Goal: Communication & Community: Answer question/provide support

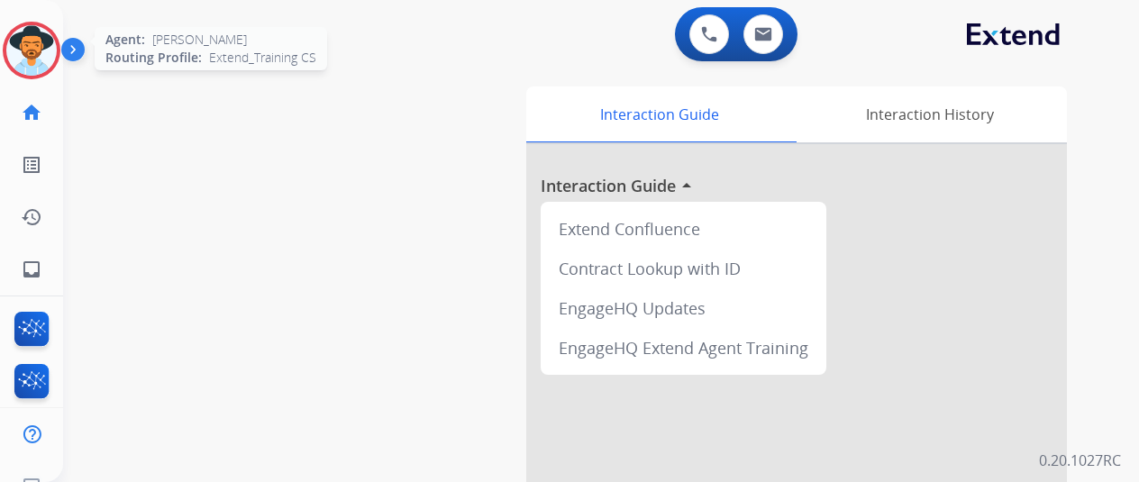
click at [23, 39] on img at bounding box center [31, 50] width 50 height 50
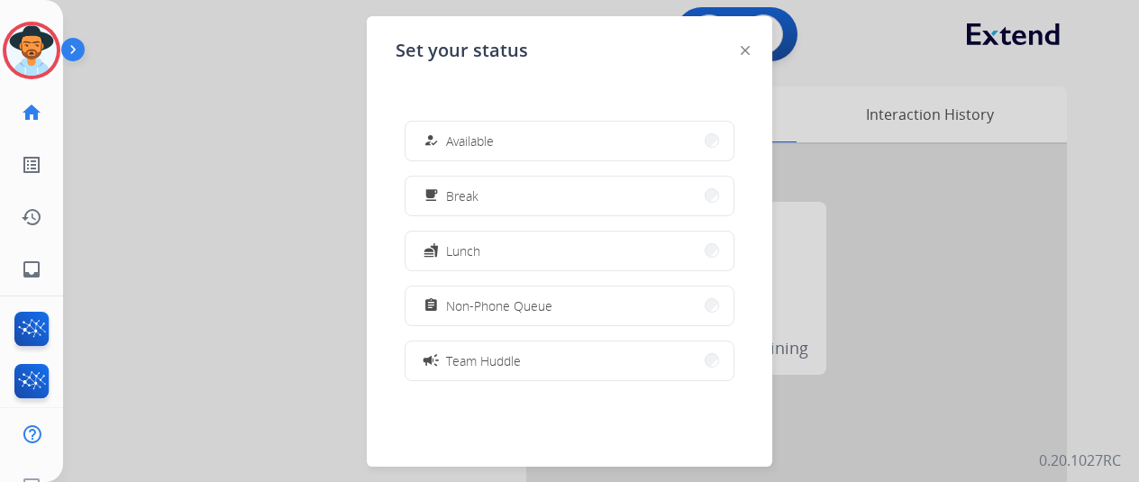
click at [483, 140] on span "Available" at bounding box center [470, 141] width 48 height 19
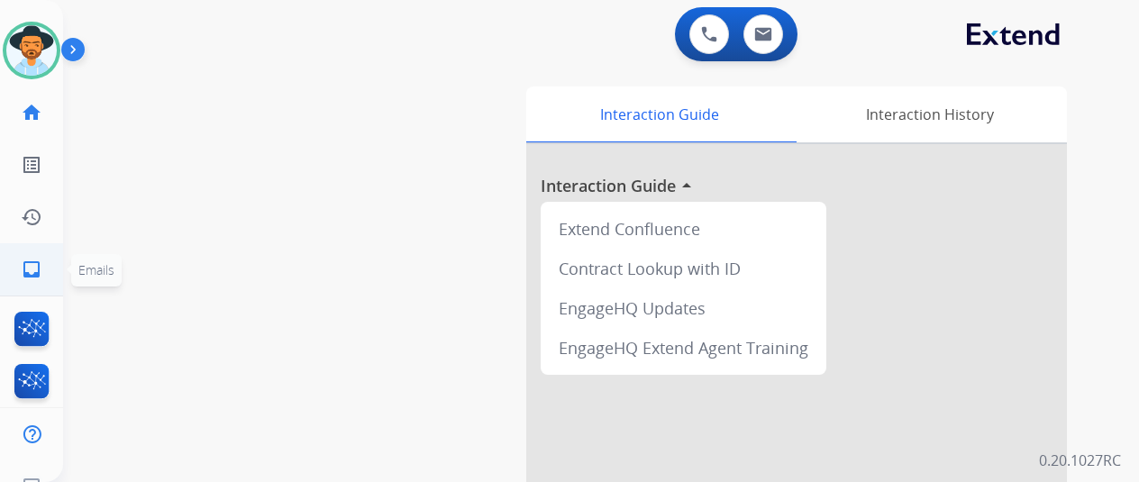
click at [31, 260] on mat-icon "inbox" at bounding box center [32, 270] width 22 height 22
select select "**********"
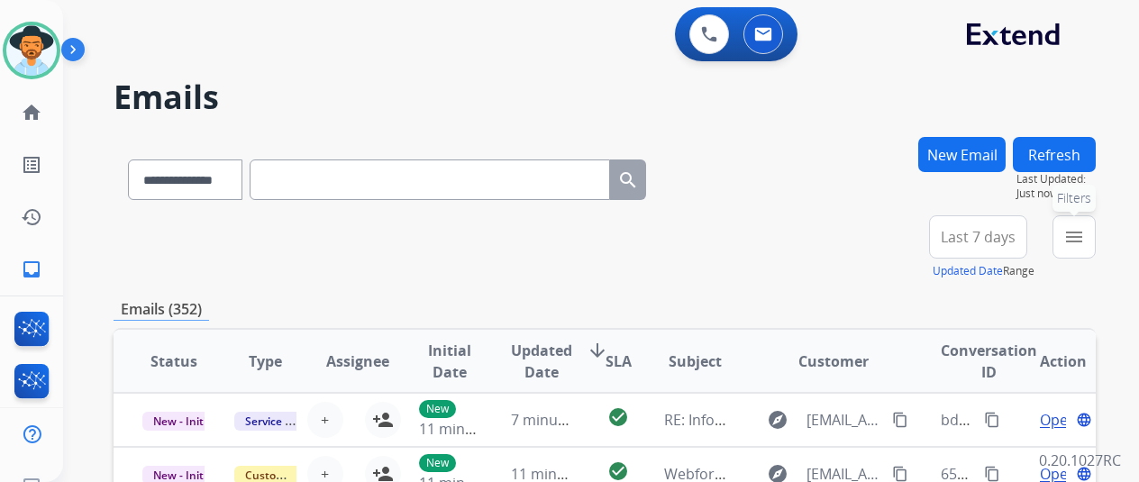
click at [1085, 228] on mat-icon "menu" at bounding box center [1074, 237] width 22 height 22
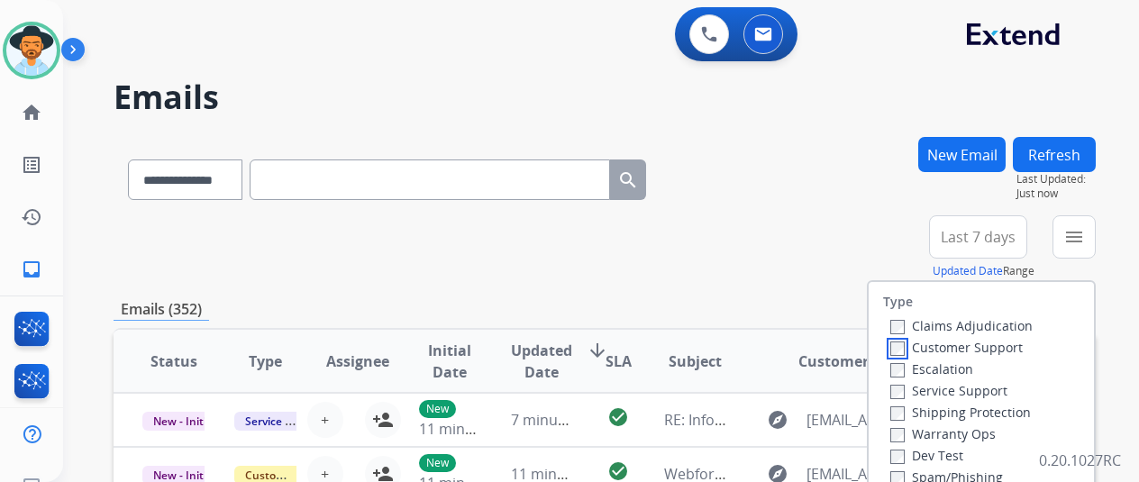
click at [907, 347] on label "Customer Support" at bounding box center [956, 347] width 132 height 17
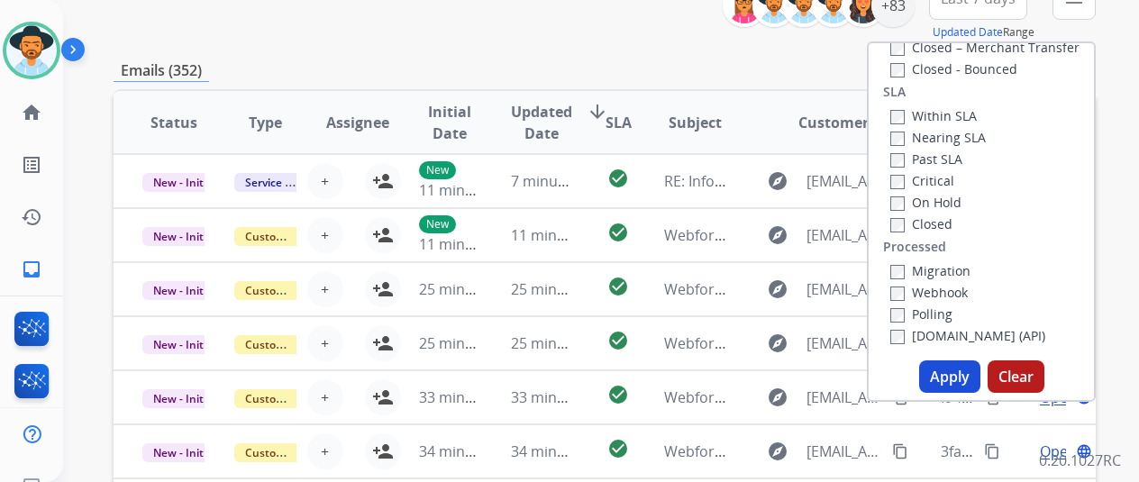
scroll to position [450, 0]
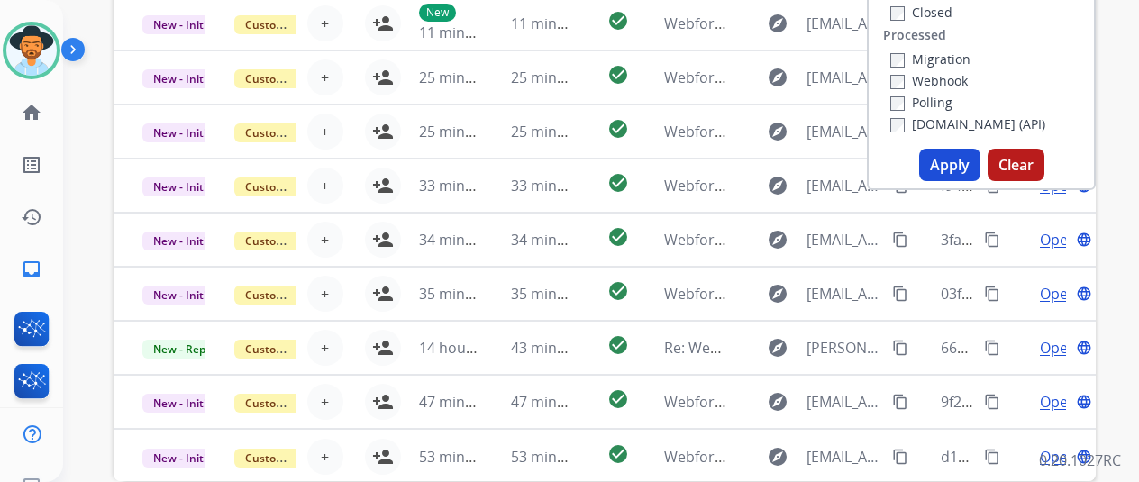
click at [950, 162] on button "Apply" at bounding box center [949, 165] width 61 height 32
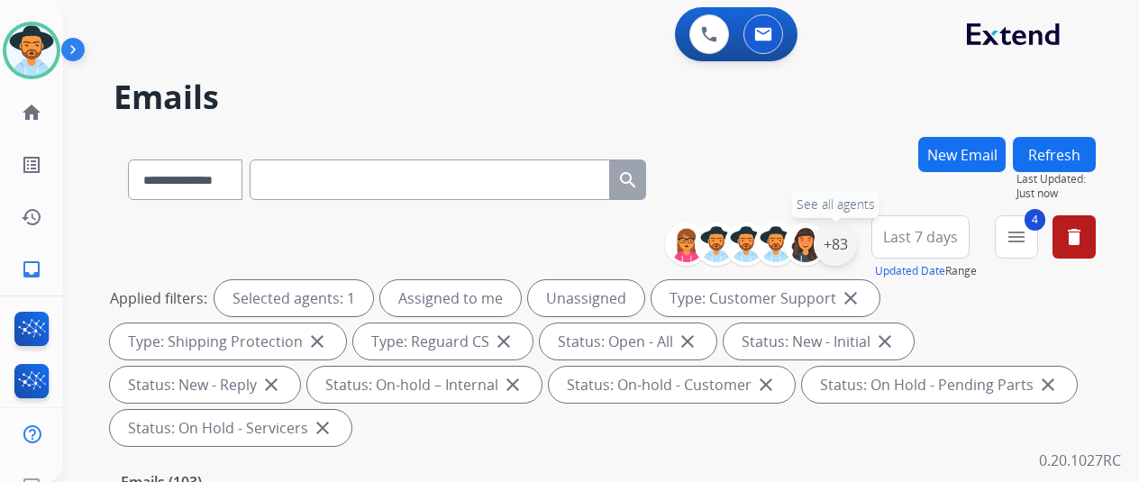
click at [847, 239] on div "+83" at bounding box center [835, 244] width 43 height 43
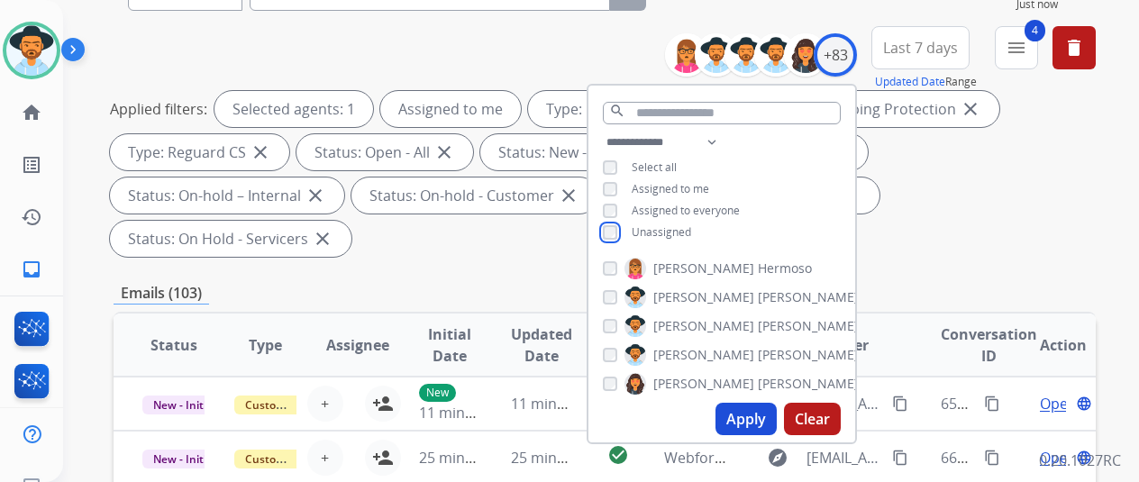
scroll to position [360, 0]
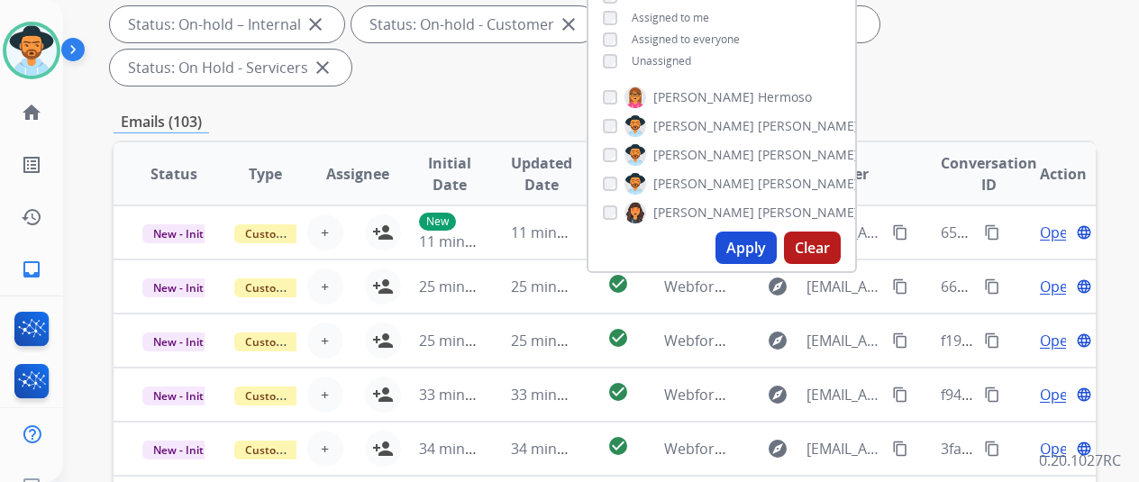
click at [745, 239] on button "Apply" at bounding box center [745, 248] width 61 height 32
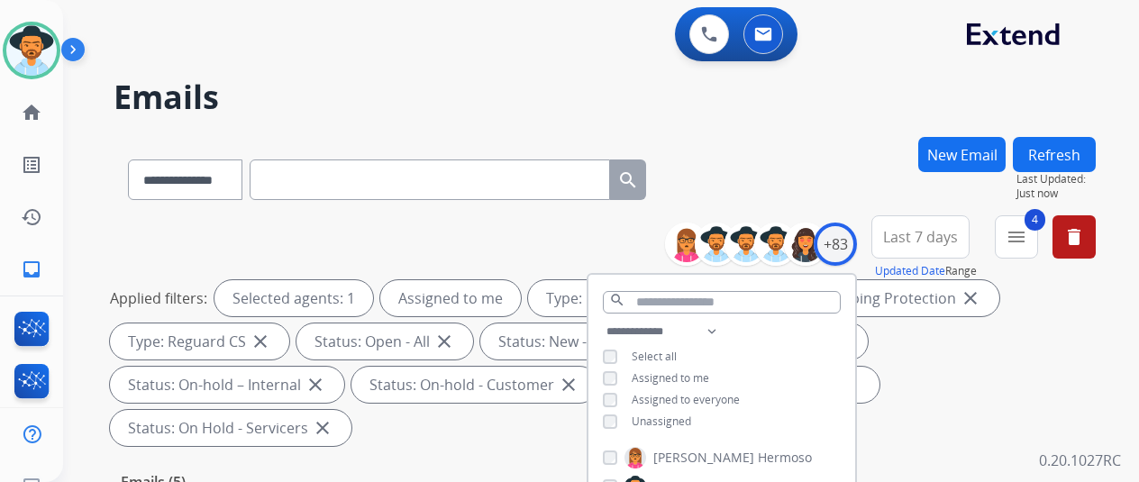
click at [782, 123] on div "**********" at bounding box center [579, 306] width 1033 height 482
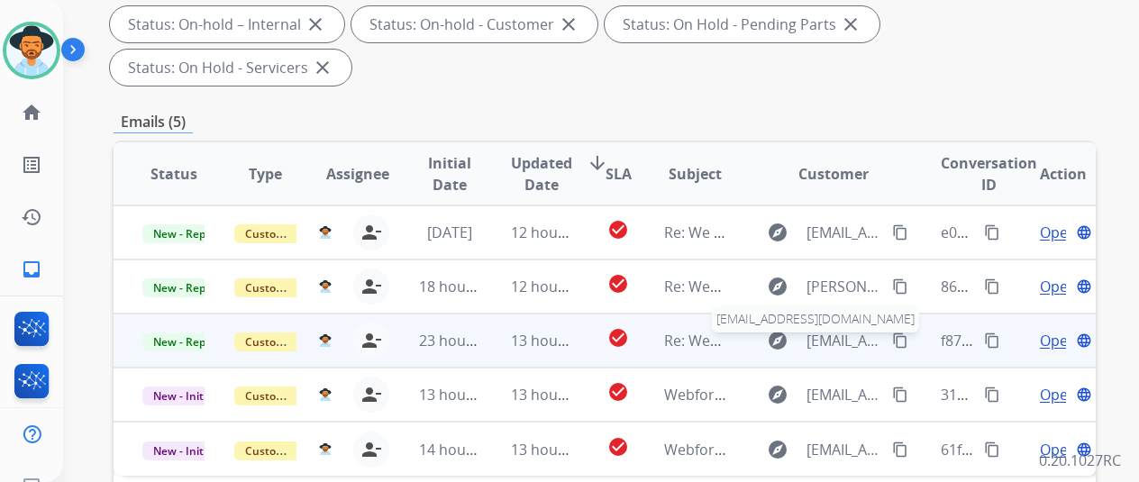
scroll to position [360, 0]
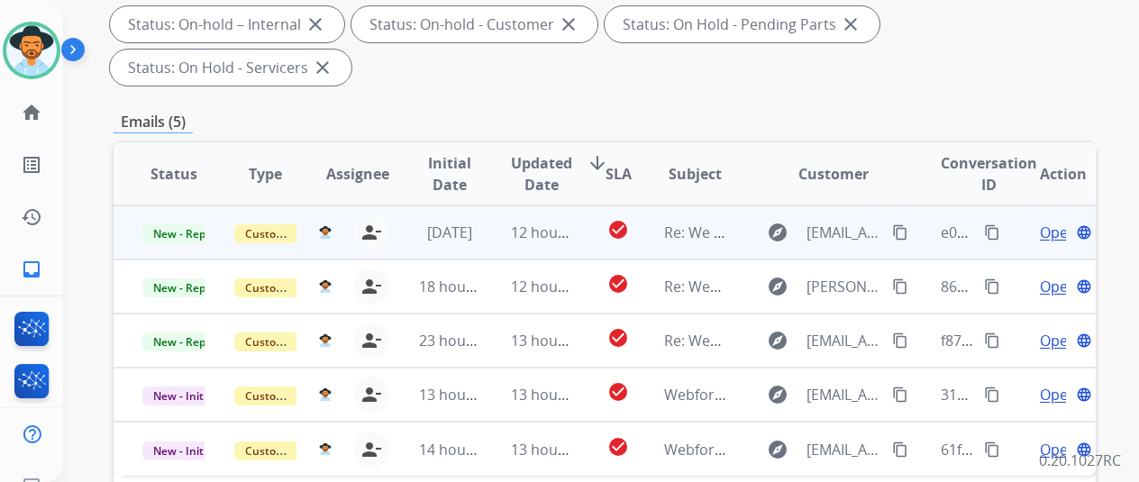
click at [1058, 222] on span "Open" at bounding box center [1058, 233] width 37 height 22
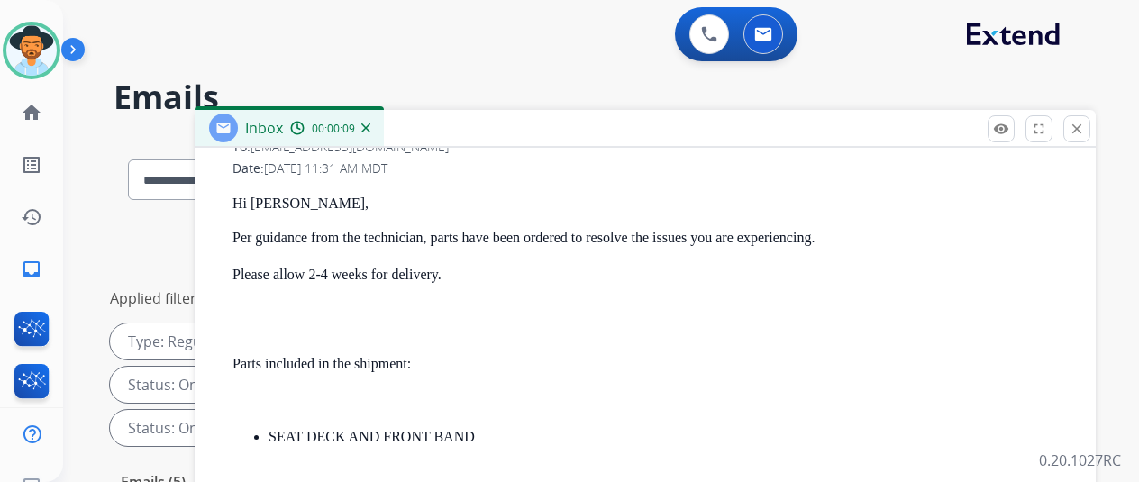
scroll to position [450, 0]
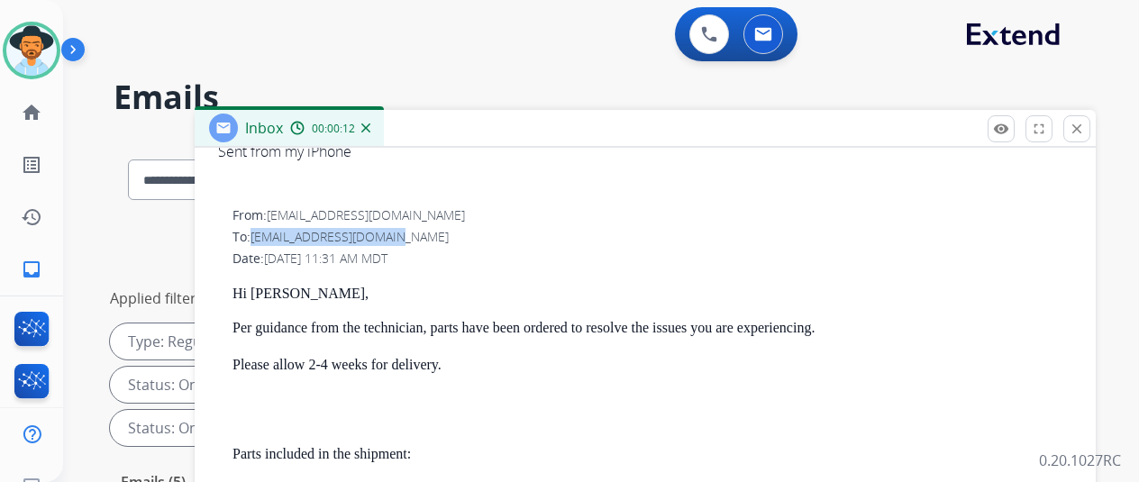
drag, startPoint x: 421, startPoint y: 233, endPoint x: 268, endPoint y: 232, distance: 152.3
click at [268, 232] on div "To: duranjaime24@yahoo.com" at bounding box center [652, 237] width 840 height 18
copy span "duranjaime24@yahoo.com"
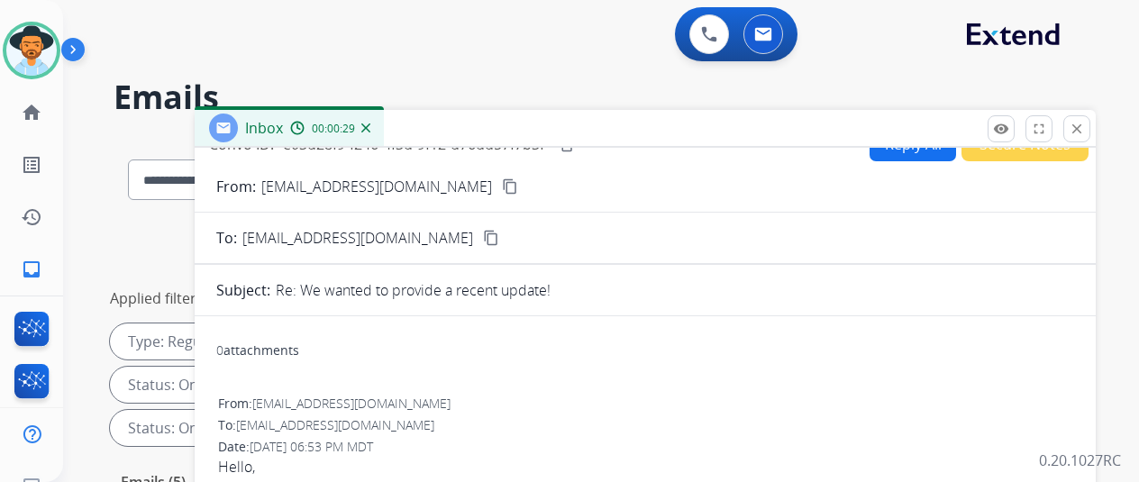
scroll to position [0, 0]
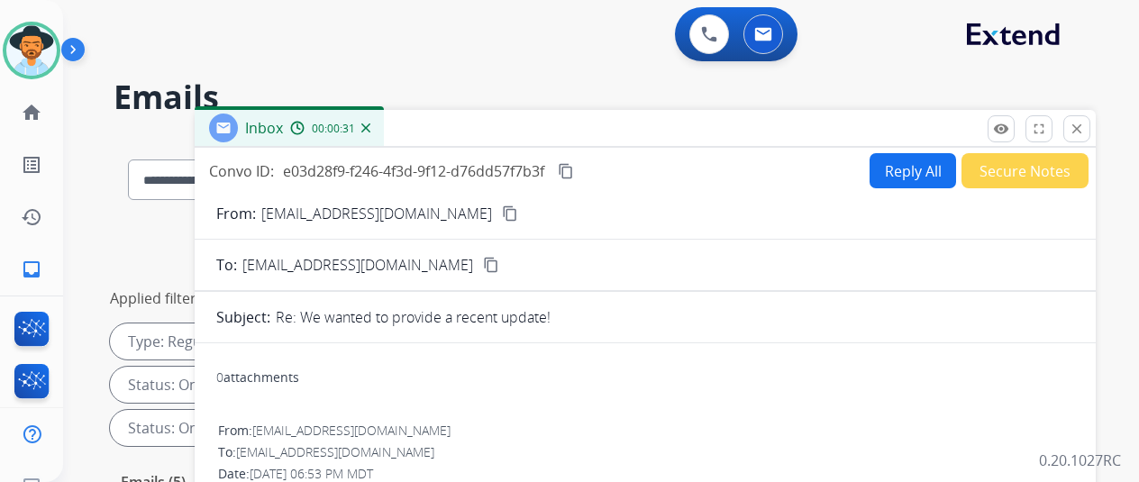
click at [574, 168] on mat-icon "content_copy" at bounding box center [566, 171] width 16 height 16
click at [919, 169] on button "Reply All" at bounding box center [912, 170] width 86 height 35
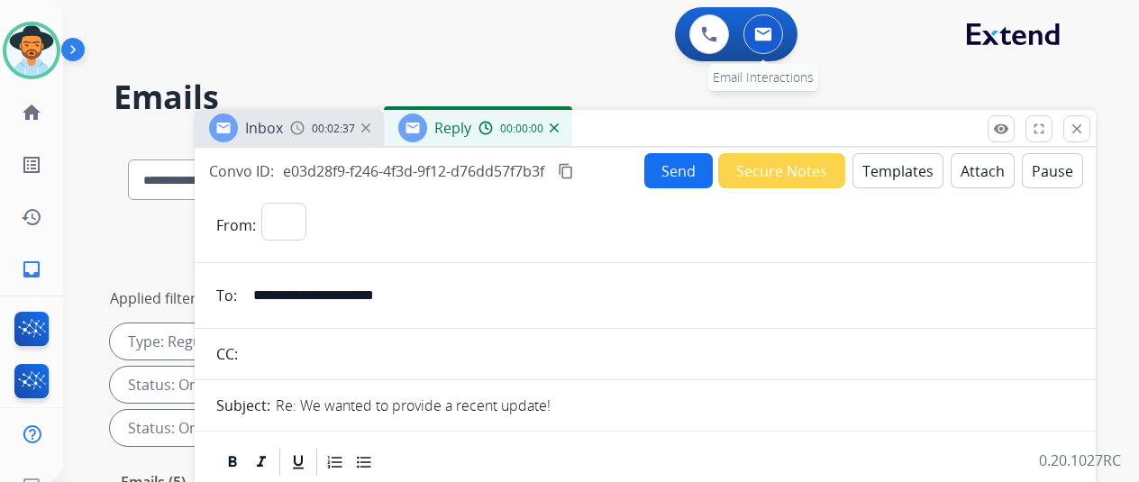
select select "**********"
click at [891, 162] on button "Templates" at bounding box center [897, 170] width 91 height 35
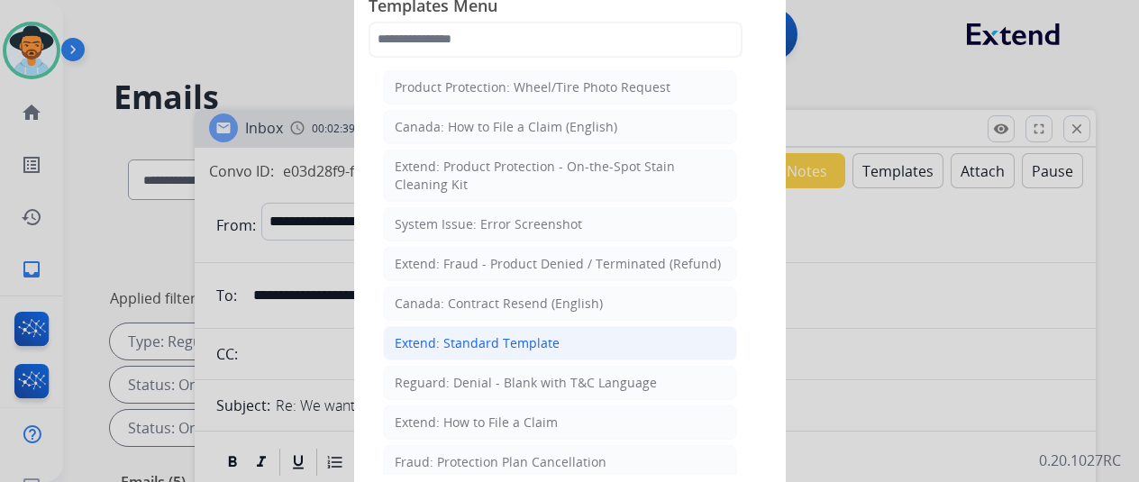
click at [463, 334] on div "Extend: Standard Template" at bounding box center [477, 343] width 165 height 18
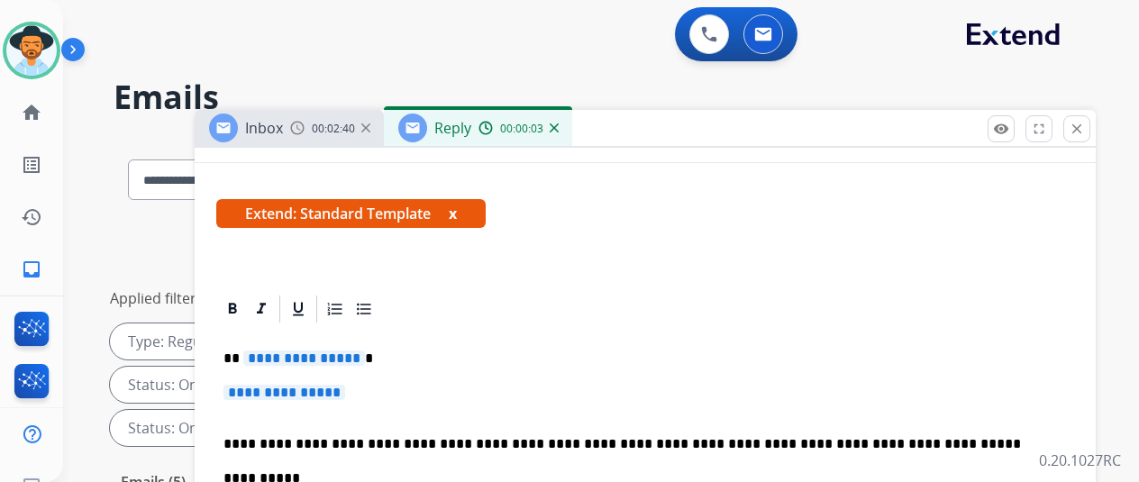
scroll to position [360, 0]
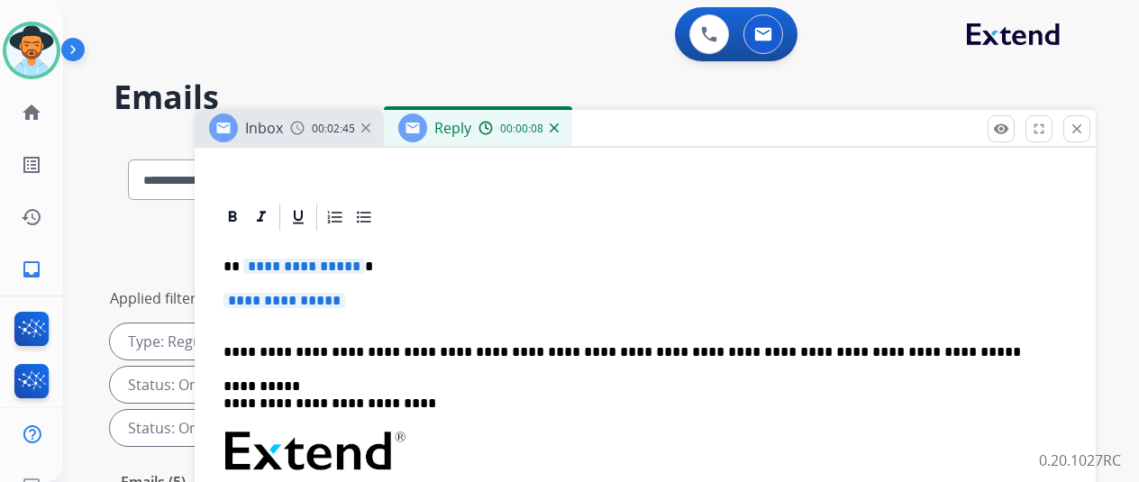
click at [365, 265] on span "**********" at bounding box center [304, 266] width 122 height 15
click at [345, 304] on span "**********" at bounding box center [284, 300] width 122 height 15
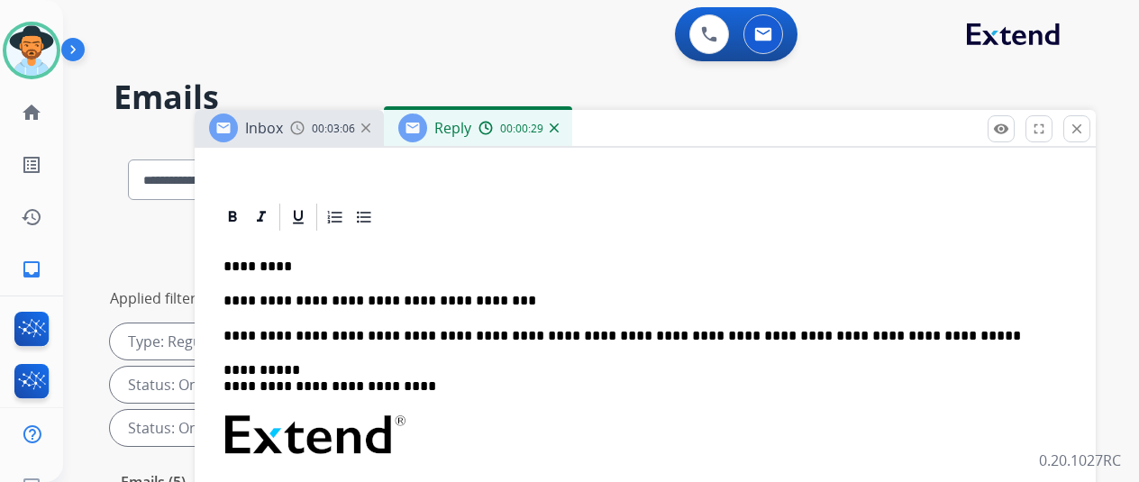
scroll to position [0, 0]
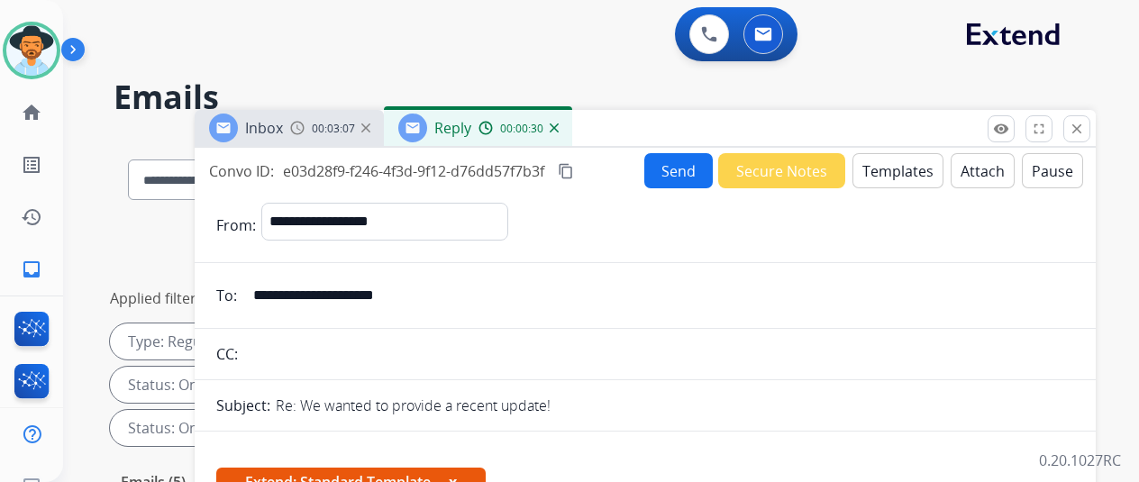
click at [693, 160] on button "Send" at bounding box center [678, 170] width 68 height 35
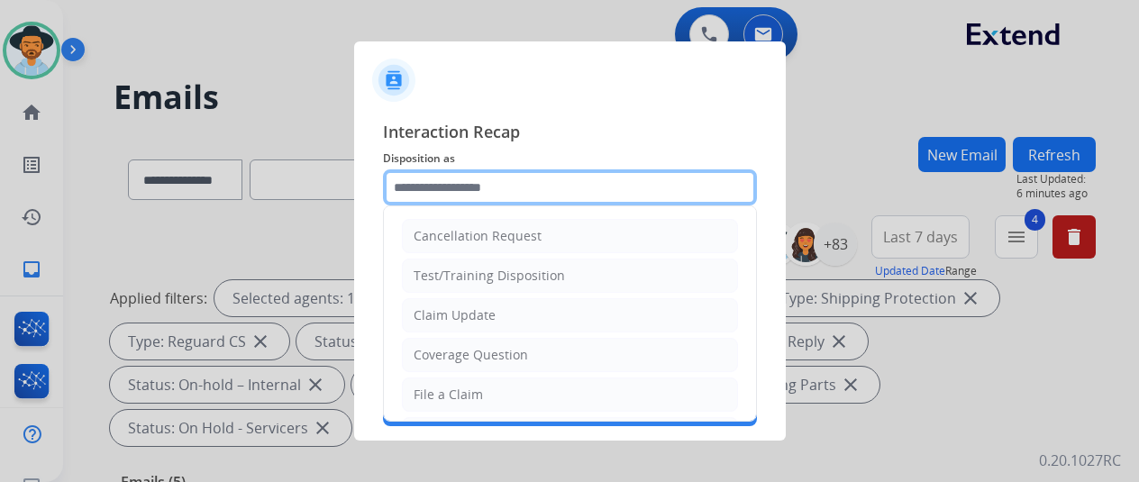
click at [450, 186] on input "text" at bounding box center [570, 187] width 374 height 36
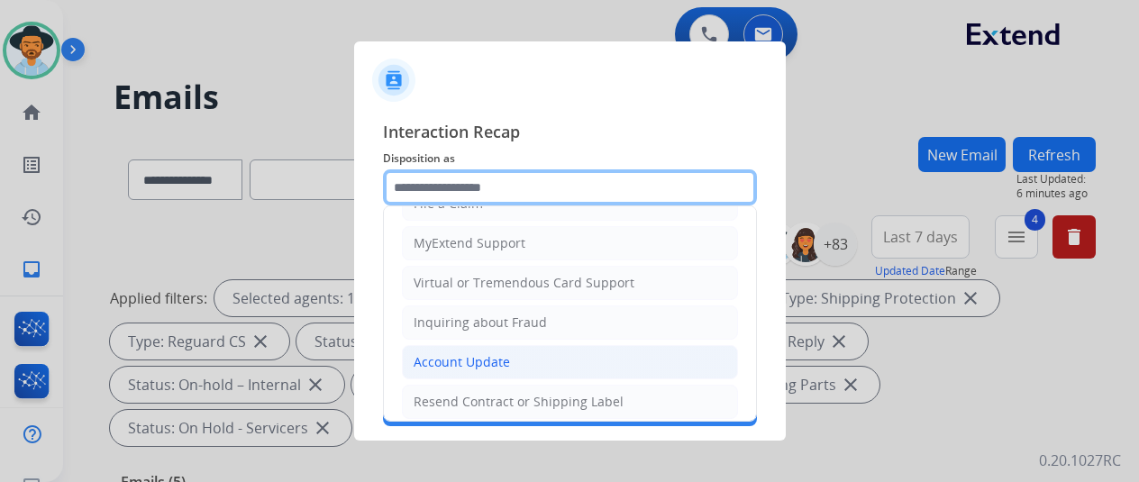
scroll to position [273, 0]
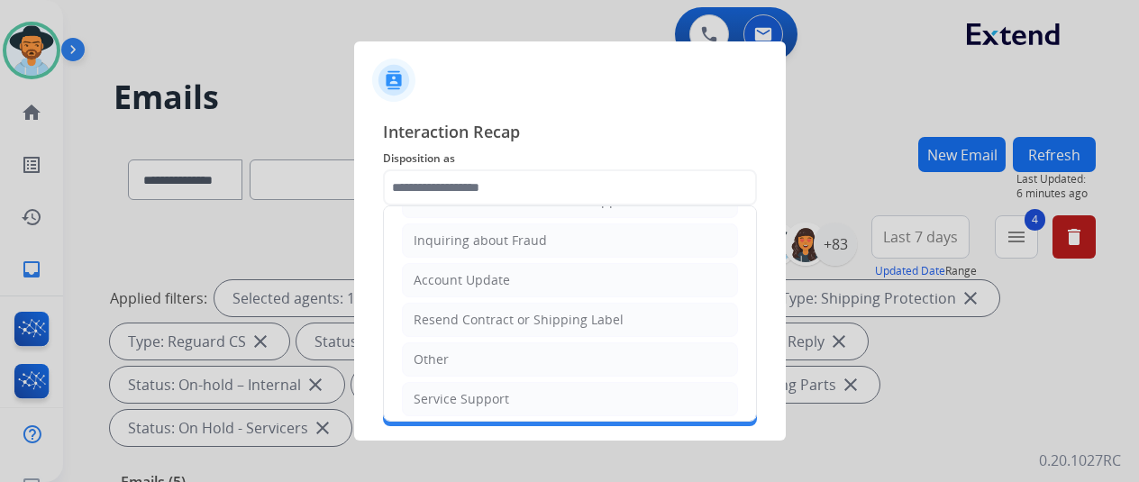
drag, startPoint x: 453, startPoint y: 387, endPoint x: 458, endPoint y: 378, distance: 9.3
click at [452, 390] on div "Service Support" at bounding box center [462, 399] width 96 height 18
type input "**********"
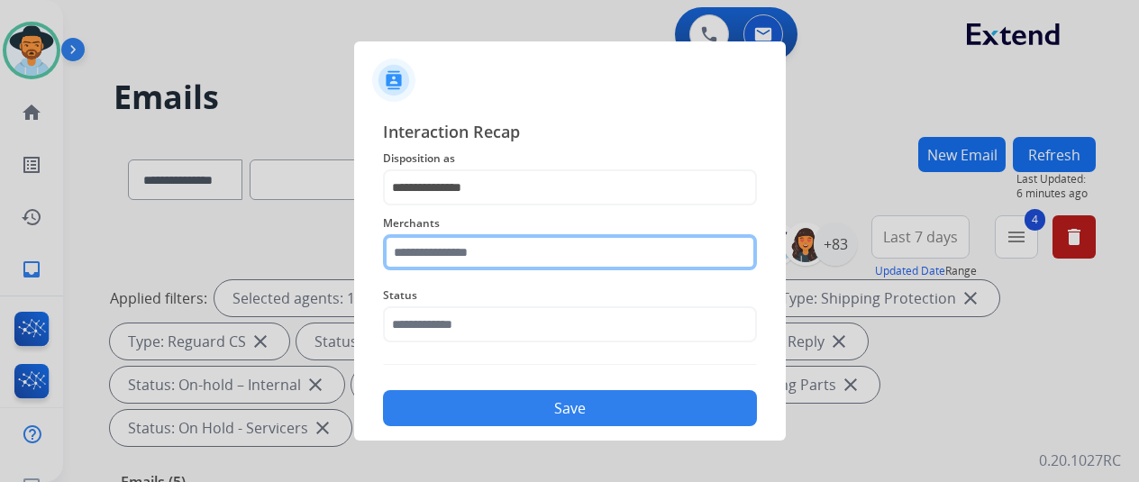
click at [466, 255] on input "text" at bounding box center [570, 252] width 374 height 36
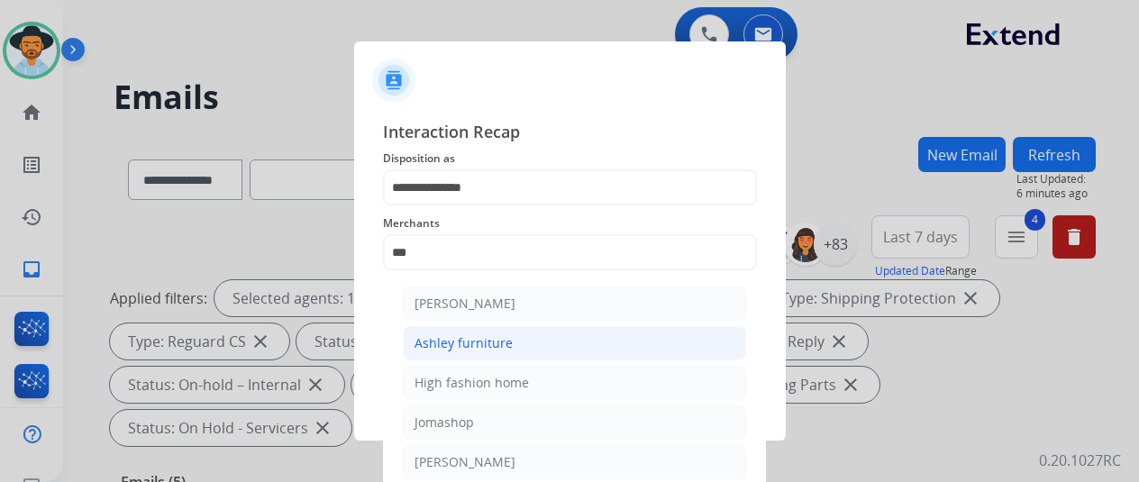
click at [470, 338] on div "Ashley furniture" at bounding box center [463, 343] width 98 height 18
type input "**********"
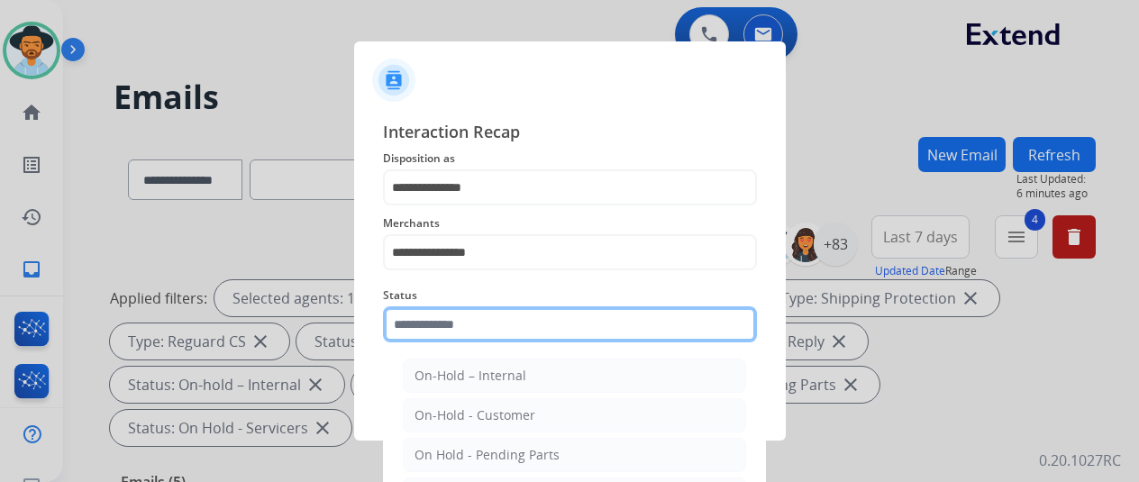
click at [451, 332] on input "text" at bounding box center [570, 324] width 374 height 36
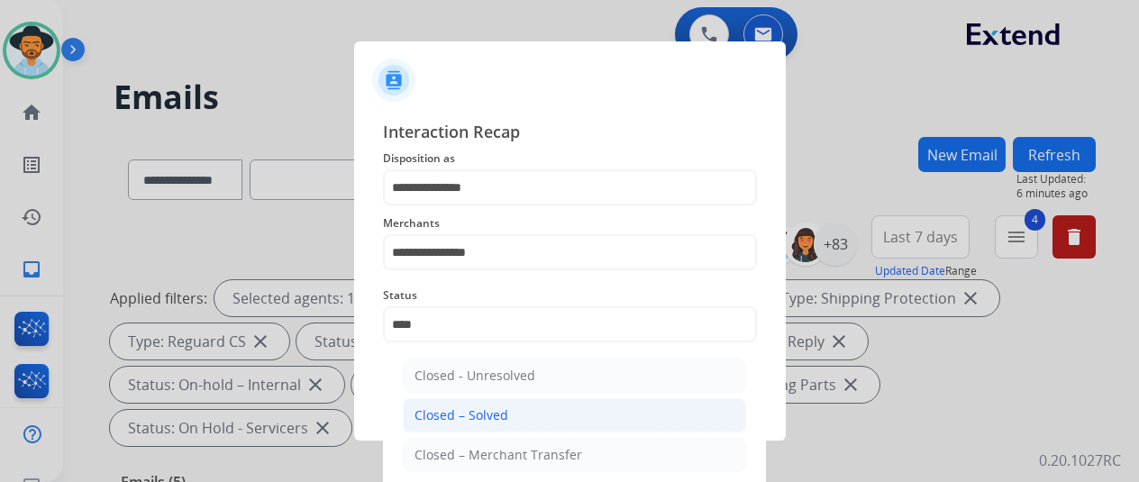
click at [551, 410] on li "Closed – Solved" at bounding box center [574, 415] width 343 height 34
type input "**********"
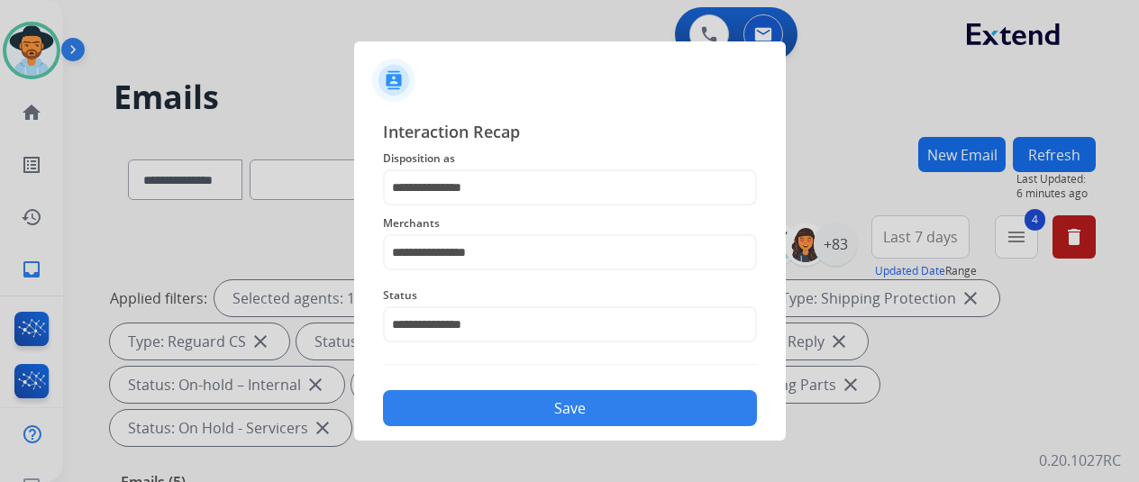
click at [529, 397] on button "Save" at bounding box center [570, 408] width 374 height 36
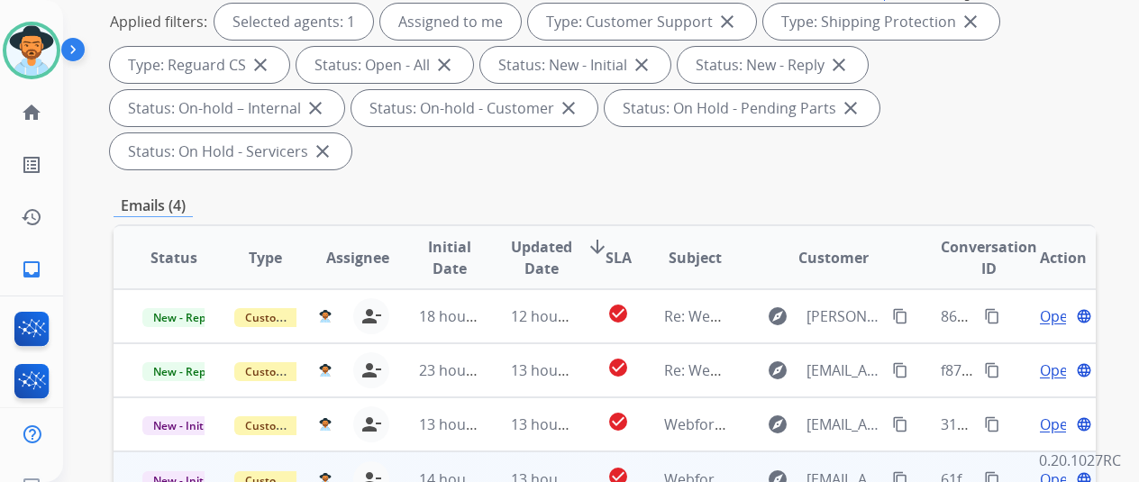
scroll to position [270, 0]
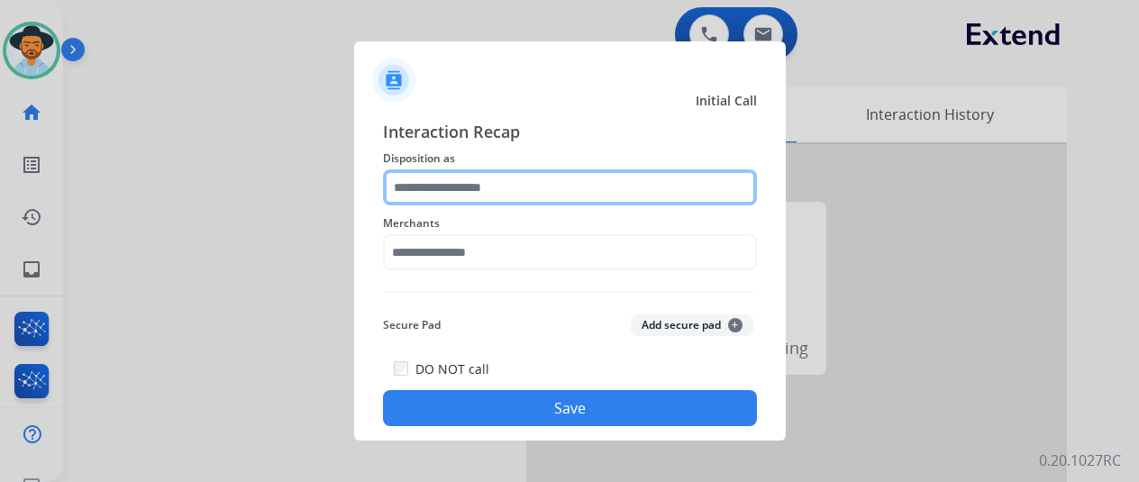
click at [462, 186] on input "text" at bounding box center [570, 187] width 374 height 36
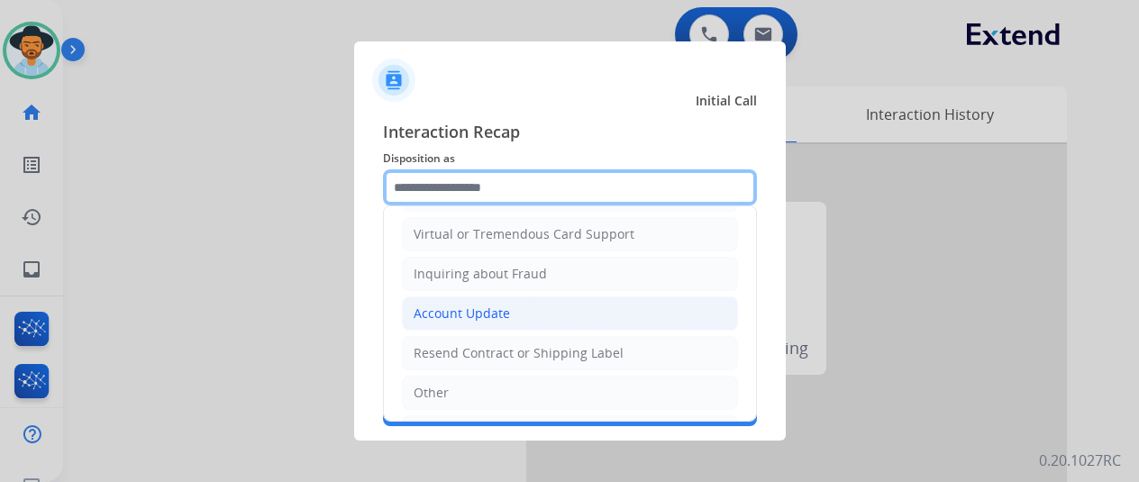
scroll to position [273, 0]
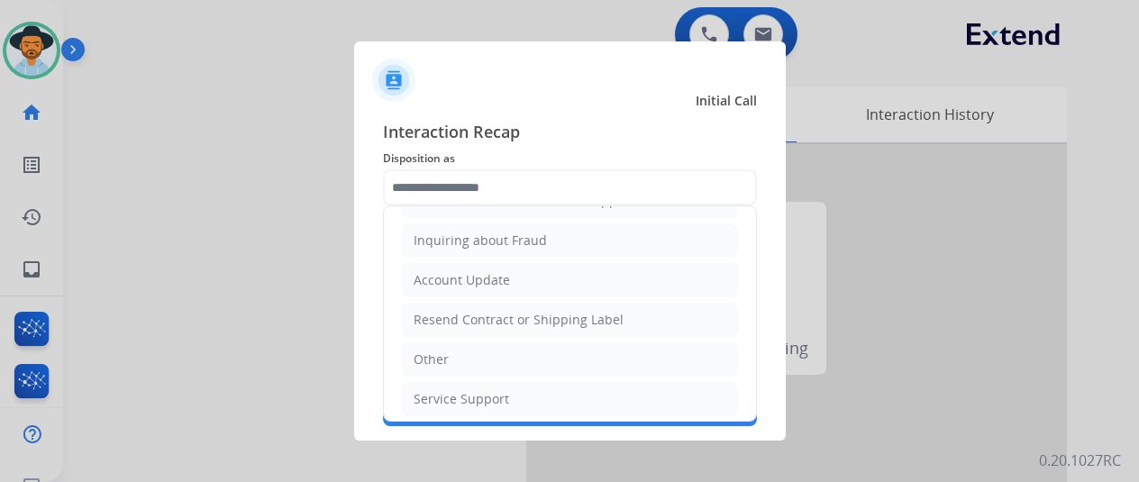
click at [431, 353] on div "Other" at bounding box center [431, 359] width 35 height 18
type input "*****"
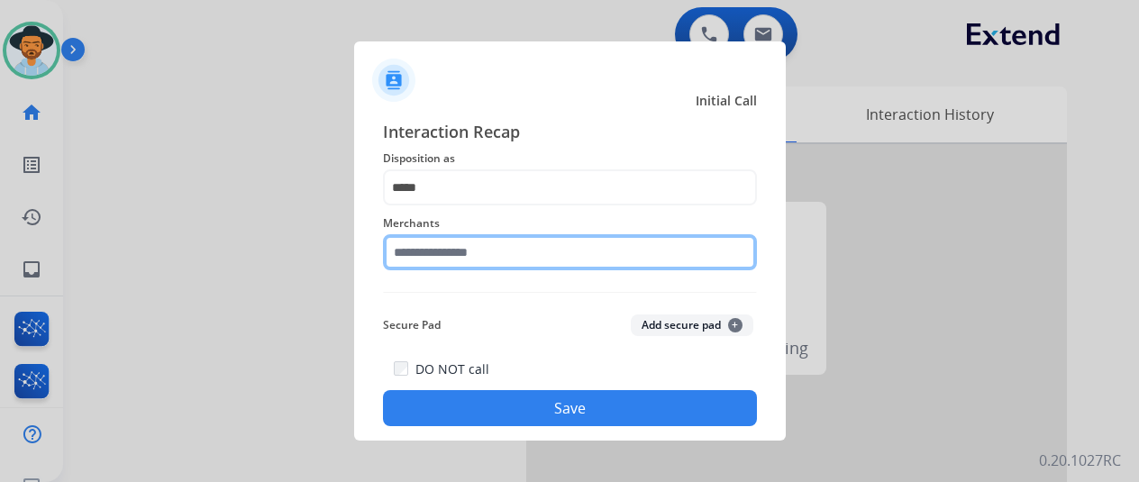
click at [454, 235] on input "text" at bounding box center [570, 252] width 374 height 36
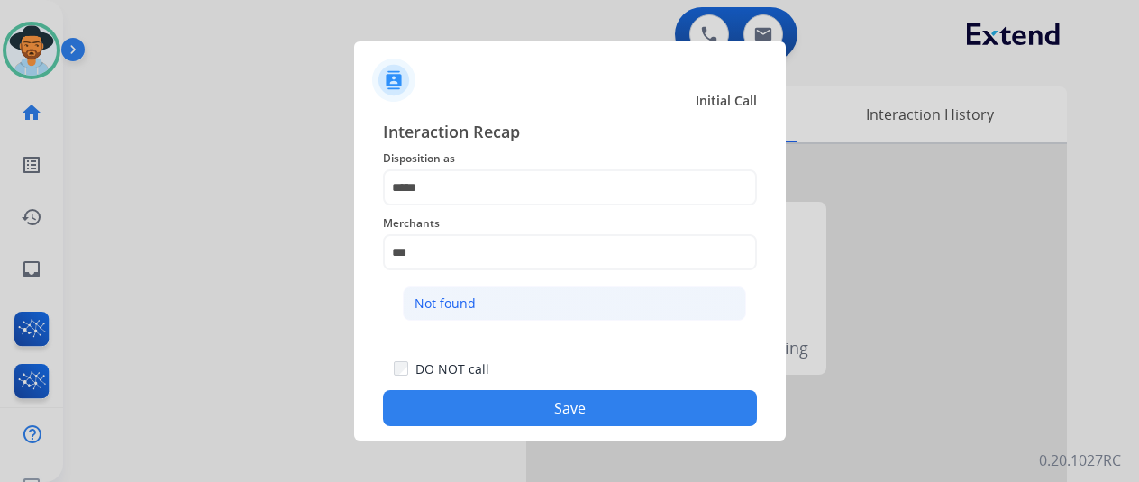
click at [458, 302] on div "Not found" at bounding box center [444, 304] width 61 height 18
type input "*********"
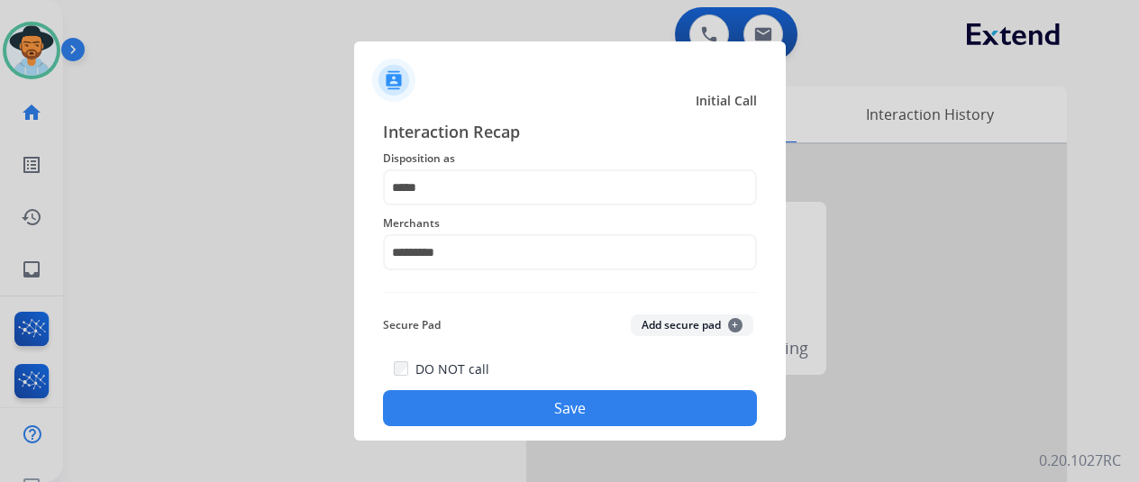
click at [507, 406] on button "Save" at bounding box center [570, 408] width 374 height 36
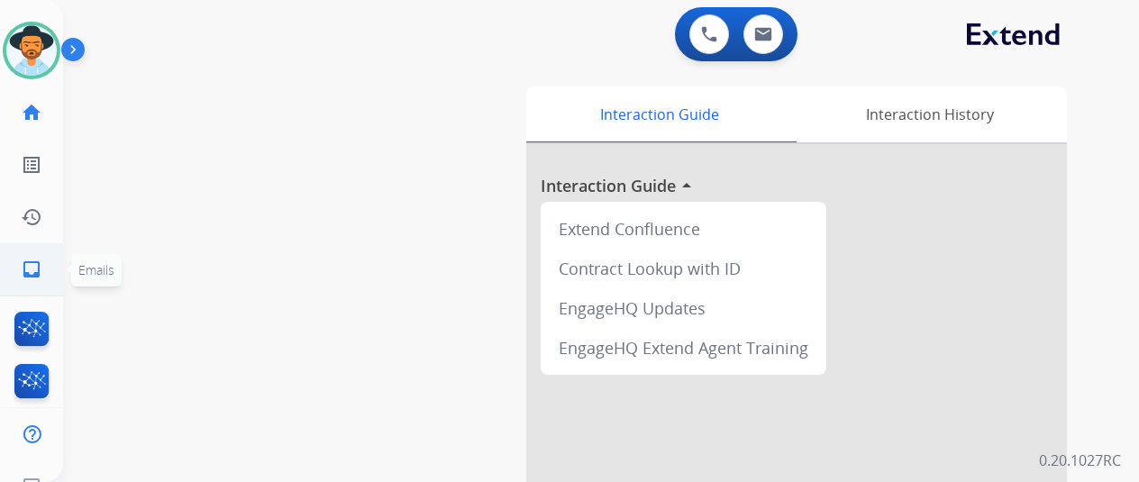
click at [41, 269] on mat-icon "inbox" at bounding box center [32, 270] width 22 height 22
select select "**********"
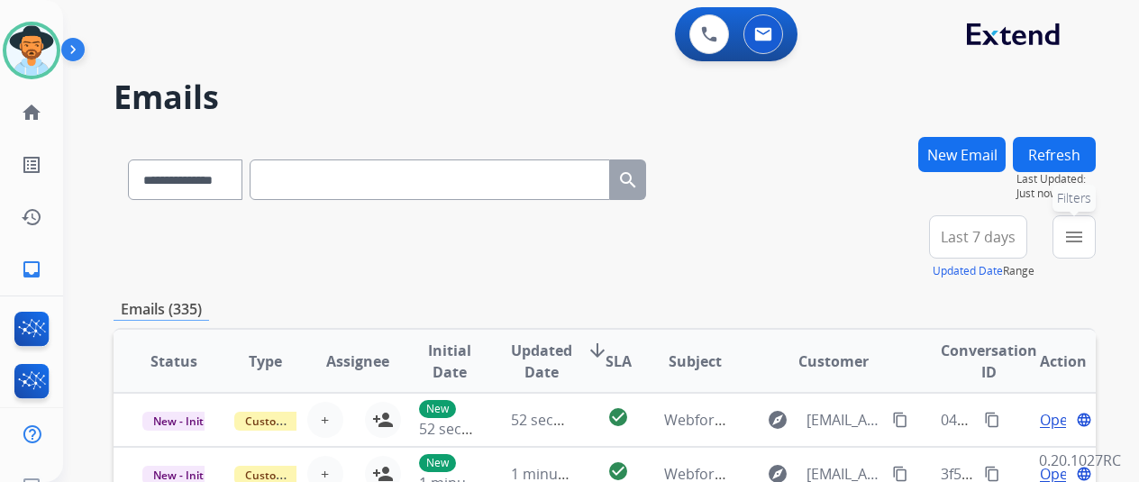
click at [1083, 225] on button "menu Filters" at bounding box center [1073, 236] width 43 height 43
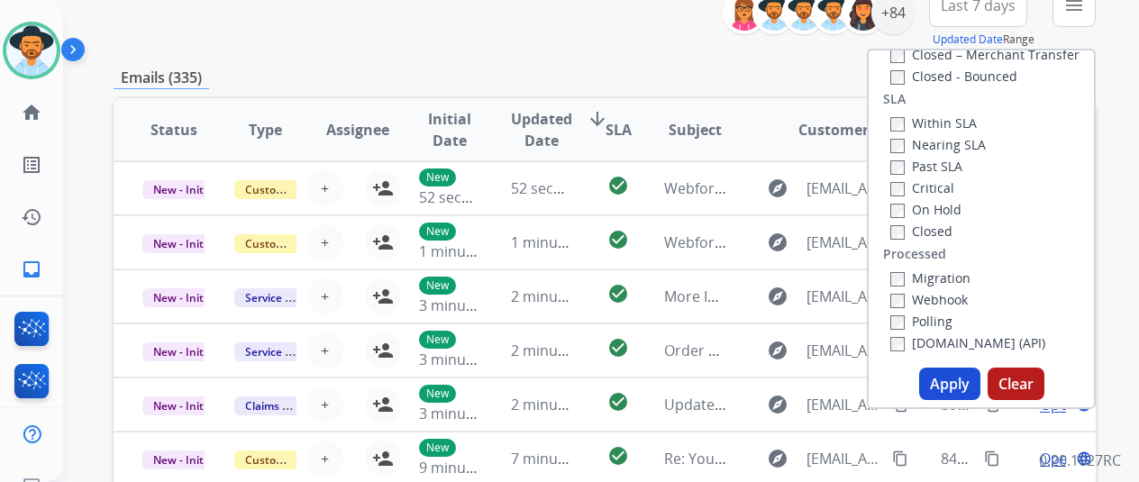
scroll to position [450, 0]
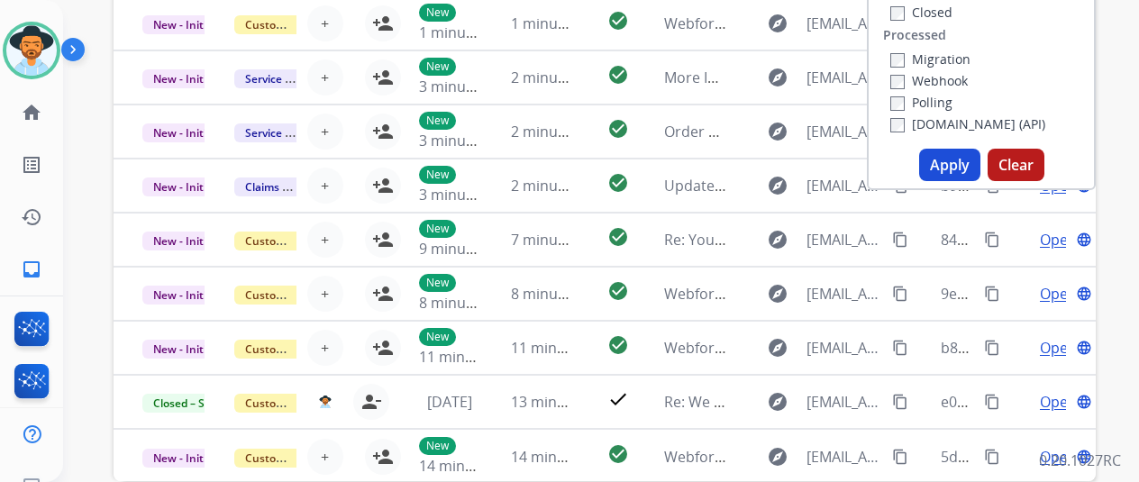
click at [949, 170] on button "Apply" at bounding box center [949, 165] width 61 height 32
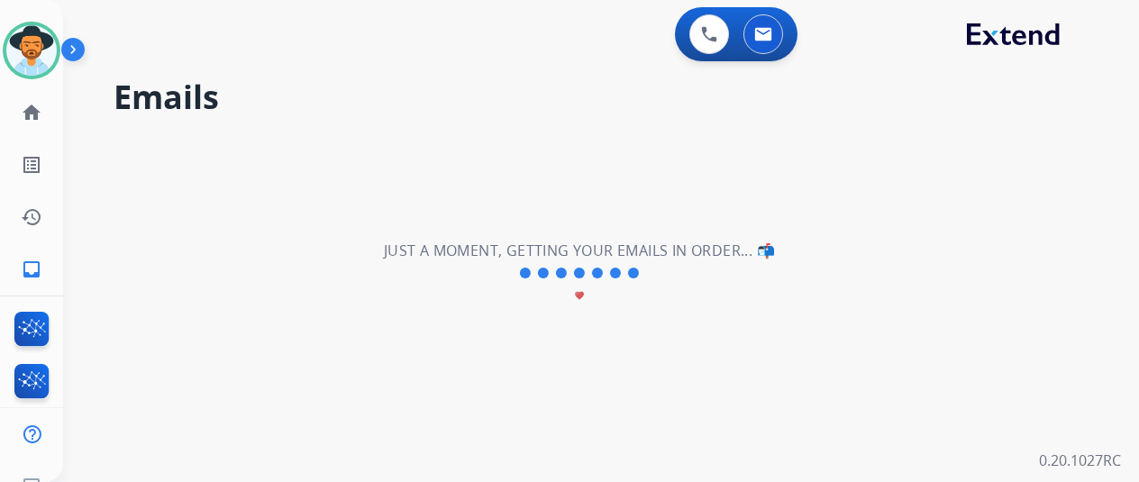
scroll to position [0, 0]
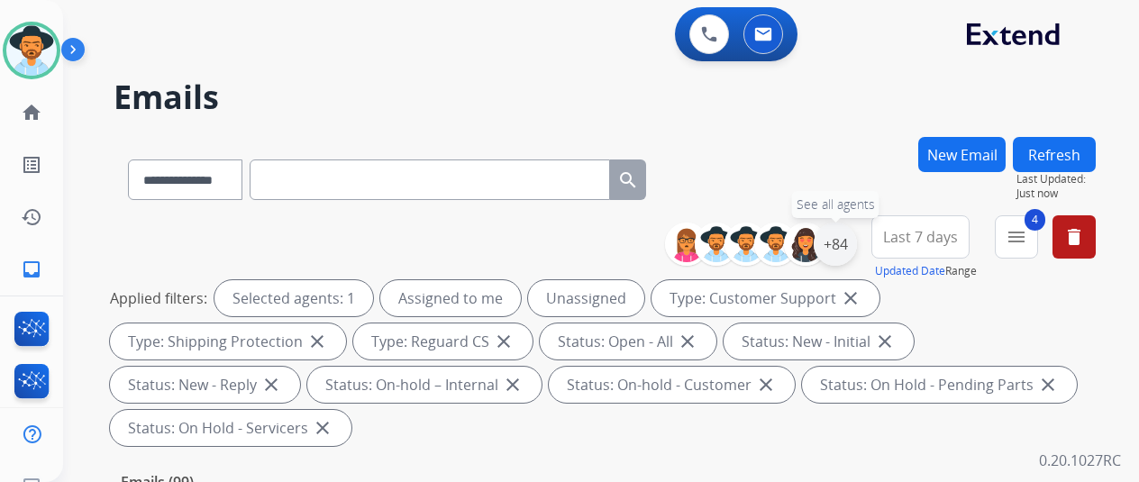
drag, startPoint x: 848, startPoint y: 238, endPoint x: 839, endPoint y: 223, distance: 17.0
click at [849, 237] on div "+84" at bounding box center [835, 244] width 43 height 43
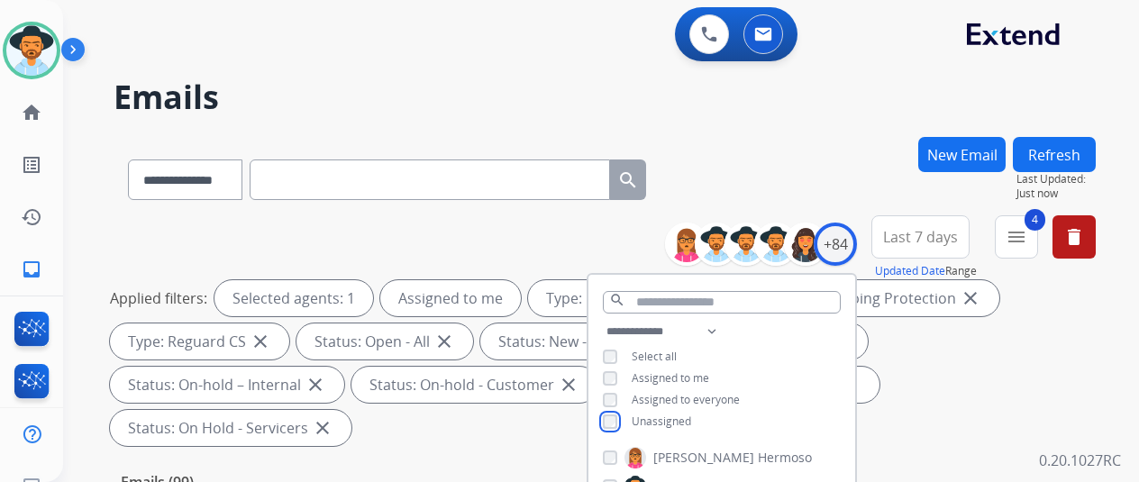
scroll to position [270, 0]
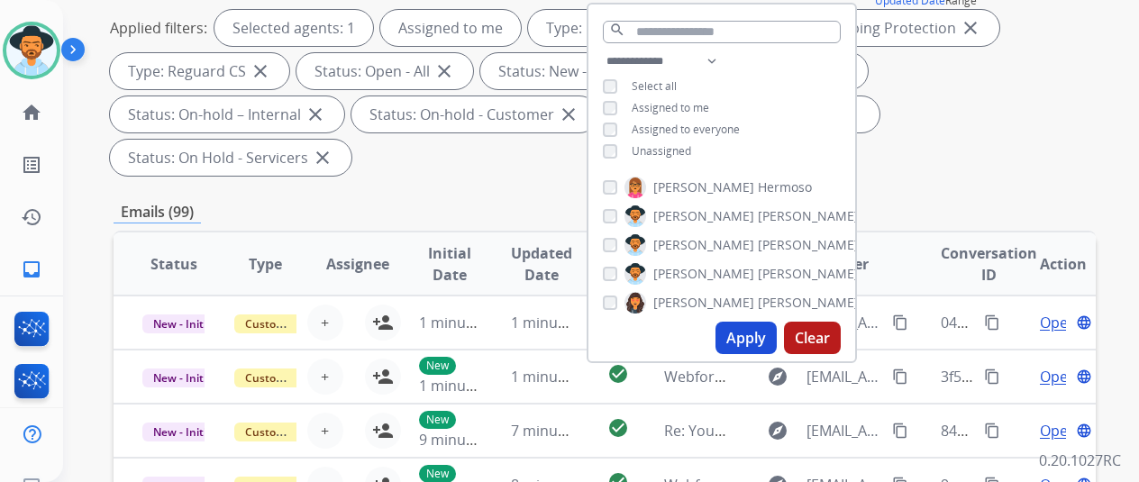
click at [746, 340] on button "Apply" at bounding box center [745, 338] width 61 height 32
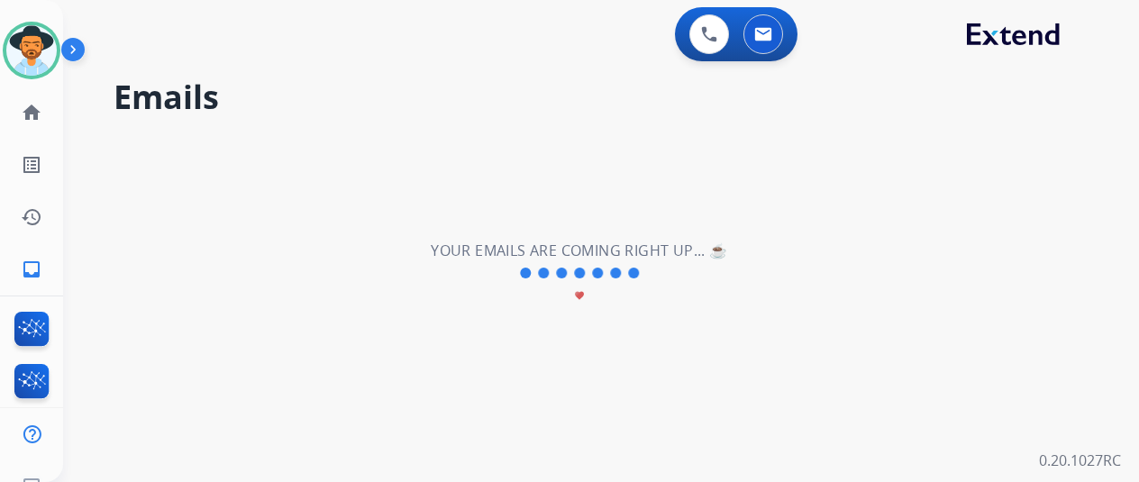
scroll to position [0, 0]
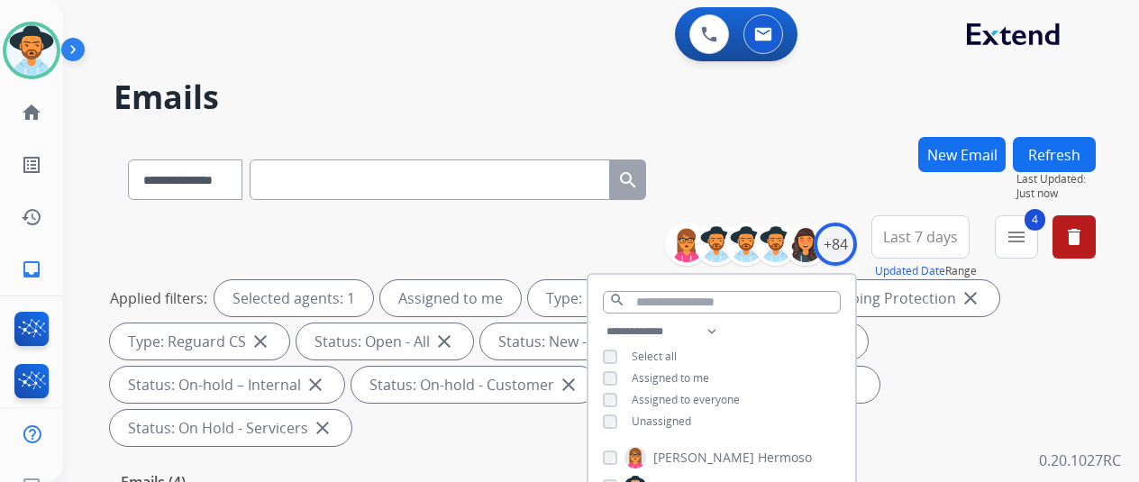
click at [830, 136] on div "**********" at bounding box center [579, 306] width 1033 height 482
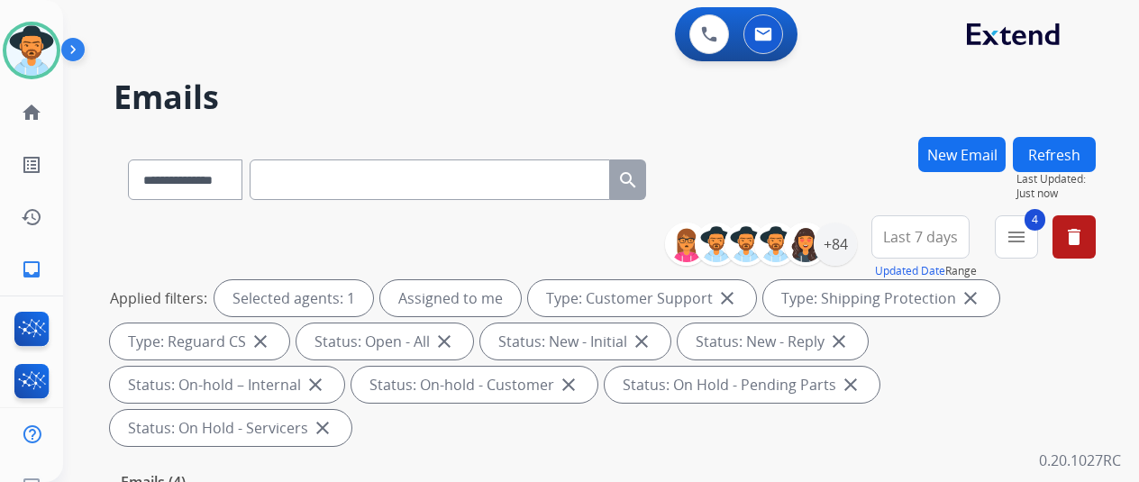
scroll to position [360, 0]
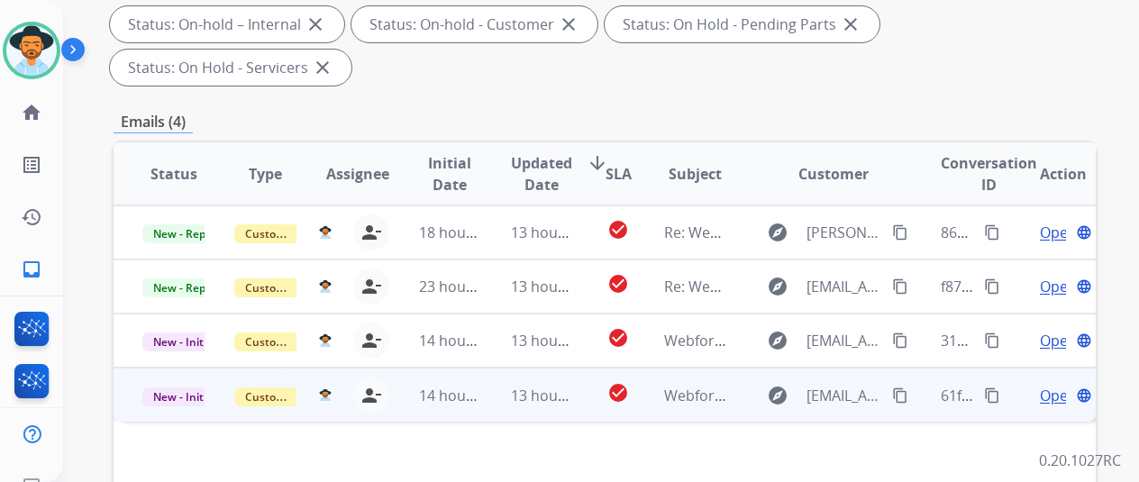
click at [1048, 385] on span "Open" at bounding box center [1058, 396] width 37 height 22
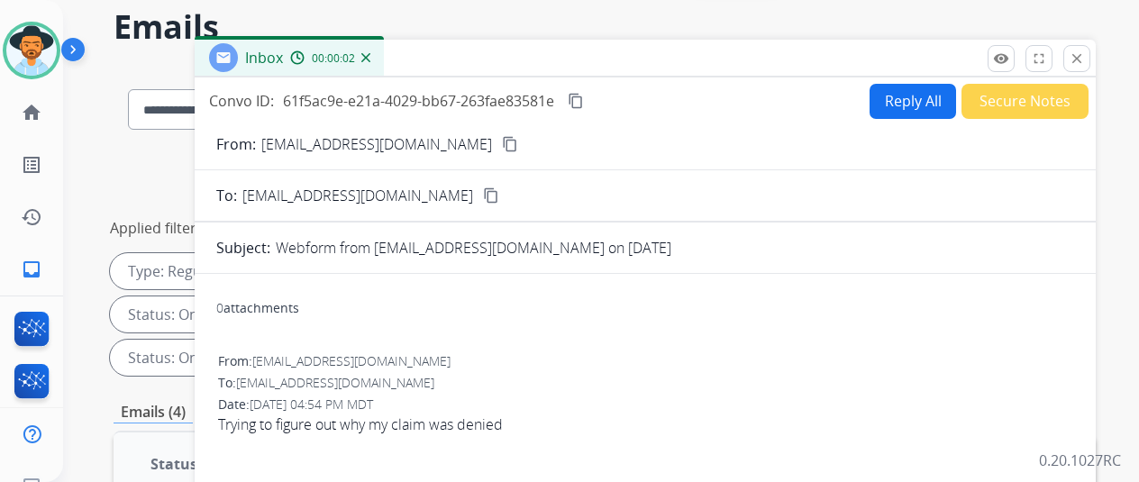
scroll to position [0, 0]
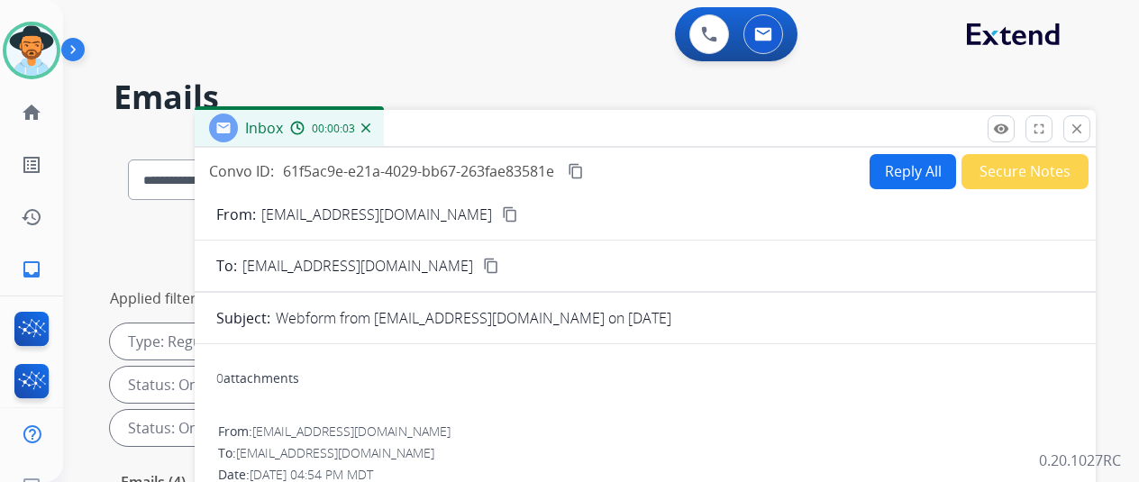
click at [502, 213] on mat-icon "content_copy" at bounding box center [510, 214] width 16 height 16
click at [584, 170] on mat-icon "content_copy" at bounding box center [576, 171] width 16 height 16
click at [923, 166] on button "Reply All" at bounding box center [912, 171] width 86 height 35
select select "**********"
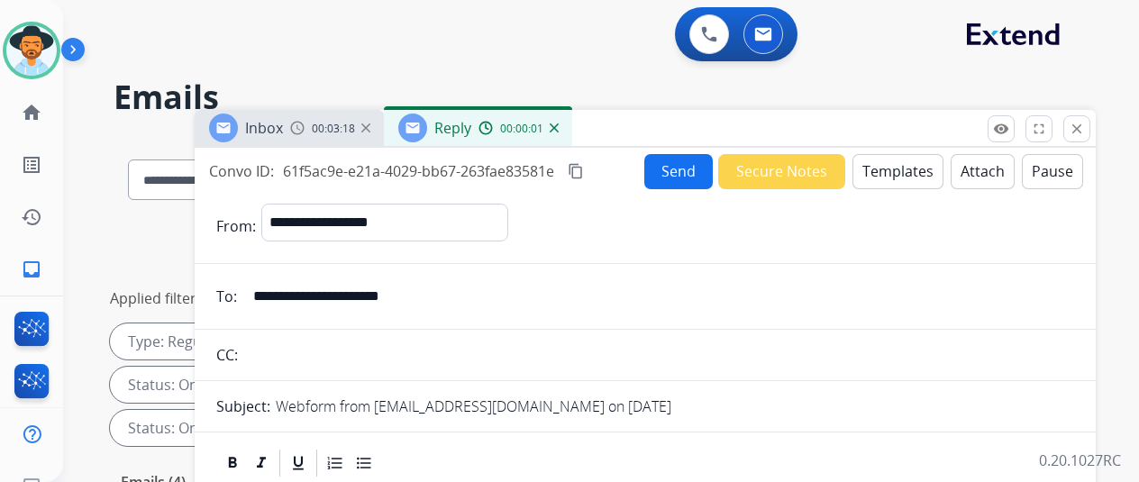
click at [887, 165] on button "Templates" at bounding box center [897, 171] width 91 height 35
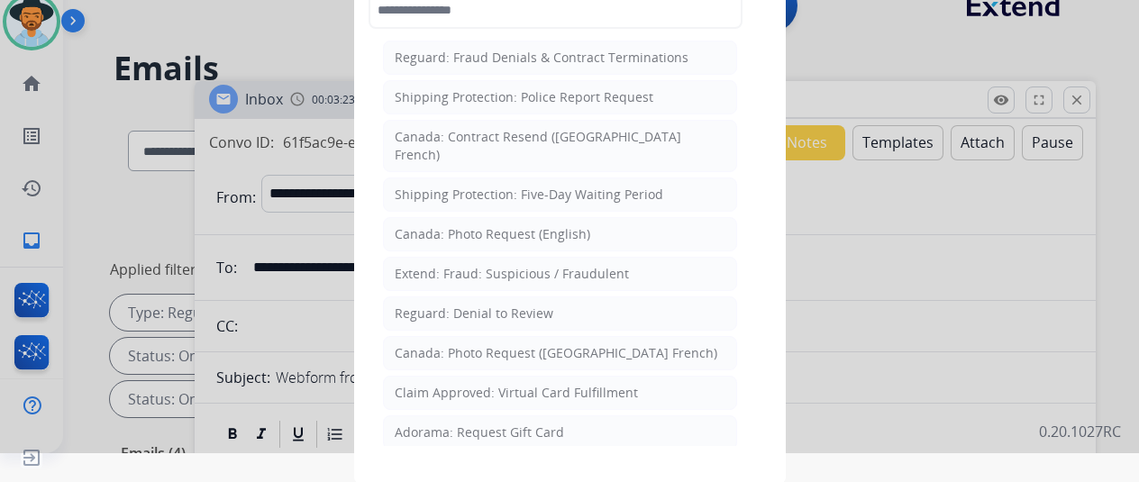
scroll to position [1854, 0]
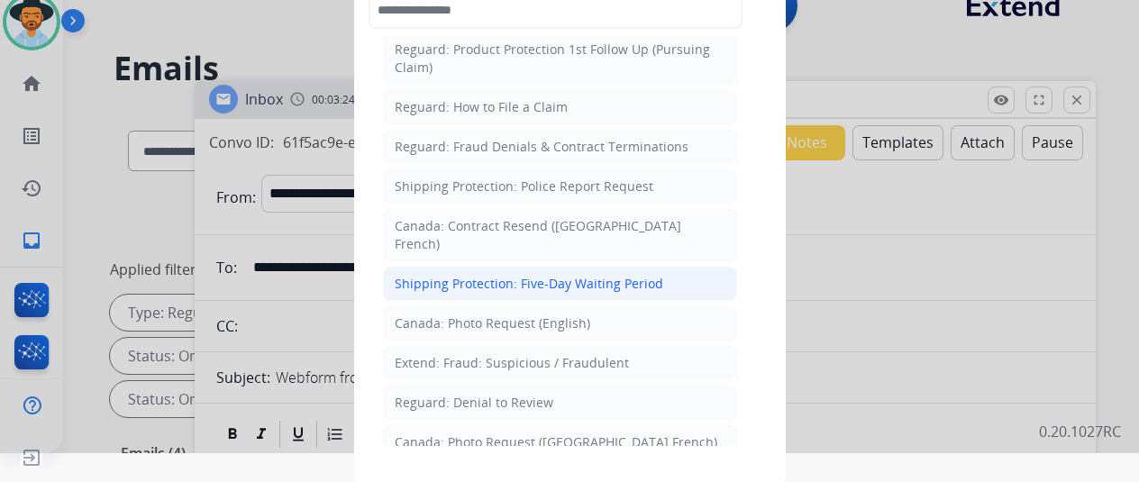
click at [484, 267] on li "Shipping Protection: Five-Day Waiting Period" at bounding box center [560, 284] width 354 height 34
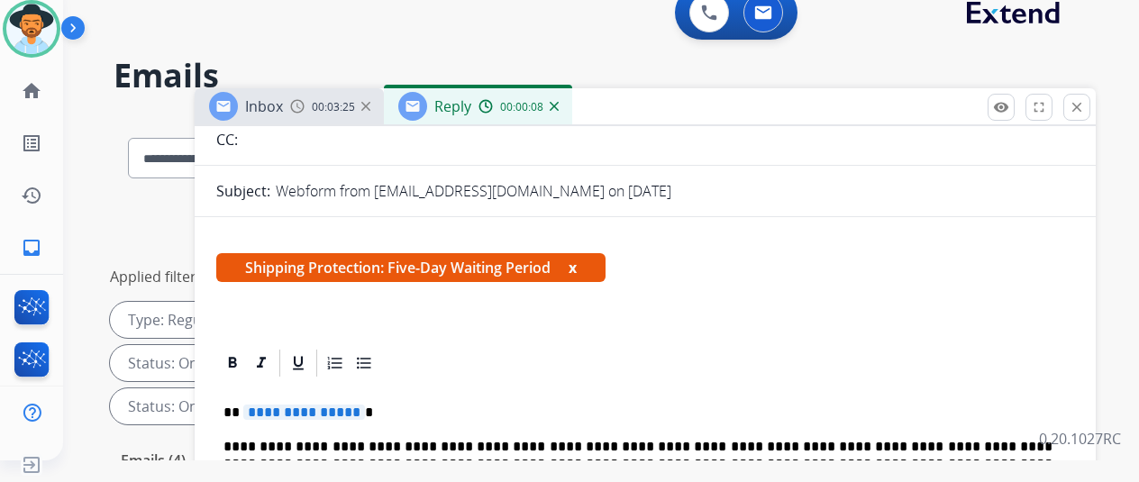
scroll to position [270, 0]
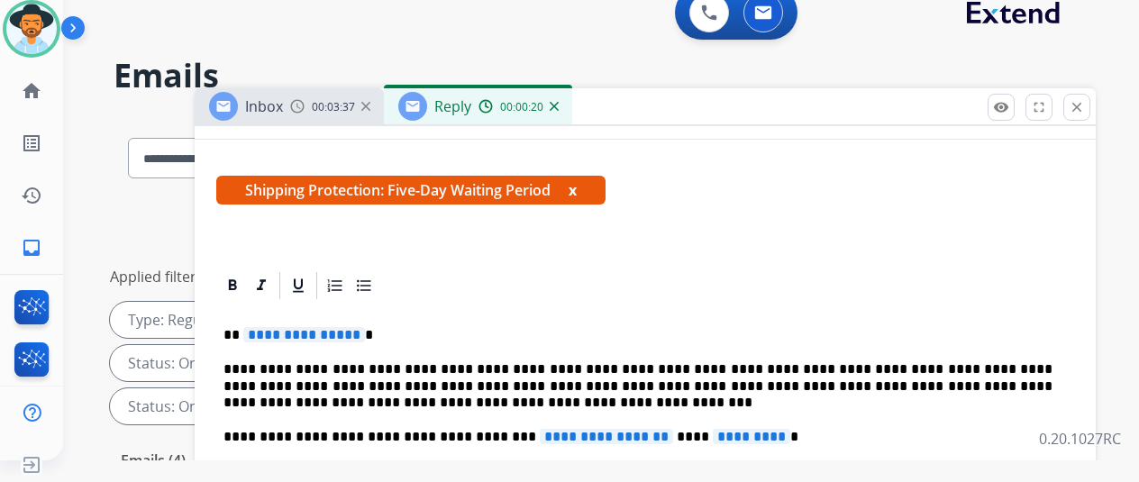
click at [364, 336] on span "**********" at bounding box center [304, 334] width 122 height 15
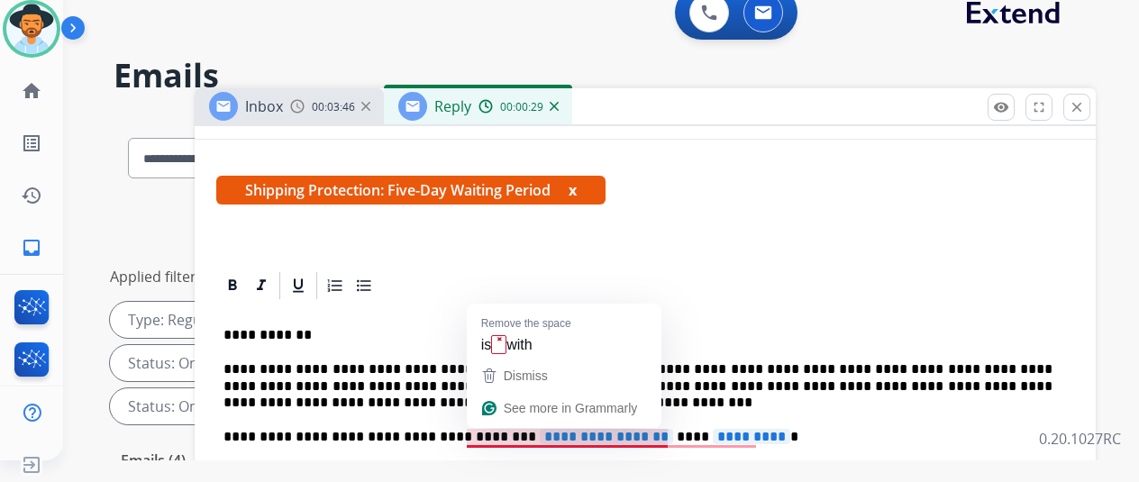
click at [648, 435] on span "**********" at bounding box center [606, 436] width 133 height 15
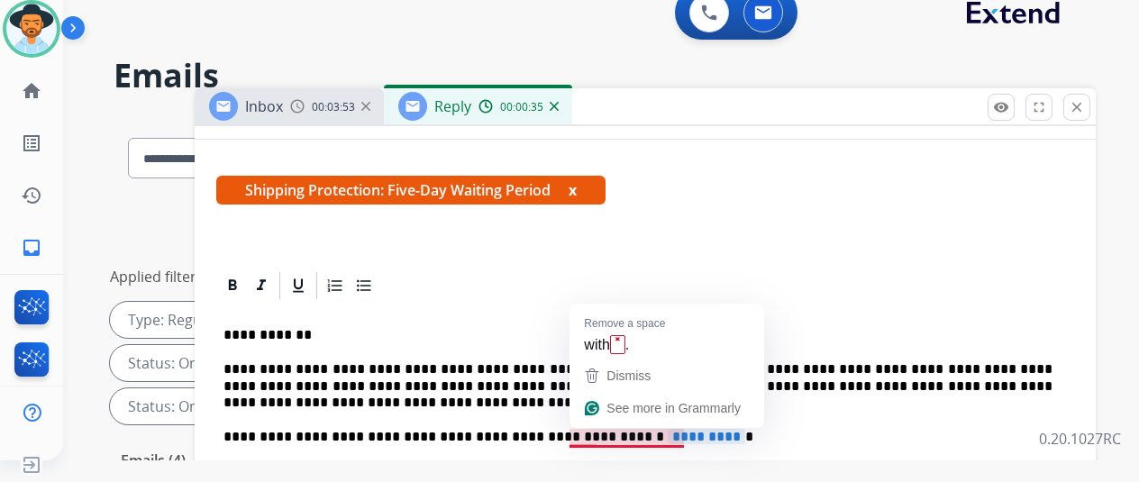
click at [692, 435] on span "*********" at bounding box center [706, 436] width 77 height 15
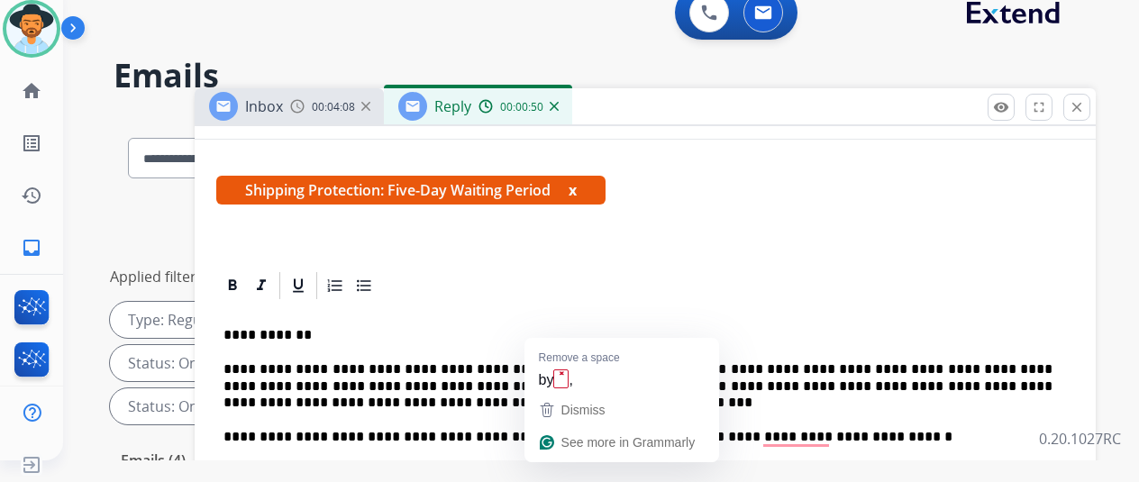
click at [875, 469] on span "**********" at bounding box center [763, 471] width 296 height 15
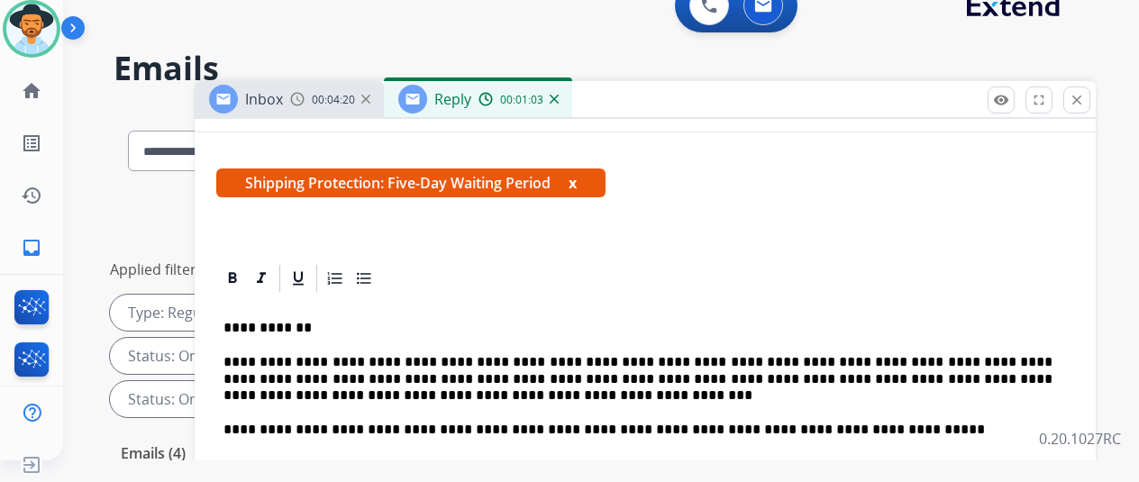
scroll to position [0, 0]
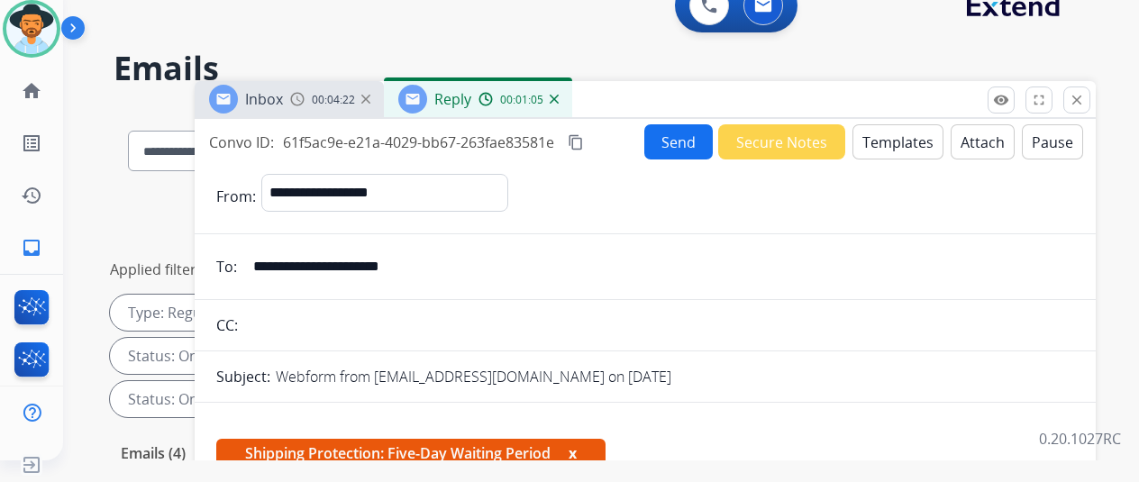
click at [688, 137] on button "Send" at bounding box center [678, 141] width 68 height 35
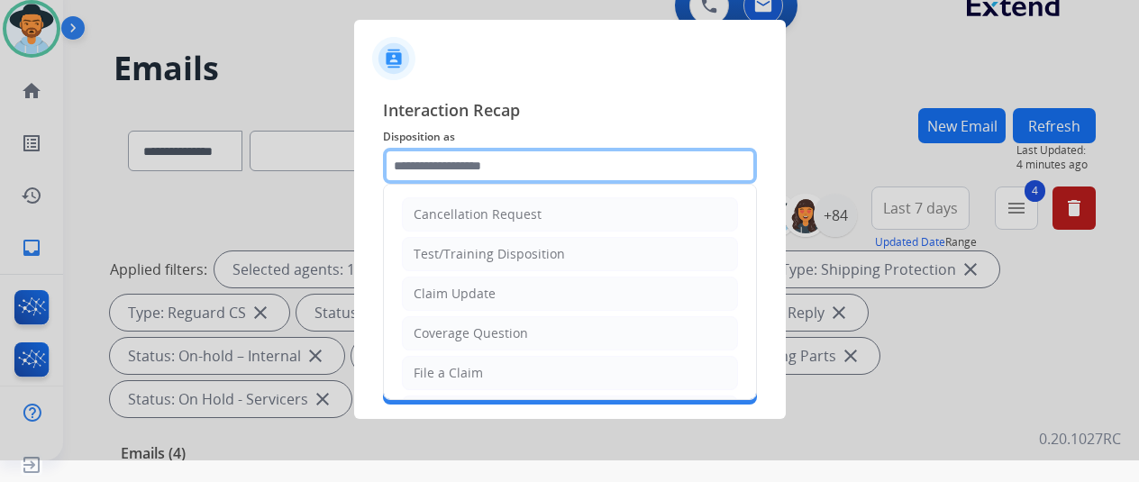
click at [423, 160] on input "text" at bounding box center [570, 166] width 374 height 36
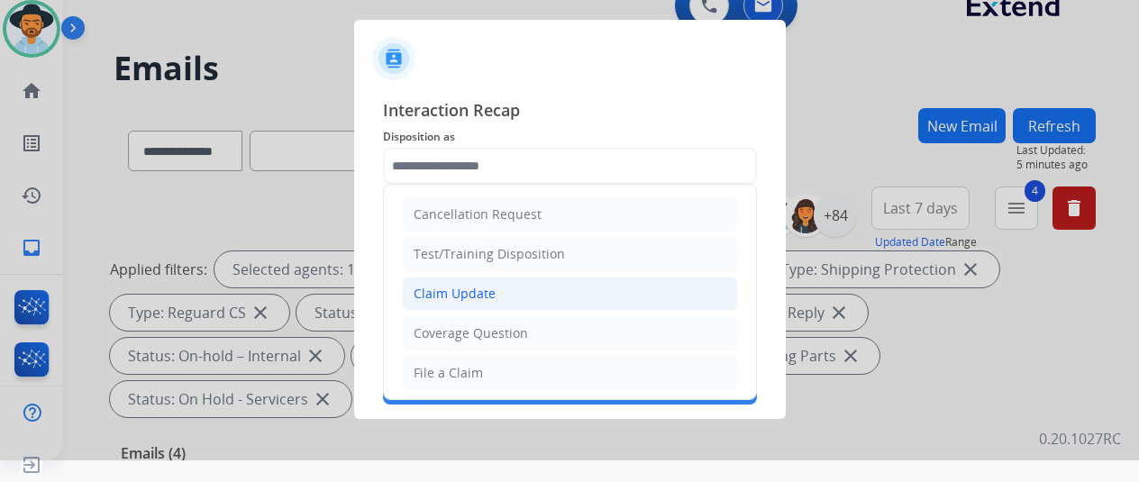
click at [456, 278] on li "Claim Update" at bounding box center [570, 294] width 336 height 34
type input "**********"
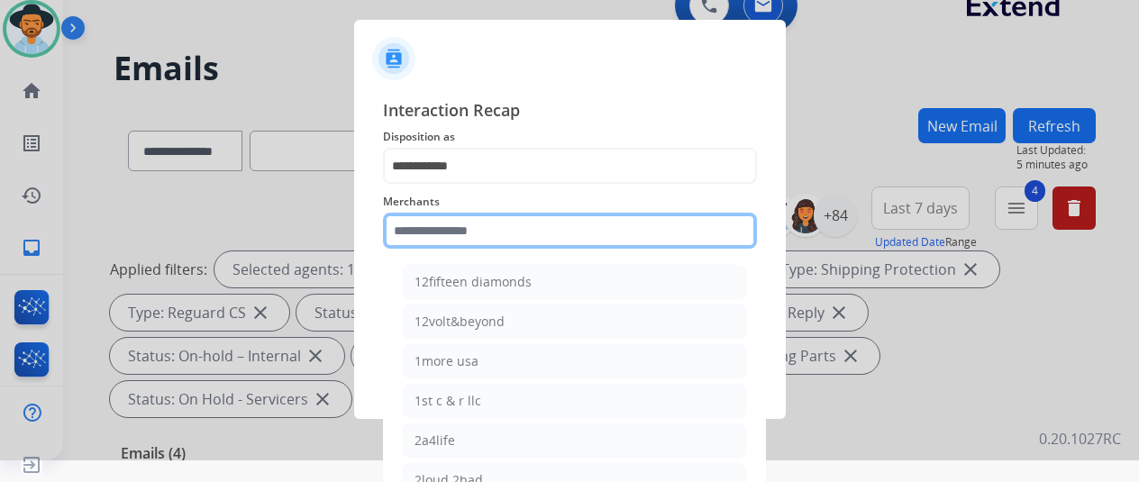
click at [423, 230] on input "text" at bounding box center [570, 231] width 374 height 36
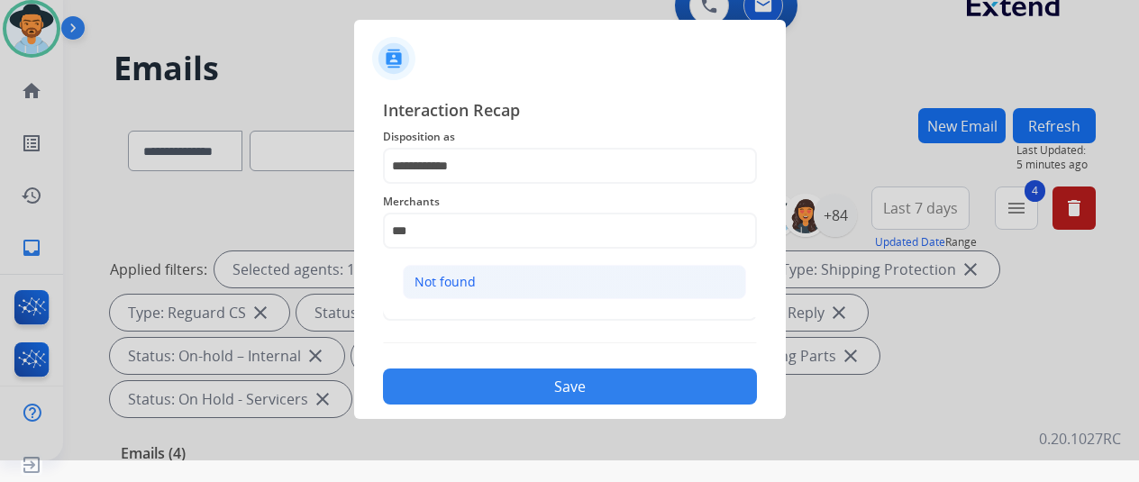
click at [461, 285] on div "Not found" at bounding box center [444, 282] width 61 height 18
type input "*********"
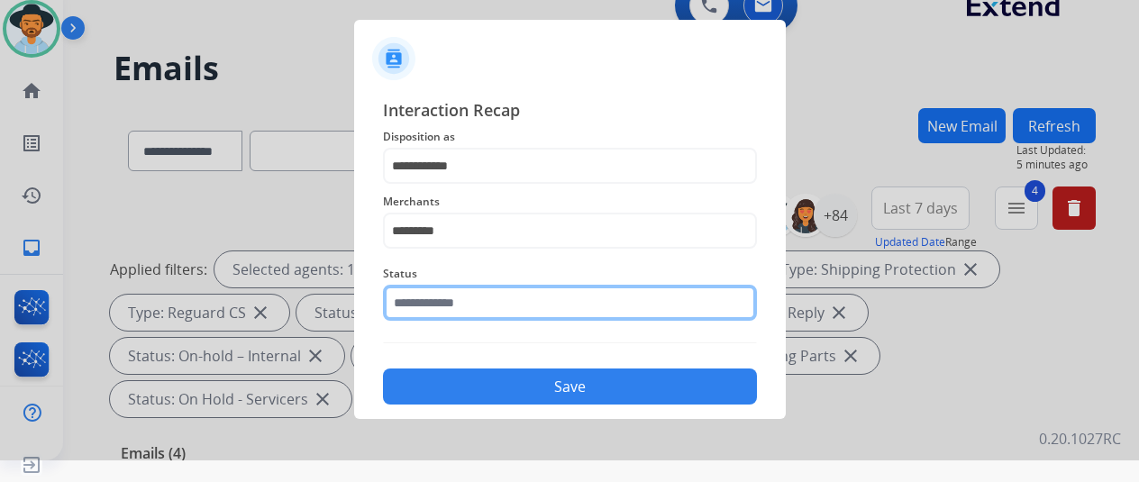
click at [442, 300] on input "text" at bounding box center [570, 303] width 374 height 36
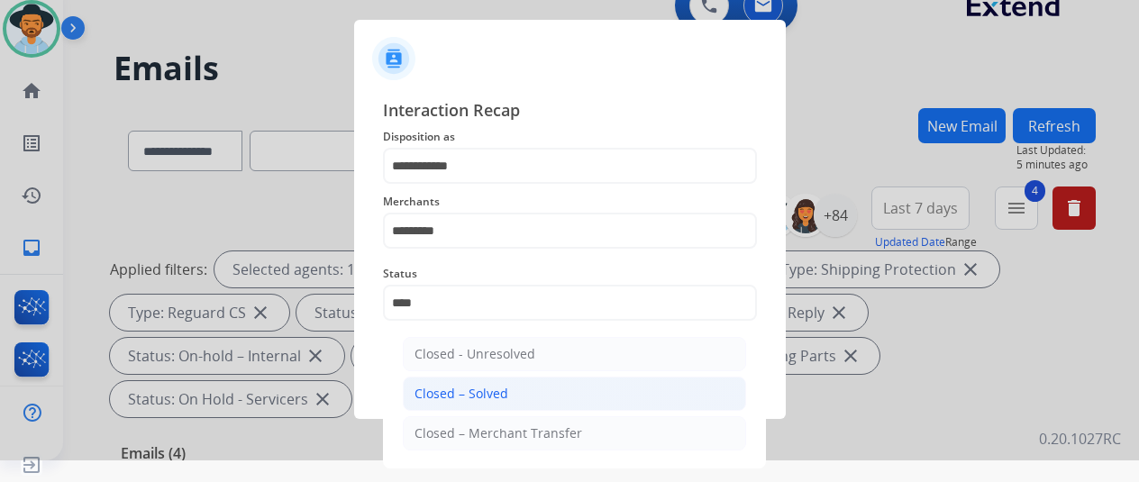
click at [485, 389] on div "Closed – Solved" at bounding box center [461, 394] width 94 height 18
type input "**********"
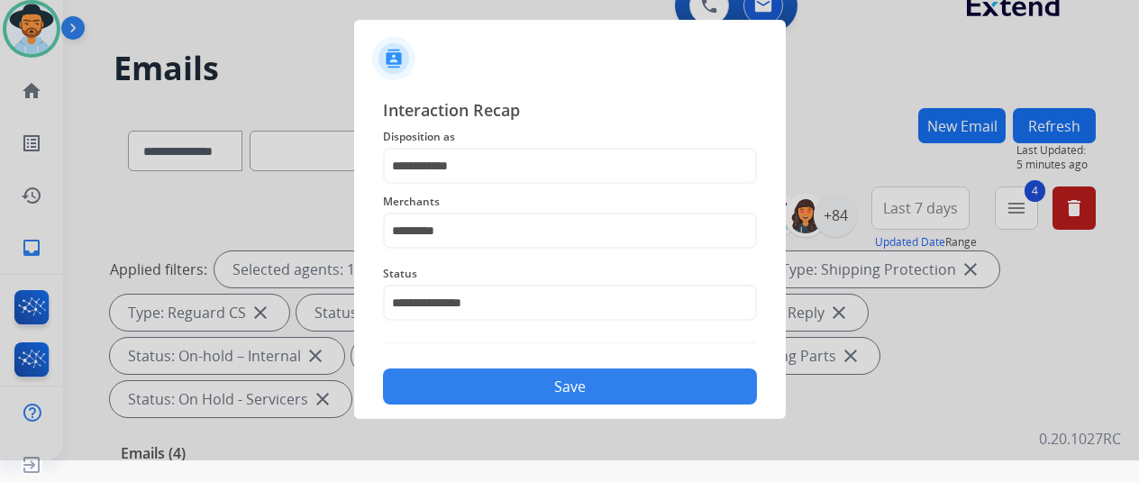
click at [487, 394] on button "Save" at bounding box center [570, 386] width 374 height 36
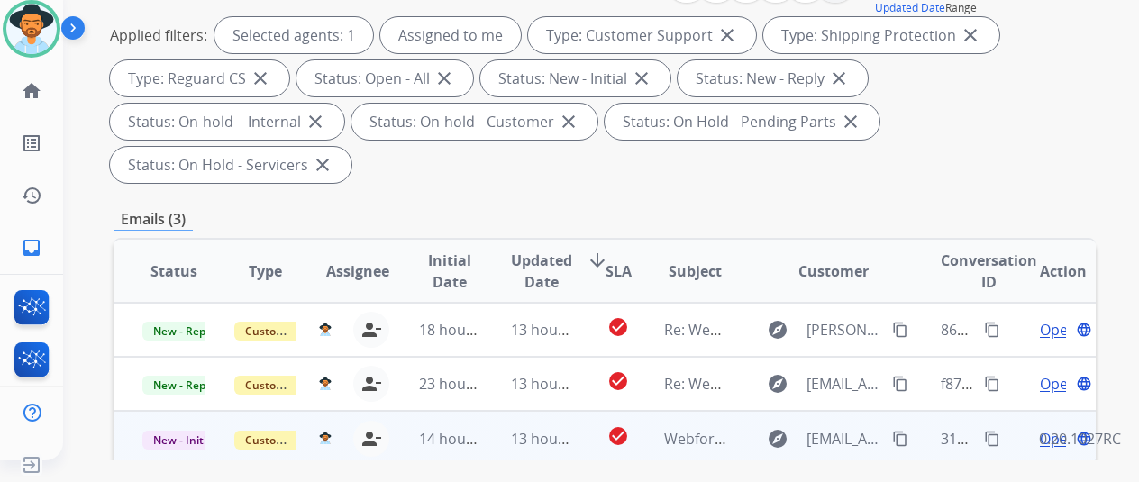
scroll to position [360, 0]
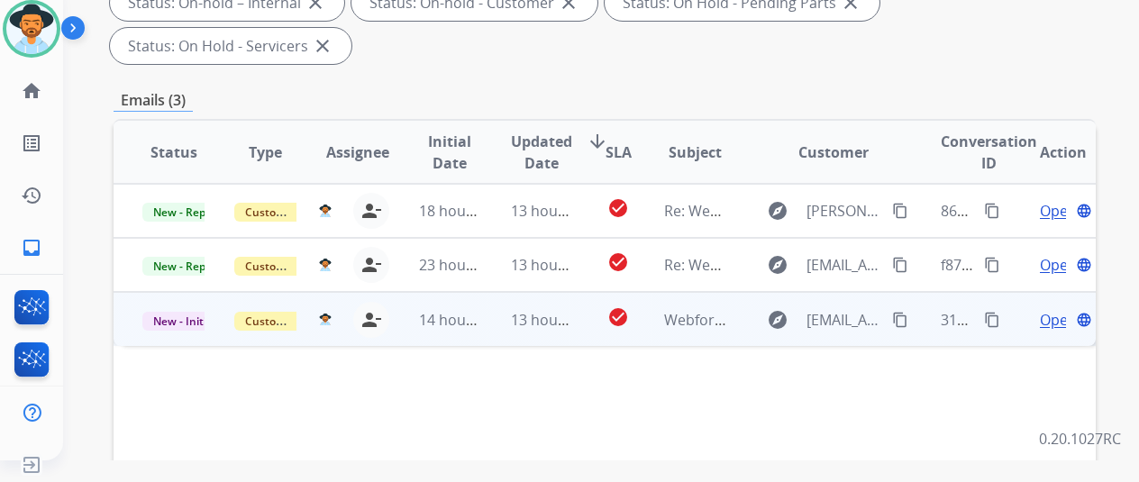
click at [1060, 309] on span "Open" at bounding box center [1058, 320] width 37 height 22
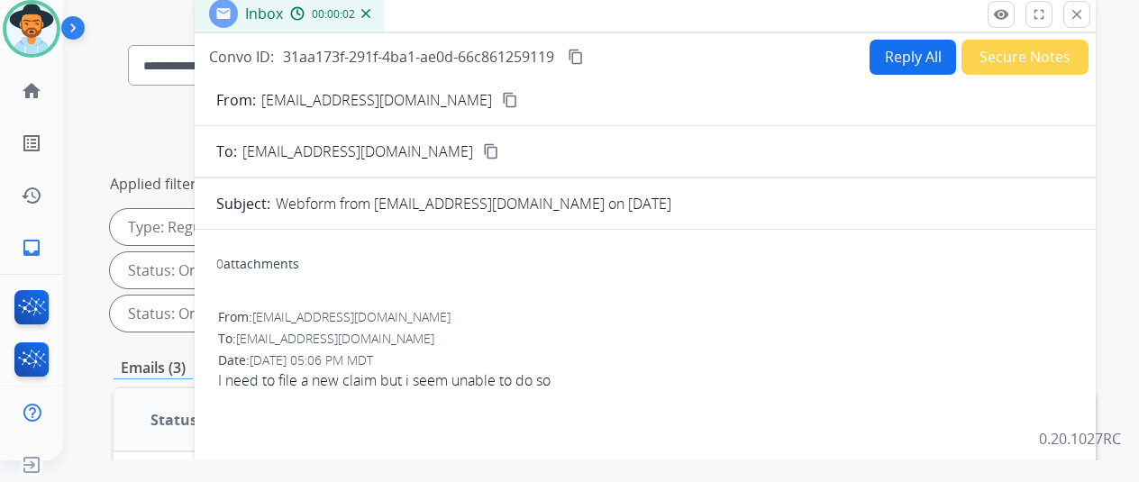
scroll to position [90, 0]
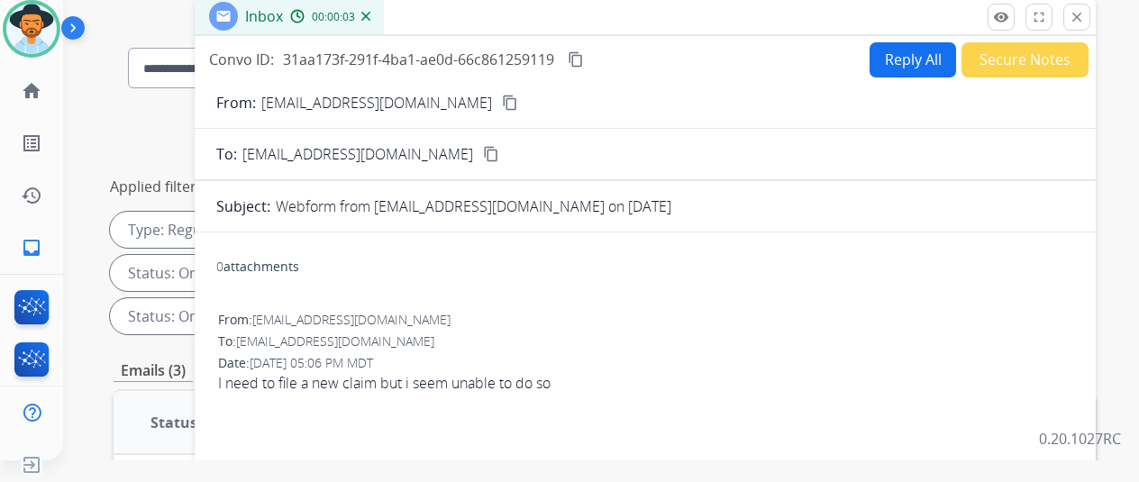
click at [502, 98] on mat-icon "content_copy" at bounding box center [510, 103] width 16 height 16
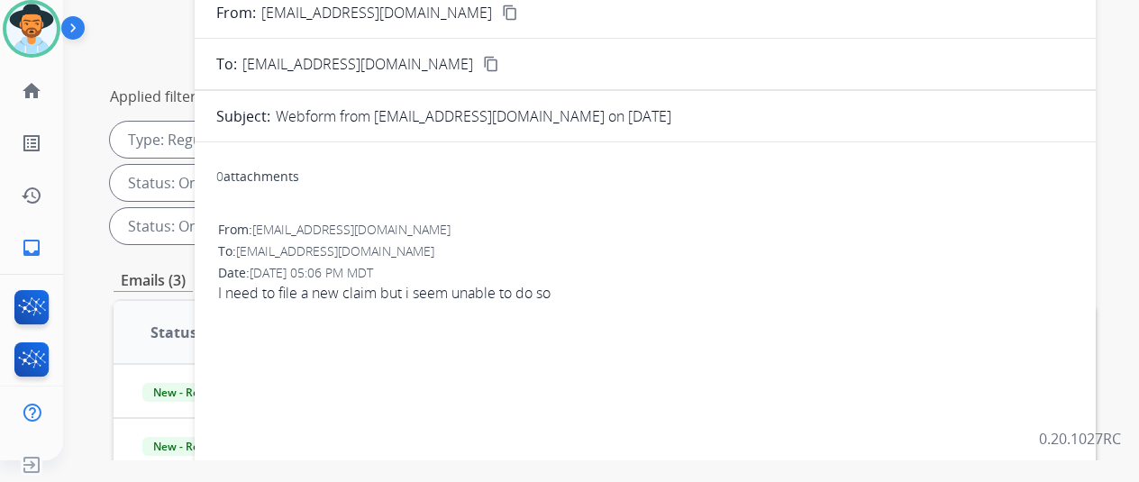
scroll to position [0, 0]
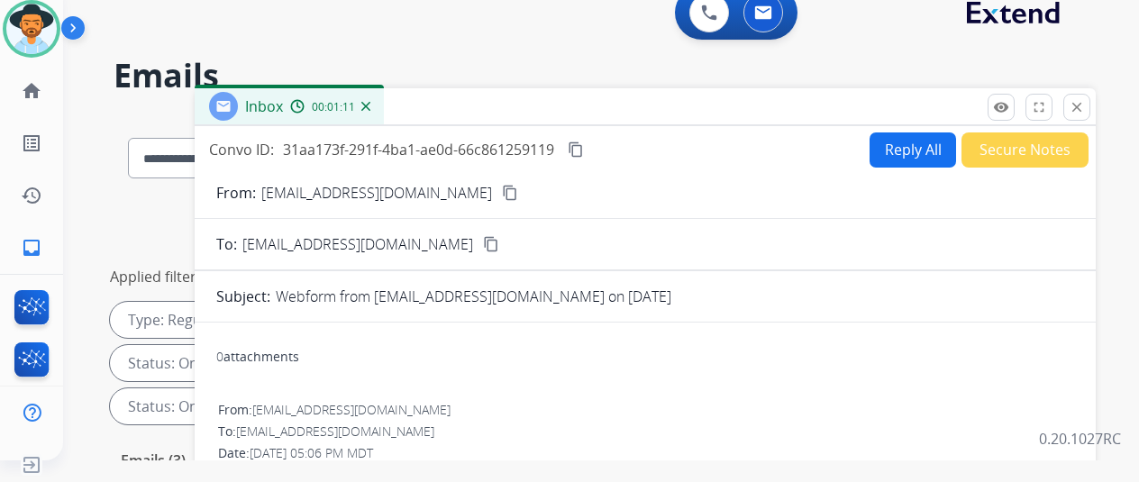
click at [902, 141] on button "Reply All" at bounding box center [912, 149] width 86 height 35
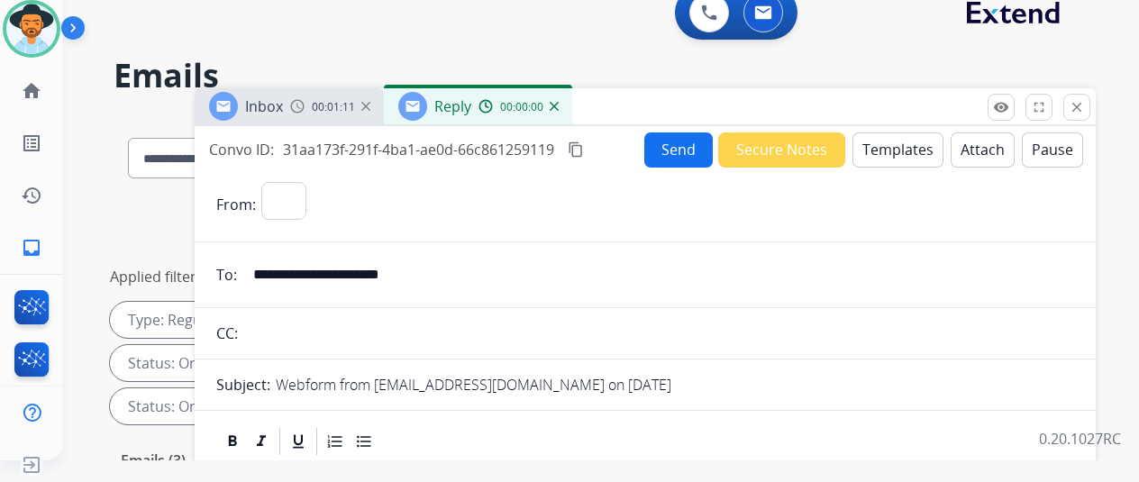
select select "**********"
click at [896, 138] on button "Templates" at bounding box center [897, 149] width 91 height 35
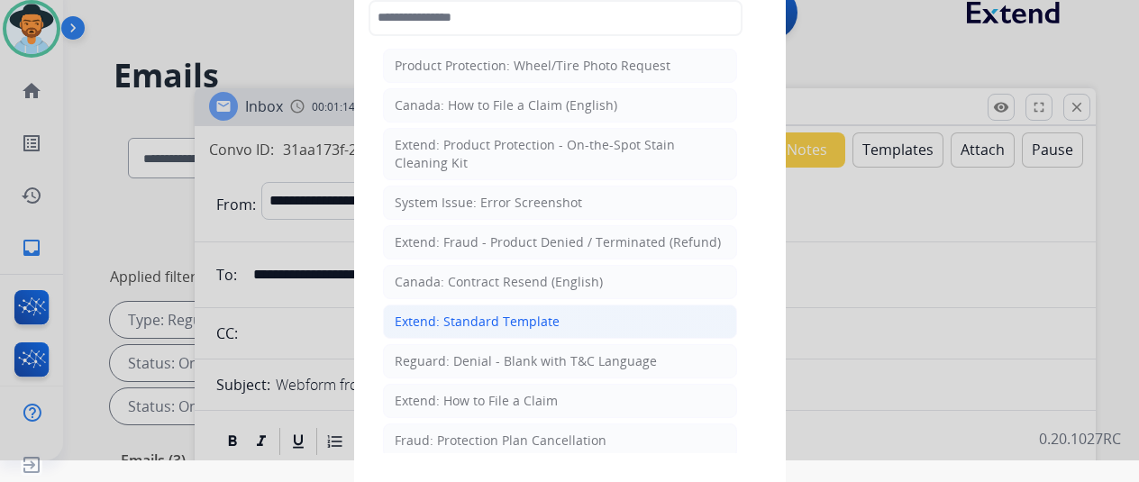
click at [481, 323] on div "Extend: Standard Template" at bounding box center [477, 322] width 165 height 18
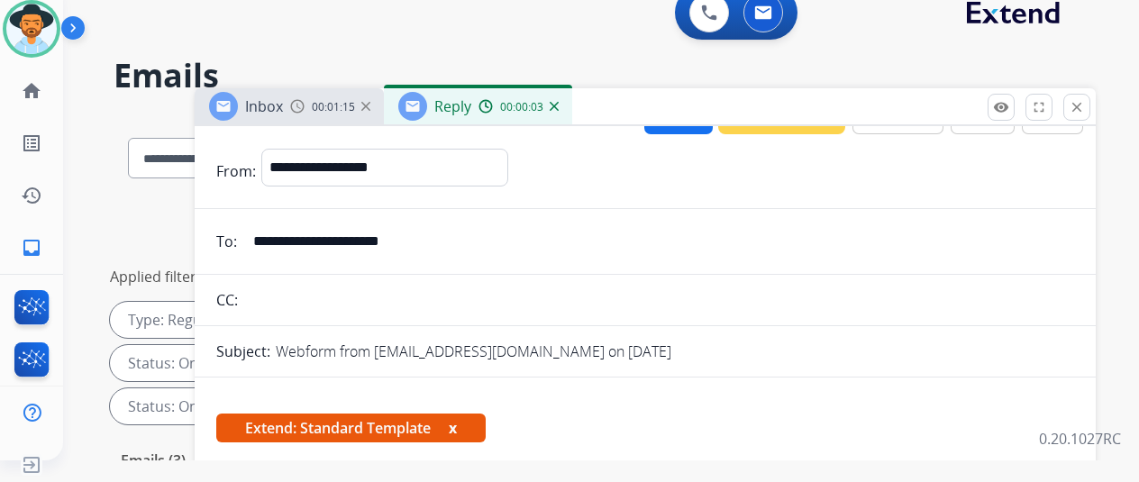
scroll to position [270, 0]
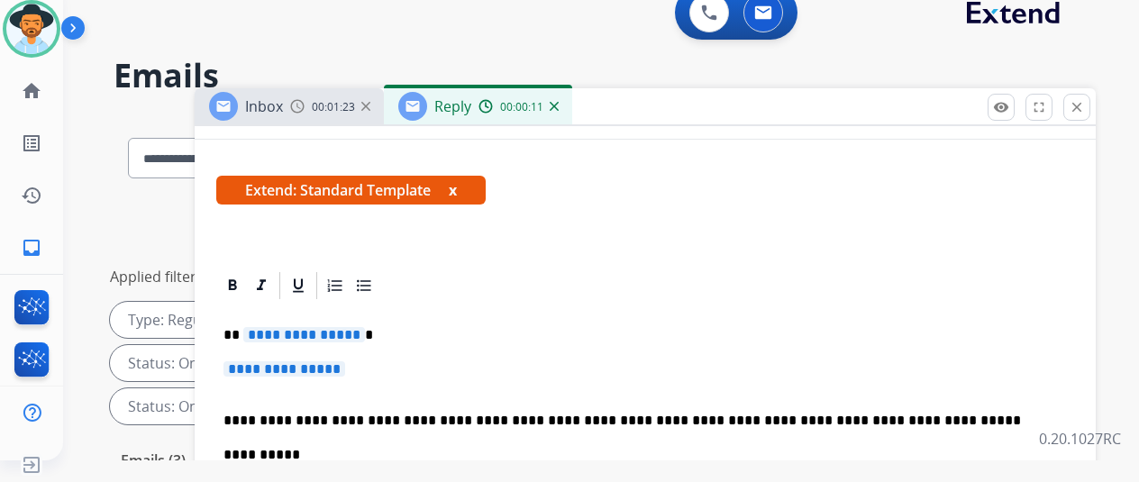
click at [364, 334] on span "**********" at bounding box center [304, 334] width 122 height 15
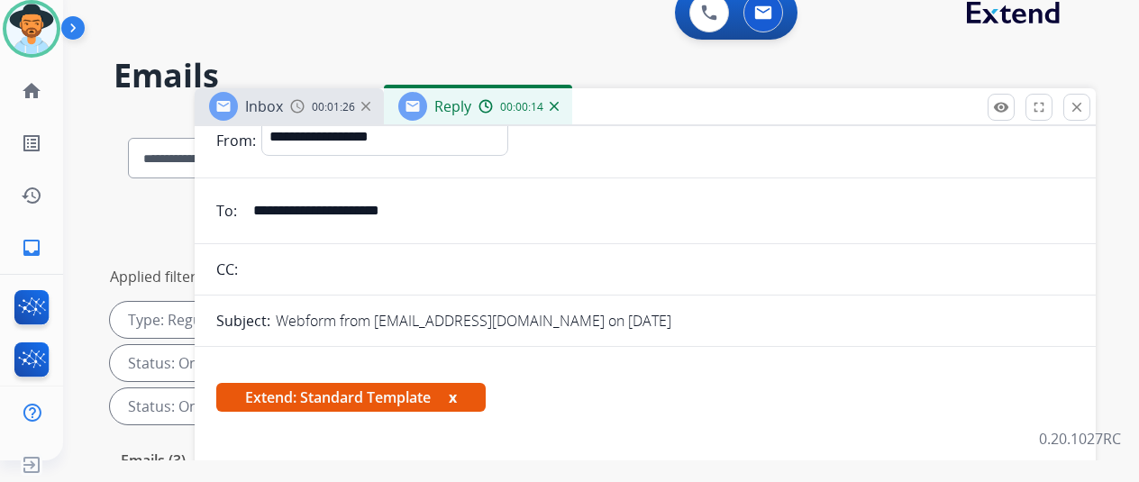
scroll to position [0, 0]
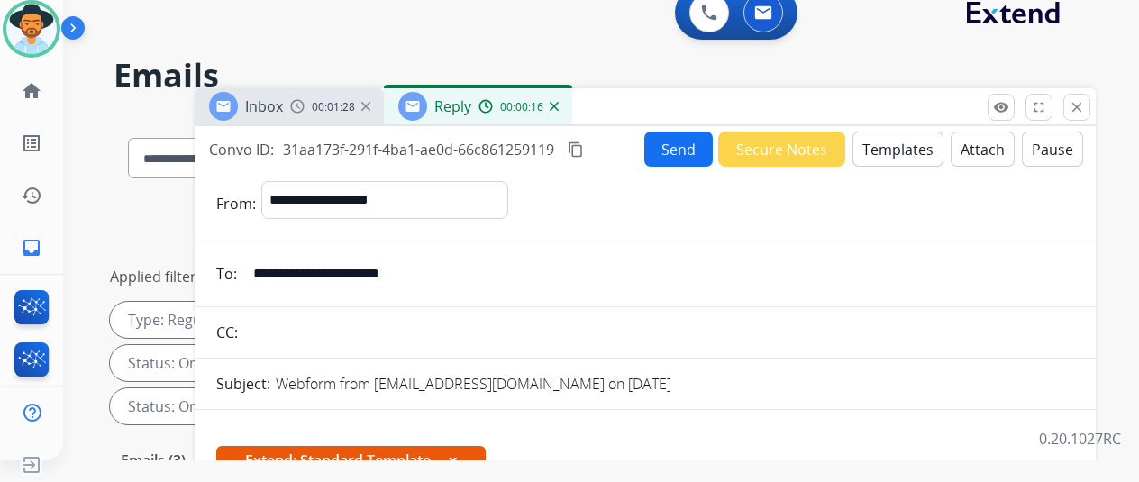
click at [584, 147] on mat-icon "content_copy" at bounding box center [576, 149] width 16 height 16
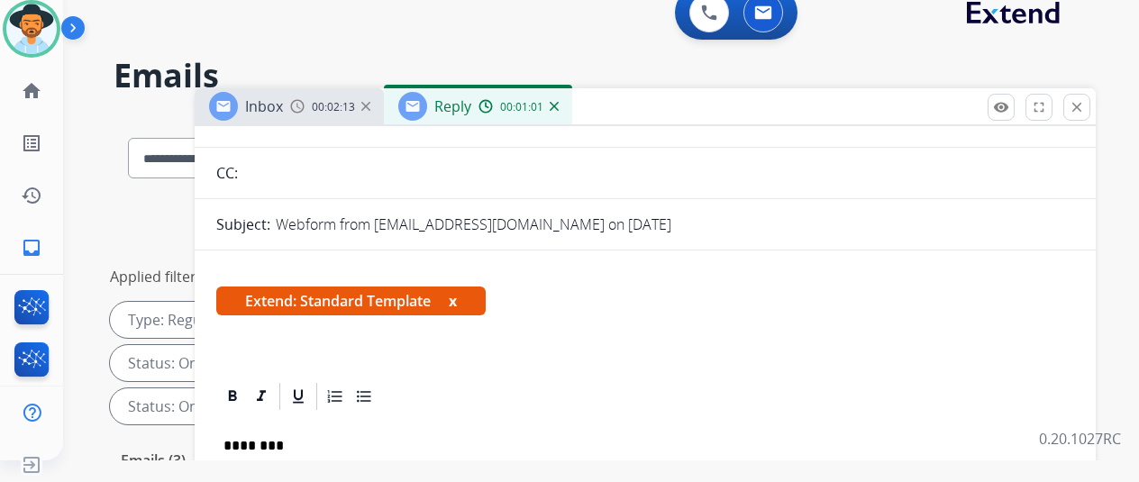
scroll to position [270, 0]
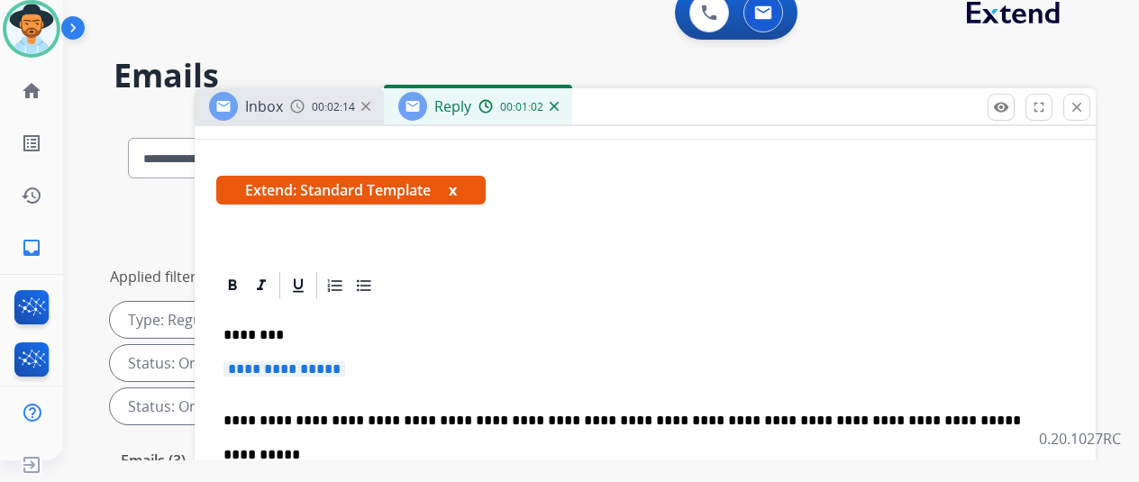
click at [345, 368] on span "**********" at bounding box center [284, 368] width 122 height 15
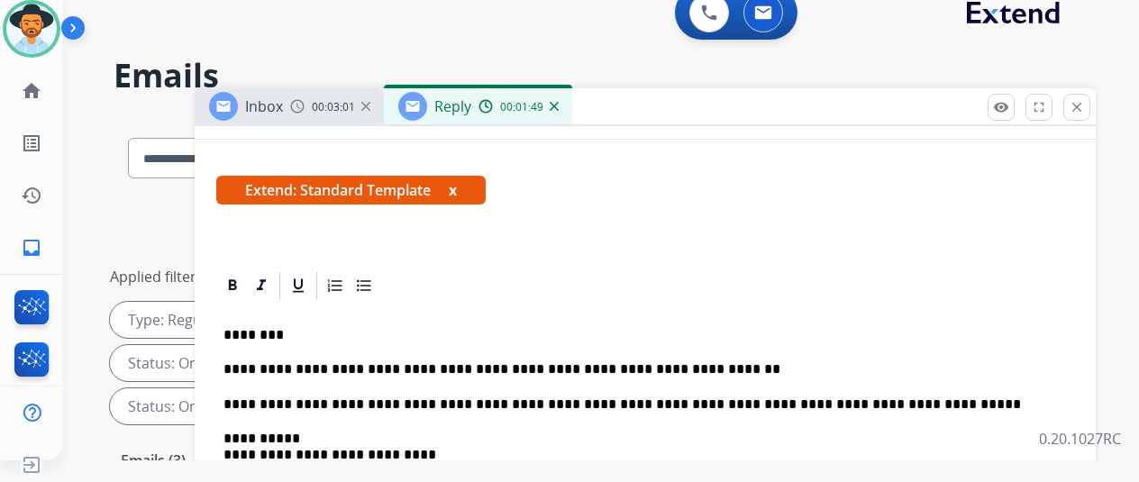
click at [555, 363] on p "**********" at bounding box center [637, 369] width 829 height 16
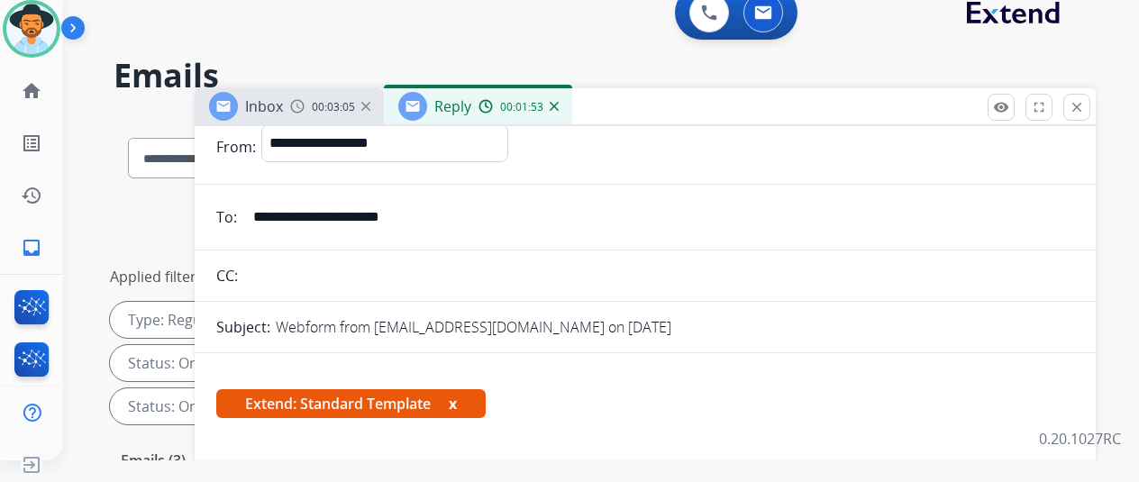
scroll to position [0, 0]
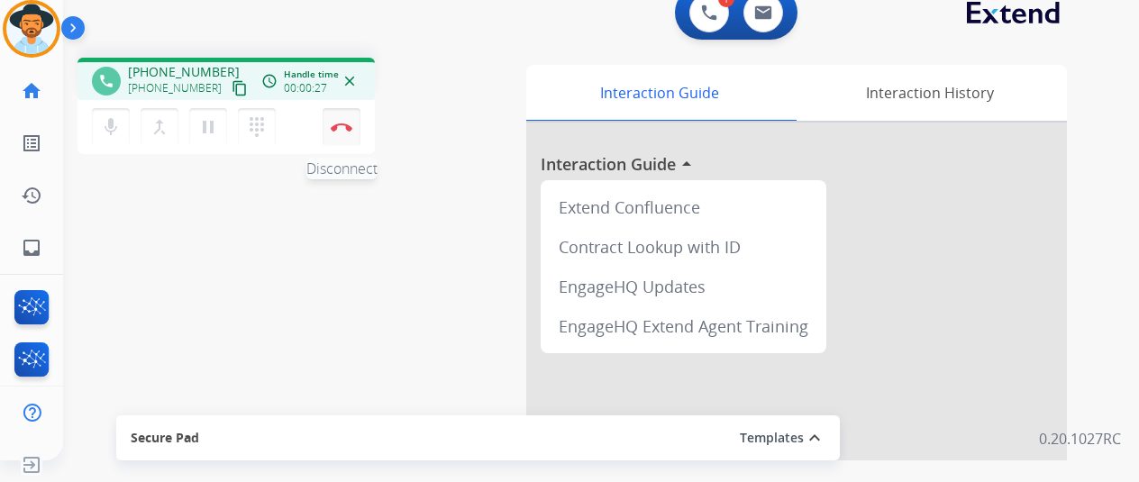
click at [344, 124] on img at bounding box center [342, 127] width 22 height 9
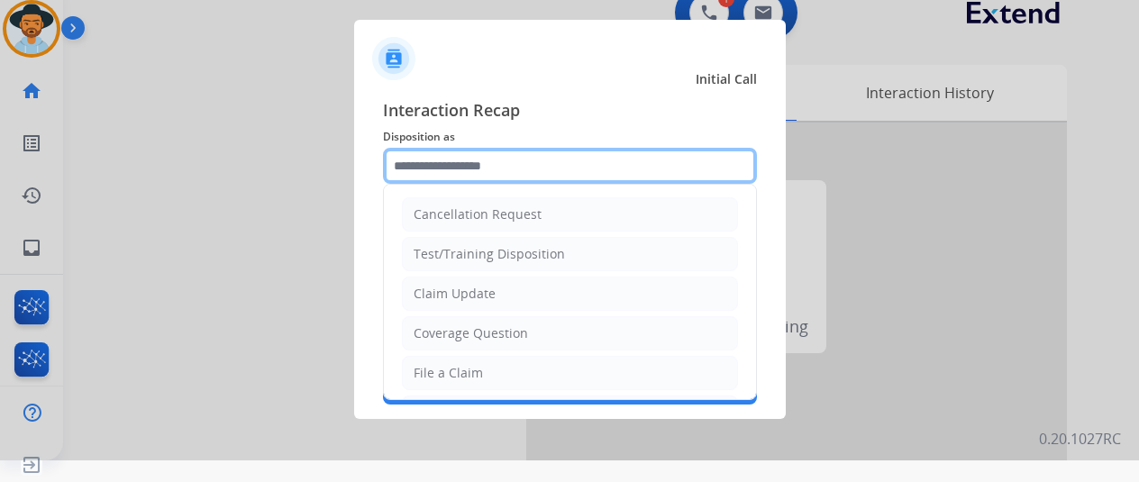
click at [478, 164] on input "text" at bounding box center [570, 166] width 374 height 36
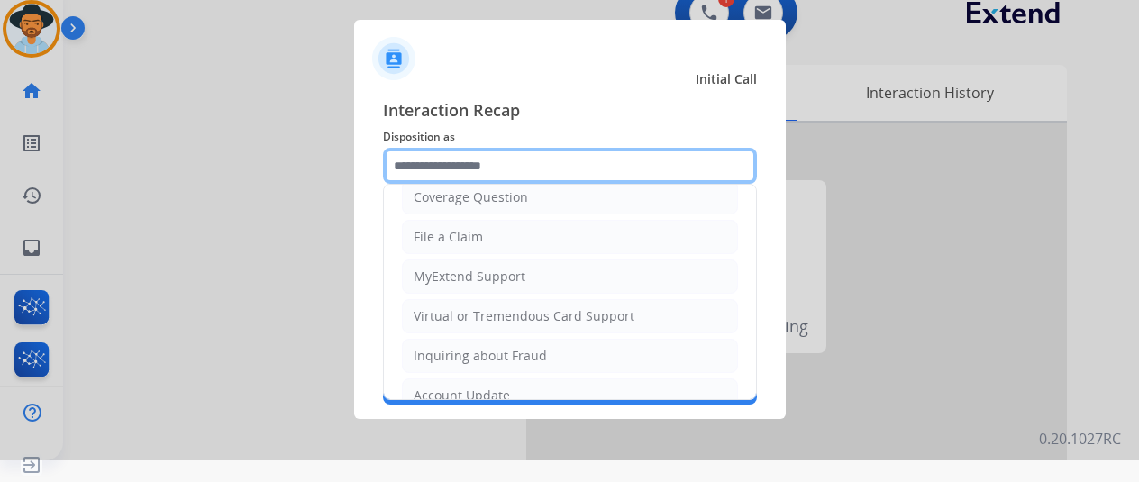
scroll to position [273, 0]
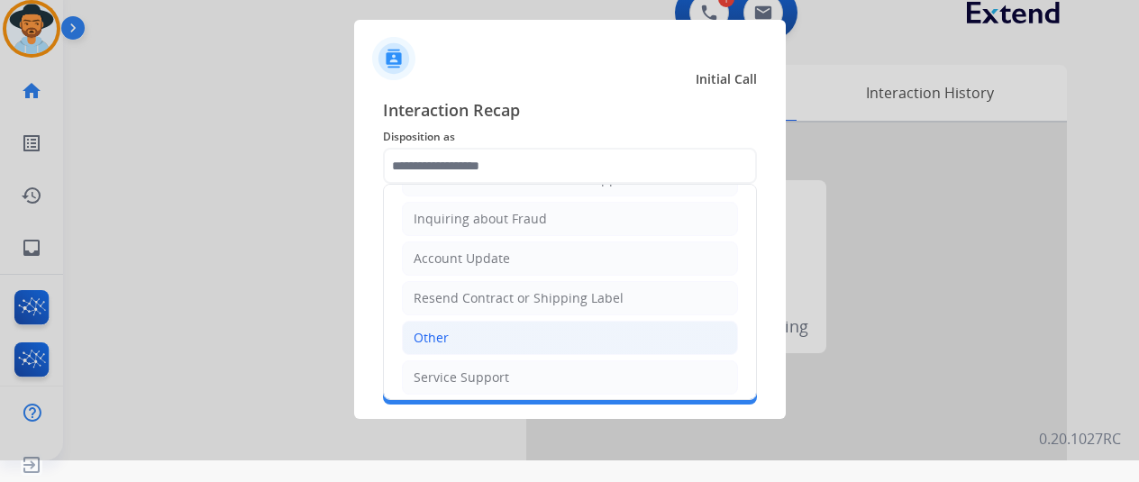
click at [458, 321] on li "Other" at bounding box center [570, 338] width 336 height 34
type input "*****"
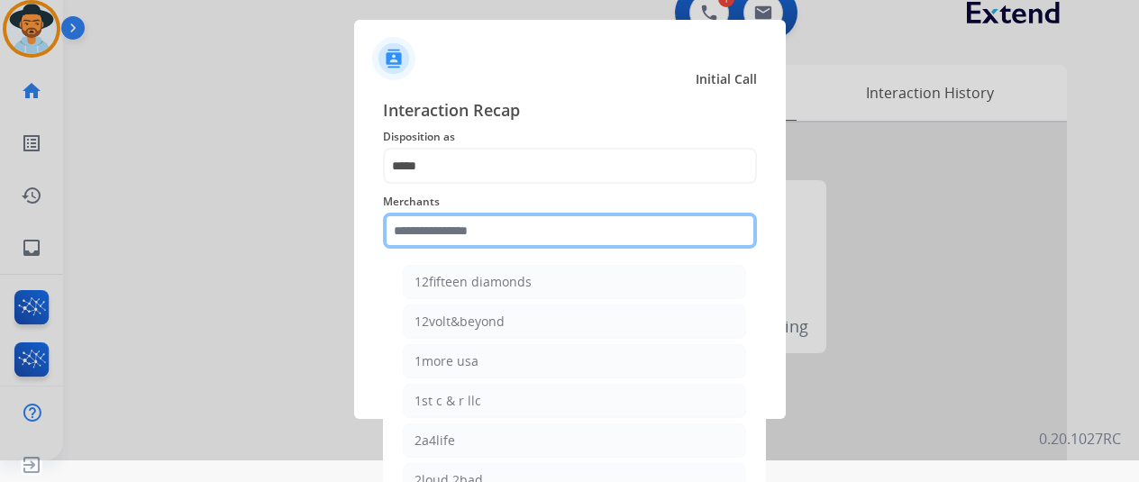
click at [414, 235] on input "text" at bounding box center [570, 231] width 374 height 36
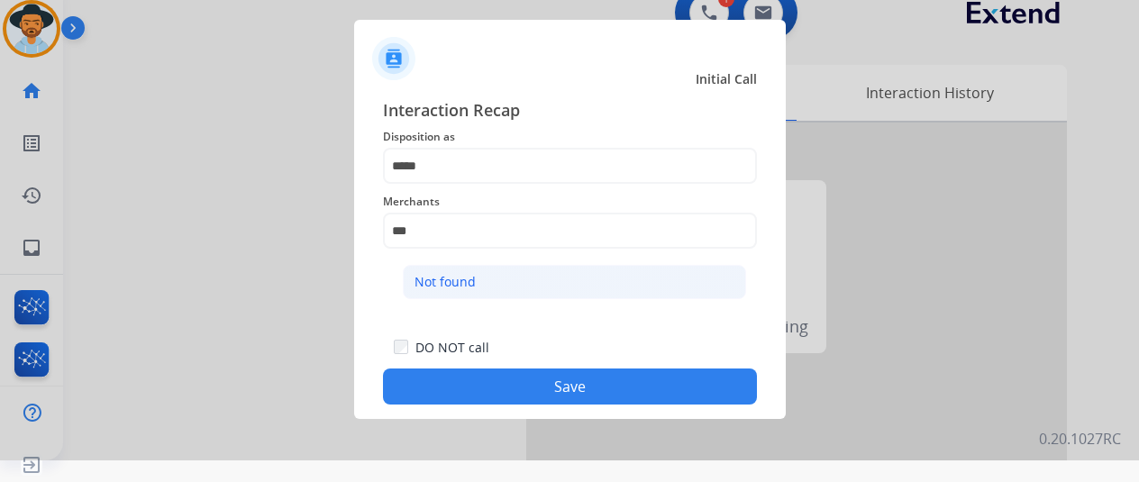
click at [459, 286] on div "Not found" at bounding box center [444, 282] width 61 height 18
type input "*********"
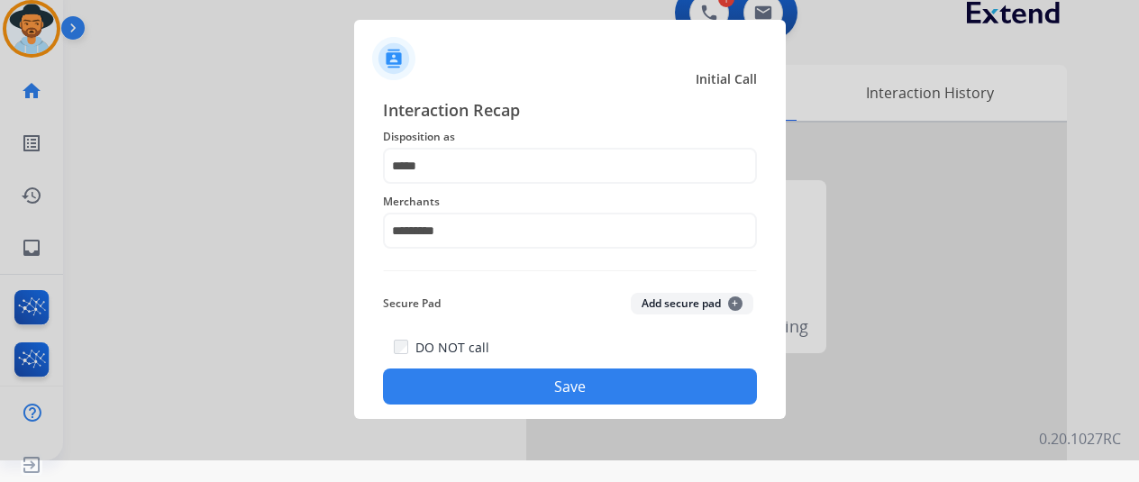
click at [518, 390] on button "Save" at bounding box center [570, 386] width 374 height 36
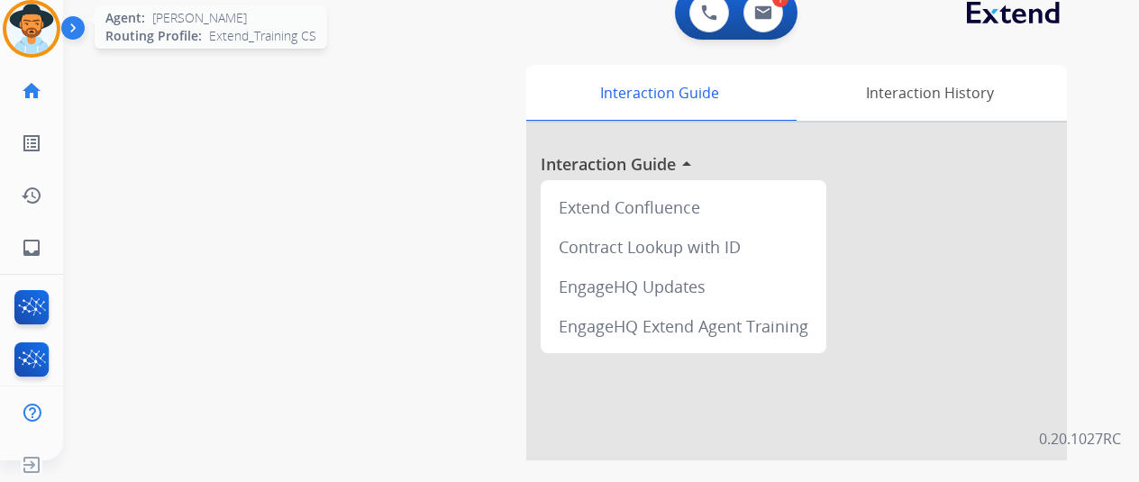
click at [34, 37] on img at bounding box center [31, 29] width 50 height 50
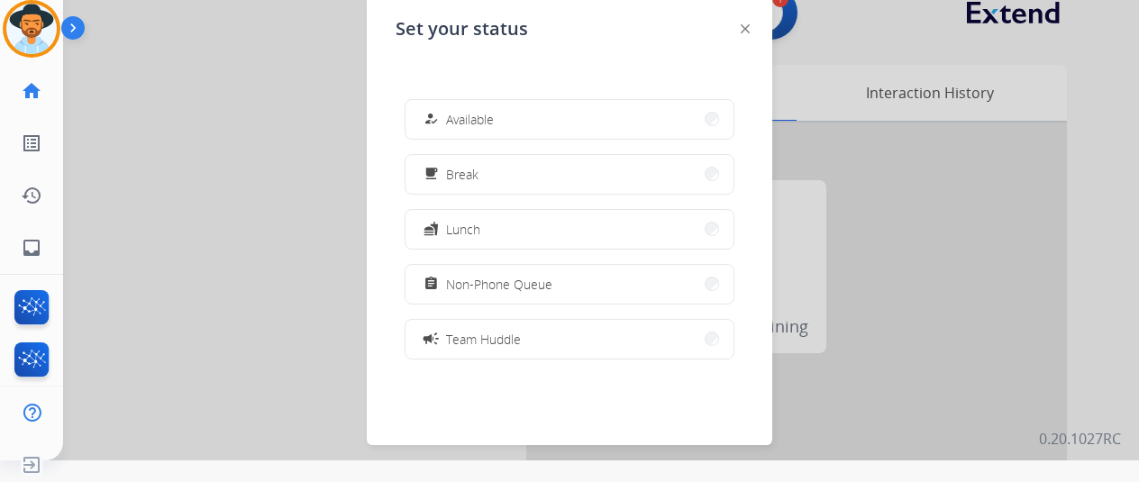
click at [465, 119] on span "Available" at bounding box center [470, 119] width 48 height 19
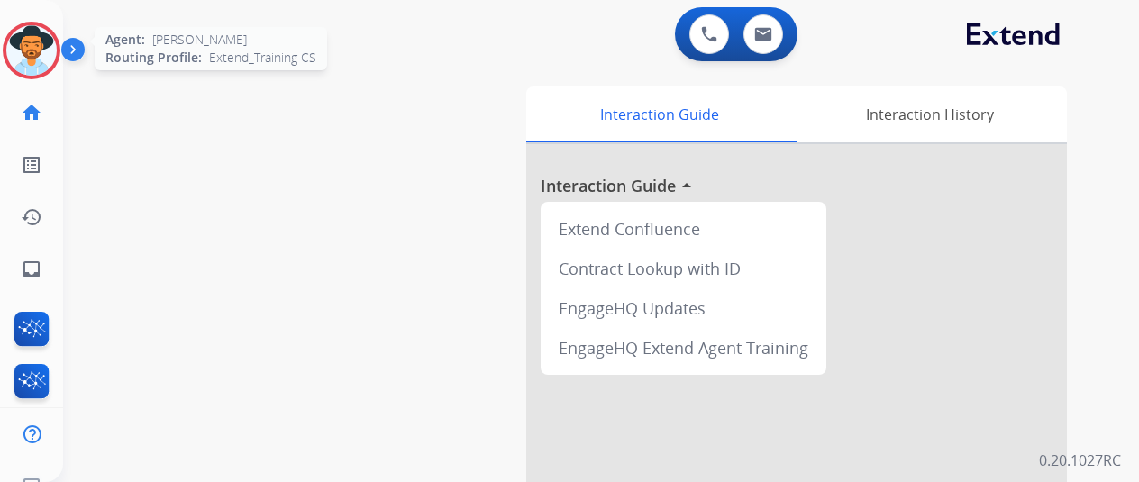
click at [30, 49] on img at bounding box center [31, 50] width 50 height 50
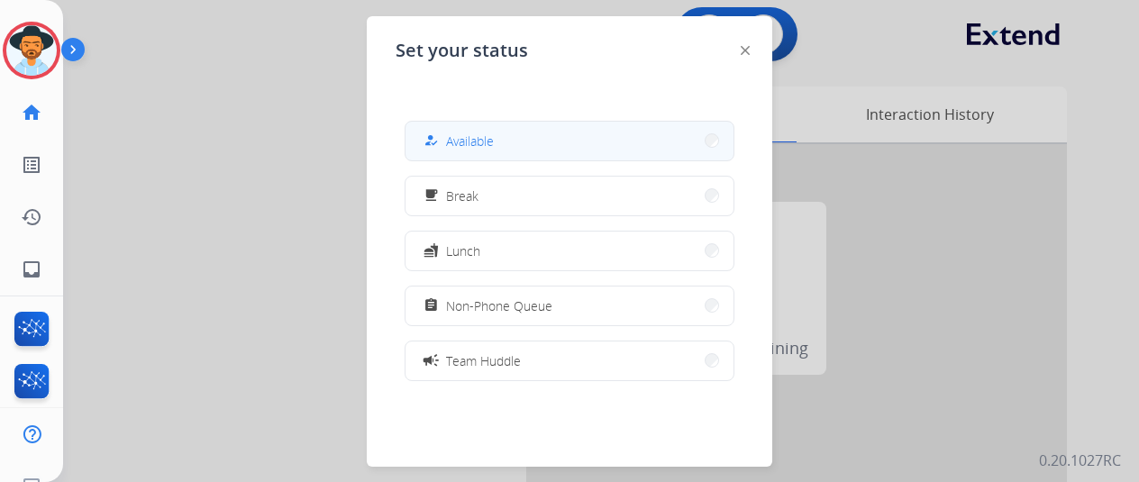
click at [544, 149] on button "how_to_reg Available" at bounding box center [569, 141] width 328 height 39
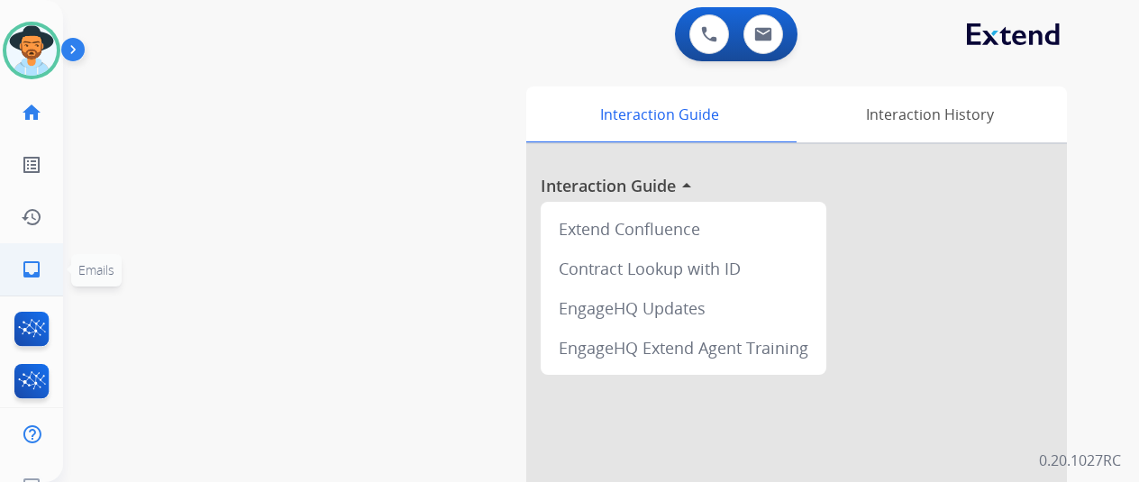
click at [28, 262] on mat-icon "inbox" at bounding box center [32, 270] width 22 height 22
select select "**********"
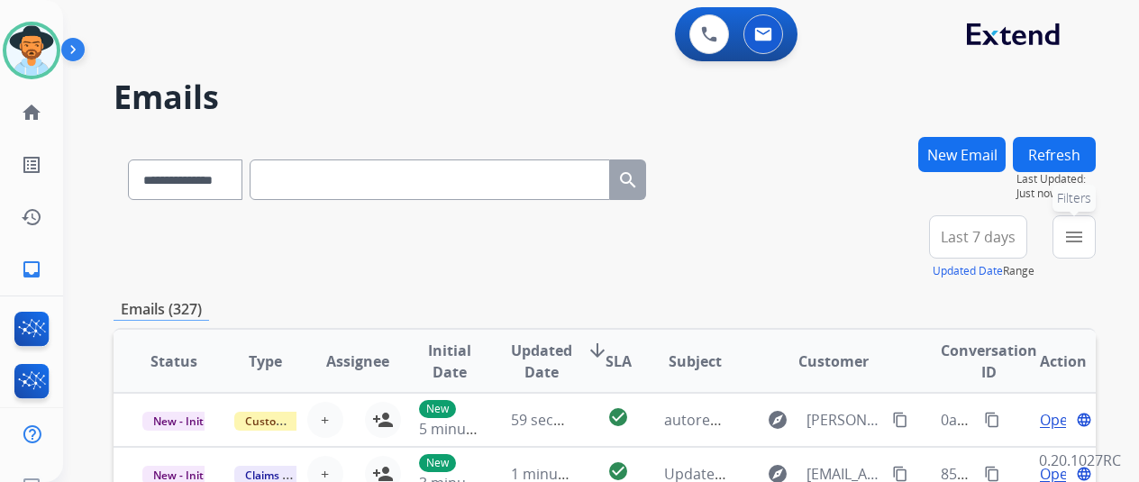
click at [1084, 229] on mat-icon "menu" at bounding box center [1074, 237] width 22 height 22
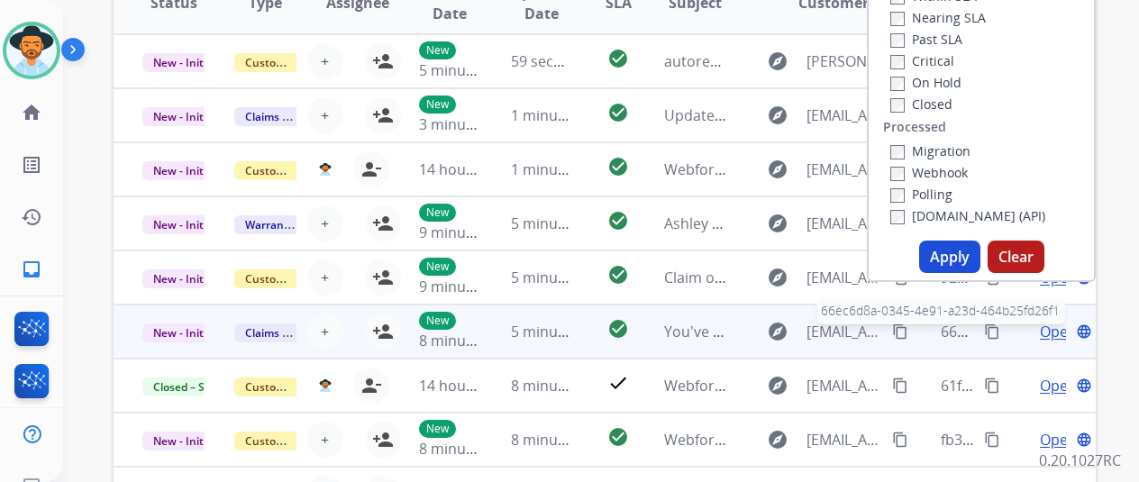
scroll to position [360, 0]
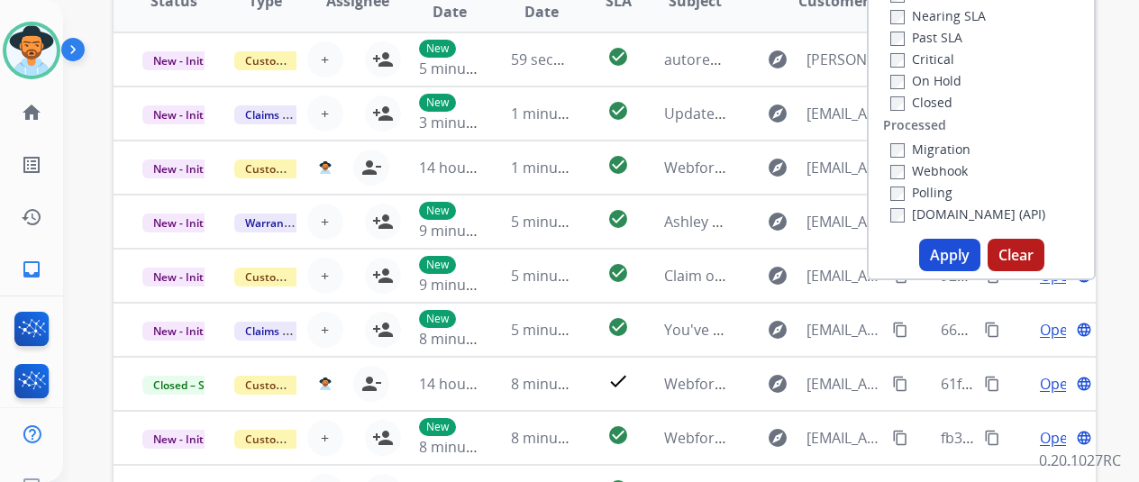
click at [952, 252] on button "Apply" at bounding box center [949, 255] width 61 height 32
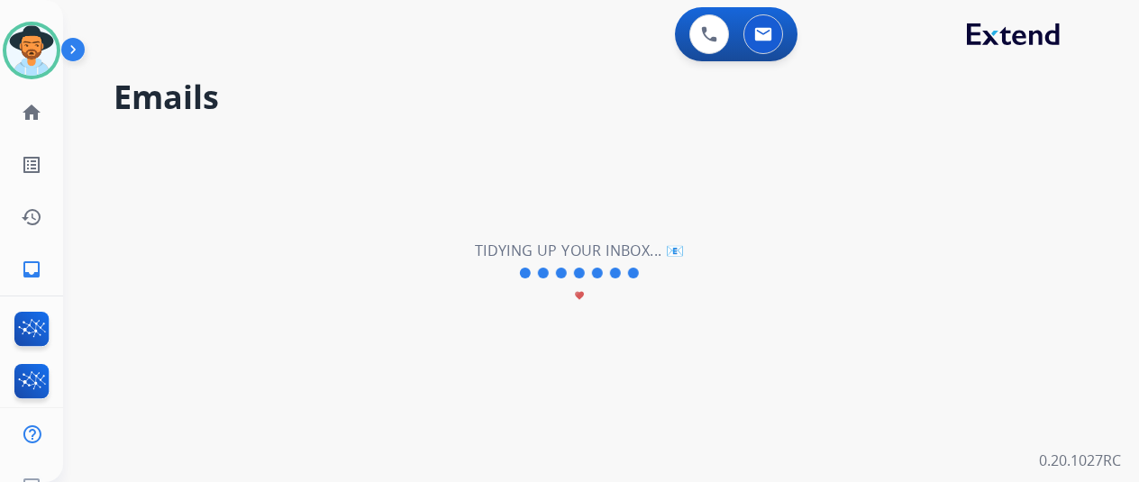
scroll to position [0, 0]
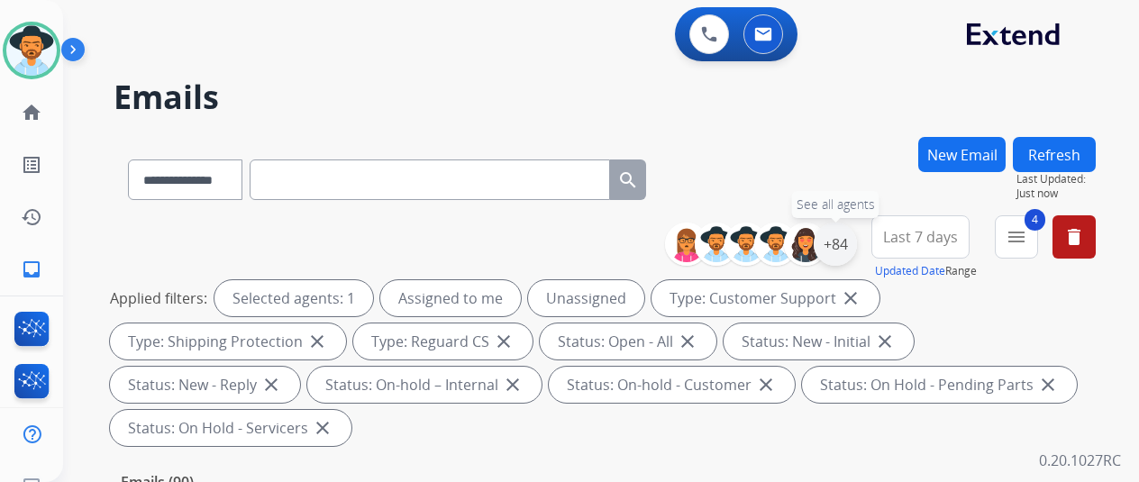
click at [846, 240] on div "+84" at bounding box center [835, 244] width 43 height 43
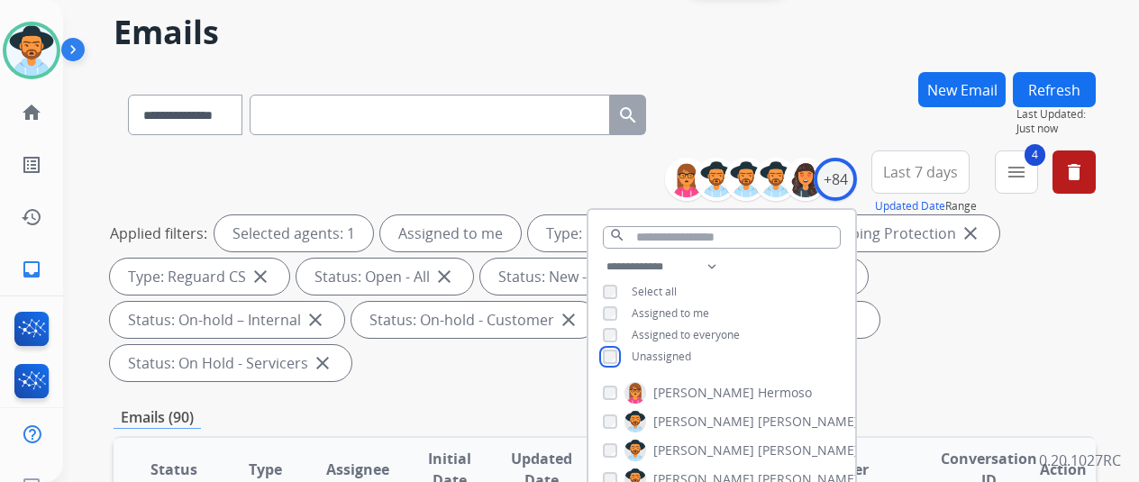
scroll to position [270, 0]
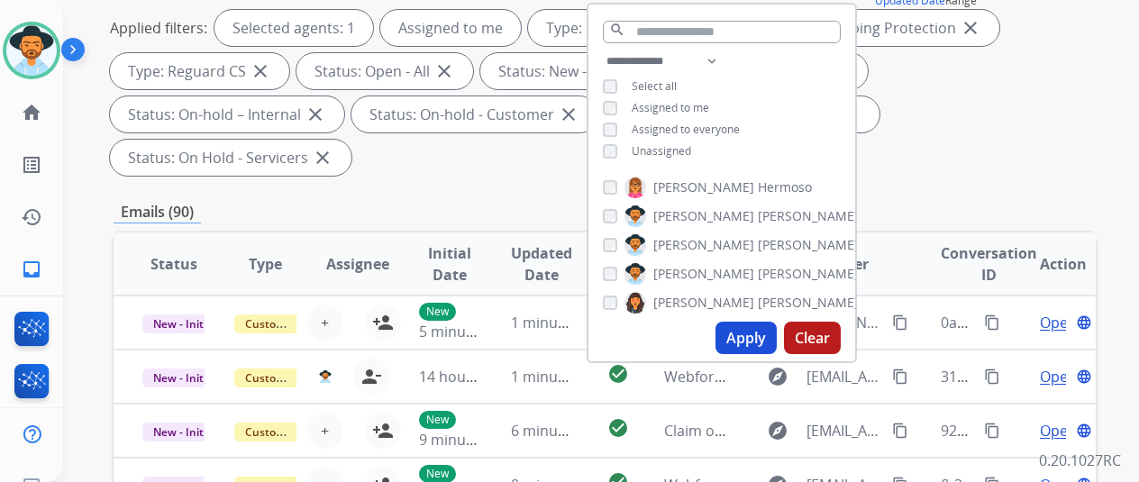
click at [759, 335] on button "Apply" at bounding box center [745, 338] width 61 height 32
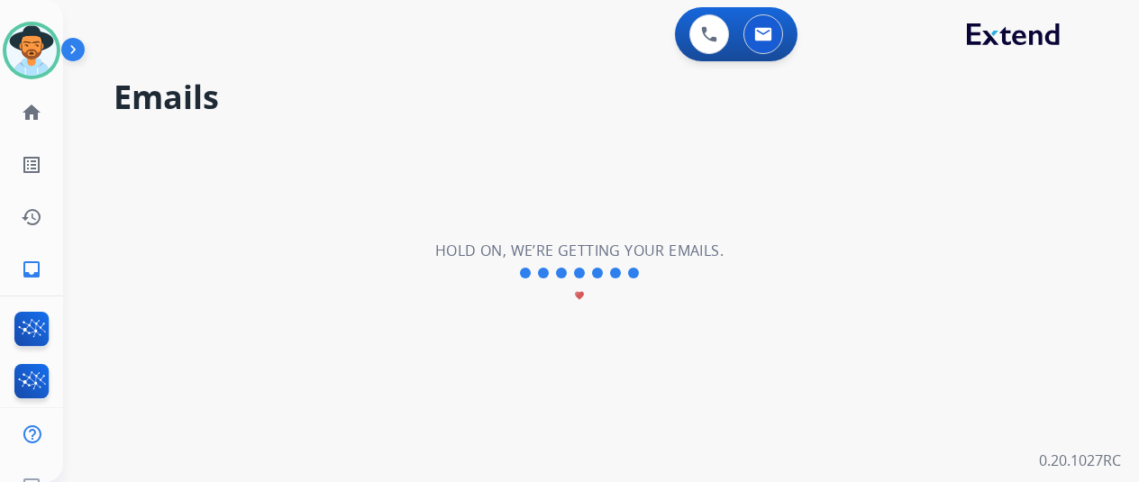
scroll to position [0, 0]
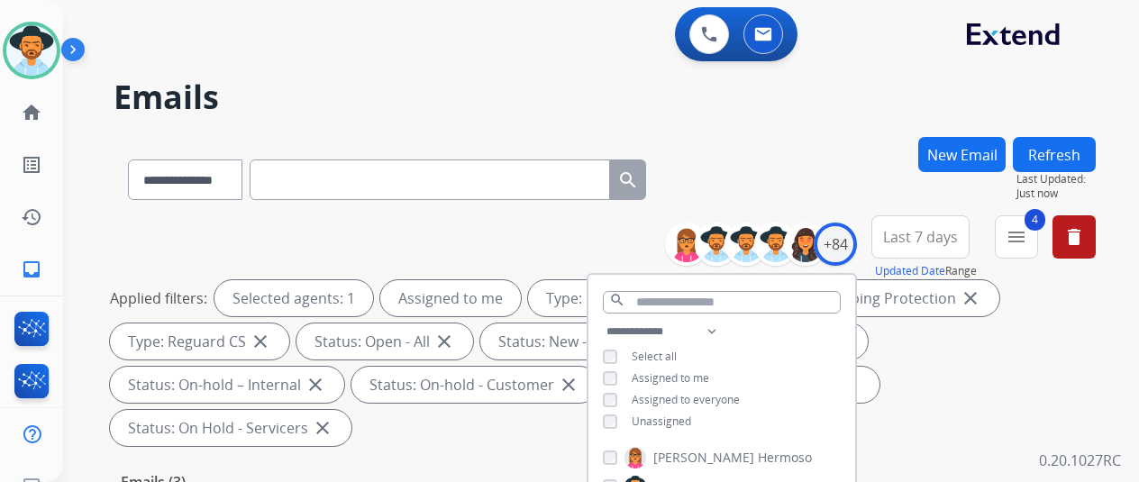
click at [856, 177] on div "**********" at bounding box center [605, 176] width 982 height 78
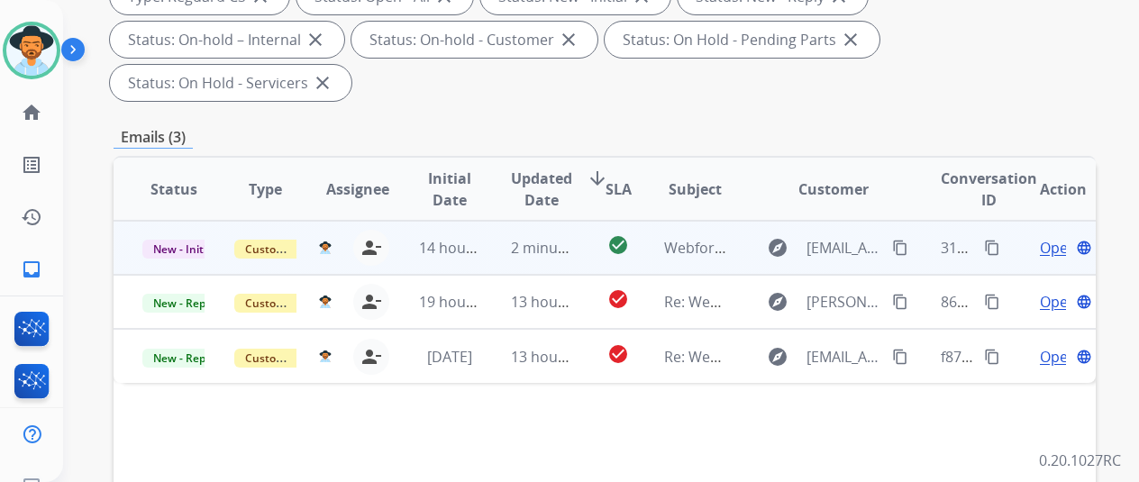
scroll to position [360, 0]
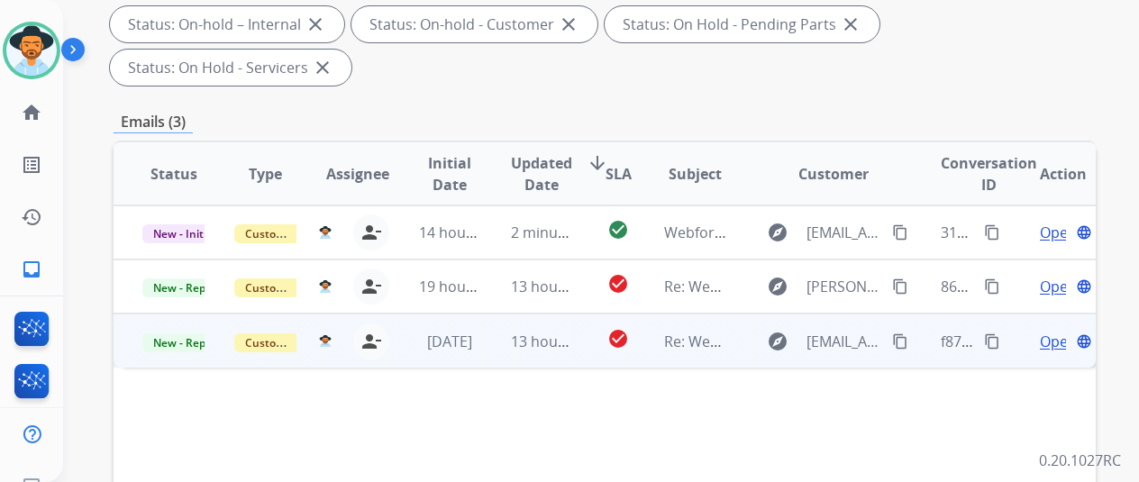
click at [1054, 331] on span "Open" at bounding box center [1058, 342] width 37 height 22
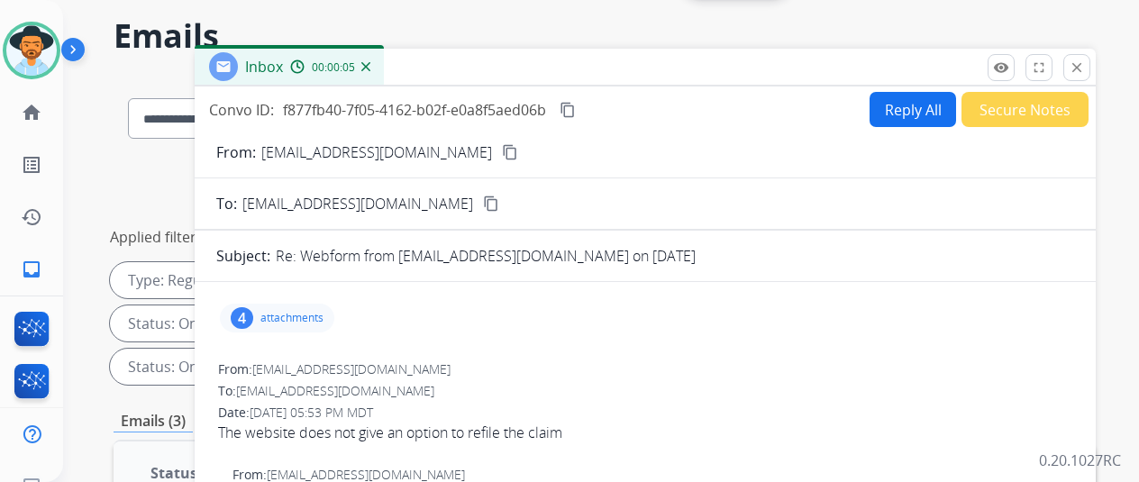
scroll to position [0, 0]
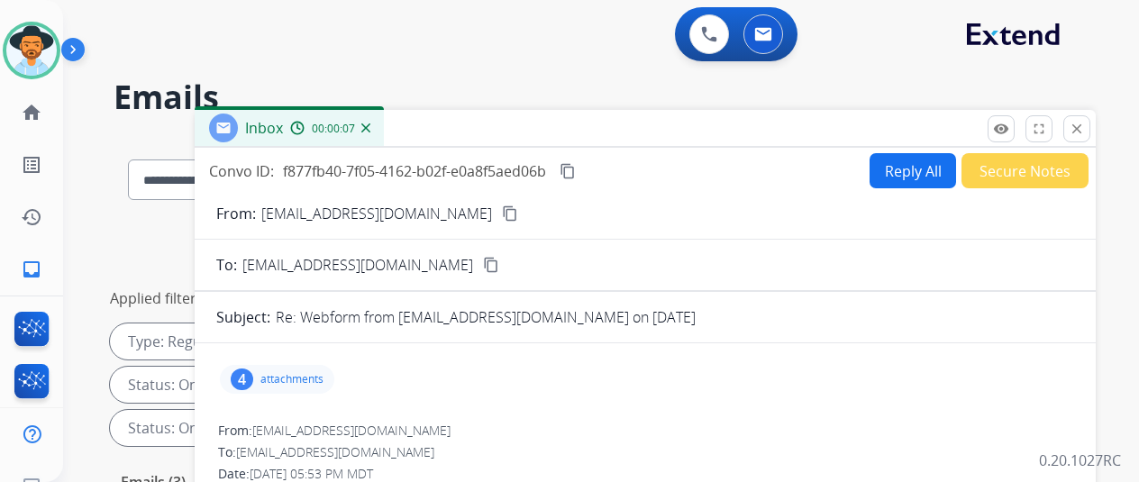
click at [502, 206] on mat-icon "content_copy" at bounding box center [510, 213] width 16 height 16
click at [252, 373] on div "4" at bounding box center [242, 379] width 23 height 22
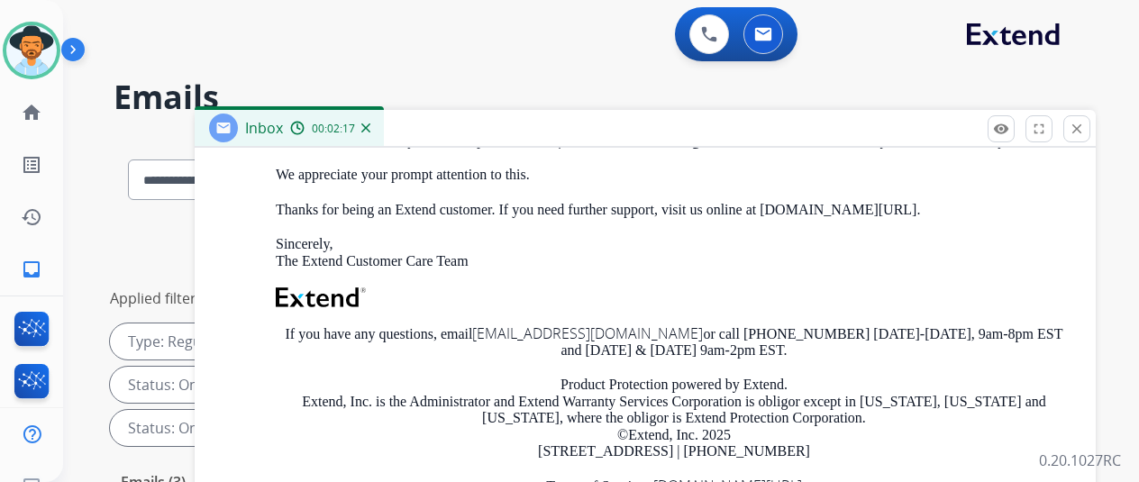
scroll to position [1351, 0]
click at [370, 125] on img at bounding box center [365, 127] width 9 height 9
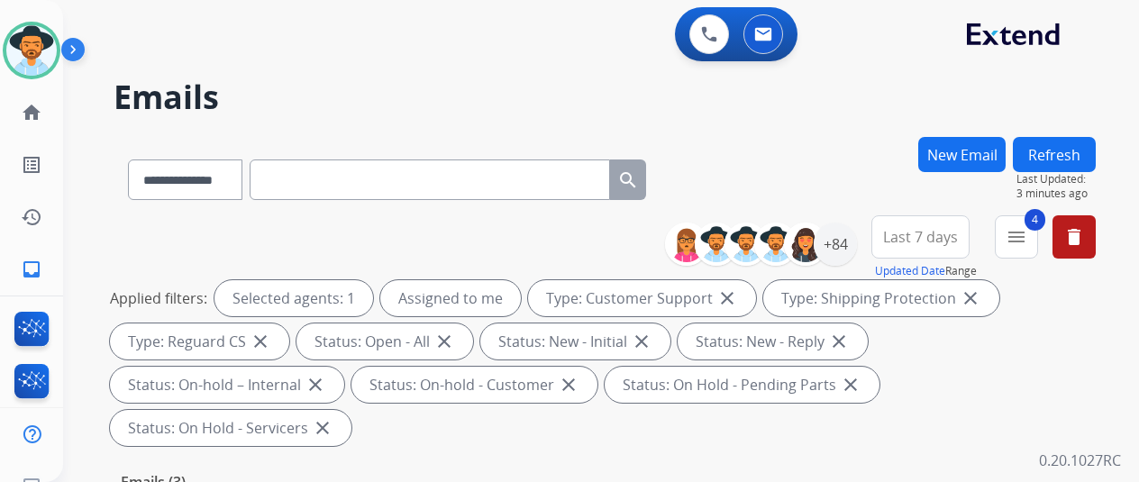
scroll to position [360, 0]
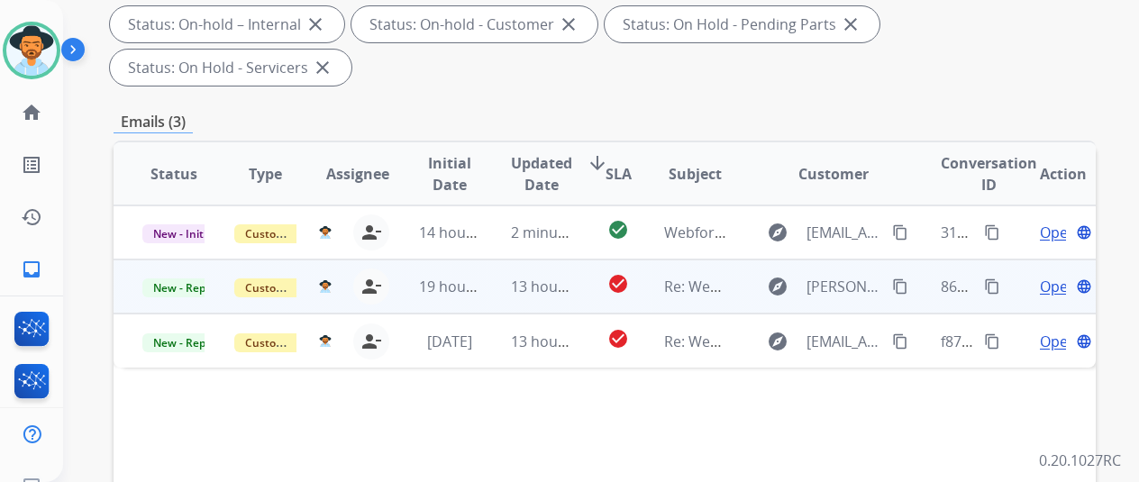
click at [1049, 276] on span "Open" at bounding box center [1058, 287] width 37 height 22
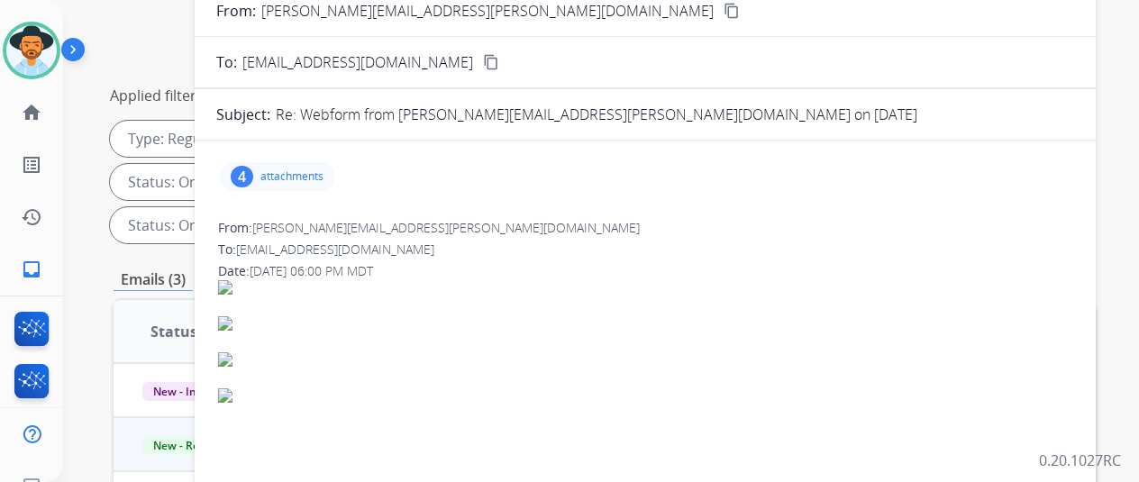
scroll to position [90, 0]
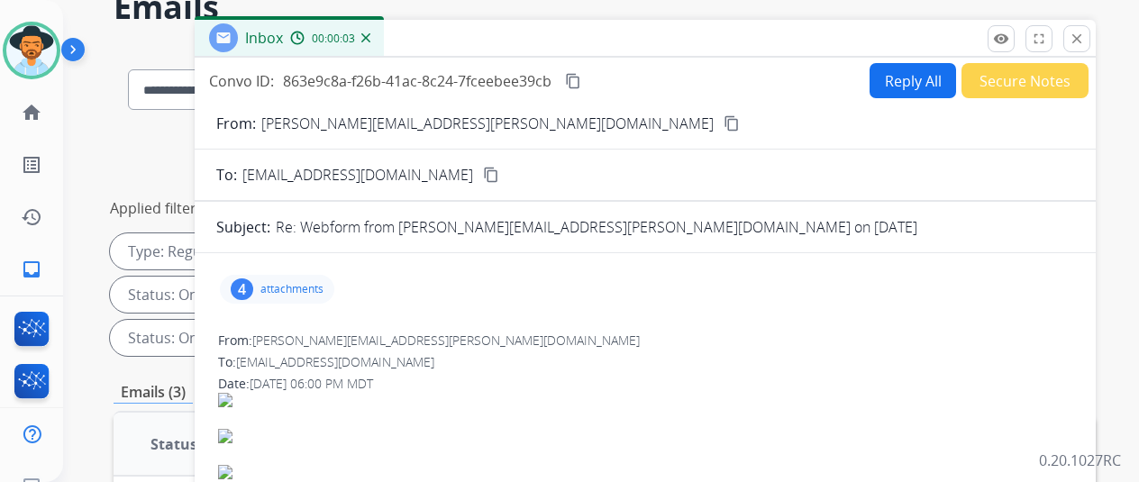
click at [723, 121] on mat-icon "content_copy" at bounding box center [731, 123] width 16 height 16
click at [253, 287] on div "4" at bounding box center [242, 289] width 23 height 22
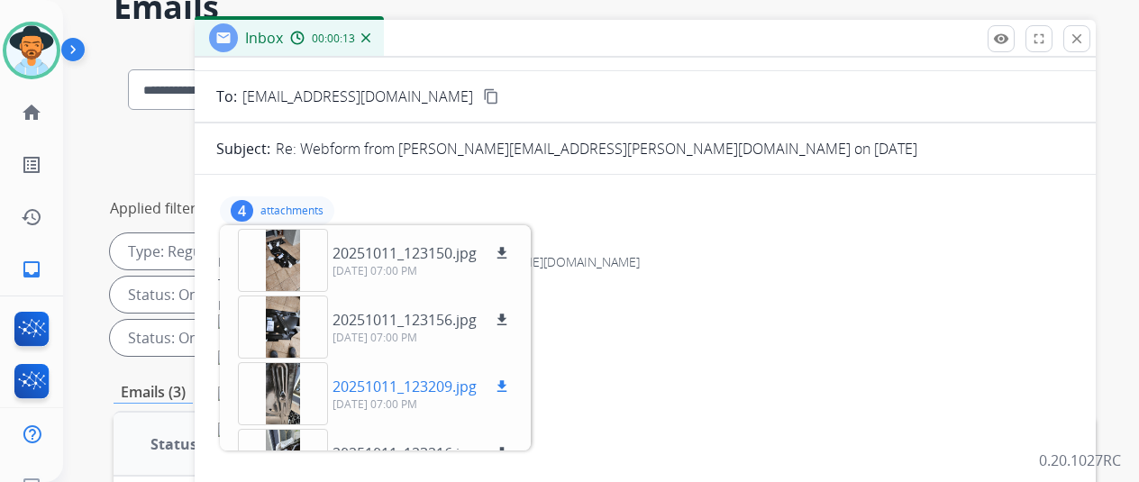
scroll to position [180, 0]
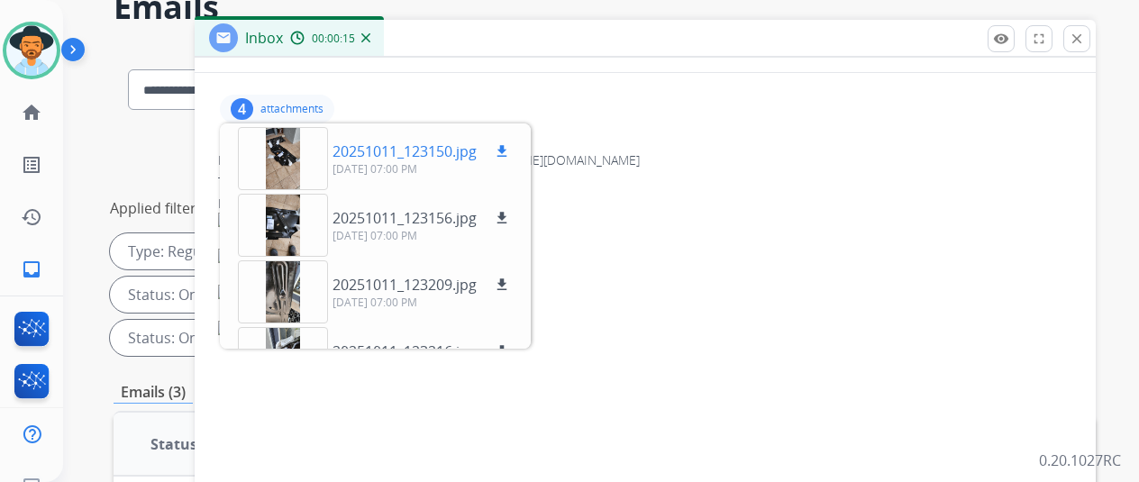
click at [510, 147] on mat-icon "download" at bounding box center [502, 151] width 16 height 16
click at [510, 215] on mat-icon "download" at bounding box center [502, 218] width 16 height 16
click at [510, 280] on mat-icon "download" at bounding box center [502, 285] width 16 height 16
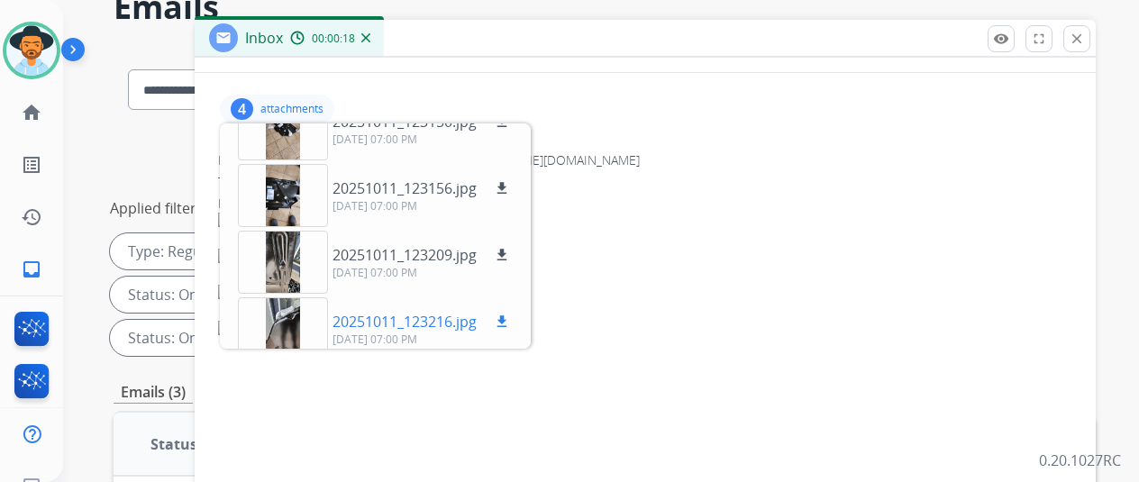
scroll to position [45, 0]
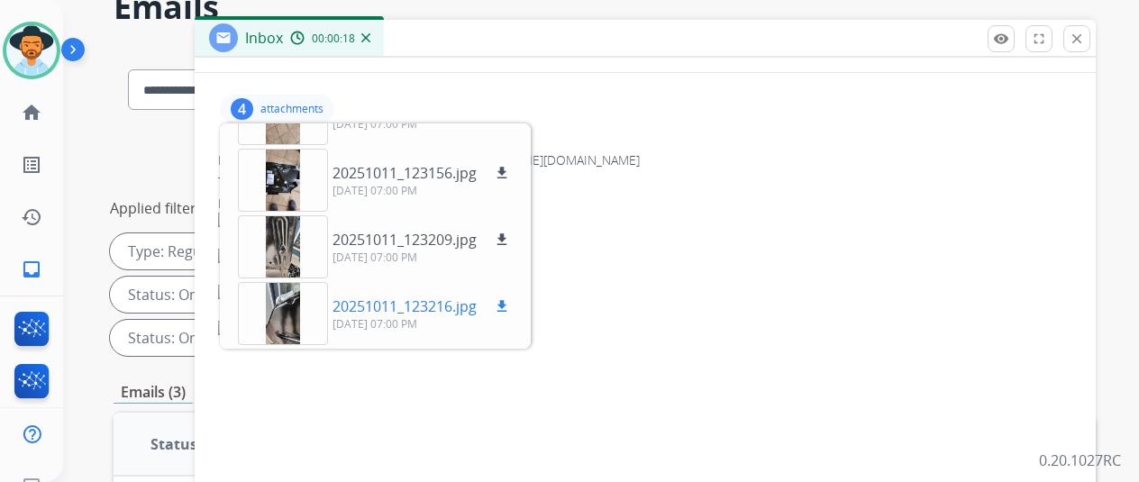
click at [510, 304] on mat-icon "download" at bounding box center [502, 306] width 16 height 16
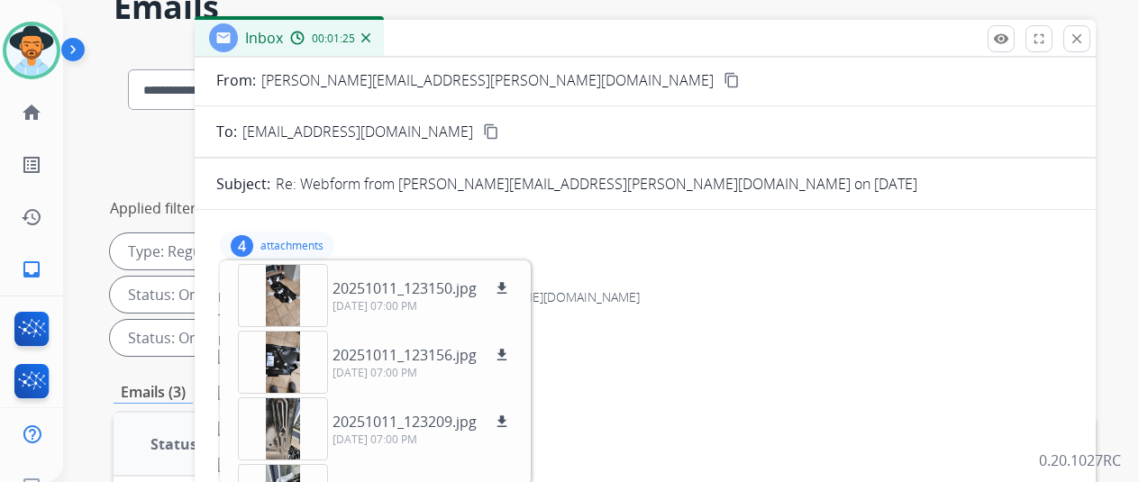
scroll to position [0, 0]
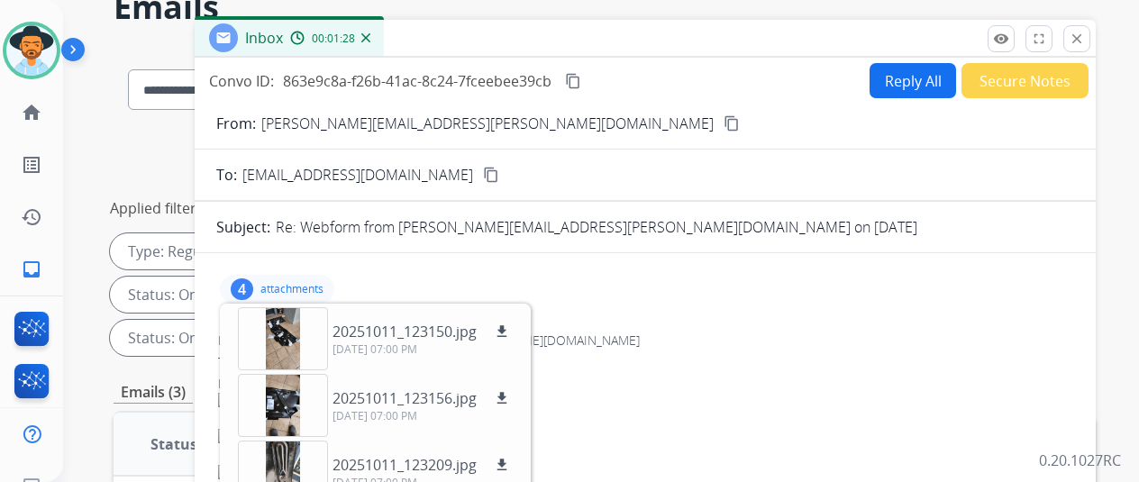
click at [581, 76] on mat-icon "content_copy" at bounding box center [573, 81] width 16 height 16
click at [903, 81] on button "Reply All" at bounding box center [912, 80] width 86 height 35
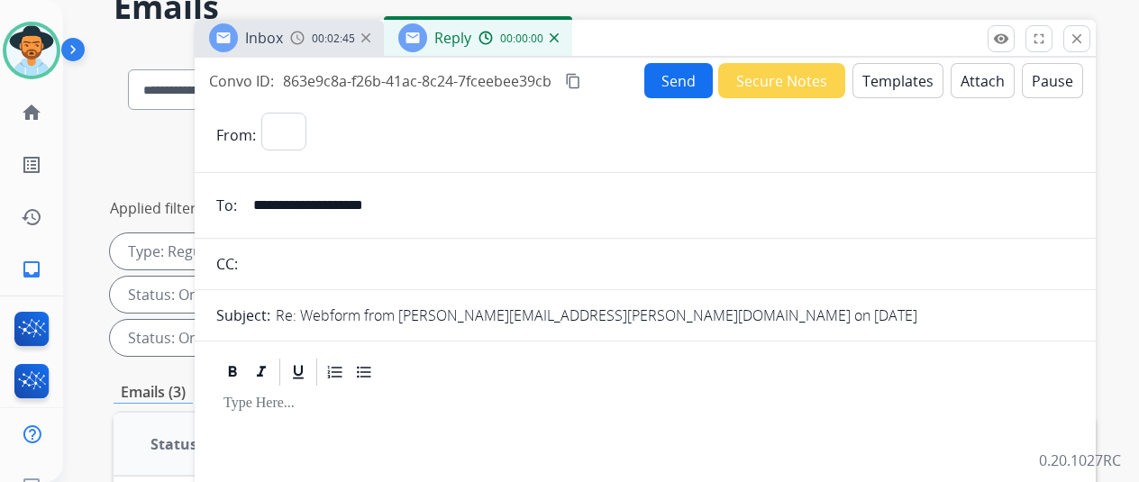
select select "**********"
click at [894, 75] on button "Templates" at bounding box center [897, 80] width 91 height 35
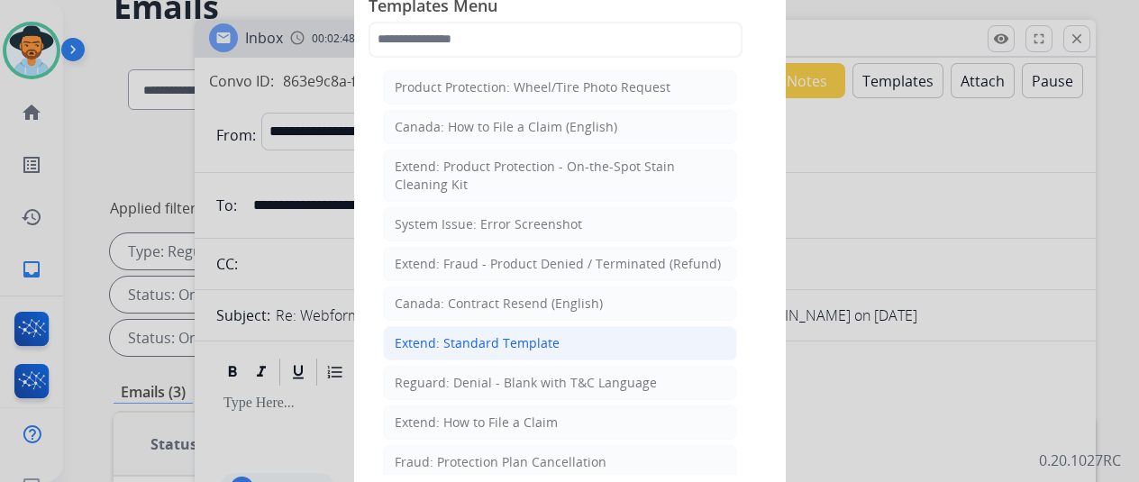
click at [456, 341] on div "Extend: Standard Template" at bounding box center [477, 343] width 165 height 18
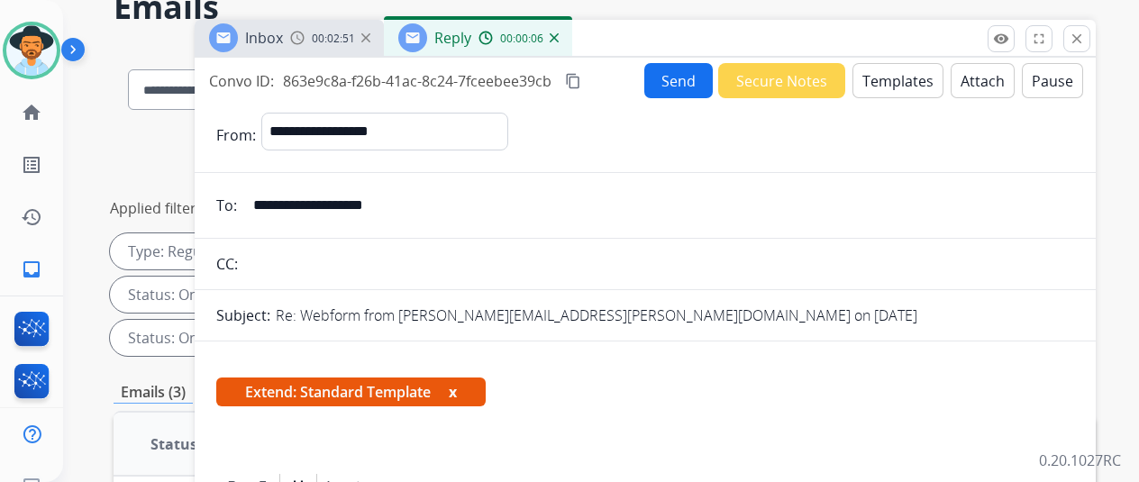
scroll to position [270, 0]
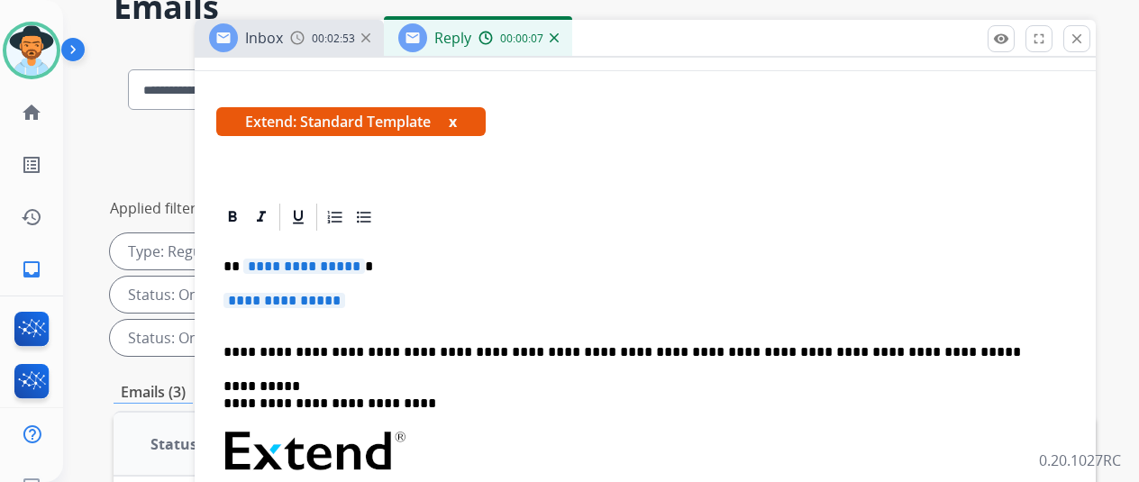
click at [365, 262] on span "**********" at bounding box center [304, 266] width 122 height 15
click at [345, 299] on span "**********" at bounding box center [284, 300] width 122 height 15
click at [345, 300] on span "**********" at bounding box center [284, 300] width 122 height 15
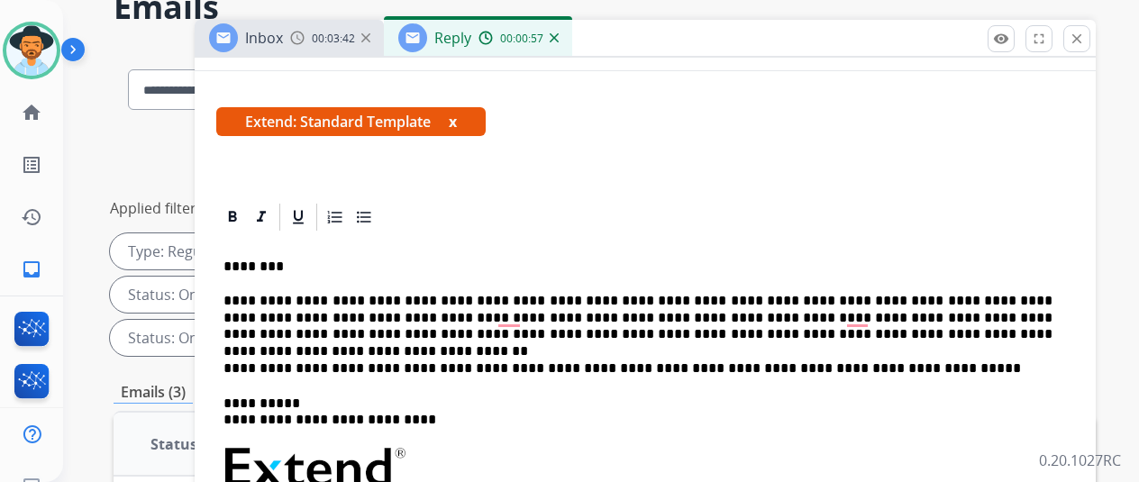
click at [899, 298] on p "**********" at bounding box center [637, 318] width 829 height 50
drag, startPoint x: 296, startPoint y: 316, endPoint x: 235, endPoint y: 310, distance: 60.7
click at [235, 310] on div "**********" at bounding box center [645, 189] width 901 height 804
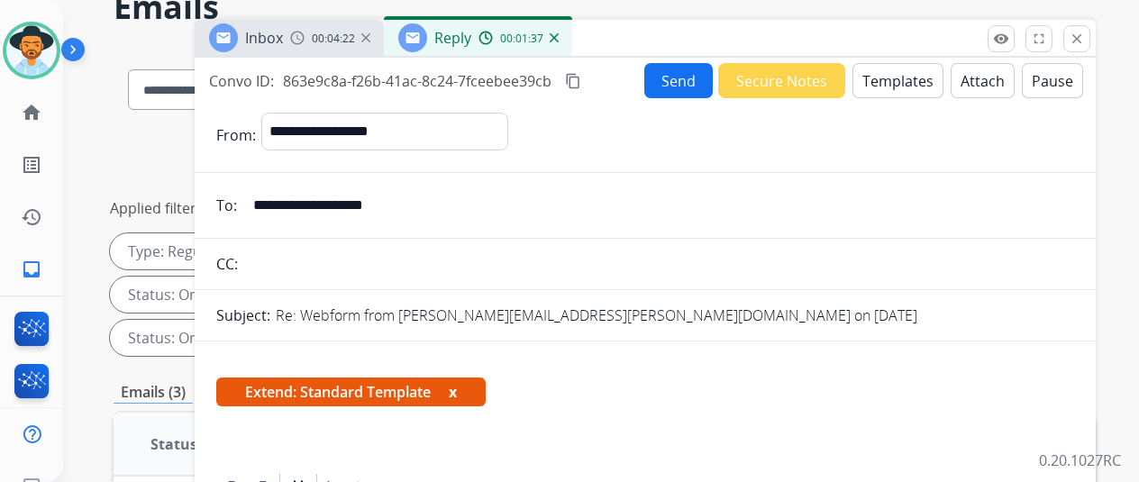
click at [689, 76] on button "Send" at bounding box center [678, 80] width 68 height 35
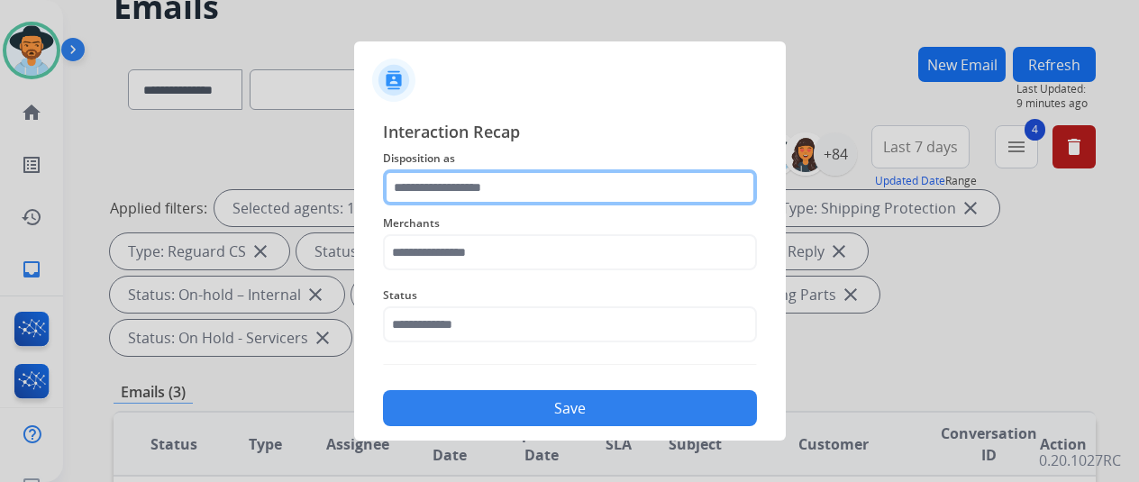
click at [454, 194] on input "text" at bounding box center [570, 187] width 374 height 36
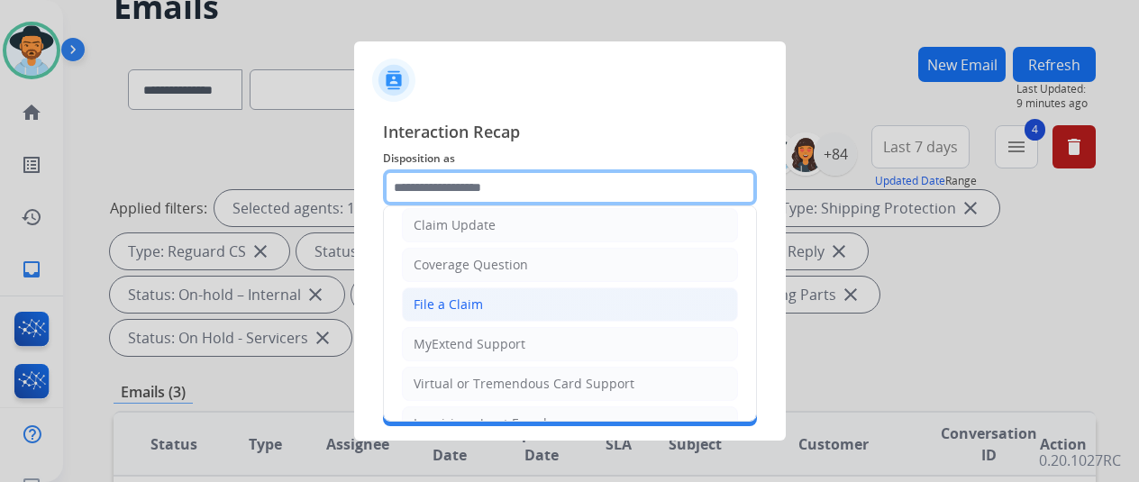
scroll to position [273, 0]
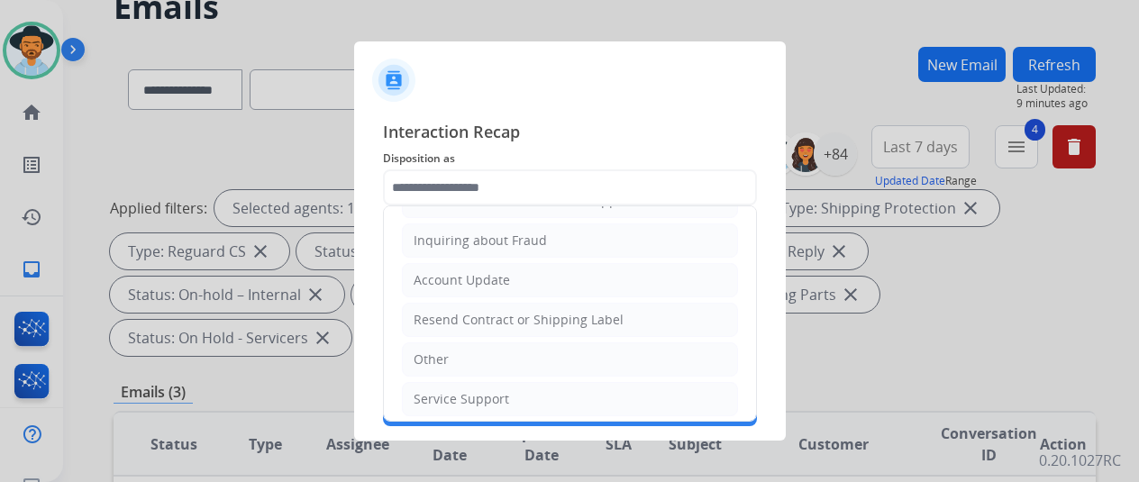
drag, startPoint x: 434, startPoint y: 348, endPoint x: 450, endPoint y: 270, distance: 79.0
click at [437, 350] on div "Other" at bounding box center [431, 359] width 35 height 18
type input "*****"
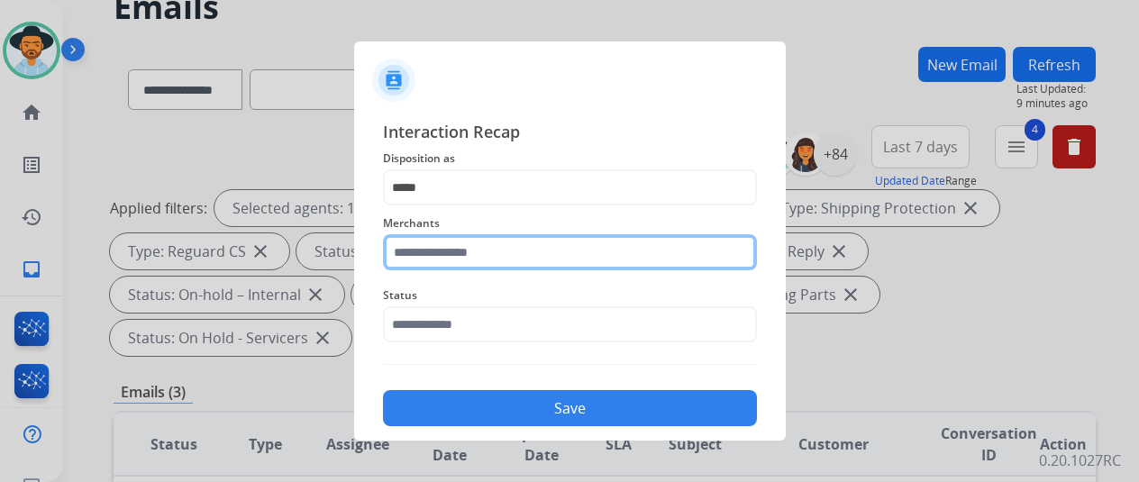
drag, startPoint x: 452, startPoint y: 258, endPoint x: 459, endPoint y: 237, distance: 21.7
click at [451, 247] on input "text" at bounding box center [570, 252] width 374 height 36
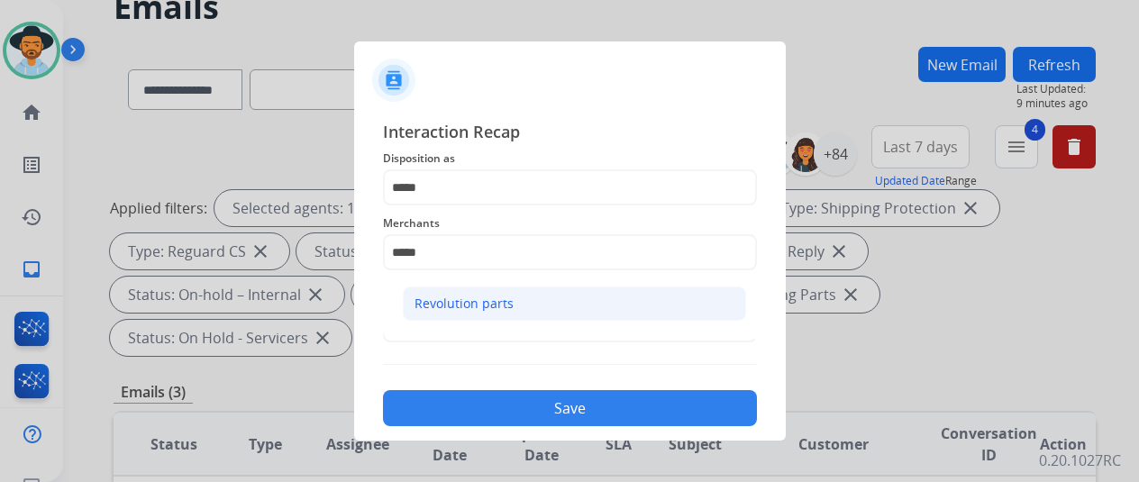
click at [458, 295] on div "Revolution parts" at bounding box center [463, 304] width 99 height 18
type input "**********"
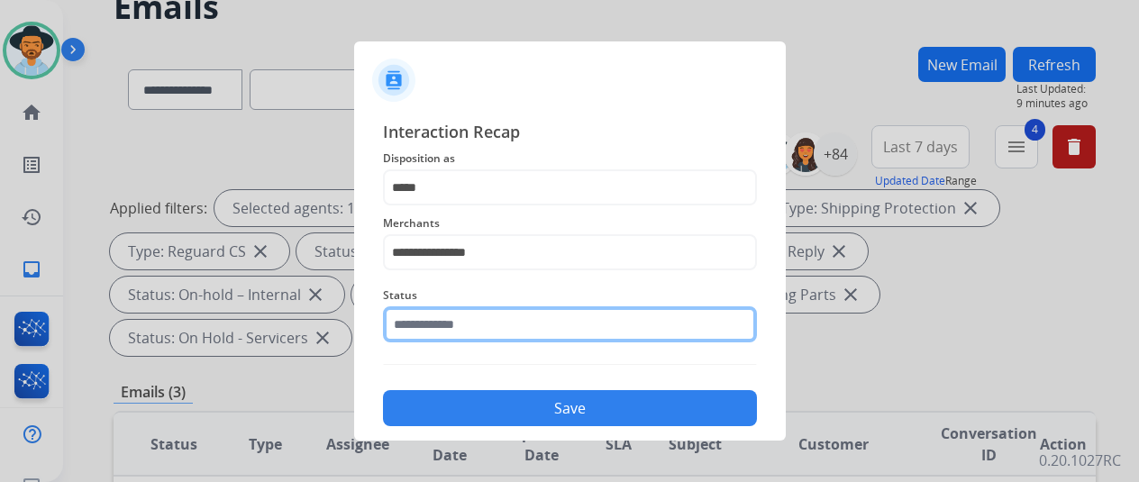
click at [439, 314] on input "text" at bounding box center [570, 324] width 374 height 36
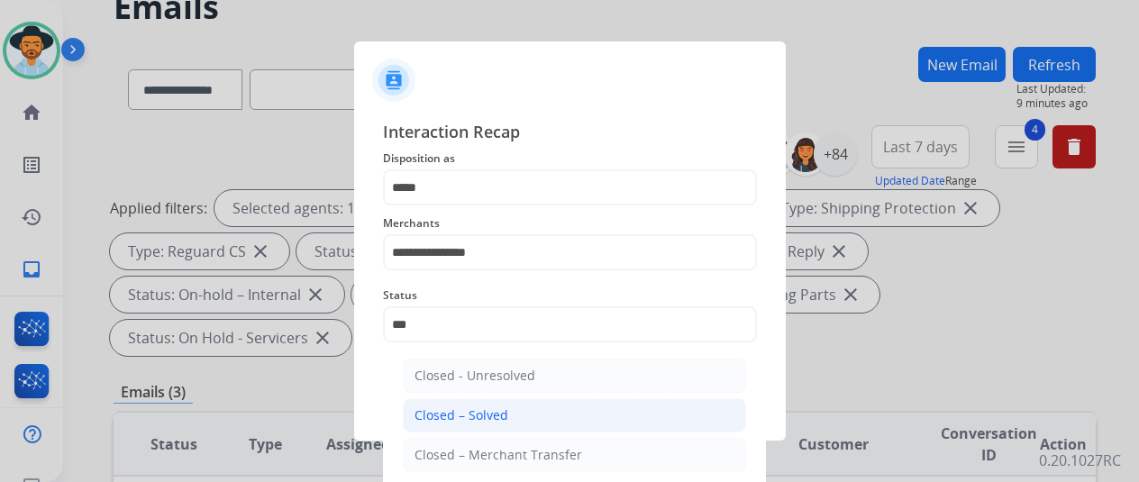
click at [449, 414] on div "Closed – Solved" at bounding box center [461, 415] width 94 height 18
type input "**********"
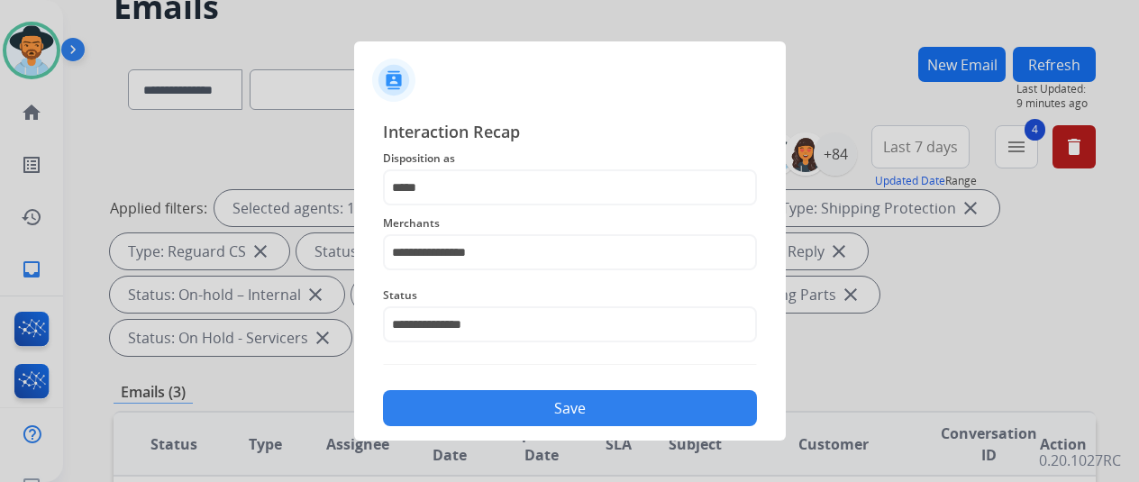
click at [445, 412] on button "Save" at bounding box center [570, 408] width 374 height 36
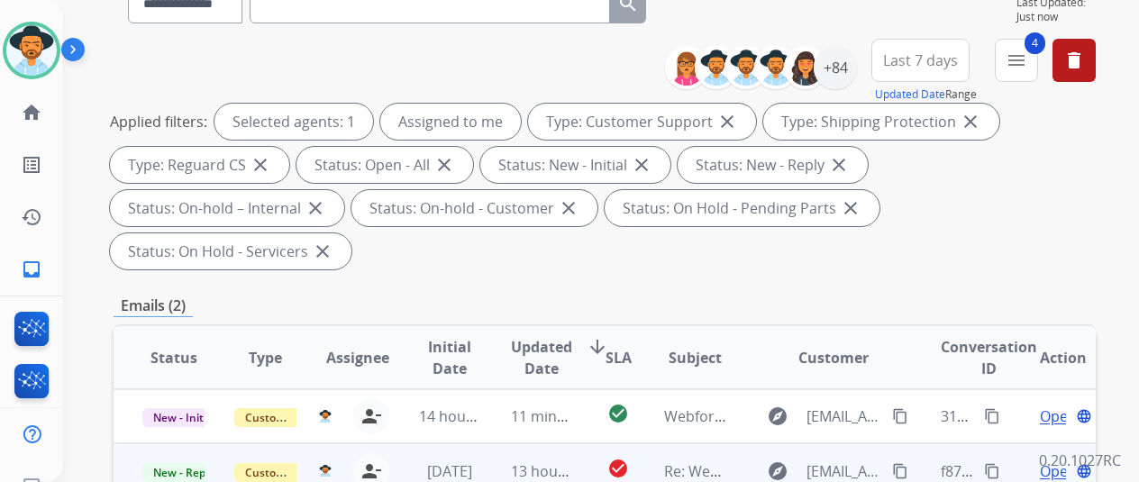
scroll to position [360, 0]
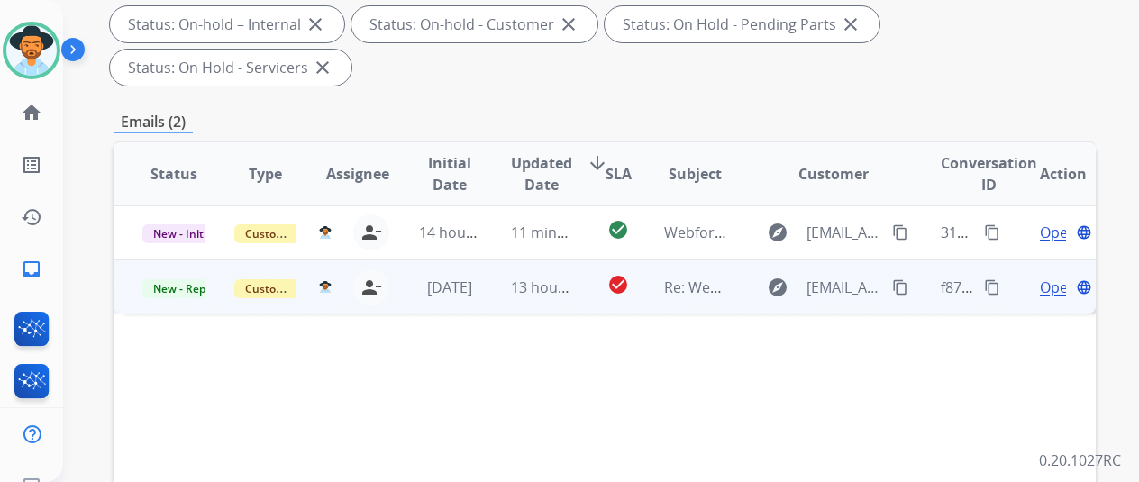
click at [1040, 277] on span "Open" at bounding box center [1058, 288] width 37 height 22
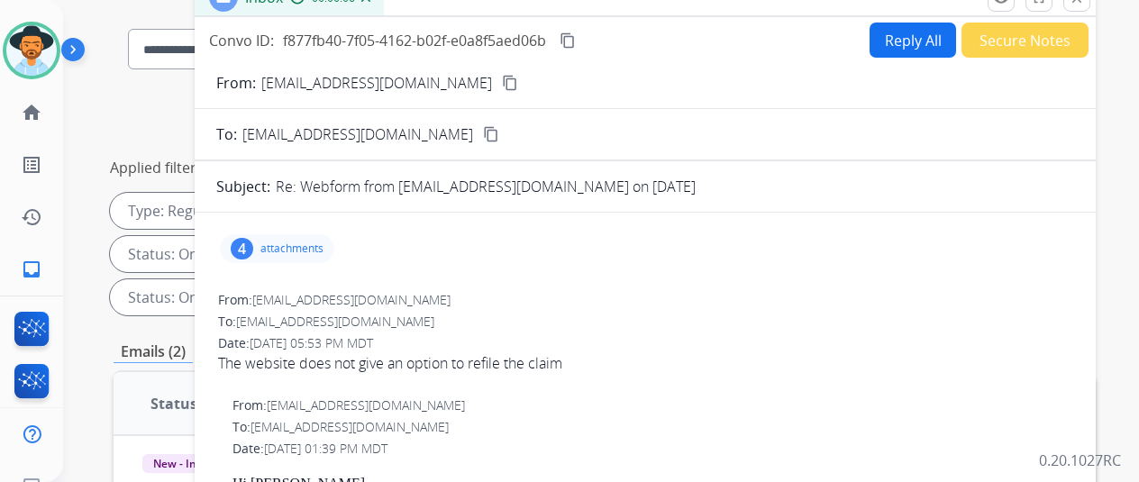
scroll to position [0, 0]
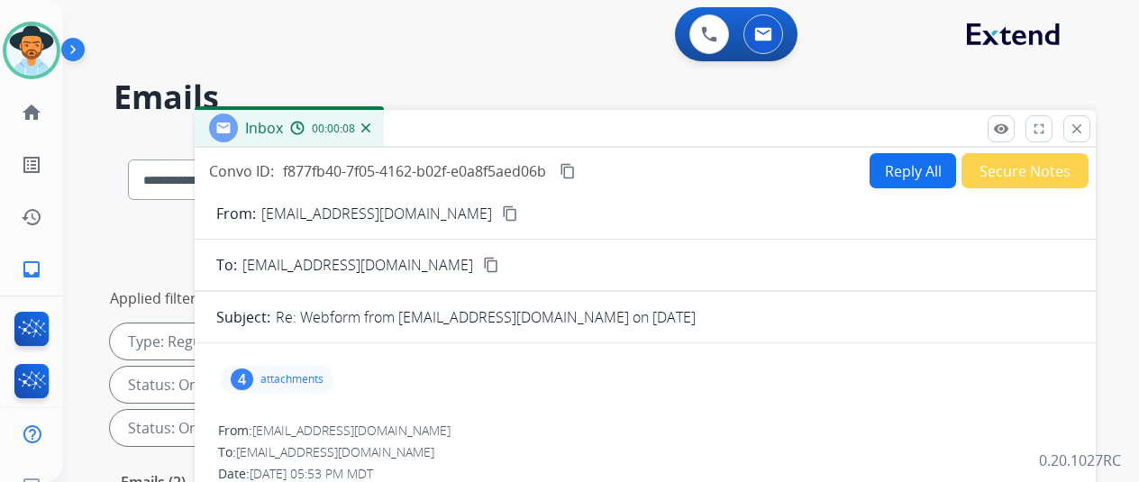
click at [370, 128] on img at bounding box center [365, 127] width 9 height 9
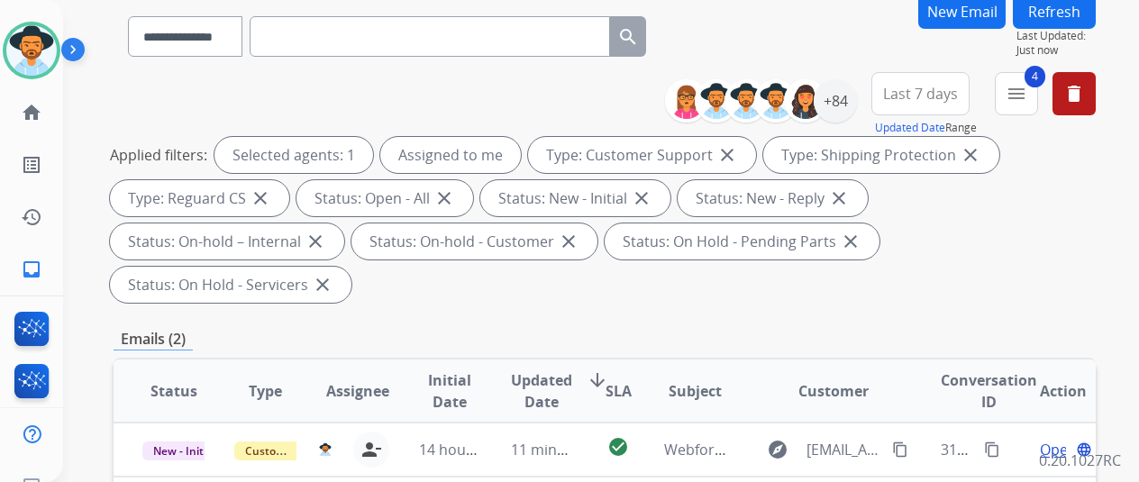
scroll to position [270, 0]
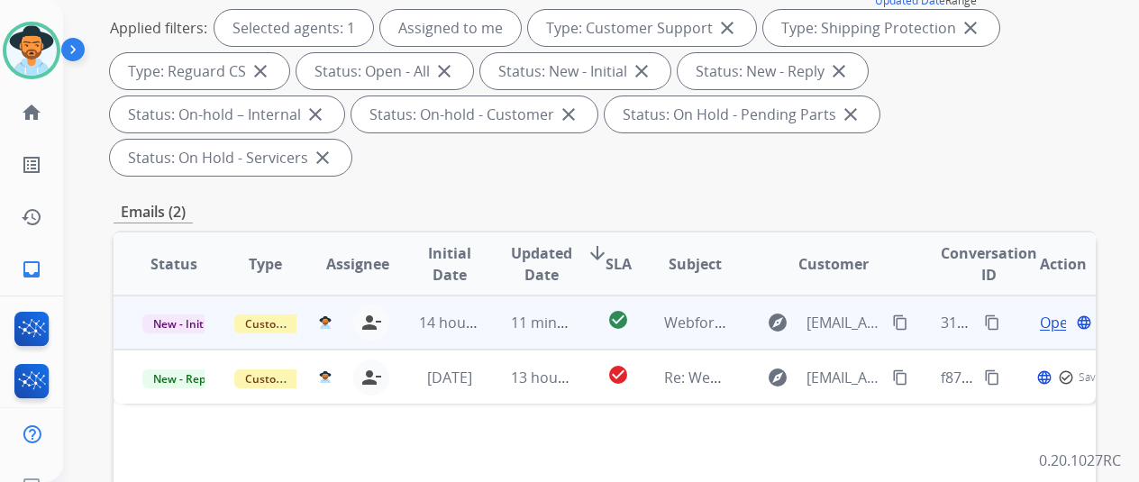
click at [1052, 312] on span "Open" at bounding box center [1058, 323] width 37 height 22
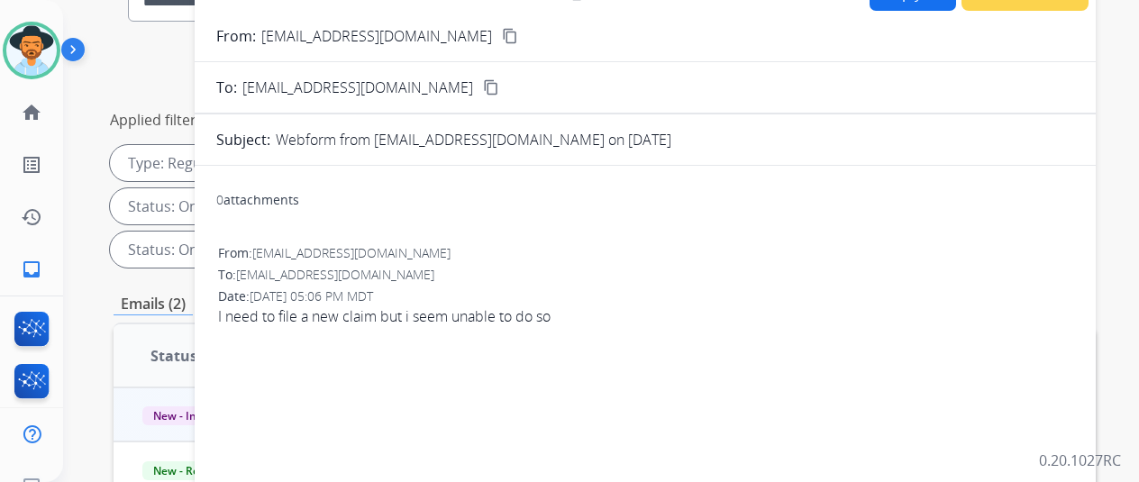
scroll to position [90, 0]
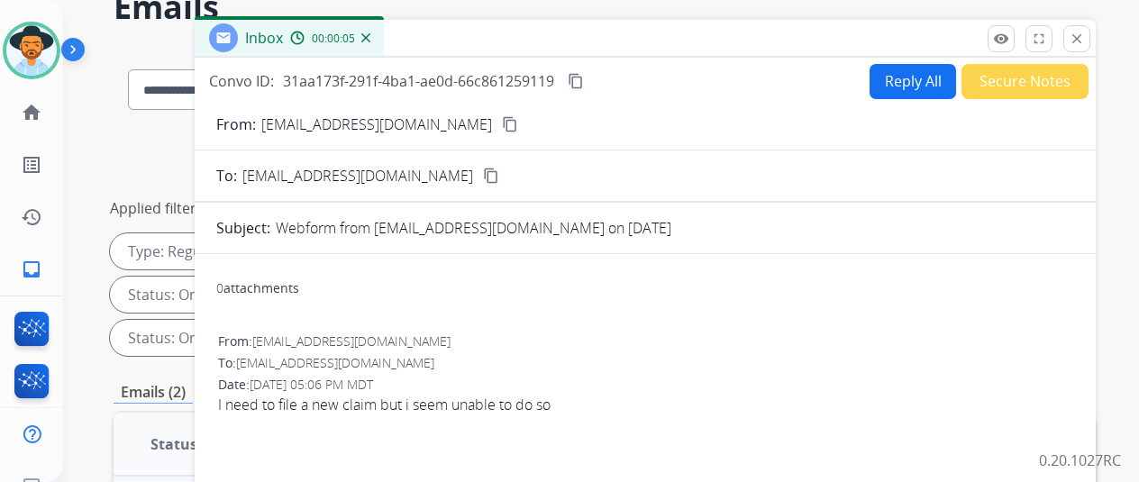
click at [502, 122] on mat-icon "content_copy" at bounding box center [510, 124] width 16 height 16
click at [916, 77] on button "Reply All" at bounding box center [912, 81] width 86 height 35
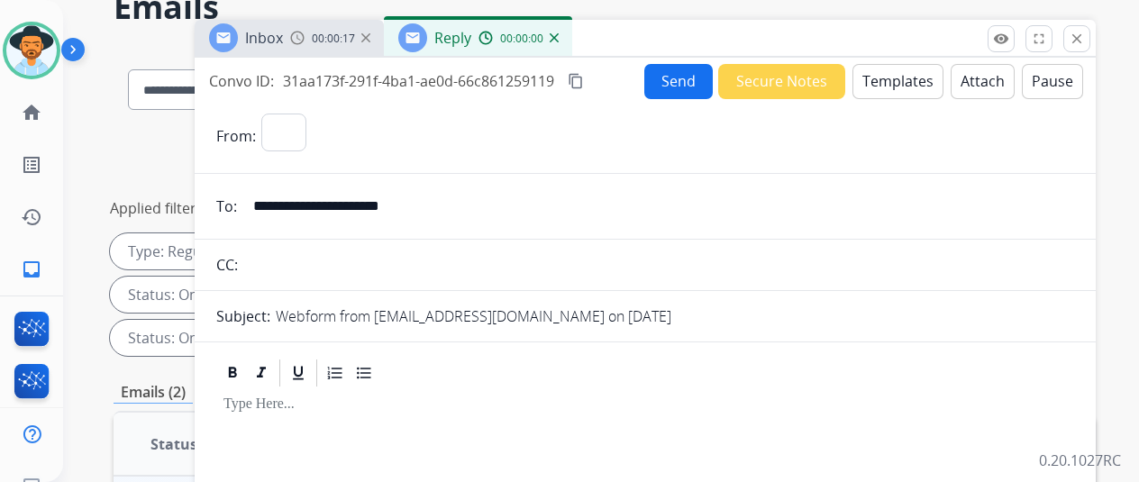
select select "**********"
click at [894, 72] on button "Templates" at bounding box center [897, 81] width 91 height 35
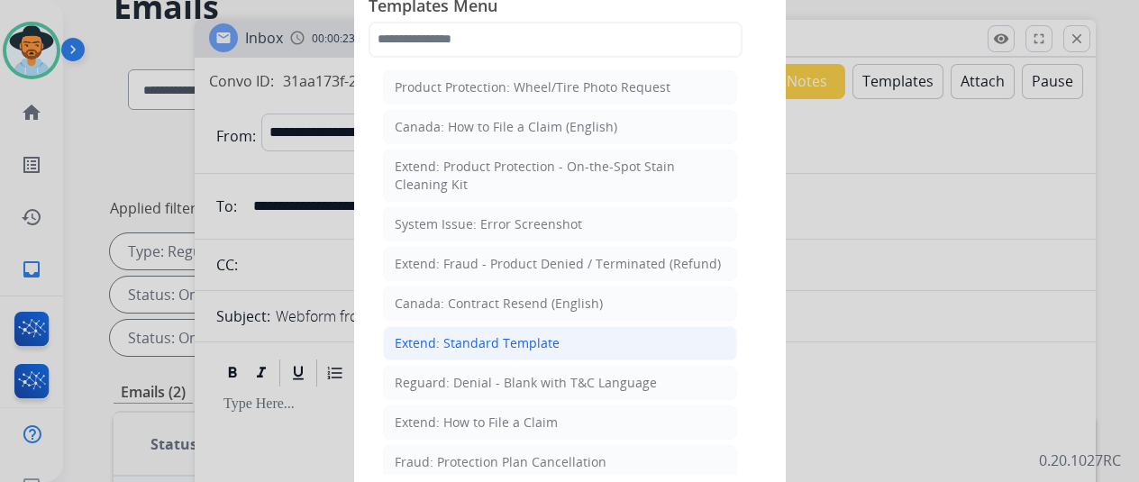
click at [465, 335] on div "Extend: Standard Template" at bounding box center [477, 343] width 165 height 18
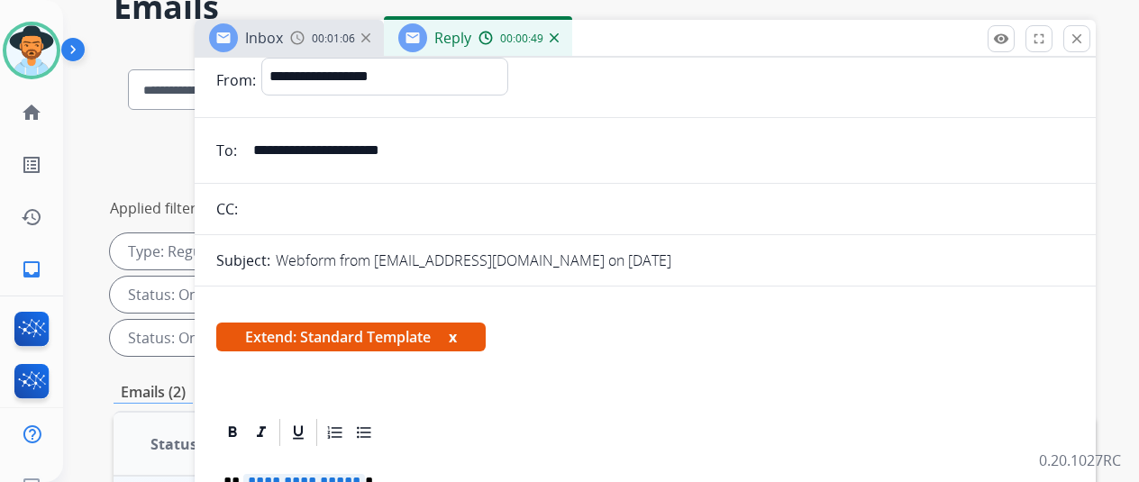
scroll to position [0, 0]
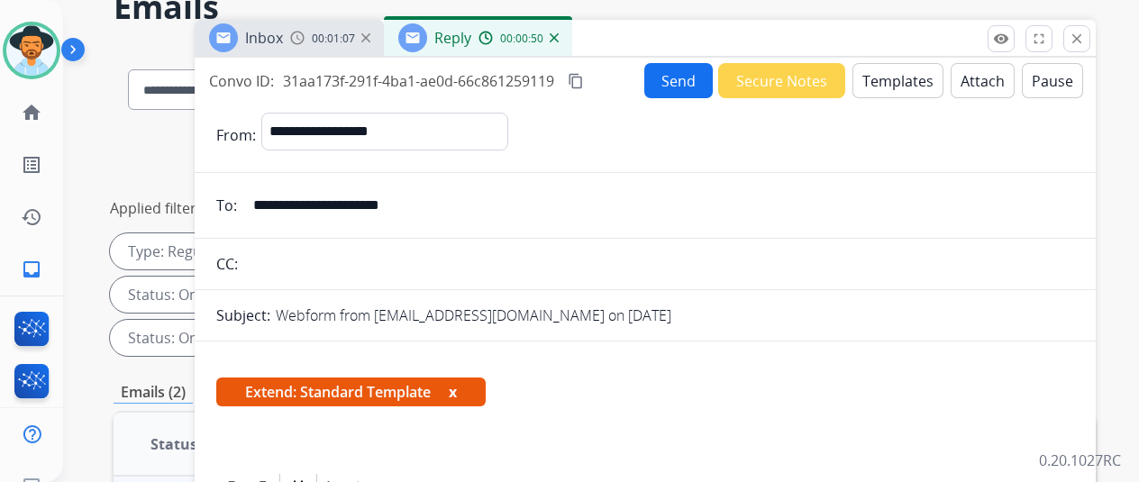
click at [584, 77] on mat-icon "content_copy" at bounding box center [576, 81] width 16 height 16
click at [908, 84] on button "Templates" at bounding box center [897, 80] width 91 height 35
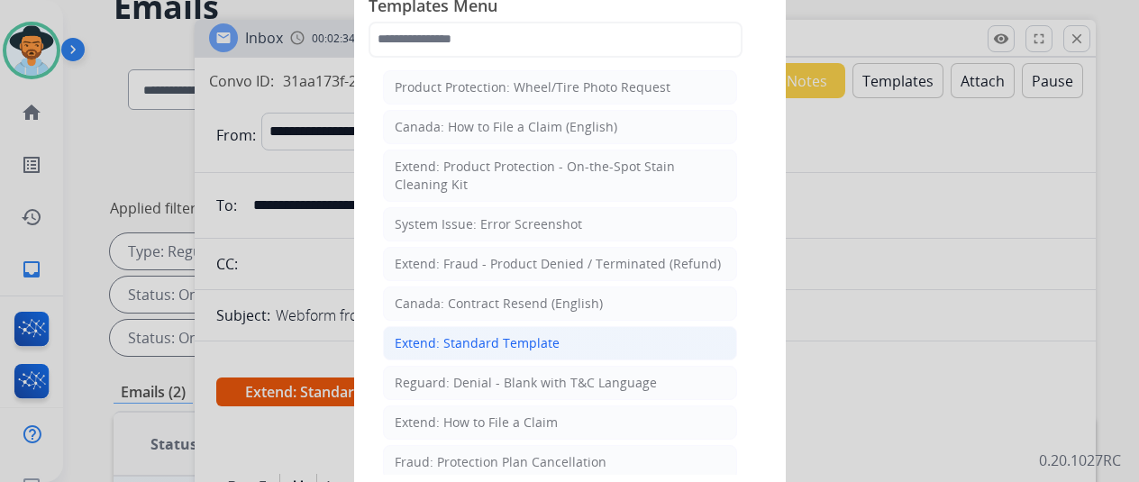
click at [489, 344] on div "Extend: Standard Template" at bounding box center [477, 343] width 165 height 18
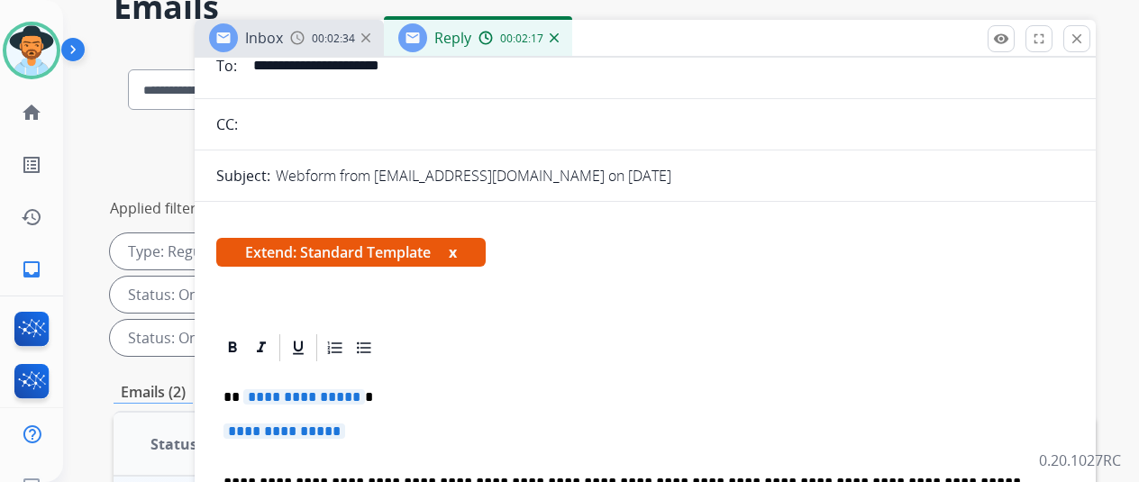
scroll to position [270, 0]
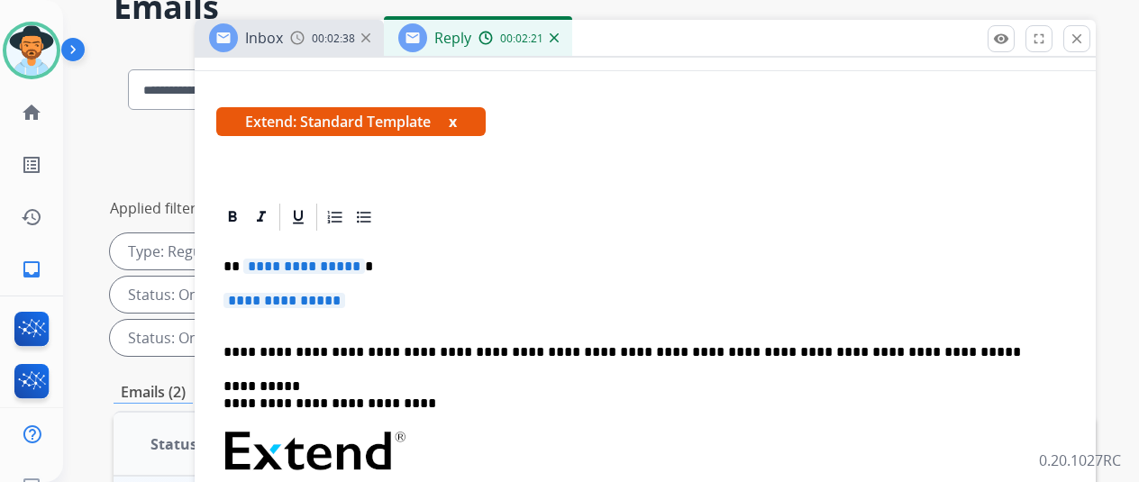
click at [363, 265] on span "**********" at bounding box center [304, 266] width 122 height 15
click at [345, 296] on span "**********" at bounding box center [284, 300] width 122 height 15
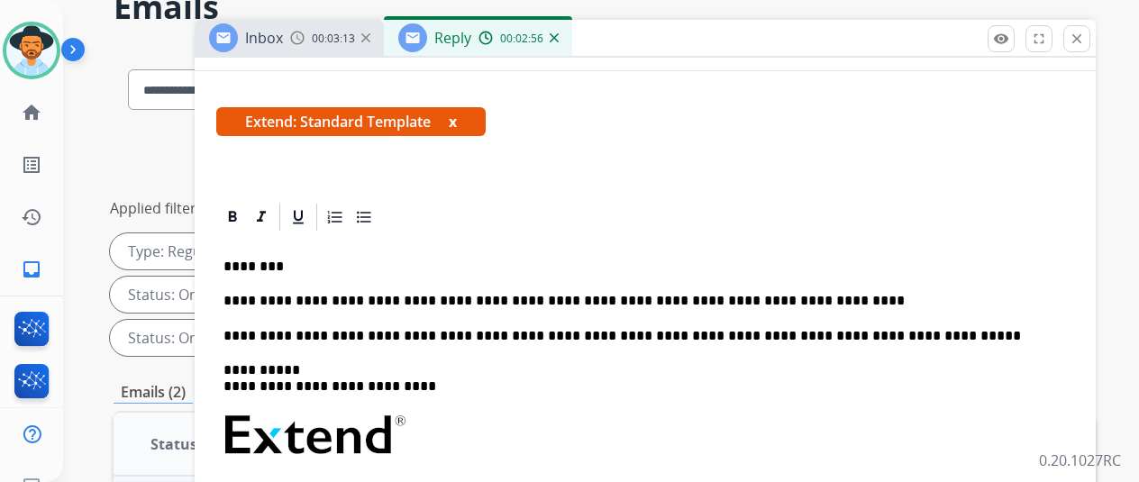
click at [544, 298] on p "**********" at bounding box center [637, 301] width 829 height 16
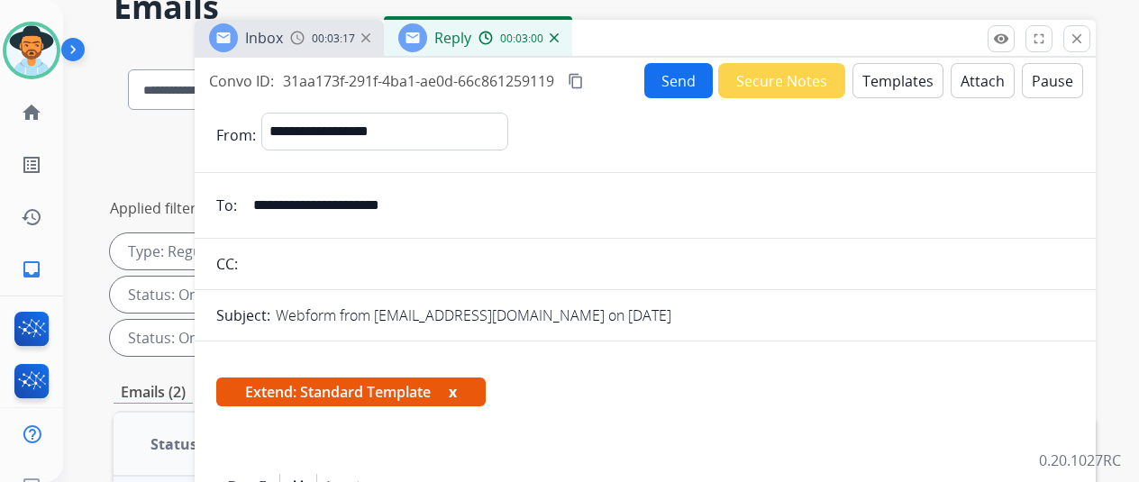
click at [685, 73] on button "Send" at bounding box center [678, 80] width 68 height 35
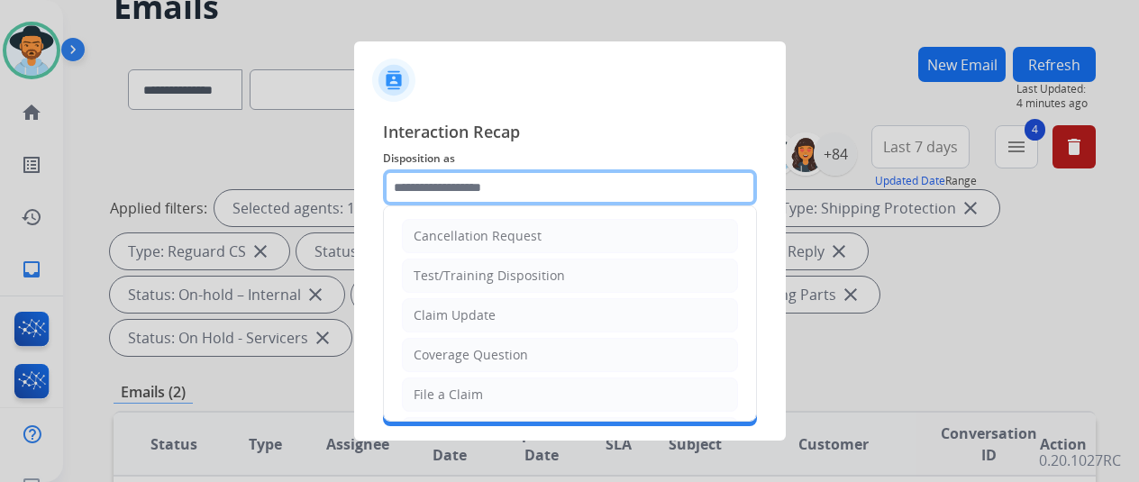
click at [412, 190] on input "text" at bounding box center [570, 187] width 374 height 36
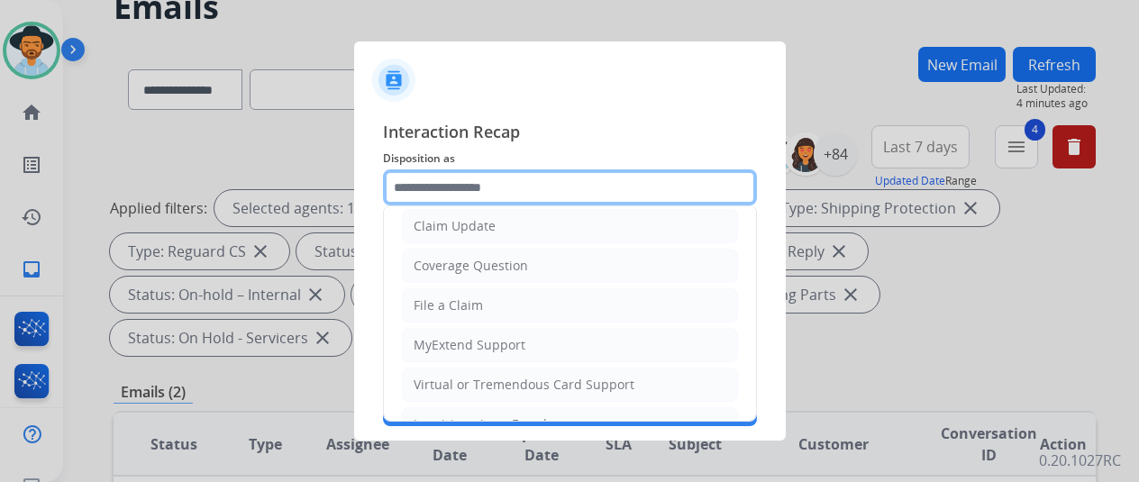
scroll to position [270, 0]
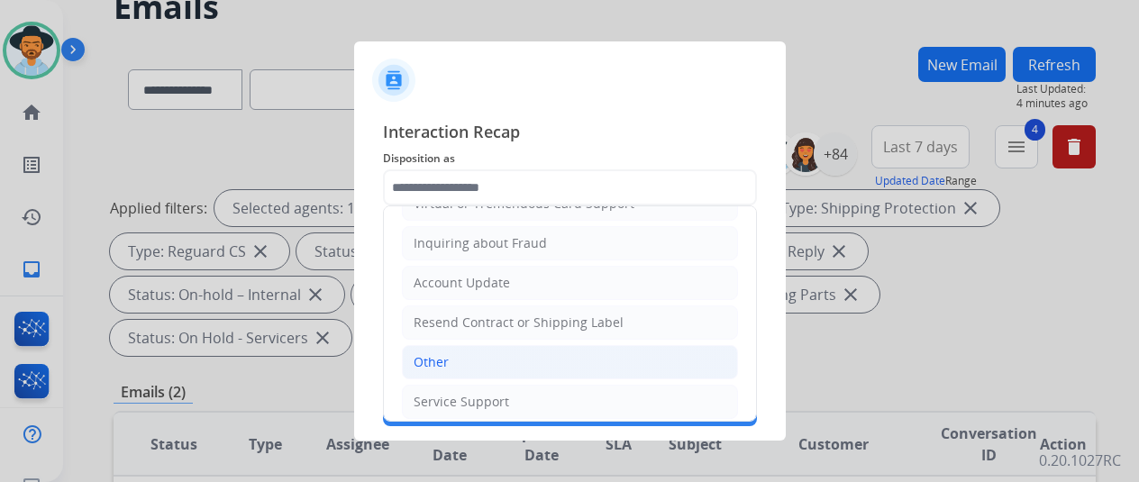
click at [438, 366] on li "Other" at bounding box center [570, 362] width 336 height 34
type input "*****"
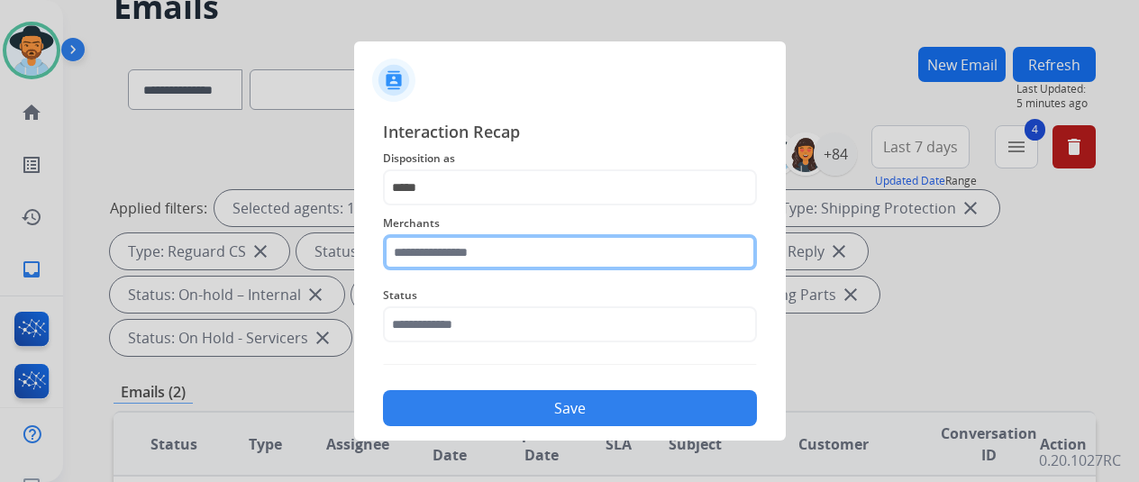
drag, startPoint x: 425, startPoint y: 260, endPoint x: 416, endPoint y: 253, distance: 11.5
click at [423, 260] on input "text" at bounding box center [570, 252] width 374 height 36
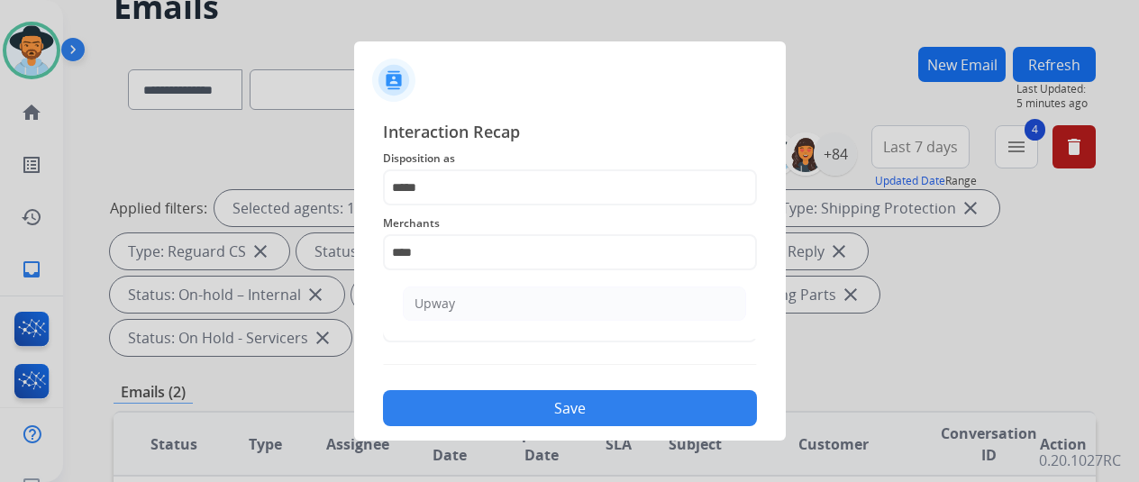
click at [434, 291] on li "Upway" at bounding box center [574, 304] width 343 height 34
type input "*****"
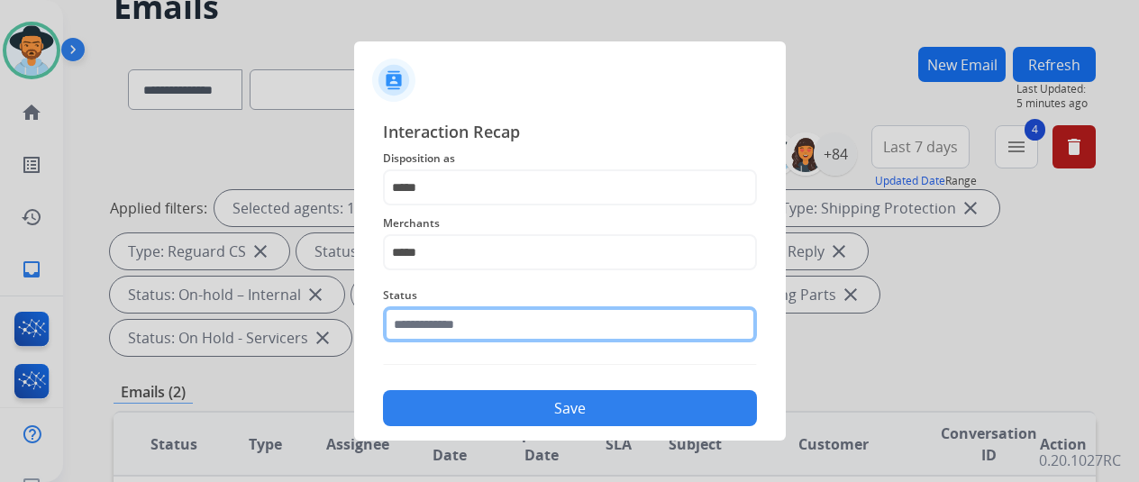
click at [456, 328] on input "text" at bounding box center [570, 324] width 374 height 36
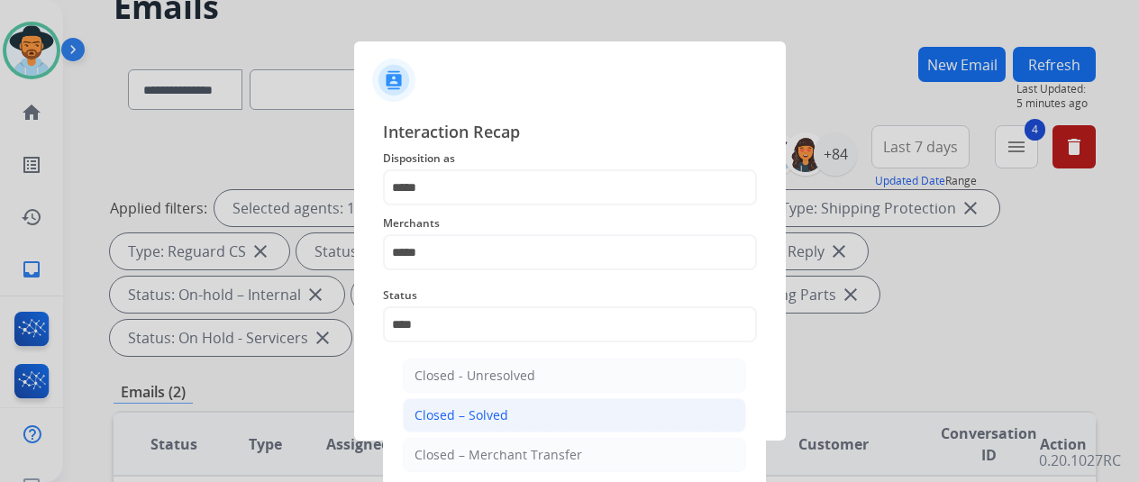
click at [469, 416] on div "Closed – Solved" at bounding box center [461, 415] width 94 height 18
type input "**********"
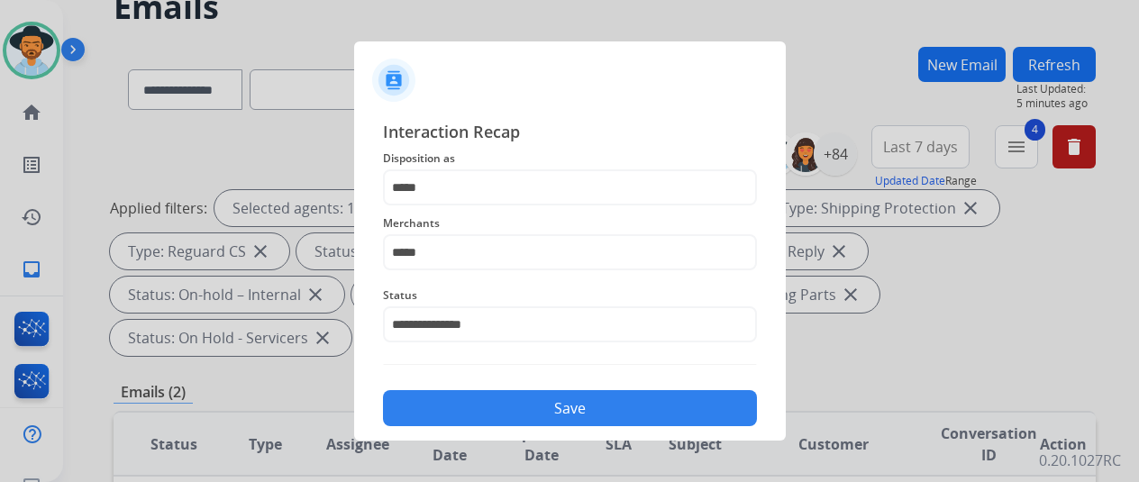
click at [469, 416] on button "Save" at bounding box center [570, 408] width 374 height 36
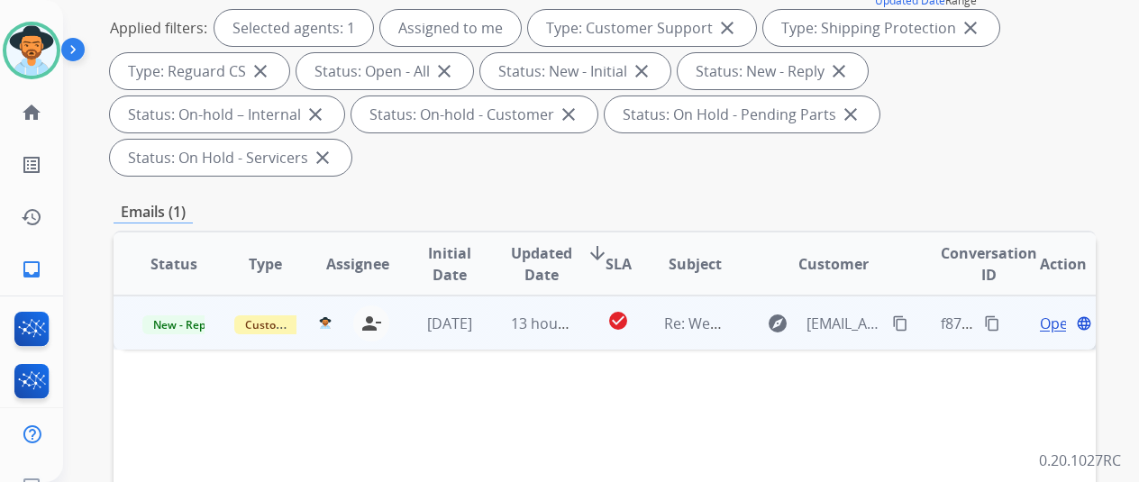
click at [1057, 313] on span "Open" at bounding box center [1058, 324] width 37 height 22
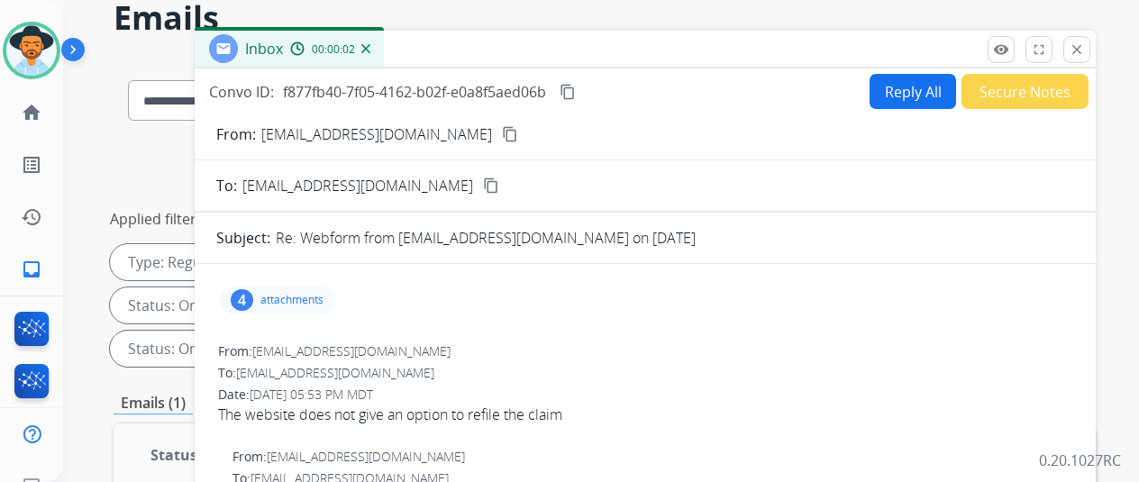
scroll to position [0, 0]
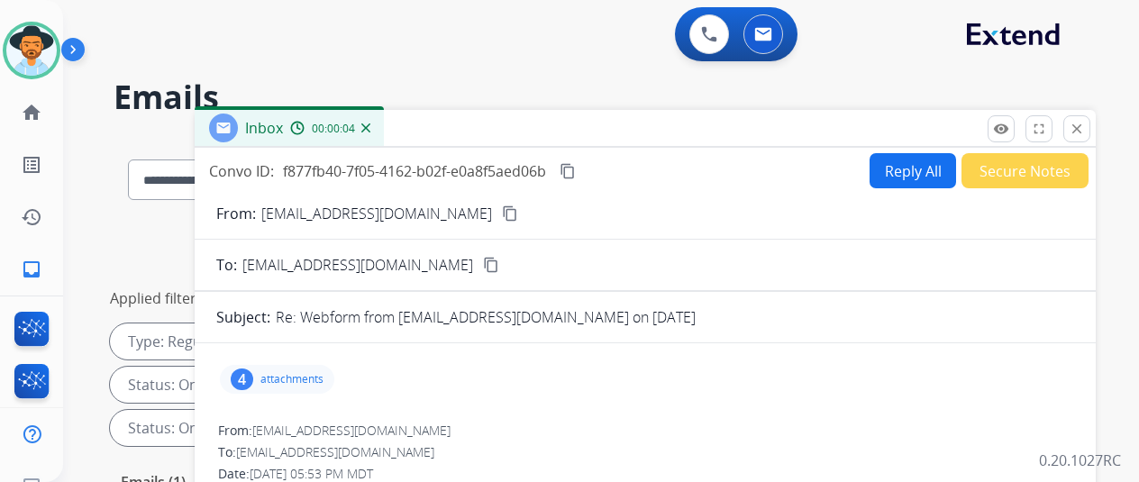
click at [502, 207] on mat-icon "content_copy" at bounding box center [510, 213] width 16 height 16
click at [908, 159] on button "Reply All" at bounding box center [912, 170] width 86 height 35
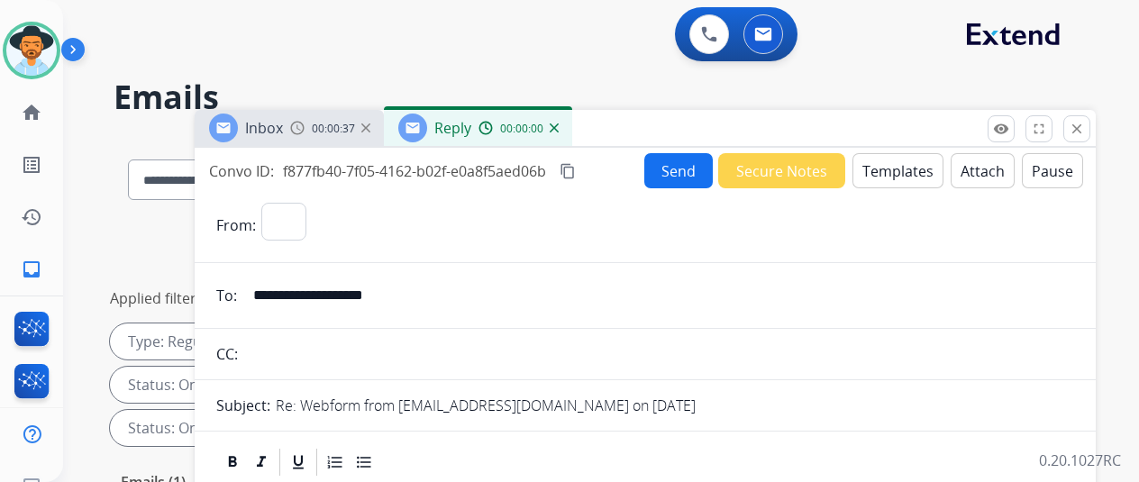
select select "**********"
click at [889, 158] on button "Templates" at bounding box center [897, 170] width 91 height 35
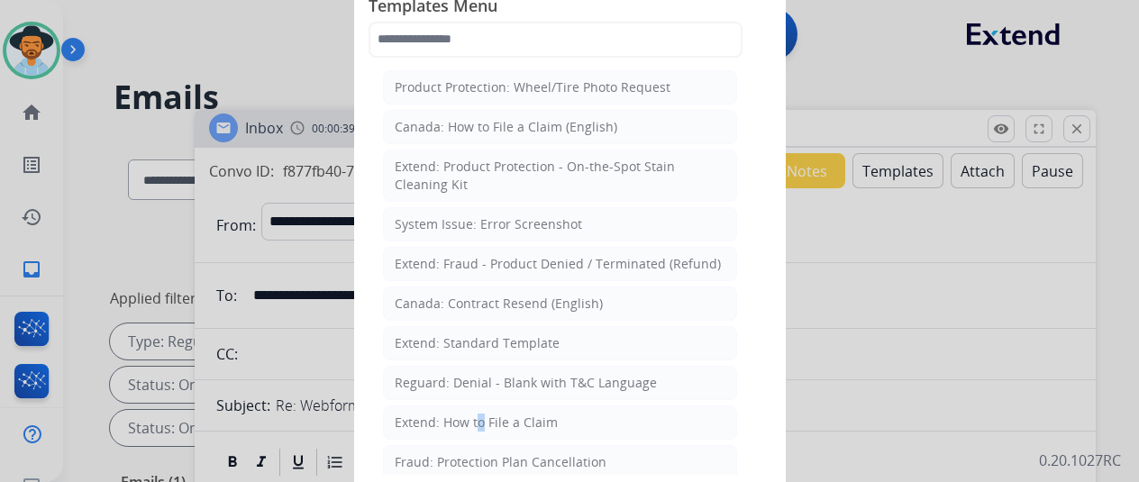
click at [469, 422] on div "Extend: How to File a Claim" at bounding box center [476, 423] width 163 height 18
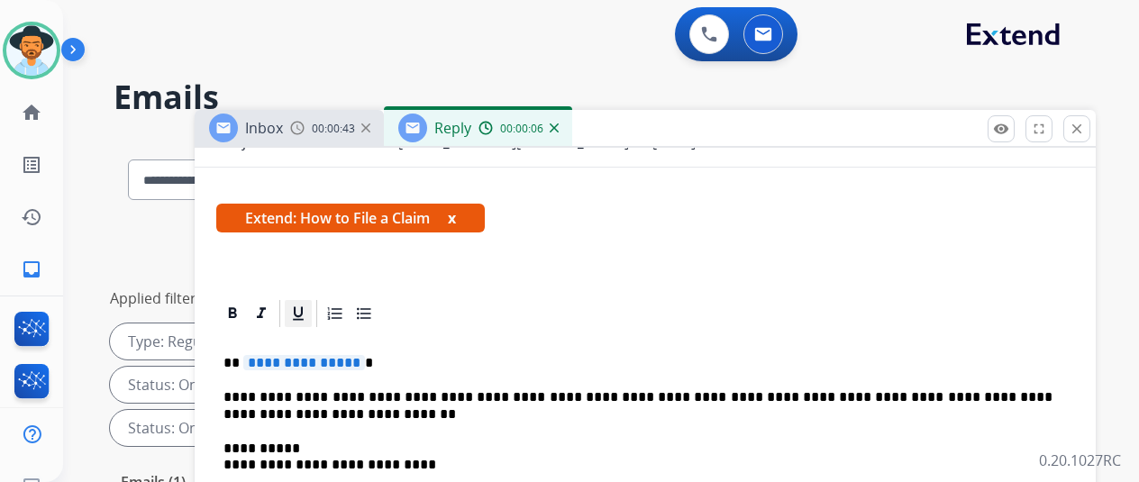
scroll to position [270, 0]
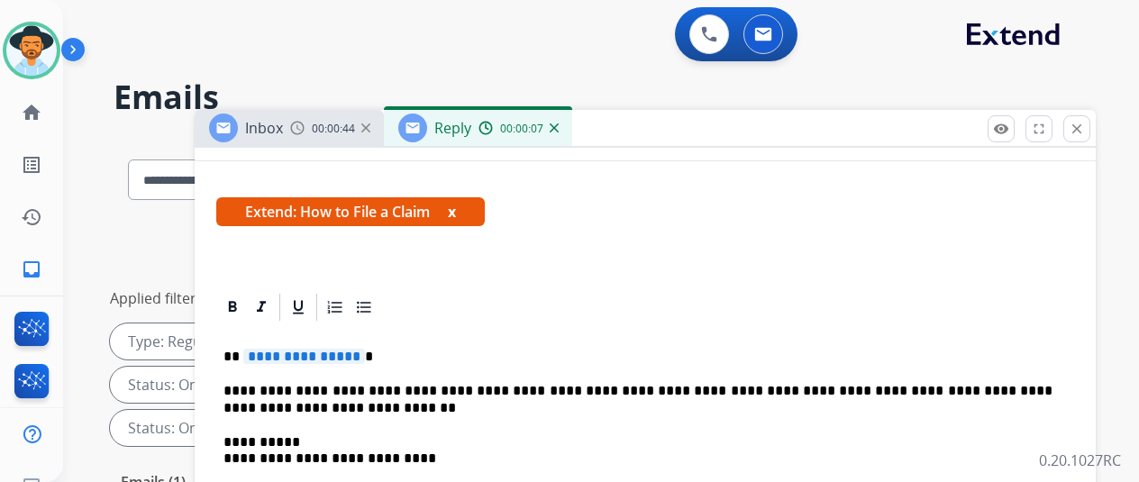
click at [365, 358] on span "**********" at bounding box center [304, 356] width 122 height 15
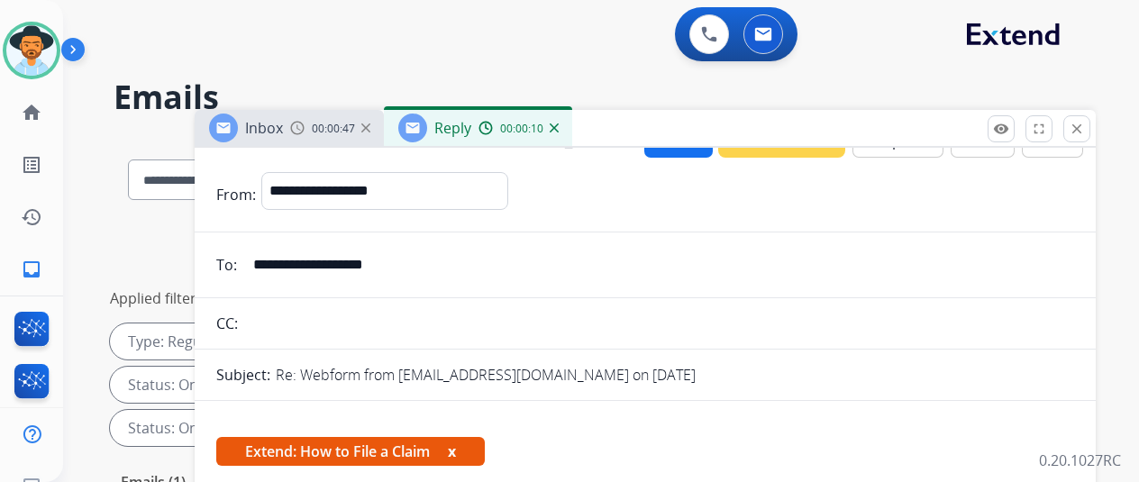
scroll to position [0, 0]
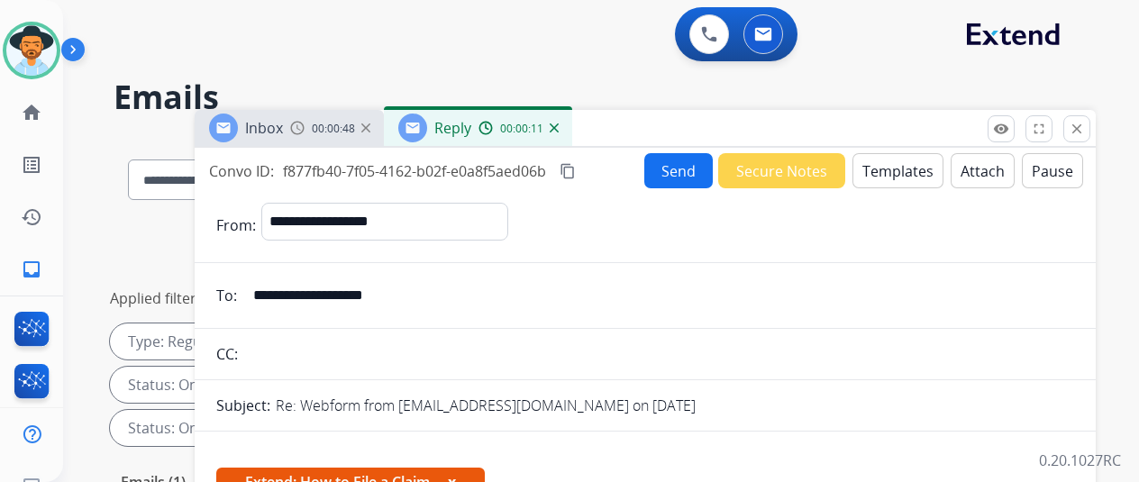
click at [679, 168] on button "Send" at bounding box center [678, 170] width 68 height 35
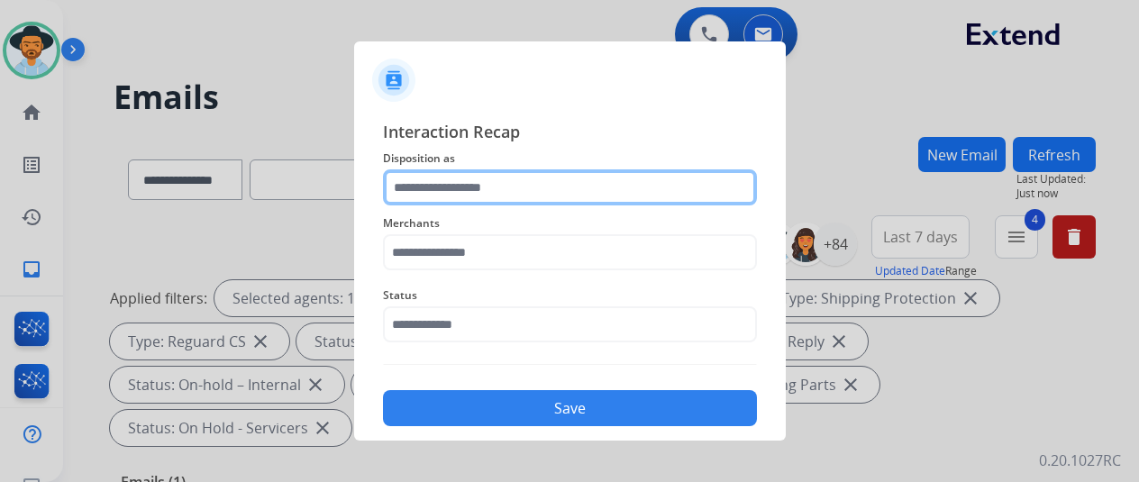
click at [427, 189] on input "text" at bounding box center [570, 187] width 374 height 36
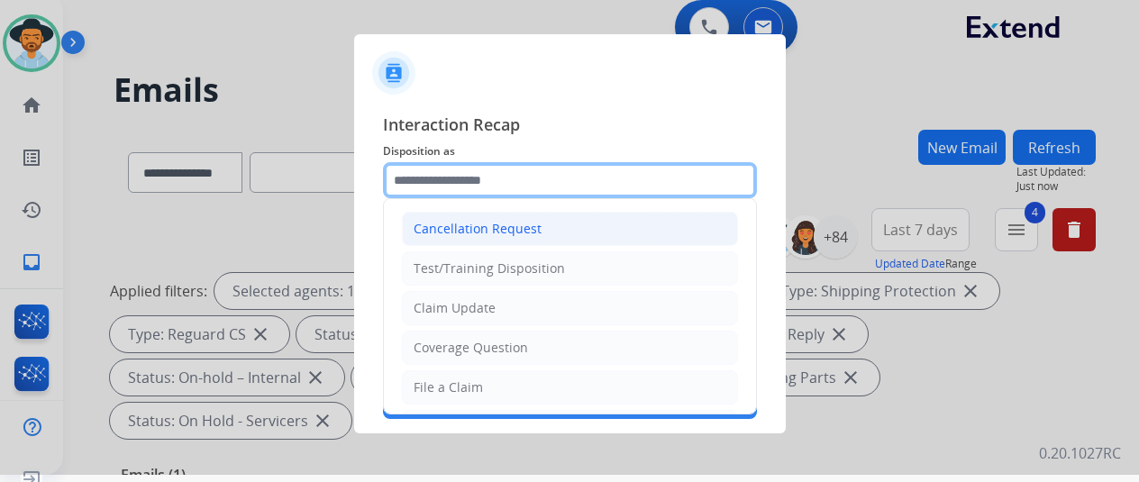
scroll to position [22, 0]
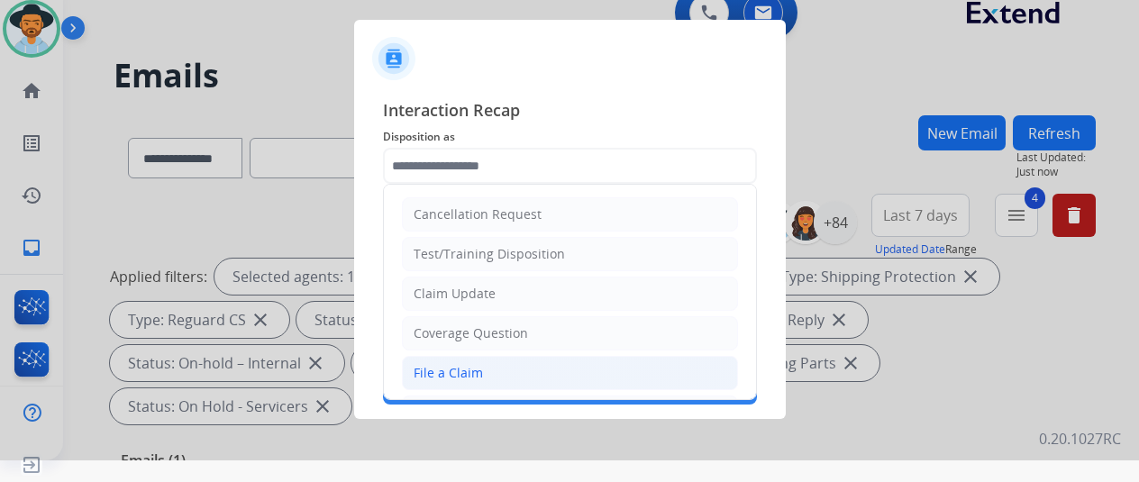
click at [463, 377] on div "File a Claim" at bounding box center [448, 373] width 69 height 18
type input "**********"
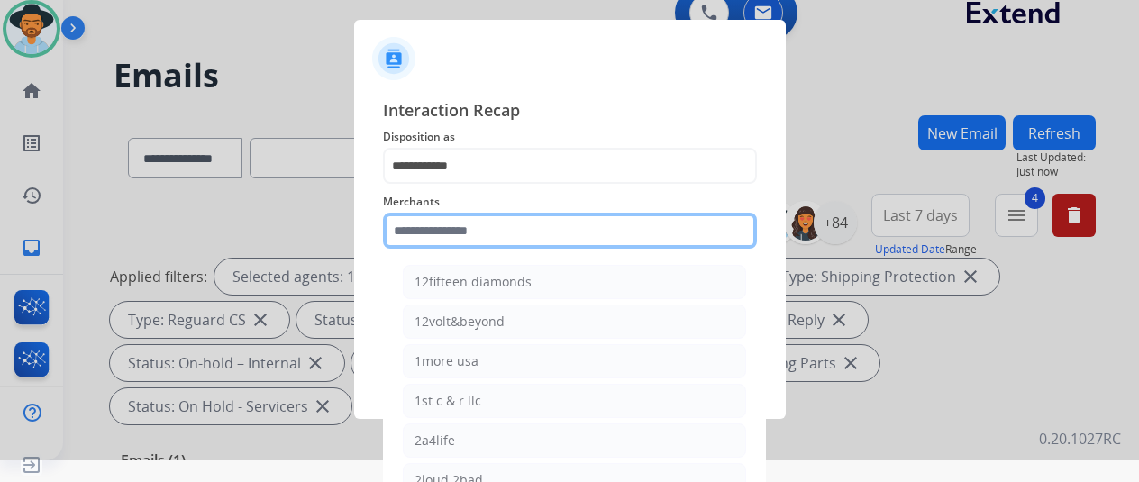
click at [429, 235] on input "text" at bounding box center [570, 231] width 374 height 36
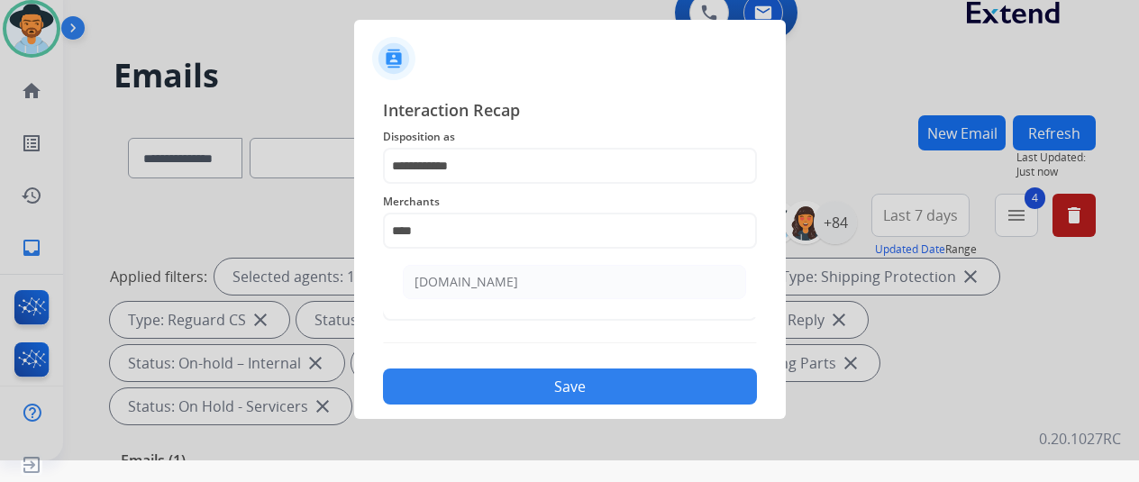
click at [434, 282] on div "[DOMAIN_NAME]" at bounding box center [466, 282] width 104 height 18
type input "**********"
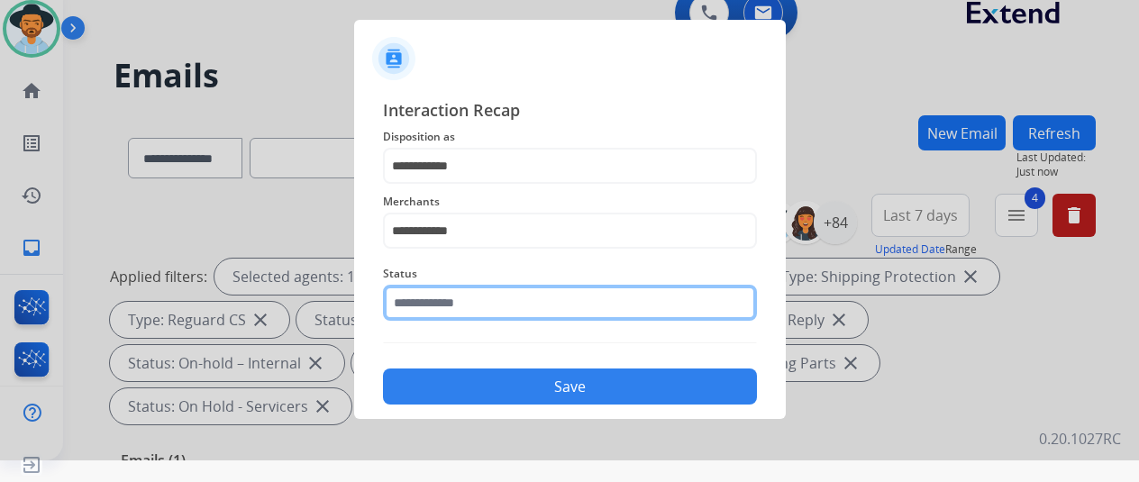
click at [417, 302] on input "text" at bounding box center [570, 303] width 374 height 36
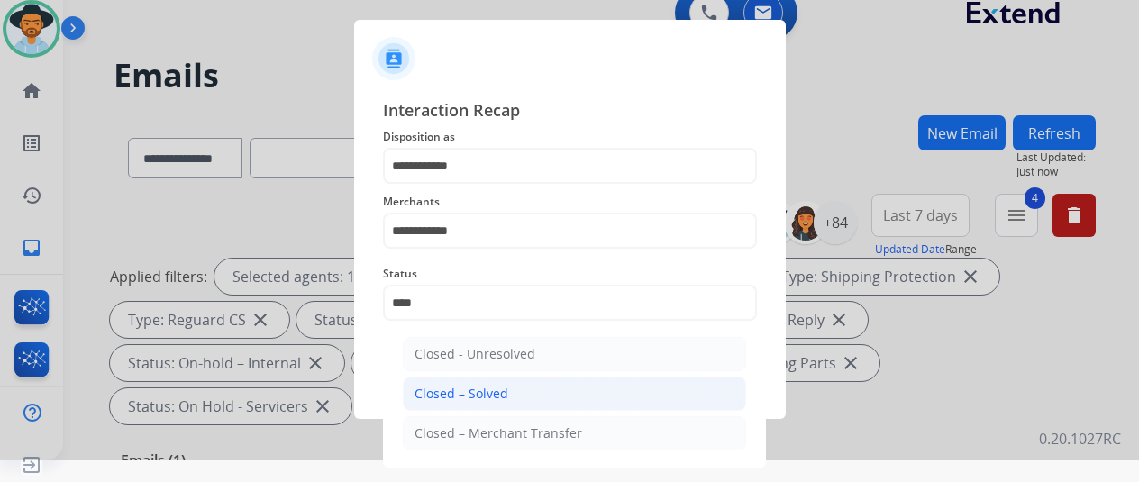
click at [490, 380] on li "Closed – Solved" at bounding box center [574, 394] width 343 height 34
type input "**********"
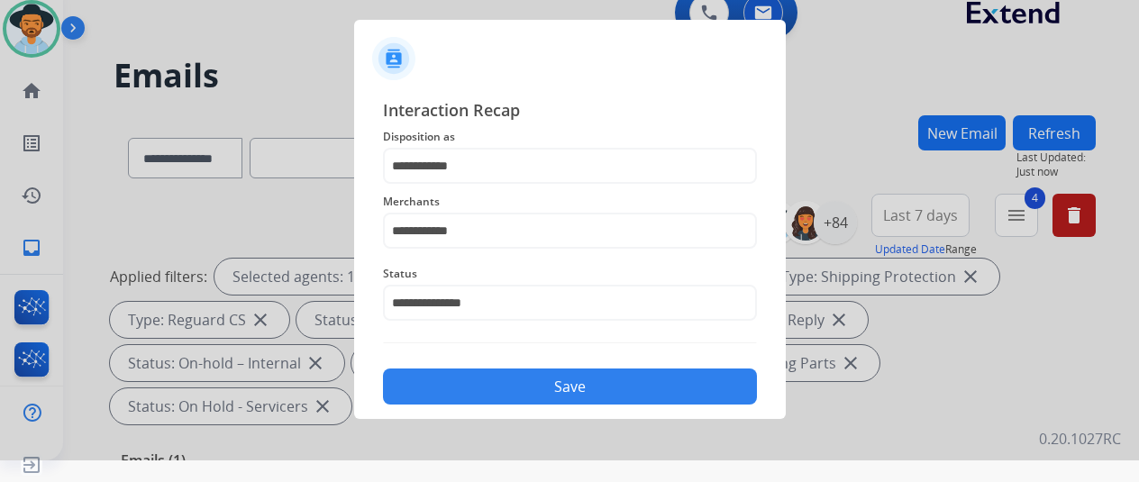
click at [486, 382] on button "Save" at bounding box center [570, 386] width 374 height 36
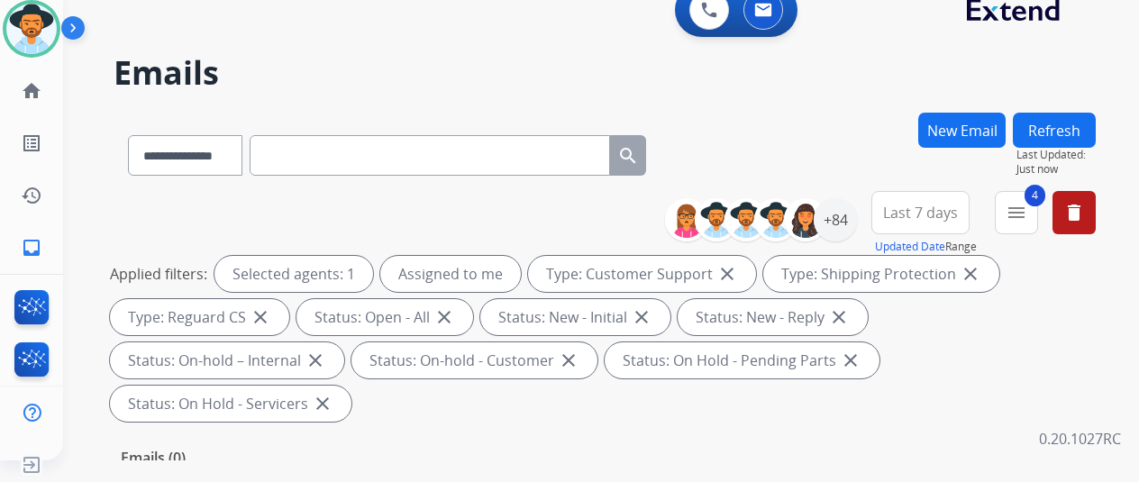
scroll to position [0, 0]
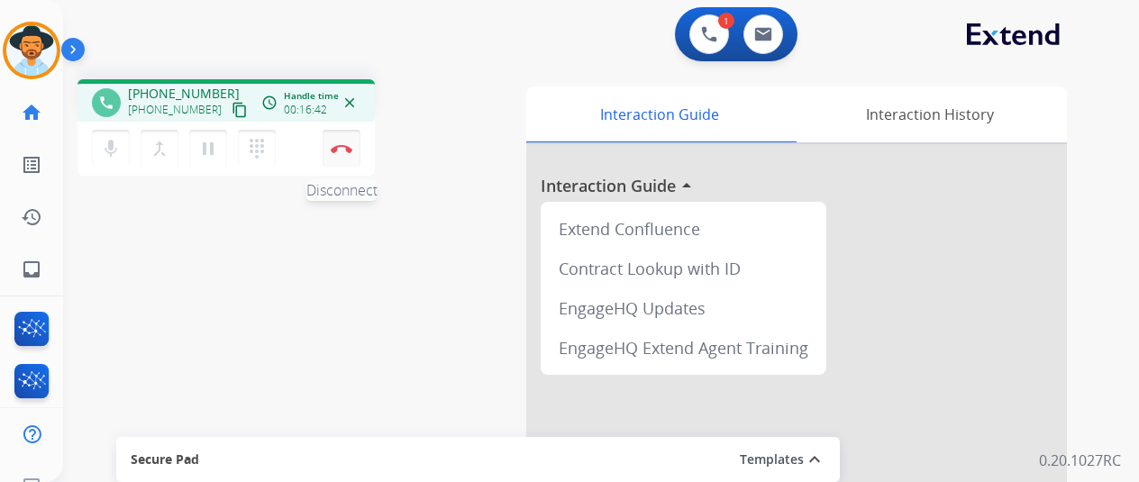
click at [342, 147] on img at bounding box center [342, 148] width 22 height 9
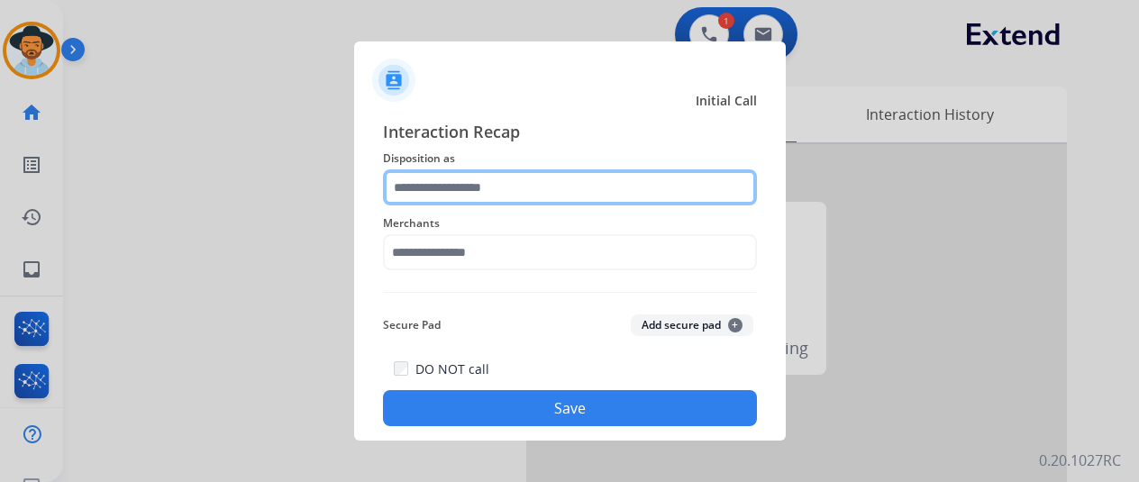
click at [433, 169] on input "text" at bounding box center [570, 187] width 374 height 36
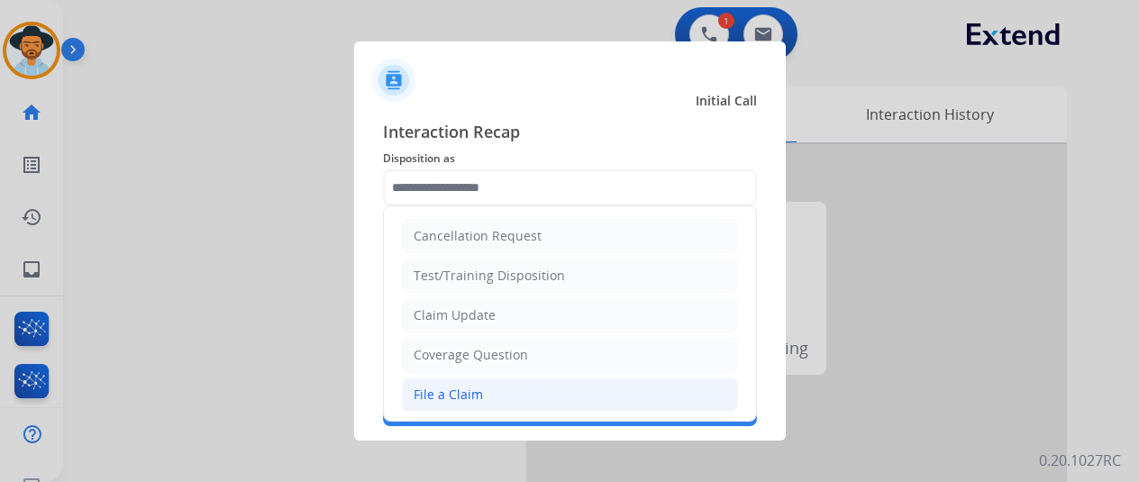
click at [427, 392] on div "File a Claim" at bounding box center [448, 395] width 69 height 18
type input "**********"
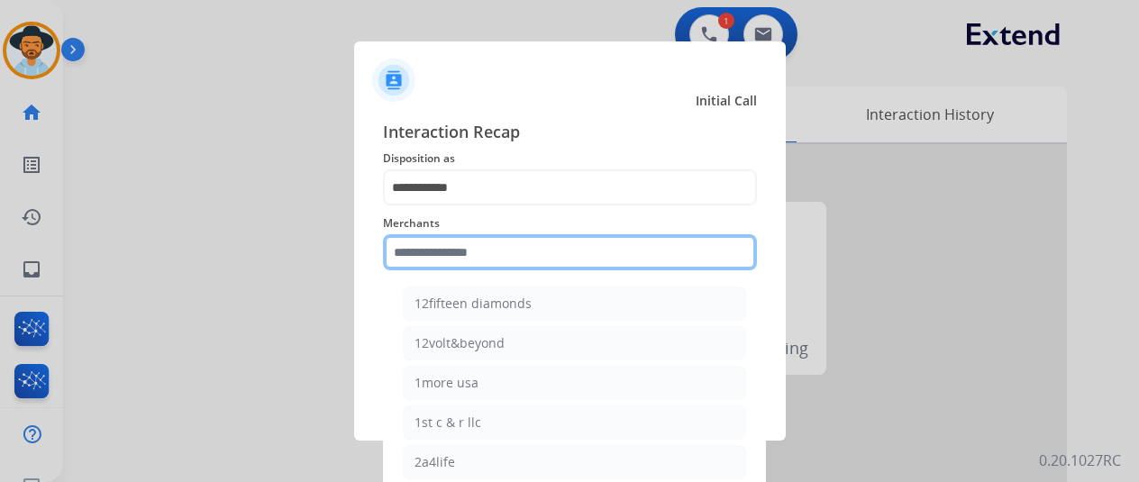
click at [431, 250] on input "text" at bounding box center [570, 252] width 374 height 36
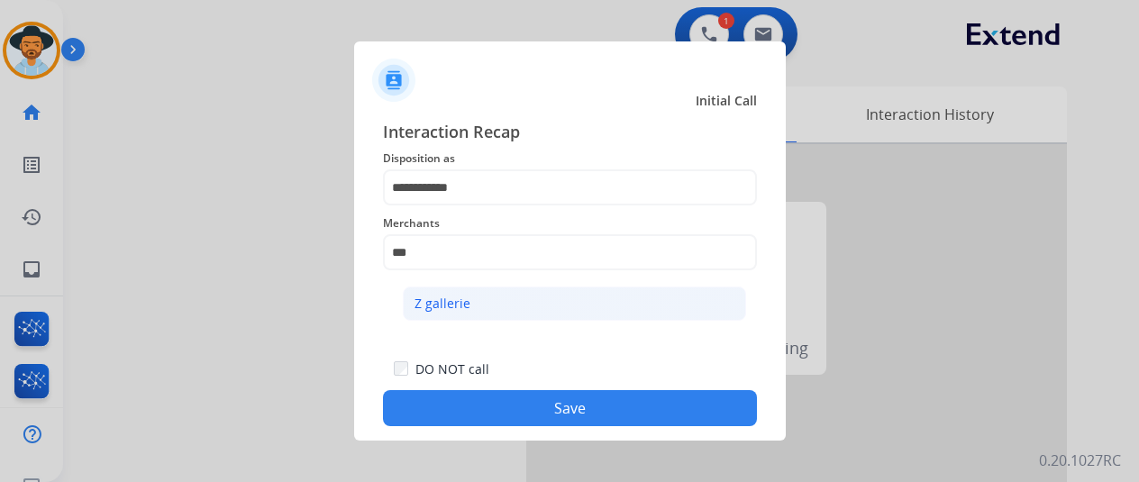
click at [450, 295] on div "Z gallerie" at bounding box center [442, 304] width 56 height 18
type input "**********"
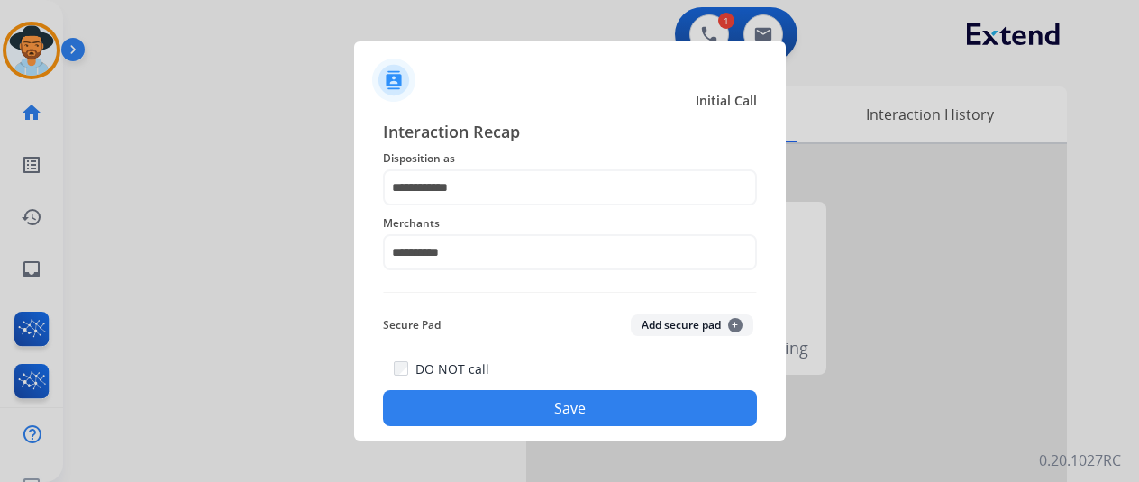
click at [551, 408] on button "Save" at bounding box center [570, 408] width 374 height 36
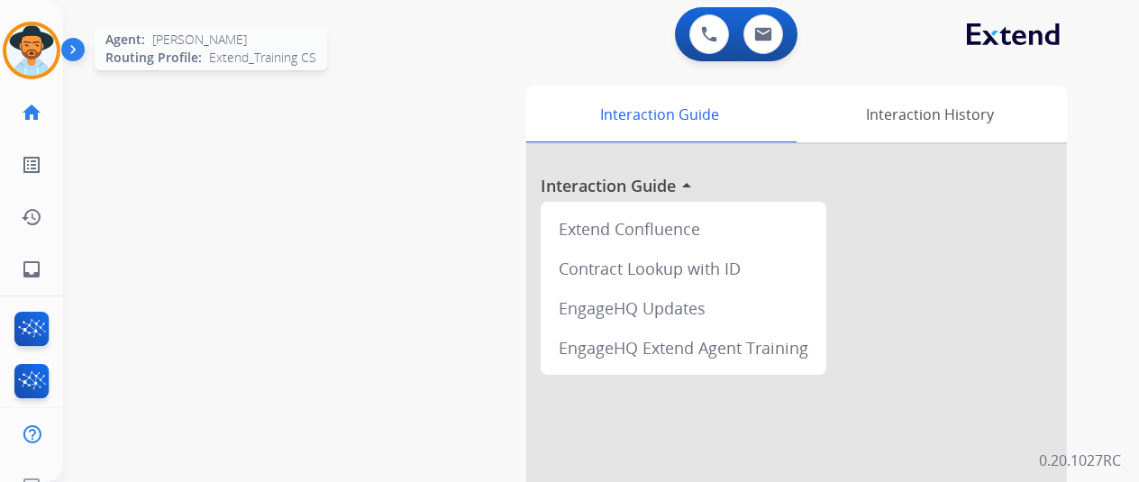
click at [35, 40] on img at bounding box center [31, 50] width 50 height 50
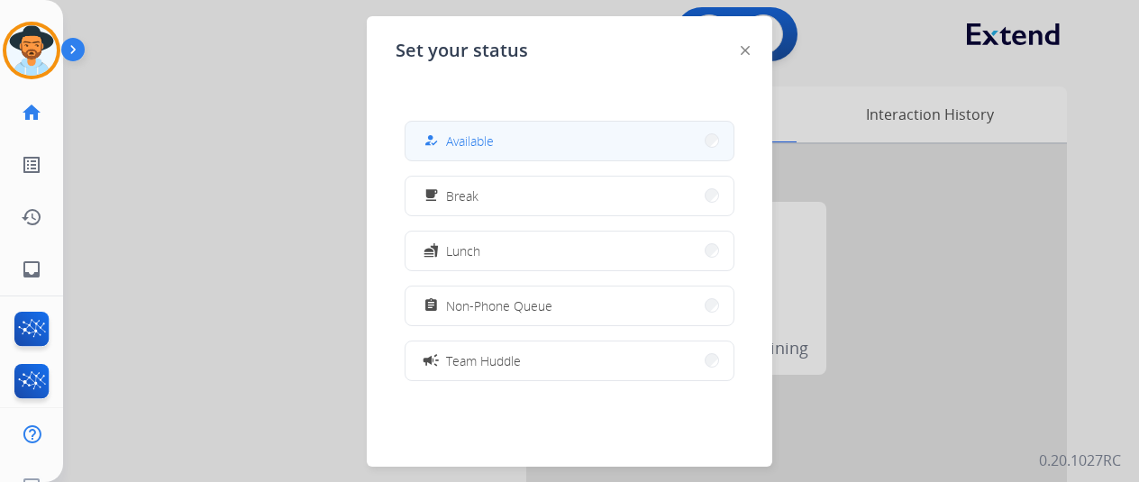
click at [499, 133] on button "how_to_reg Available" at bounding box center [569, 141] width 328 height 39
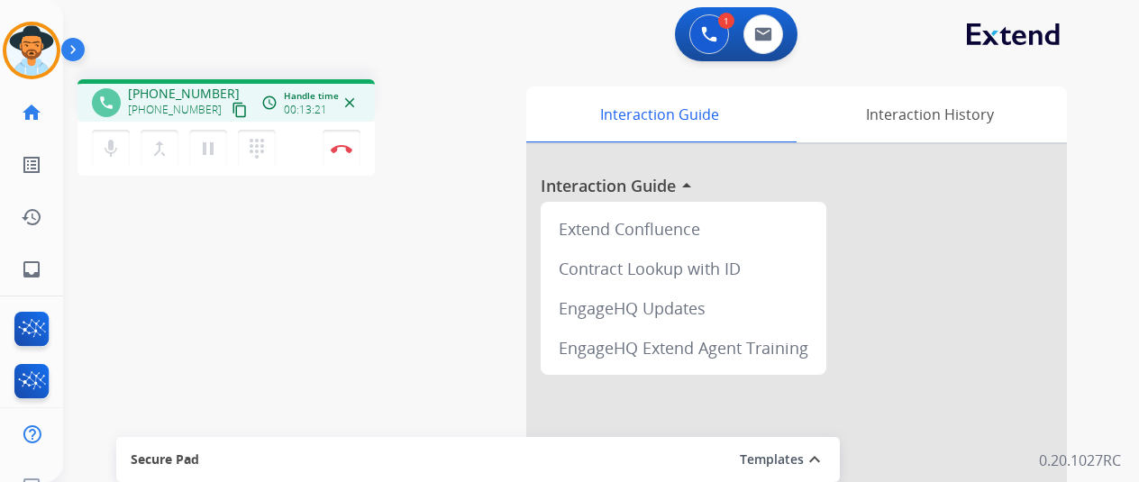
click at [174, 311] on div "phone [PHONE_NUMBER] [PHONE_NUMBER] content_copy access_time Call metrics Queue…" at bounding box center [579, 440] width 1033 height 751
click at [335, 143] on button "Disconnect" at bounding box center [342, 149] width 38 height 38
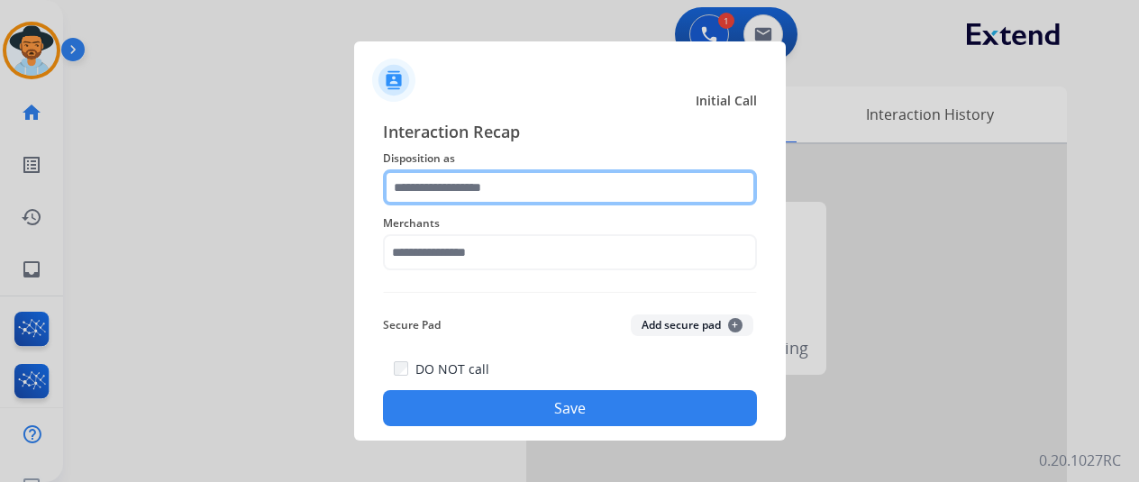
click at [430, 187] on input "text" at bounding box center [570, 187] width 374 height 36
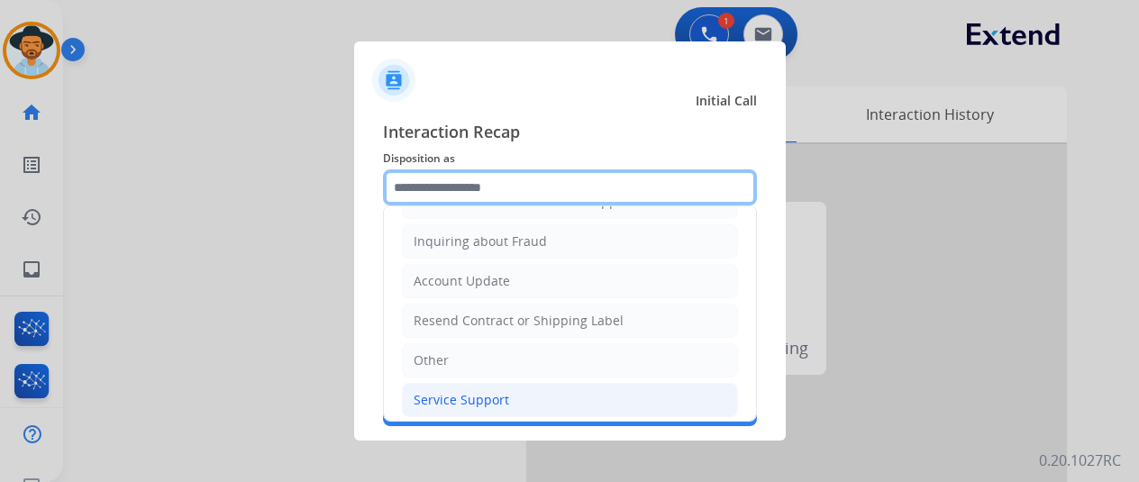
scroll to position [273, 0]
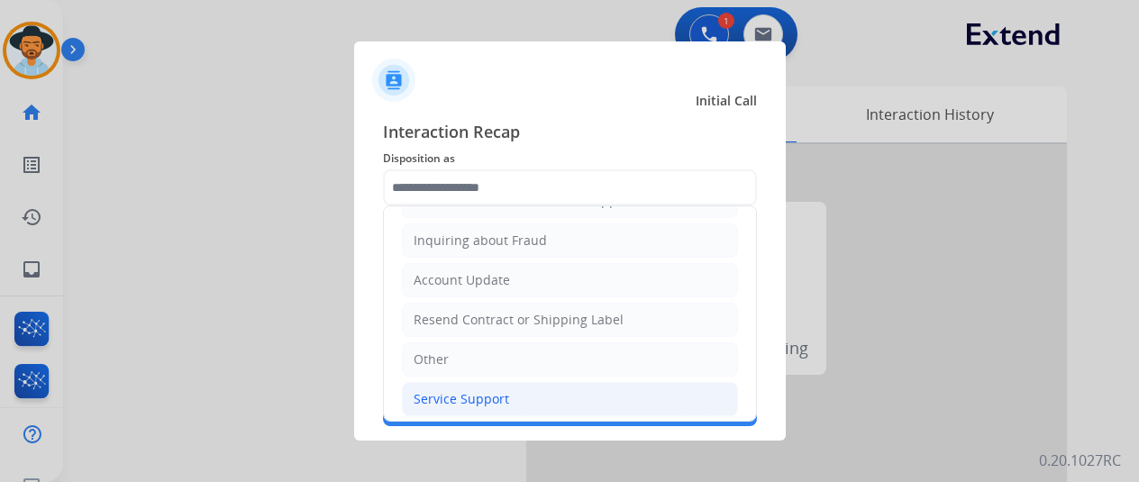
click at [449, 390] on div "Service Support" at bounding box center [462, 399] width 96 height 18
type input "**********"
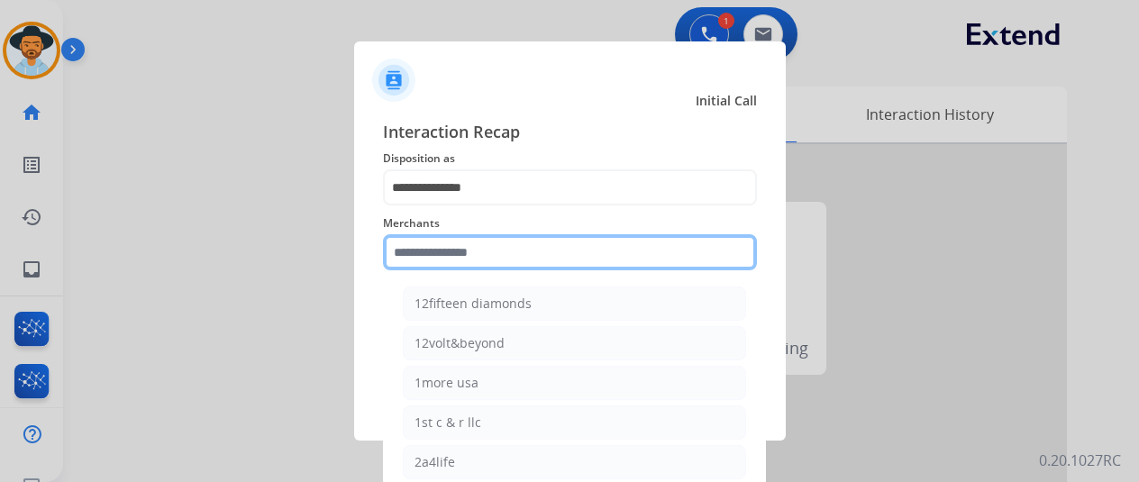
click at [414, 275] on div "Merchants 12fifteen diamonds 12volt&beyond 1more usa 1st c & r llc 2a4life 2lou…" at bounding box center [570, 241] width 374 height 72
click at [414, 246] on input "text" at bounding box center [570, 252] width 374 height 36
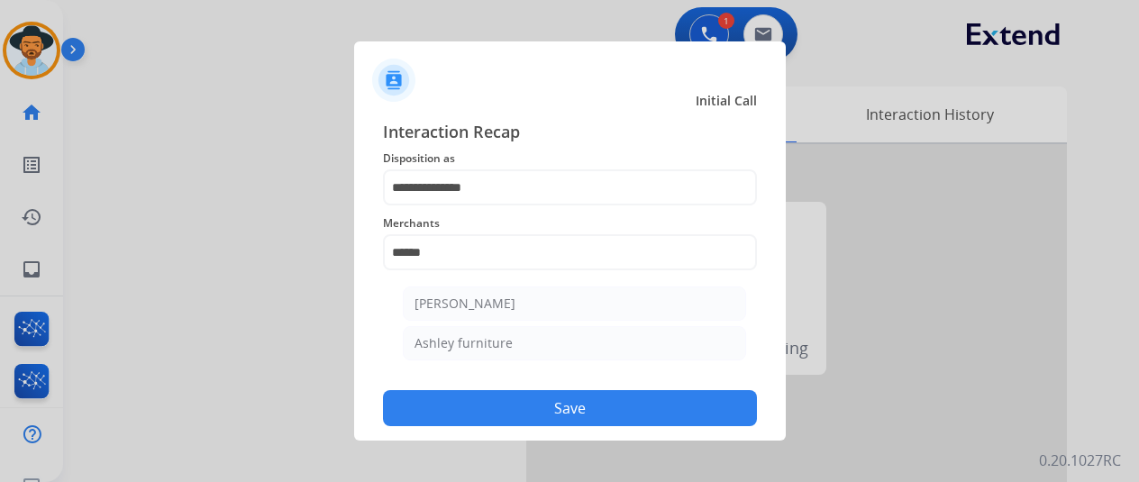
click at [423, 331] on li "Ashley furniture" at bounding box center [574, 343] width 343 height 34
type input "**********"
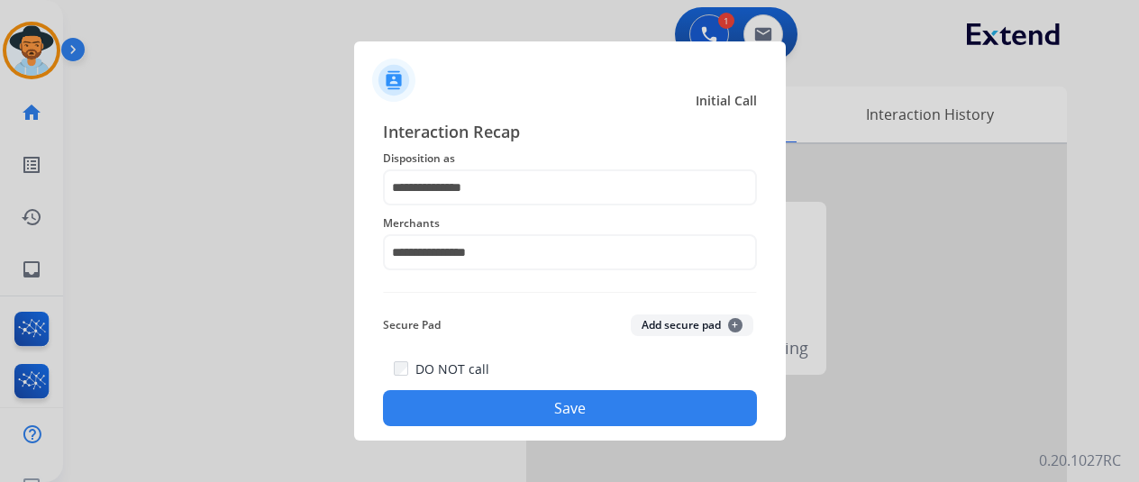
click at [535, 398] on button "Save" at bounding box center [570, 408] width 374 height 36
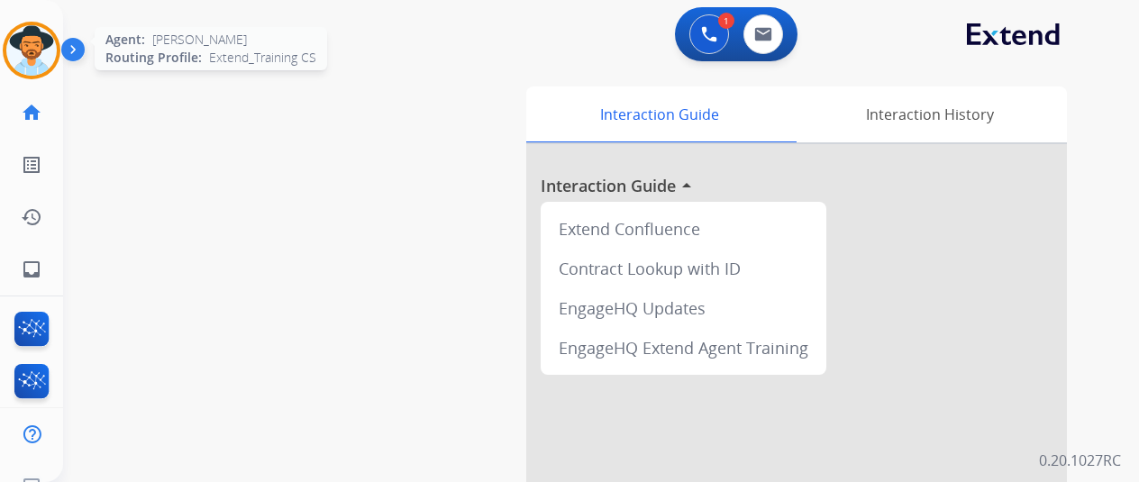
drag, startPoint x: 43, startPoint y: 50, endPoint x: 57, endPoint y: 44, distance: 14.6
click at [44, 50] on img at bounding box center [31, 50] width 50 height 50
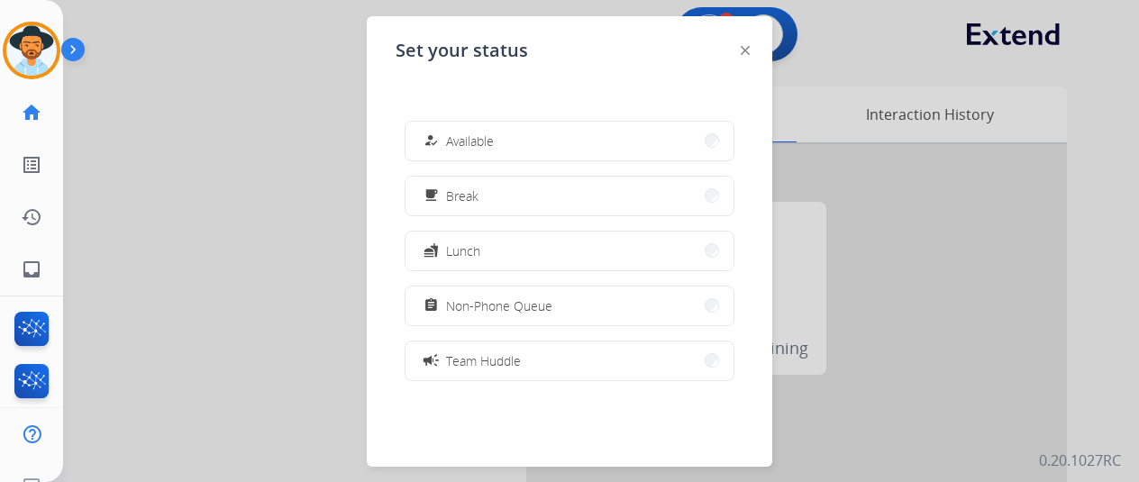
click at [453, 134] on span "Available" at bounding box center [470, 141] width 48 height 19
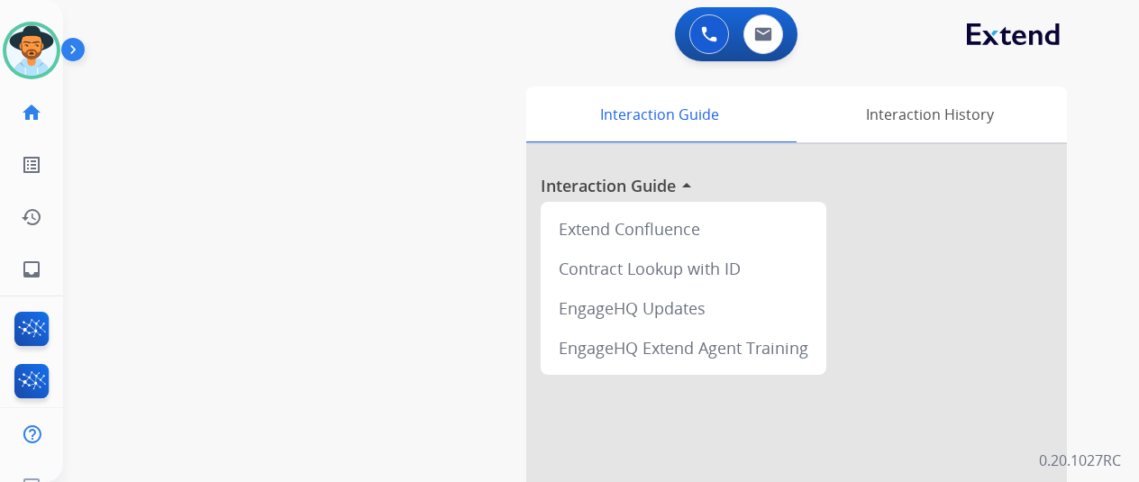
drag, startPoint x: 159, startPoint y: 97, endPoint x: 112, endPoint y: 64, distance: 57.5
click at [123, 69] on div "swap_horiz Break voice bridge close_fullscreen Connect 3-Way Call merge_type Se…" at bounding box center [579, 440] width 1033 height 751
click at [41, 50] on img at bounding box center [31, 50] width 50 height 50
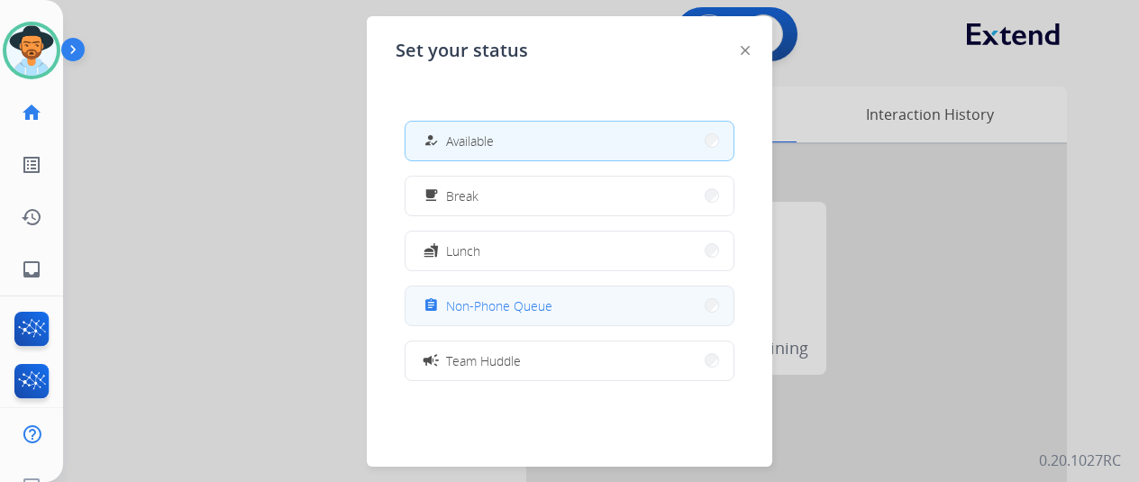
click at [484, 295] on div "assignment Non-Phone Queue" at bounding box center [486, 306] width 132 height 22
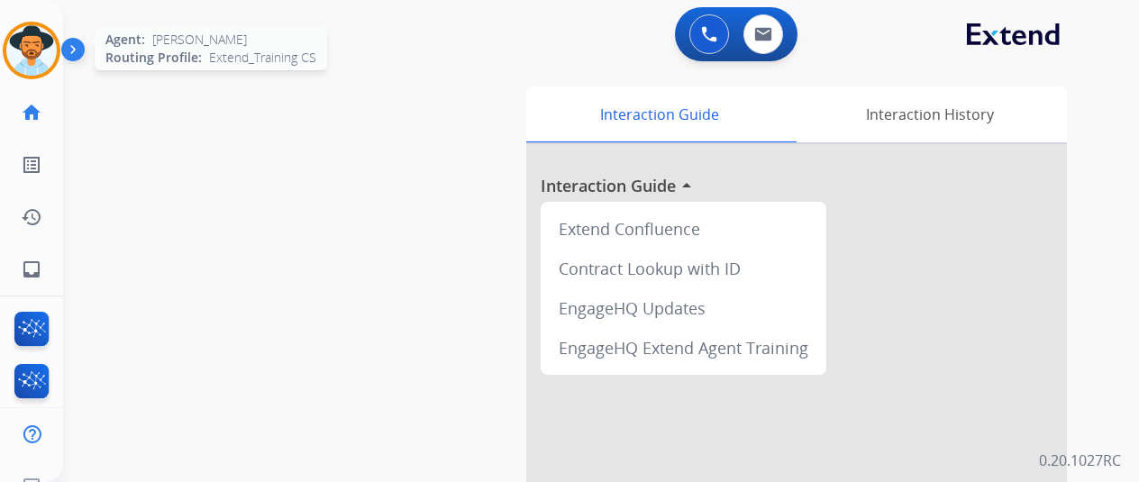
click at [35, 44] on img at bounding box center [31, 50] width 50 height 50
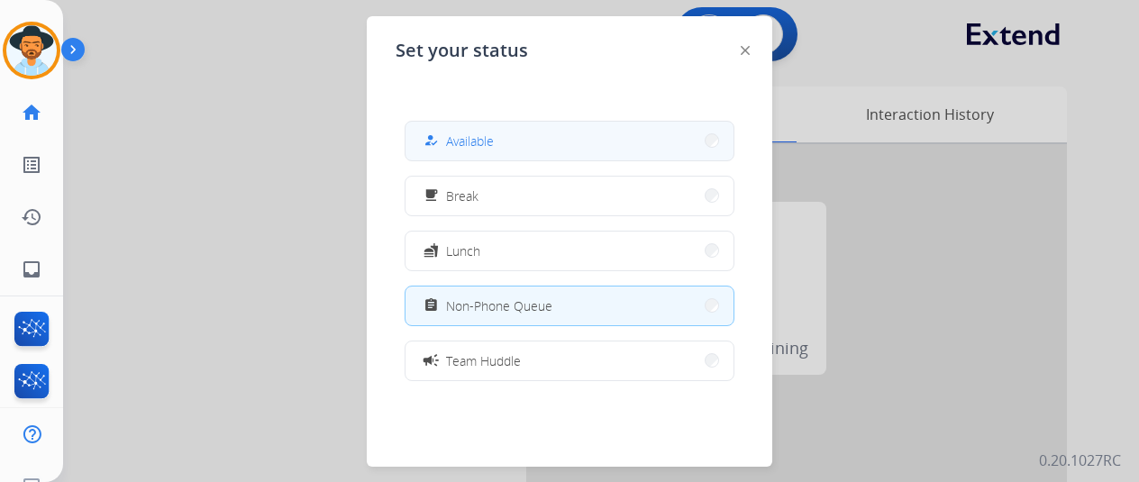
click at [466, 145] on span "Available" at bounding box center [470, 141] width 48 height 19
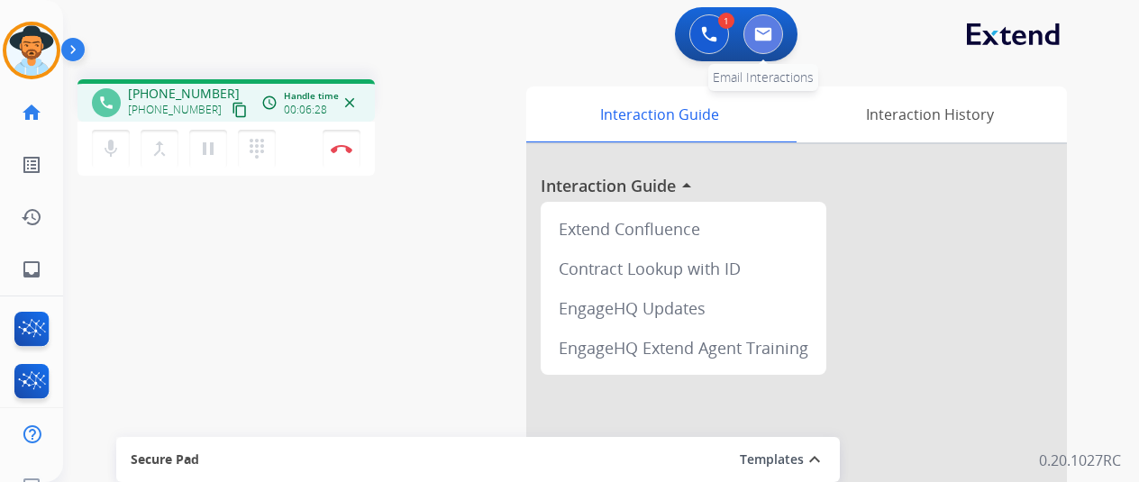
click at [775, 26] on button at bounding box center [763, 34] width 40 height 40
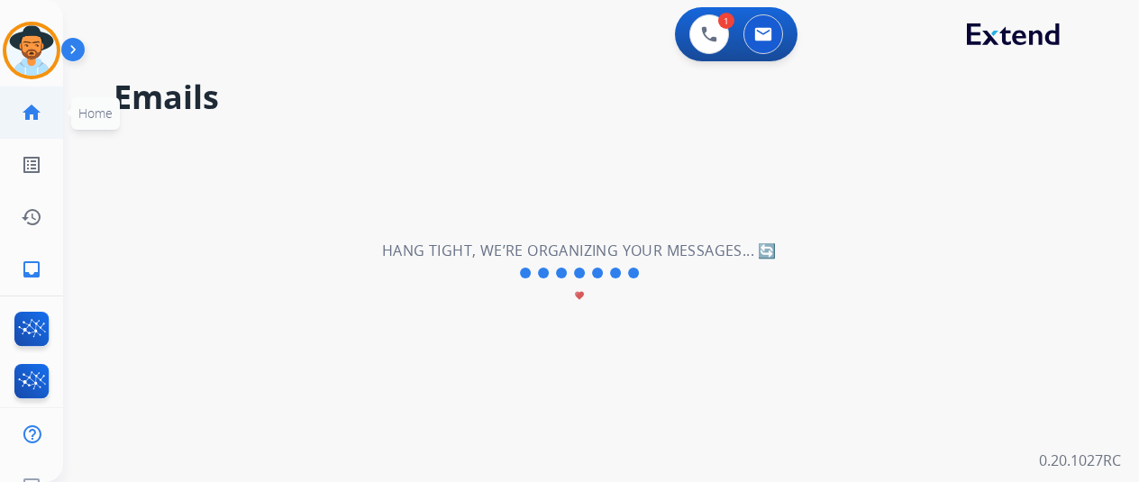
click at [30, 105] on mat-icon "home" at bounding box center [32, 113] width 22 height 22
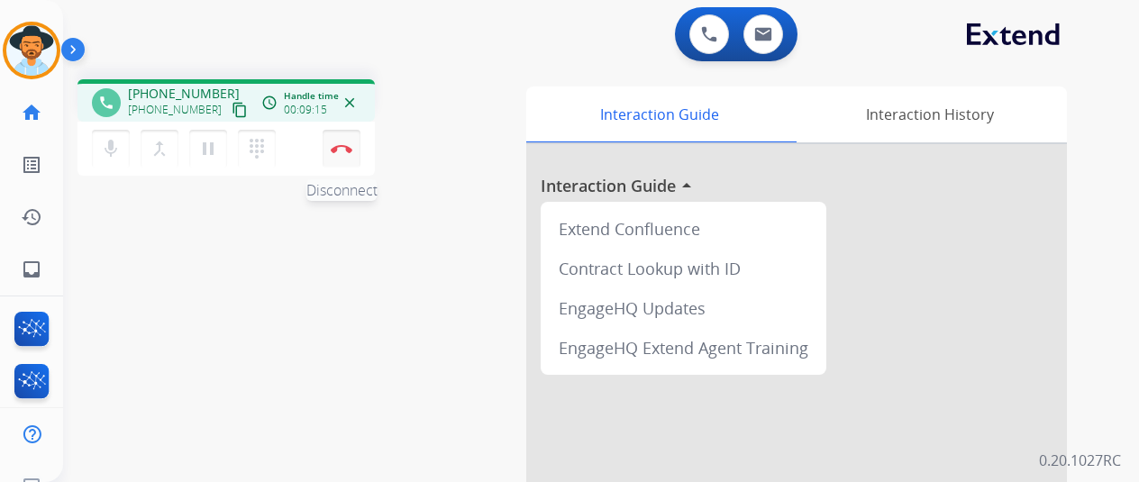
click at [330, 146] on button "Disconnect" at bounding box center [342, 149] width 38 height 38
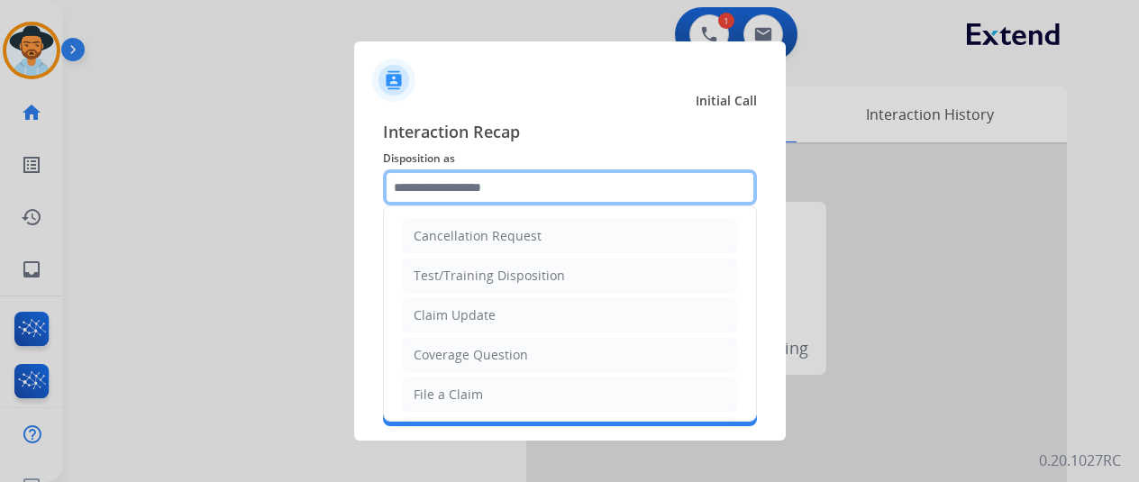
click at [486, 191] on input "text" at bounding box center [570, 187] width 374 height 36
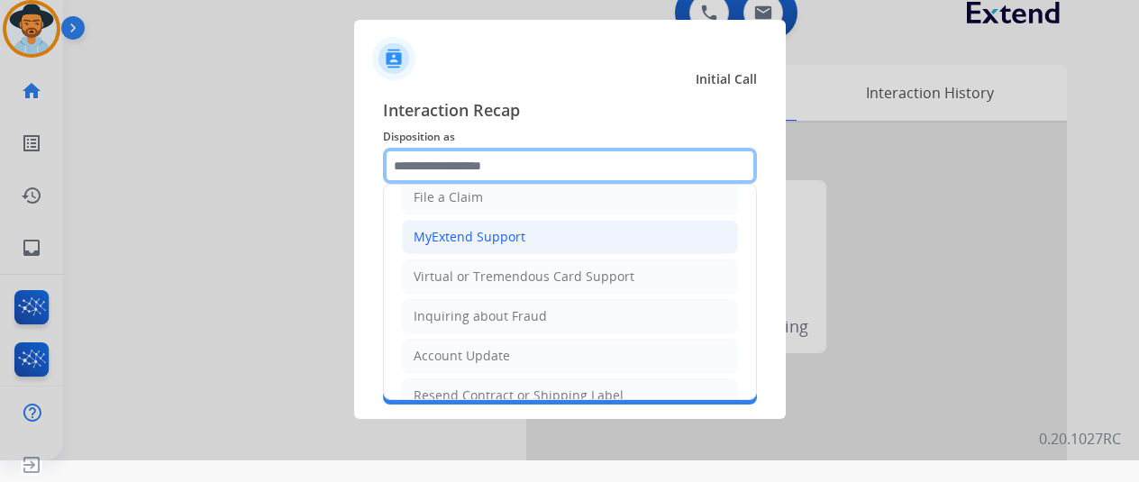
scroll to position [180, 0]
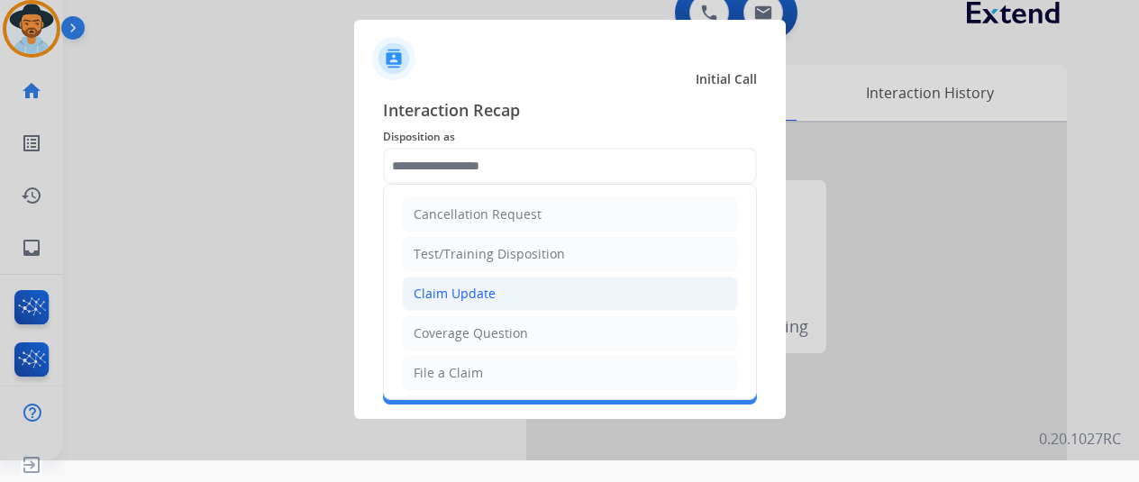
click at [458, 291] on div "Claim Update" at bounding box center [455, 294] width 82 height 18
type input "**********"
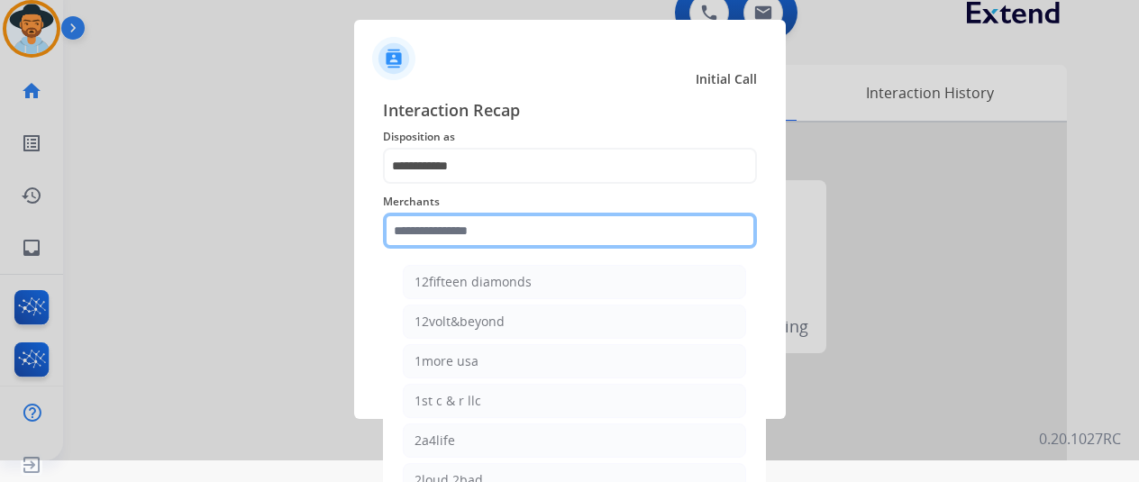
click at [418, 228] on input "text" at bounding box center [570, 231] width 374 height 36
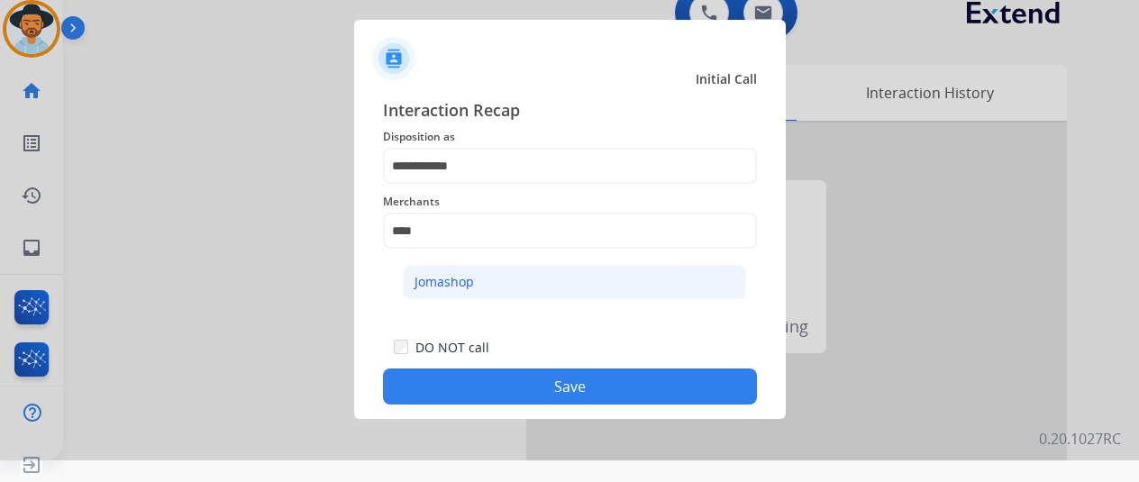
click at [442, 273] on div "Jomashop" at bounding box center [443, 282] width 59 height 18
type input "********"
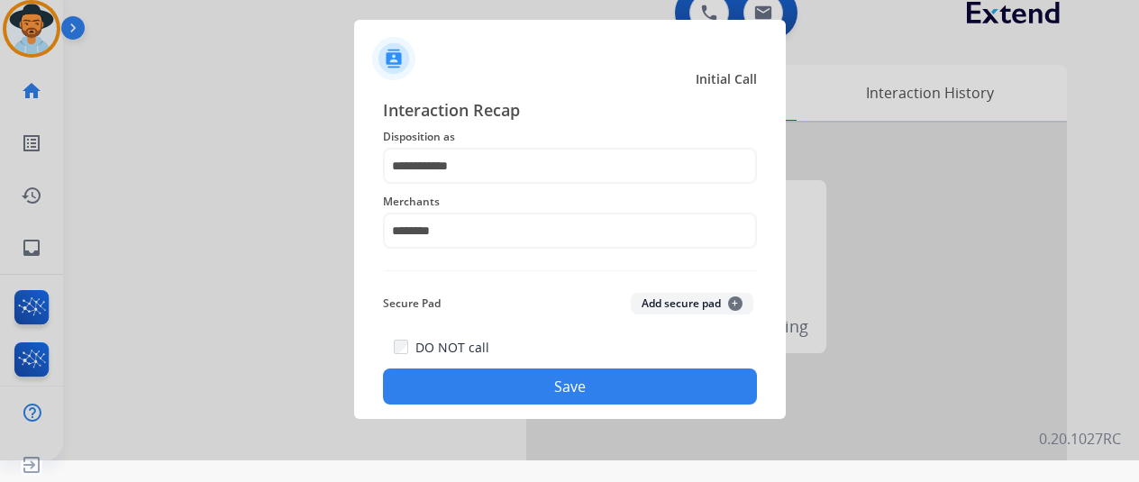
click at [525, 388] on button "Save" at bounding box center [570, 386] width 374 height 36
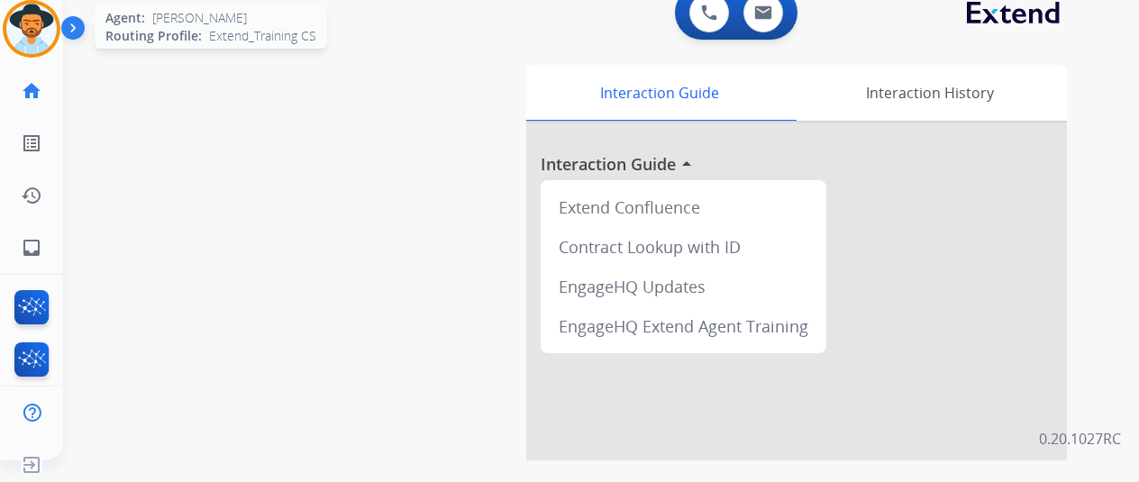
click at [25, 30] on img at bounding box center [31, 29] width 50 height 50
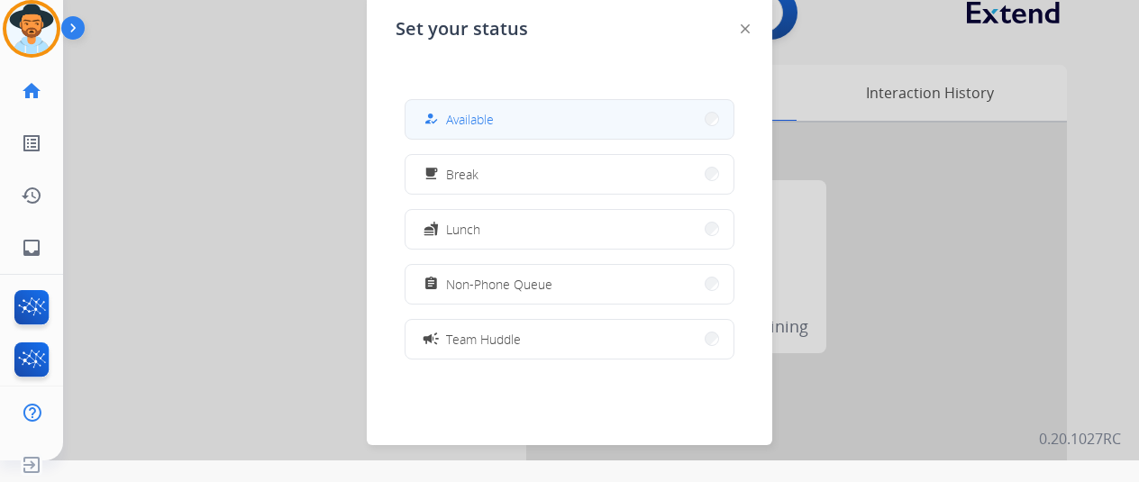
click at [469, 116] on span "Available" at bounding box center [470, 119] width 48 height 19
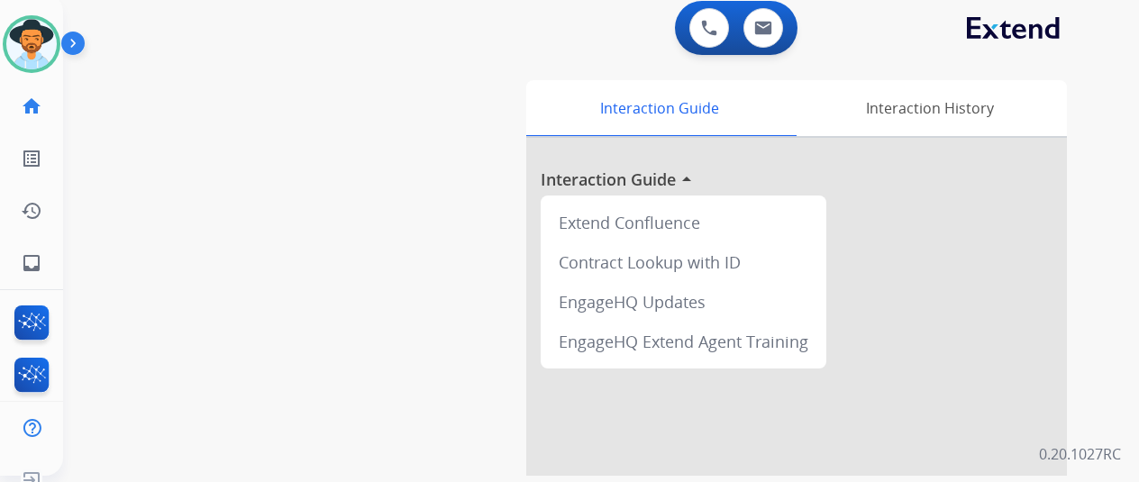
scroll to position [0, 0]
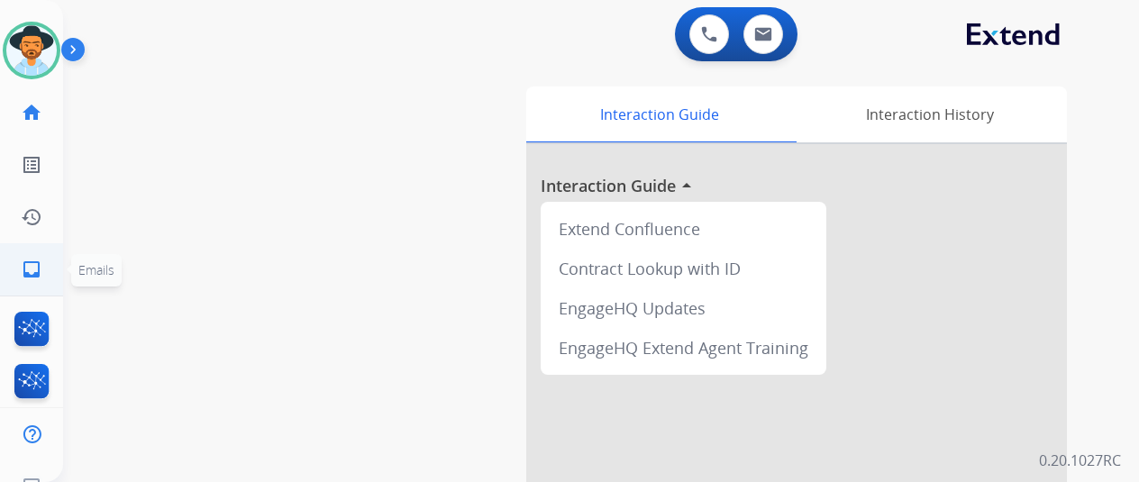
click at [33, 260] on mat-icon "inbox" at bounding box center [32, 270] width 22 height 22
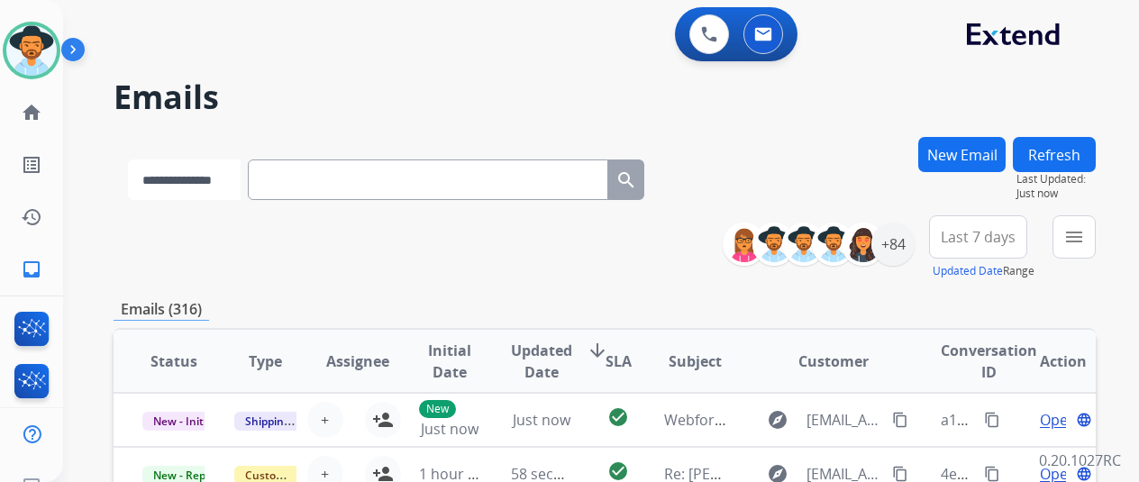
click at [183, 177] on select "**********" at bounding box center [184, 179] width 113 height 41
select select "**********"
click at [128, 159] on select "**********" at bounding box center [184, 179] width 113 height 41
click at [291, 180] on input "text" at bounding box center [430, 179] width 360 height 41
paste input "**********"
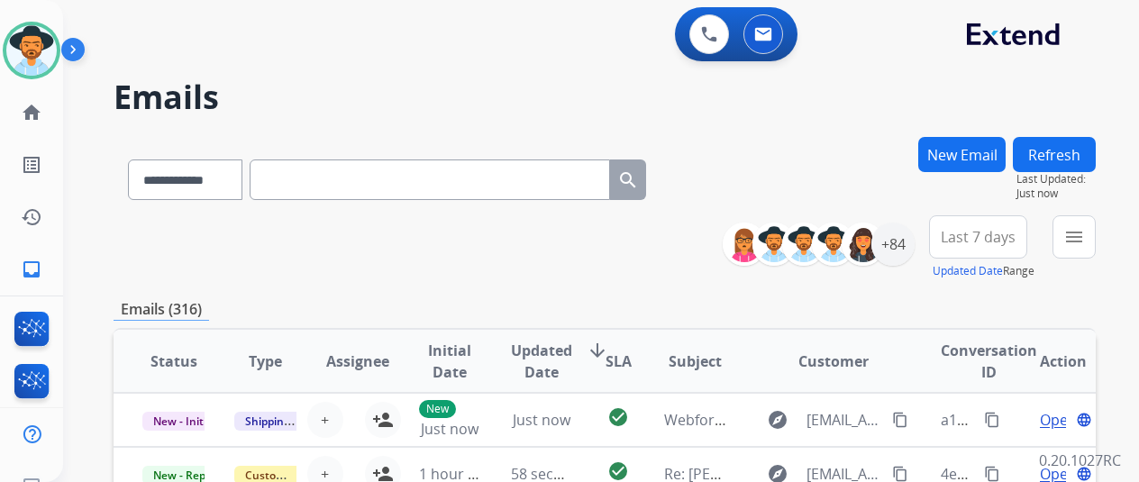
type input "**********"
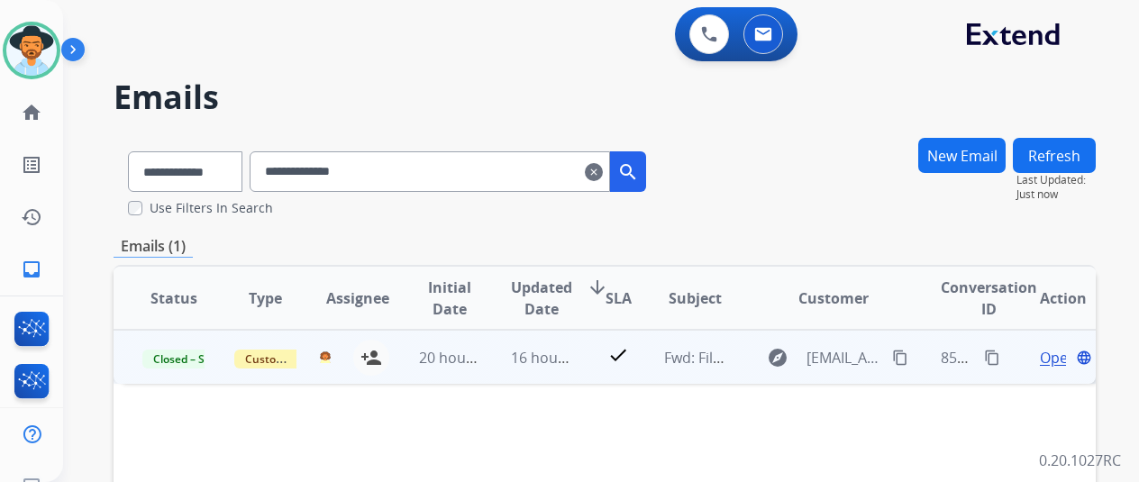
click at [1056, 352] on span "Open" at bounding box center [1058, 358] width 37 height 22
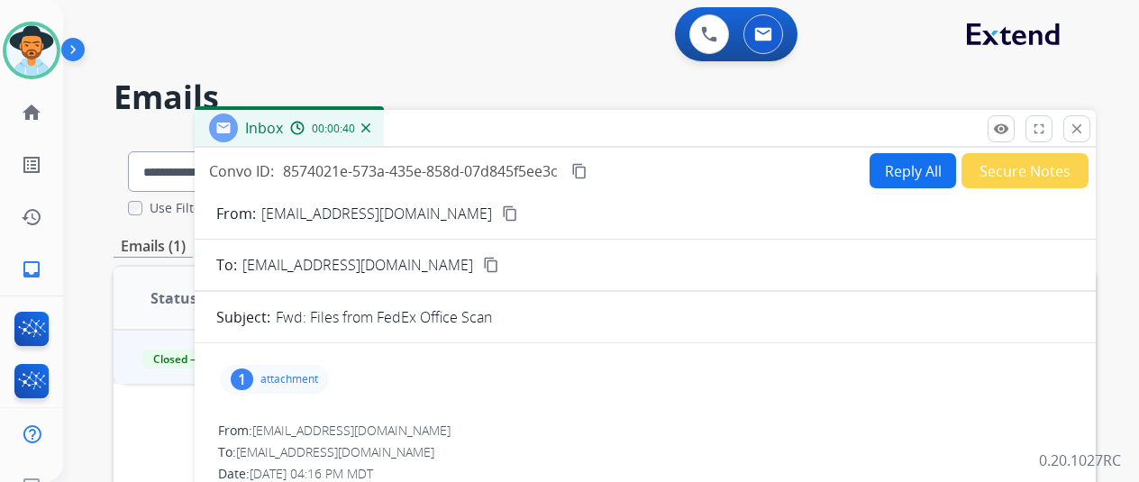
click at [253, 378] on div "1" at bounding box center [242, 379] width 23 height 22
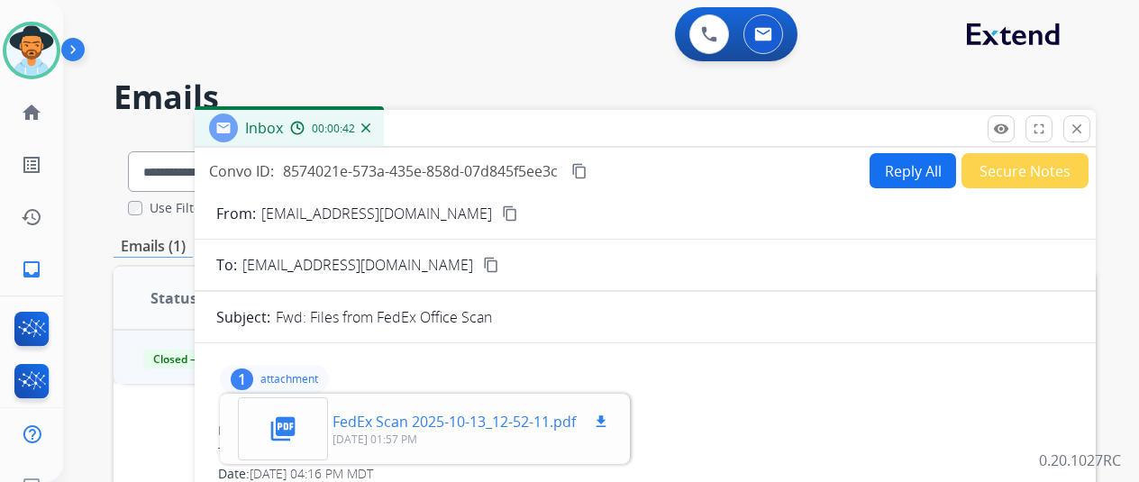
click at [294, 423] on mat-icon "picture_as_pdf" at bounding box center [282, 428] width 29 height 29
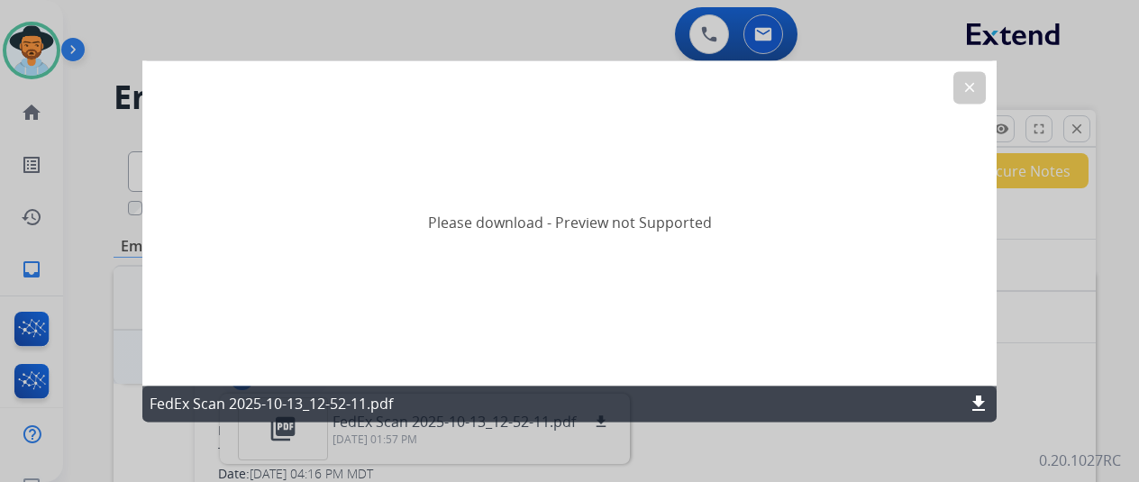
click at [982, 403] on mat-icon "download" at bounding box center [979, 404] width 22 height 22
click at [969, 83] on mat-icon "clear" at bounding box center [969, 87] width 16 height 16
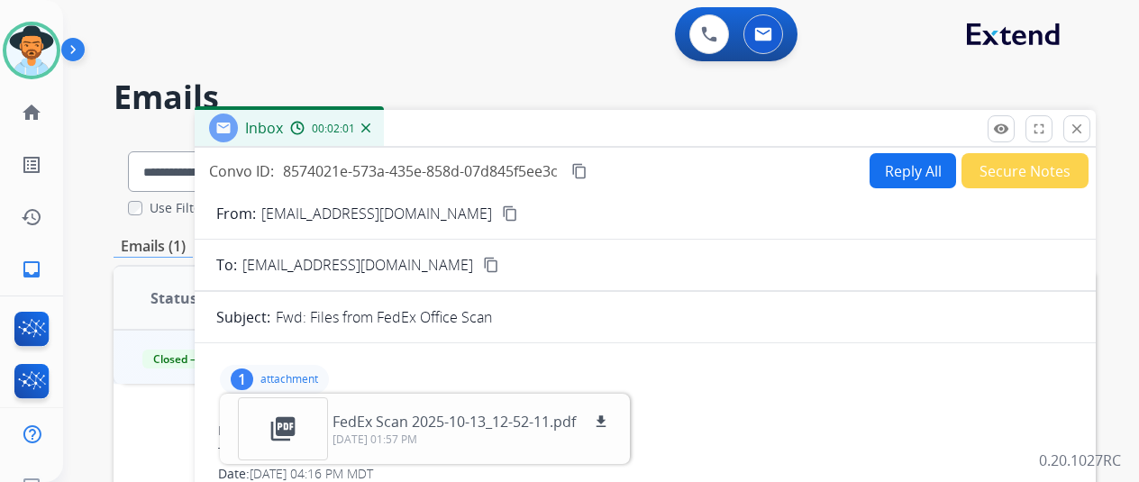
click at [370, 127] on img at bounding box center [365, 127] width 9 height 9
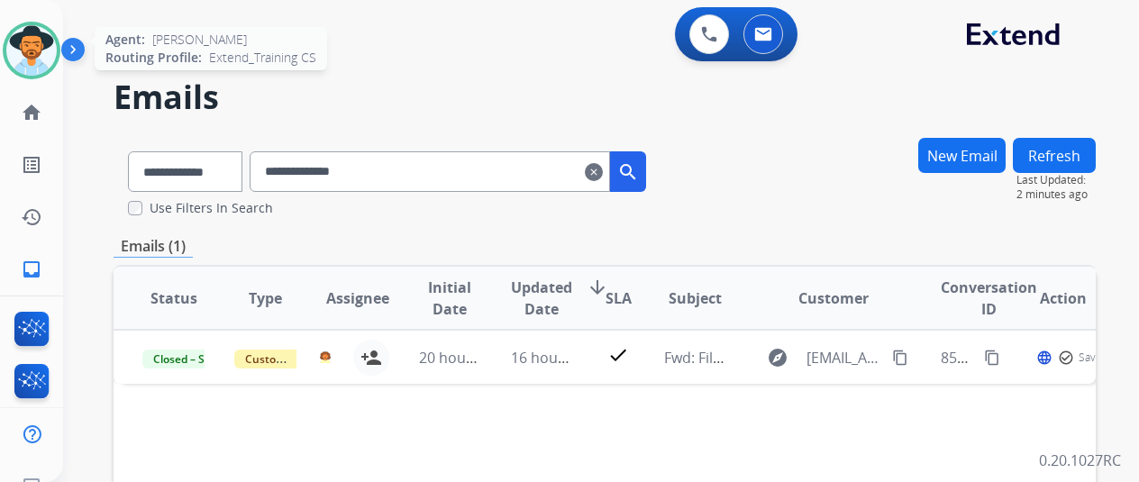
click at [35, 43] on img at bounding box center [31, 50] width 50 height 50
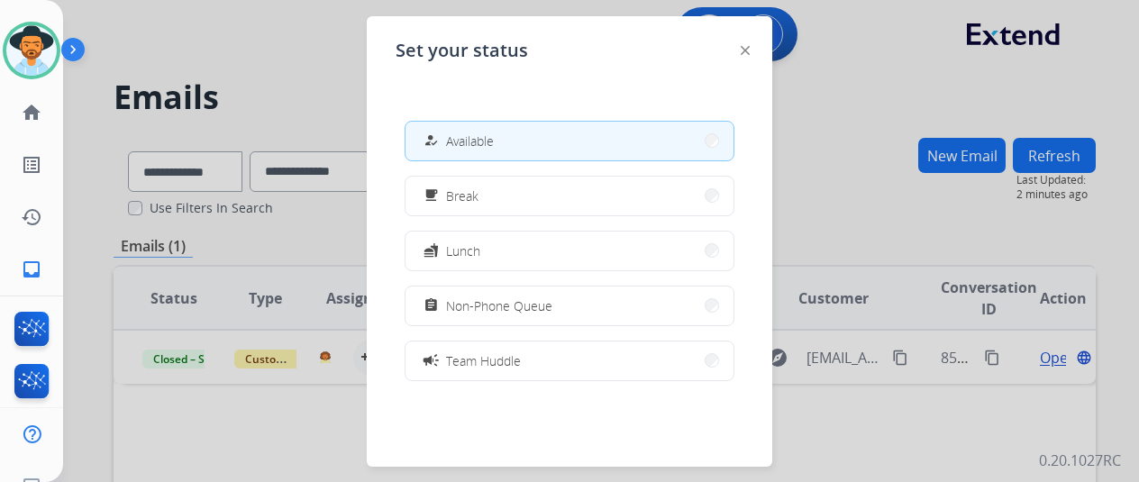
drag, startPoint x: 209, startPoint y: 35, endPoint x: 256, endPoint y: 19, distance: 49.6
click at [216, 32] on div at bounding box center [569, 241] width 1139 height 482
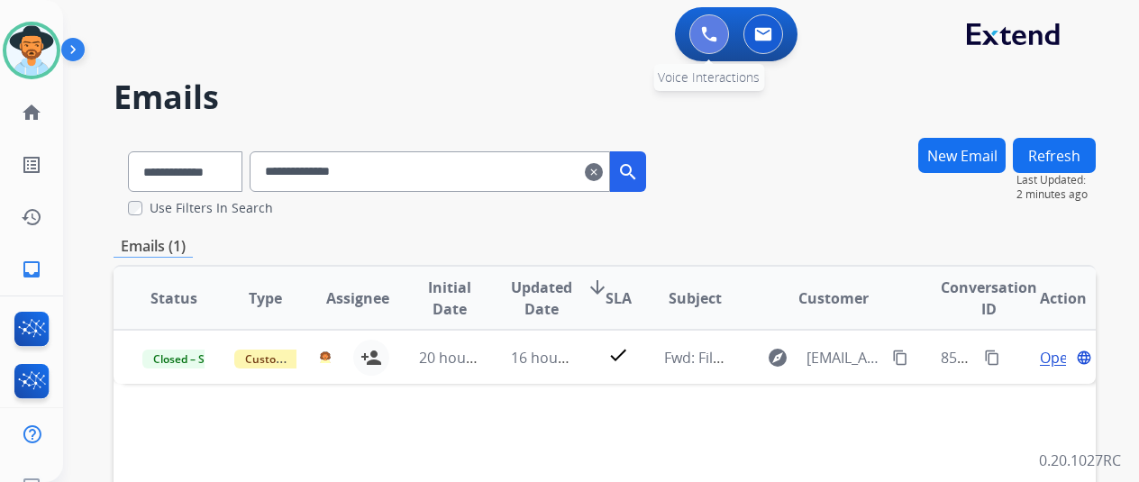
click at [717, 30] on img at bounding box center [709, 34] width 16 height 16
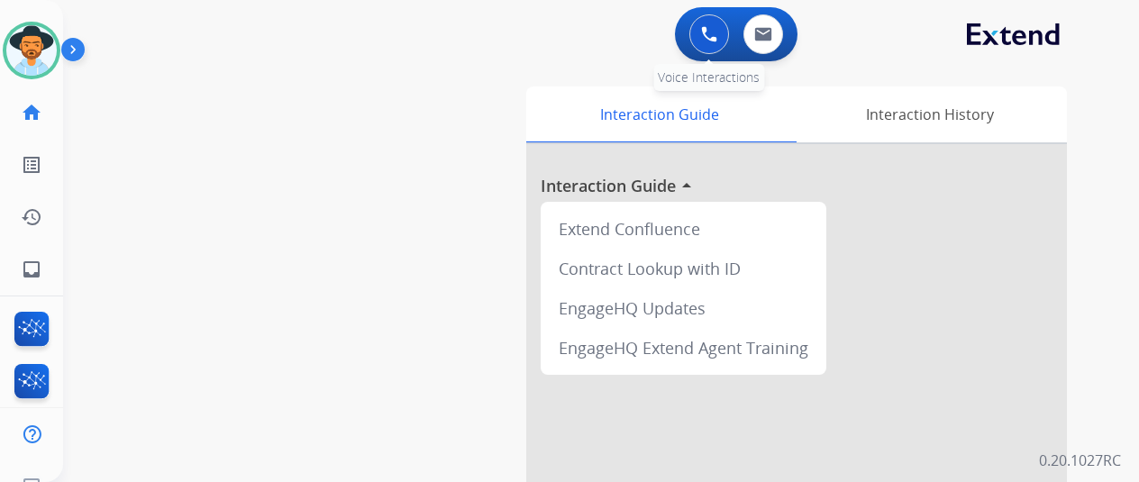
click at [716, 32] on img at bounding box center [709, 34] width 16 height 16
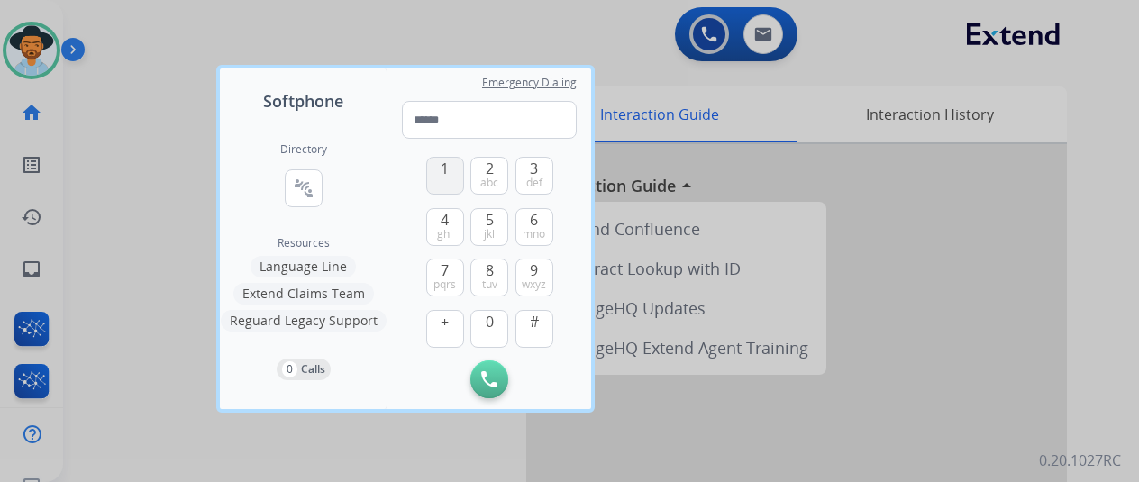
click at [432, 179] on button "1" at bounding box center [445, 176] width 38 height 38
drag, startPoint x: 540, startPoint y: 180, endPoint x: 473, endPoint y: 168, distance: 67.7
click at [537, 182] on span "def" at bounding box center [534, 183] width 16 height 14
click at [443, 186] on button "1" at bounding box center [445, 176] width 38 height 38
click at [494, 169] on button "2 abc" at bounding box center [489, 176] width 38 height 38
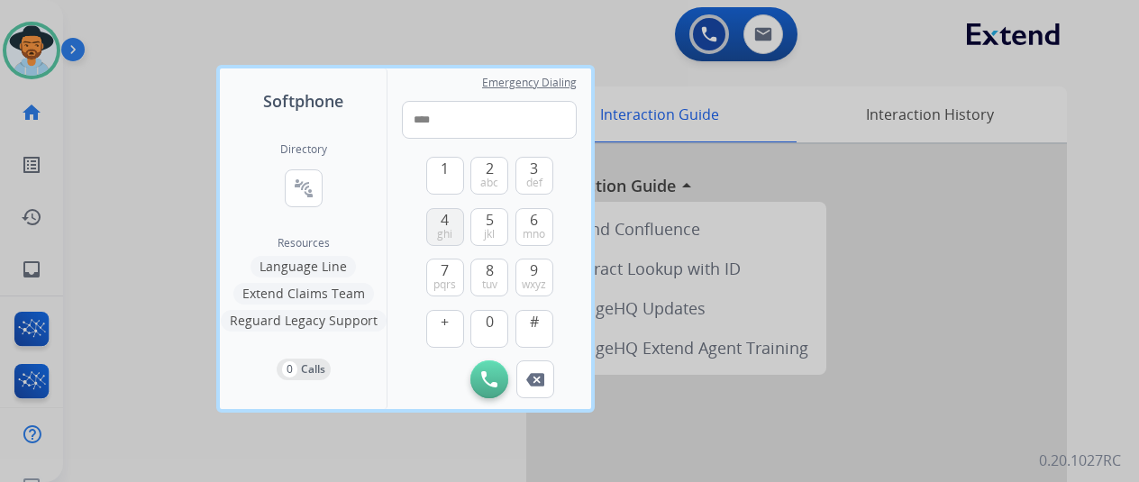
click at [441, 215] on span "4" at bounding box center [445, 220] width 8 height 22
drag, startPoint x: 487, startPoint y: 322, endPoint x: 487, endPoint y: 284, distance: 37.8
click at [487, 321] on span "0" at bounding box center [490, 322] width 8 height 22
click at [494, 171] on button "2 abc" at bounding box center [489, 176] width 38 height 38
click at [485, 221] on button "5 jkl" at bounding box center [489, 227] width 38 height 38
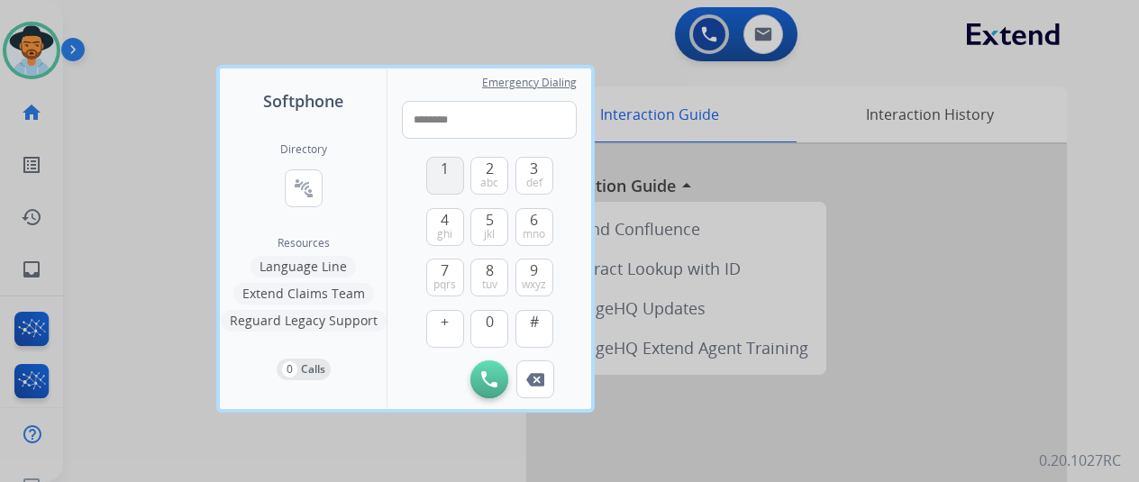
click at [441, 168] on span "1" at bounding box center [445, 169] width 8 height 22
click at [488, 220] on span "5" at bounding box center [490, 220] width 8 height 22
type input "**********"
click at [490, 387] on img at bounding box center [489, 379] width 16 height 16
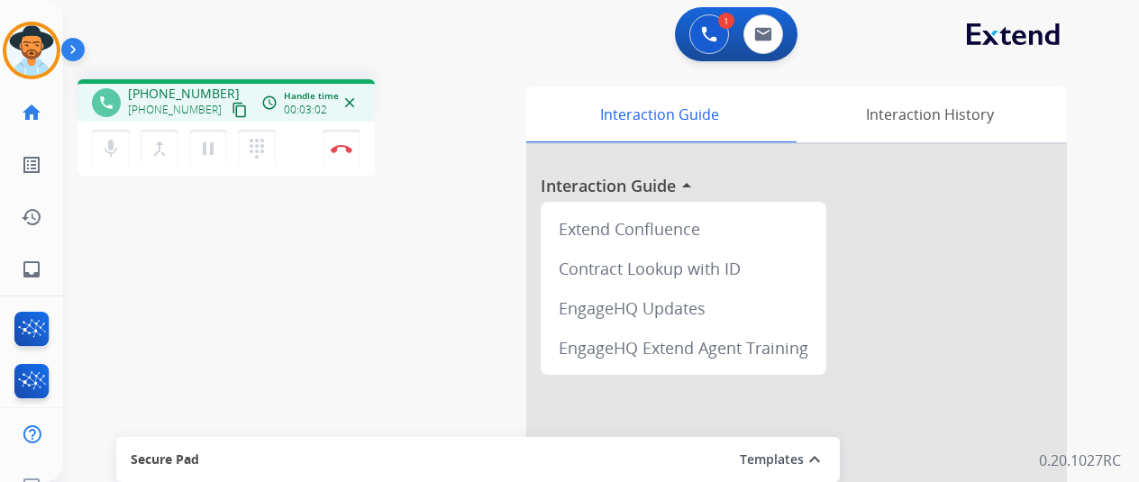
drag, startPoint x: 170, startPoint y: 307, endPoint x: 179, endPoint y: 273, distance: 35.4
click at [172, 304] on div "phone [PHONE_NUMBER] [PHONE_NUMBER] content_copy access_time Call metrics Queue…" at bounding box center [579, 440] width 1033 height 751
click at [350, 148] on img at bounding box center [342, 148] width 22 height 9
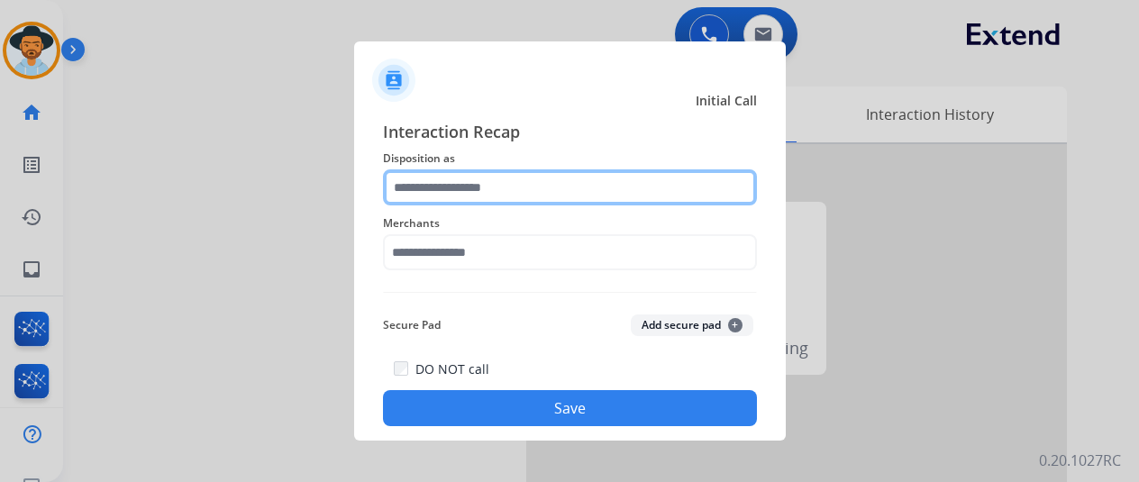
click at [472, 188] on input "text" at bounding box center [570, 187] width 374 height 36
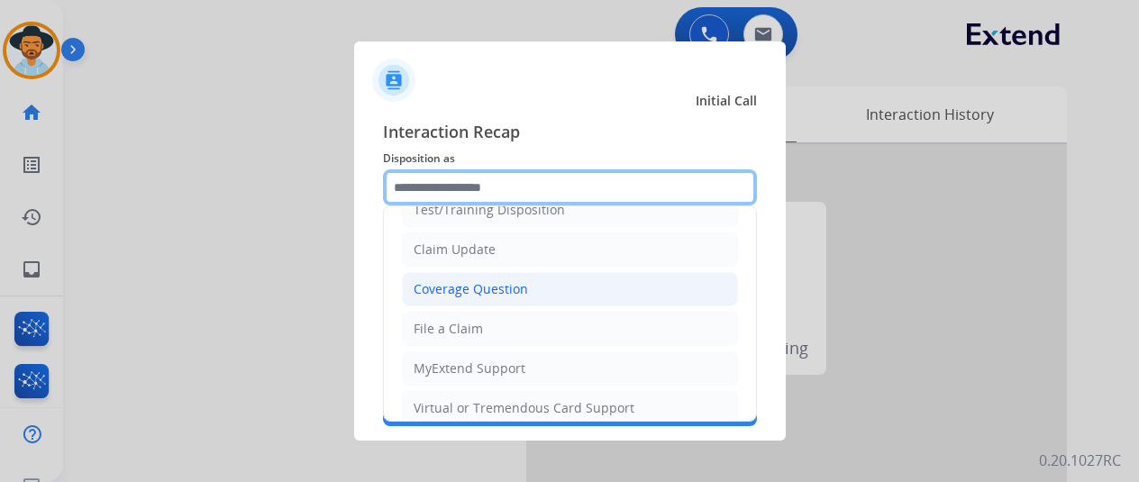
scroll to position [90, 0]
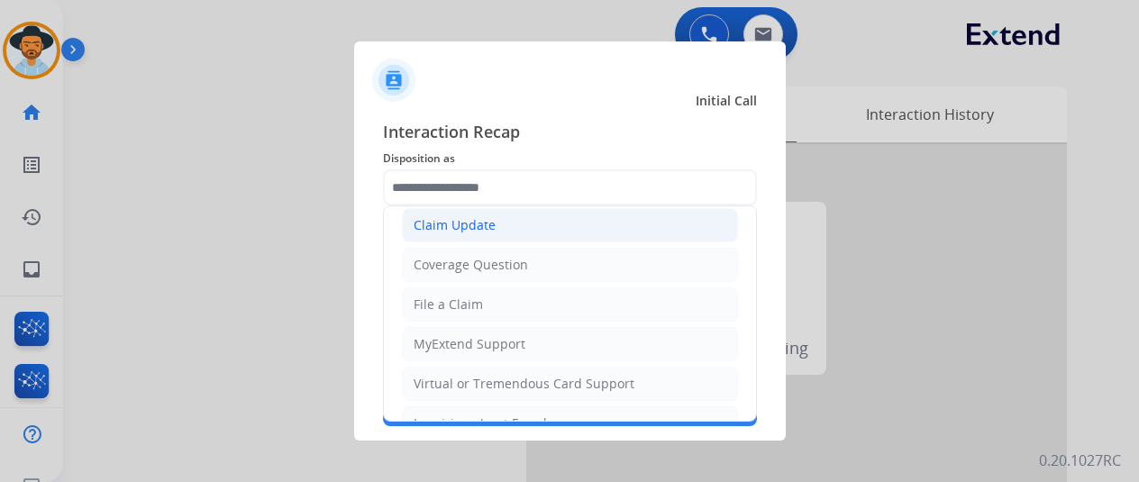
click at [488, 236] on li "Claim Update" at bounding box center [570, 225] width 336 height 34
type input "**********"
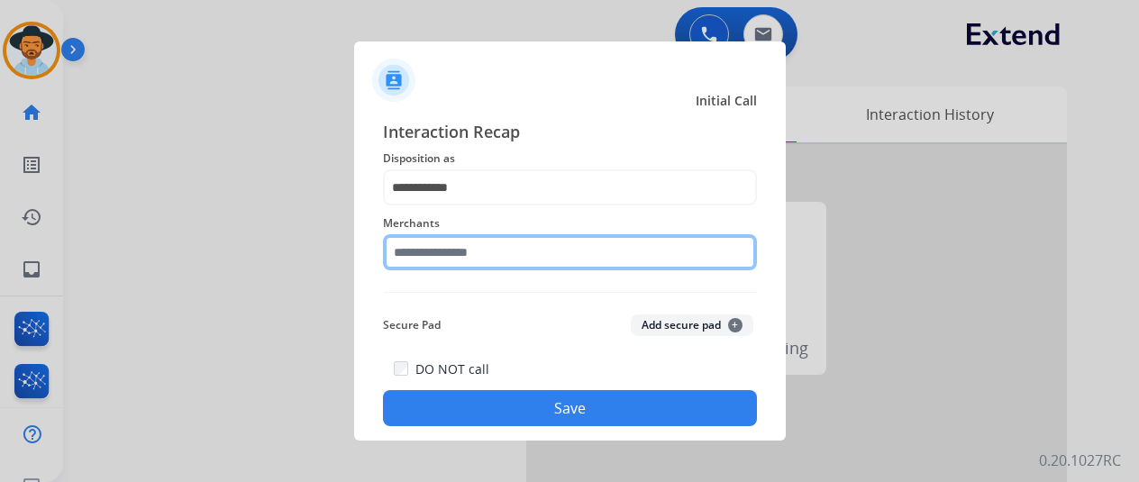
click at [449, 257] on input "text" at bounding box center [570, 252] width 374 height 36
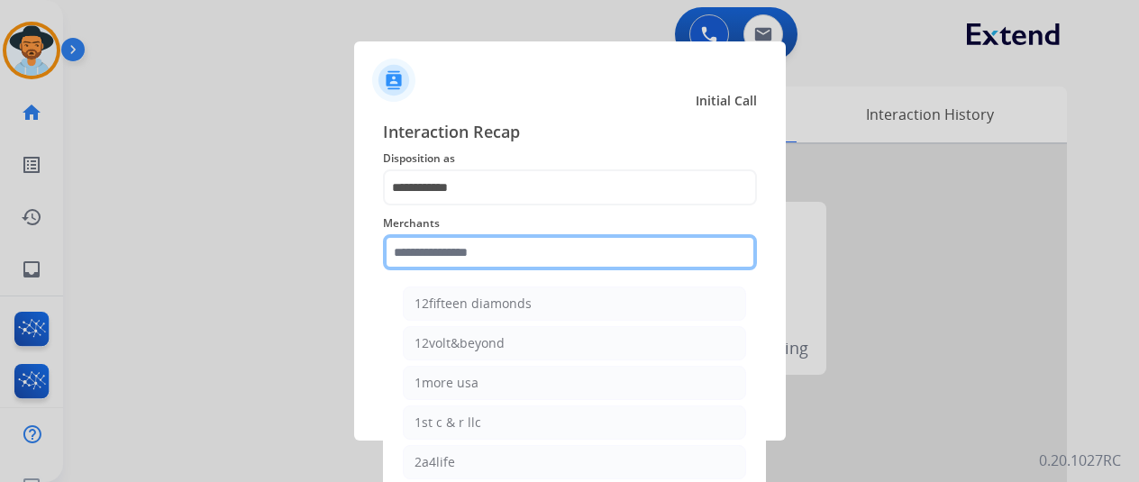
click at [432, 259] on input "text" at bounding box center [570, 252] width 374 height 36
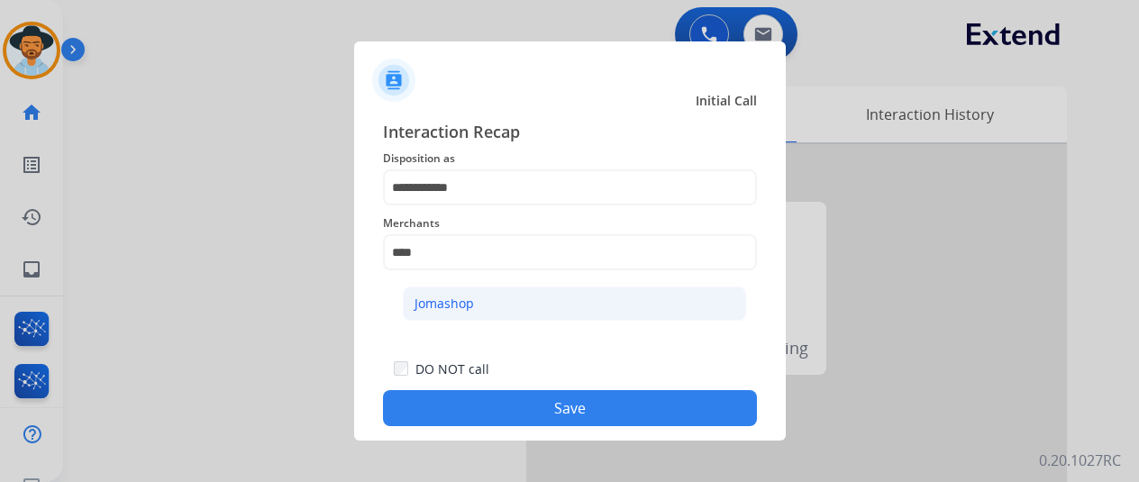
click at [476, 294] on li "Jomashop" at bounding box center [574, 304] width 343 height 34
type input "********"
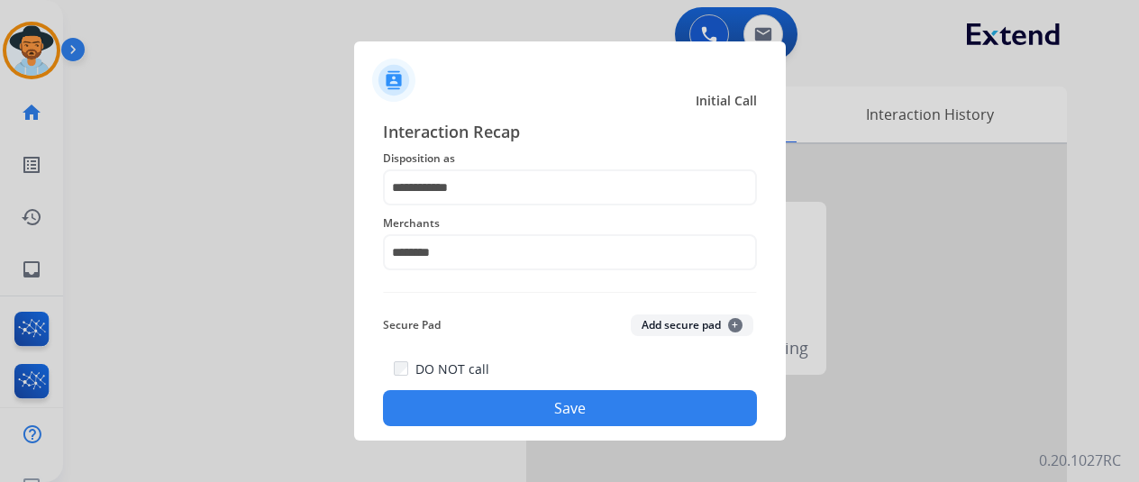
click at [557, 407] on button "Save" at bounding box center [570, 408] width 374 height 36
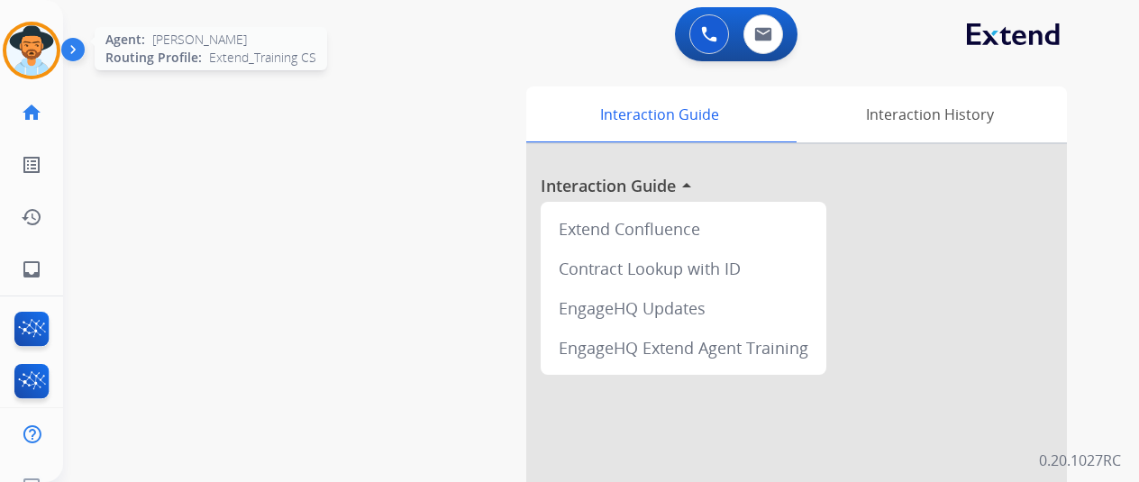
click at [43, 48] on img at bounding box center [31, 50] width 50 height 50
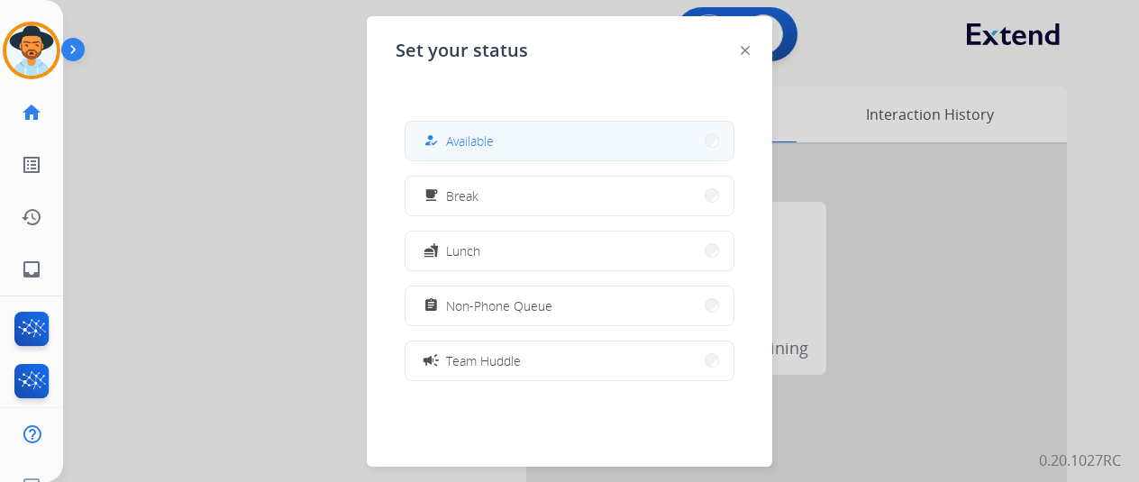
click at [489, 142] on span "Available" at bounding box center [470, 141] width 48 height 19
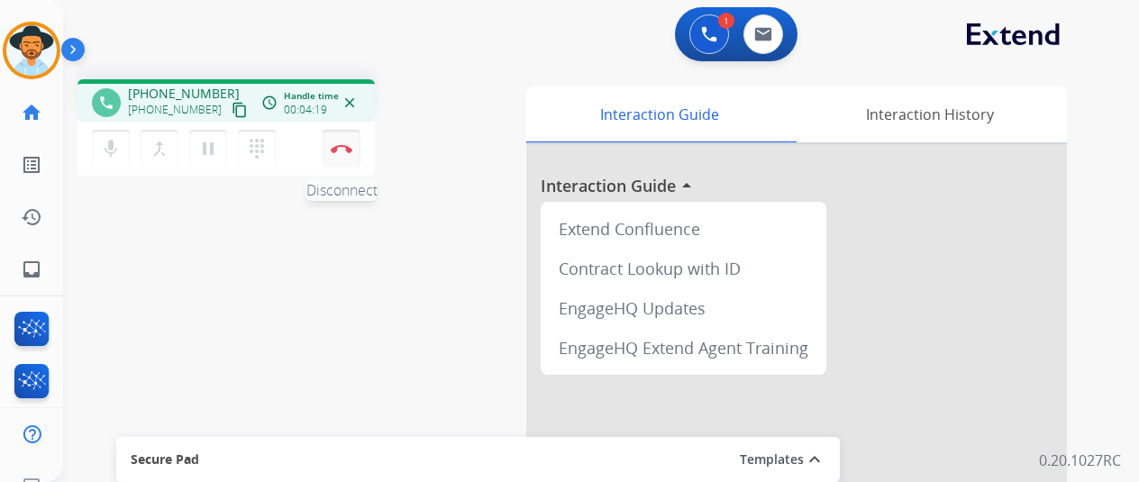
click at [342, 145] on img at bounding box center [342, 148] width 22 height 9
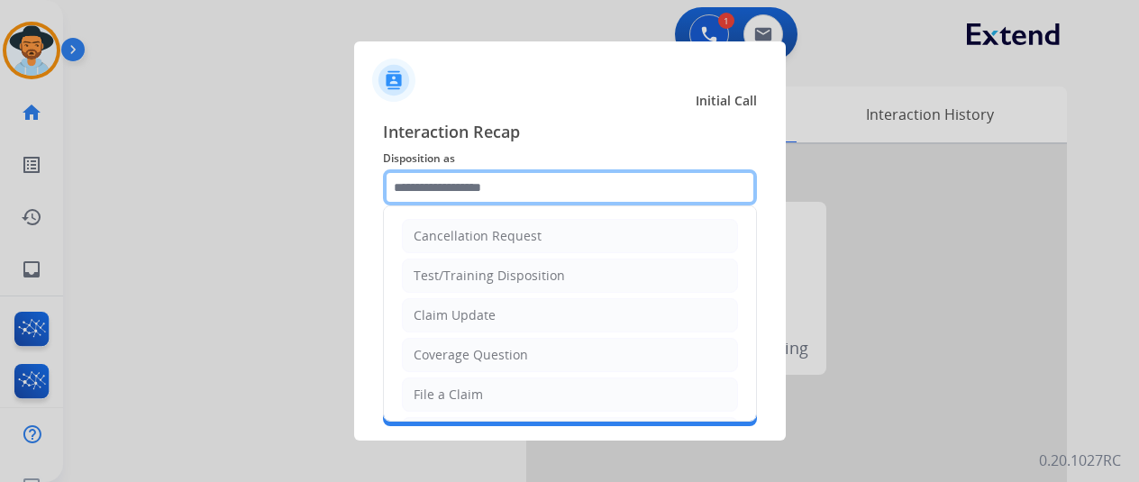
click at [436, 179] on input "text" at bounding box center [570, 187] width 374 height 36
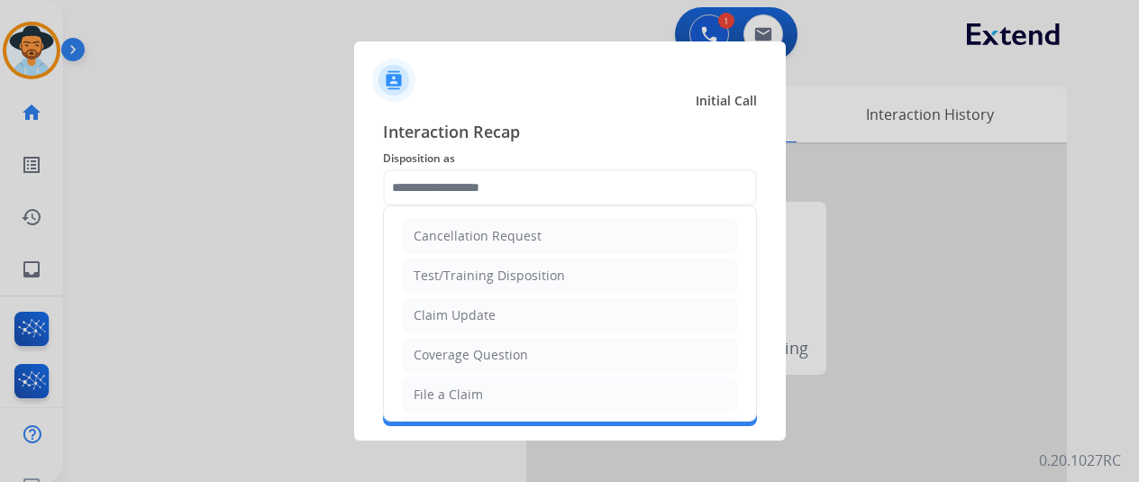
drag, startPoint x: 437, startPoint y: 383, endPoint x: 445, endPoint y: 350, distance: 33.4
click at [439, 386] on div "File a Claim" at bounding box center [448, 395] width 69 height 18
type input "**********"
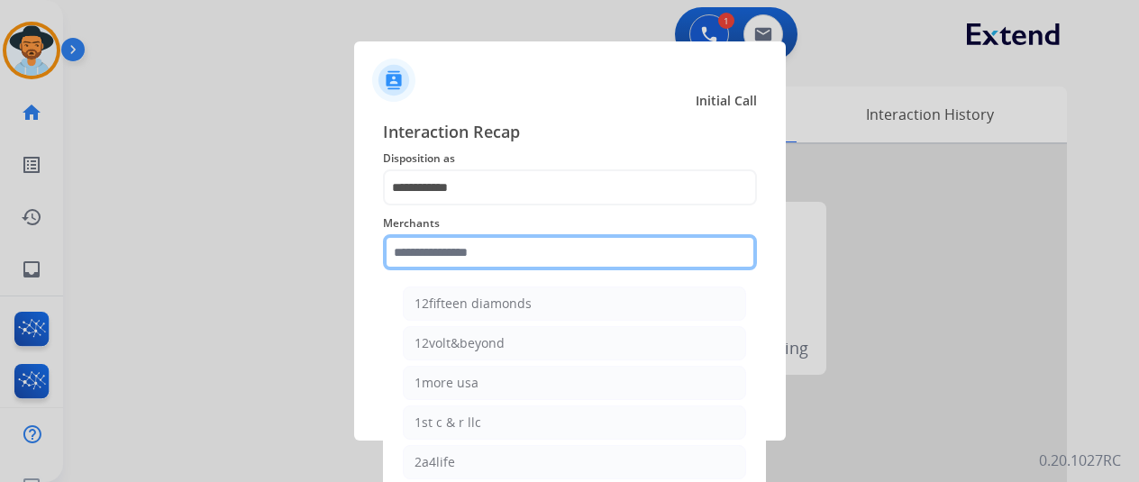
click at [441, 235] on input "text" at bounding box center [570, 252] width 374 height 36
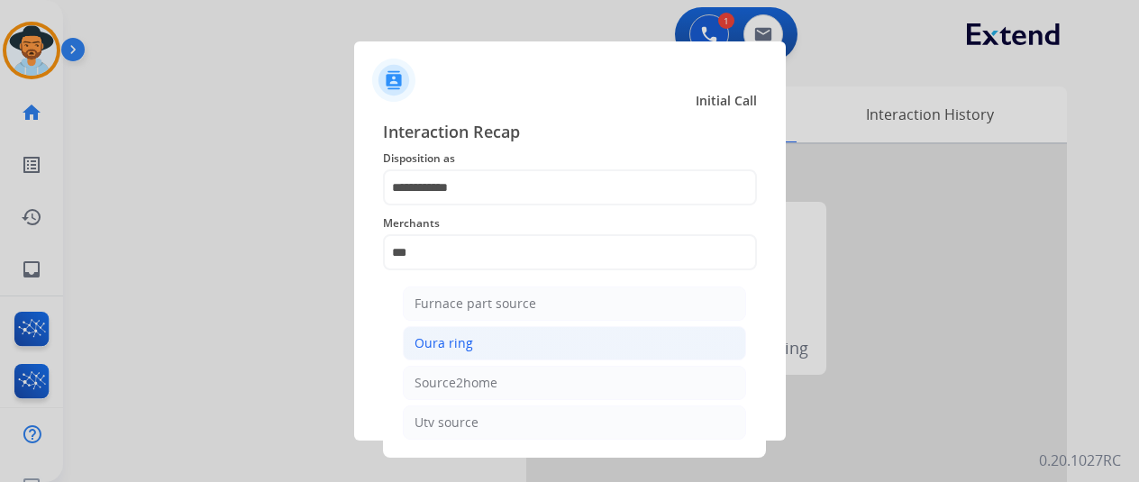
click at [445, 341] on div "Oura ring" at bounding box center [443, 343] width 59 height 18
type input "*********"
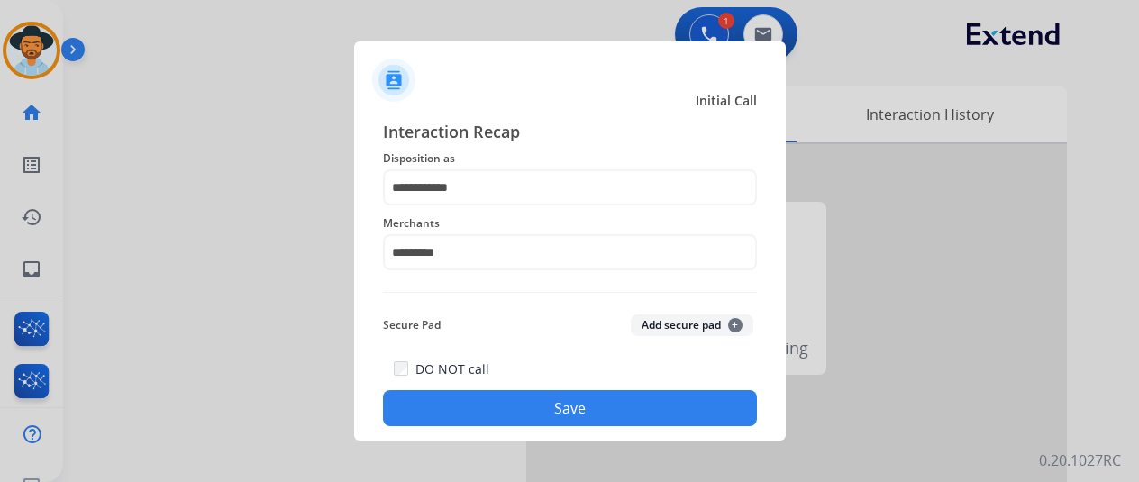
click at [578, 404] on button "Save" at bounding box center [570, 408] width 374 height 36
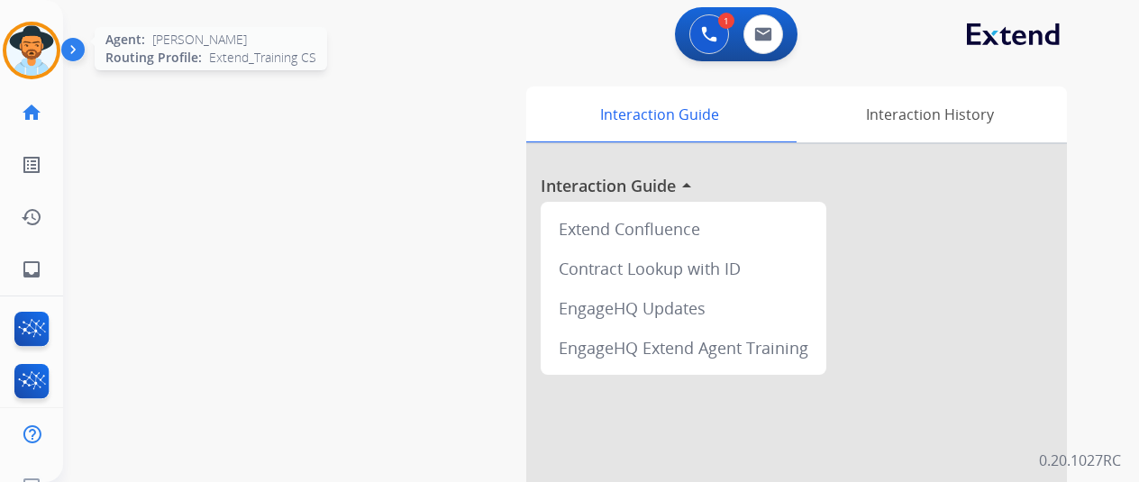
click at [42, 42] on img at bounding box center [31, 50] width 50 height 50
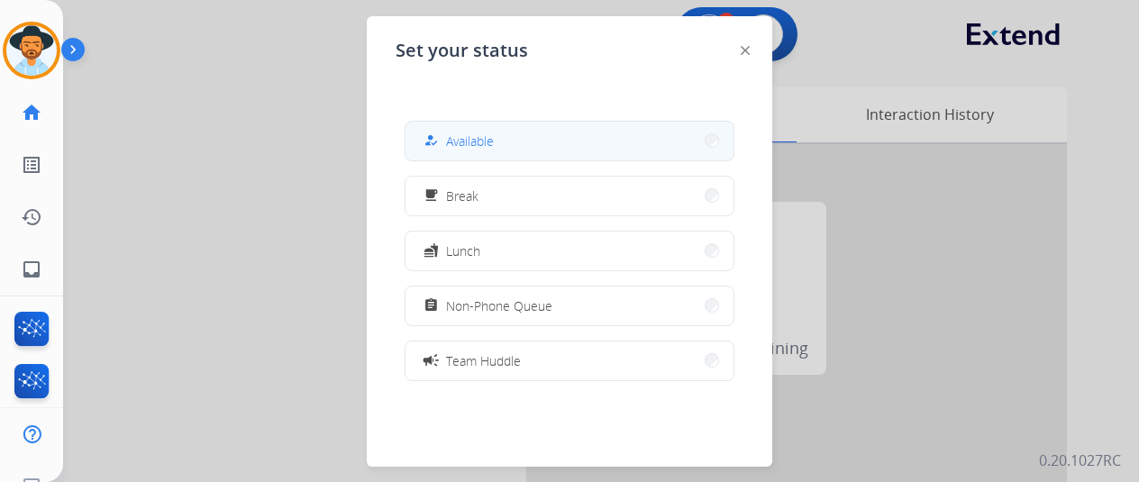
click at [510, 139] on button "how_to_reg Available" at bounding box center [569, 141] width 328 height 39
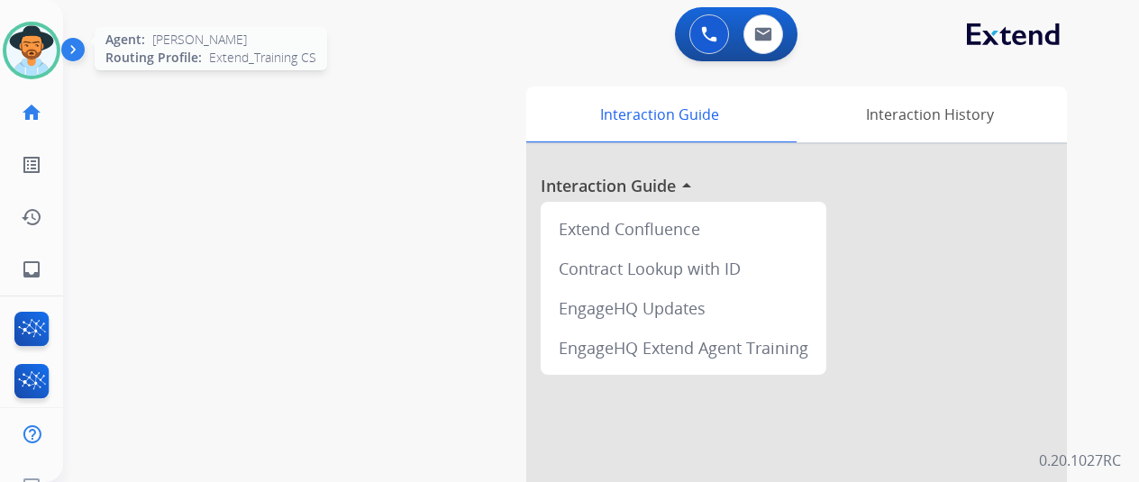
click at [30, 39] on img at bounding box center [31, 50] width 50 height 50
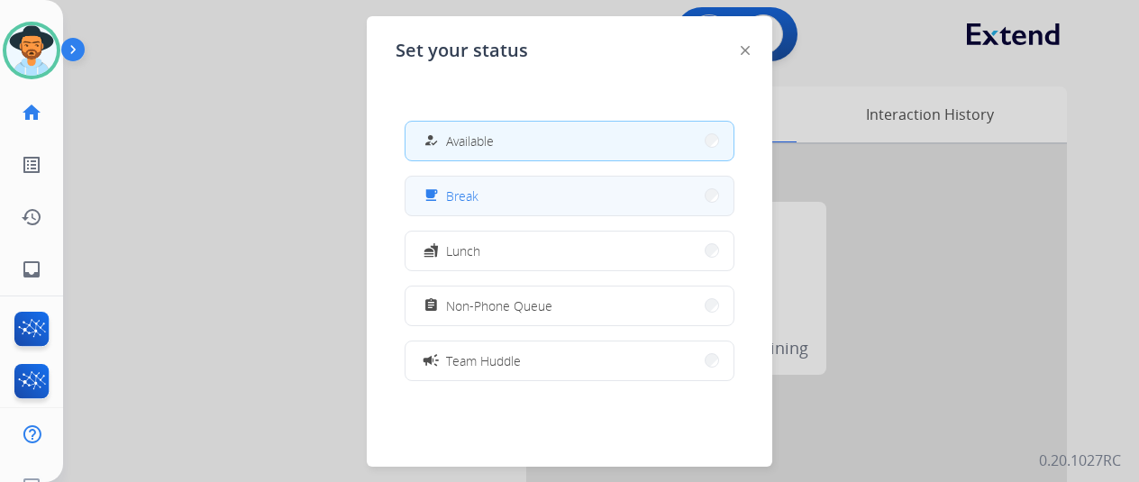
click at [496, 184] on button "free_breakfast Break" at bounding box center [569, 196] width 328 height 39
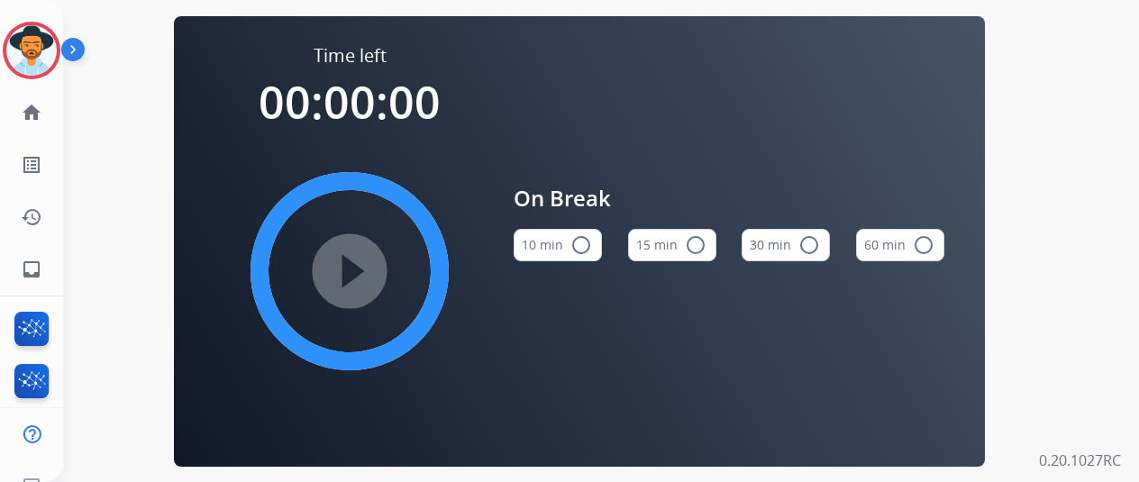
click at [585, 253] on mat-icon "radio_button_unchecked" at bounding box center [581, 245] width 22 height 22
click at [353, 277] on mat-icon "play_circle_filled" at bounding box center [350, 271] width 22 height 22
click at [187, 210] on div "Time left 00:00:00 play_circle_filled On Break 10 min check_circle 15 min radio…" at bounding box center [579, 241] width 811 height 450
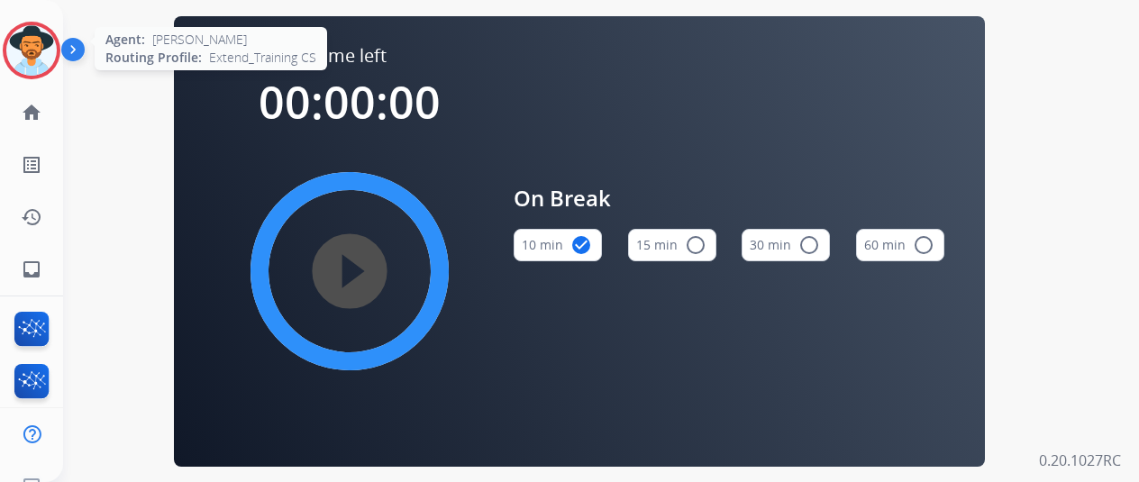
click at [23, 49] on img at bounding box center [31, 50] width 50 height 50
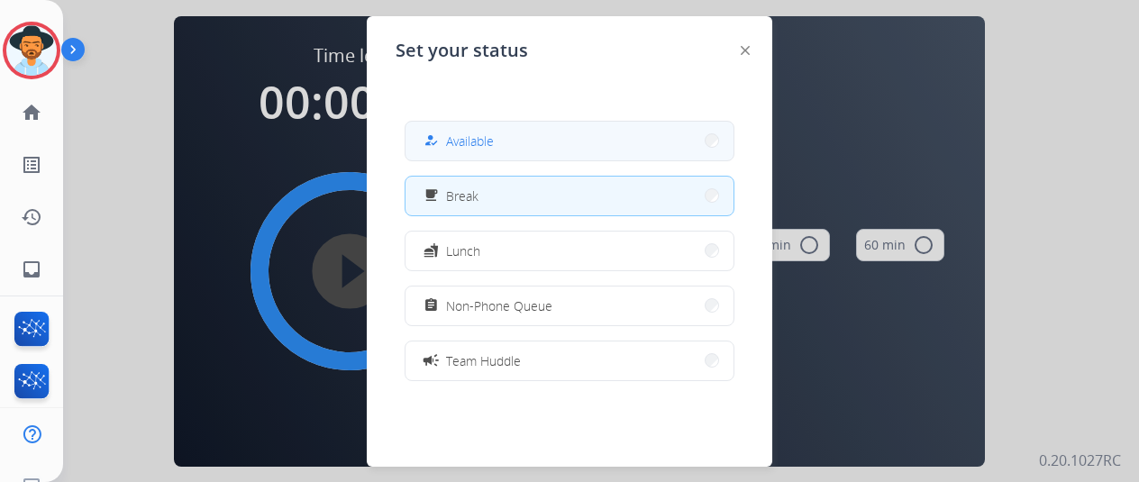
click at [450, 127] on button "how_to_reg Available" at bounding box center [569, 141] width 328 height 39
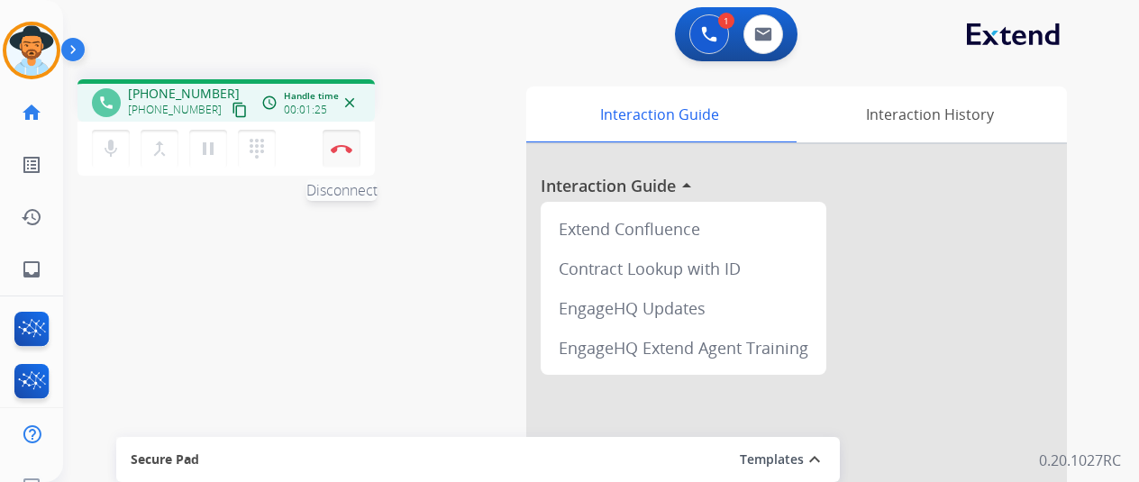
click at [344, 136] on button "Disconnect" at bounding box center [342, 149] width 38 height 38
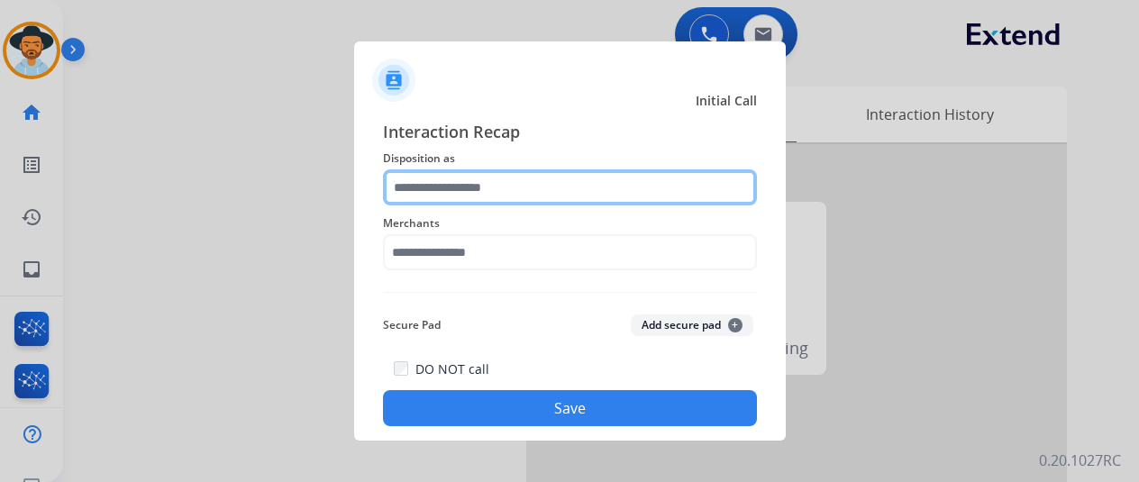
click at [451, 191] on input "text" at bounding box center [570, 187] width 374 height 36
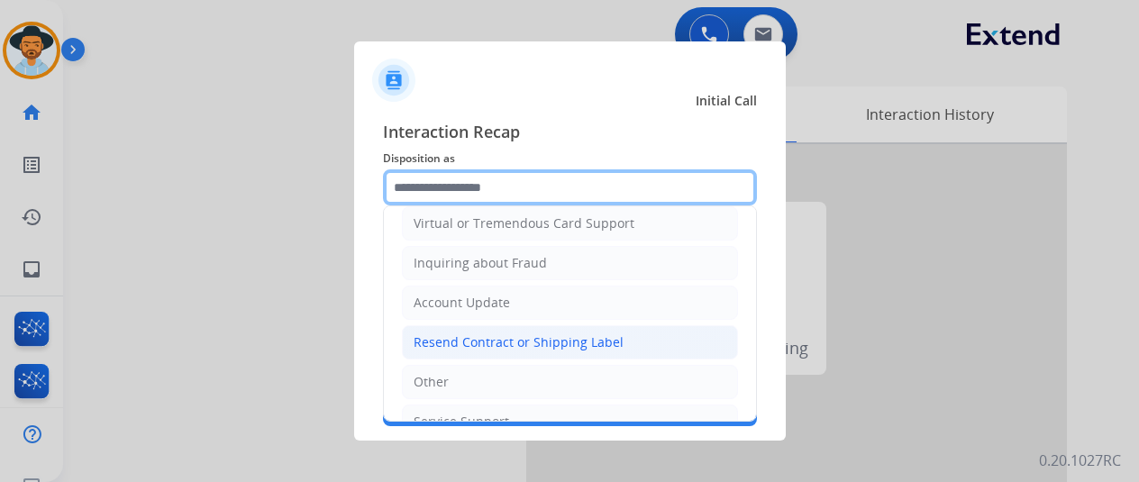
scroll to position [270, 0]
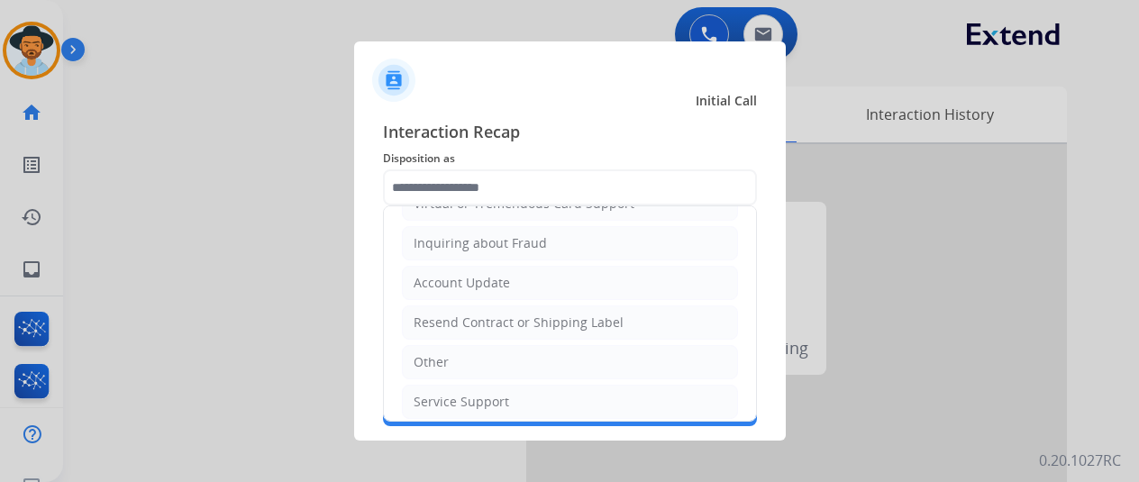
click at [462, 314] on div "Resend Contract or Shipping Label" at bounding box center [519, 323] width 210 height 18
type input "**********"
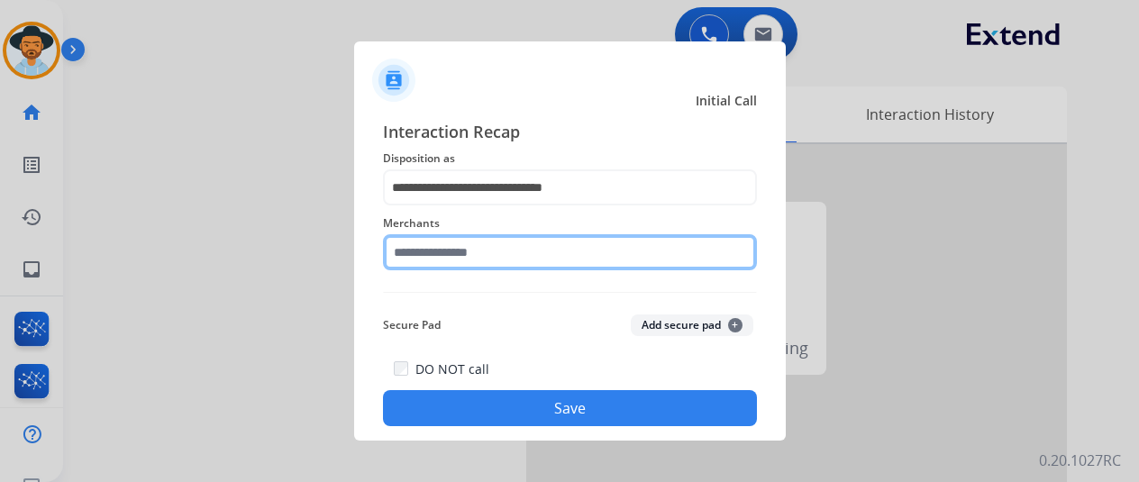
click at [428, 248] on input "text" at bounding box center [570, 252] width 374 height 36
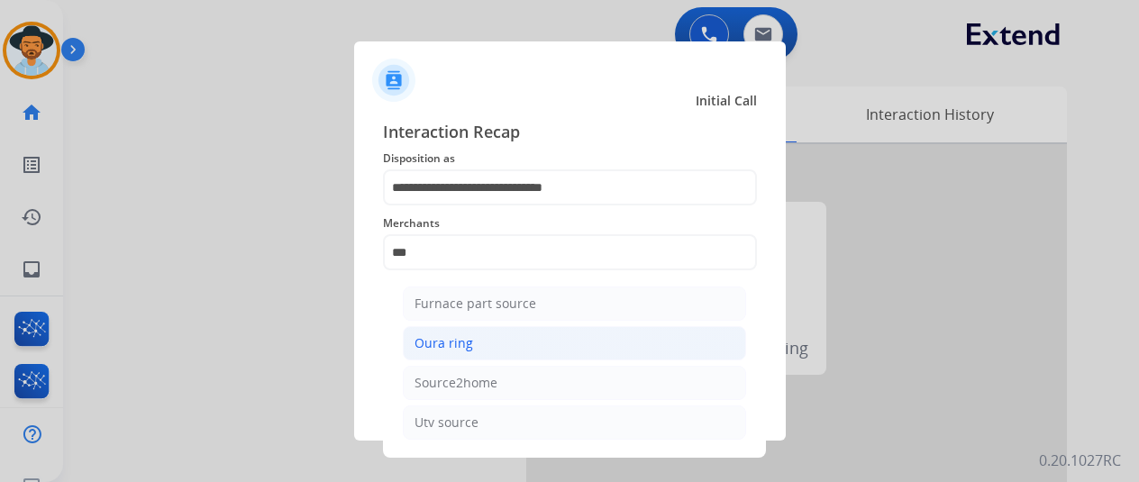
click at [445, 338] on div "Oura ring" at bounding box center [443, 343] width 59 height 18
type input "*********"
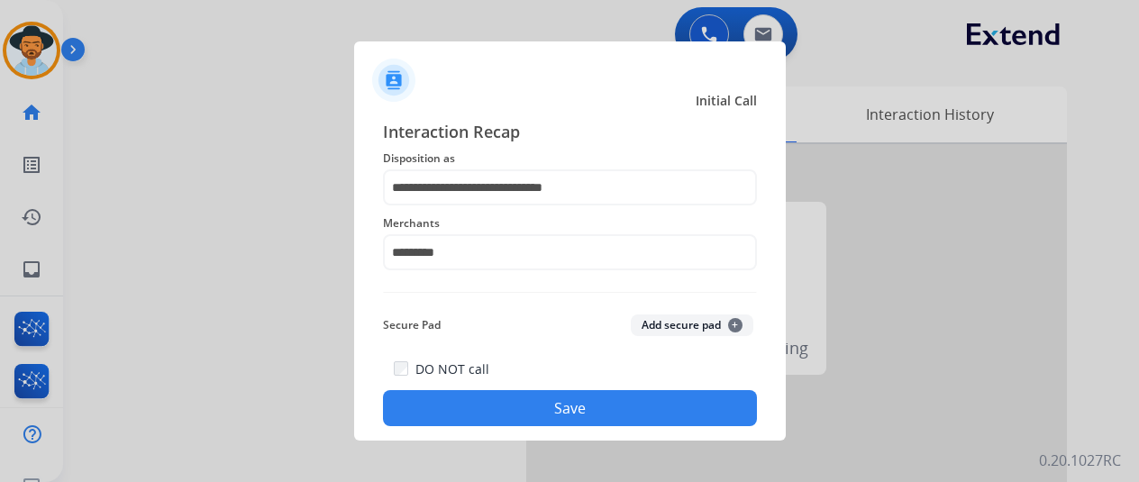
click at [497, 406] on button "Save" at bounding box center [570, 408] width 374 height 36
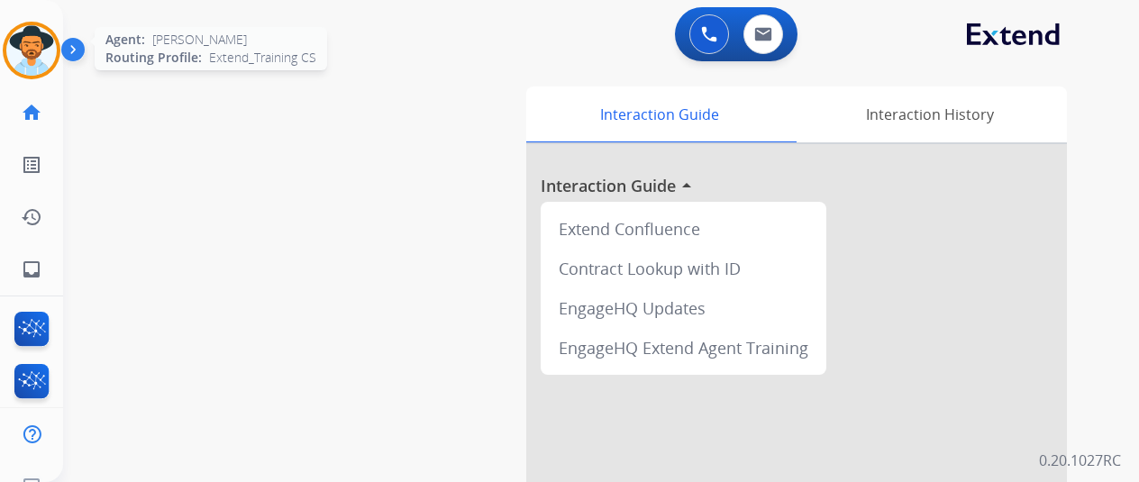
click at [26, 39] on img at bounding box center [31, 50] width 50 height 50
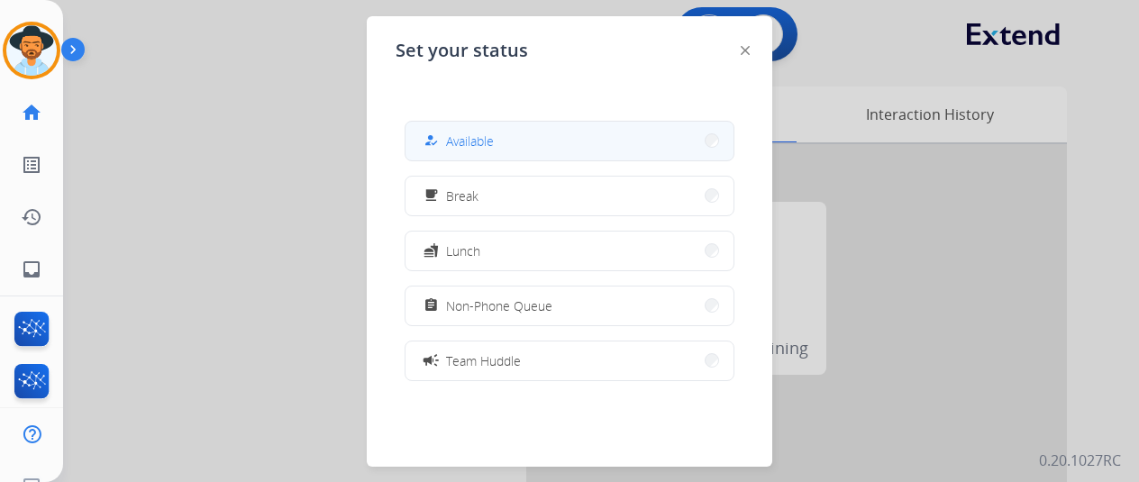
click at [573, 131] on button "how_to_reg Available" at bounding box center [569, 141] width 328 height 39
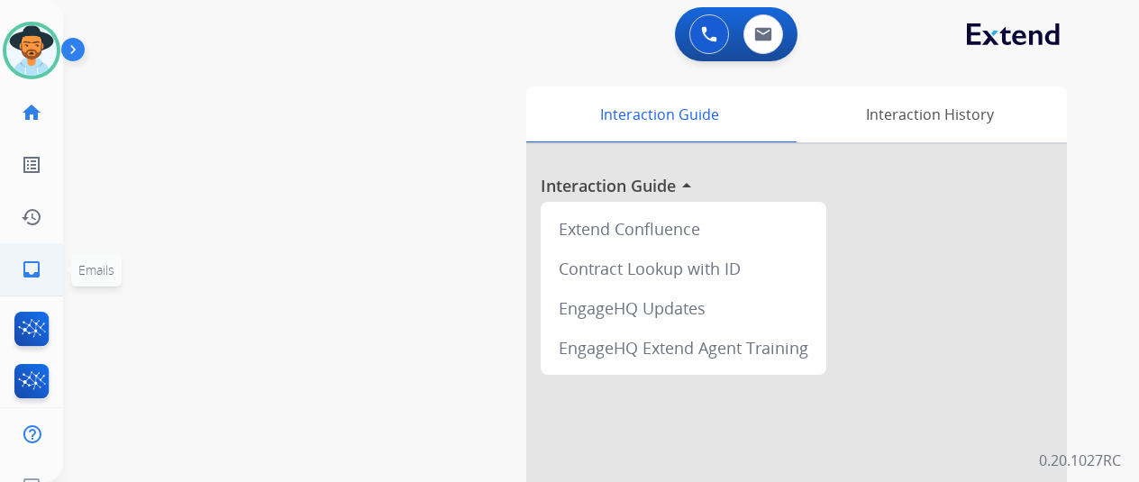
click at [25, 271] on mat-icon "inbox" at bounding box center [32, 270] width 22 height 22
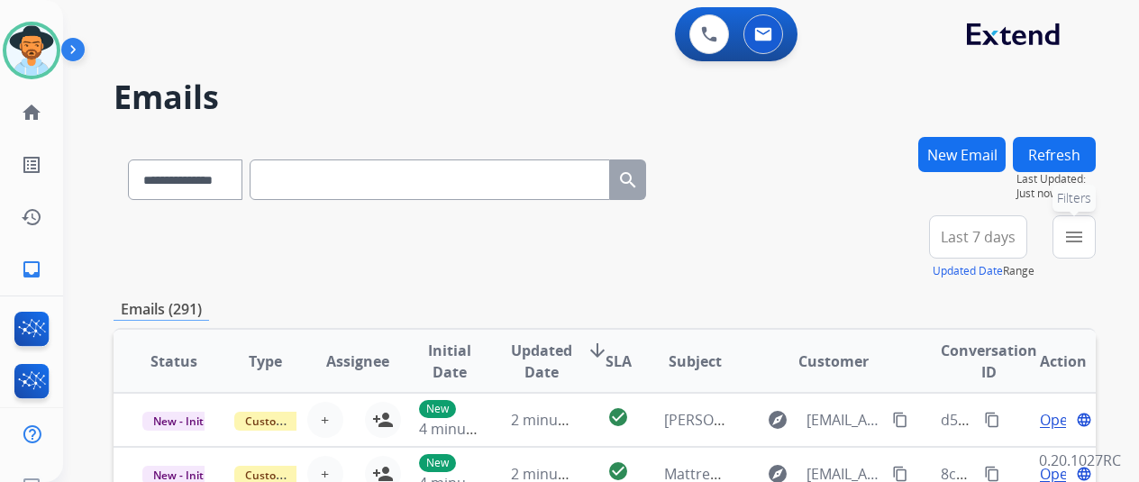
click at [1085, 231] on mat-icon "menu" at bounding box center [1074, 237] width 22 height 22
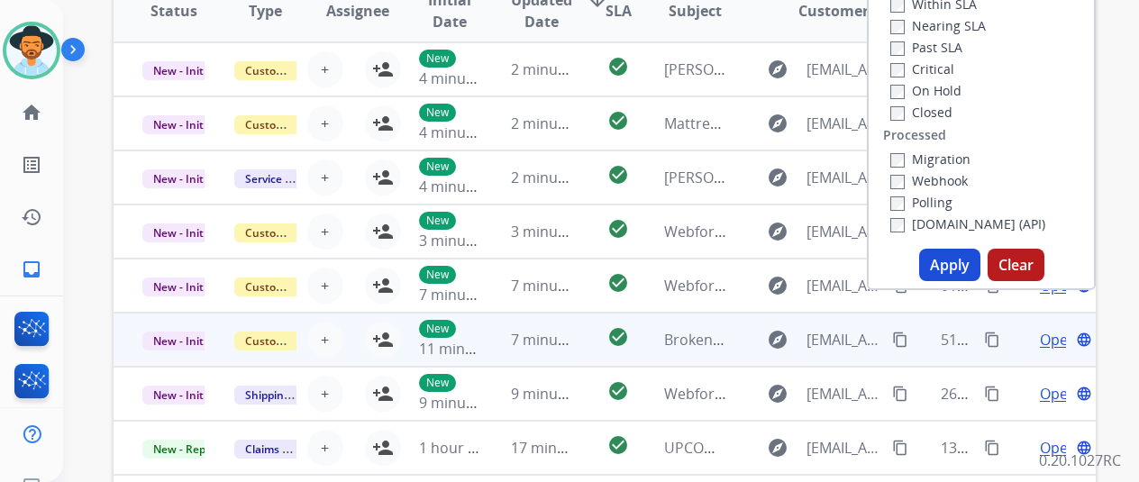
scroll to position [360, 0]
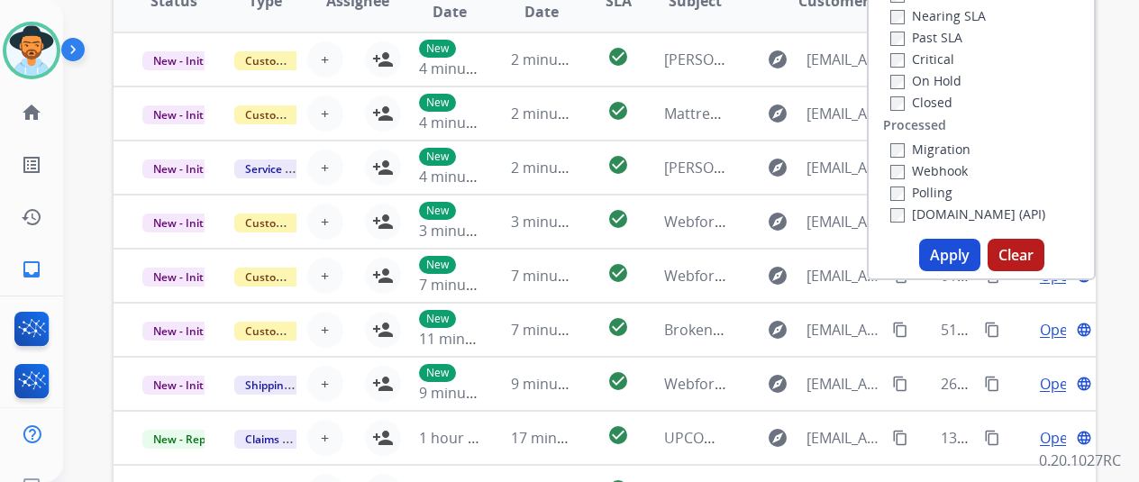
click at [949, 251] on button "Apply" at bounding box center [949, 255] width 61 height 32
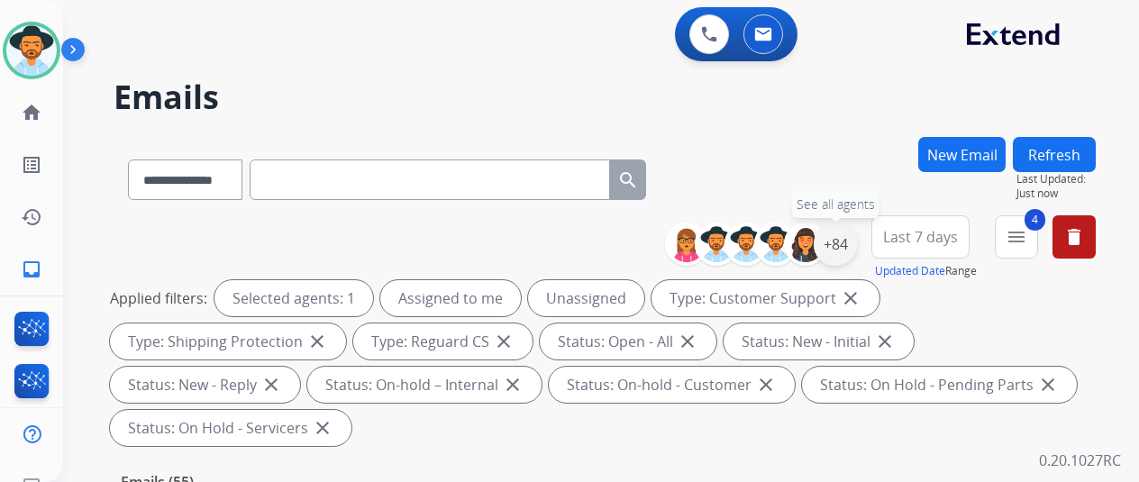
click at [857, 234] on div "+84" at bounding box center [835, 244] width 43 height 43
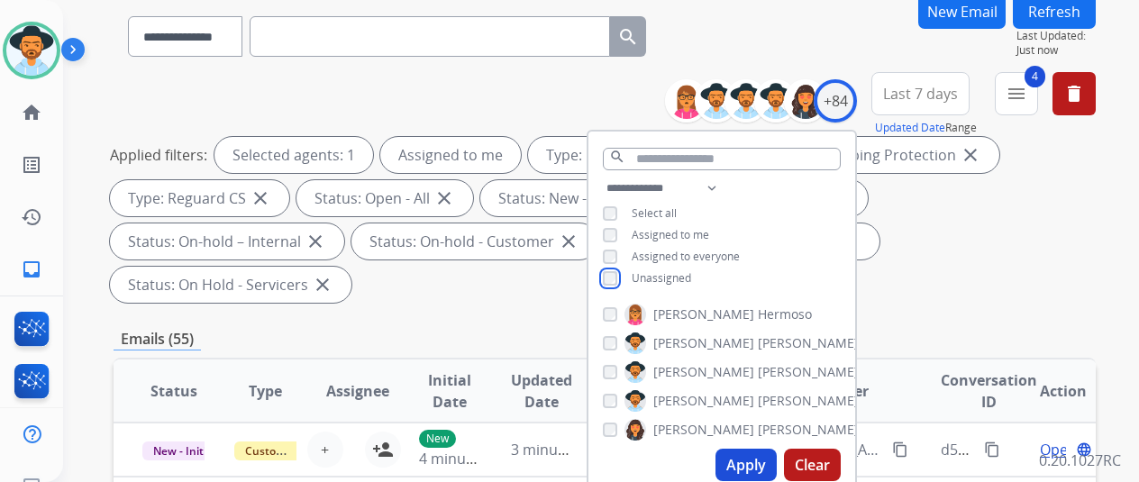
scroll to position [270, 0]
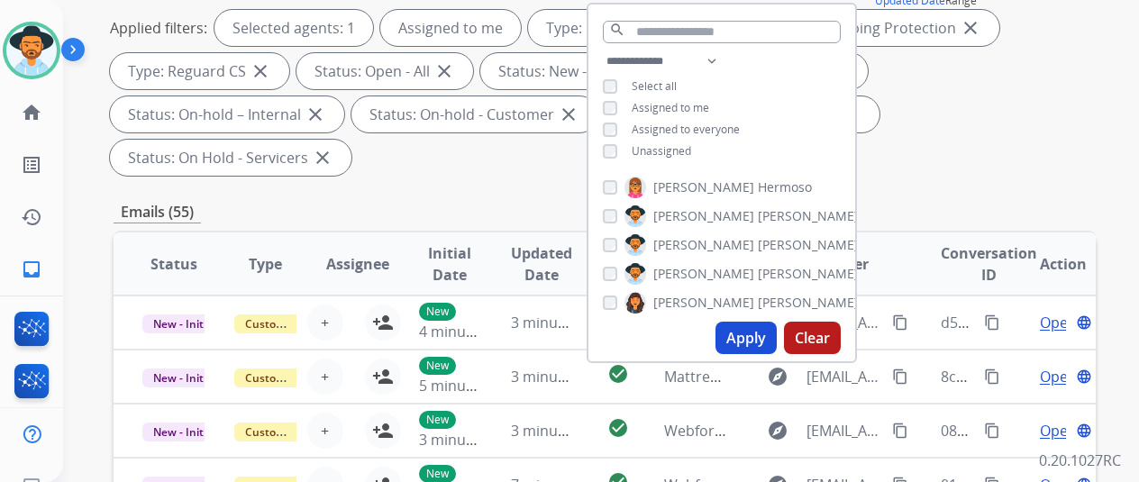
click at [757, 341] on button "Apply" at bounding box center [745, 338] width 61 height 32
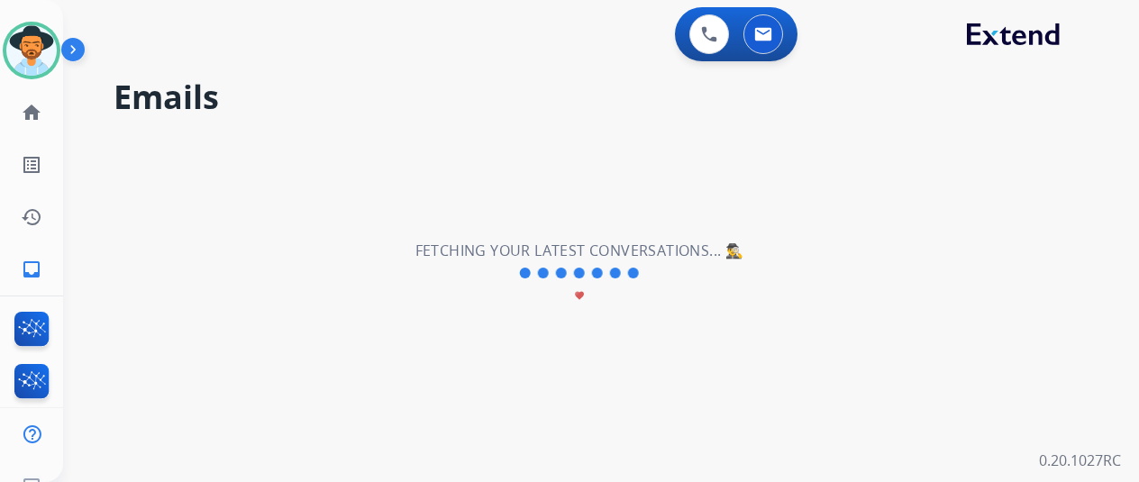
scroll to position [0, 0]
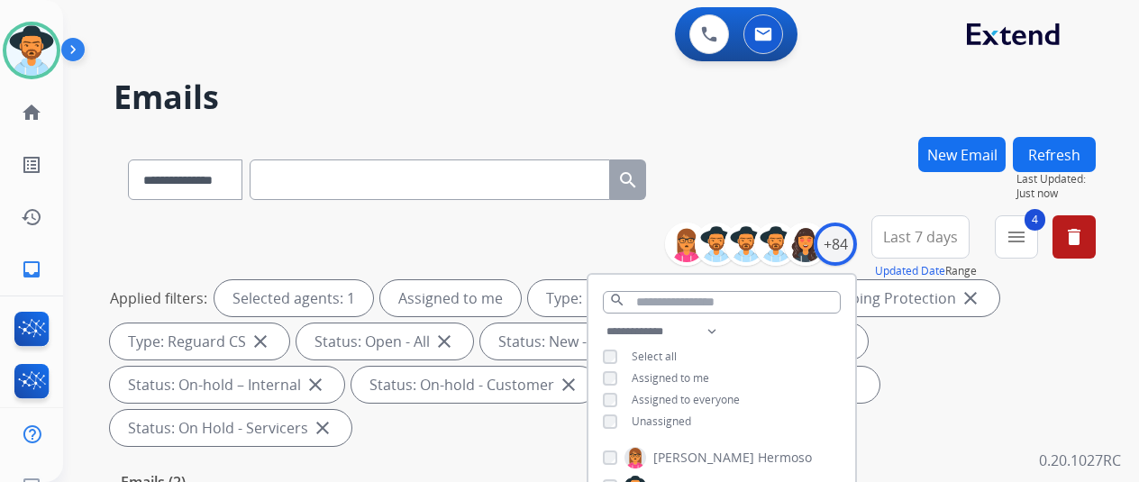
click at [805, 145] on div "**********" at bounding box center [605, 176] width 982 height 78
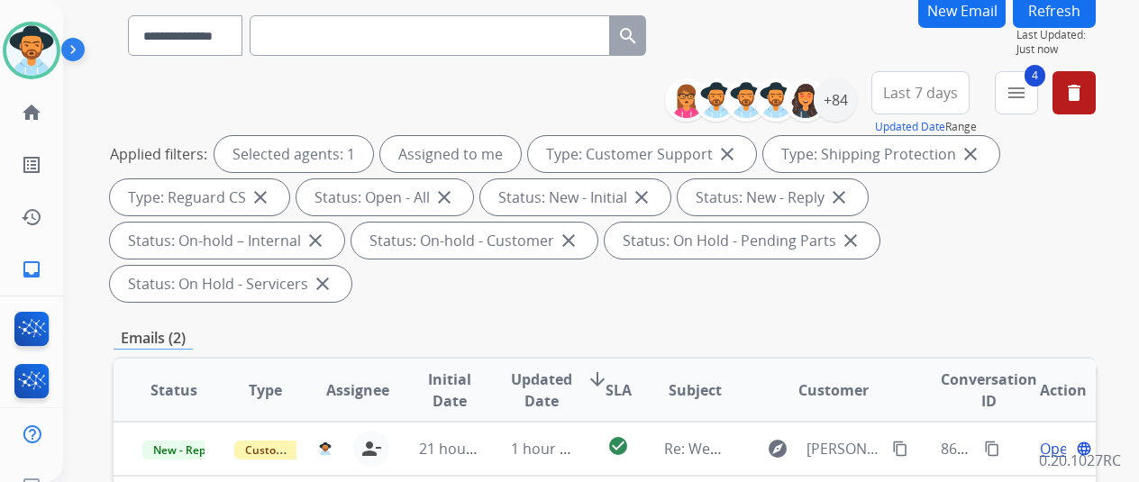
scroll to position [360, 0]
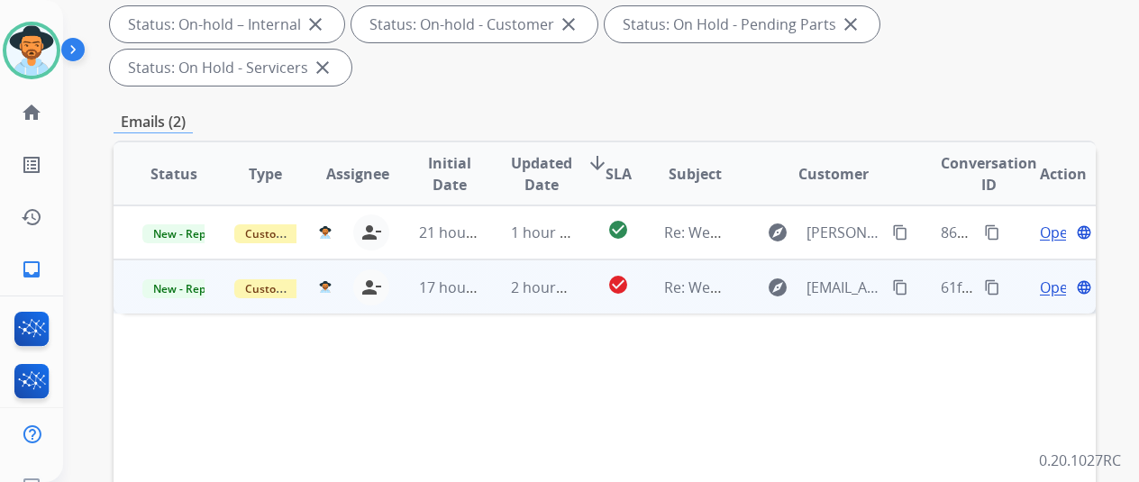
click at [1053, 277] on span "Open" at bounding box center [1058, 288] width 37 height 22
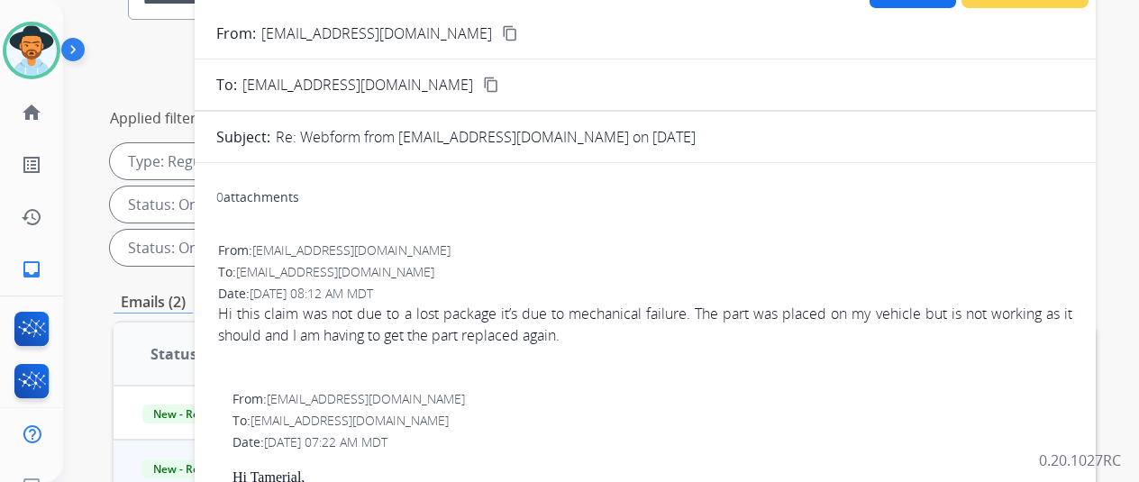
scroll to position [0, 0]
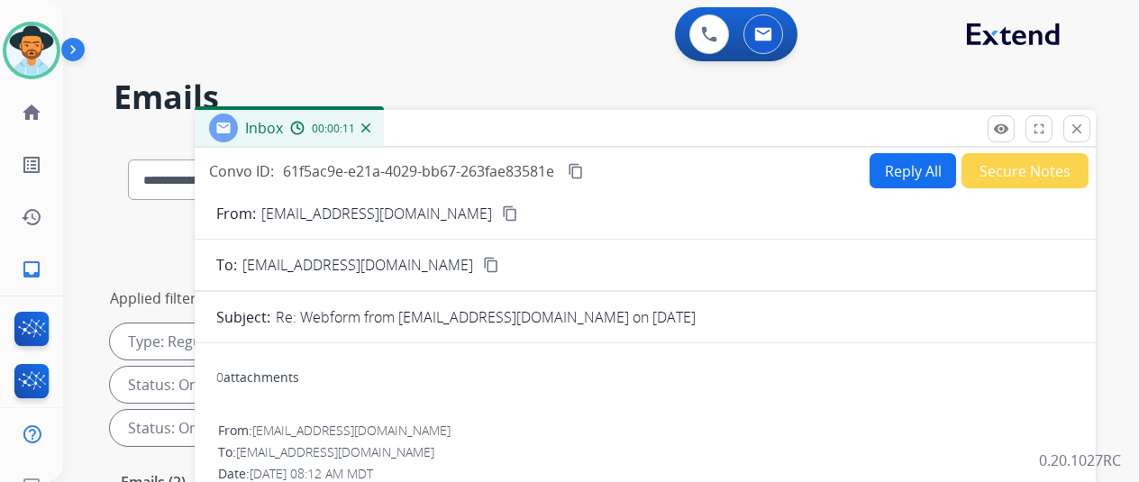
click at [502, 216] on mat-icon "content_copy" at bounding box center [510, 213] width 16 height 16
click at [921, 163] on button "Reply All" at bounding box center [912, 170] width 86 height 35
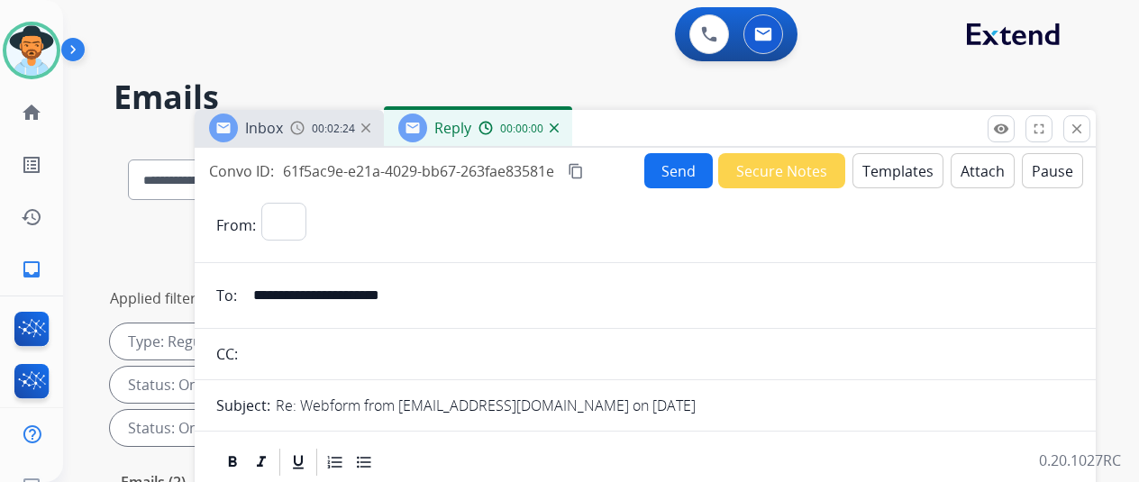
select select "**********"
click at [910, 174] on button "Templates" at bounding box center [897, 170] width 91 height 35
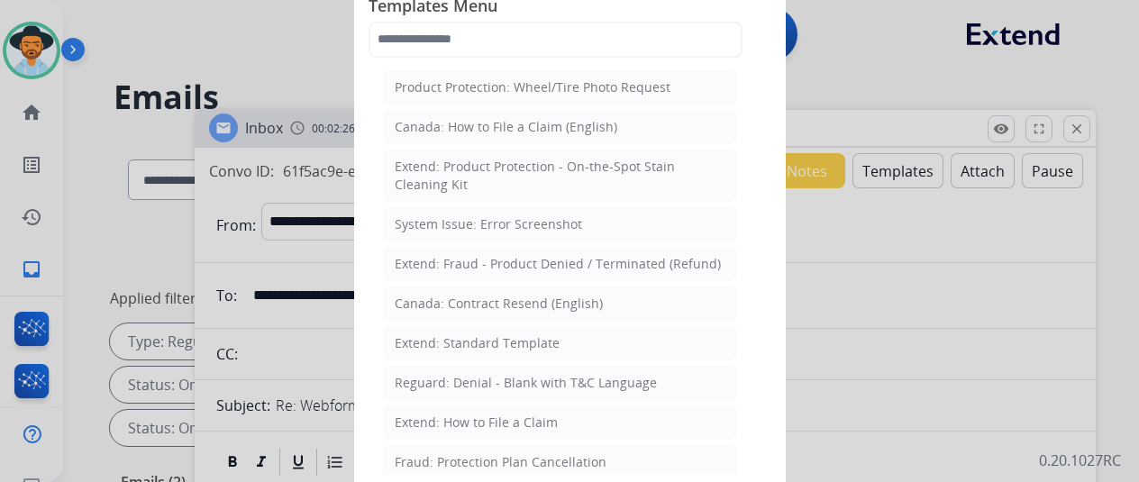
drag, startPoint x: 467, startPoint y: 331, endPoint x: 425, endPoint y: 271, distance: 72.5
click at [461, 326] on li "Extend: Standard Template" at bounding box center [560, 343] width 354 height 34
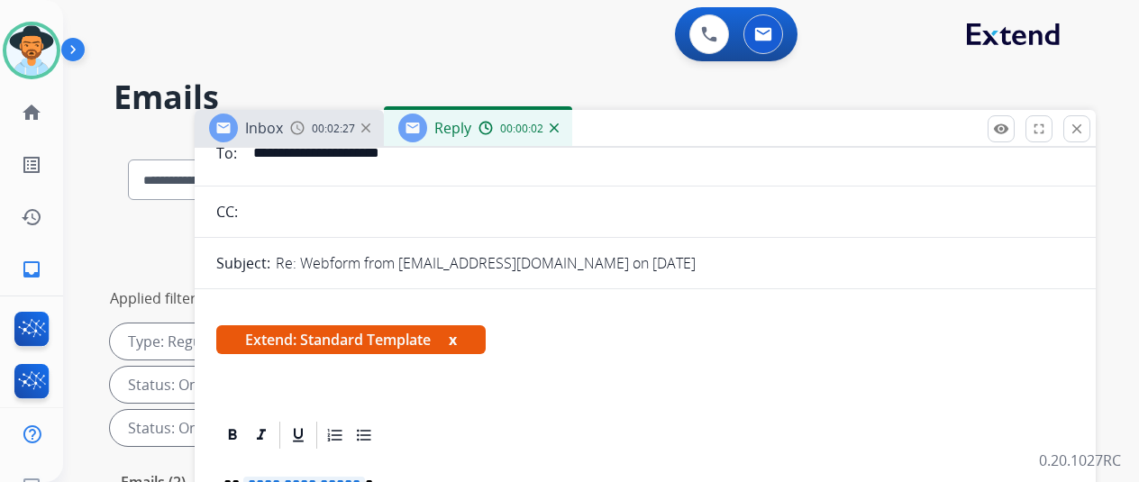
scroll to position [270, 0]
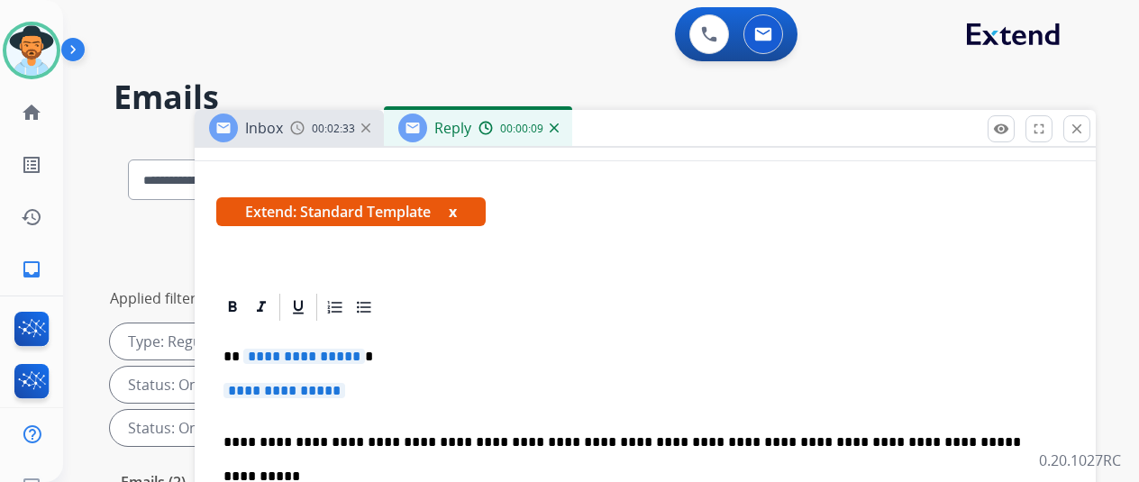
click at [363, 357] on span "**********" at bounding box center [304, 356] width 122 height 15
click at [345, 393] on span "**********" at bounding box center [284, 390] width 122 height 15
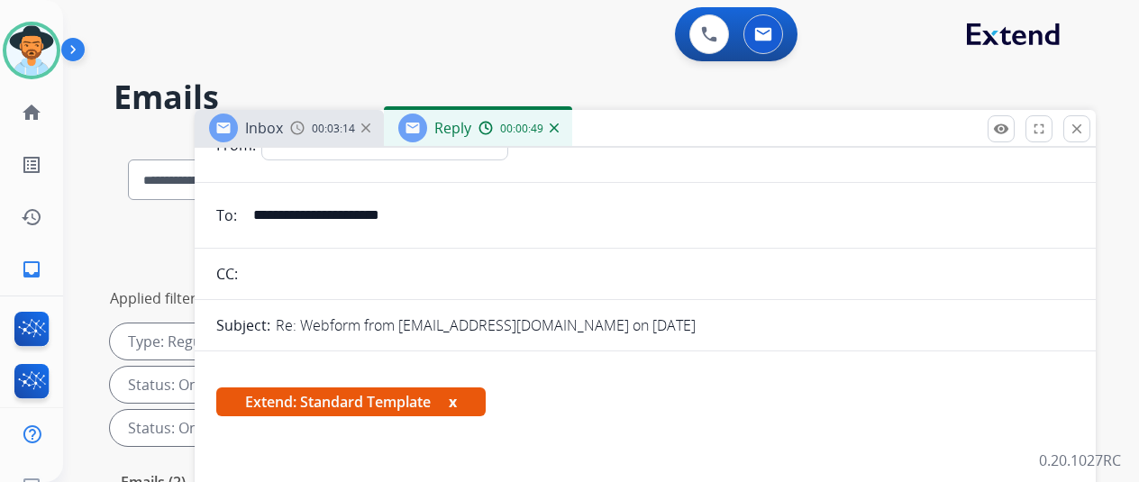
scroll to position [0, 0]
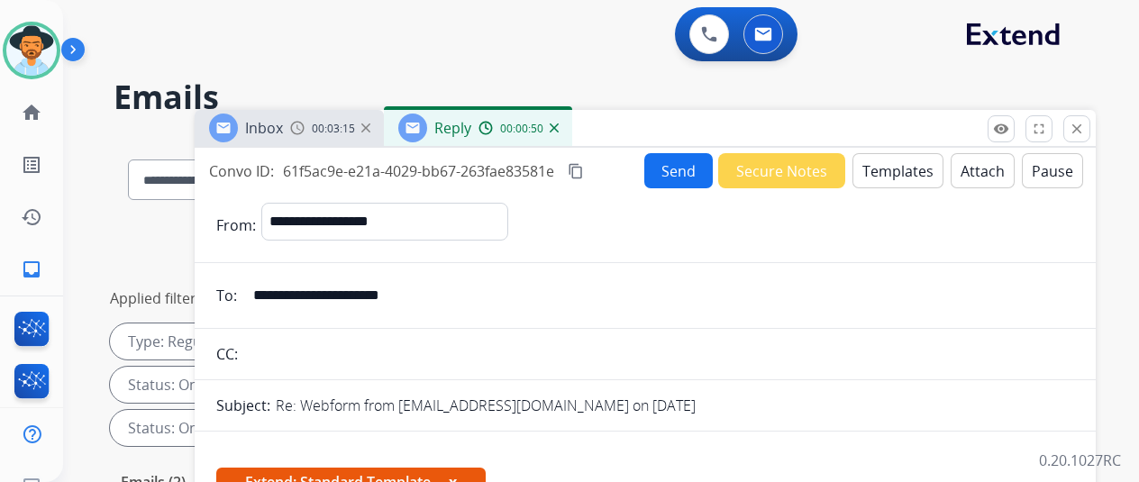
click at [676, 164] on button "Send" at bounding box center [678, 170] width 68 height 35
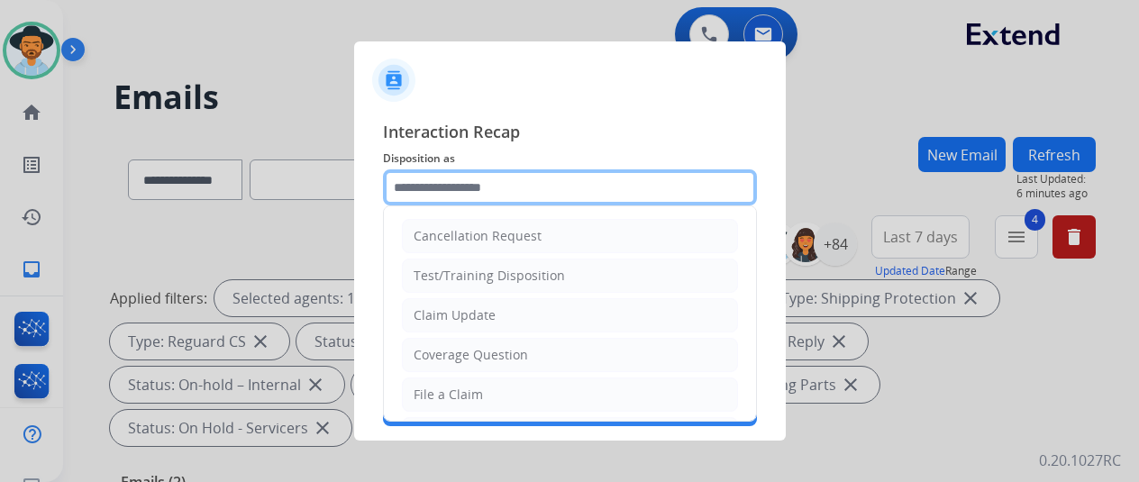
click at [436, 185] on input "text" at bounding box center [570, 187] width 374 height 36
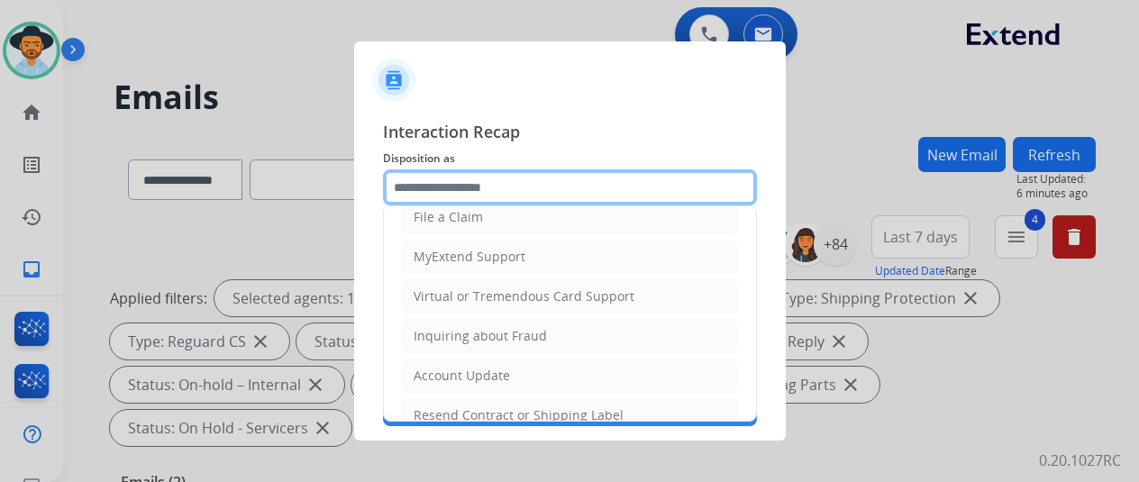
scroll to position [90, 0]
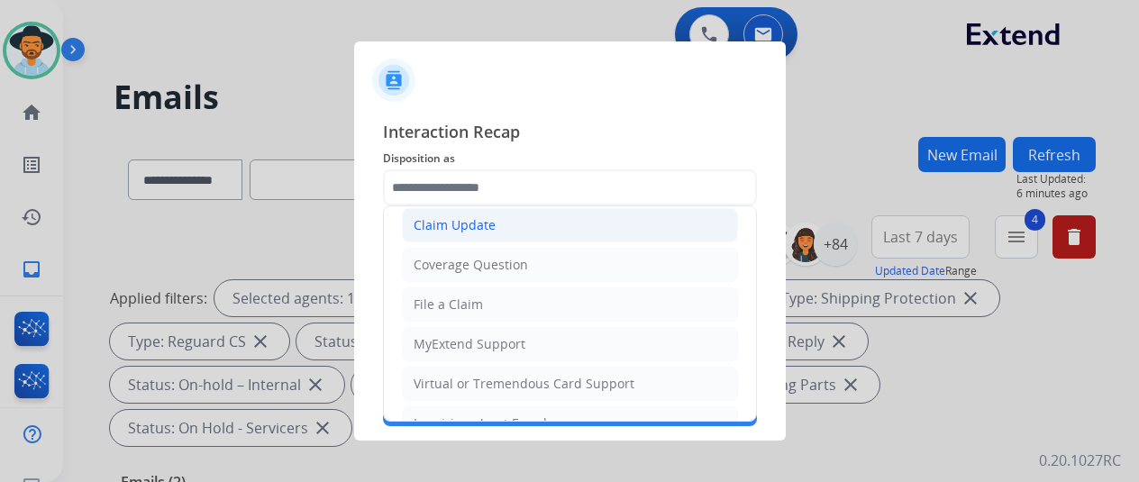
click at [439, 228] on div "Claim Update" at bounding box center [455, 225] width 82 height 18
type input "**********"
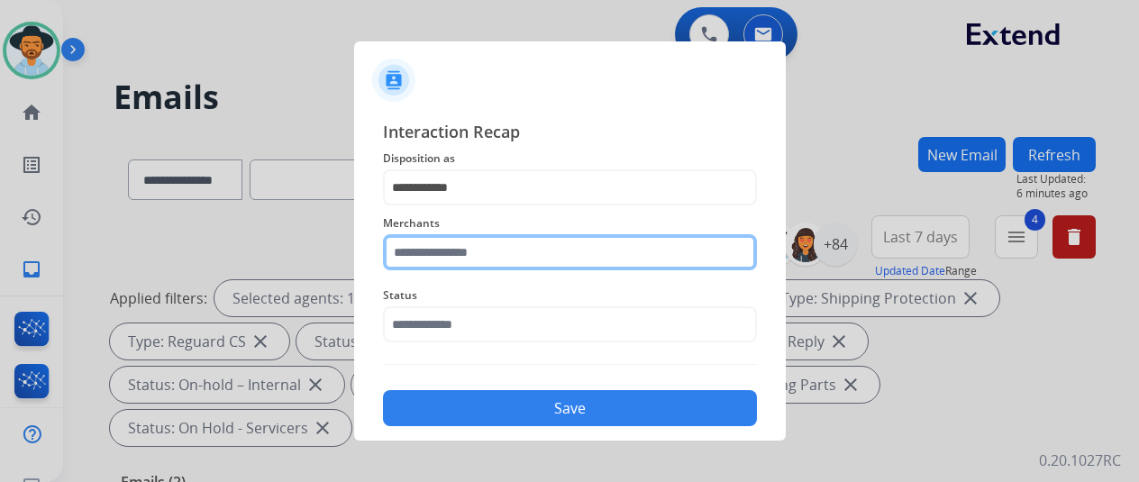
click at [434, 253] on input "text" at bounding box center [570, 252] width 374 height 36
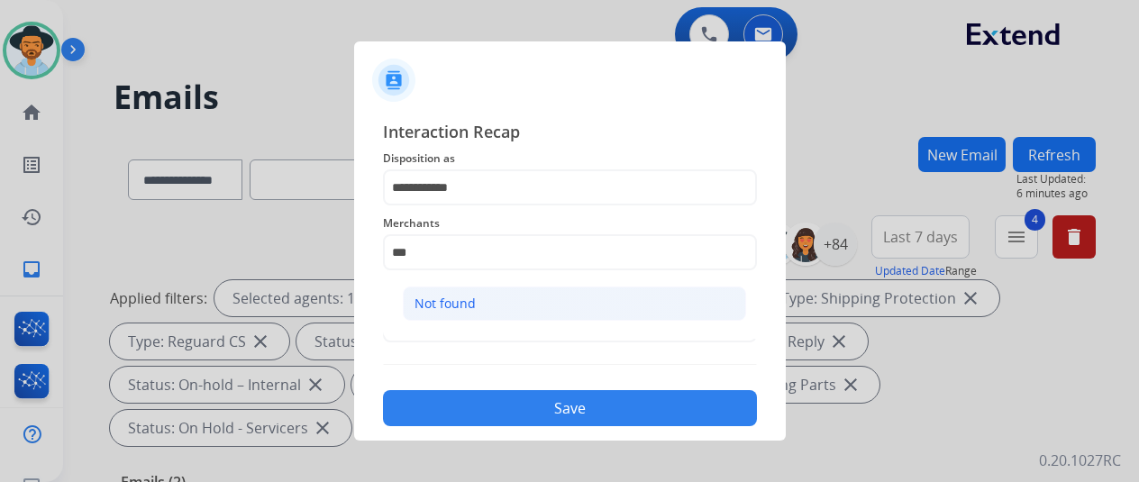
click at [528, 297] on li "Not found" at bounding box center [574, 304] width 343 height 34
type input "*********"
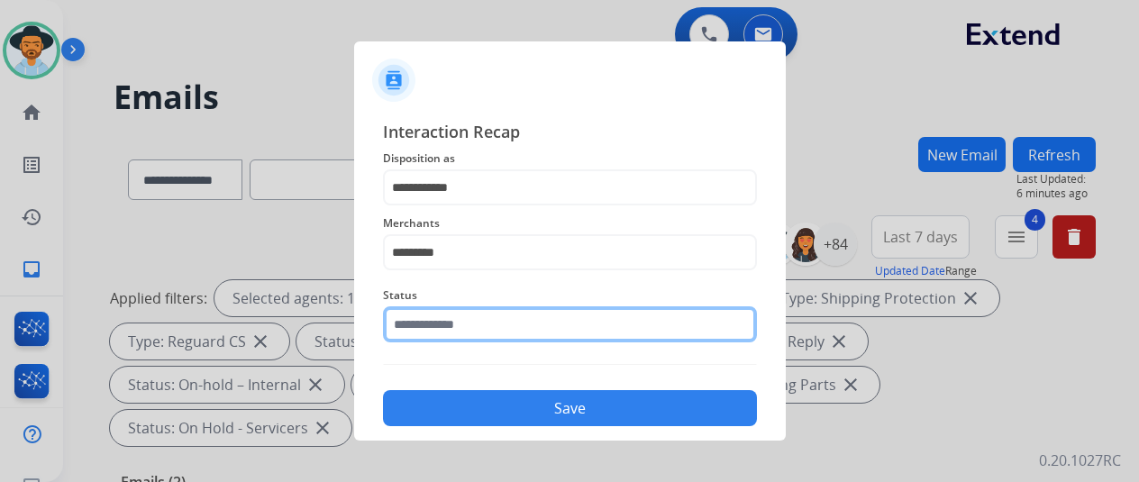
click at [458, 314] on input "text" at bounding box center [570, 324] width 374 height 36
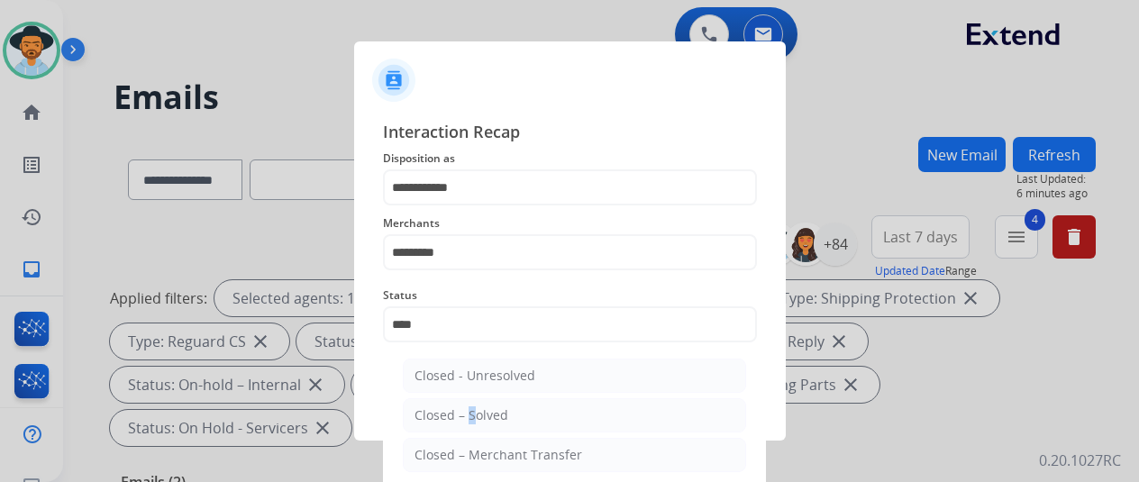
click at [463, 422] on div "Closed – Solved" at bounding box center [461, 415] width 94 height 18
type input "**********"
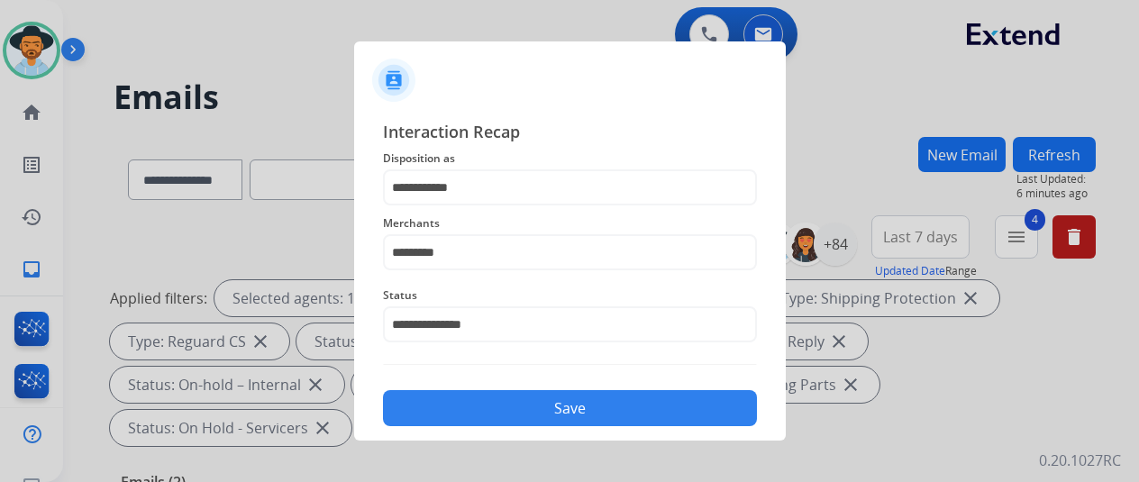
click at [463, 424] on button "Save" at bounding box center [570, 408] width 374 height 36
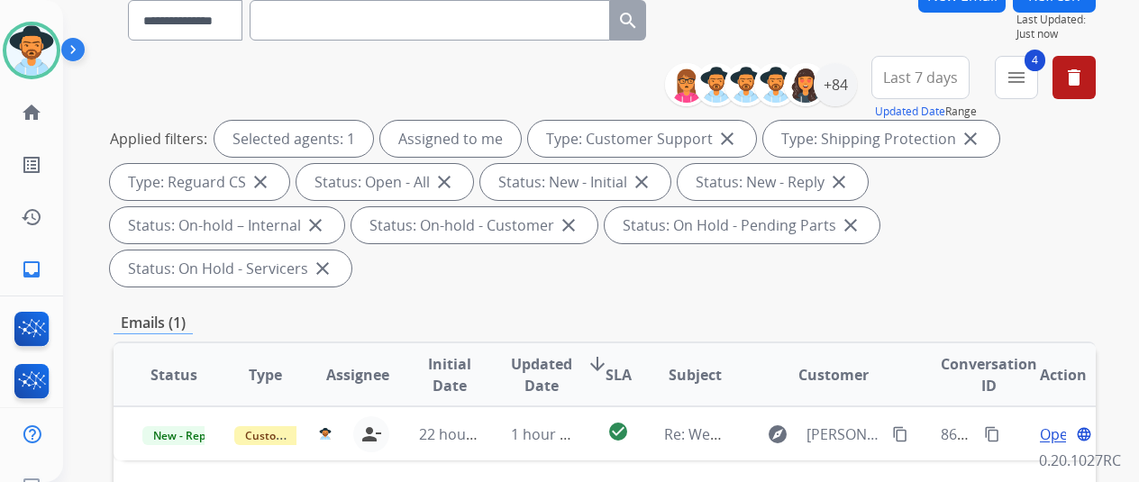
scroll to position [360, 0]
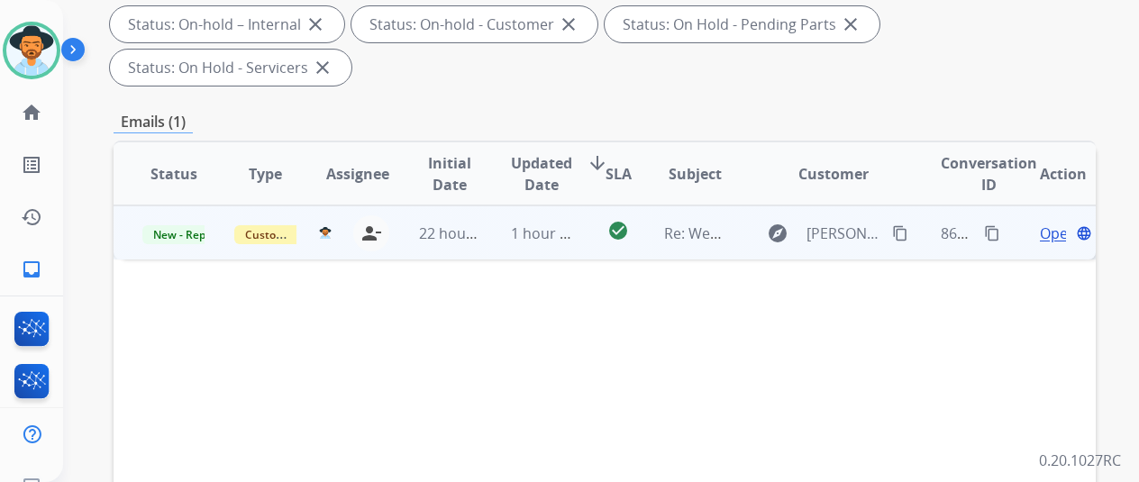
click at [1045, 223] on span "Open" at bounding box center [1058, 234] width 37 height 22
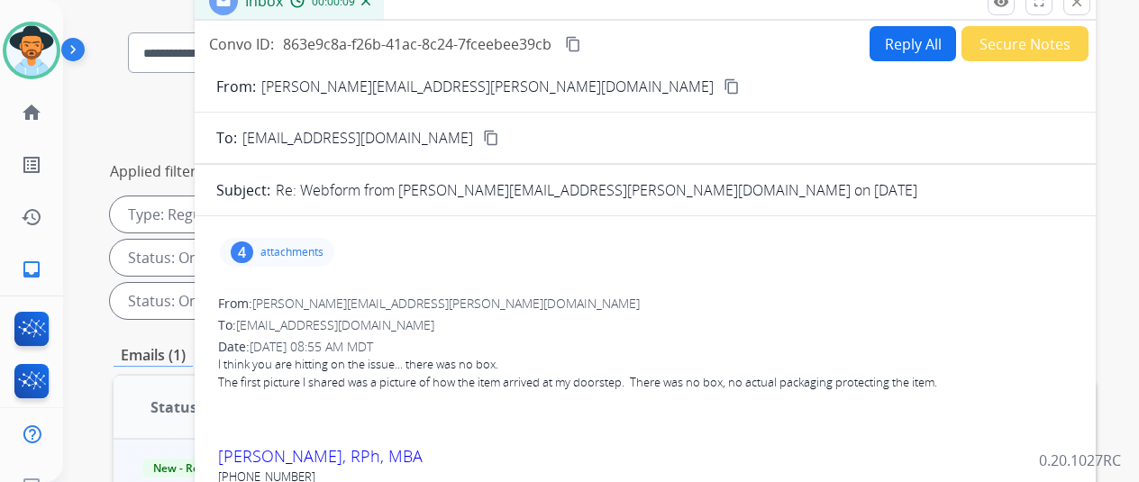
scroll to position [90, 0]
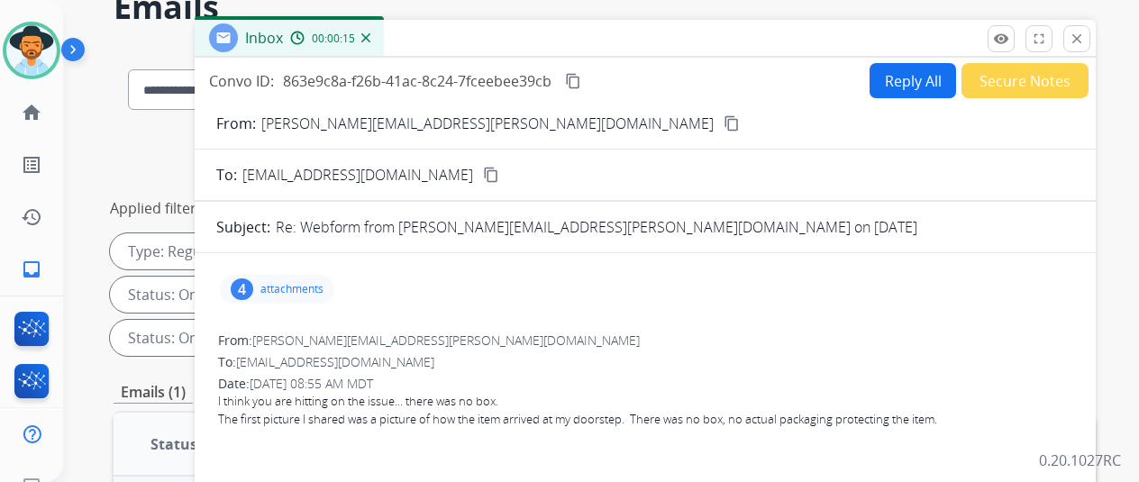
click at [723, 121] on mat-icon "content_copy" at bounding box center [731, 123] width 16 height 16
click at [581, 75] on mat-icon "content_copy" at bounding box center [573, 81] width 16 height 16
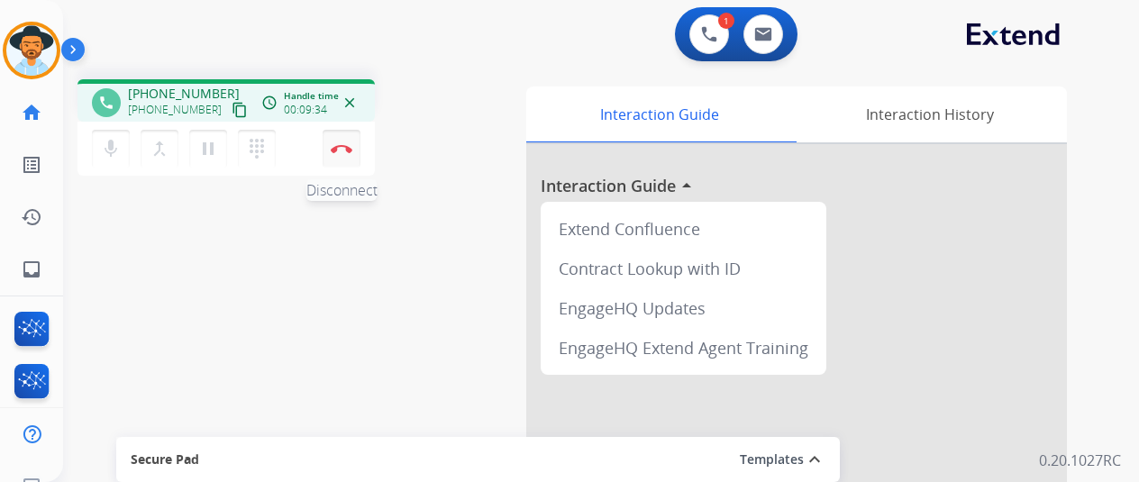
click at [335, 150] on img at bounding box center [342, 148] width 22 height 9
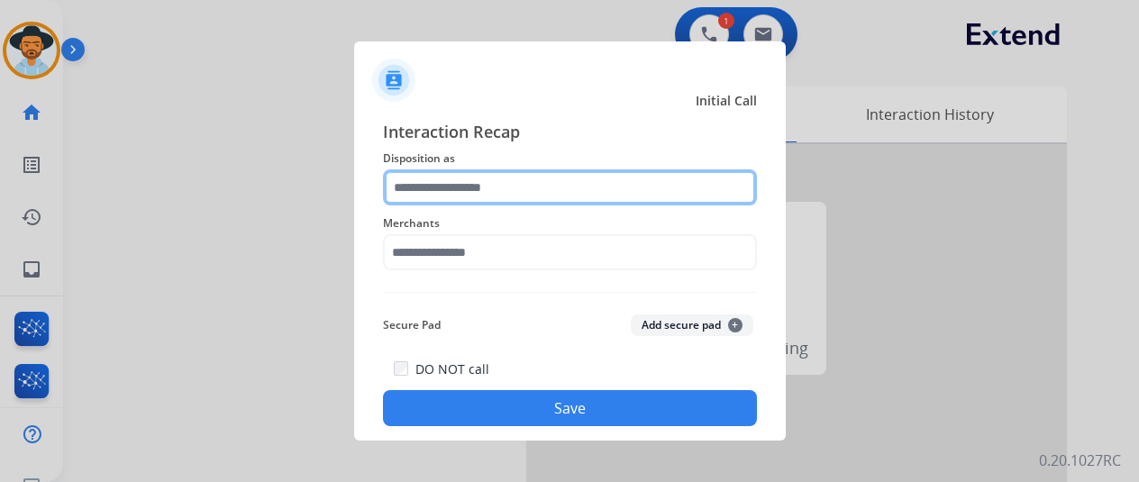
click at [445, 179] on input "text" at bounding box center [570, 187] width 374 height 36
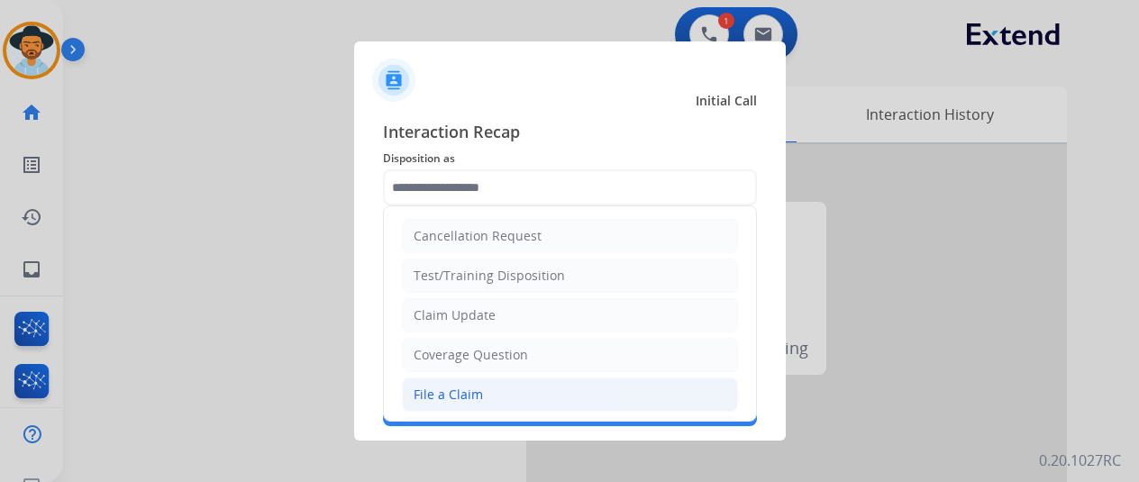
click at [445, 390] on div "File a Claim" at bounding box center [448, 395] width 69 height 18
type input "**********"
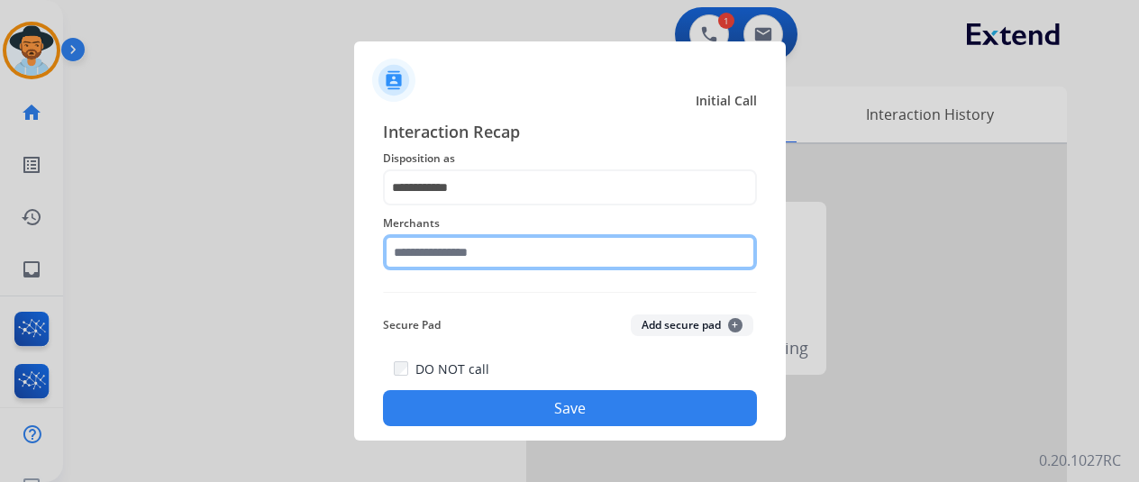
click at [425, 240] on input "text" at bounding box center [570, 252] width 374 height 36
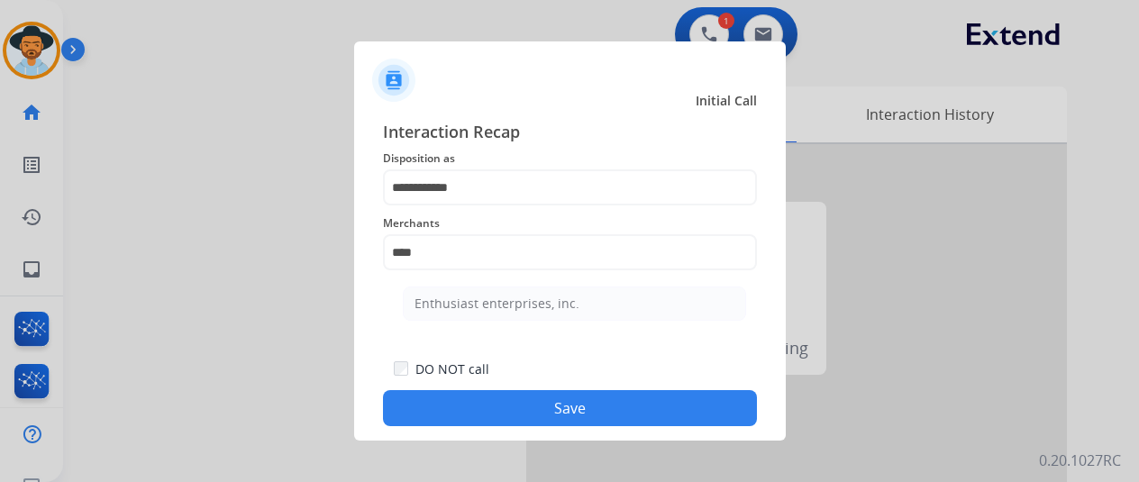
click at [471, 302] on div "Enthusiast enterprises, inc." at bounding box center [496, 304] width 165 height 18
type input "**********"
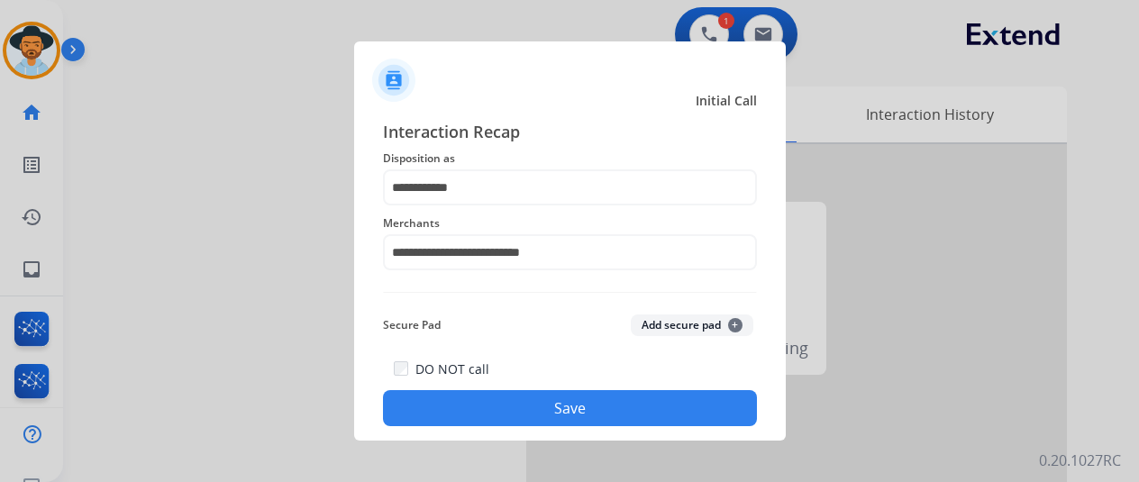
click at [546, 402] on button "Save" at bounding box center [570, 408] width 374 height 36
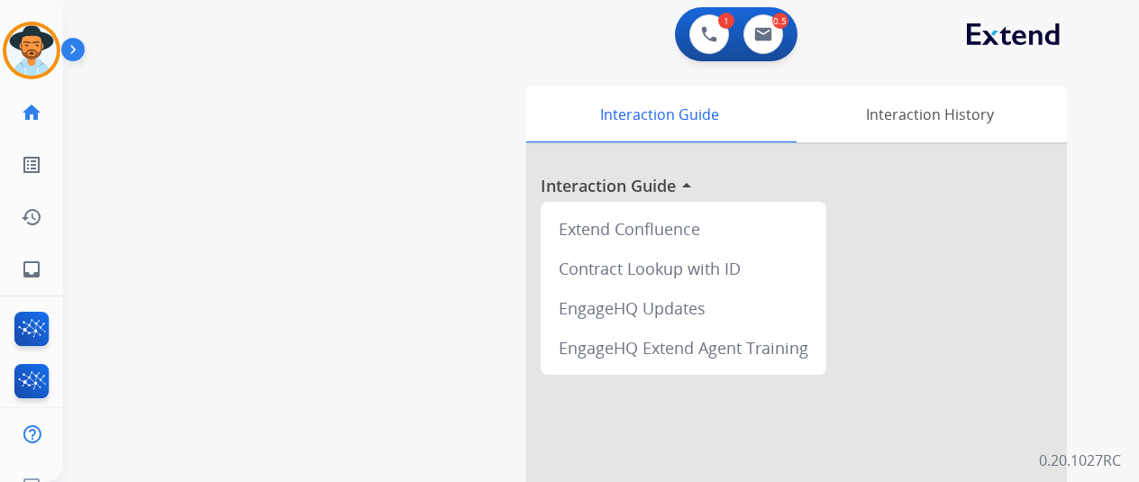
drag, startPoint x: 31, startPoint y: 32, endPoint x: 77, endPoint y: 39, distance: 47.4
click at [31, 32] on img at bounding box center [31, 50] width 50 height 50
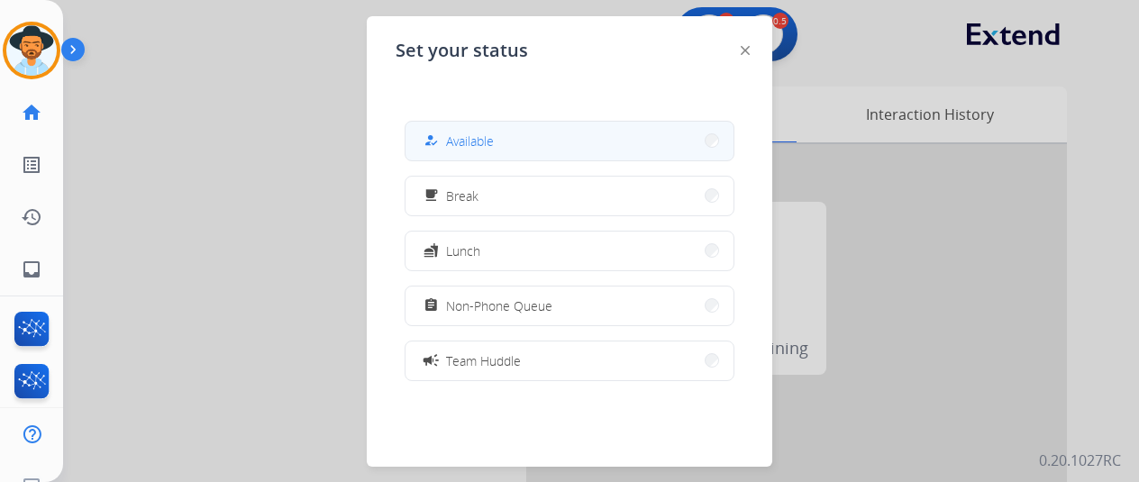
click at [470, 145] on span "Available" at bounding box center [470, 141] width 48 height 19
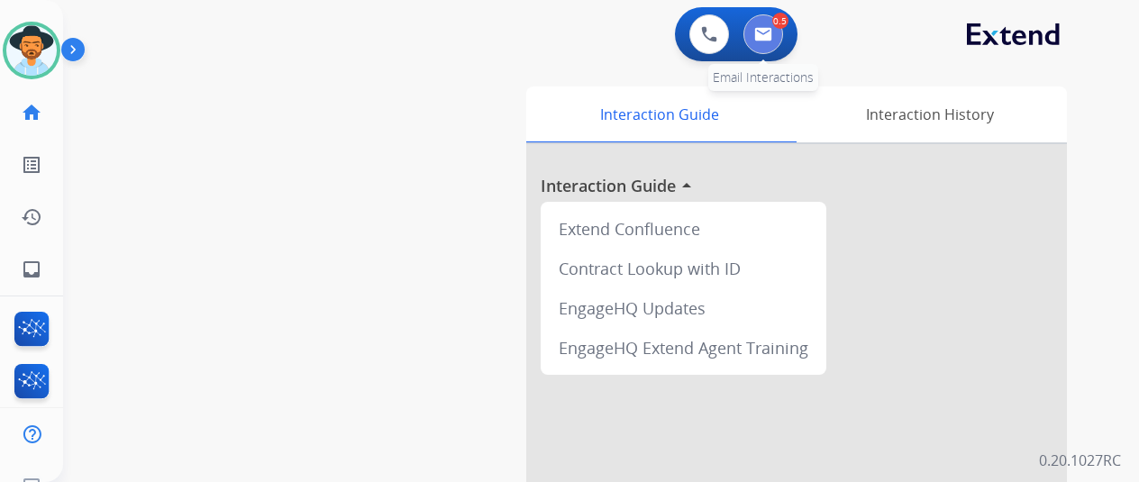
click at [772, 33] on img at bounding box center [763, 34] width 18 height 14
select select "**********"
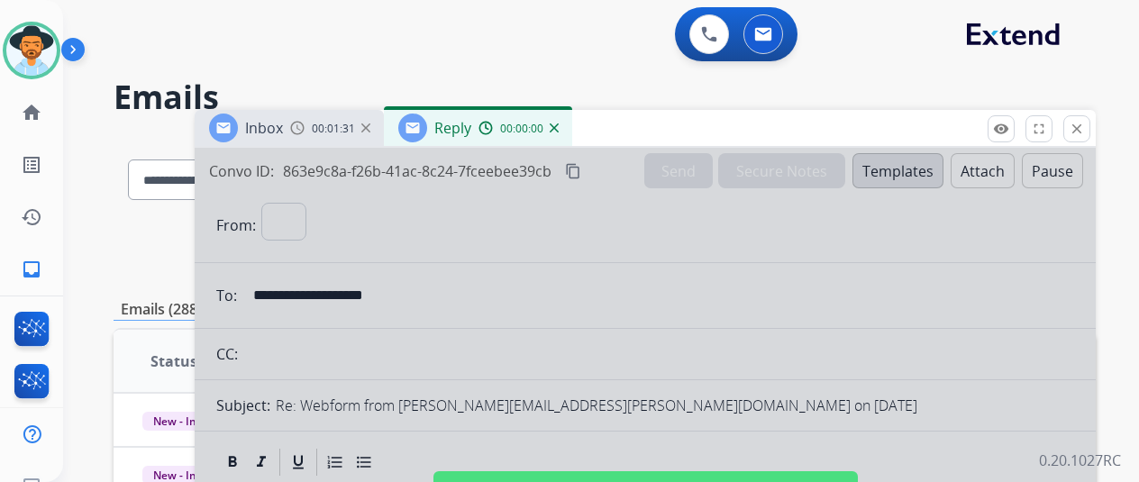
select select "**********"
click at [463, 226] on div at bounding box center [645, 484] width 901 height 673
select select
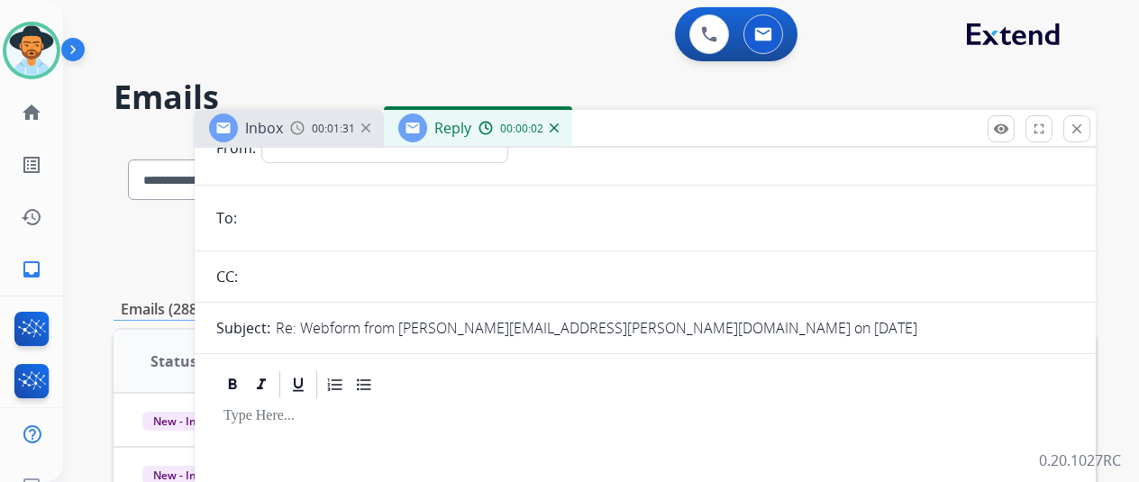
scroll to position [360, 0]
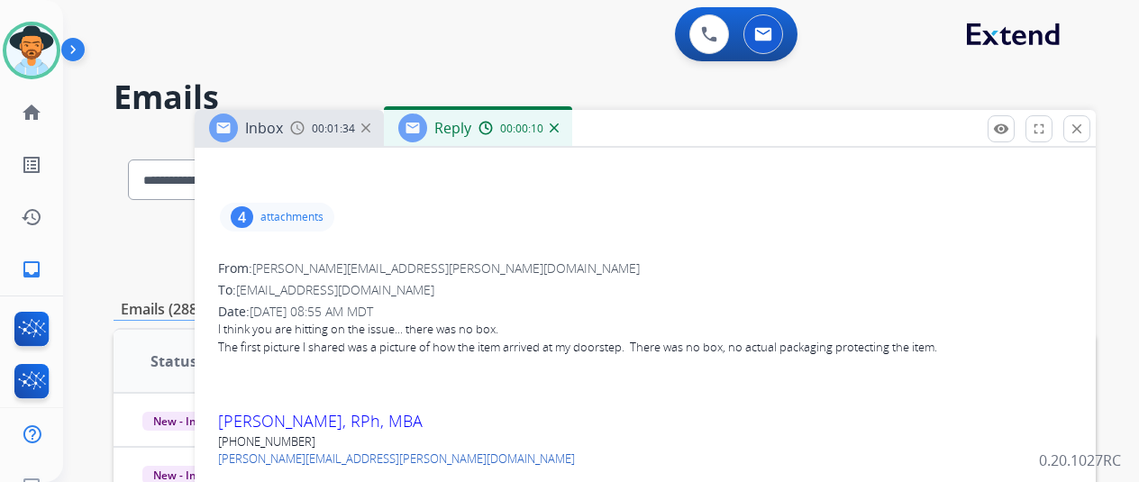
click at [558, 122] on div "00:00:10" at bounding box center [517, 128] width 79 height 16
click at [559, 131] on img at bounding box center [554, 127] width 9 height 9
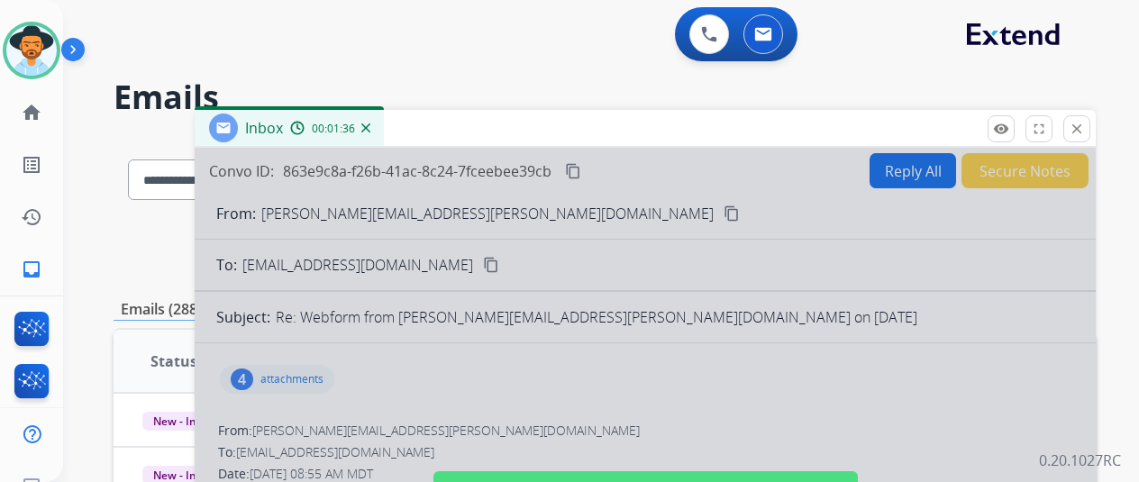
click at [515, 336] on div at bounding box center [645, 484] width 901 height 673
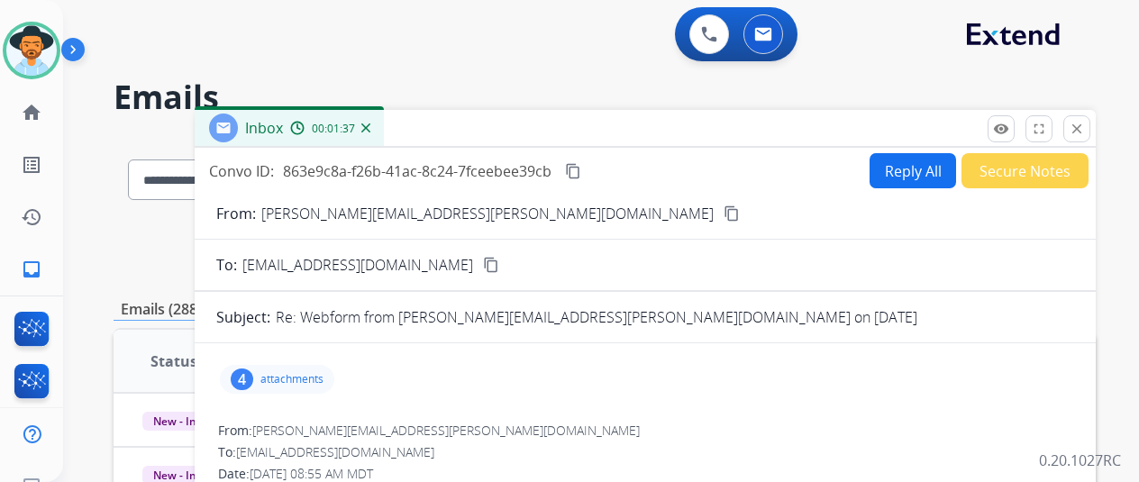
click at [912, 174] on button "Reply All" at bounding box center [912, 170] width 86 height 35
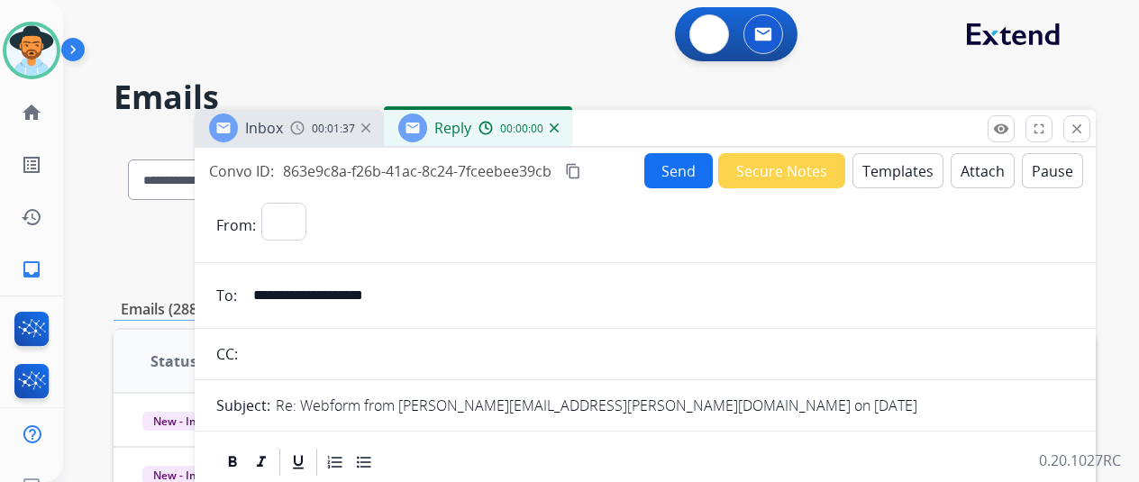
select select "**********"
click at [899, 169] on button "Templates" at bounding box center [897, 170] width 91 height 35
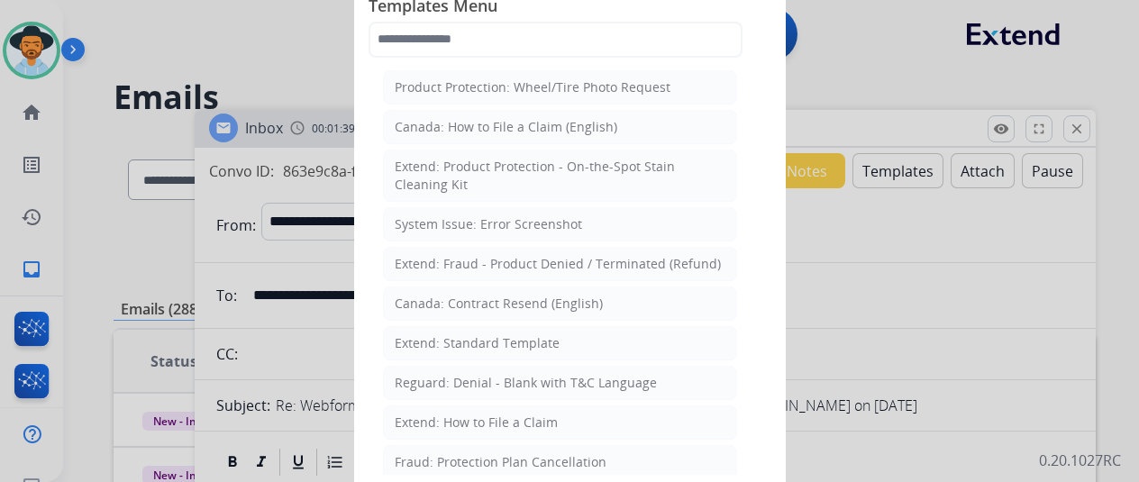
drag, startPoint x: 422, startPoint y: 337, endPoint x: 411, endPoint y: 328, distance: 14.1
click at [417, 337] on div "Extend: Standard Template" at bounding box center [477, 343] width 165 height 18
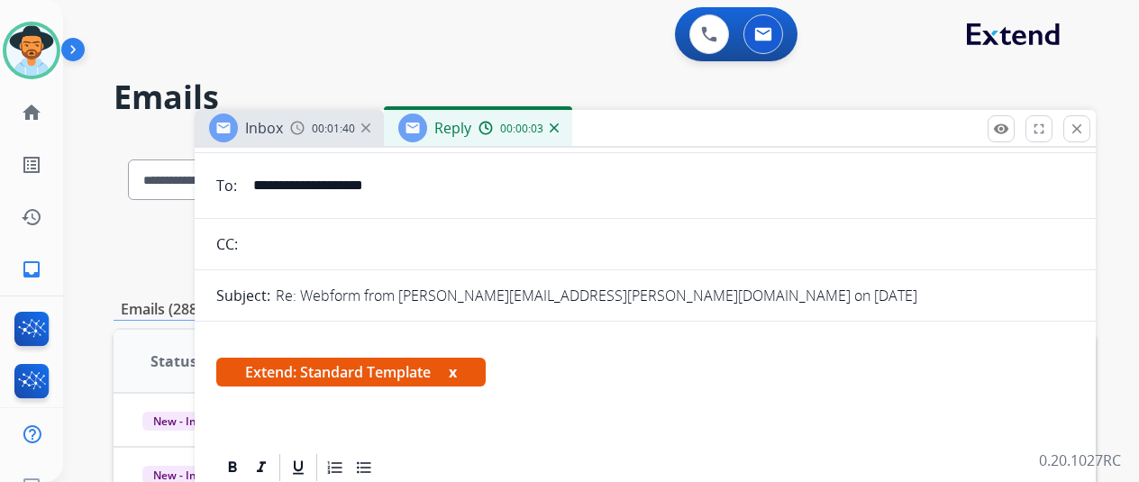
scroll to position [270, 0]
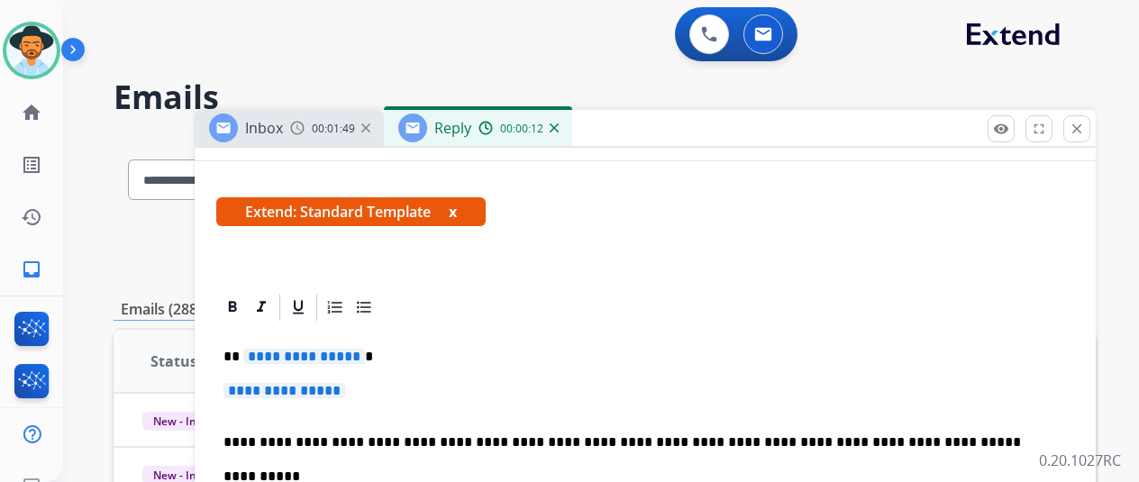
click at [364, 356] on span "**********" at bounding box center [304, 356] width 122 height 15
click at [345, 385] on span "**********" at bounding box center [284, 390] width 122 height 15
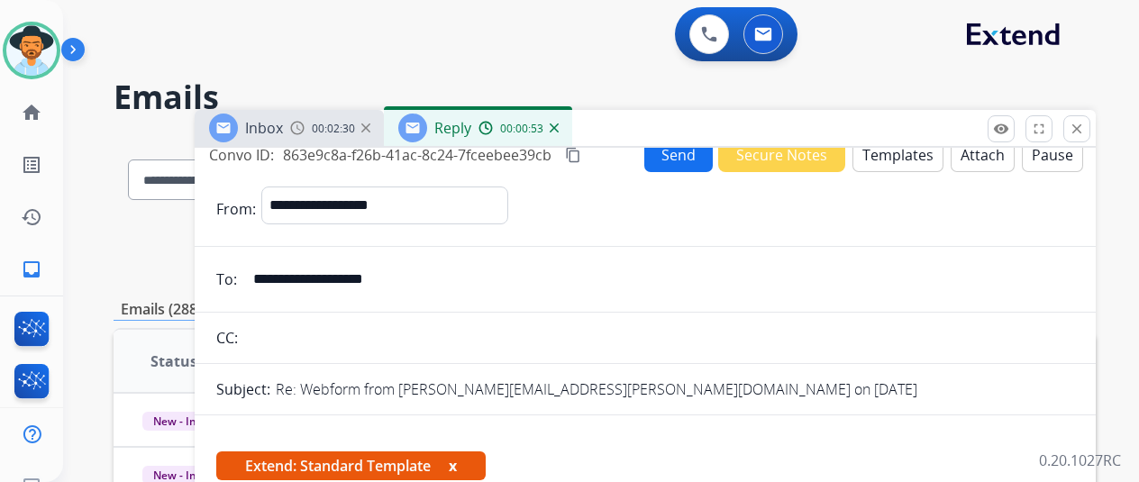
scroll to position [0, 0]
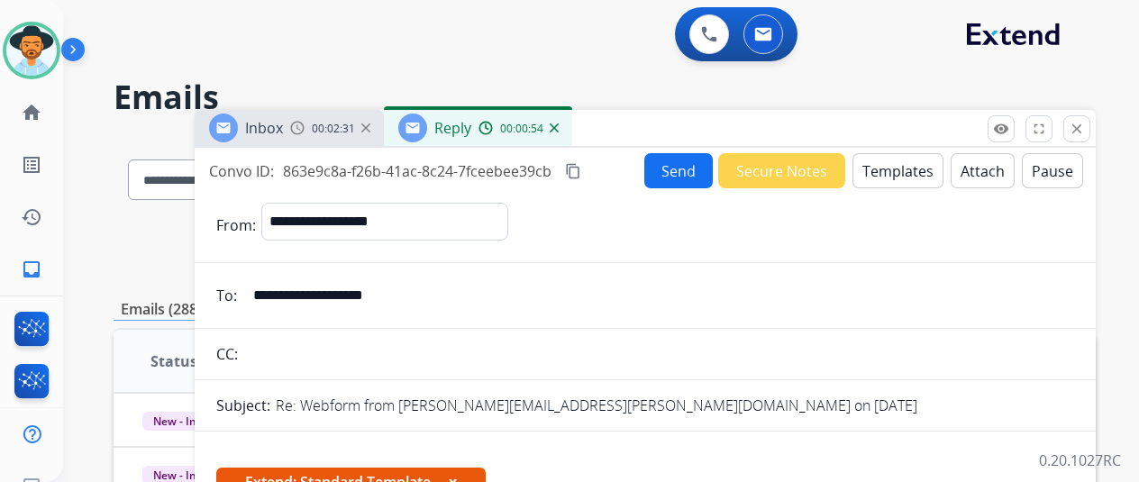
click at [677, 166] on button "Send" at bounding box center [678, 170] width 68 height 35
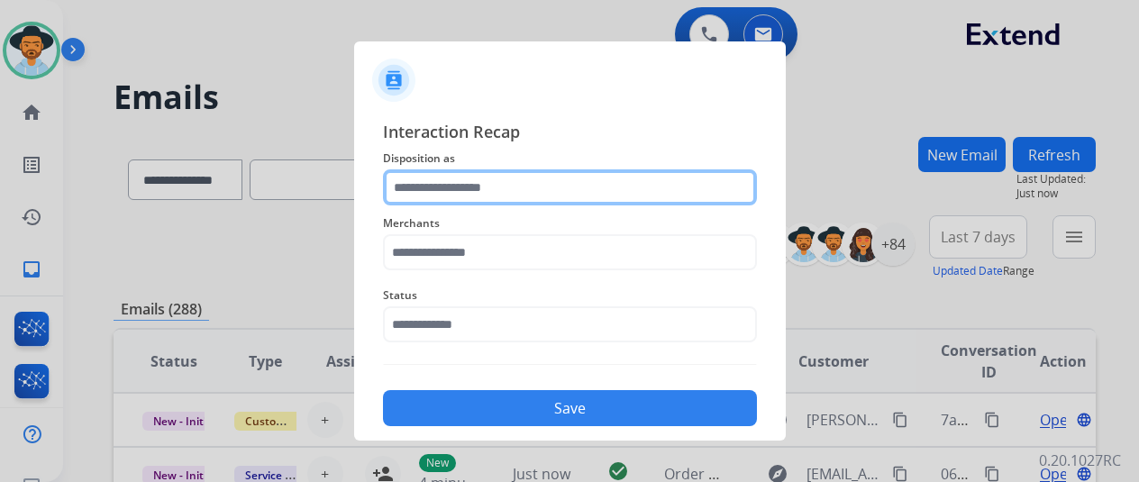
click at [440, 188] on input "text" at bounding box center [570, 187] width 374 height 36
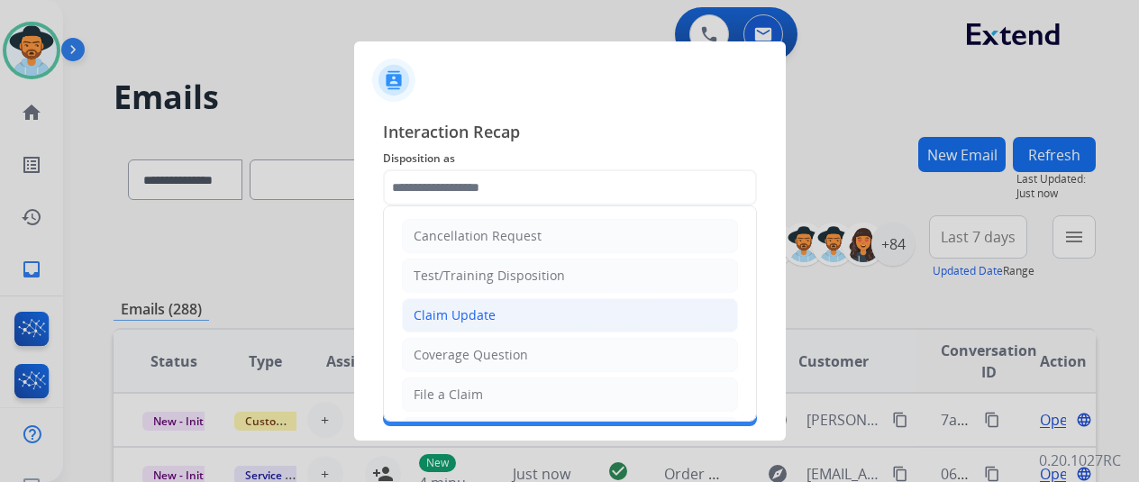
click at [447, 314] on div "Claim Update" at bounding box center [455, 315] width 82 height 18
type input "**********"
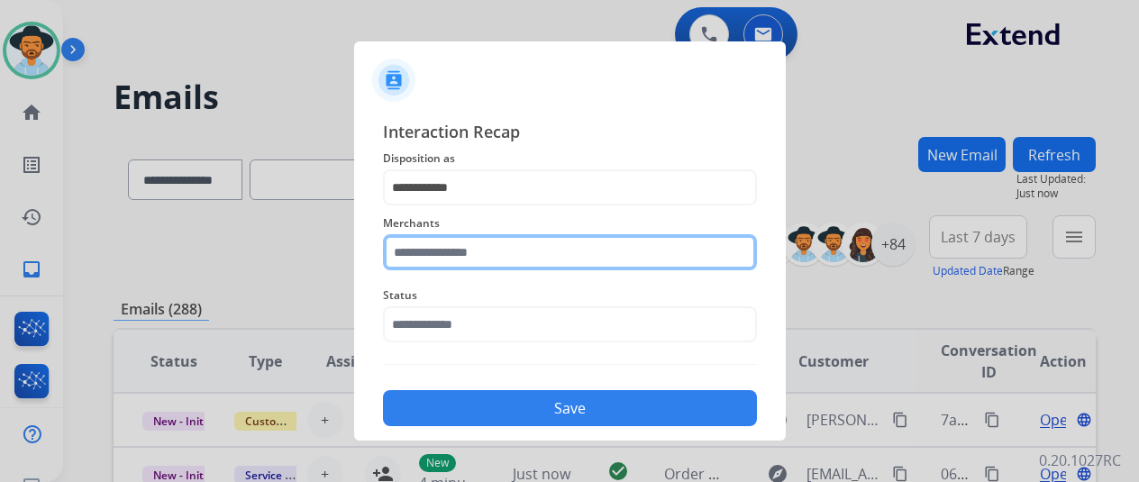
click at [429, 249] on input "text" at bounding box center [570, 252] width 374 height 36
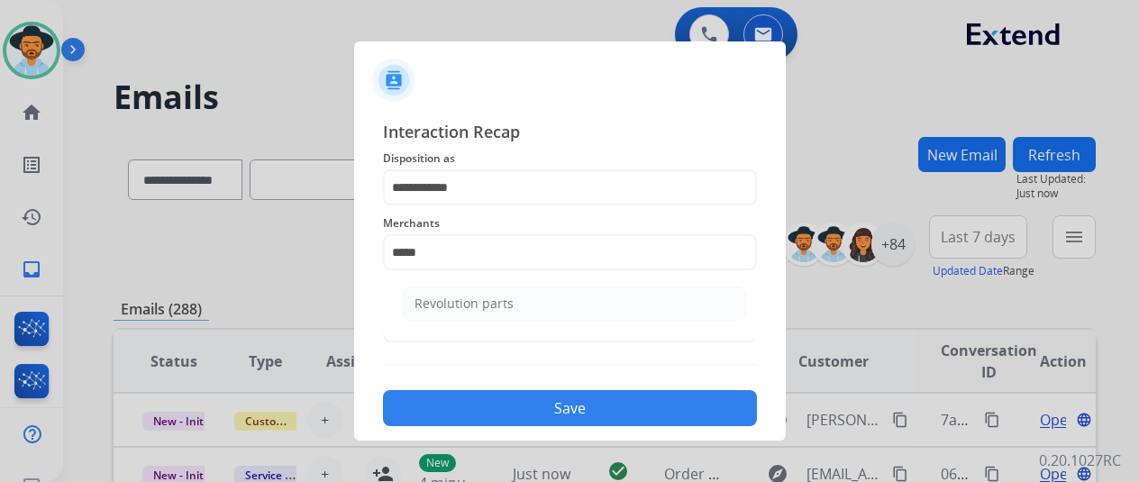
click at [469, 304] on div "Revolution parts" at bounding box center [463, 304] width 99 height 18
type input "**********"
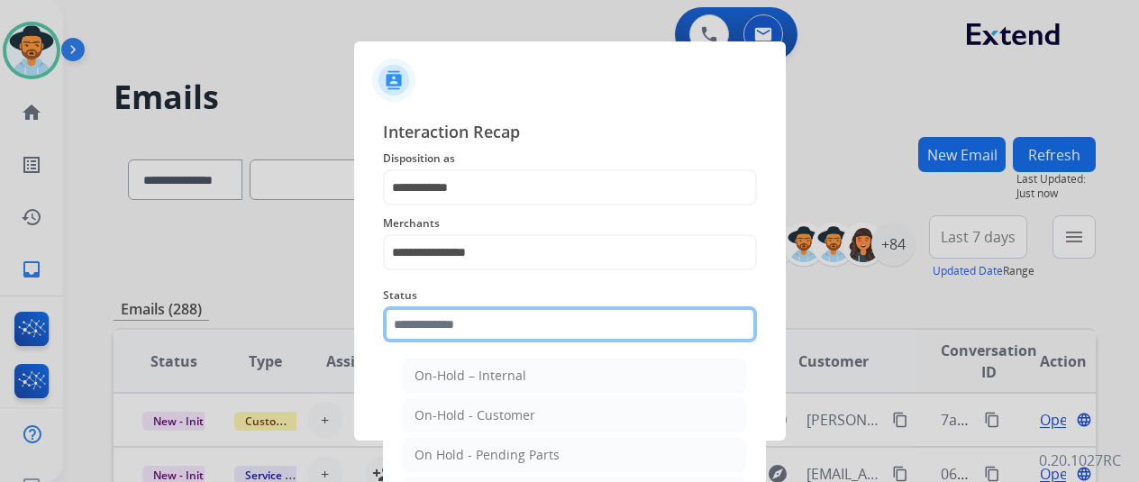
click at [441, 327] on input "text" at bounding box center [570, 324] width 374 height 36
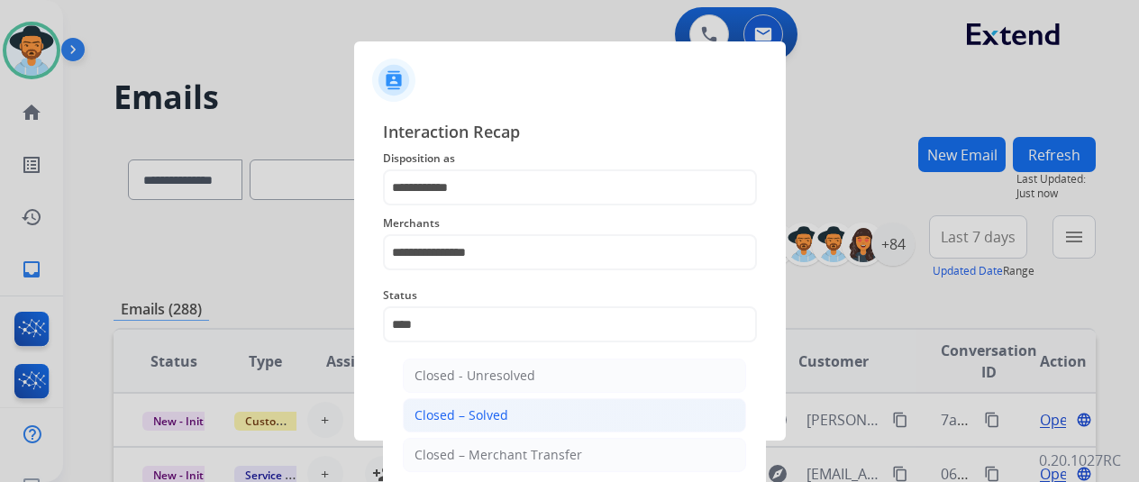
click at [459, 416] on div "Closed – Solved" at bounding box center [461, 415] width 94 height 18
type input "**********"
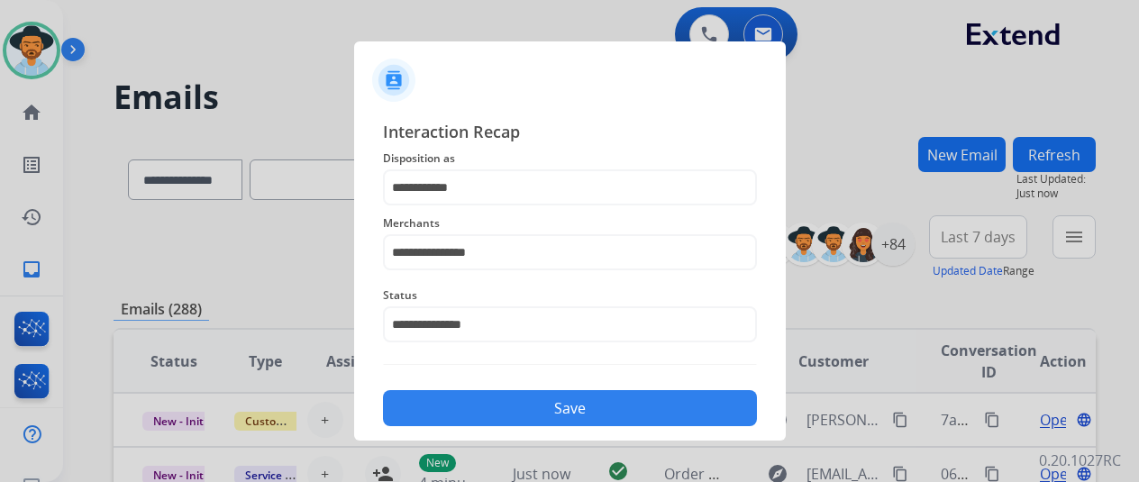
click at [468, 410] on button "Save" at bounding box center [570, 408] width 374 height 36
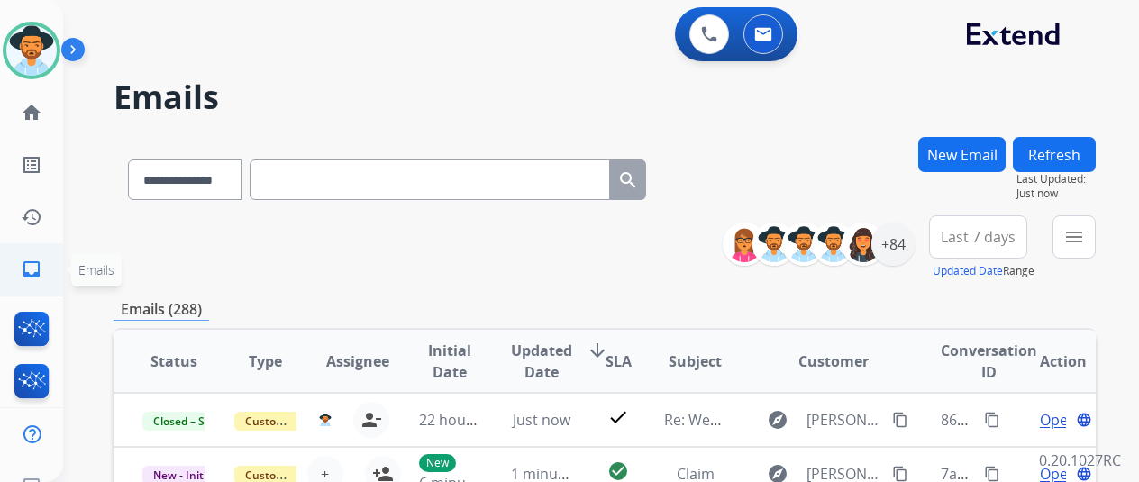
click at [32, 273] on mat-icon "inbox" at bounding box center [32, 270] width 22 height 22
click at [1083, 236] on mat-icon "menu" at bounding box center [1074, 237] width 22 height 22
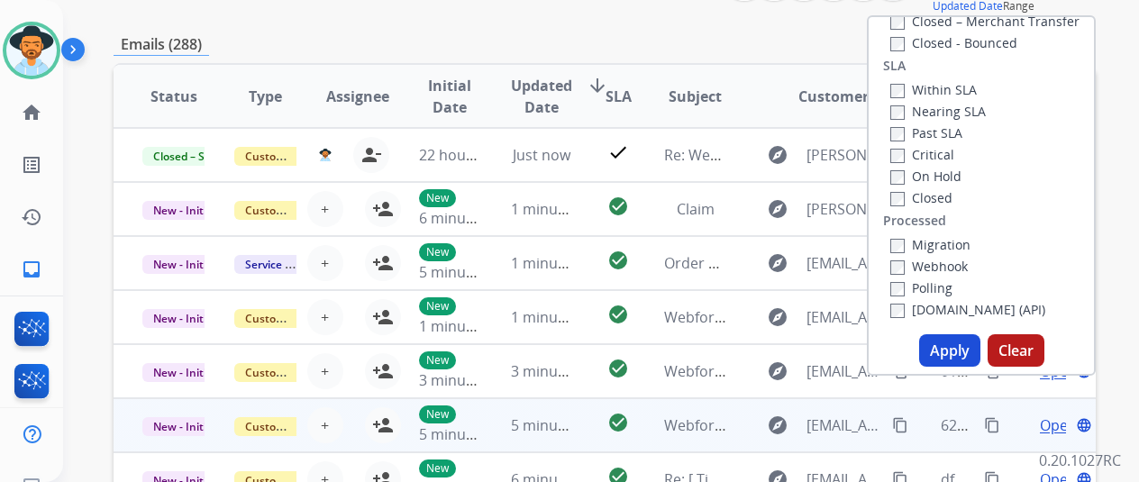
scroll to position [360, 0]
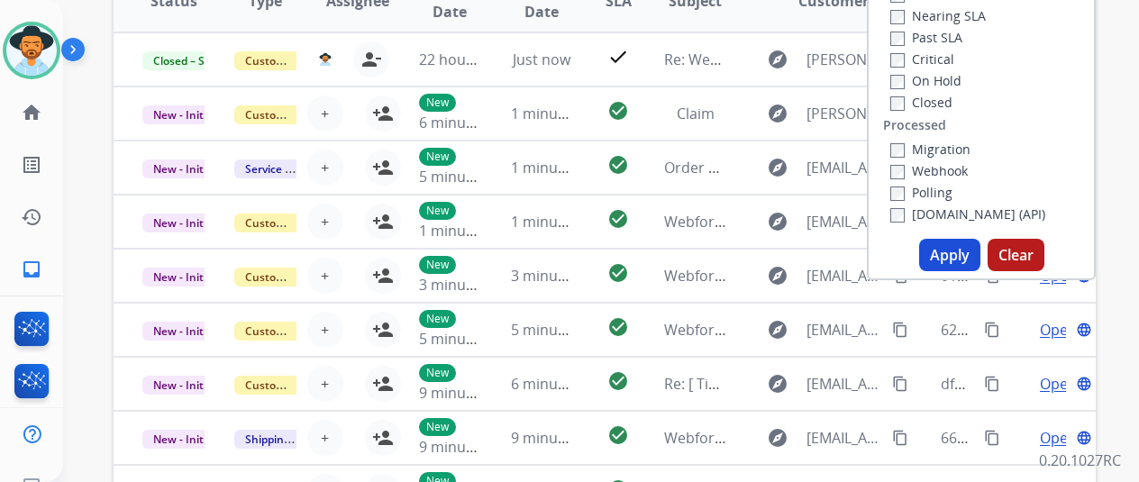
click at [949, 258] on button "Apply" at bounding box center [949, 255] width 61 height 32
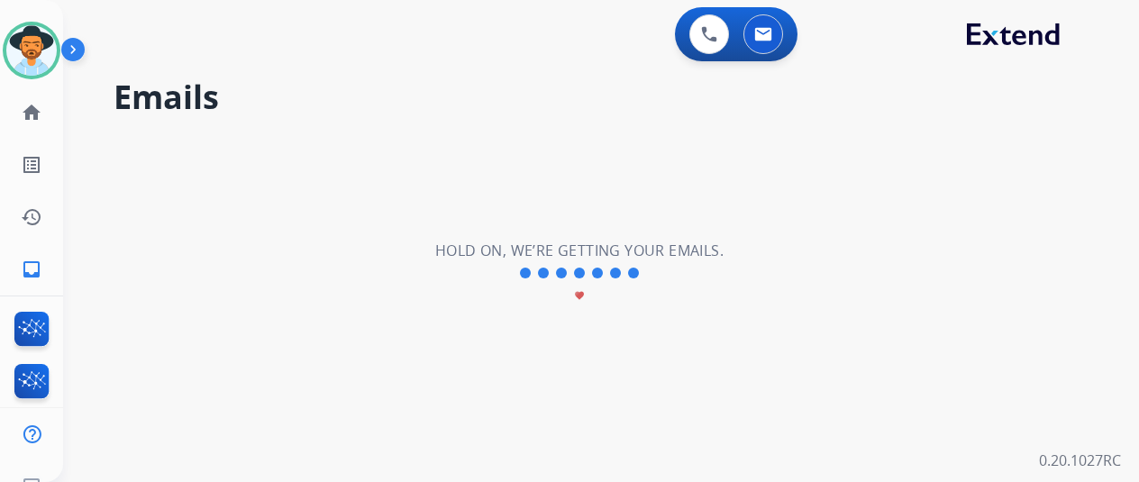
scroll to position [0, 0]
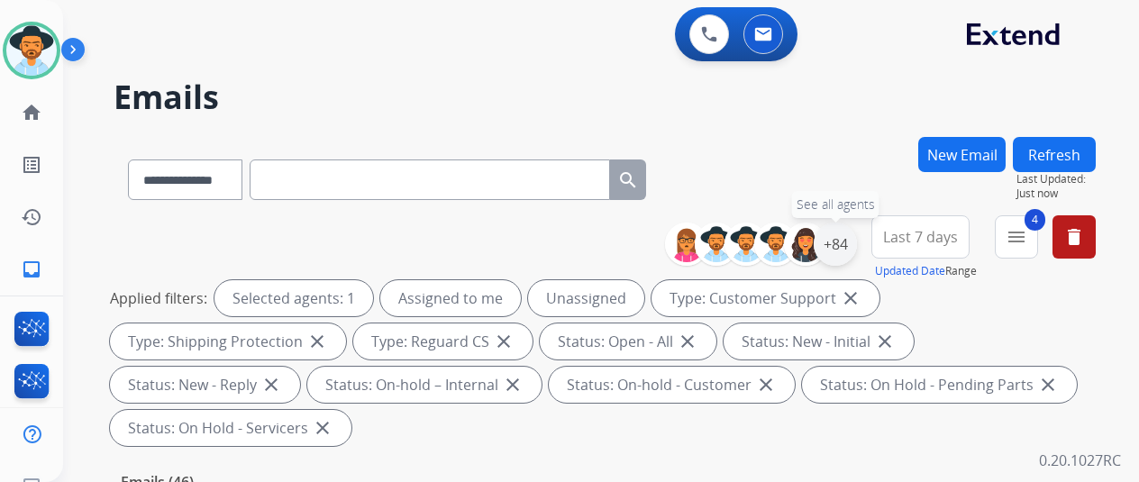
click at [849, 243] on div "+84" at bounding box center [835, 244] width 43 height 43
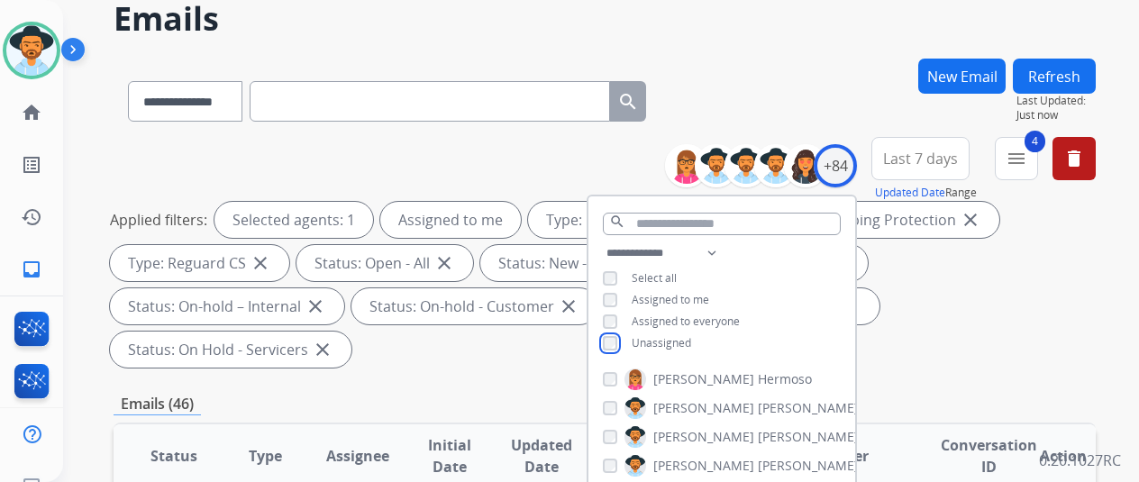
scroll to position [270, 0]
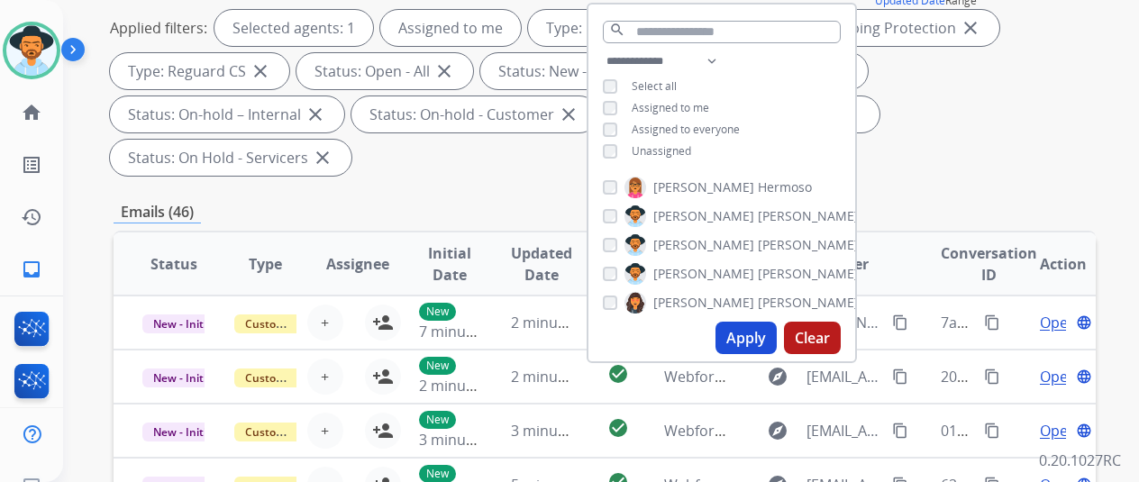
click at [762, 347] on button "Apply" at bounding box center [745, 338] width 61 height 32
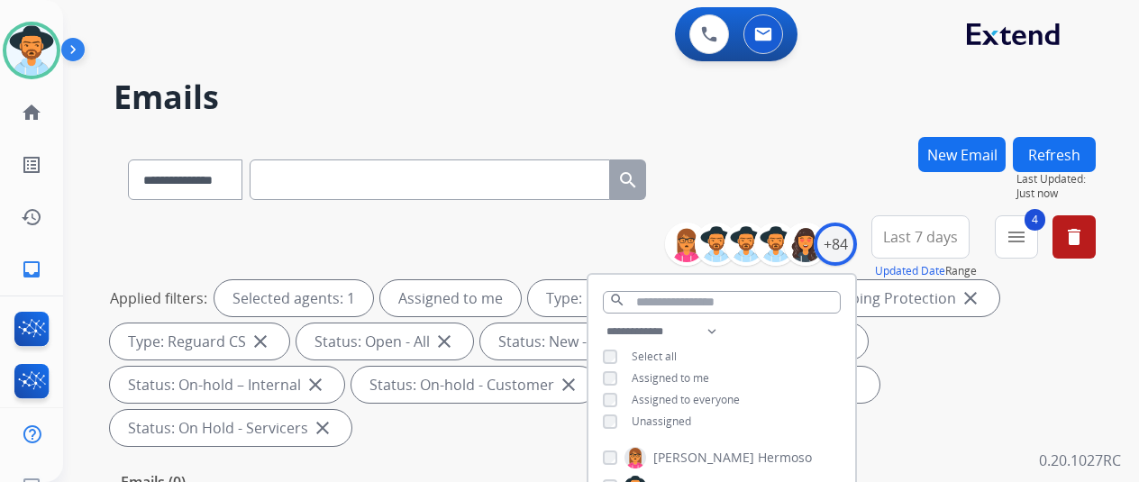
click at [800, 146] on div "**********" at bounding box center [605, 176] width 982 height 78
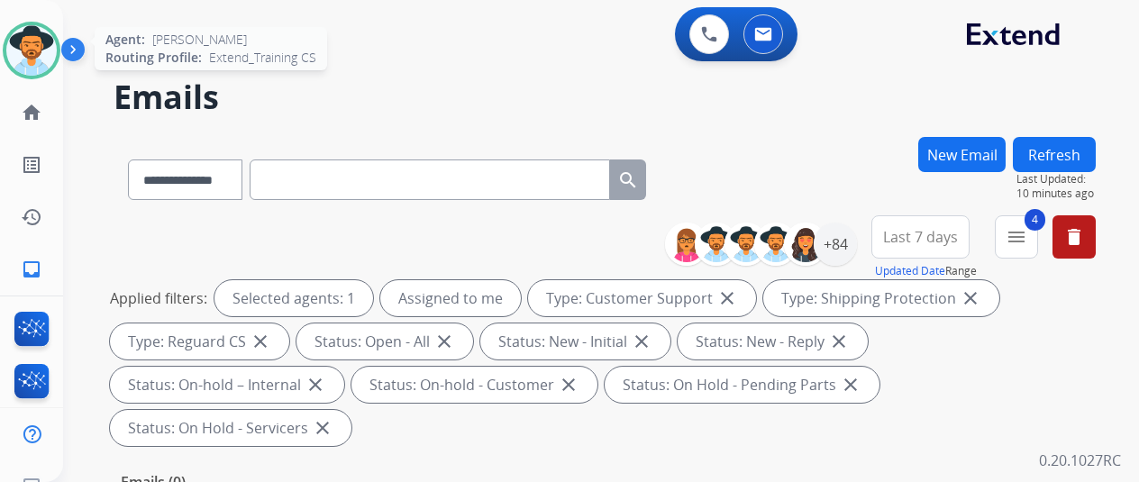
click at [41, 39] on img at bounding box center [31, 50] width 50 height 50
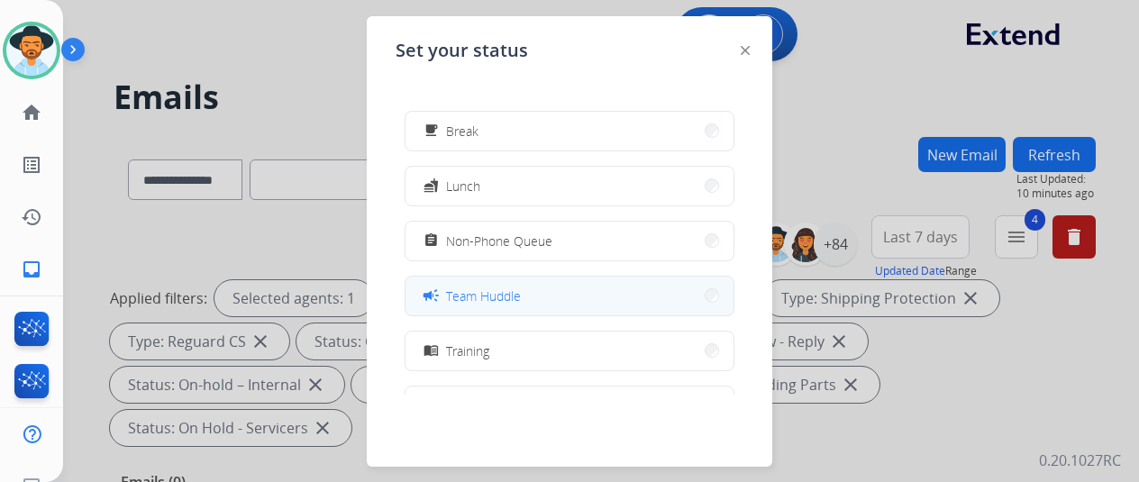
scroll to position [90, 0]
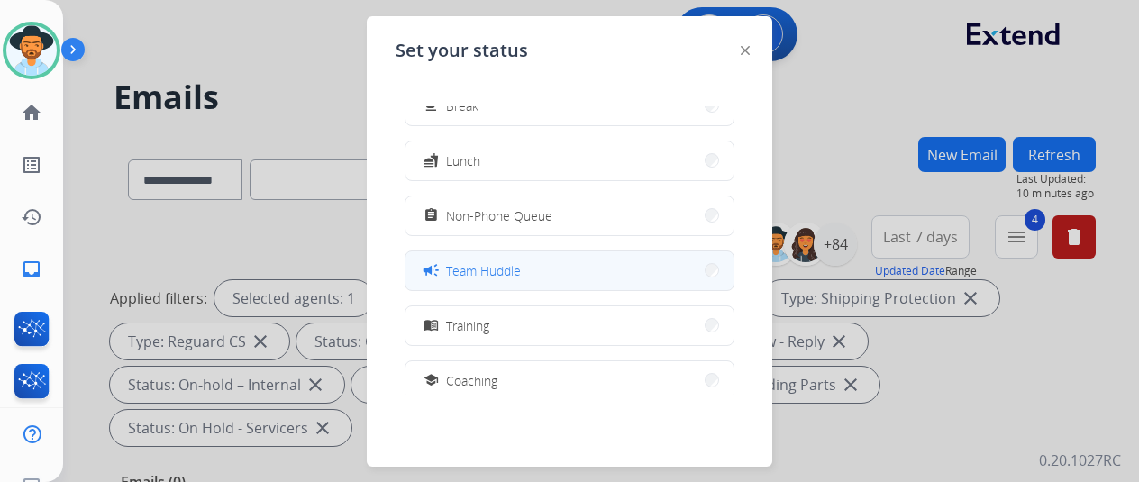
click at [487, 268] on span "Team Huddle" at bounding box center [483, 270] width 75 height 19
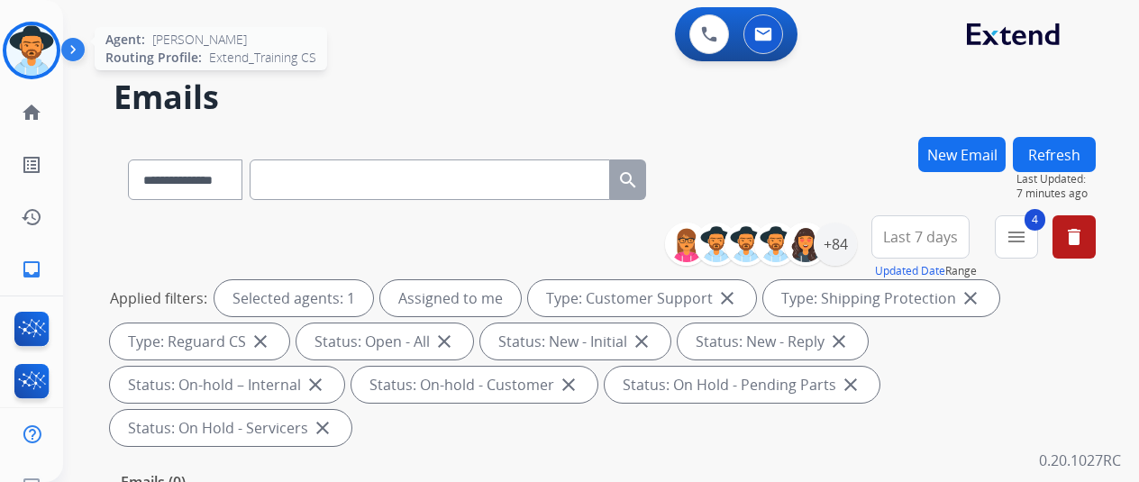
click at [33, 44] on img at bounding box center [31, 50] width 50 height 50
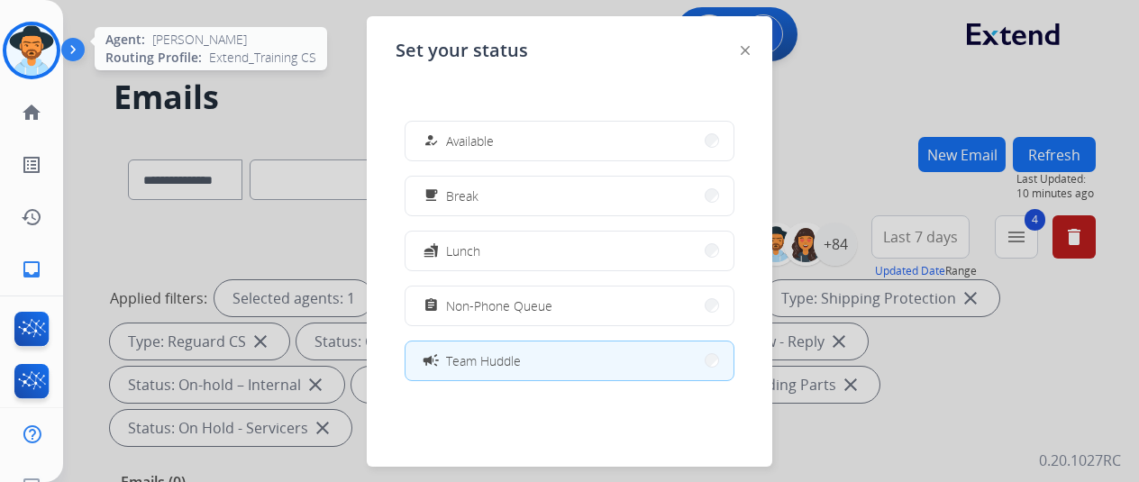
click at [39, 46] on img at bounding box center [31, 50] width 50 height 50
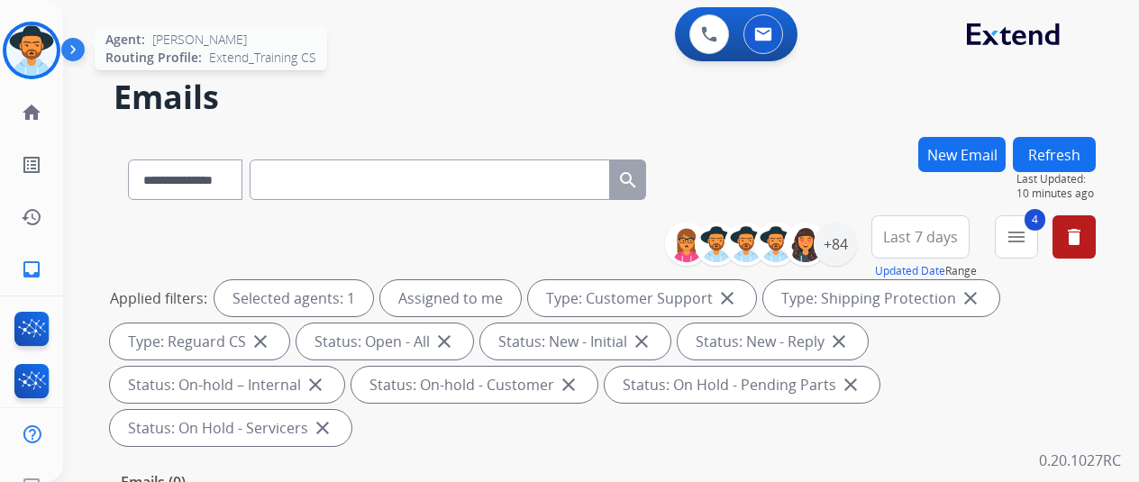
click at [21, 51] on img at bounding box center [31, 50] width 50 height 50
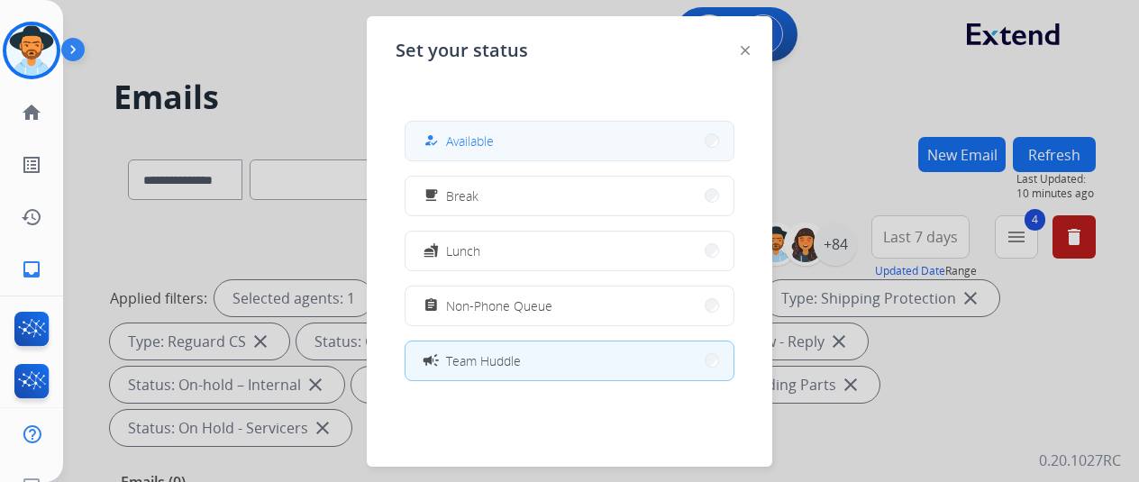
click at [475, 136] on span "Available" at bounding box center [470, 141] width 48 height 19
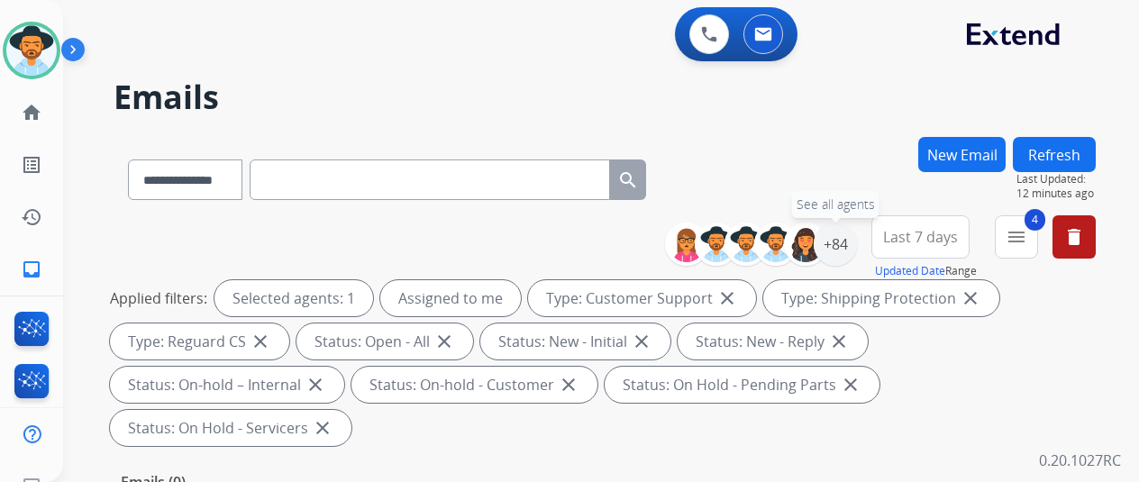
drag, startPoint x: 852, startPoint y: 238, endPoint x: 858, endPoint y: 224, distance: 14.6
click at [856, 235] on div "+84" at bounding box center [835, 244] width 43 height 43
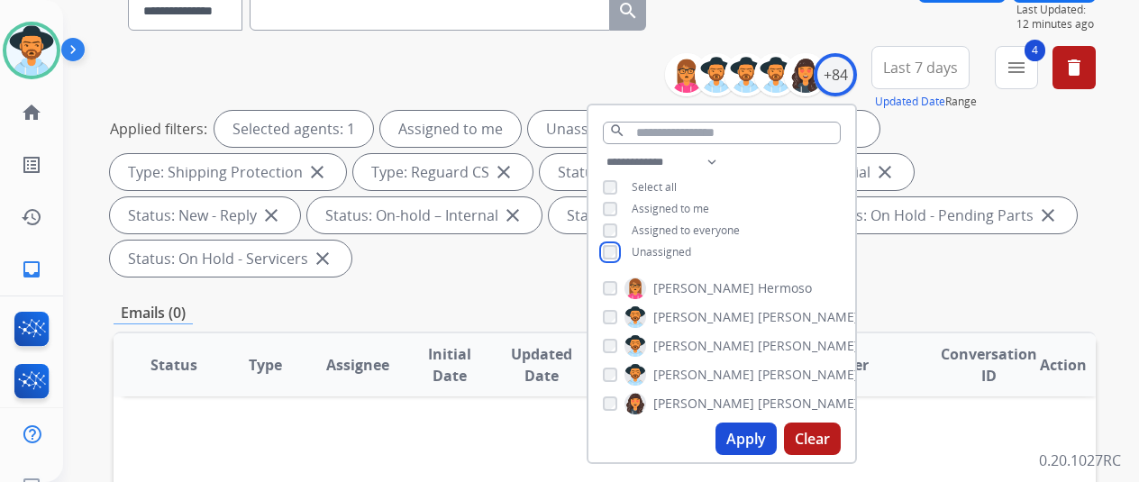
scroll to position [360, 0]
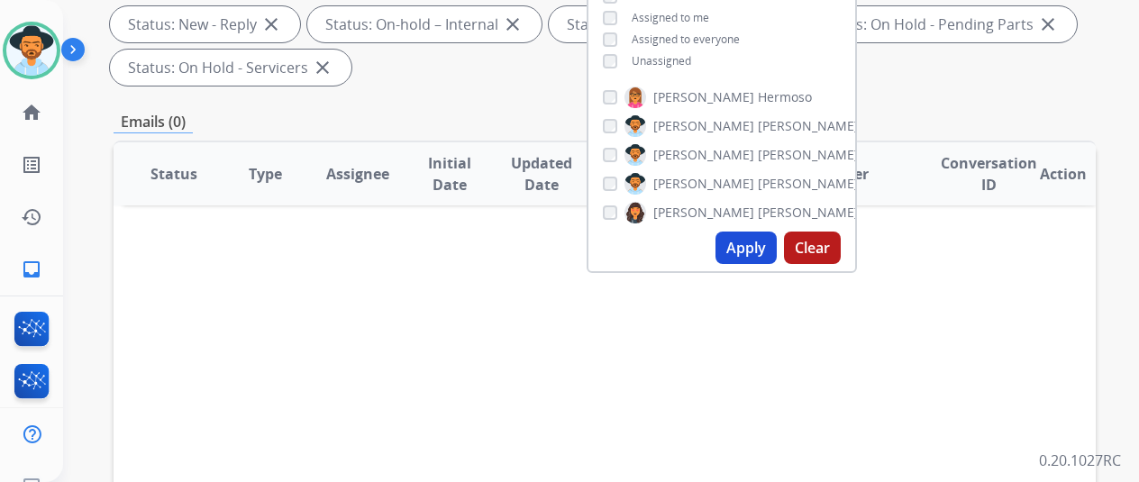
click at [756, 245] on button "Apply" at bounding box center [745, 248] width 61 height 32
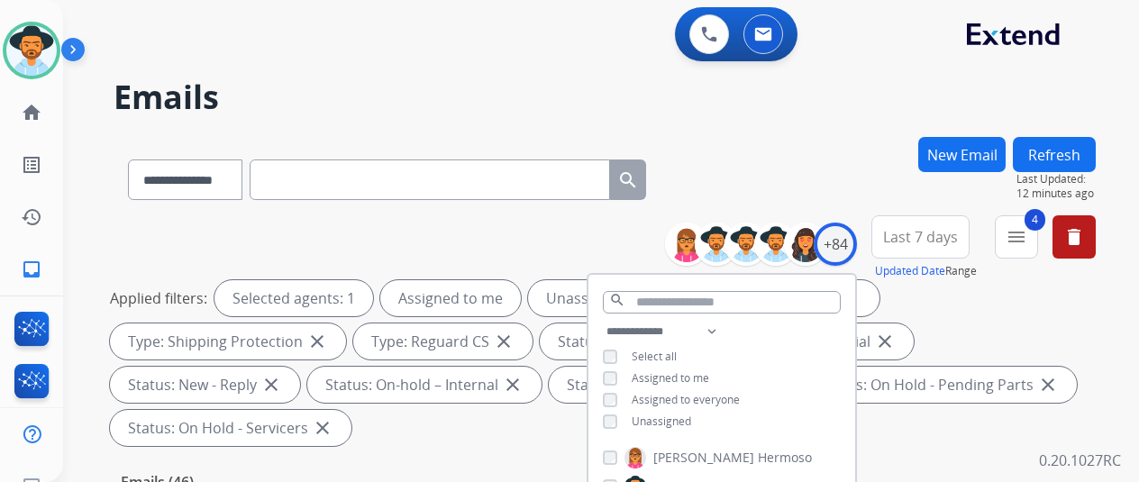
click at [768, 179] on div "**********" at bounding box center [605, 176] width 982 height 78
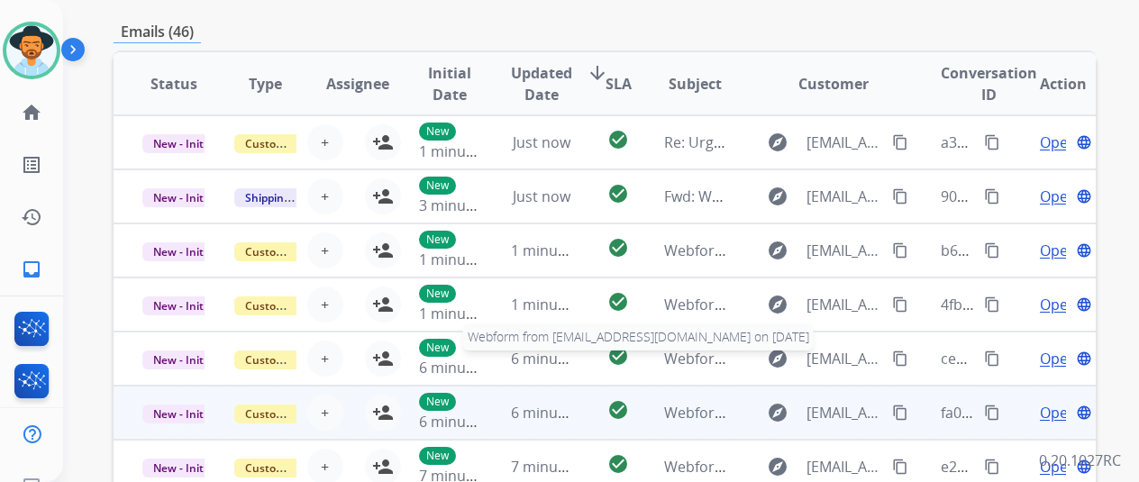
scroll to position [2, 0]
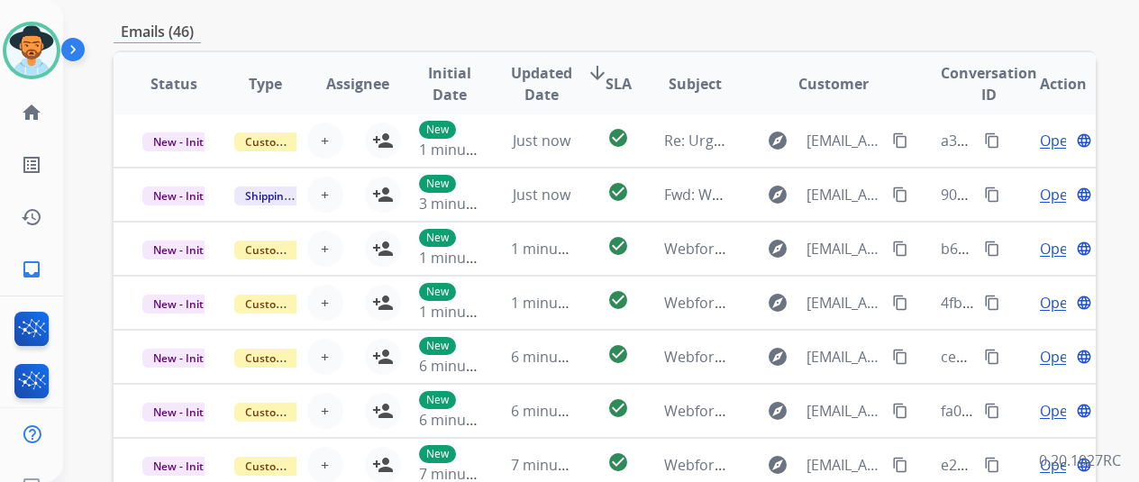
click at [641, 32] on div "Emails (46)" at bounding box center [605, 32] width 982 height 23
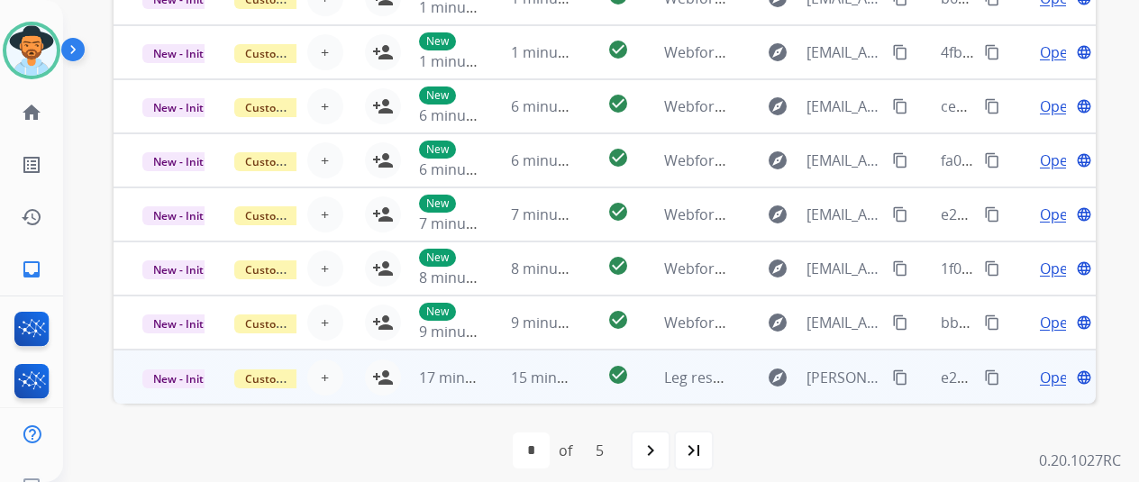
scroll to position [22, 0]
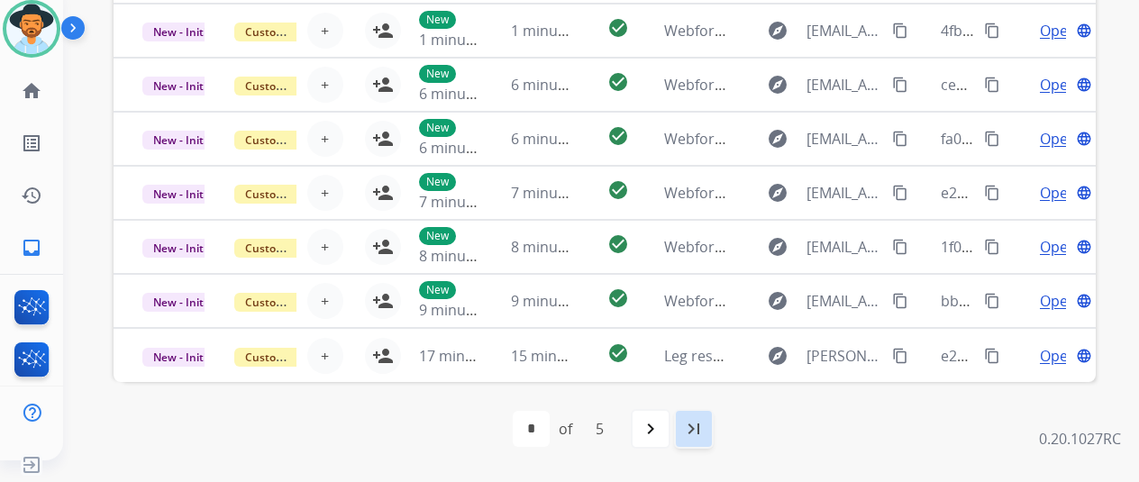
click at [699, 424] on mat-icon "last_page" at bounding box center [694, 429] width 22 height 22
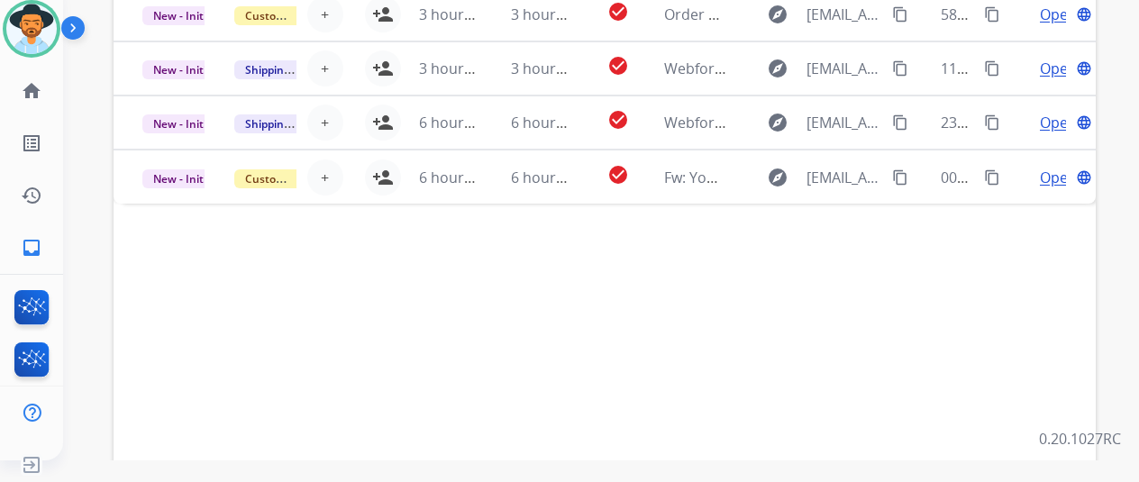
scroll to position [431, 0]
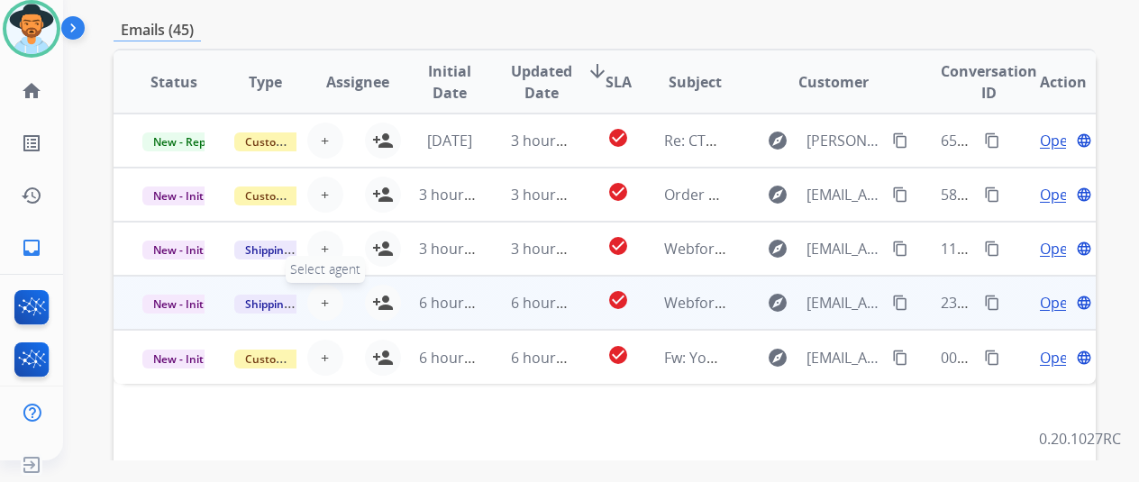
click at [332, 289] on button "+ Select agent" at bounding box center [325, 303] width 36 height 36
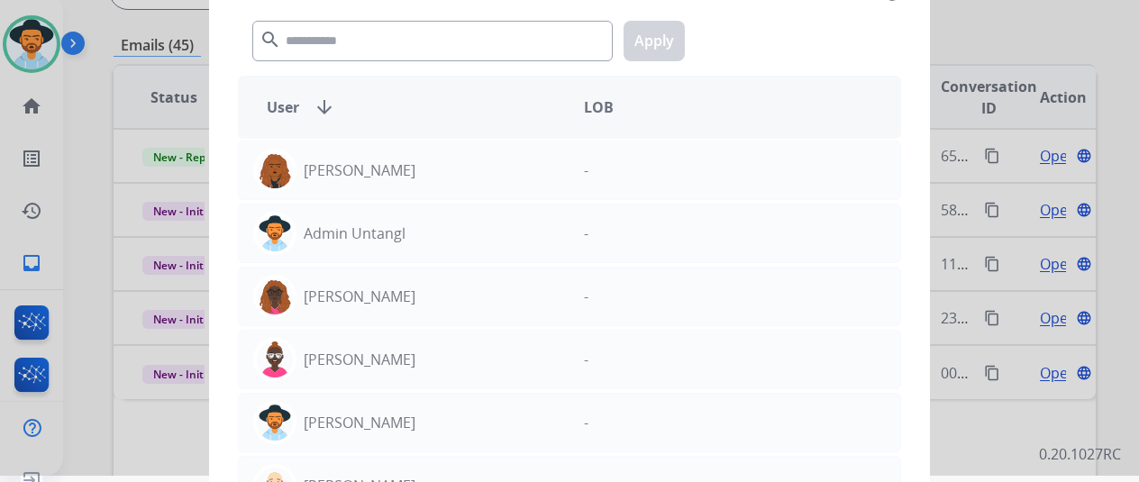
scroll to position [0, 0]
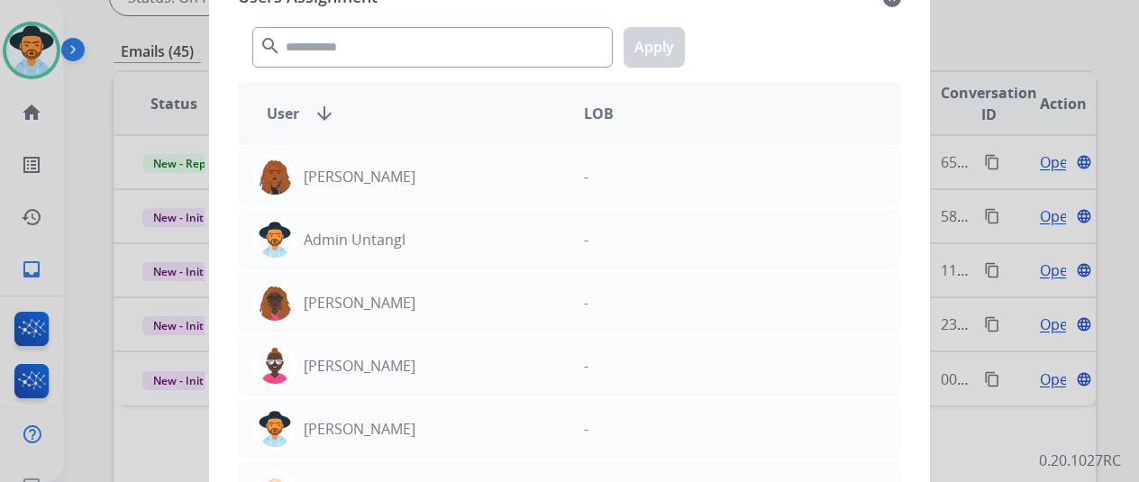
drag, startPoint x: 1039, startPoint y: 37, endPoint x: 975, endPoint y: 14, distance: 68.1
click at [1040, 36] on div at bounding box center [569, 241] width 1139 height 482
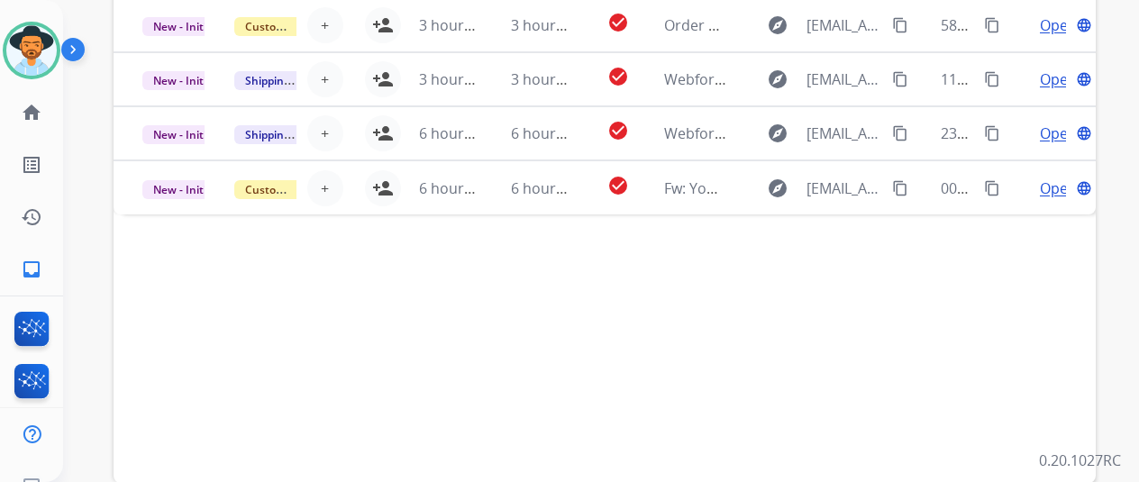
scroll to position [701, 0]
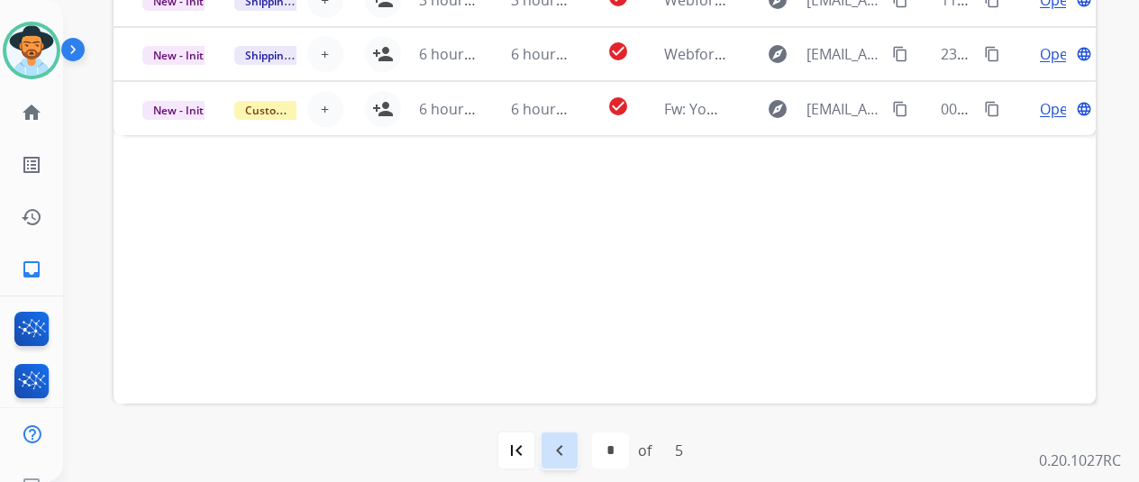
click at [560, 449] on mat-icon "navigate_before" at bounding box center [560, 451] width 22 height 22
select select "*"
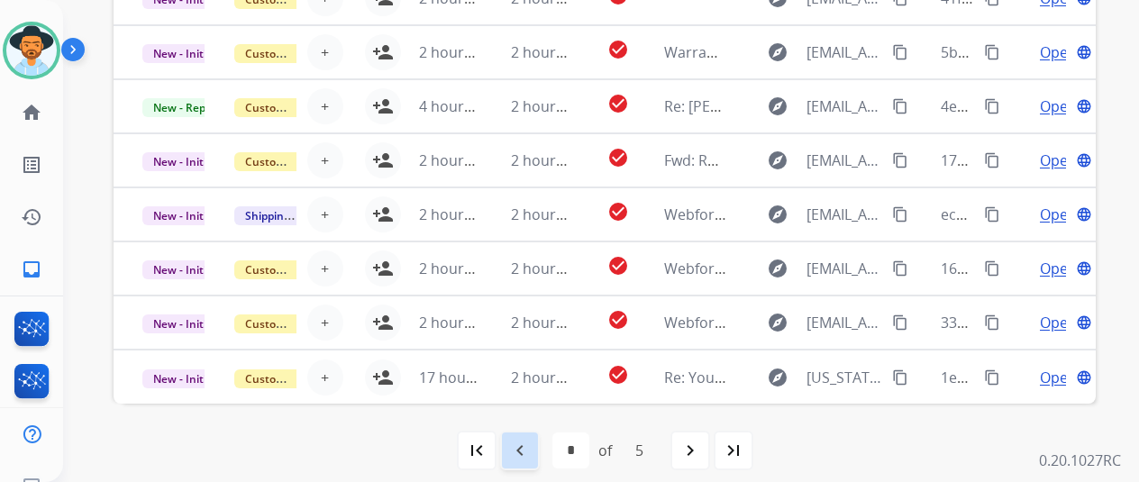
click at [531, 448] on mat-icon "navigate_before" at bounding box center [520, 451] width 22 height 22
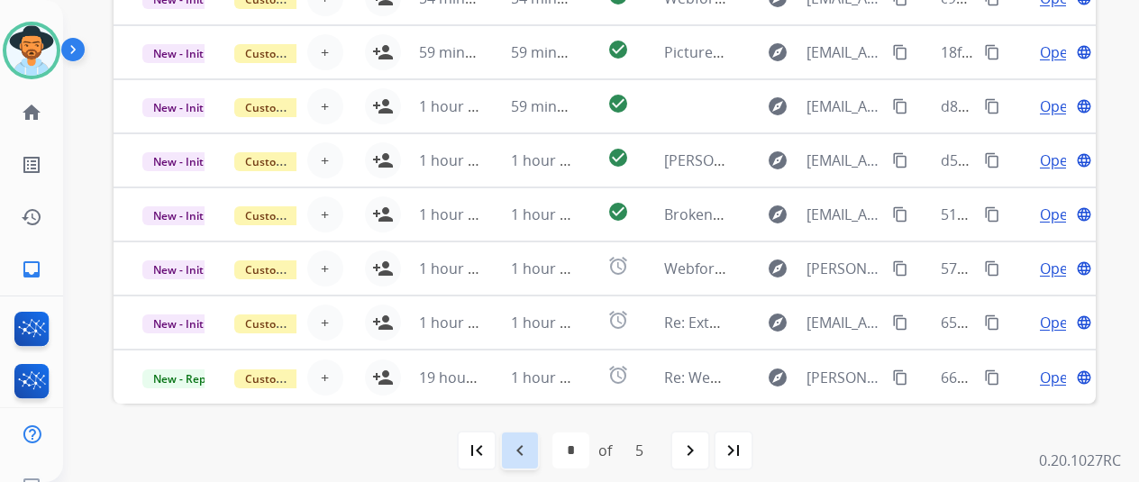
click at [530, 443] on mat-icon "navigate_before" at bounding box center [520, 451] width 22 height 22
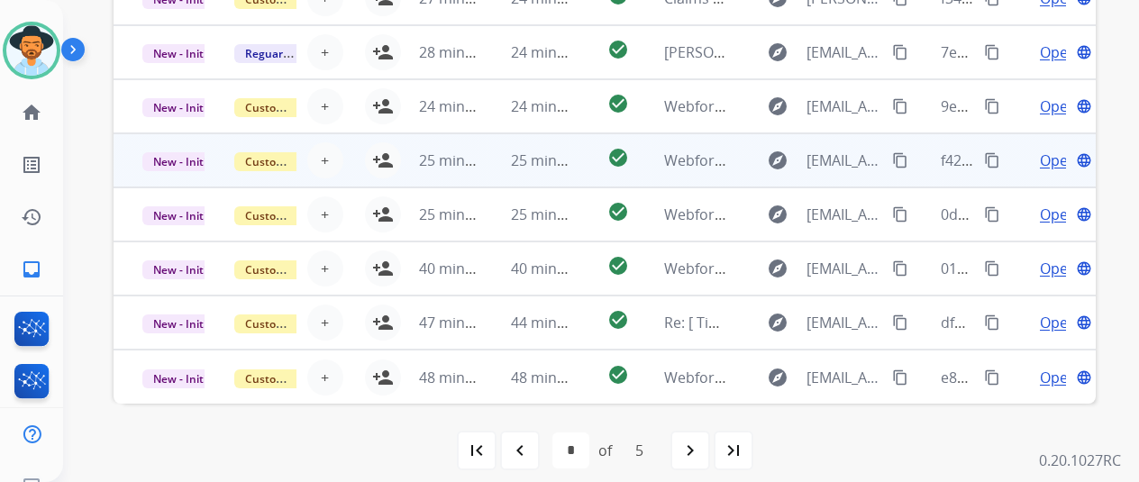
scroll to position [0, 0]
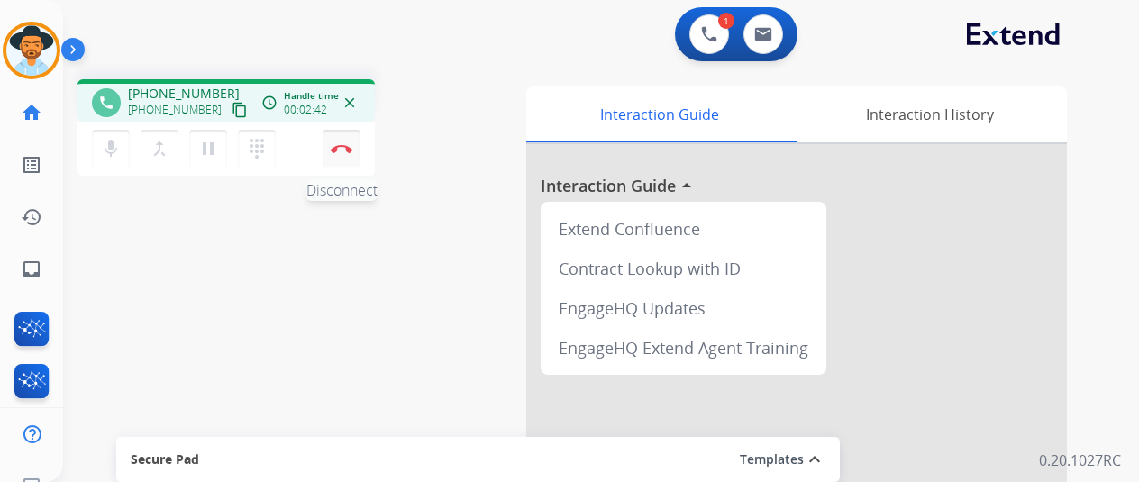
click at [340, 149] on img at bounding box center [342, 148] width 22 height 9
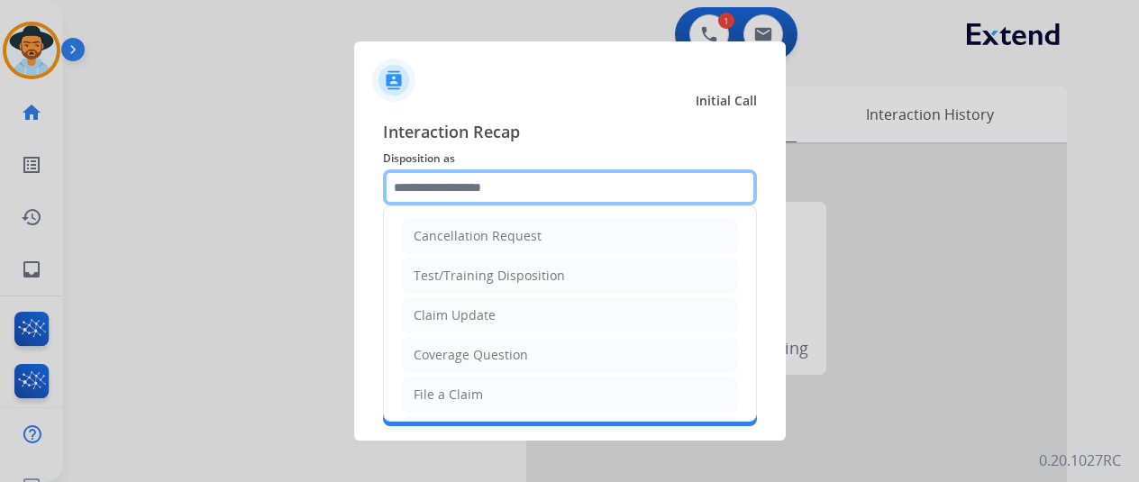
click at [440, 180] on input "text" at bounding box center [570, 187] width 374 height 36
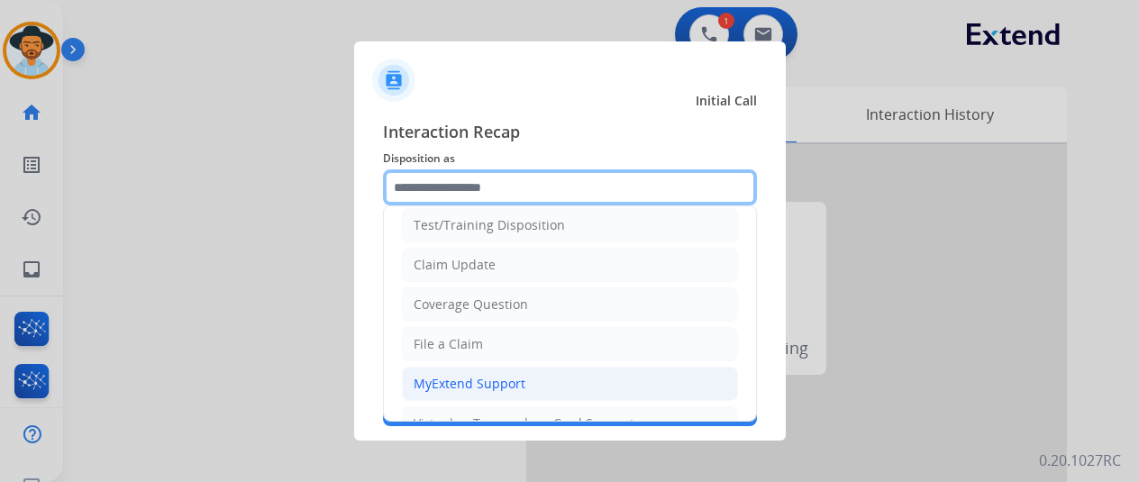
scroll to position [90, 0]
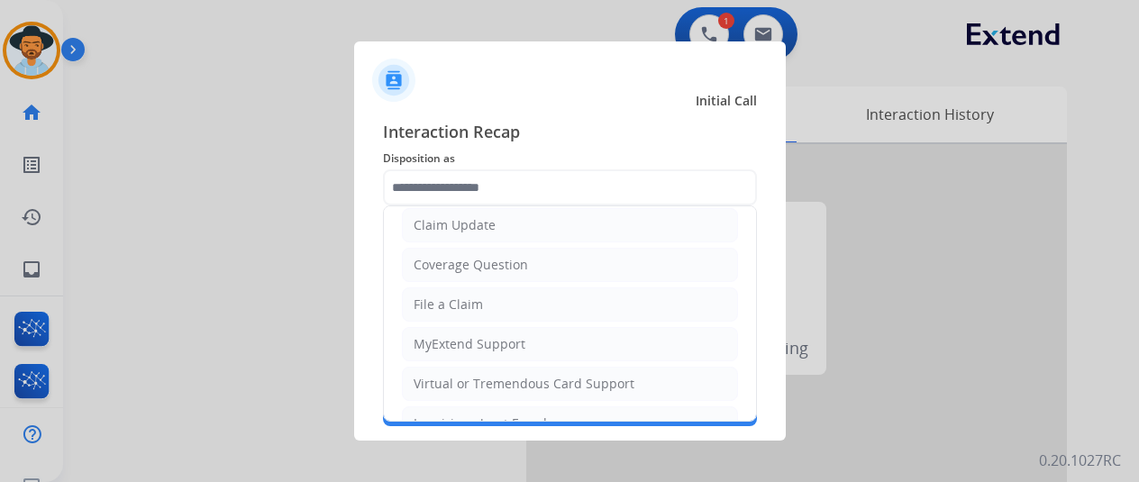
click at [442, 298] on div "File a Claim" at bounding box center [448, 305] width 69 height 18
type input "**********"
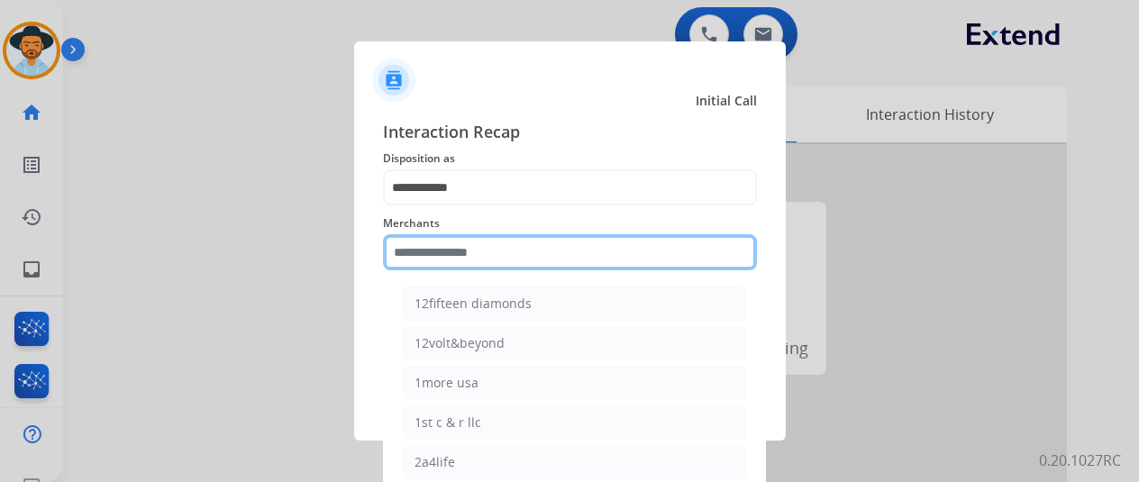
drag, startPoint x: 447, startPoint y: 266, endPoint x: 438, endPoint y: 268, distance: 9.2
click at [445, 268] on input "text" at bounding box center [570, 252] width 374 height 36
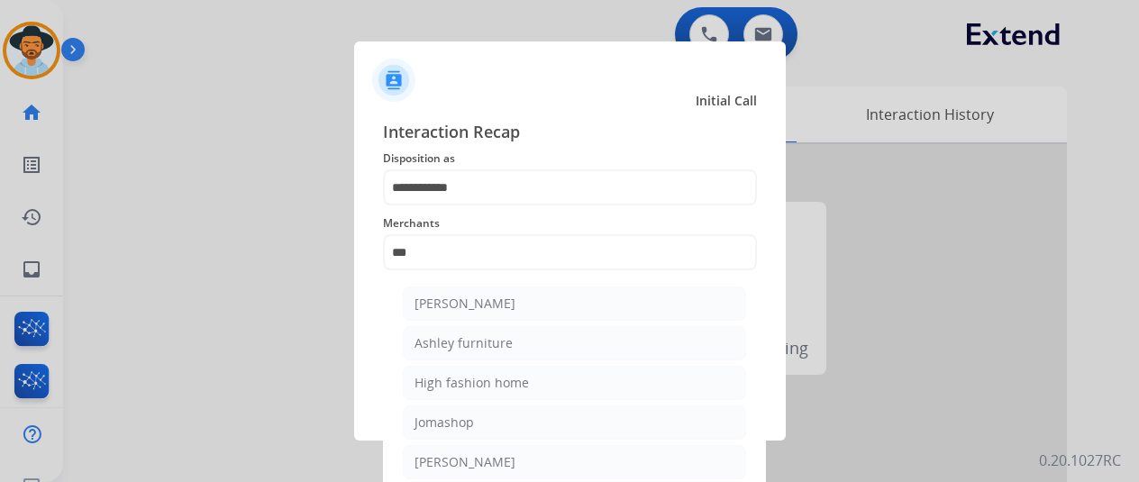
drag, startPoint x: 546, startPoint y: 298, endPoint x: 519, endPoint y: 297, distance: 27.0
click at [546, 298] on li "[PERSON_NAME]" at bounding box center [574, 304] width 343 height 34
type input "**********"
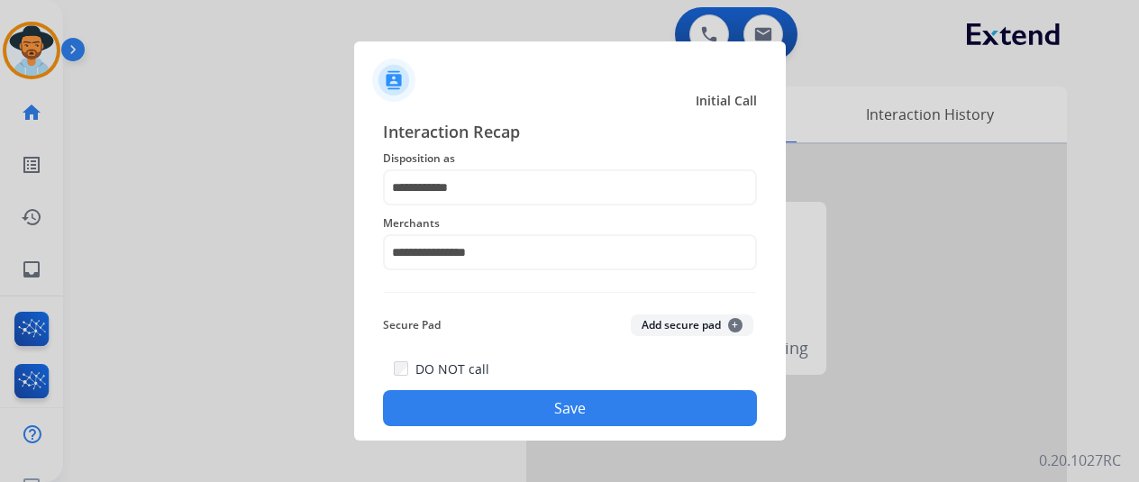
click at [486, 396] on button "Save" at bounding box center [570, 408] width 374 height 36
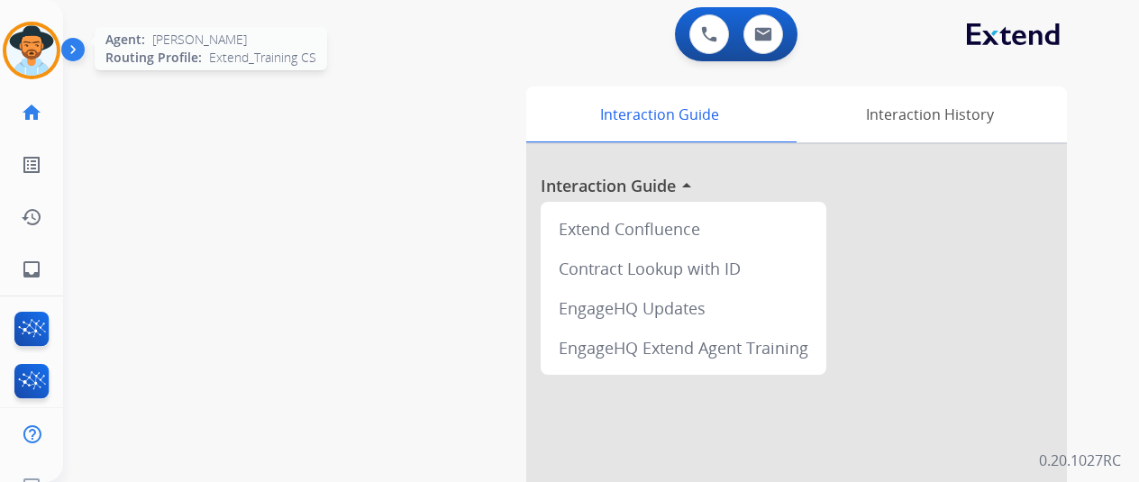
click at [44, 54] on img at bounding box center [31, 50] width 50 height 50
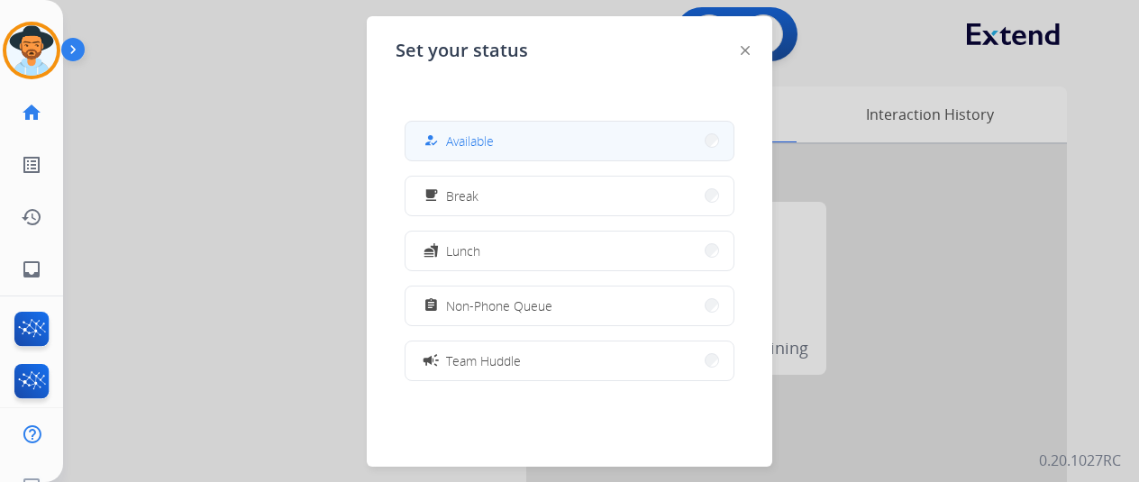
click at [534, 132] on button "how_to_reg Available" at bounding box center [569, 141] width 328 height 39
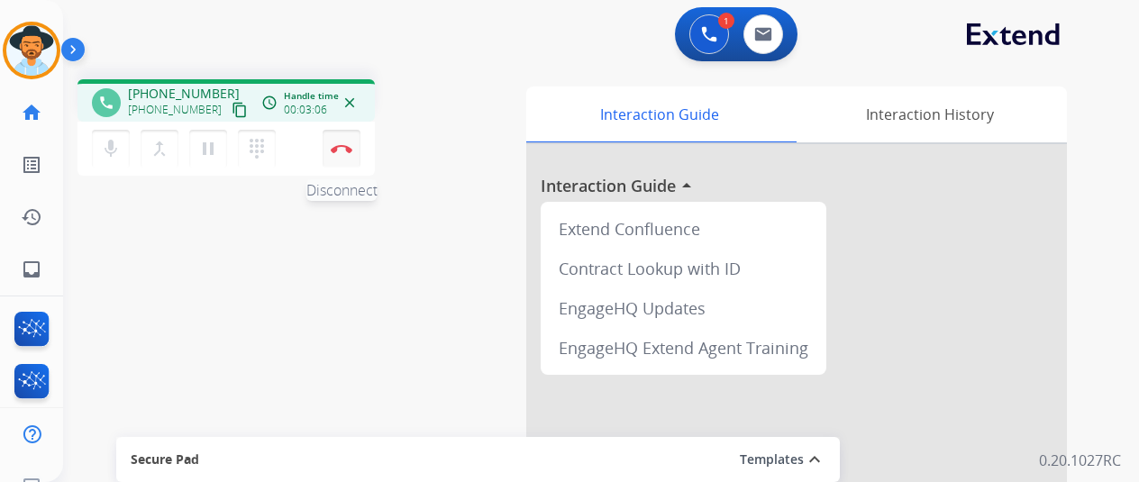
click at [342, 141] on button "Disconnect" at bounding box center [342, 149] width 38 height 38
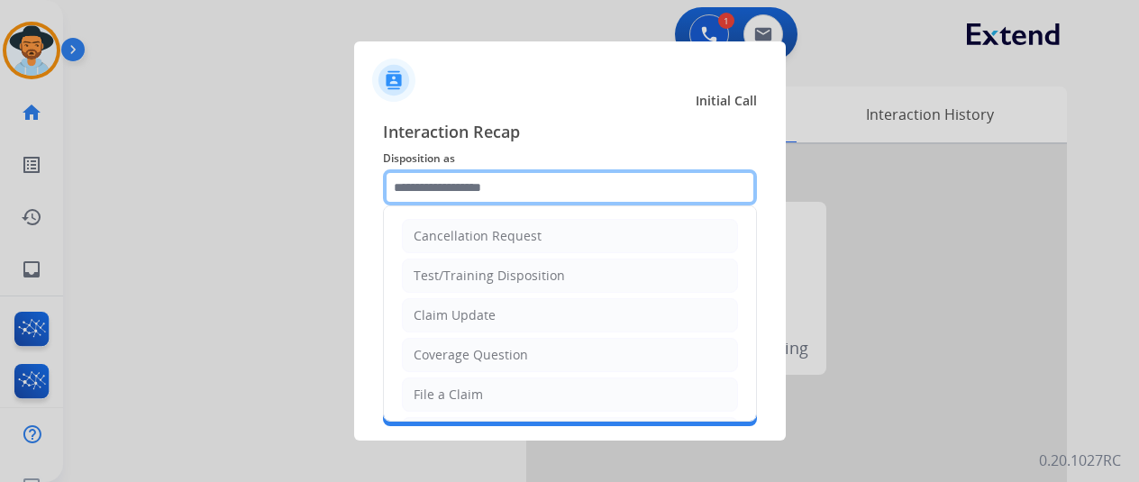
click at [432, 184] on input "text" at bounding box center [570, 187] width 374 height 36
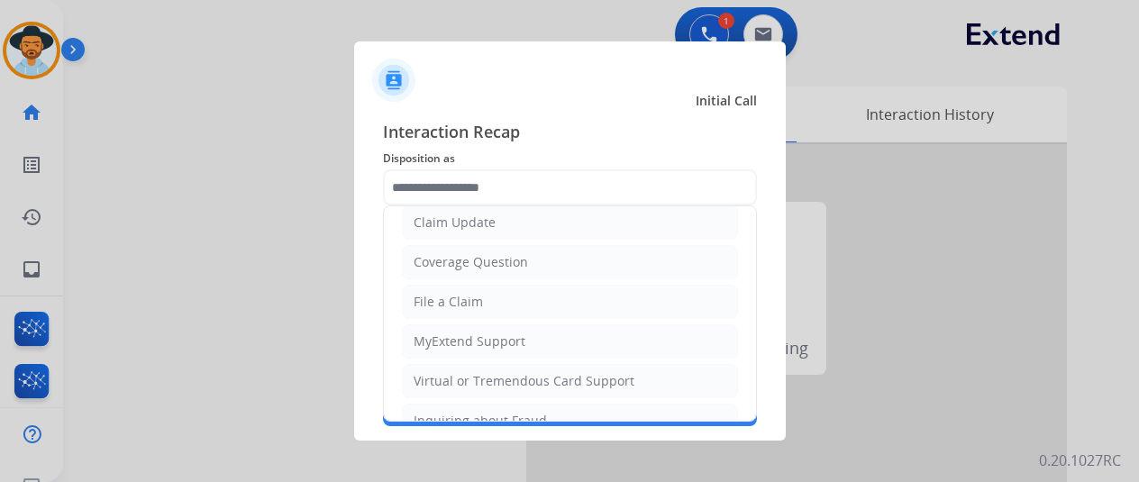
drag, startPoint x: 446, startPoint y: 367, endPoint x: 457, endPoint y: 329, distance: 39.4
click at [449, 365] on li "Virtual or Tremendous Card Support" at bounding box center [570, 381] width 336 height 34
type input "**********"
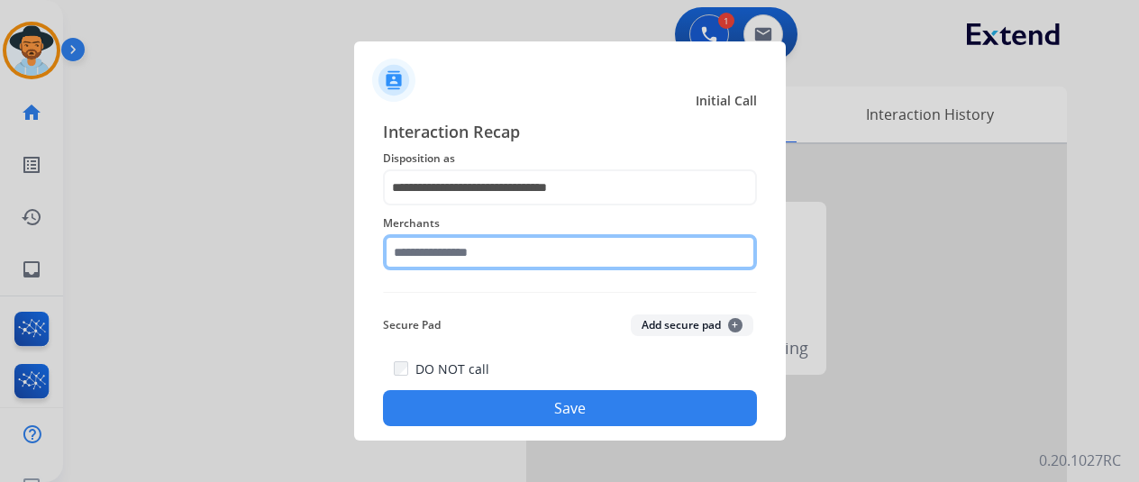
click at [458, 246] on input "text" at bounding box center [570, 252] width 374 height 36
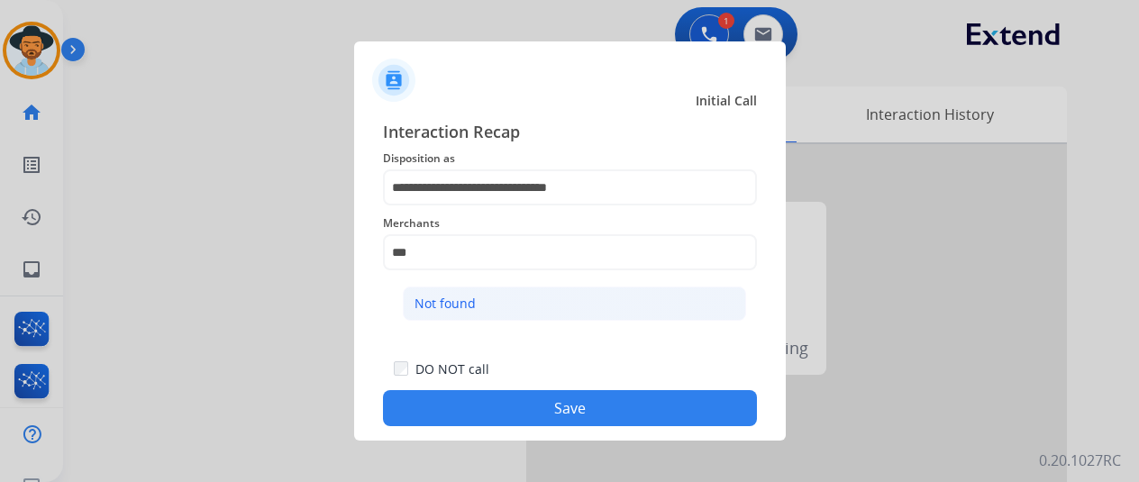
click at [496, 297] on li "Not found" at bounding box center [574, 304] width 343 height 34
type input "*********"
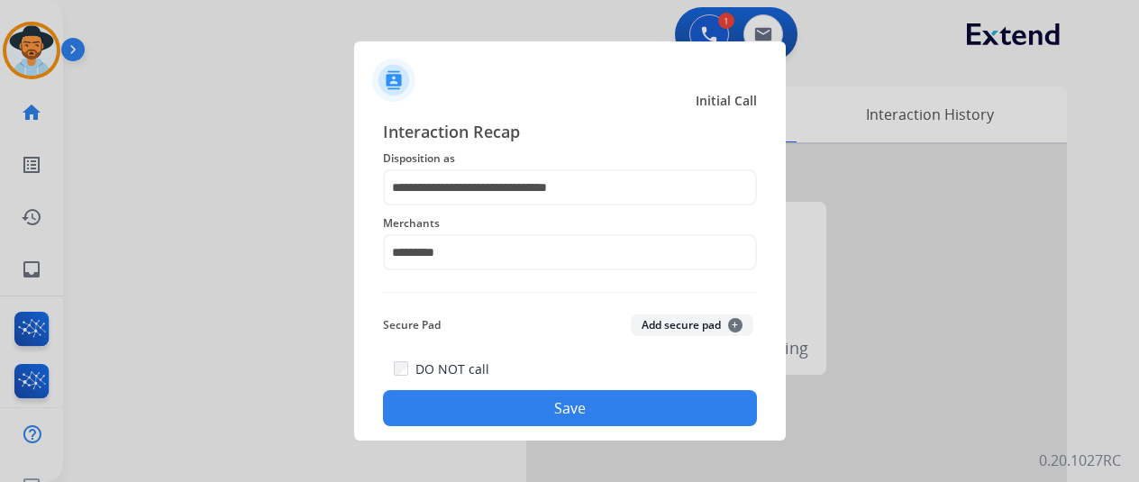
click at [575, 405] on button "Save" at bounding box center [570, 408] width 374 height 36
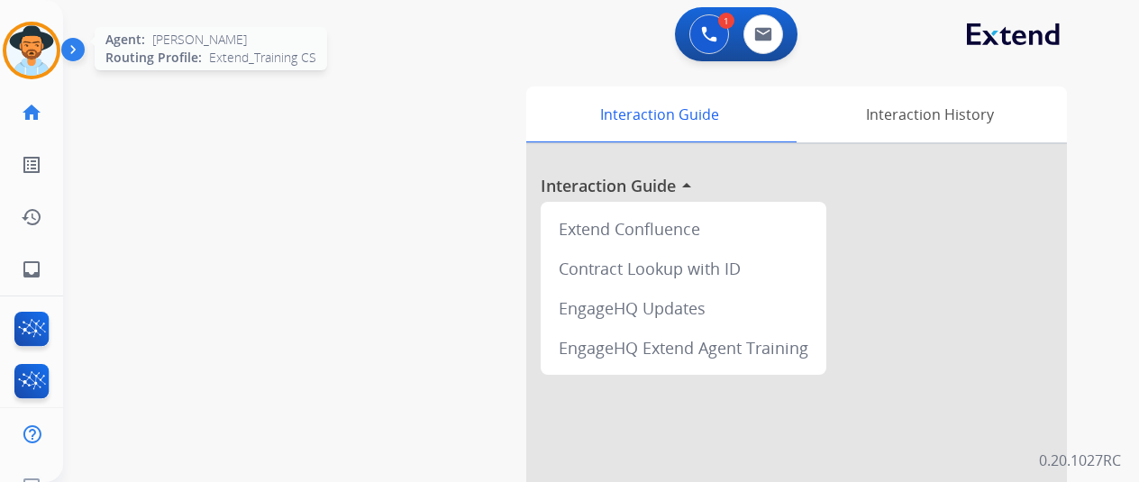
click at [30, 40] on img at bounding box center [31, 50] width 50 height 50
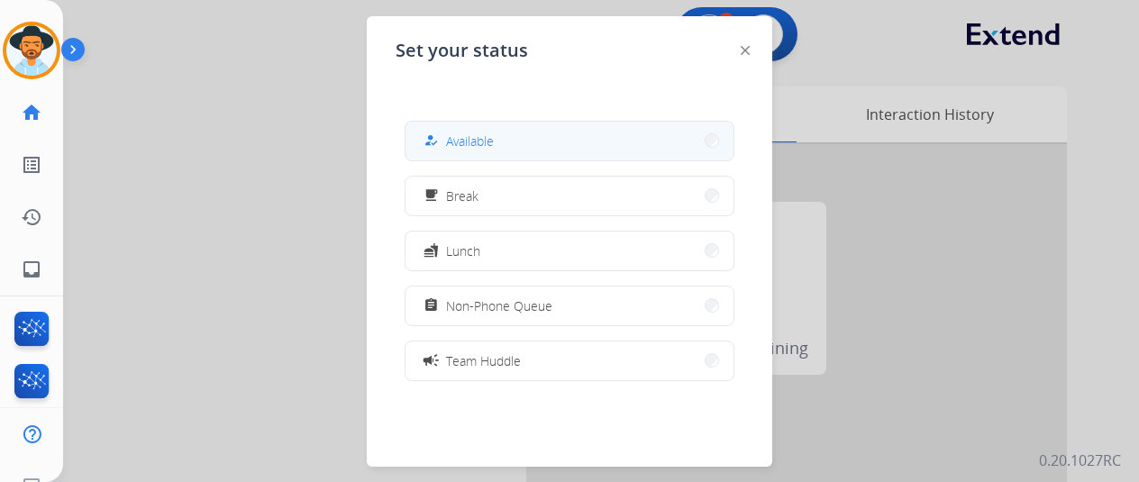
click at [481, 132] on span "Available" at bounding box center [470, 141] width 48 height 19
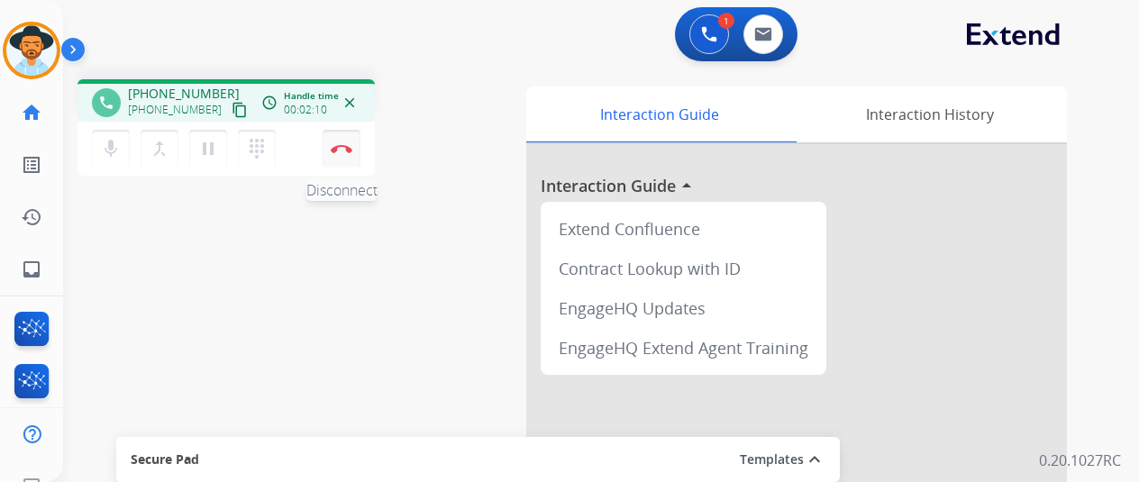
click at [344, 149] on img at bounding box center [342, 148] width 22 height 9
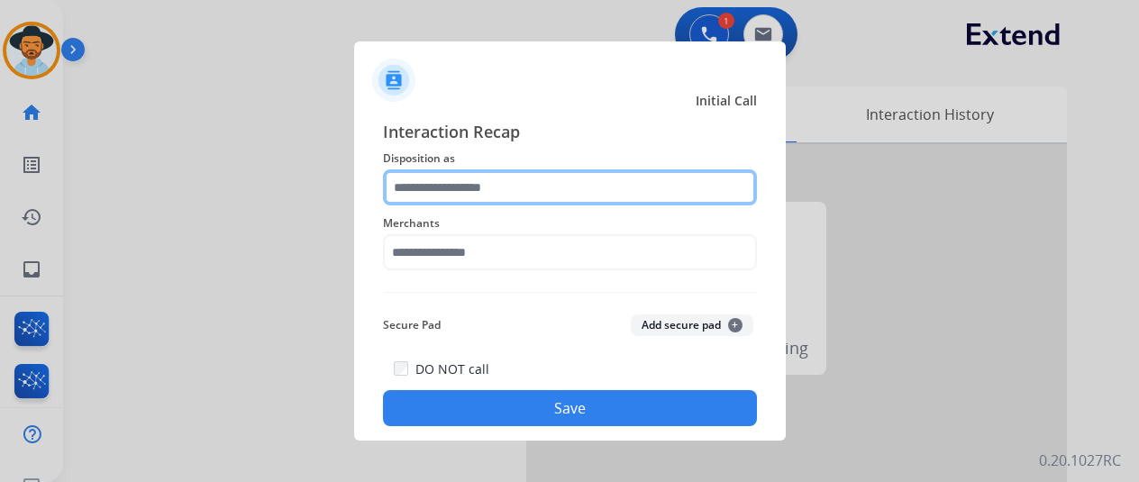
click at [450, 184] on input "text" at bounding box center [570, 187] width 374 height 36
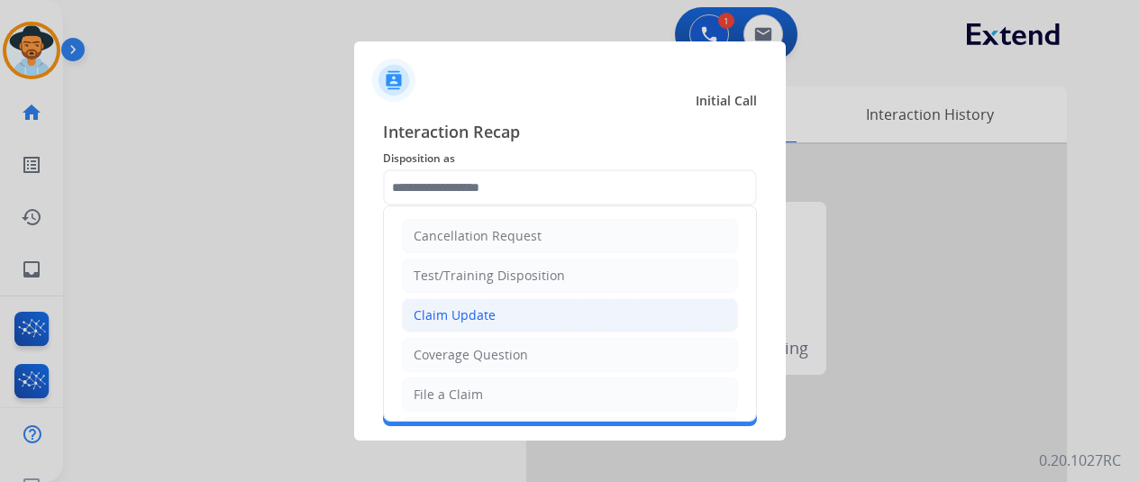
click at [443, 320] on div "Claim Update" at bounding box center [455, 315] width 82 height 18
type input "**********"
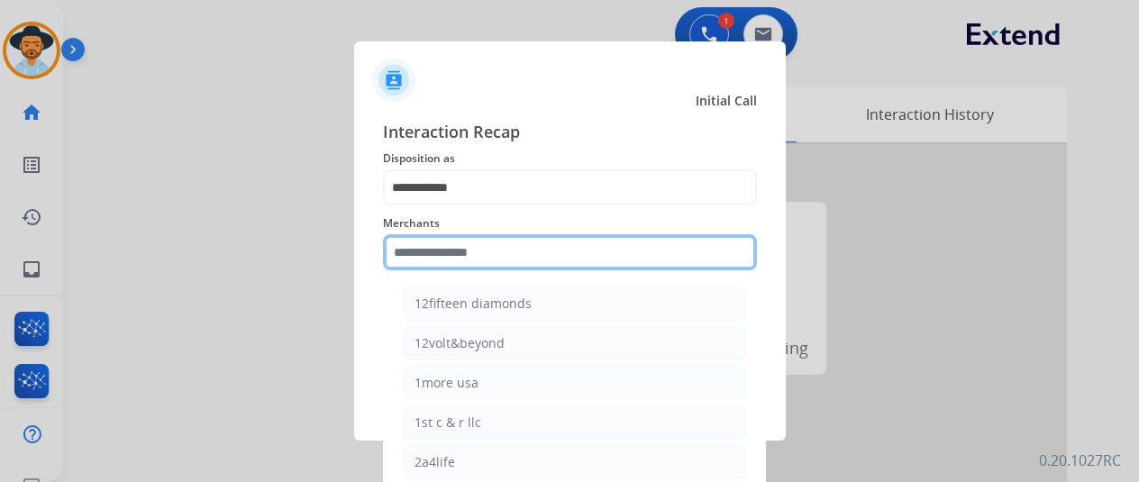
click at [414, 253] on input "text" at bounding box center [570, 252] width 374 height 36
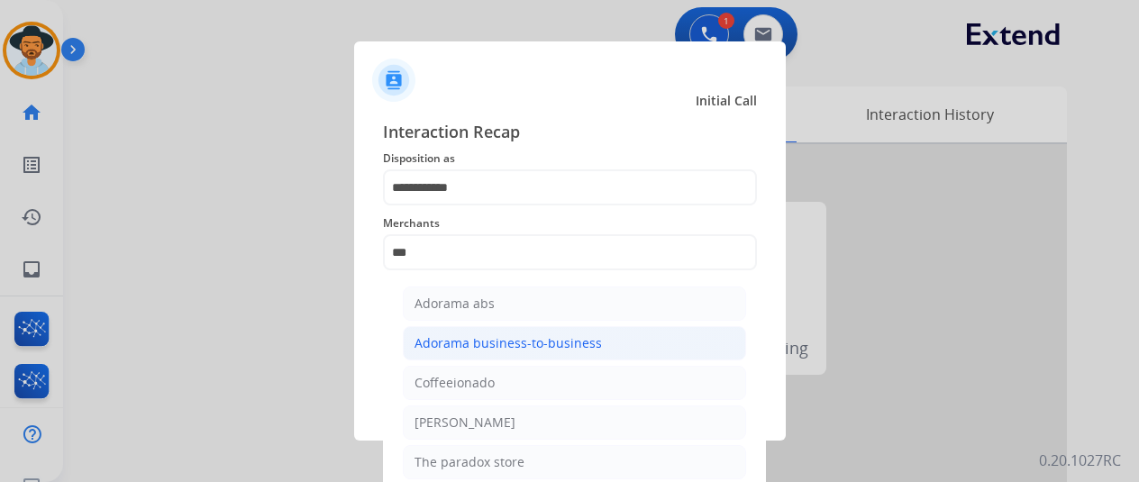
click at [465, 343] on div "Adorama business-to-business" at bounding box center [507, 343] width 187 height 18
type input "**********"
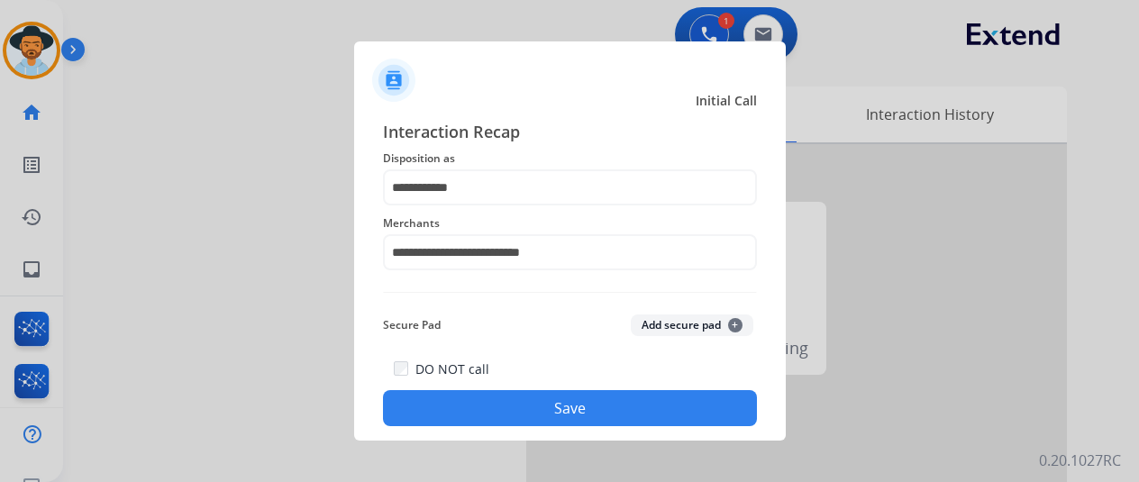
click at [532, 405] on button "Save" at bounding box center [570, 408] width 374 height 36
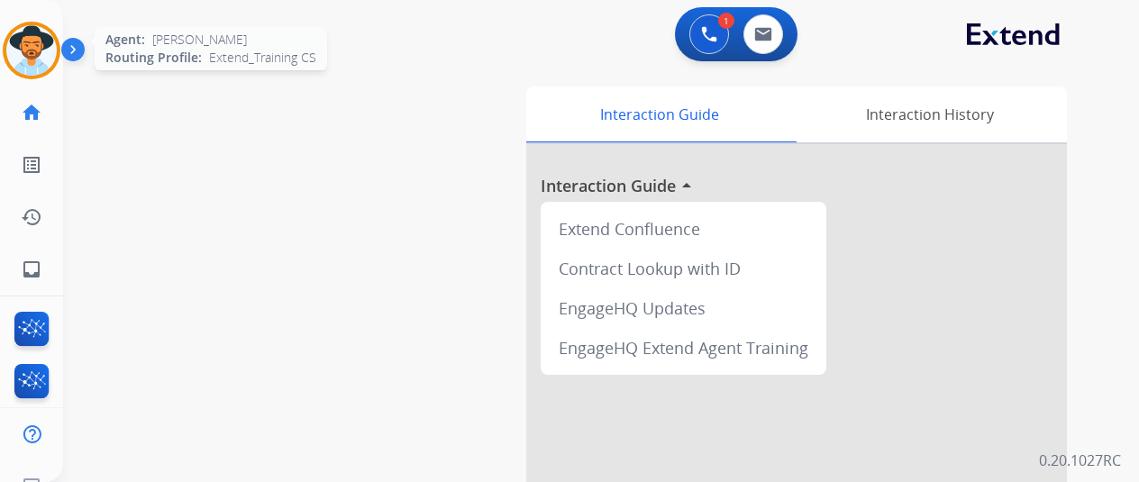
click at [40, 45] on img at bounding box center [31, 50] width 50 height 50
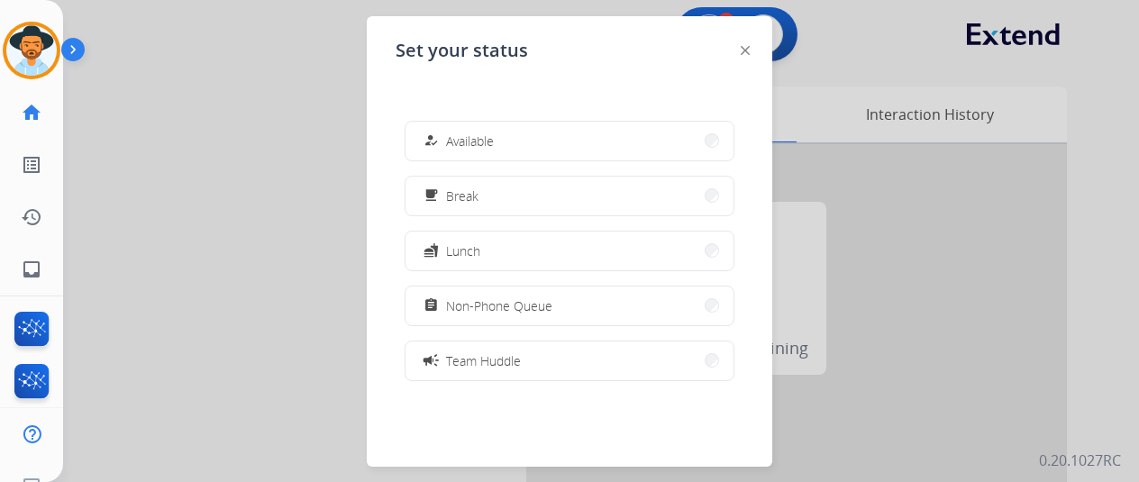
click at [522, 131] on button "how_to_reg Available" at bounding box center [569, 141] width 328 height 39
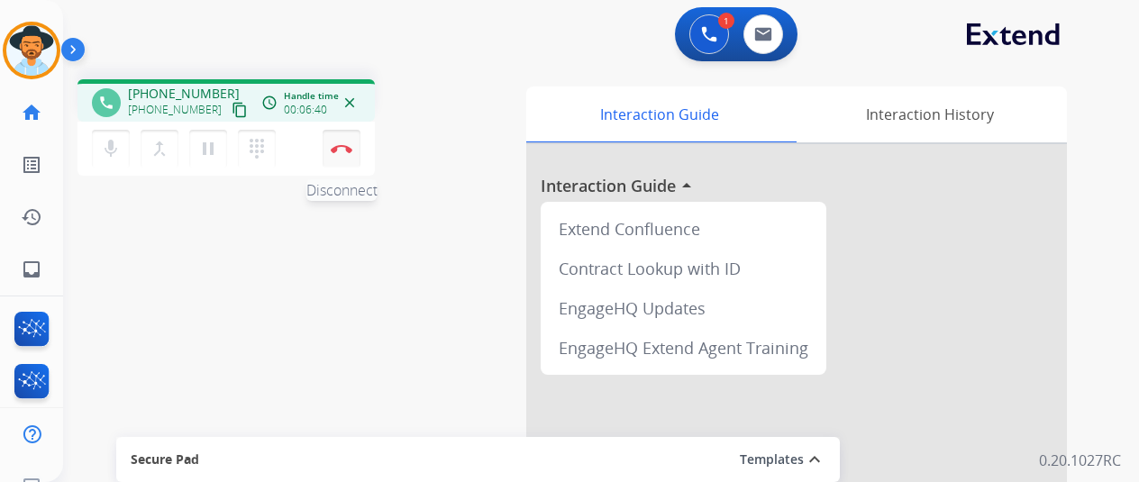
click at [340, 147] on img at bounding box center [342, 148] width 22 height 9
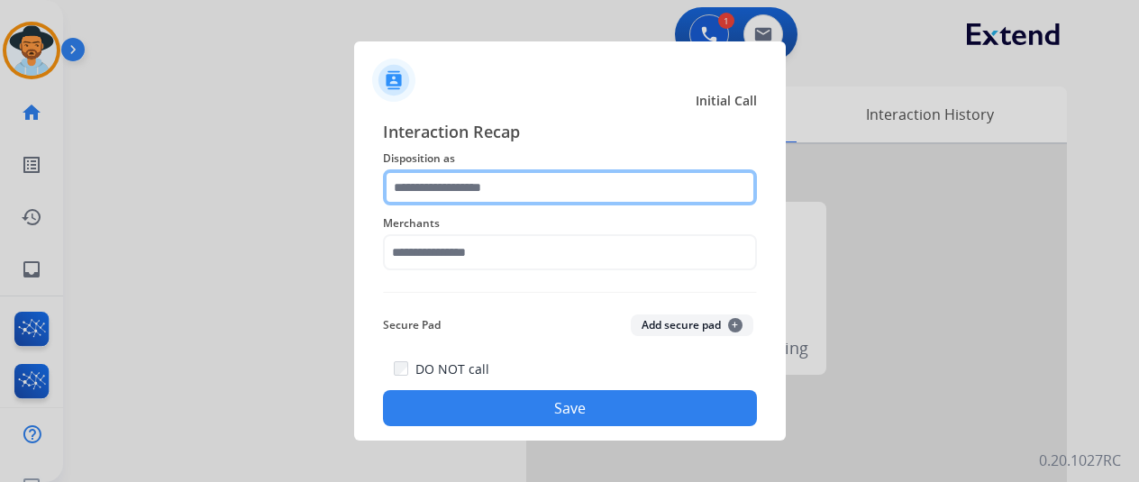
click at [440, 185] on input "text" at bounding box center [570, 187] width 374 height 36
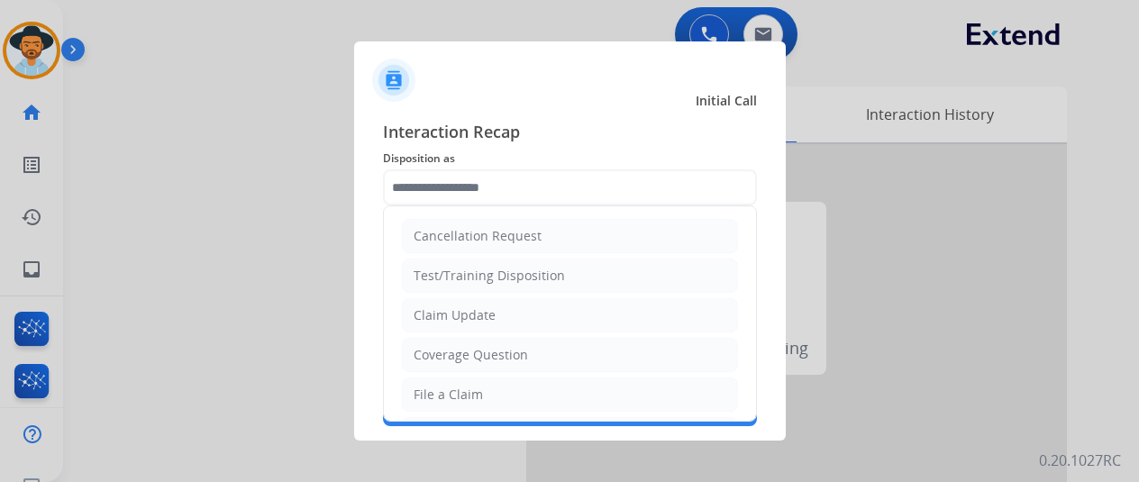
drag, startPoint x: 441, startPoint y: 383, endPoint x: 432, endPoint y: 377, distance: 11.0
click at [441, 386] on div "File a Claim" at bounding box center [448, 395] width 69 height 18
type input "**********"
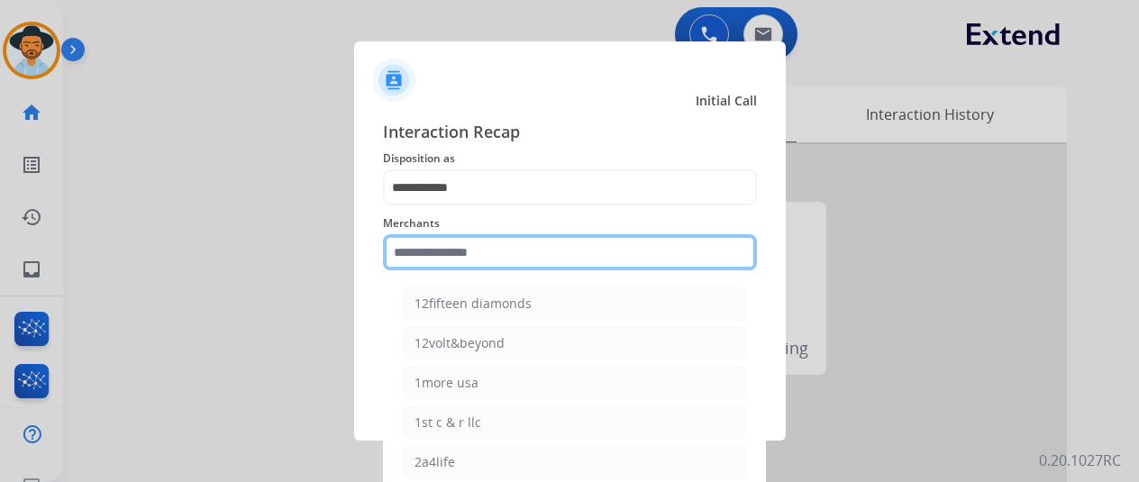
click at [449, 259] on input "text" at bounding box center [570, 252] width 374 height 36
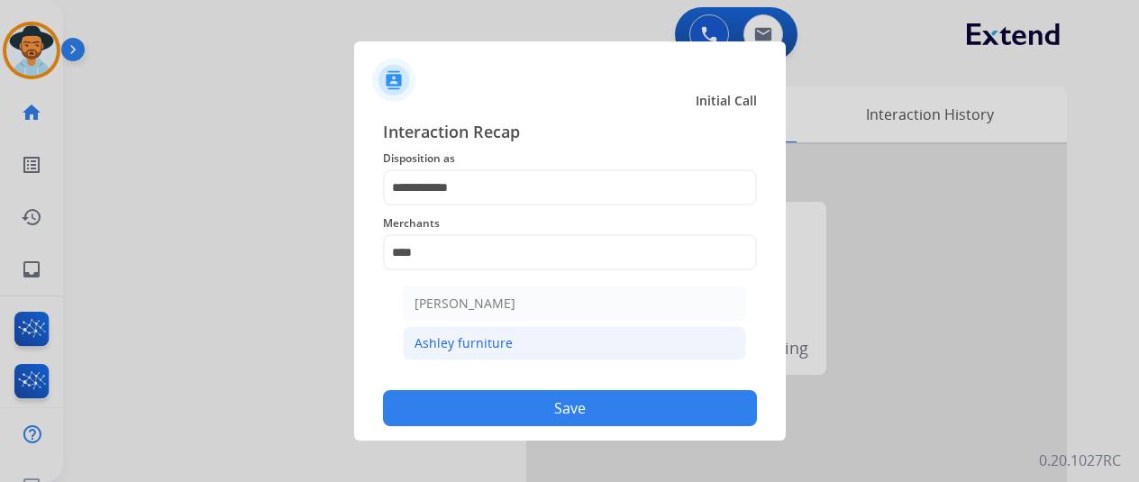
click at [563, 337] on li "Ashley furniture" at bounding box center [574, 343] width 343 height 34
type input "**********"
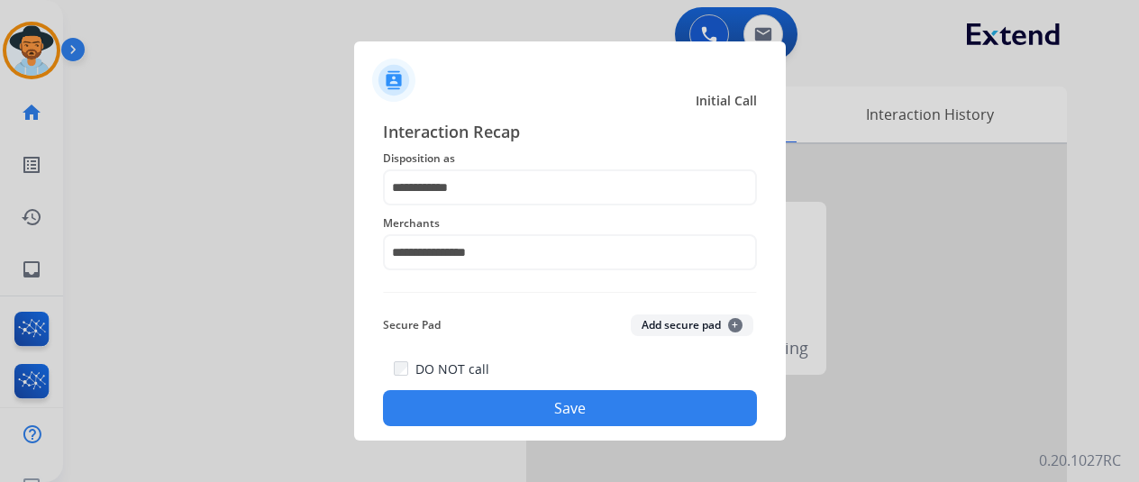
click at [533, 397] on button "Save" at bounding box center [570, 408] width 374 height 36
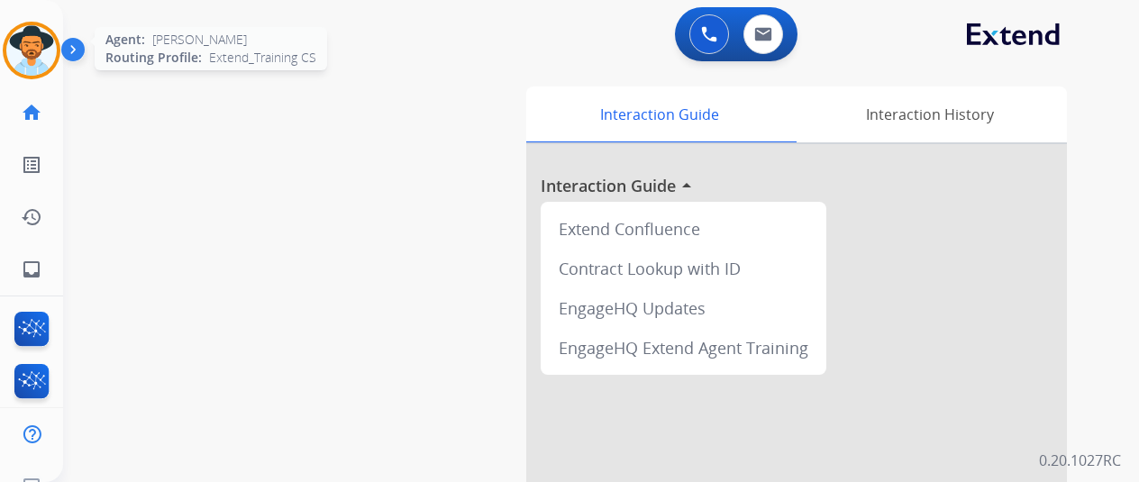
click at [37, 54] on img at bounding box center [31, 50] width 50 height 50
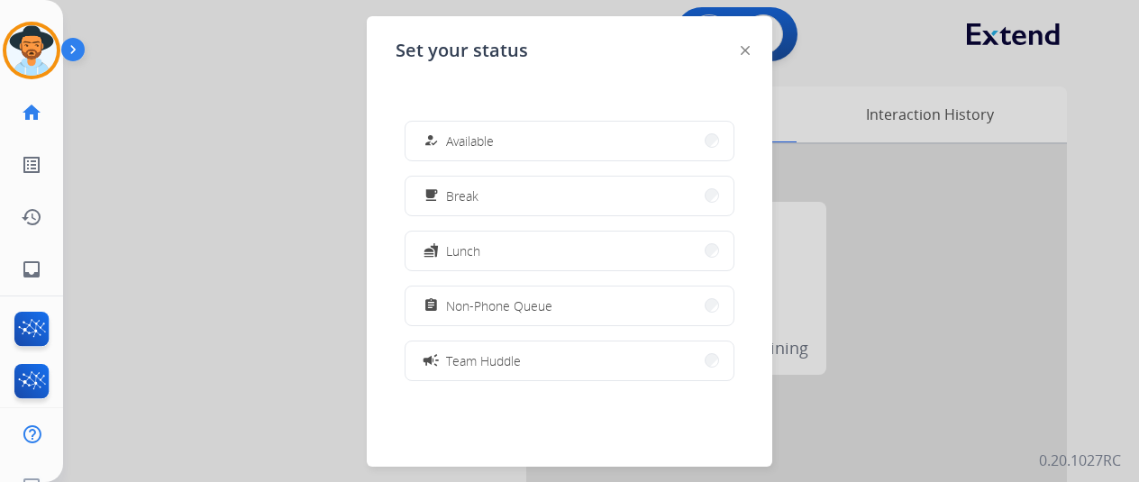
drag, startPoint x: 467, startPoint y: 147, endPoint x: 458, endPoint y: 18, distance: 129.2
click at [467, 146] on span "Available" at bounding box center [470, 141] width 48 height 19
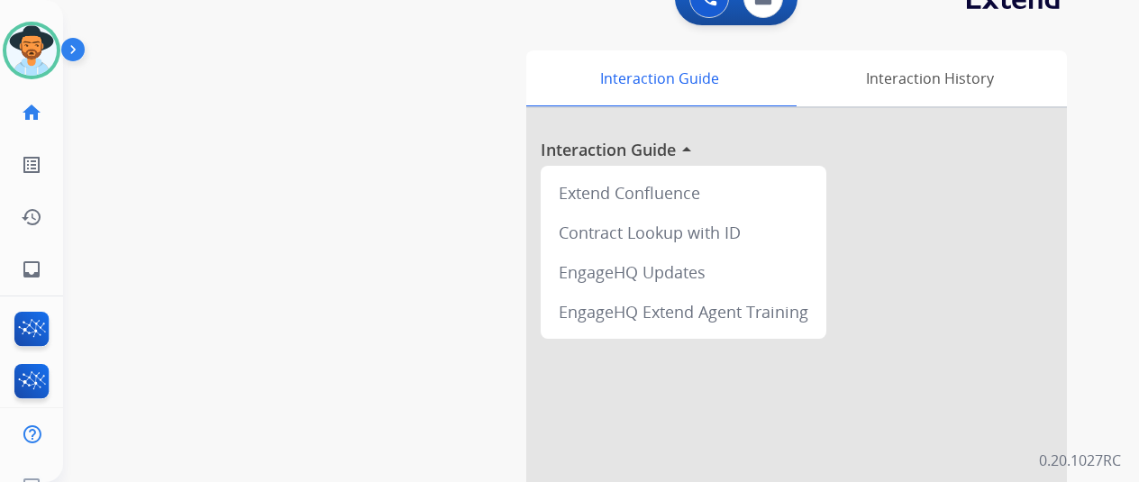
scroll to position [90, 0]
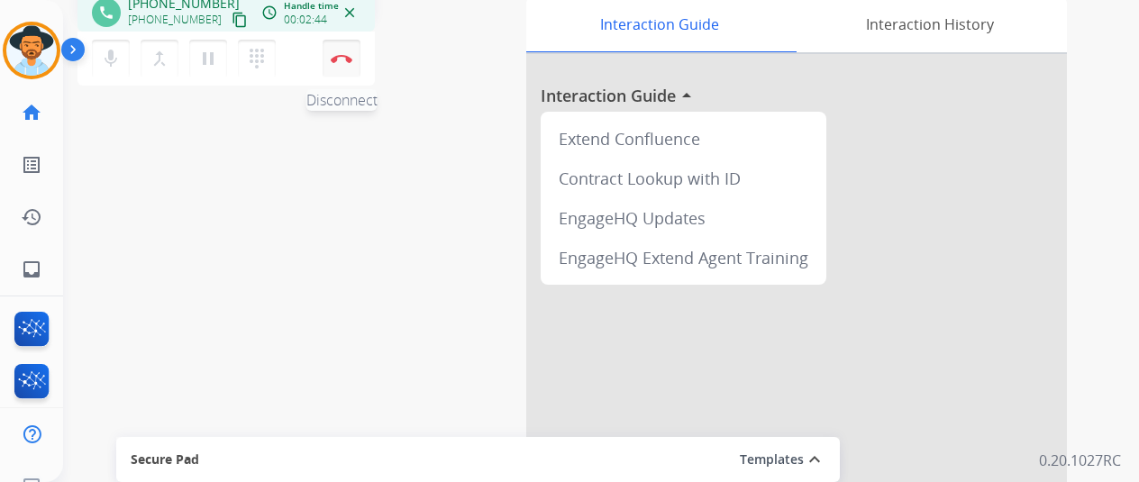
click at [342, 58] on img at bounding box center [342, 58] width 22 height 9
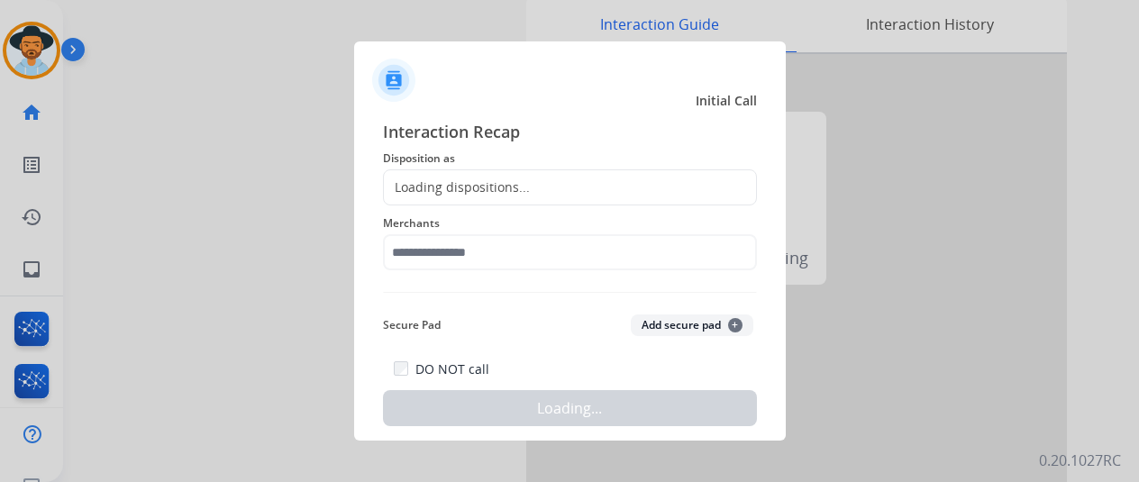
click at [446, 179] on div "Loading dispositions..." at bounding box center [457, 187] width 146 height 18
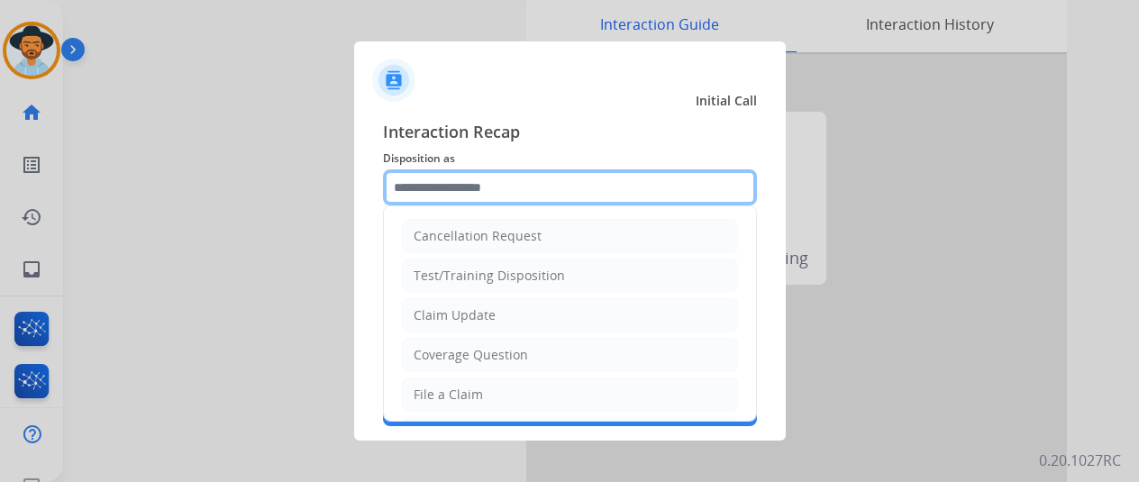
click at [446, 179] on input "text" at bounding box center [570, 187] width 374 height 36
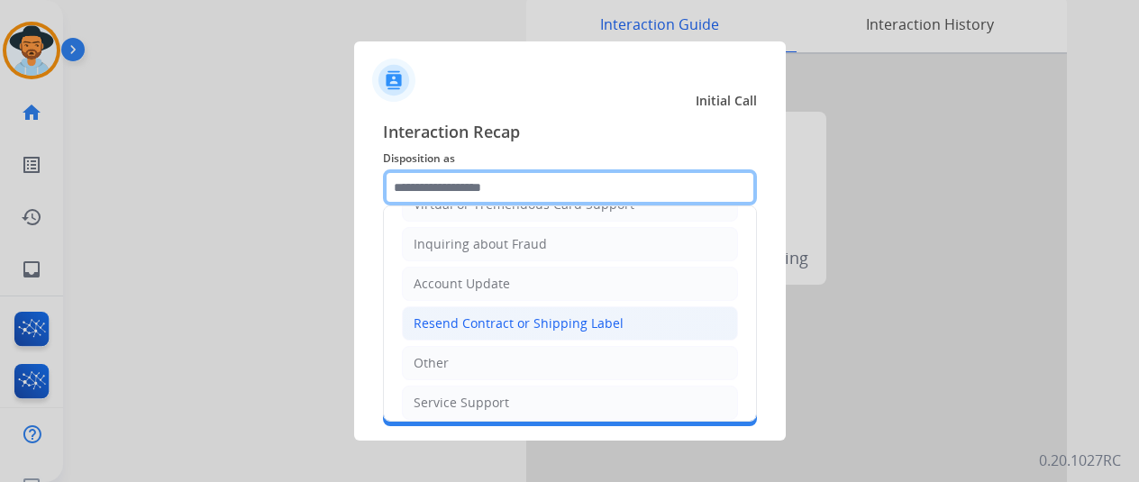
scroll to position [270, 0]
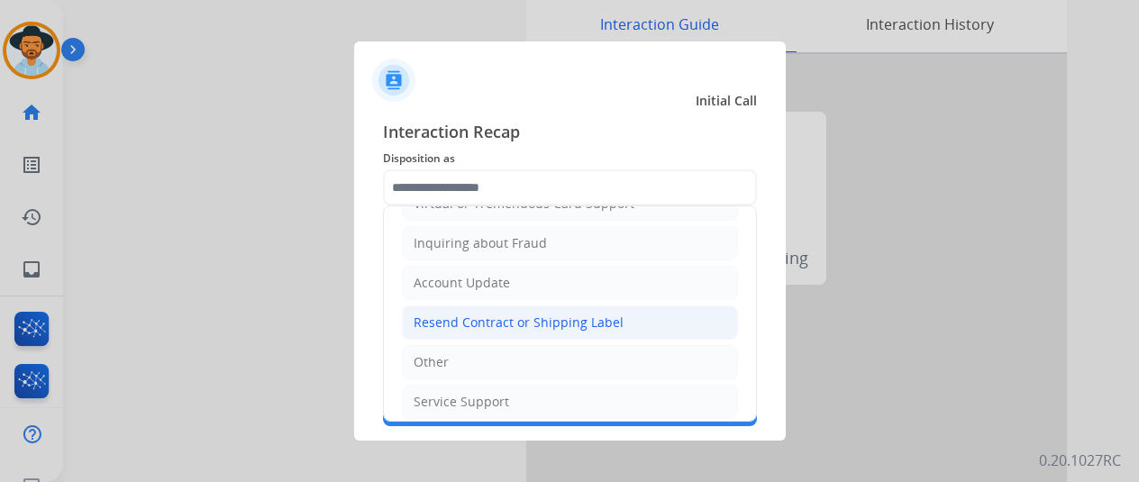
click at [486, 314] on div "Resend Contract or Shipping Label" at bounding box center [519, 323] width 210 height 18
type input "**********"
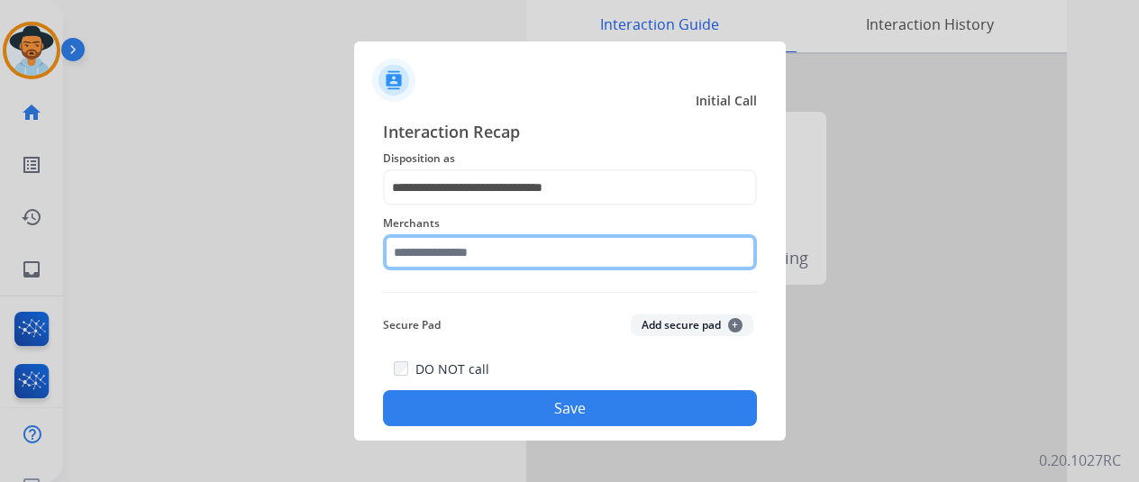
click at [418, 251] on input "text" at bounding box center [570, 252] width 374 height 36
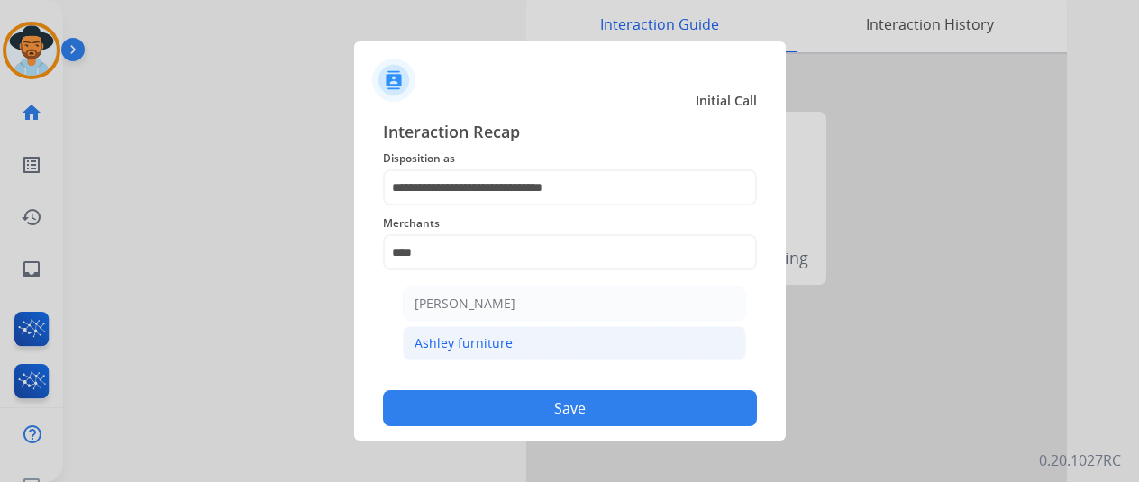
click at [459, 338] on div "Ashley furniture" at bounding box center [463, 343] width 98 height 18
type input "**********"
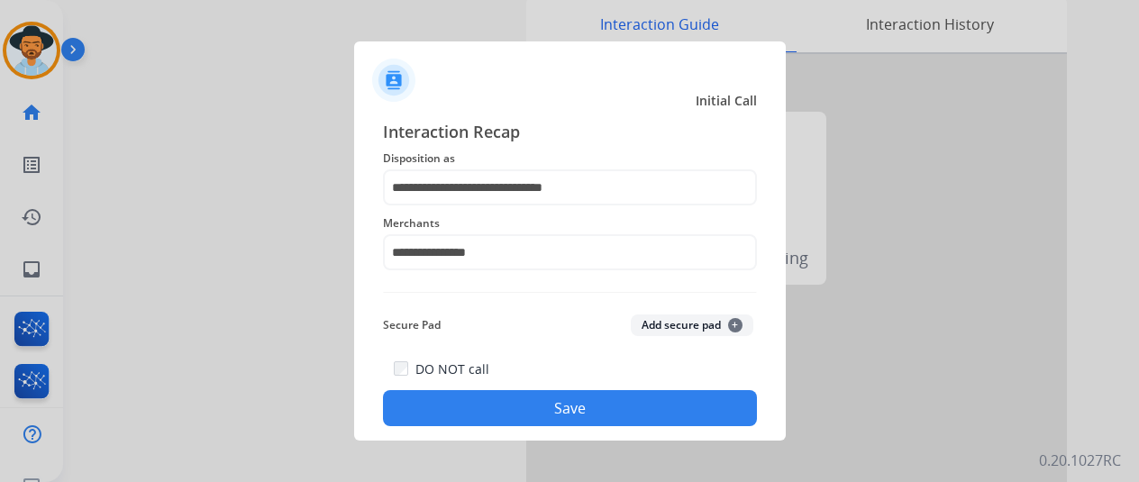
click at [503, 404] on button "Save" at bounding box center [570, 408] width 374 height 36
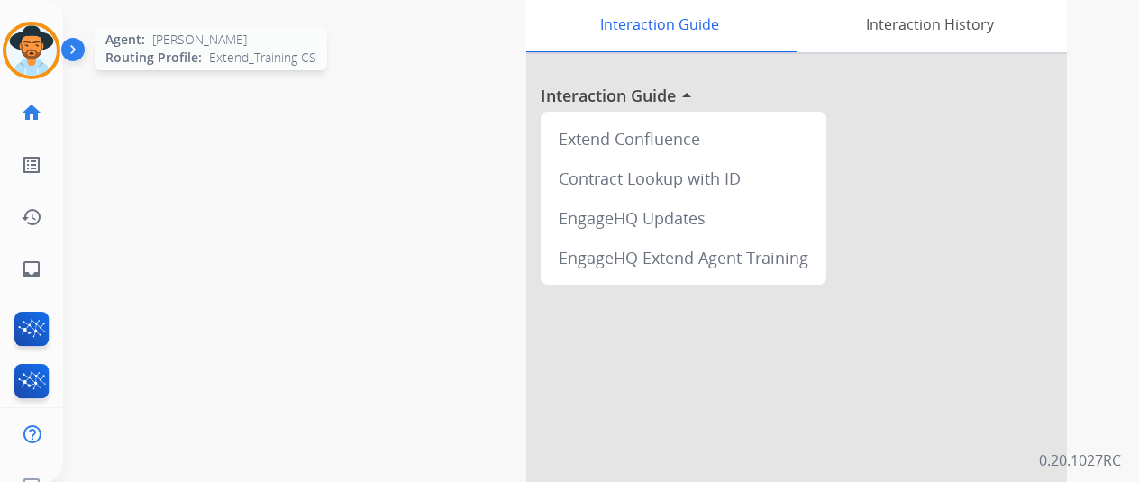
click at [33, 57] on img at bounding box center [31, 50] width 50 height 50
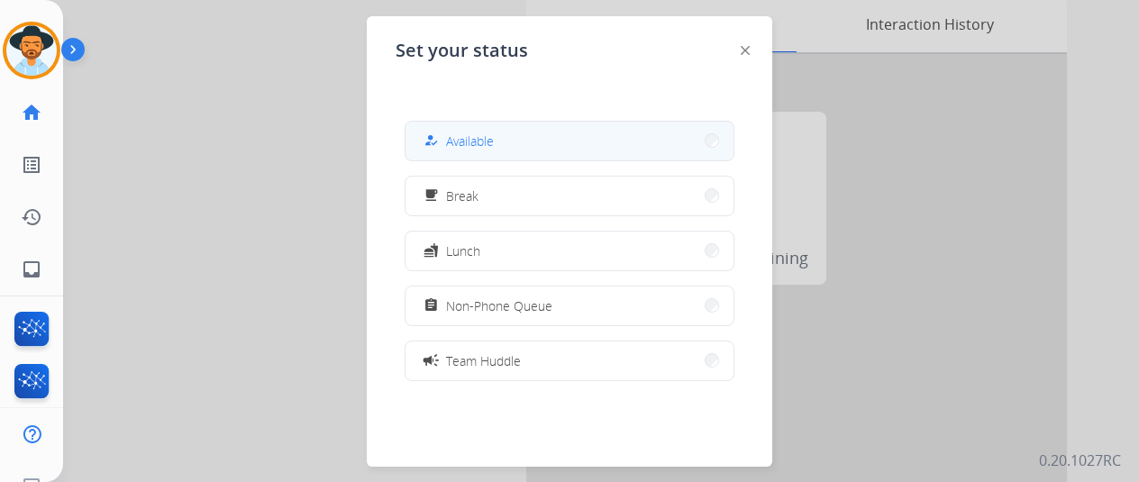
click at [454, 148] on span "Available" at bounding box center [470, 141] width 48 height 19
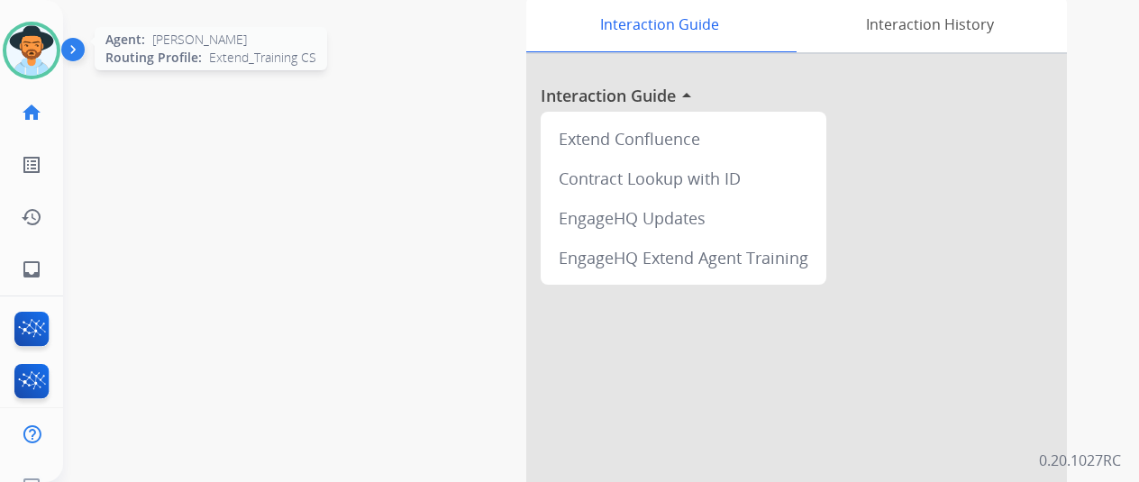
click at [35, 55] on img at bounding box center [31, 50] width 50 height 50
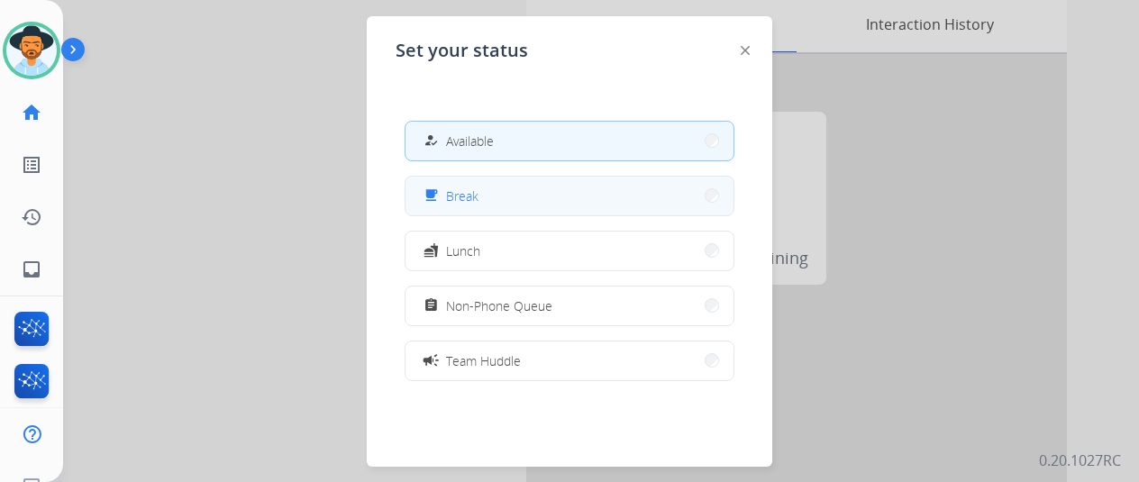
click at [505, 191] on button "free_breakfast Break" at bounding box center [569, 196] width 328 height 39
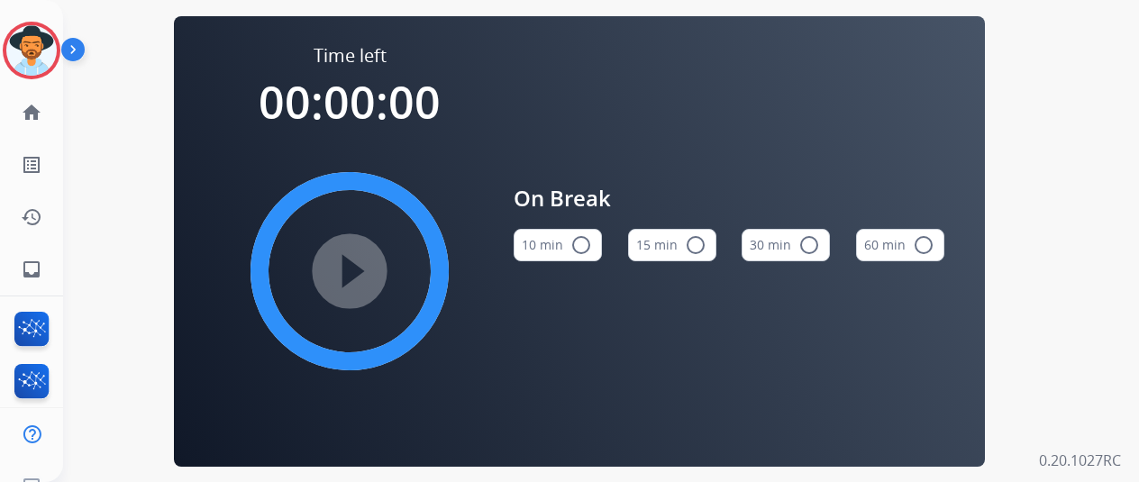
click at [589, 246] on mat-icon "radio_button_unchecked" at bounding box center [581, 245] width 22 height 22
click at [185, 115] on div "Time left 00:10:00 play_circle_filled On Break 10 min check_circle 15 min radio…" at bounding box center [579, 241] width 811 height 450
drag, startPoint x: 213, startPoint y: 179, endPoint x: 222, endPoint y: 177, distance: 9.4
click at [213, 180] on div "Time left 00:10:00 play_circle_filled On Break 10 min check_circle 15 min radio…" at bounding box center [579, 241] width 811 height 450
click at [353, 277] on mat-icon "play_circle_filled" at bounding box center [350, 271] width 22 height 22
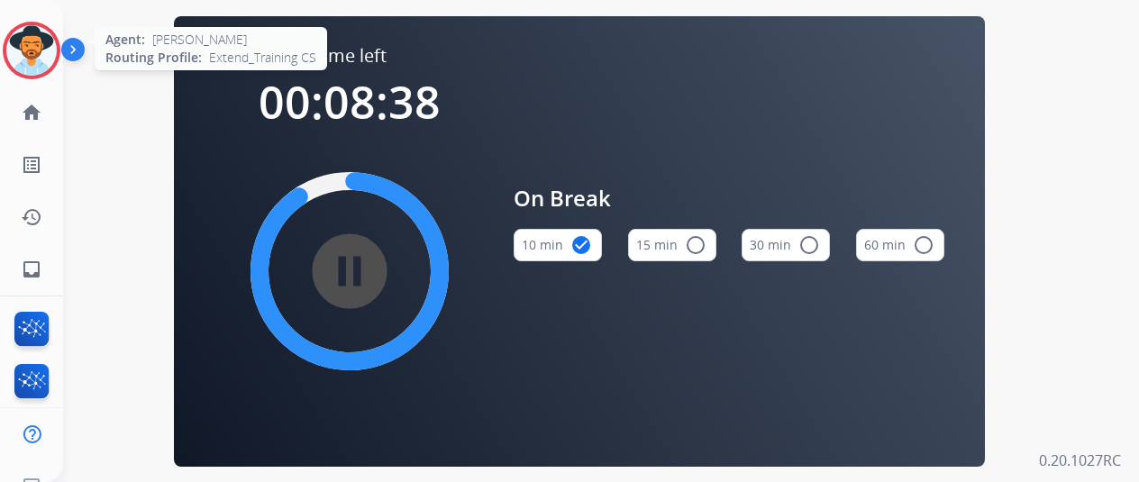
click at [18, 44] on img at bounding box center [31, 50] width 50 height 50
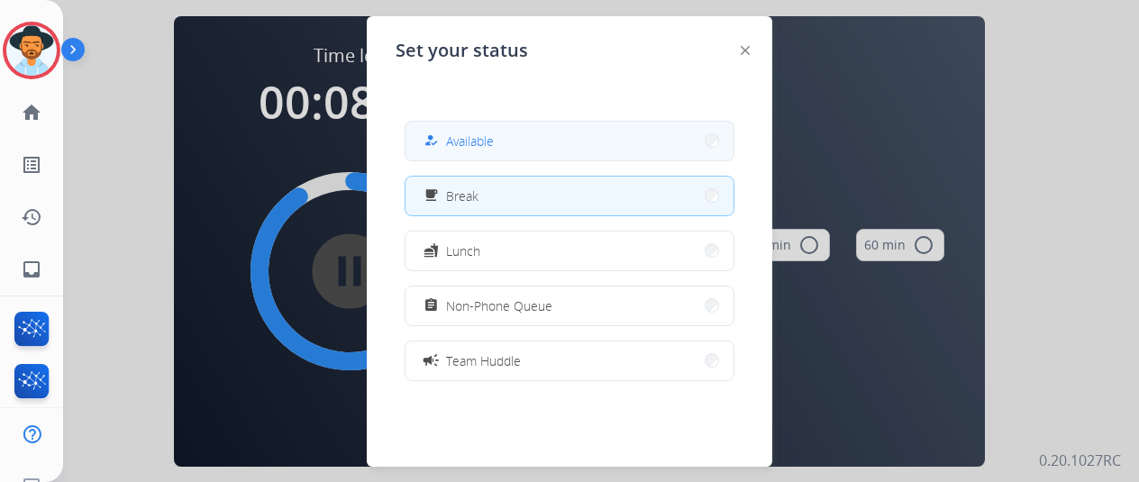
click at [459, 140] on span "Available" at bounding box center [470, 141] width 48 height 19
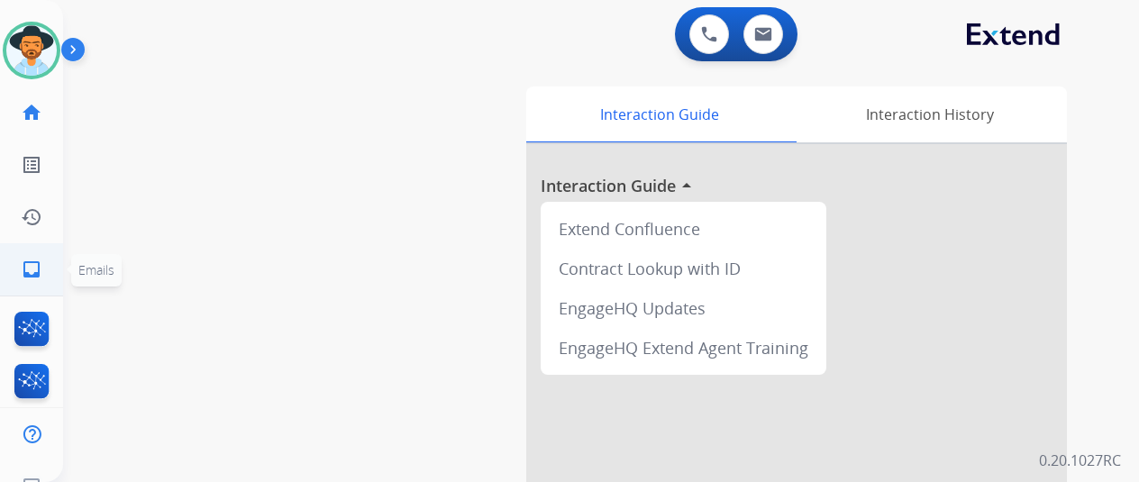
click at [35, 268] on mat-icon "inbox" at bounding box center [32, 270] width 22 height 22
select select "**********"
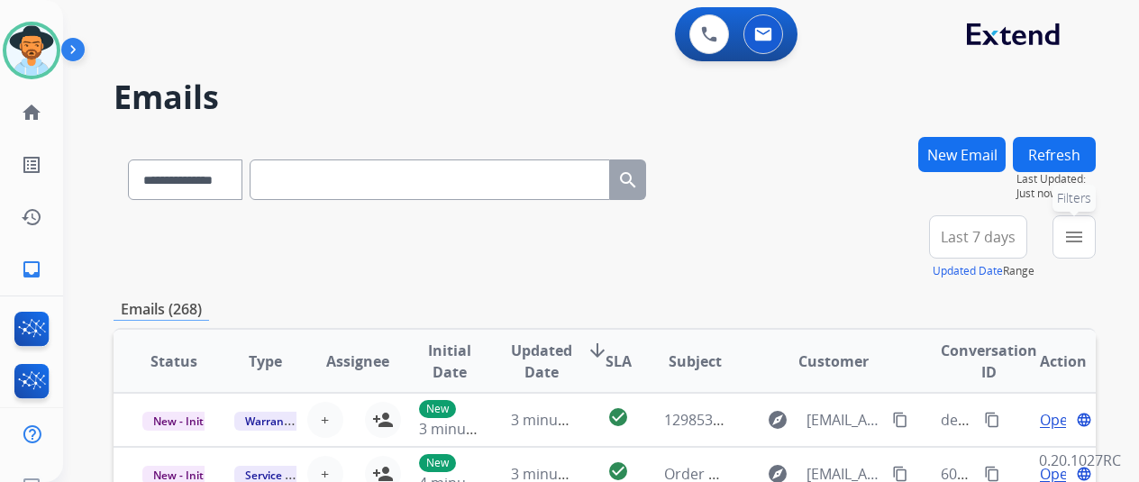
click at [1079, 232] on mat-icon "menu" at bounding box center [1074, 237] width 22 height 22
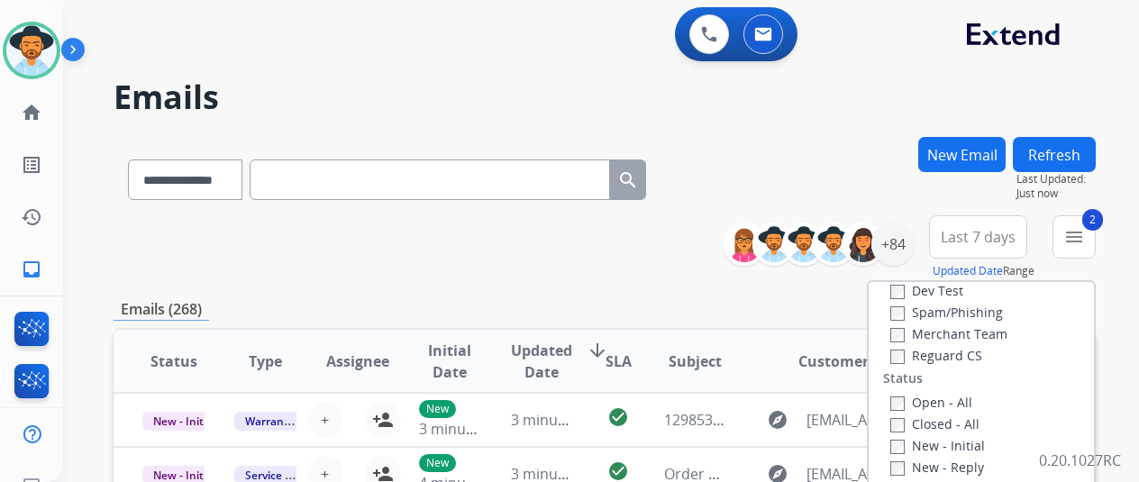
scroll to position [180, 0]
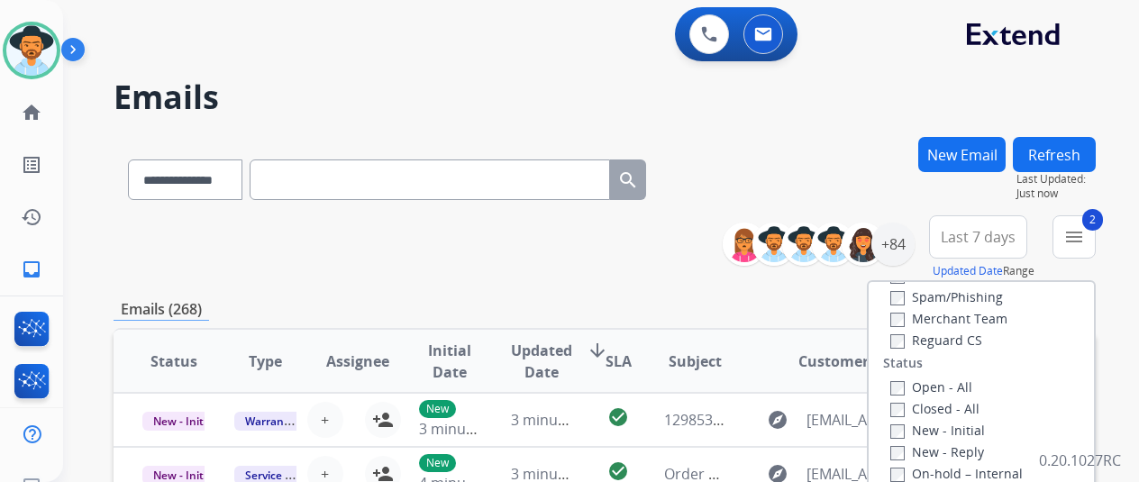
click at [900, 349] on div "Reguard CS" at bounding box center [961, 340] width 142 height 22
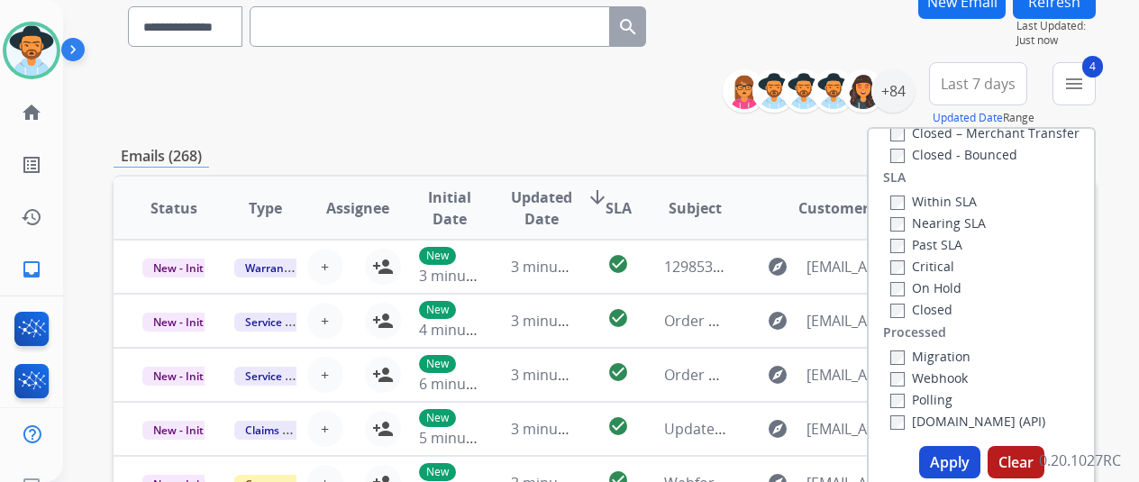
scroll to position [270, 0]
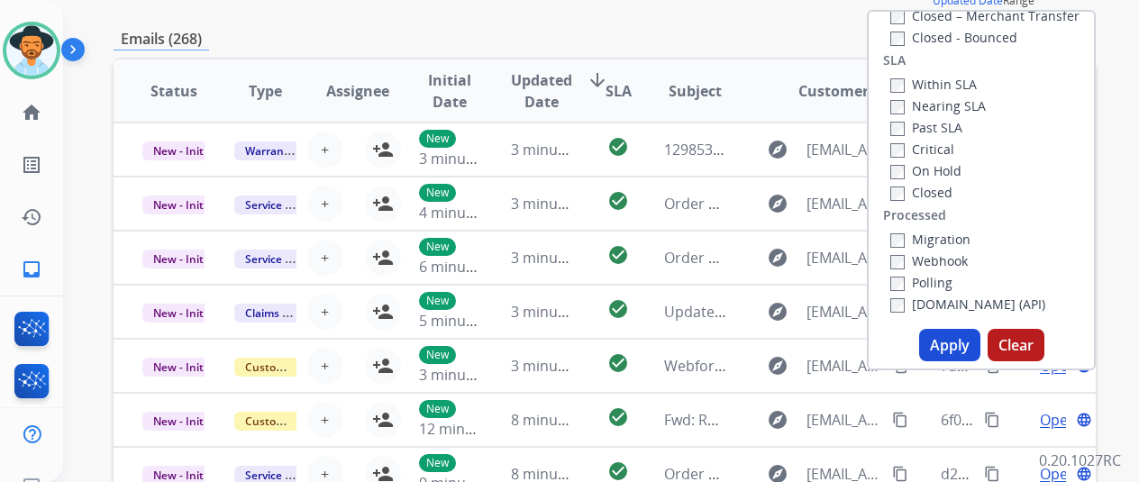
click at [964, 350] on button "Apply" at bounding box center [949, 345] width 61 height 32
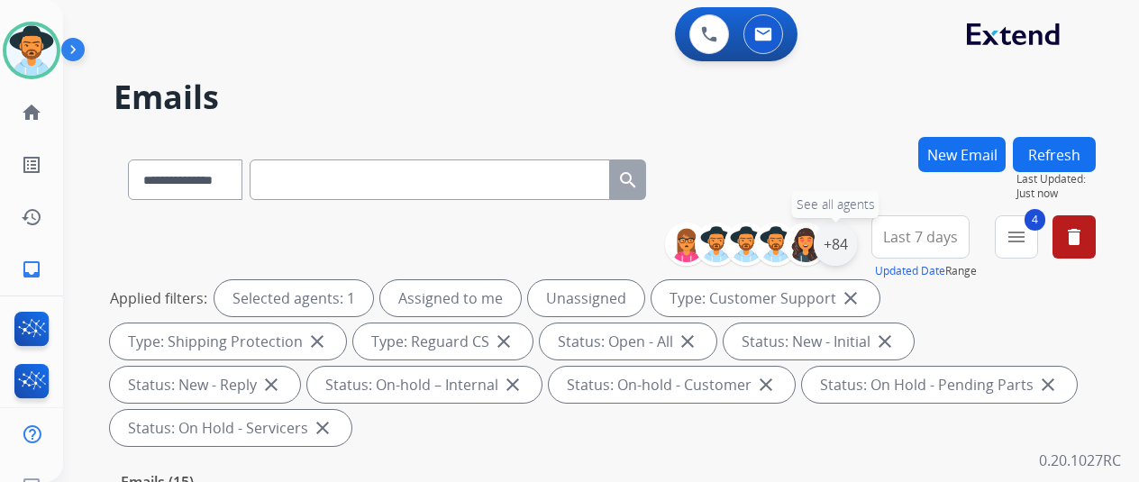
click at [849, 241] on div "+84" at bounding box center [835, 244] width 43 height 43
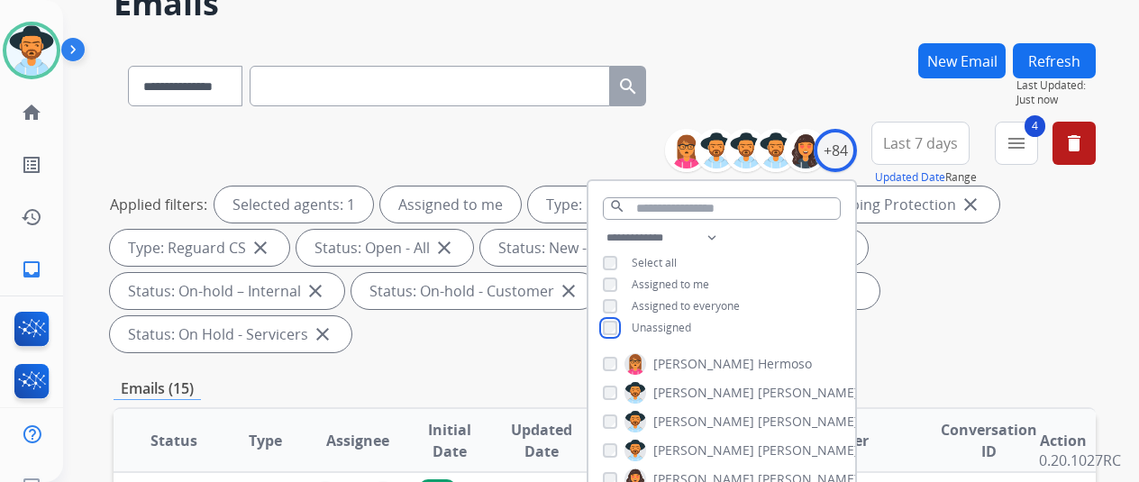
scroll to position [180, 0]
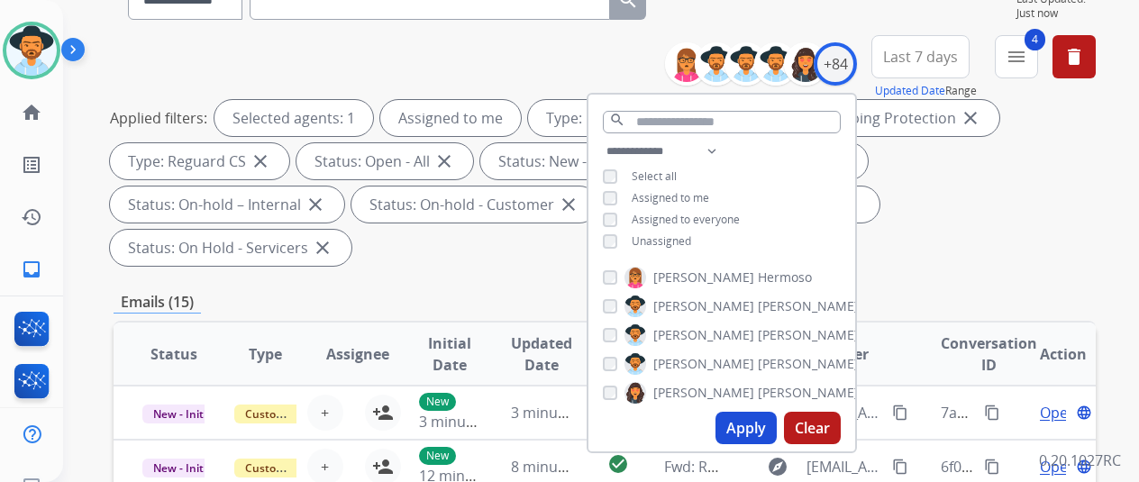
click at [753, 428] on button "Apply" at bounding box center [745, 428] width 61 height 32
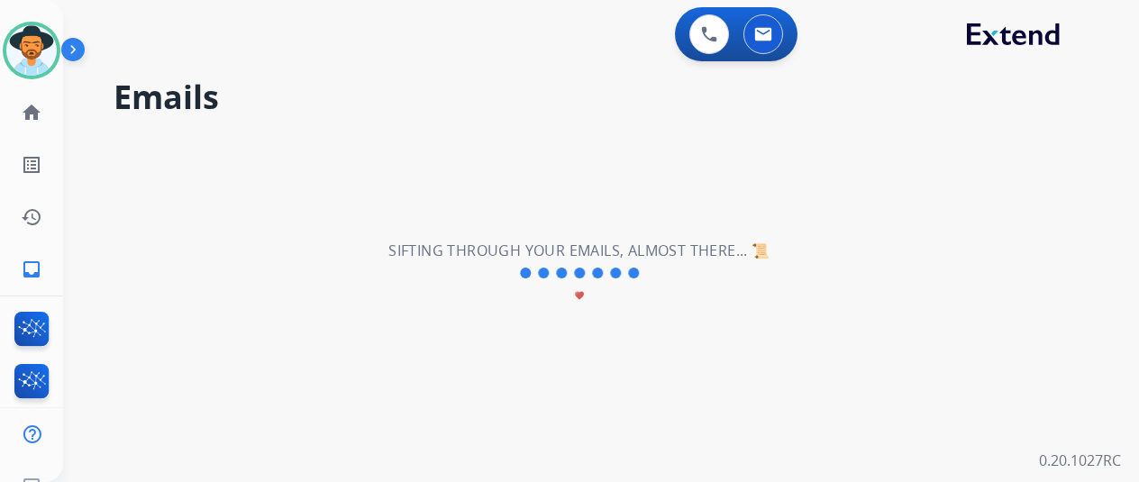
scroll to position [0, 0]
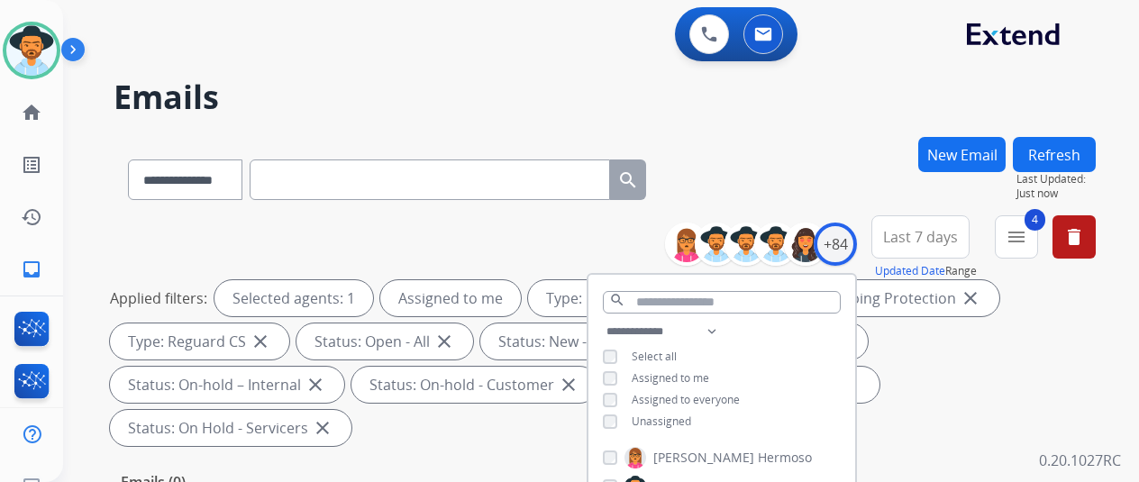
click at [829, 145] on div "**********" at bounding box center [605, 176] width 982 height 78
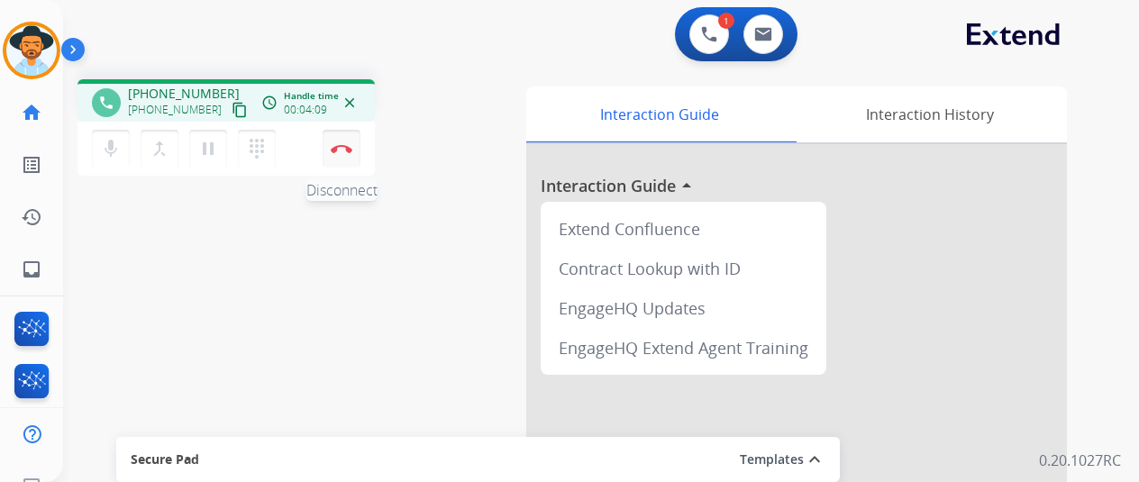
click at [344, 145] on img at bounding box center [342, 148] width 22 height 9
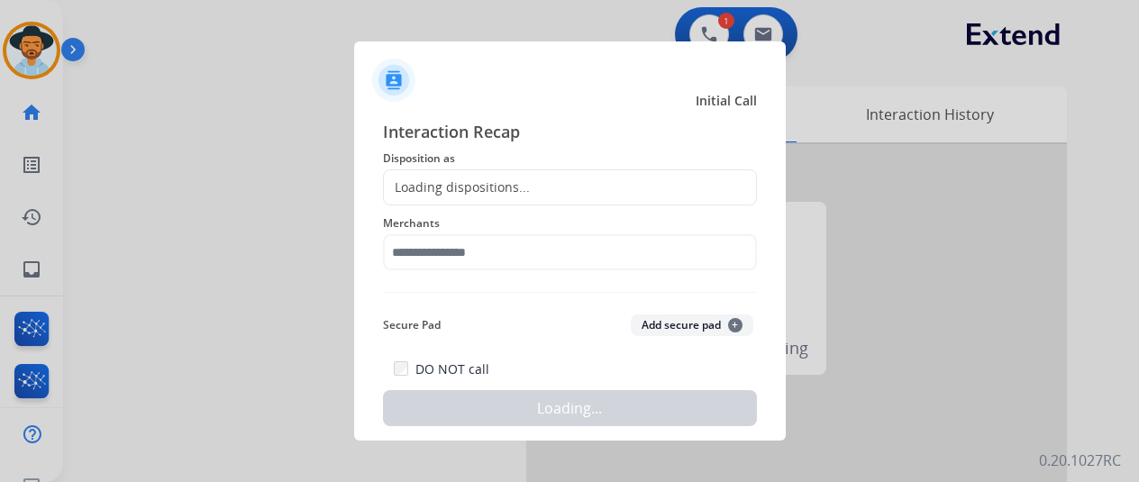
click at [408, 180] on div "Loading dispositions..." at bounding box center [457, 187] width 146 height 18
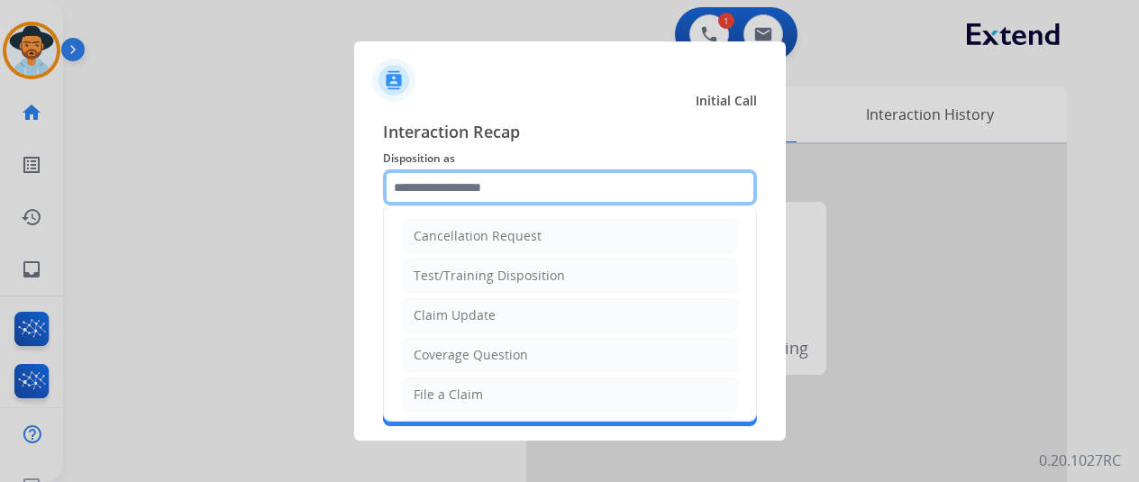
click at [419, 180] on input "text" at bounding box center [570, 187] width 374 height 36
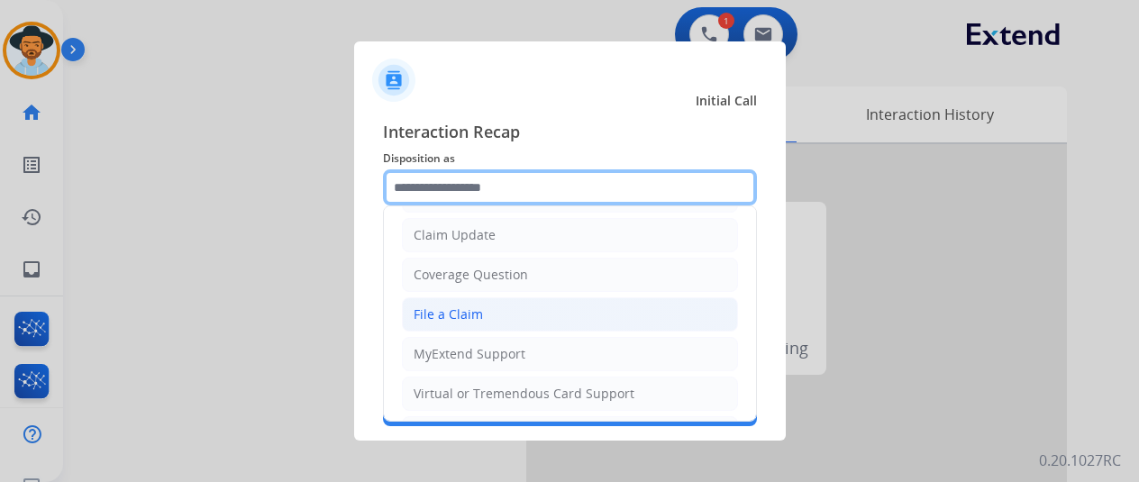
scroll to position [180, 0]
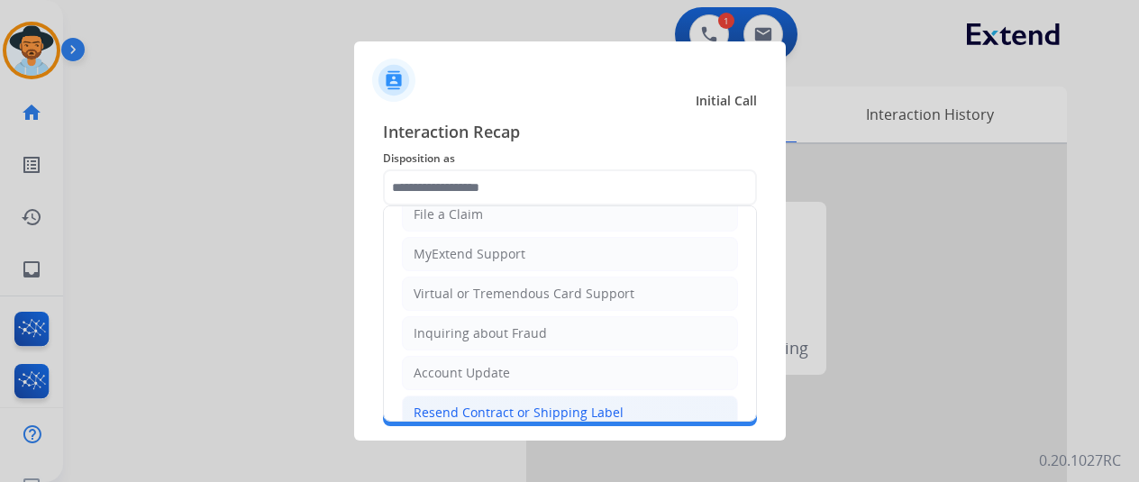
click at [449, 404] on div "Resend Contract or Shipping Label" at bounding box center [519, 413] width 210 height 18
type input "**********"
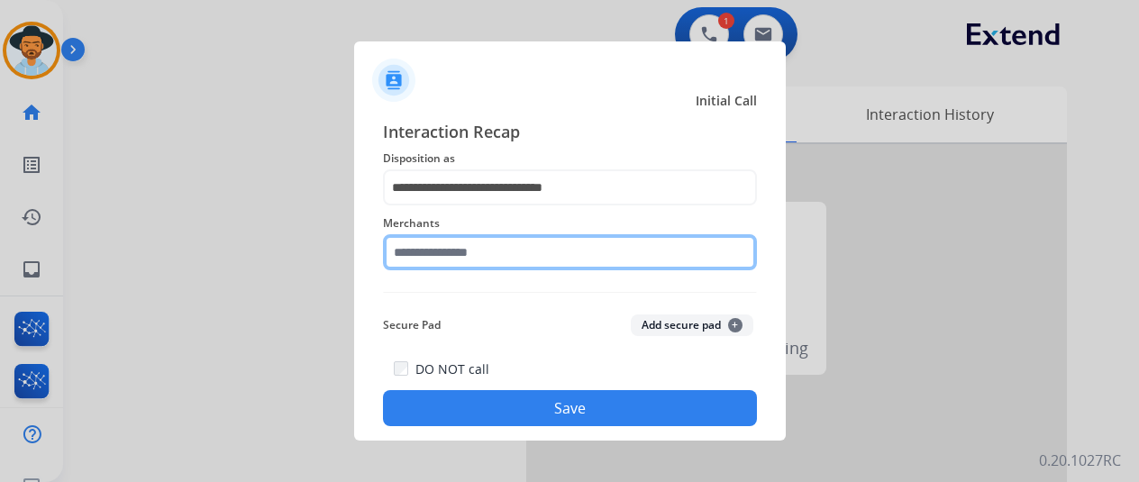
click at [432, 252] on input "text" at bounding box center [570, 252] width 374 height 36
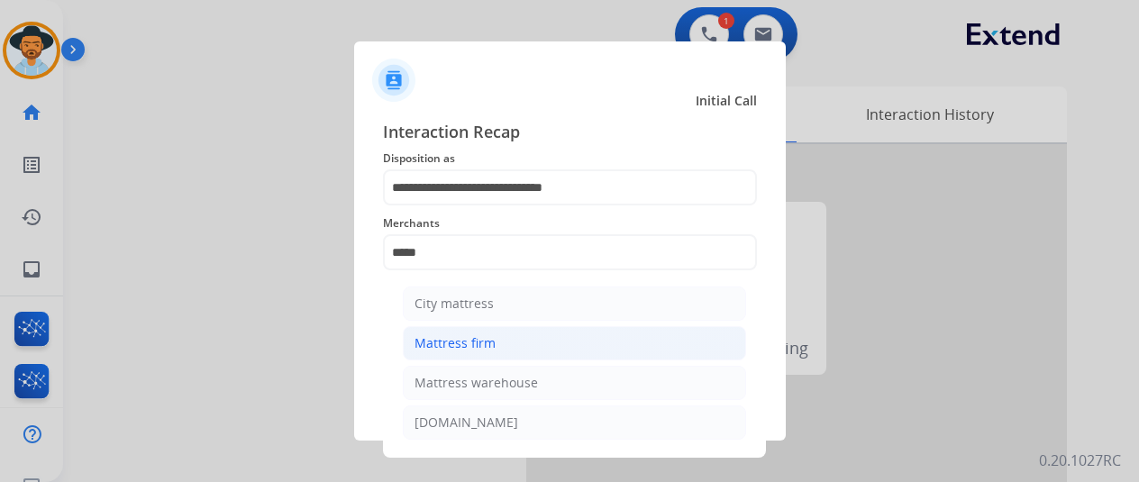
click at [472, 345] on div "Mattress firm" at bounding box center [454, 343] width 81 height 18
type input "**********"
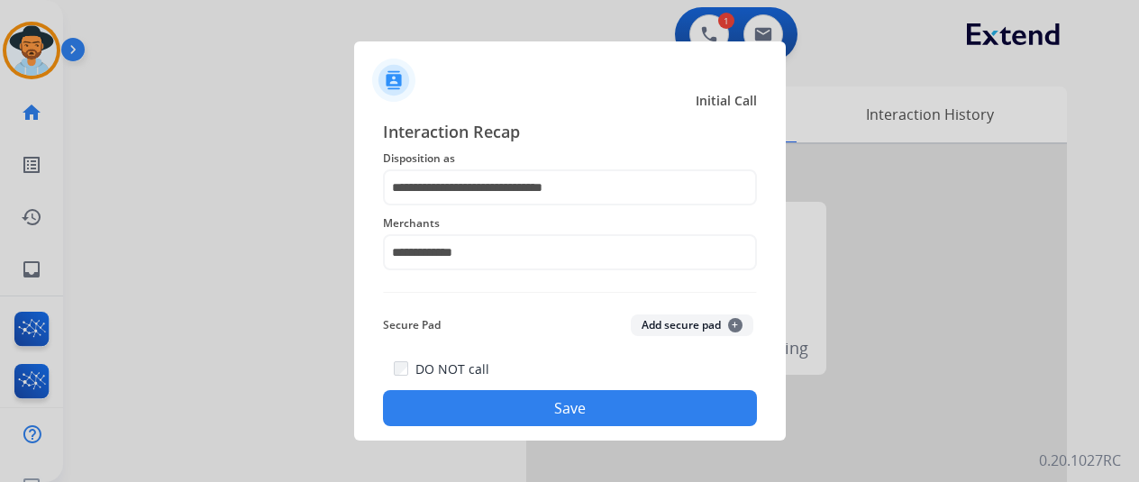
click at [528, 420] on button "Save" at bounding box center [570, 408] width 374 height 36
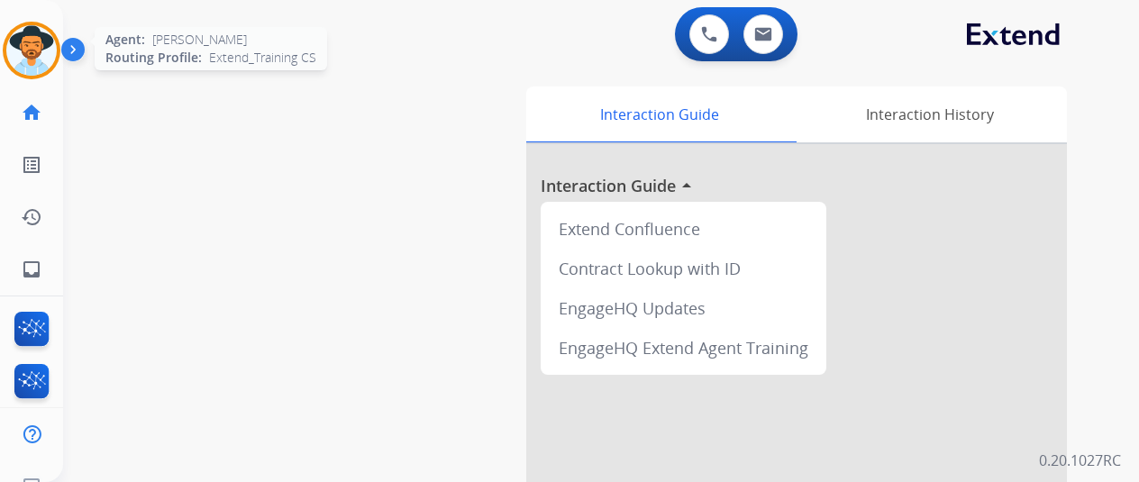
click at [27, 39] on img at bounding box center [31, 50] width 50 height 50
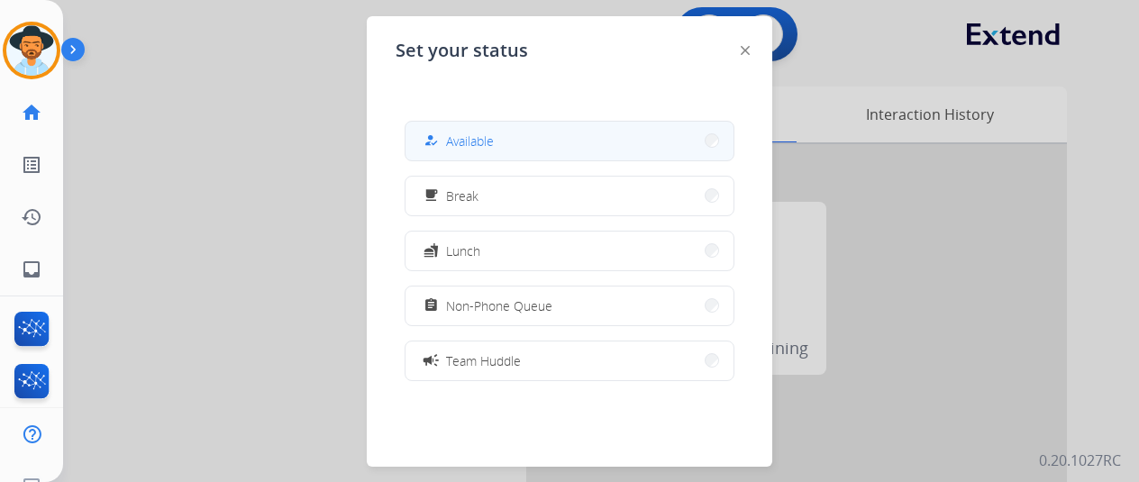
click at [492, 144] on span "Available" at bounding box center [470, 141] width 48 height 19
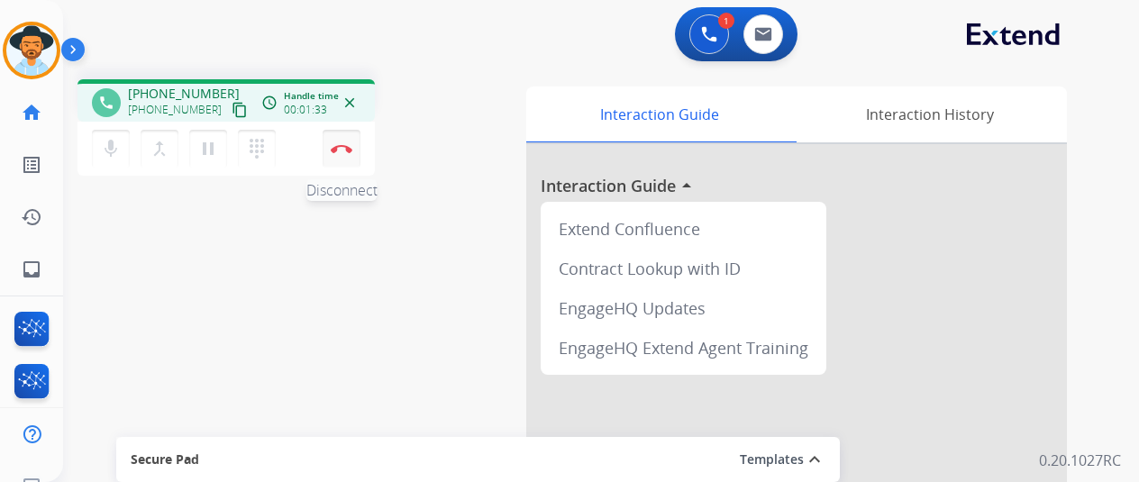
click at [341, 150] on img at bounding box center [342, 148] width 22 height 9
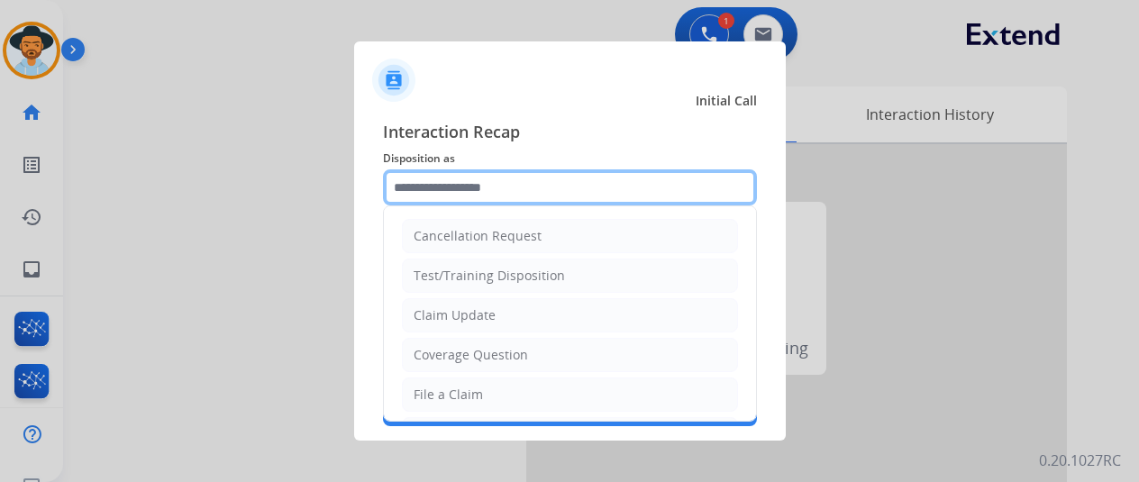
click at [433, 179] on input "text" at bounding box center [570, 187] width 374 height 36
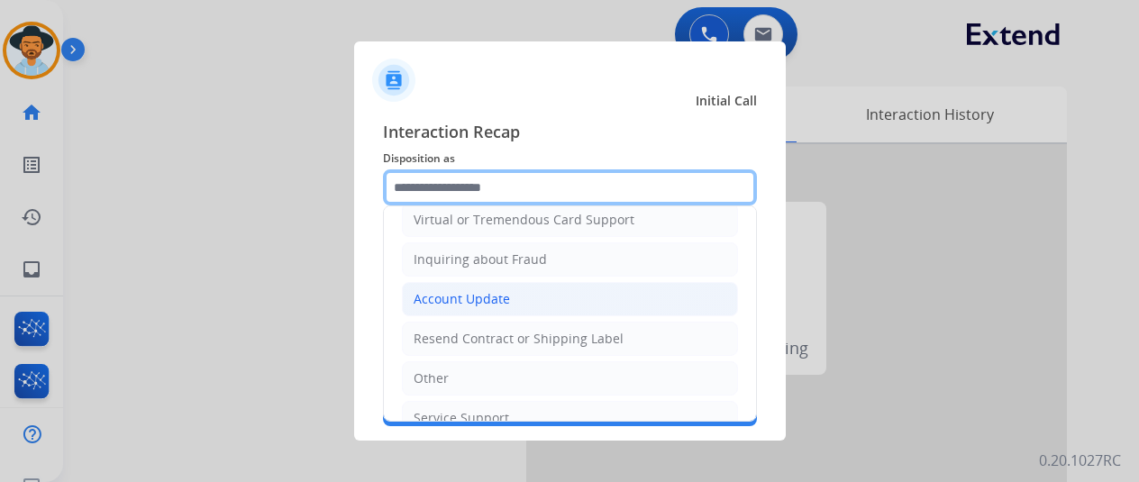
scroll to position [270, 0]
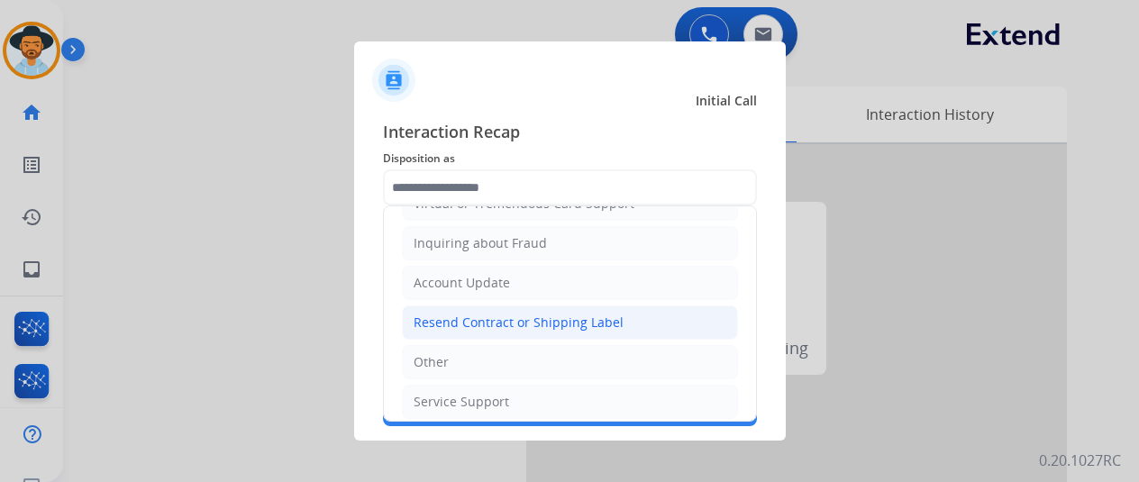
click at [458, 316] on div "Resend Contract or Shipping Label" at bounding box center [519, 323] width 210 height 18
type input "**********"
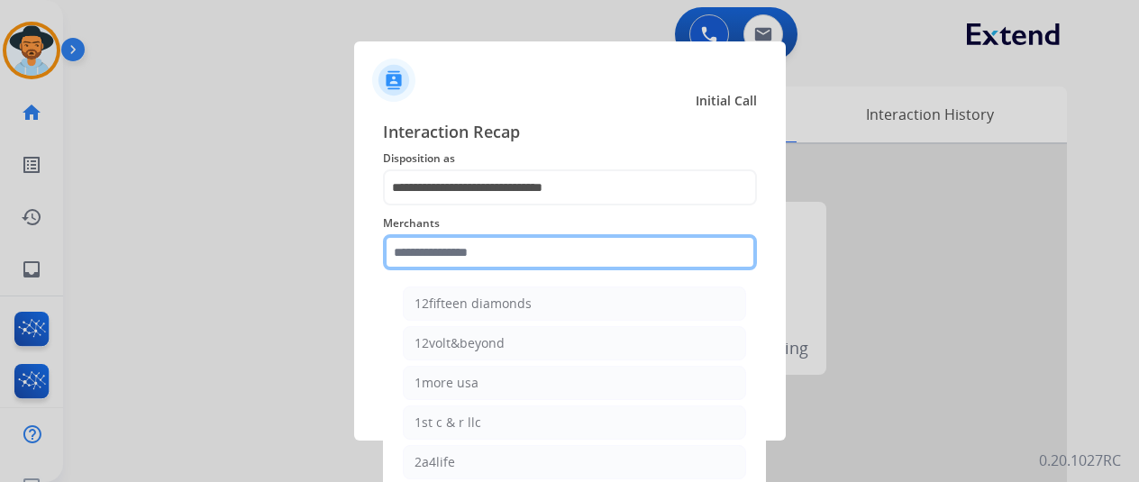
click at [438, 257] on input "text" at bounding box center [570, 252] width 374 height 36
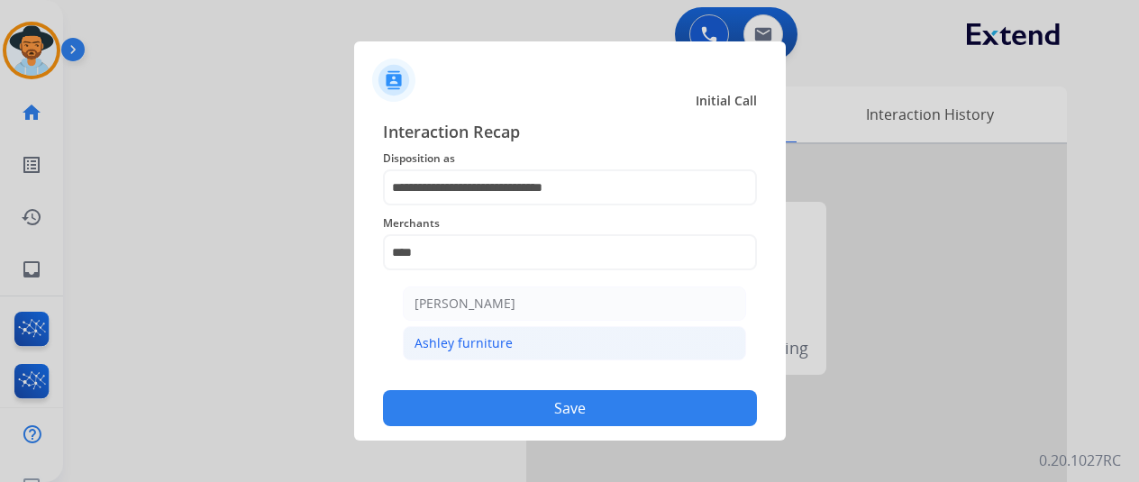
click at [470, 337] on div "Ashley furniture" at bounding box center [463, 343] width 98 height 18
type input "**********"
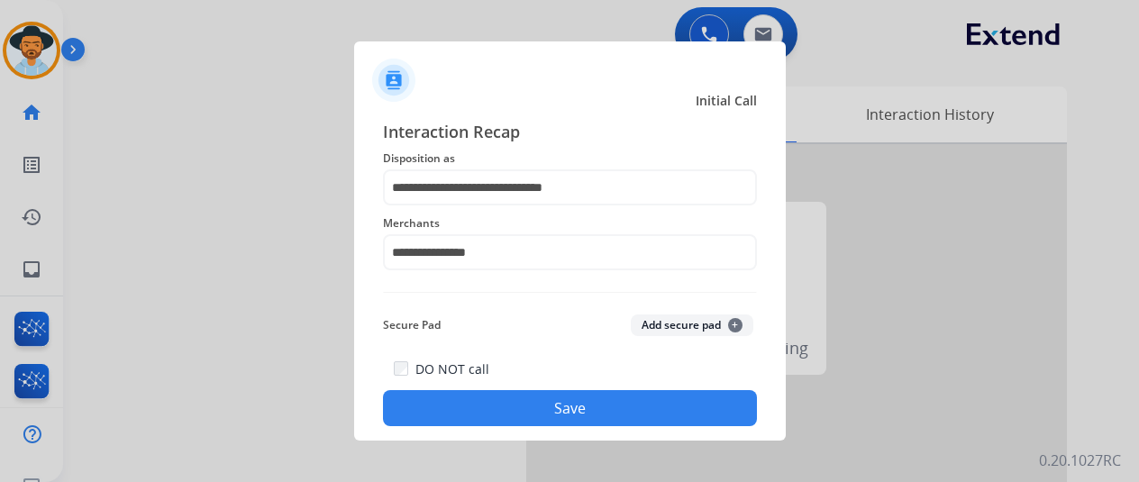
click at [529, 403] on button "Save" at bounding box center [570, 408] width 374 height 36
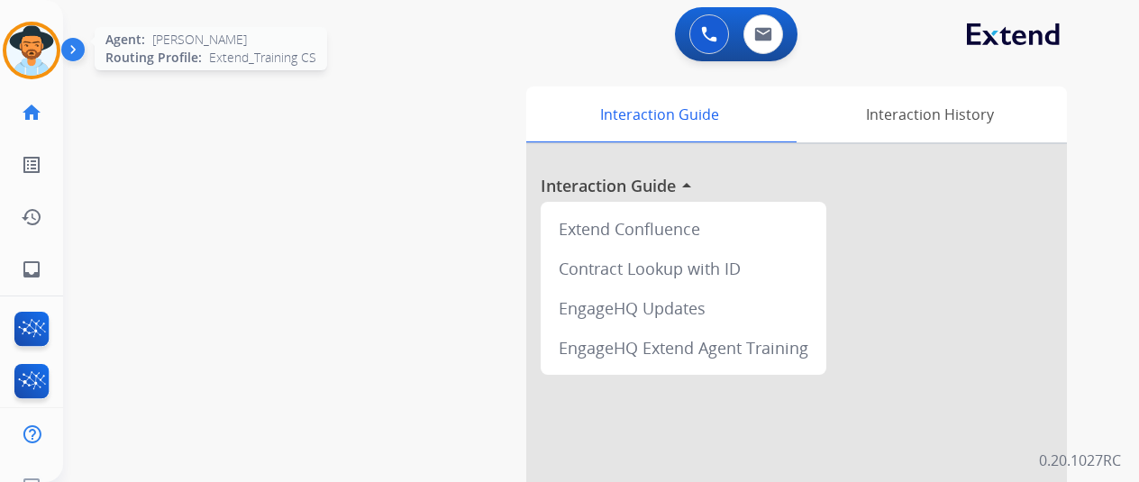
click at [41, 50] on img at bounding box center [31, 50] width 50 height 50
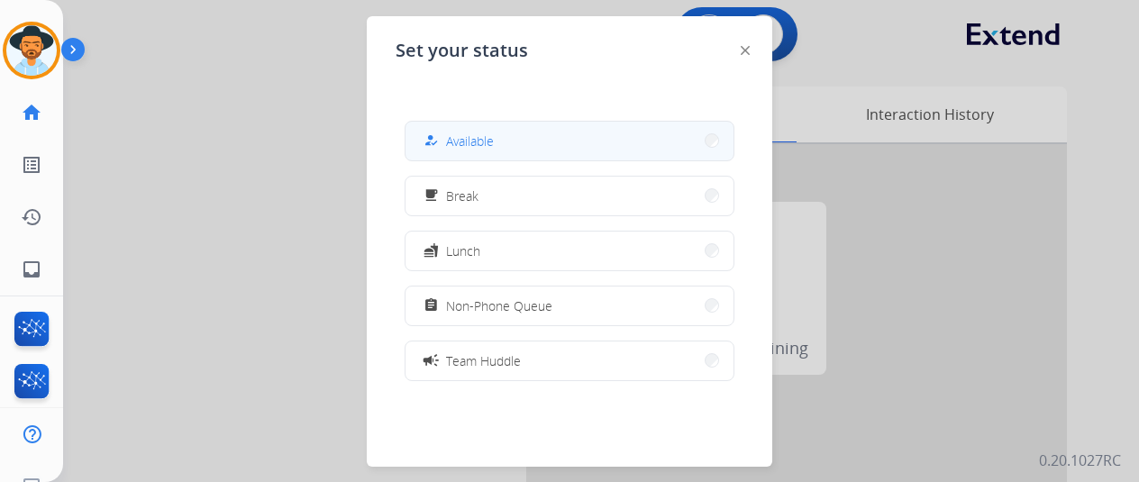
click at [459, 141] on span "Available" at bounding box center [470, 141] width 48 height 19
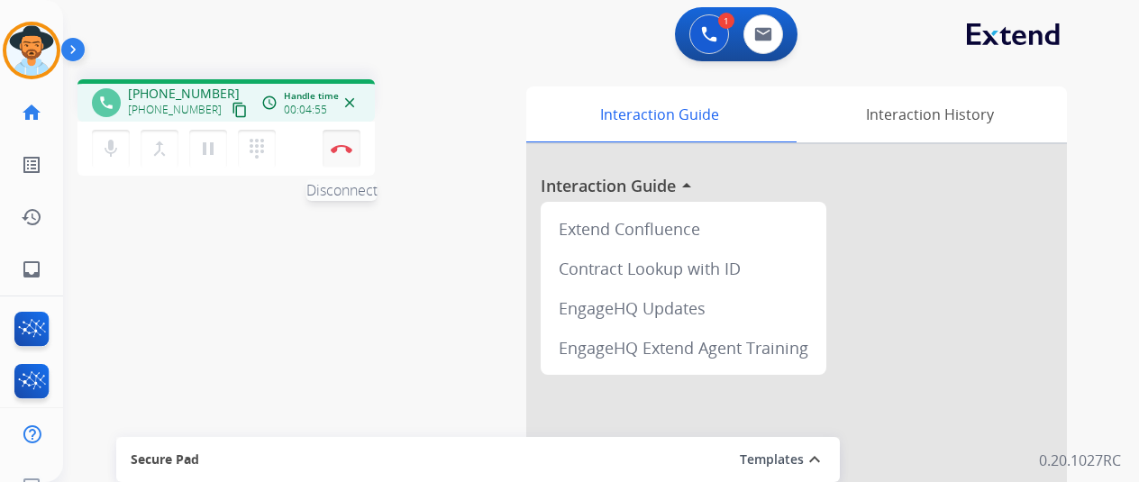
click at [340, 147] on img at bounding box center [342, 148] width 22 height 9
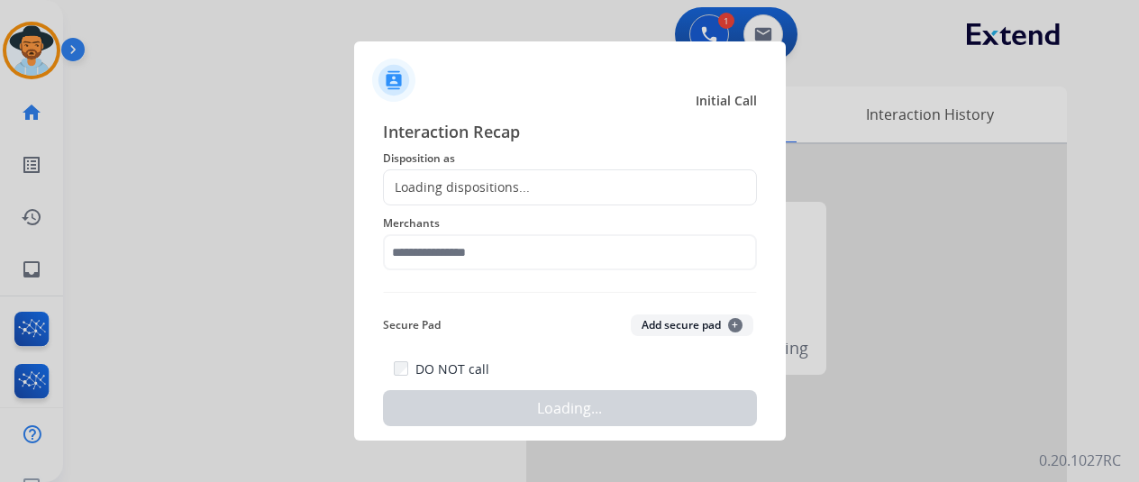
click at [459, 175] on div "Loading dispositions..." at bounding box center [570, 187] width 374 height 36
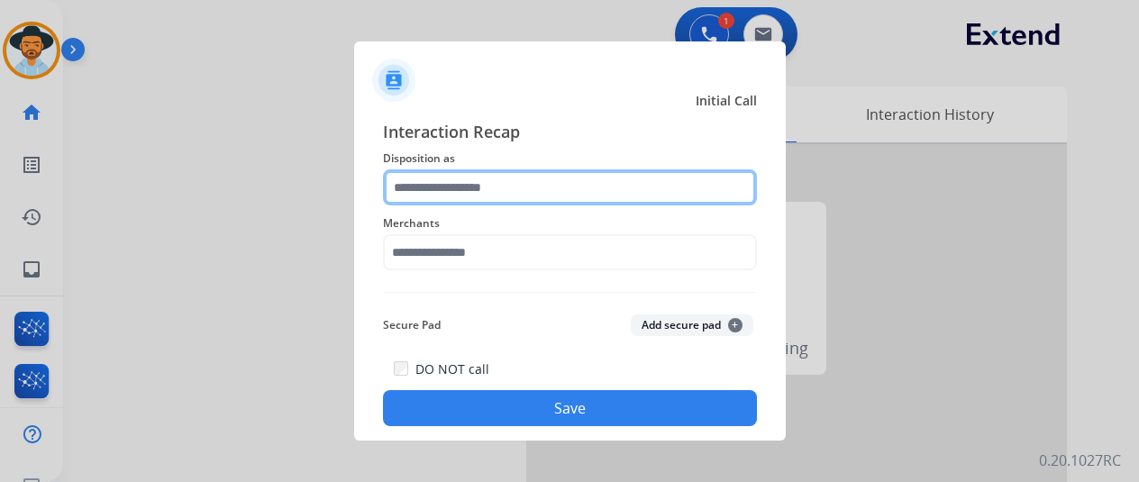
click at [454, 181] on input "text" at bounding box center [570, 187] width 374 height 36
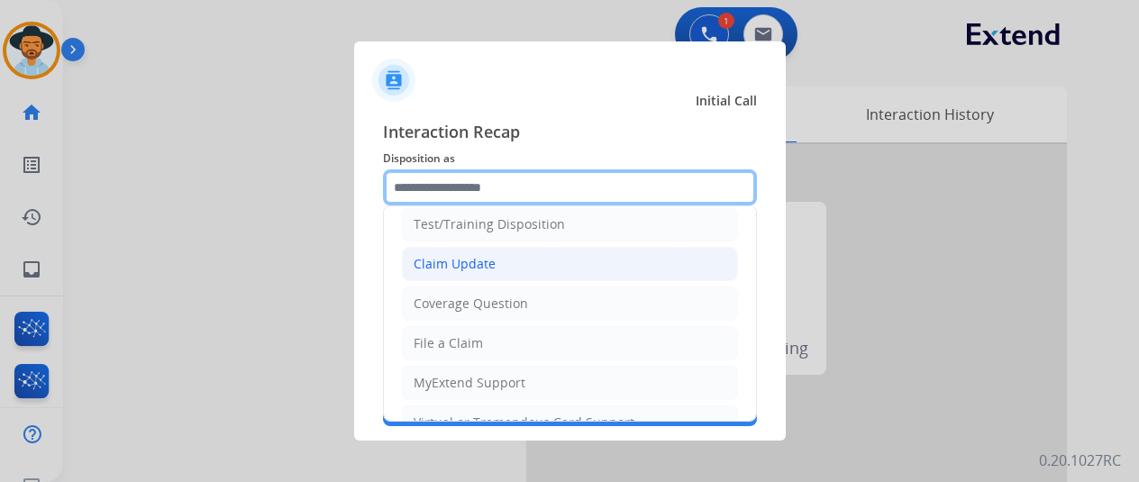
scroll to position [90, 0]
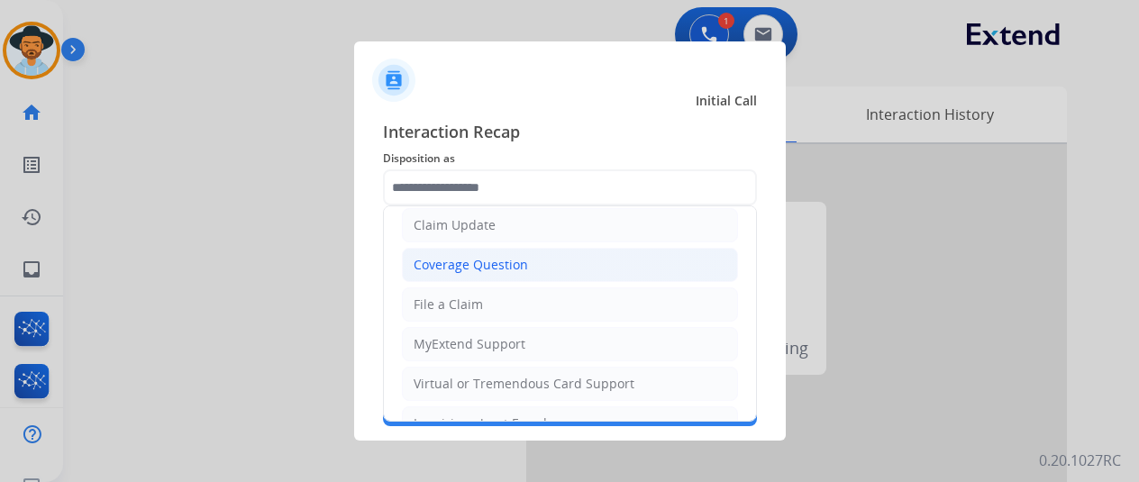
click at [451, 260] on div "Coverage Question" at bounding box center [471, 265] width 114 height 18
type input "**********"
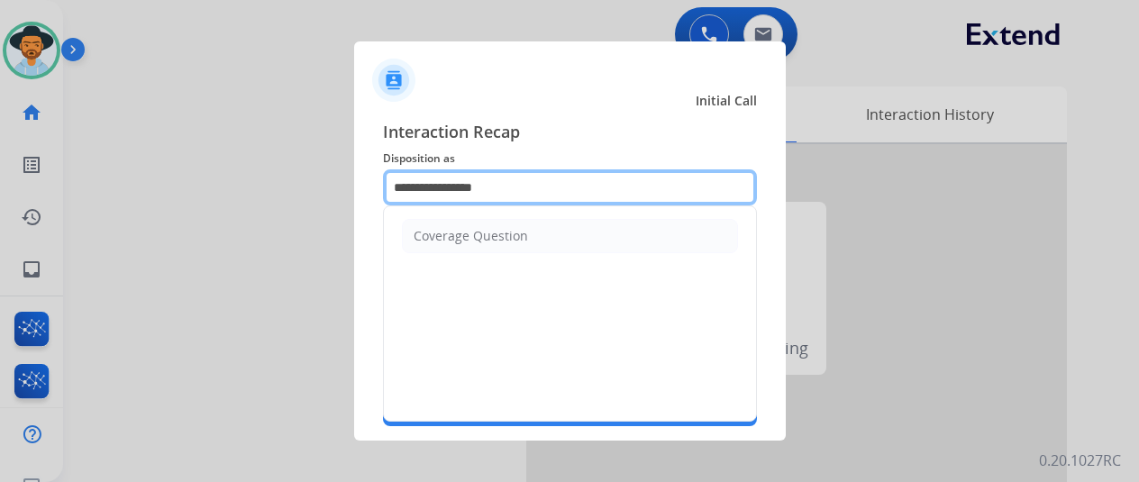
click at [430, 179] on input "**********" at bounding box center [570, 187] width 374 height 36
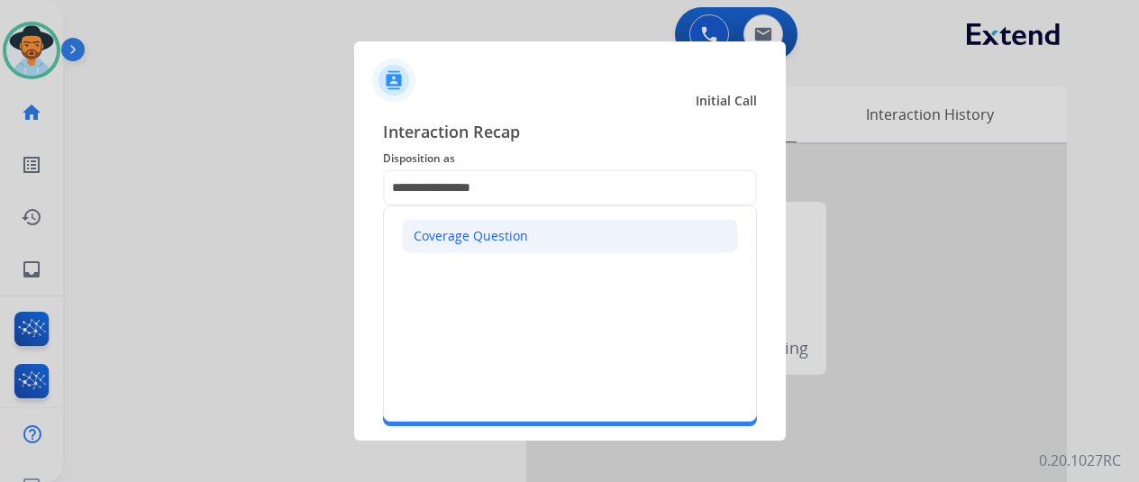
click at [454, 235] on div "Coverage Question" at bounding box center [471, 236] width 114 height 18
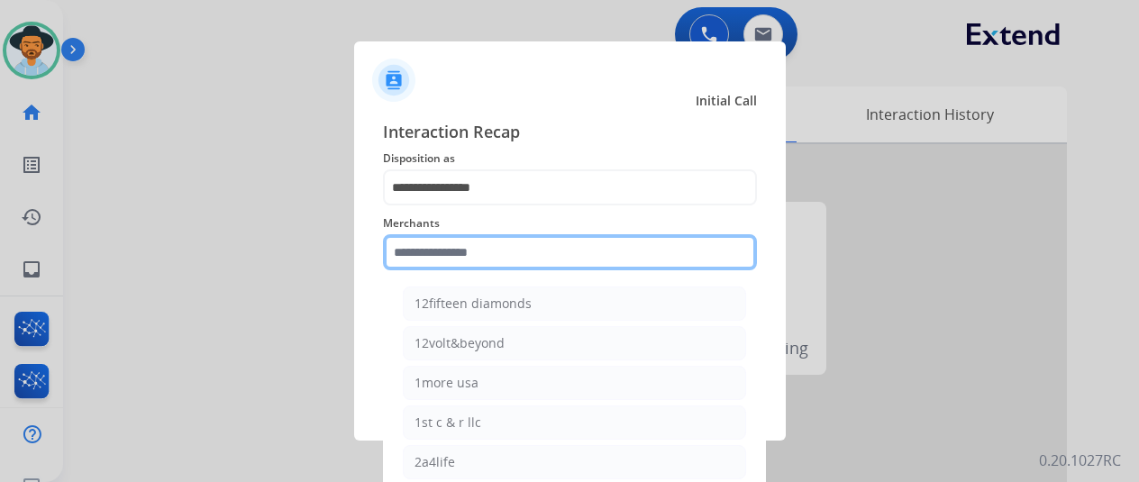
click at [434, 260] on input "text" at bounding box center [570, 252] width 374 height 36
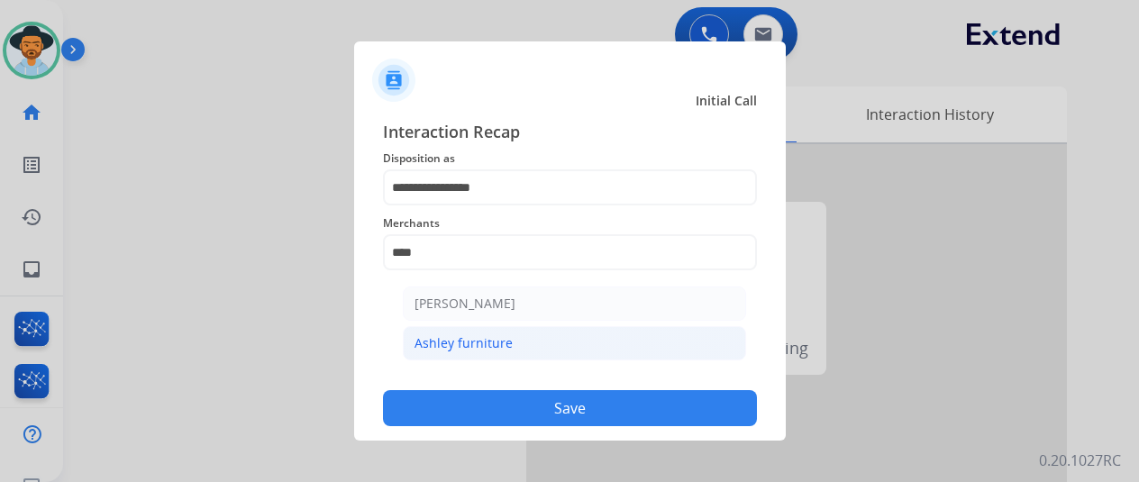
click at [494, 338] on div "Ashley furniture" at bounding box center [463, 343] width 98 height 18
type input "**********"
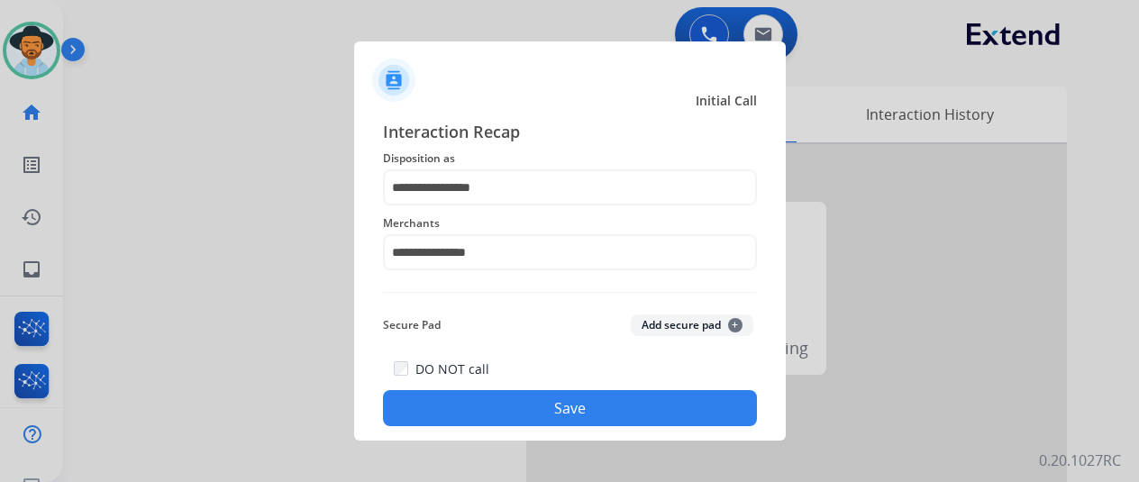
click at [524, 394] on button "Save" at bounding box center [570, 408] width 374 height 36
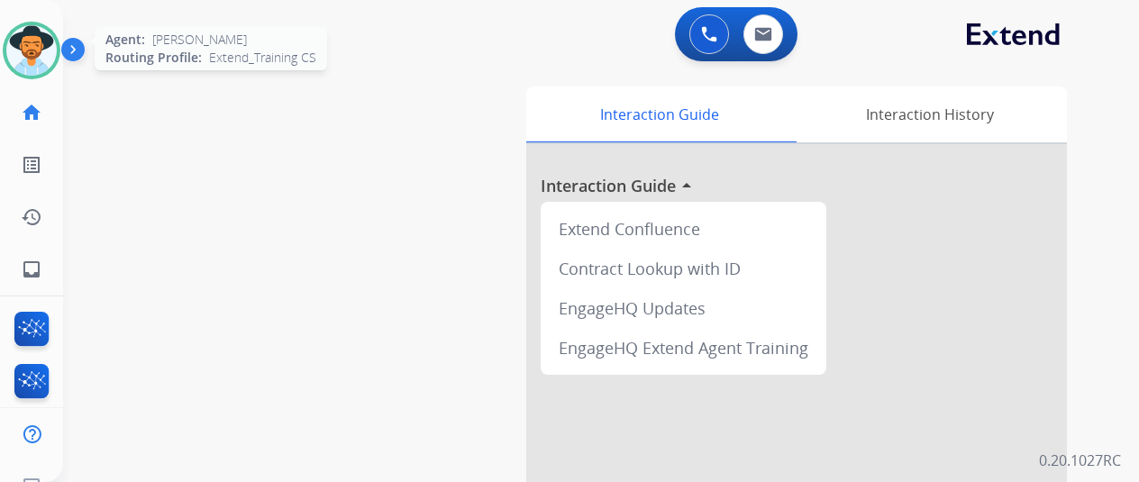
click at [39, 39] on img at bounding box center [31, 50] width 50 height 50
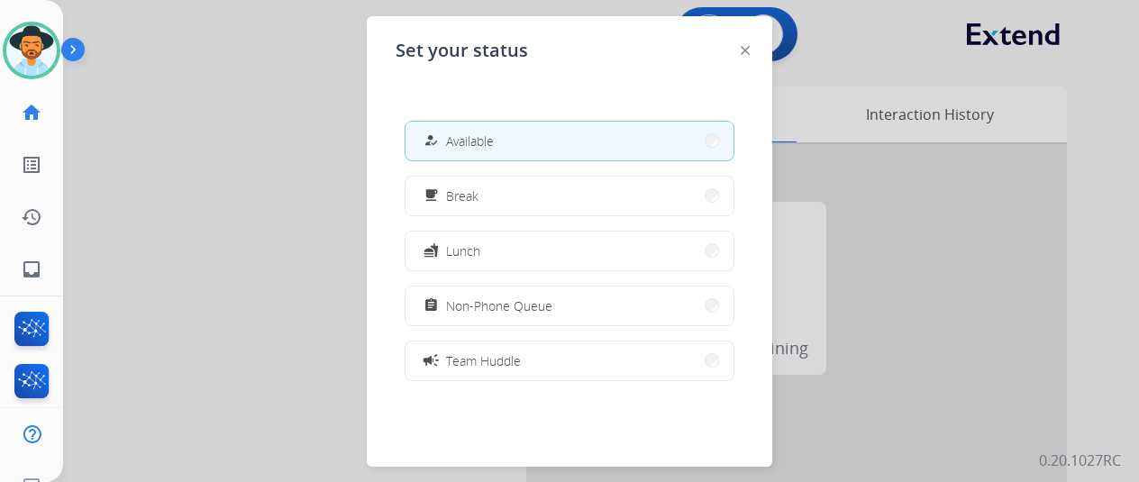
click at [473, 130] on button "how_to_reg Available" at bounding box center [569, 141] width 328 height 39
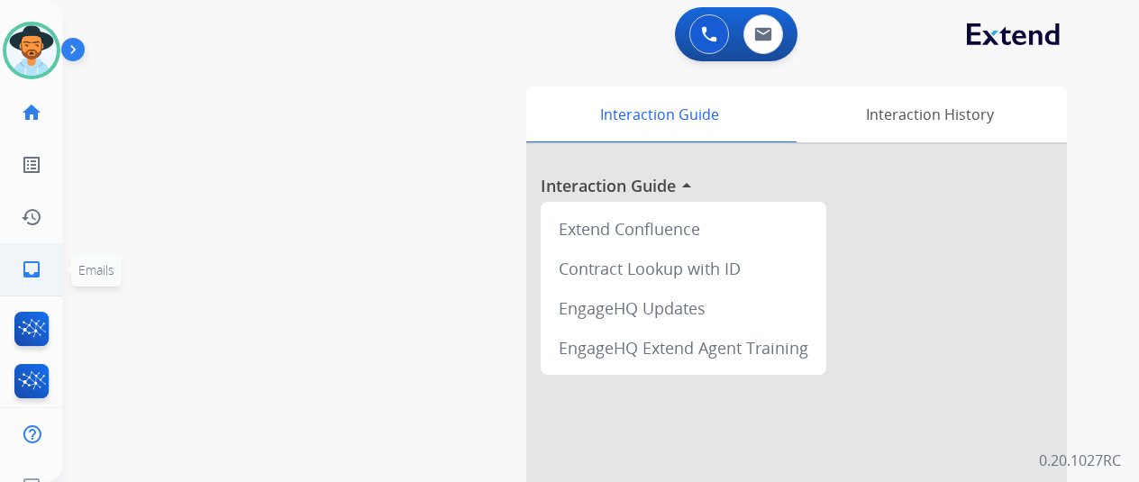
click at [36, 265] on mat-icon "inbox" at bounding box center [32, 270] width 22 height 22
select select "**********"
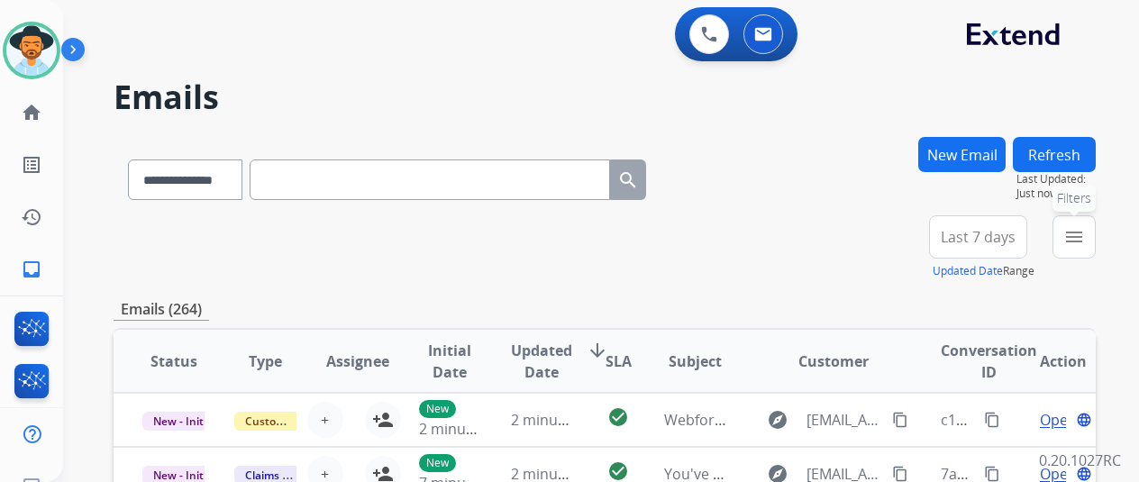
click at [1085, 234] on mat-icon "menu" at bounding box center [1074, 237] width 22 height 22
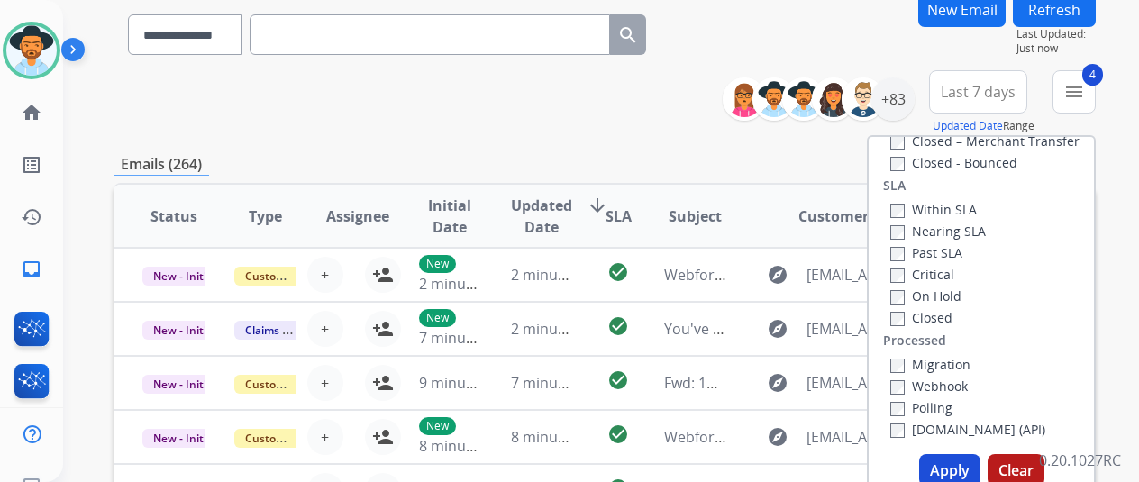
scroll to position [270, 0]
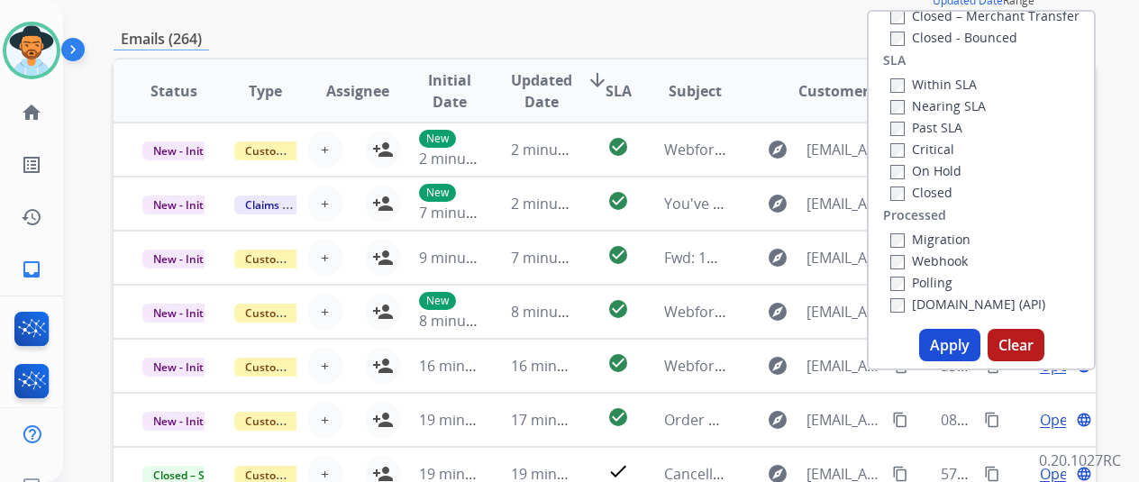
click at [946, 343] on button "Apply" at bounding box center [949, 345] width 61 height 32
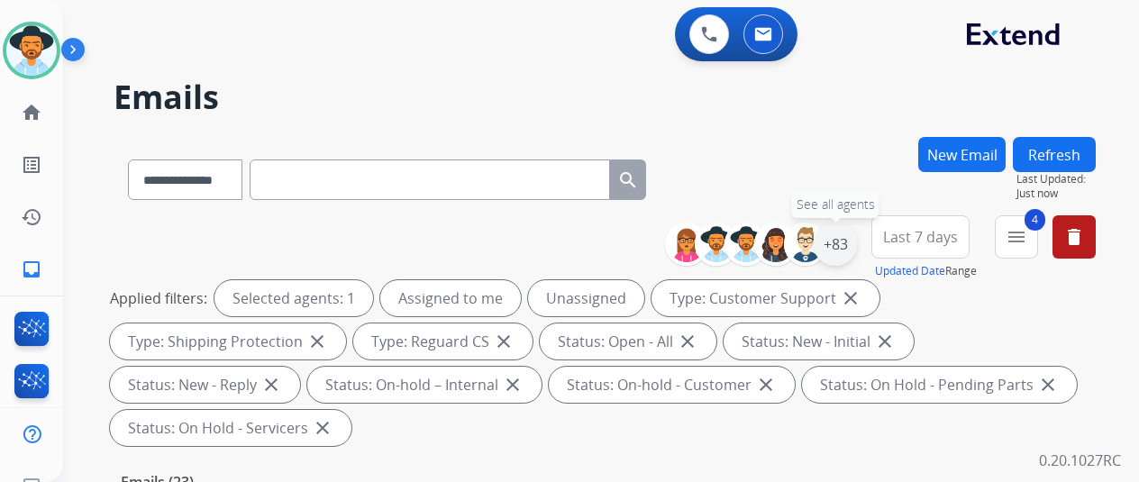
click at [852, 239] on div "+83" at bounding box center [835, 244] width 43 height 43
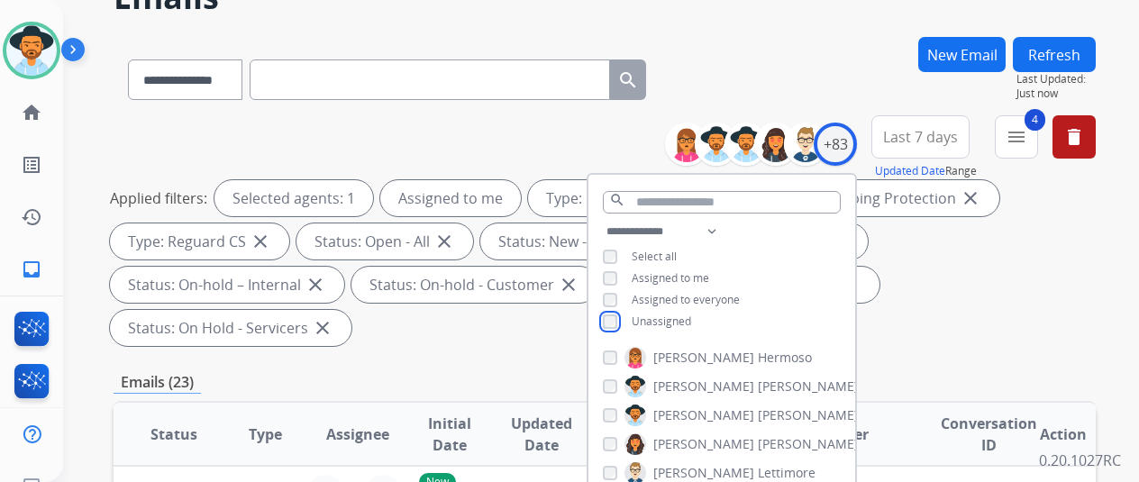
scroll to position [270, 0]
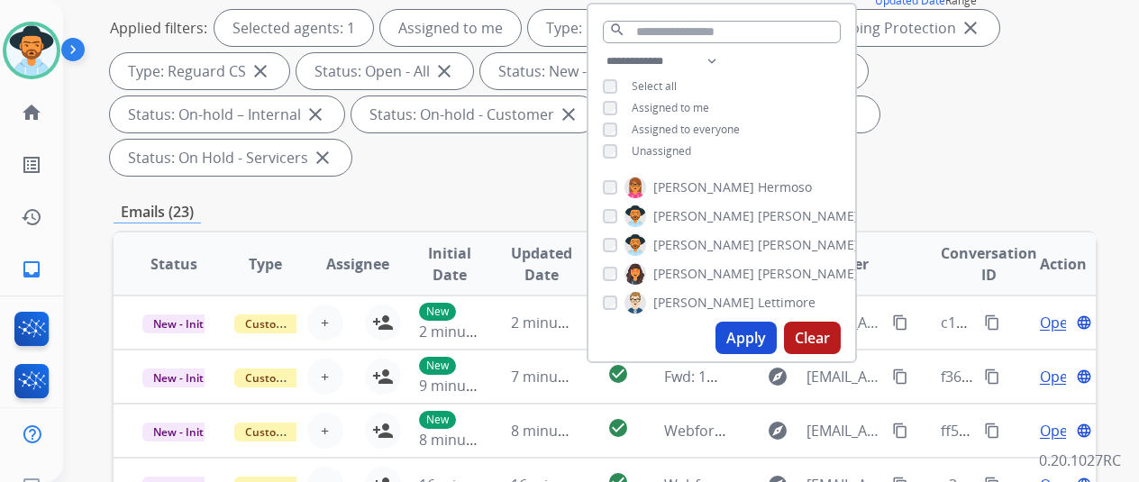
click at [744, 338] on button "Apply" at bounding box center [745, 338] width 61 height 32
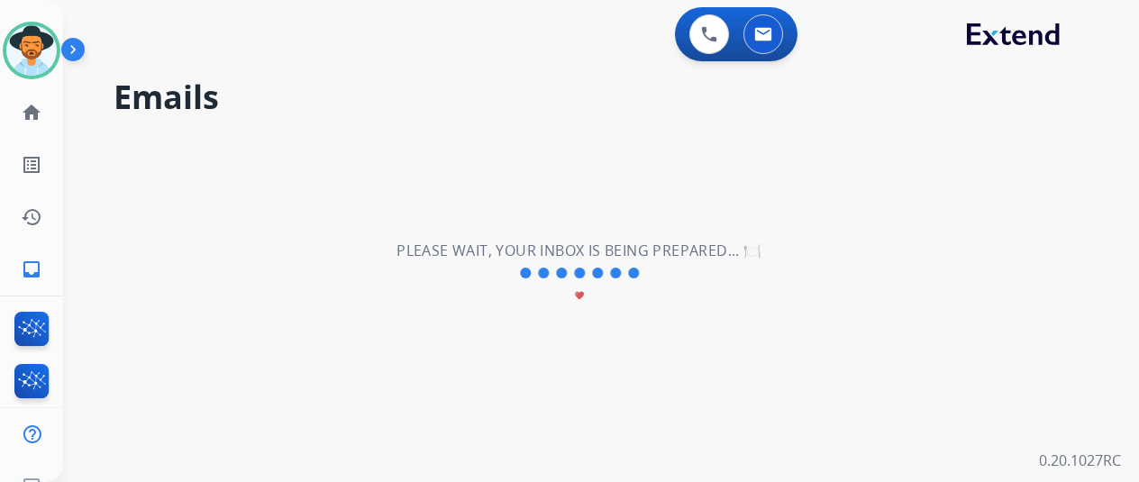
scroll to position [0, 0]
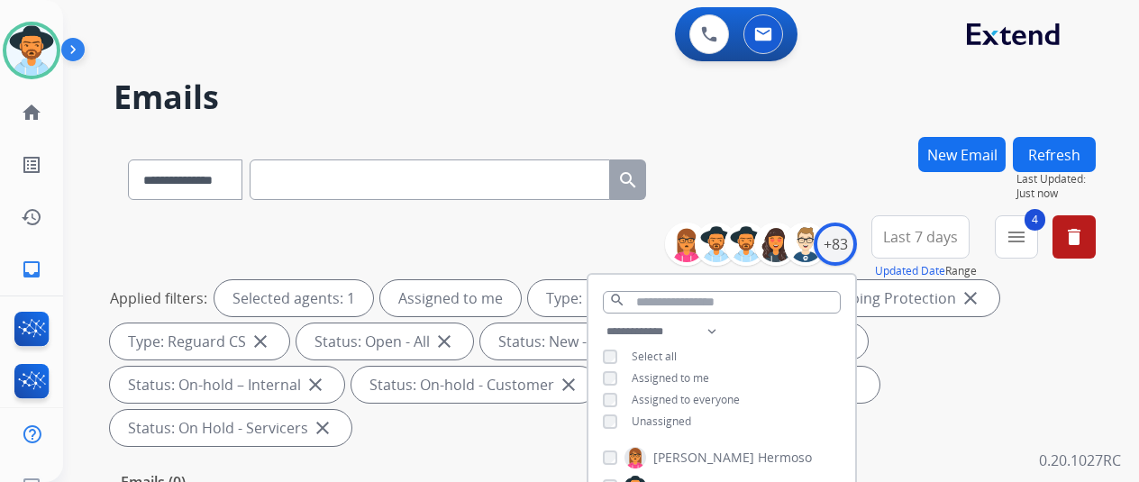
click at [811, 161] on div "**********" at bounding box center [605, 176] width 982 height 78
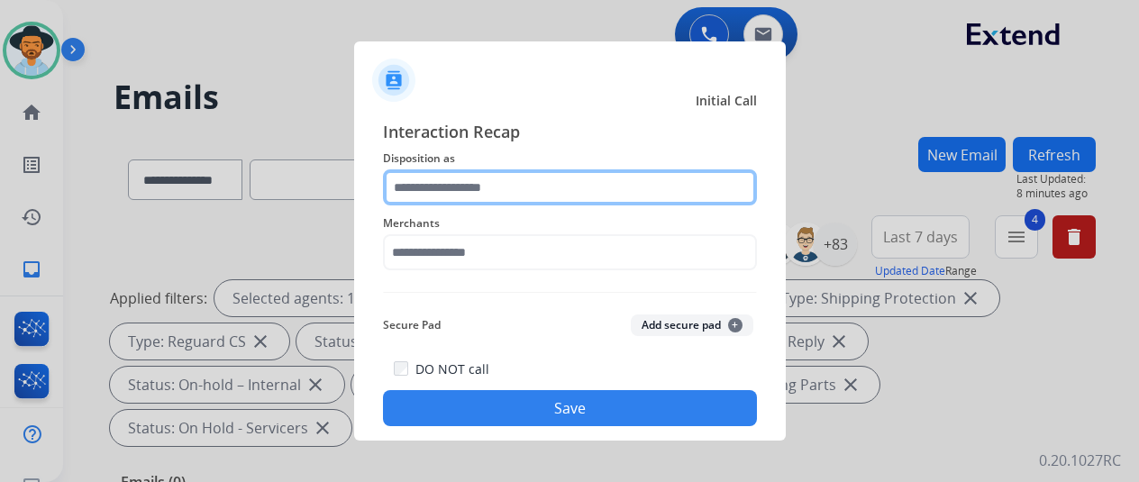
click at [450, 186] on input "text" at bounding box center [570, 187] width 374 height 36
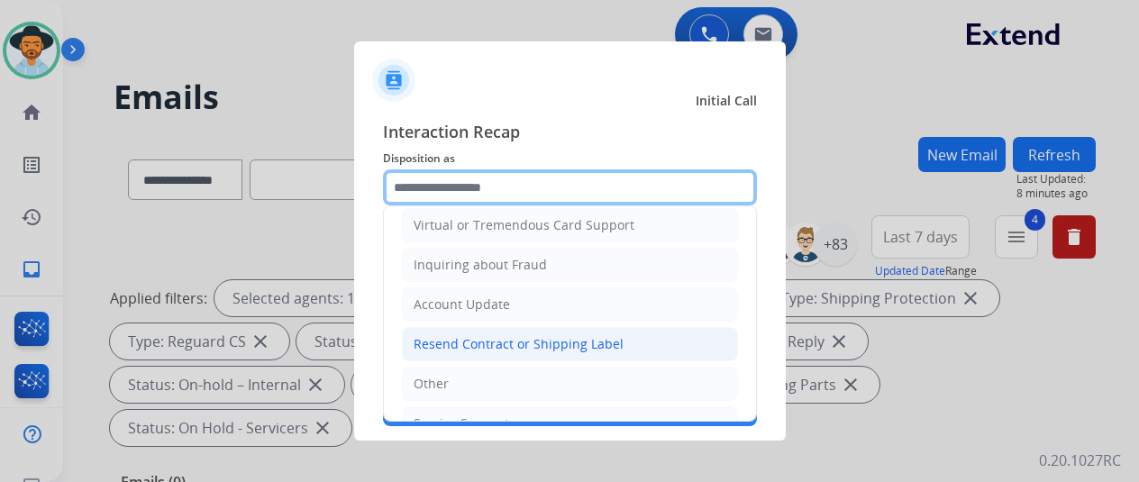
scroll to position [273, 0]
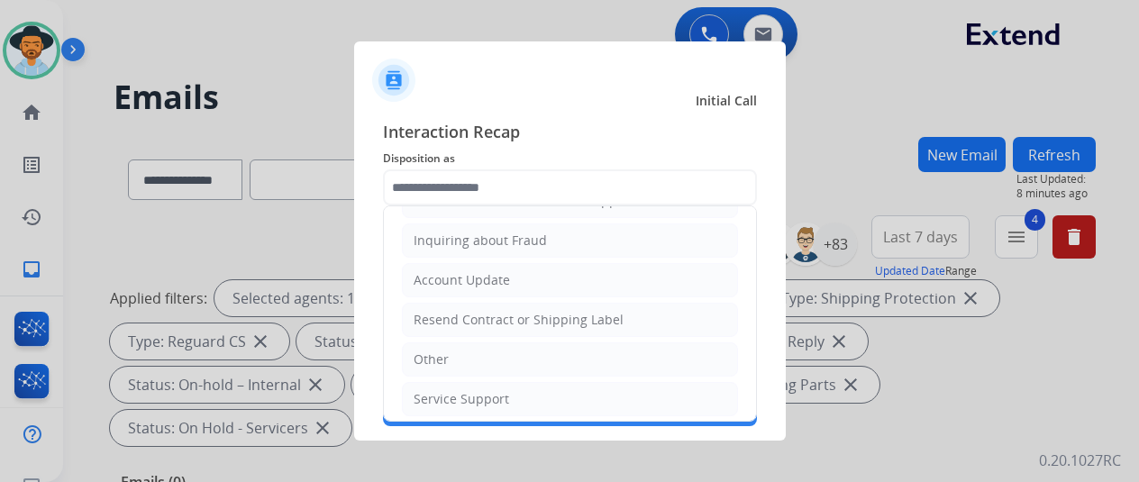
drag, startPoint x: 458, startPoint y: 350, endPoint x: 465, endPoint y: 338, distance: 14.5
click at [459, 350] on li "Other" at bounding box center [570, 359] width 336 height 34
type input "*****"
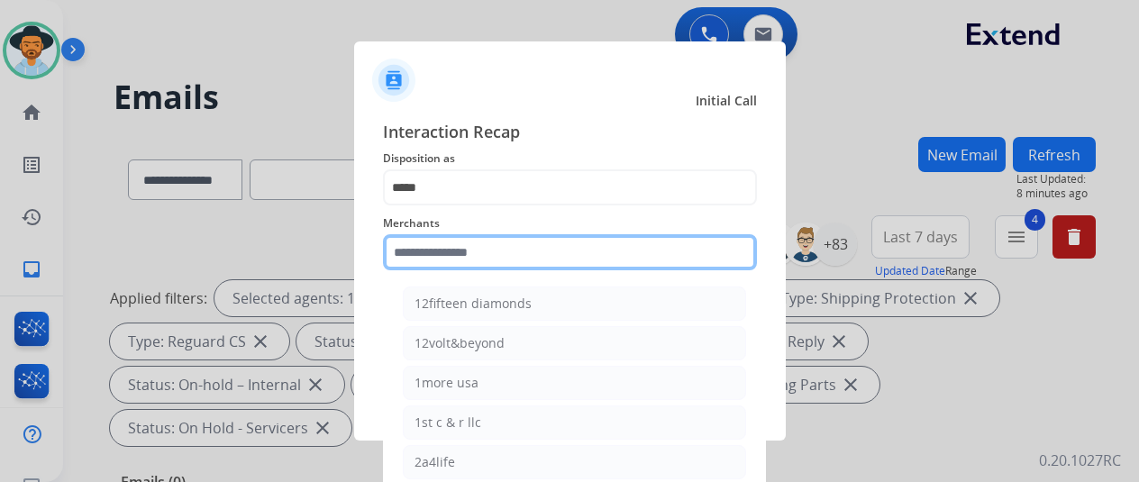
drag, startPoint x: 441, startPoint y: 256, endPoint x: 517, endPoint y: 269, distance: 76.9
click at [442, 256] on input "text" at bounding box center [570, 252] width 374 height 36
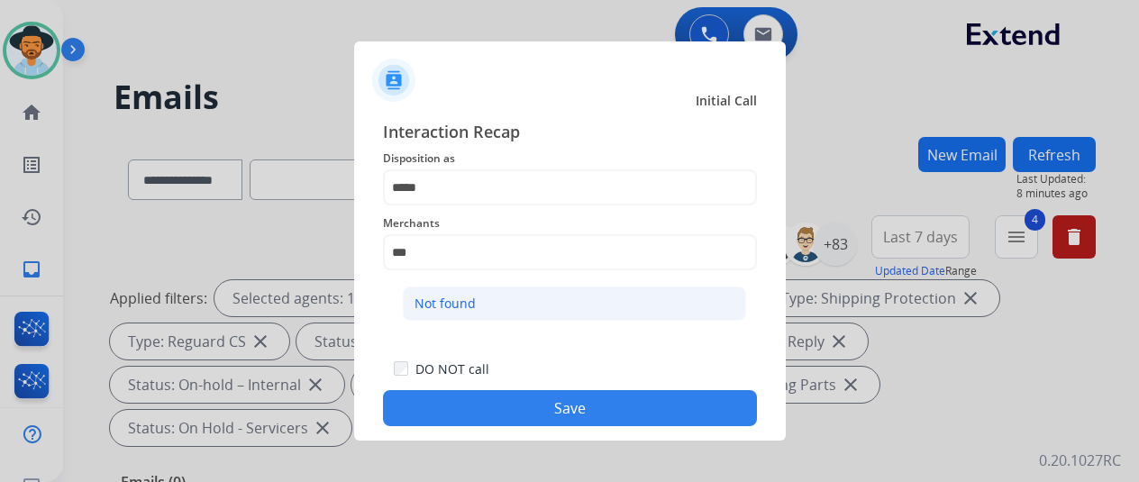
click at [525, 296] on li "Not found" at bounding box center [574, 304] width 343 height 34
type input "*********"
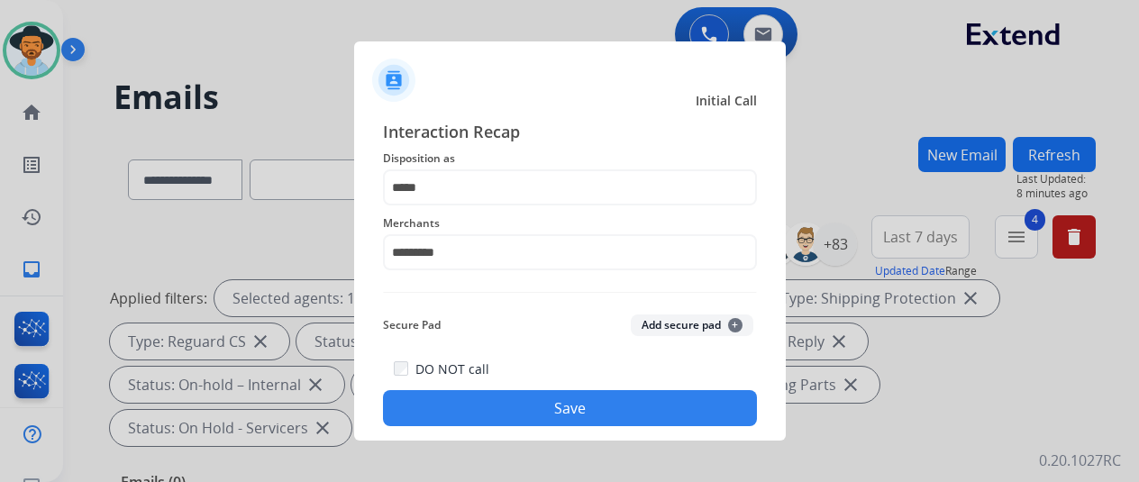
click at [546, 405] on button "Save" at bounding box center [570, 408] width 374 height 36
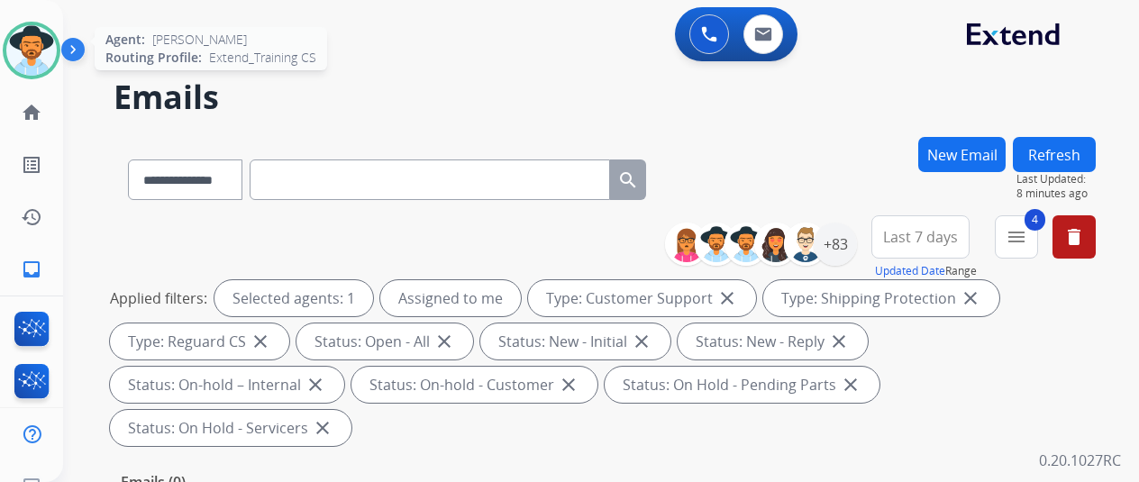
click at [36, 41] on img at bounding box center [31, 50] width 50 height 50
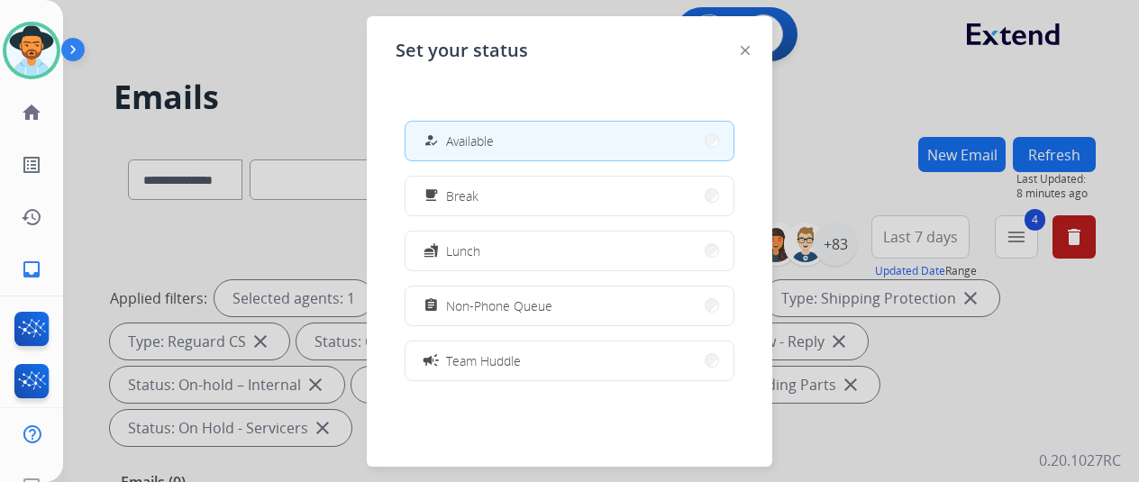
click at [543, 143] on button "how_to_reg Available" at bounding box center [569, 141] width 328 height 39
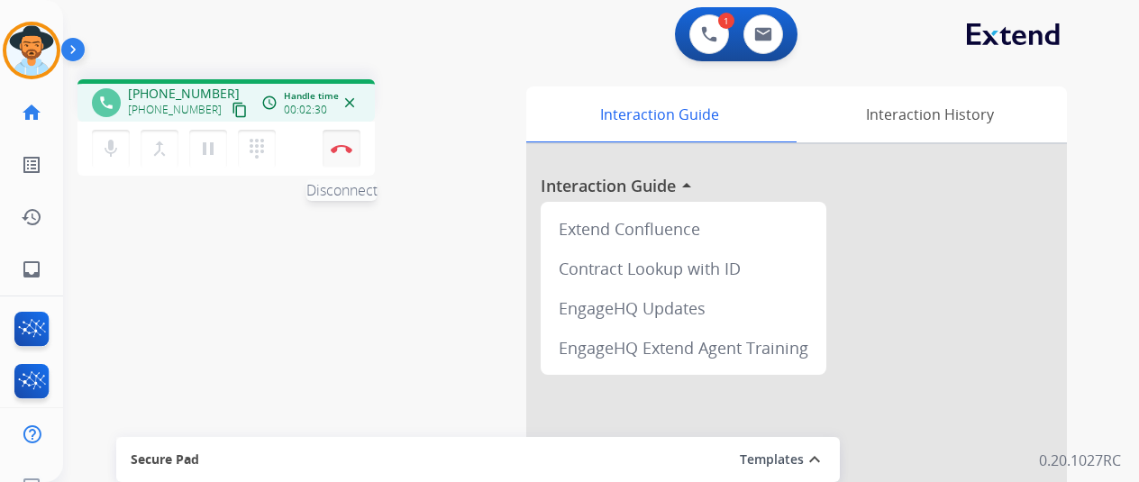
click at [349, 149] on img at bounding box center [342, 148] width 22 height 9
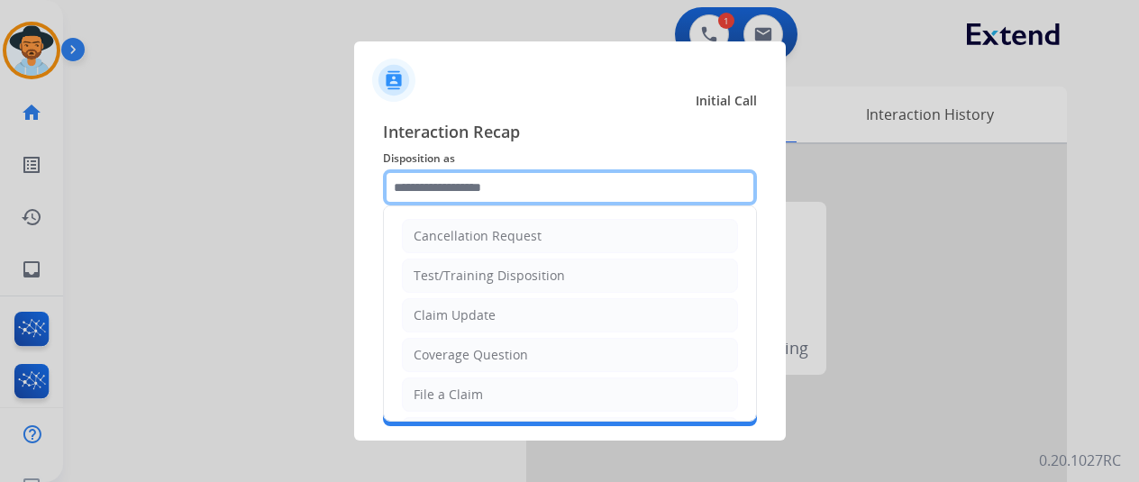
drag, startPoint x: 431, startPoint y: 168, endPoint x: 421, endPoint y: 181, distance: 16.0
click at [421, 181] on input "text" at bounding box center [570, 187] width 374 height 36
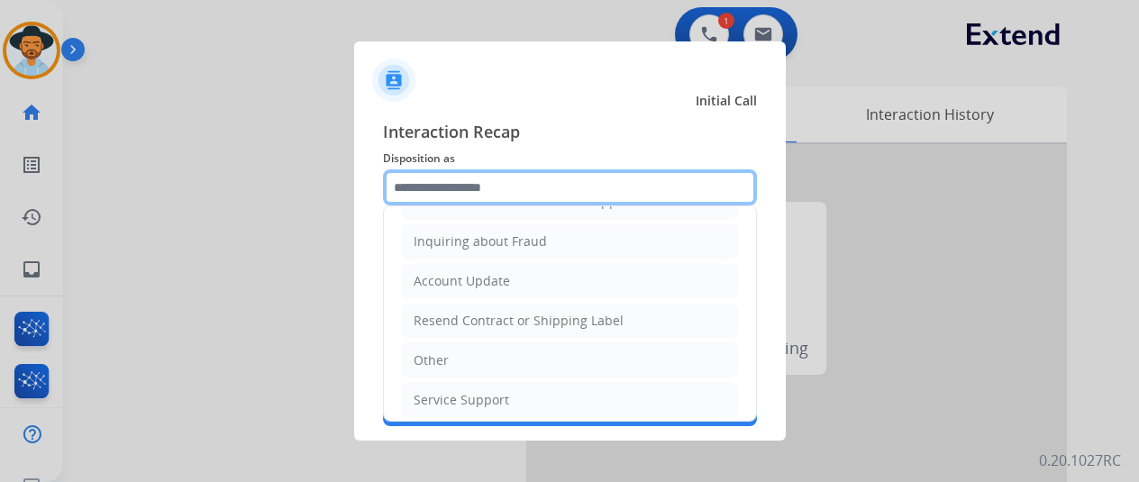
scroll to position [273, 0]
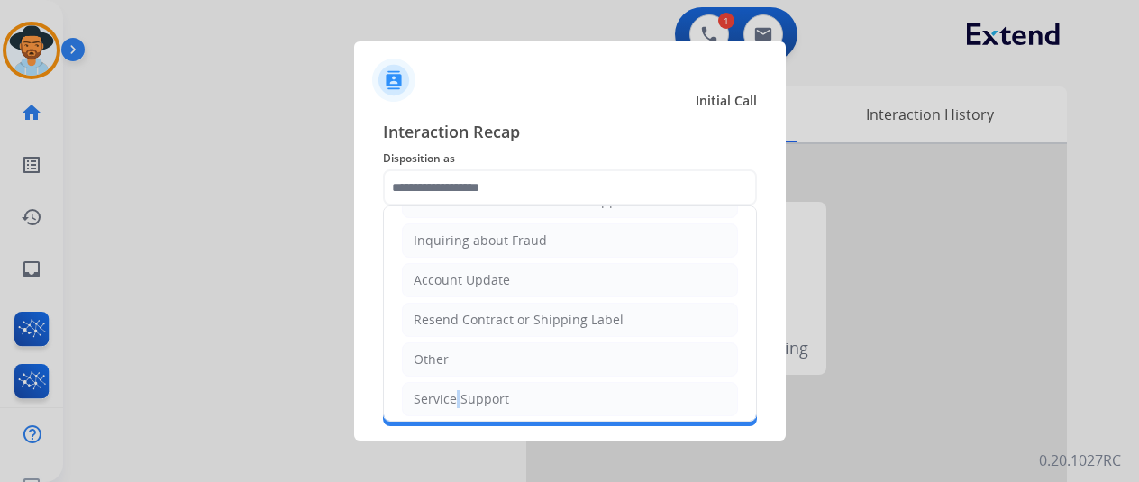
drag, startPoint x: 452, startPoint y: 390, endPoint x: 405, endPoint y: 320, distance: 84.5
click at [443, 390] on div "Service Support" at bounding box center [462, 399] width 96 height 18
type input "**********"
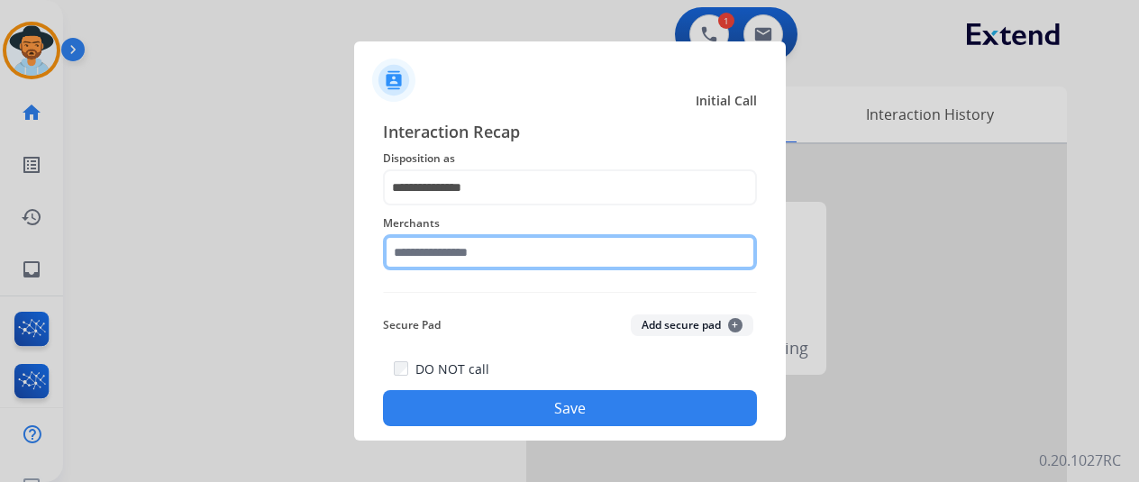
click at [429, 257] on input "text" at bounding box center [570, 252] width 374 height 36
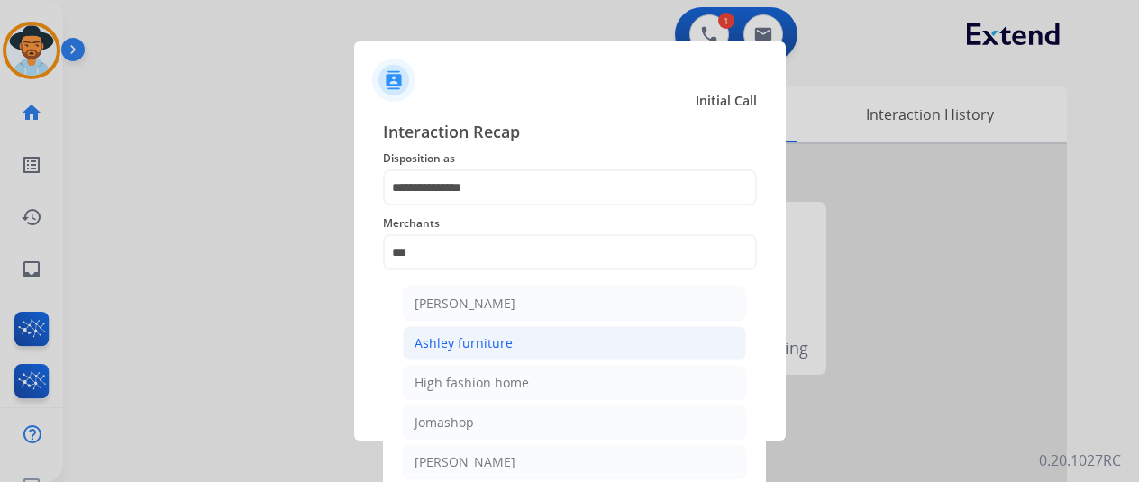
drag, startPoint x: 452, startPoint y: 308, endPoint x: 452, endPoint y: 334, distance: 26.1
click at [452, 332] on ul "Ashley - Reguard Ashley furniture High fashion home Jomashop Sam ash Smash it s…" at bounding box center [574, 426] width 354 height 299
click at [498, 291] on div "**********" at bounding box center [570, 272] width 374 height 307
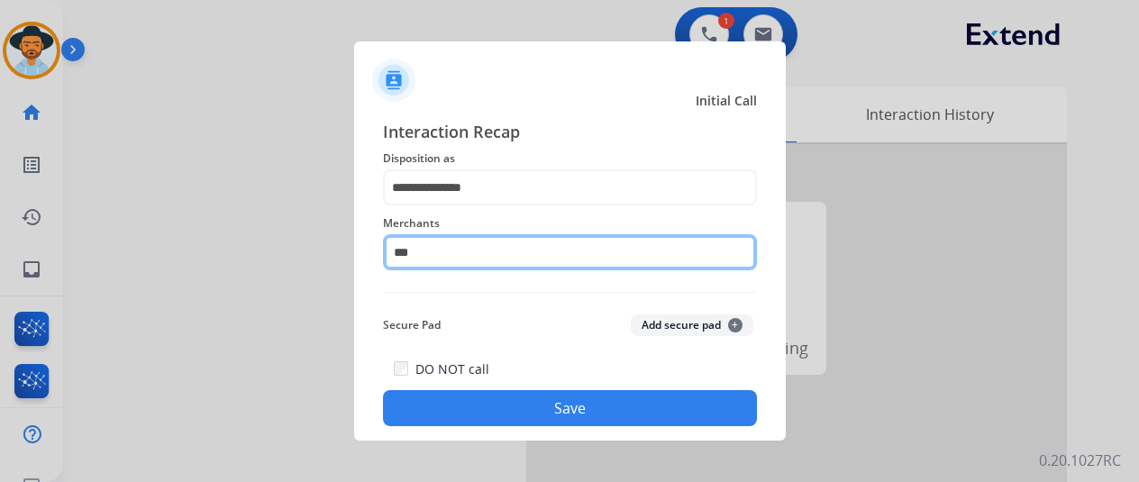
click at [449, 251] on input "***" at bounding box center [570, 252] width 374 height 36
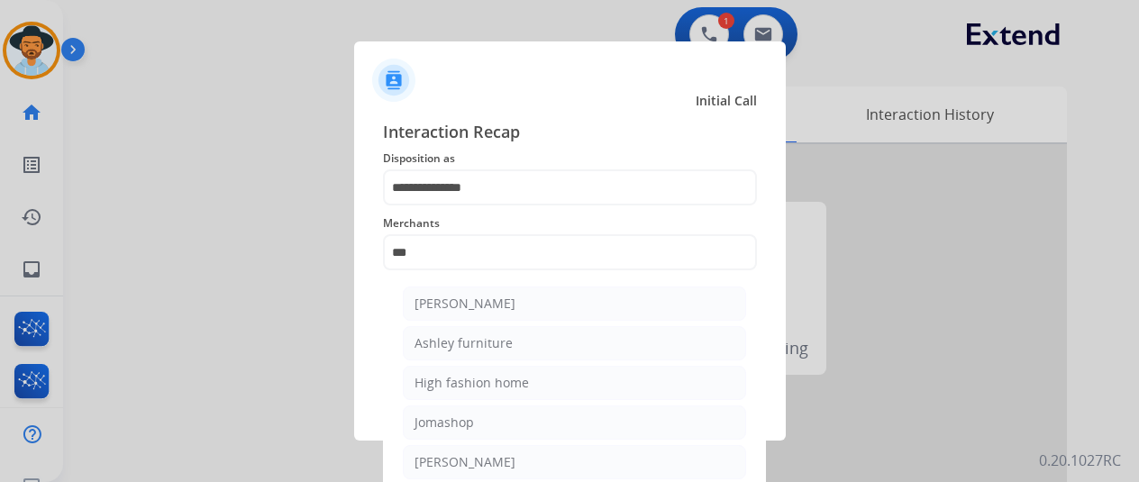
click at [475, 314] on li "[PERSON_NAME]" at bounding box center [574, 304] width 343 height 34
type input "**********"
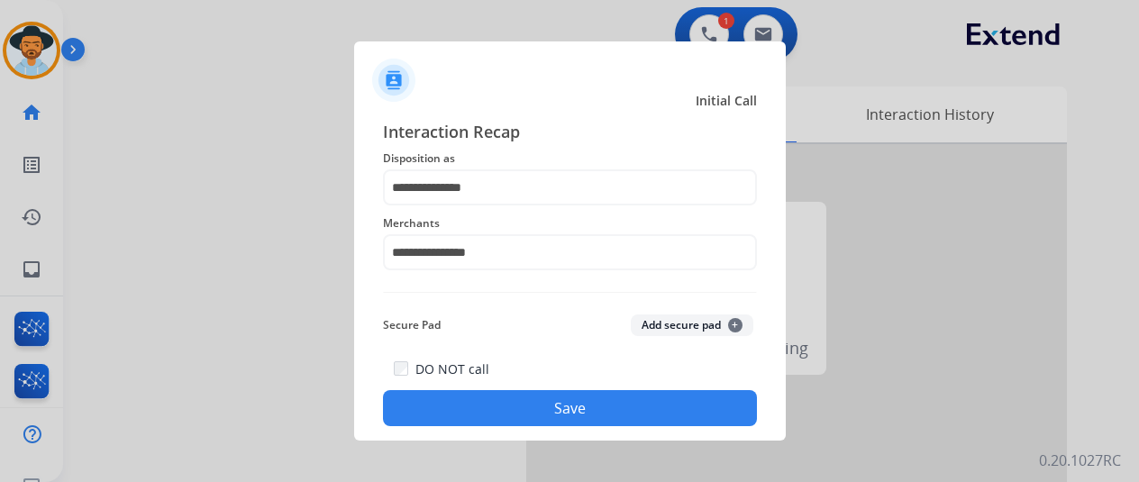
drag, startPoint x: 553, startPoint y: 405, endPoint x: 530, endPoint y: 381, distance: 33.1
click at [552, 405] on button "Save" at bounding box center [570, 408] width 374 height 36
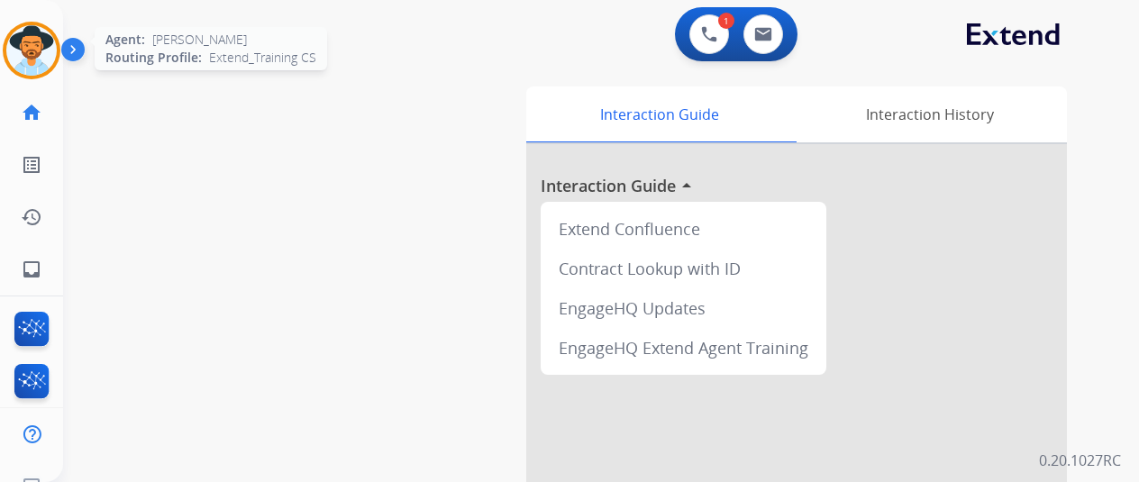
click at [33, 44] on img at bounding box center [31, 50] width 50 height 50
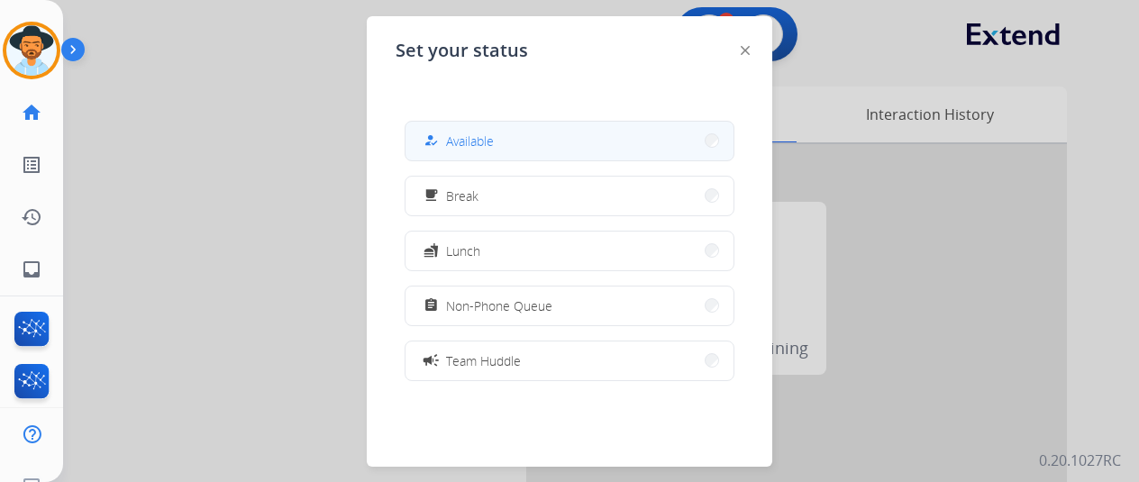
click at [463, 134] on span "Available" at bounding box center [470, 141] width 48 height 19
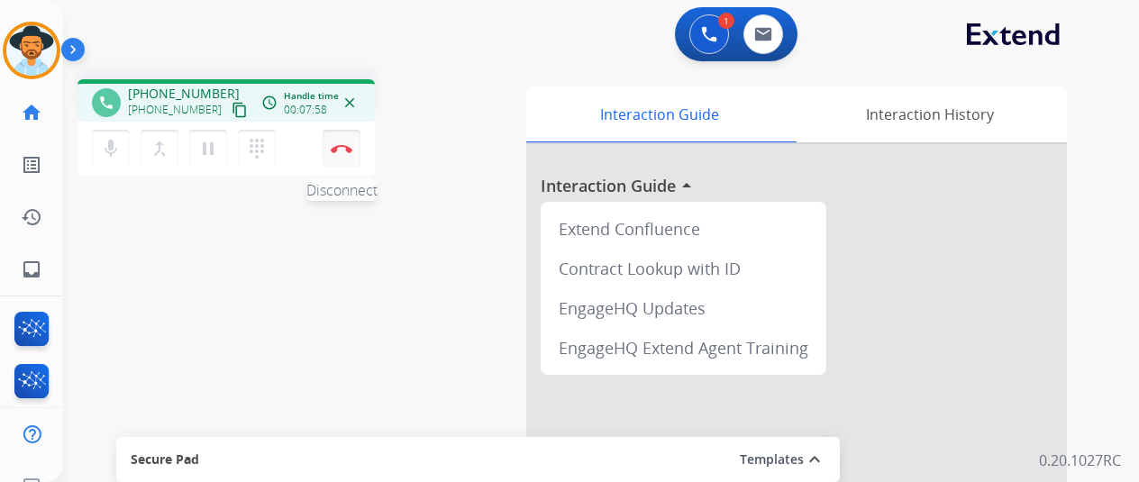
click at [335, 142] on button "Disconnect" at bounding box center [342, 149] width 38 height 38
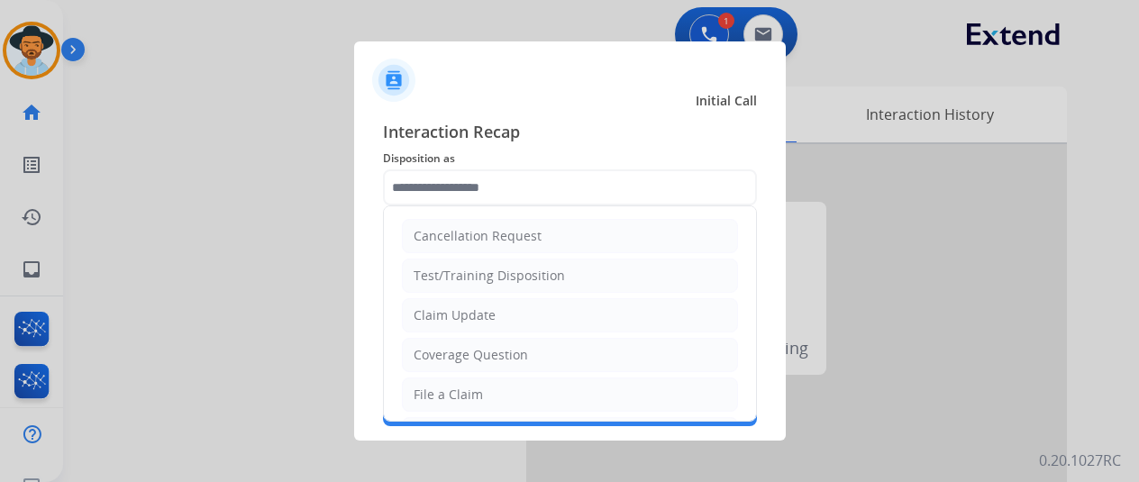
click at [463, 185] on input "text" at bounding box center [570, 187] width 374 height 36
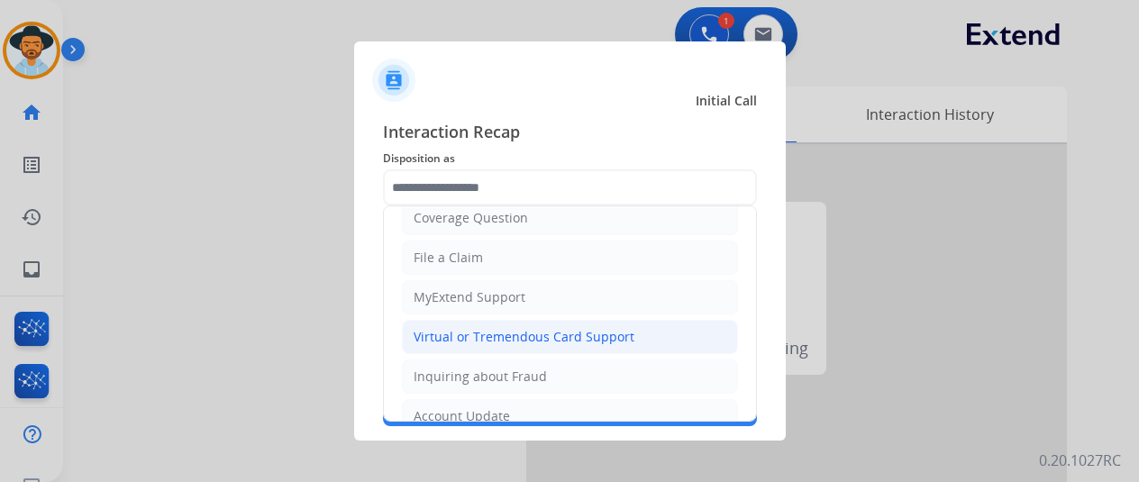
scroll to position [180, 0]
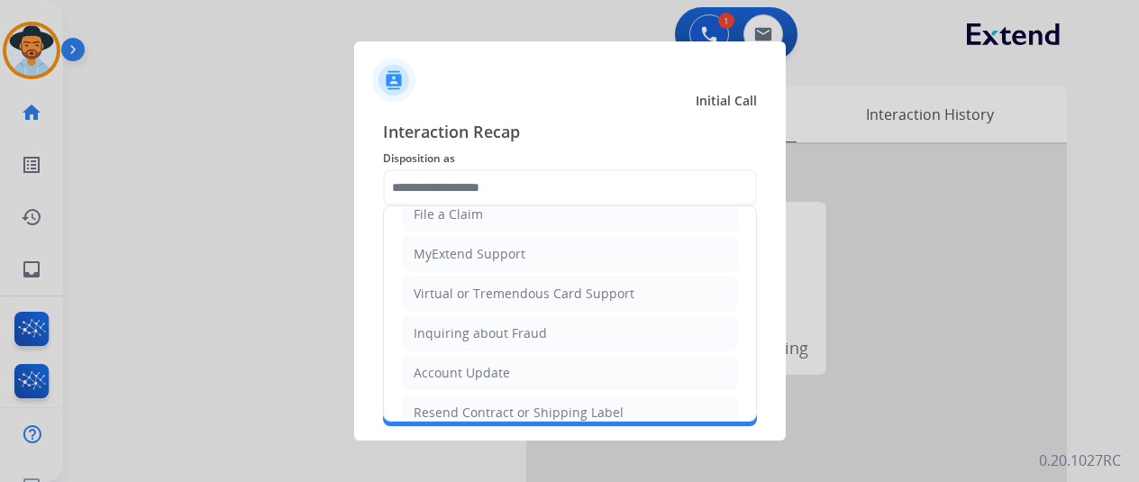
click at [471, 293] on div "Virtual or Tremendous Card Support" at bounding box center [524, 294] width 221 height 18
type input "**********"
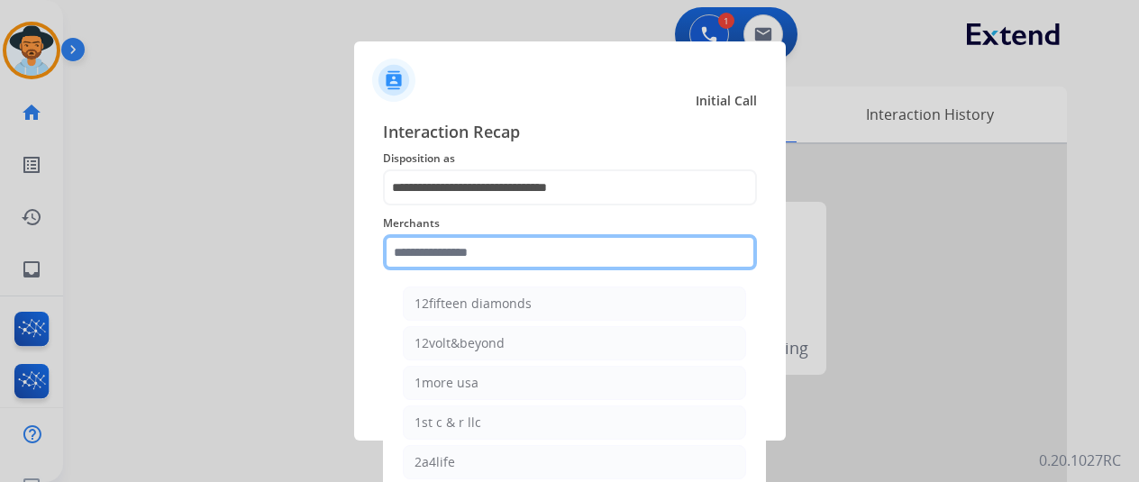
click at [431, 246] on input "text" at bounding box center [570, 252] width 374 height 36
click at [445, 257] on input "text" at bounding box center [570, 252] width 374 height 36
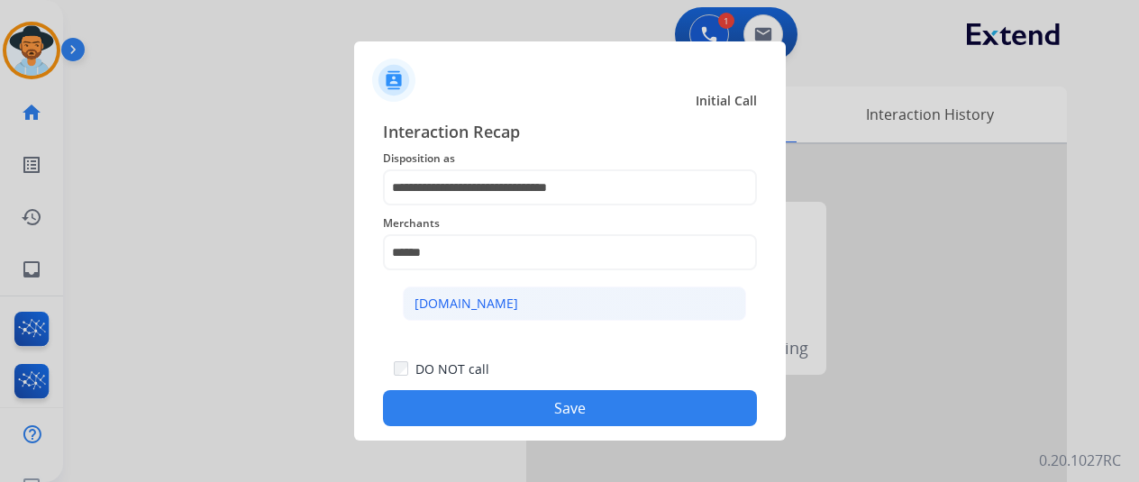
click at [496, 297] on li "[DOMAIN_NAME]" at bounding box center [574, 304] width 343 height 34
type input "**********"
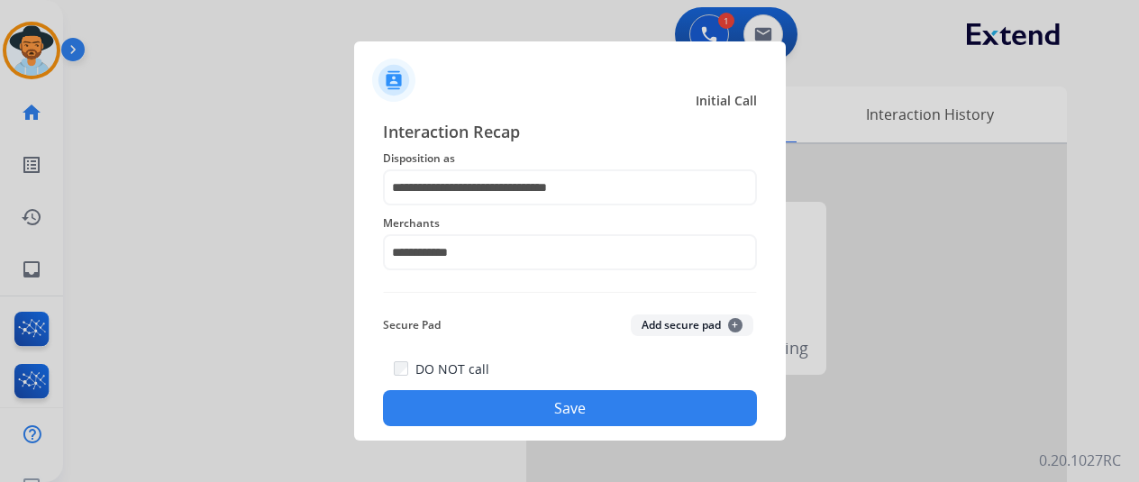
click at [553, 401] on button "Save" at bounding box center [570, 408] width 374 height 36
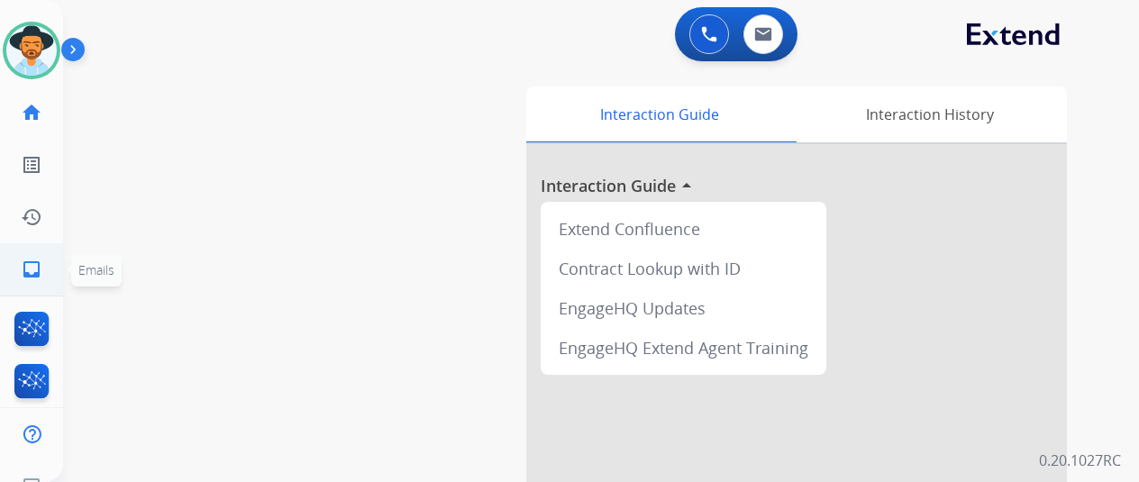
click at [36, 266] on mat-icon "inbox" at bounding box center [32, 270] width 22 height 22
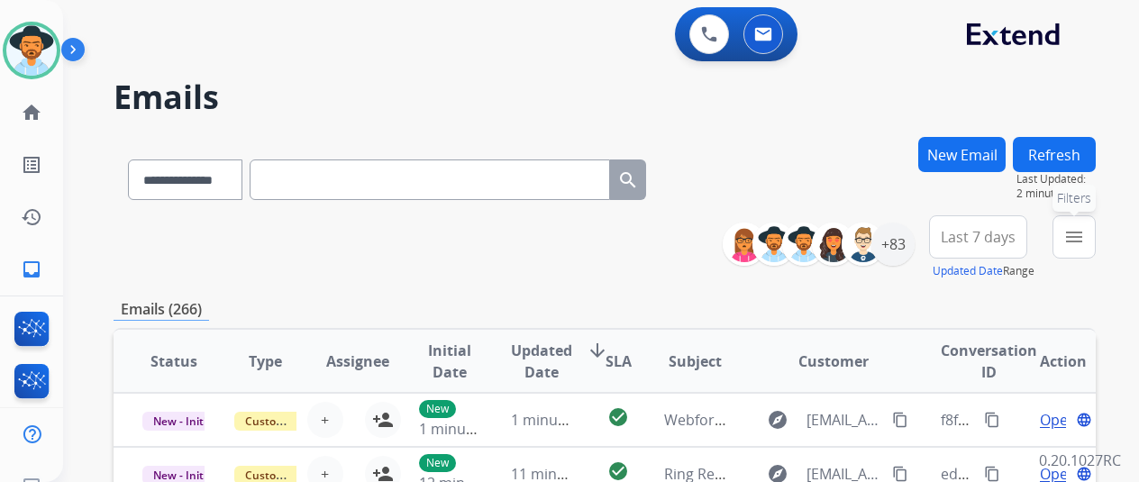
drag, startPoint x: 1090, startPoint y: 245, endPoint x: 1085, endPoint y: 235, distance: 11.3
click at [1085, 244] on mat-icon "menu" at bounding box center [1074, 237] width 22 height 22
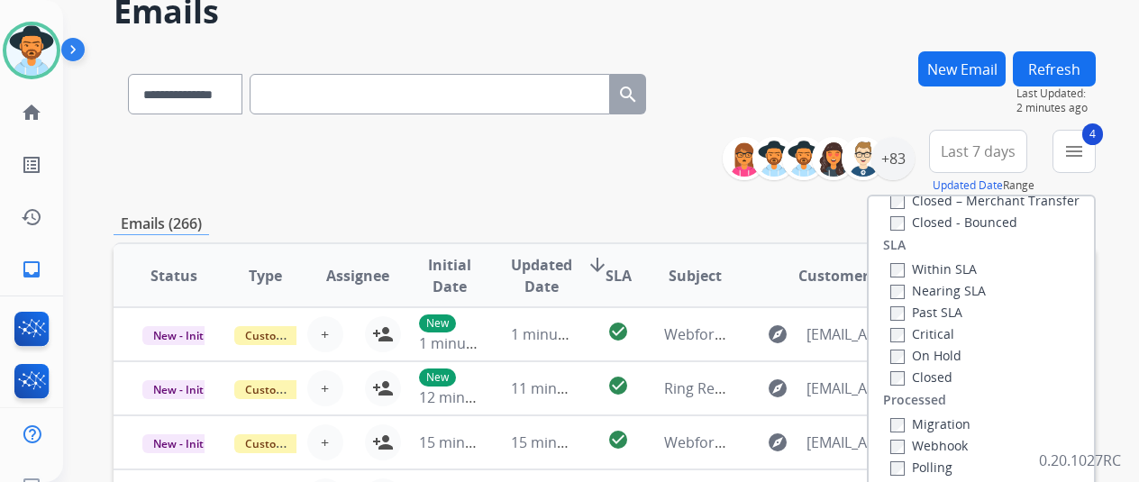
scroll to position [270, 0]
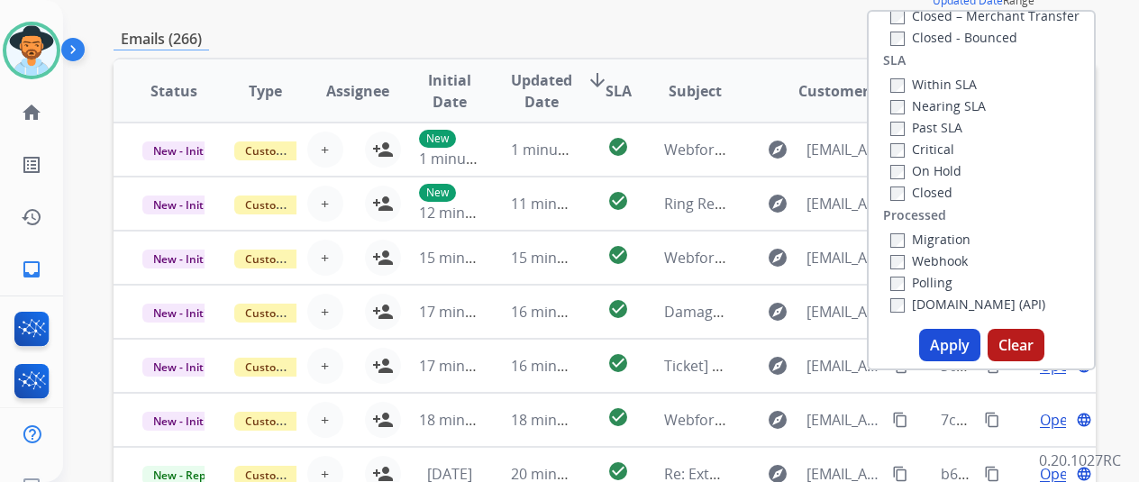
click at [957, 341] on button "Apply" at bounding box center [949, 345] width 61 height 32
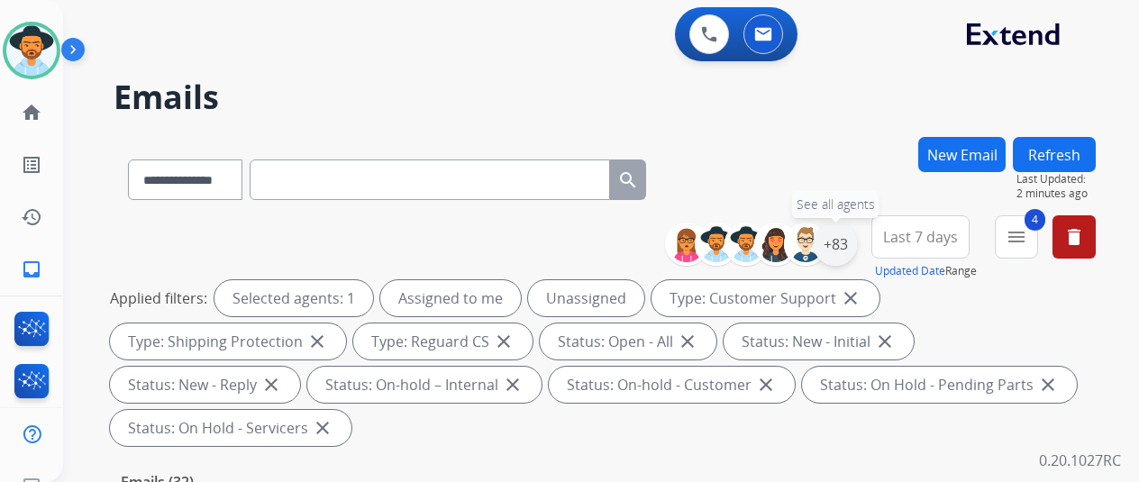
drag, startPoint x: 848, startPoint y: 248, endPoint x: 831, endPoint y: 244, distance: 17.5
click at [845, 247] on div "+83" at bounding box center [835, 244] width 43 height 43
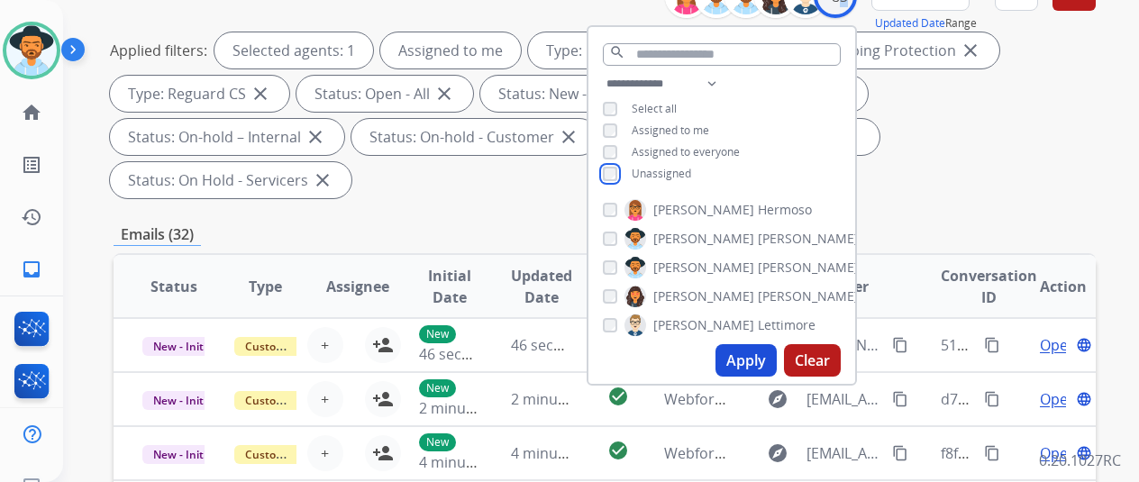
scroll to position [270, 0]
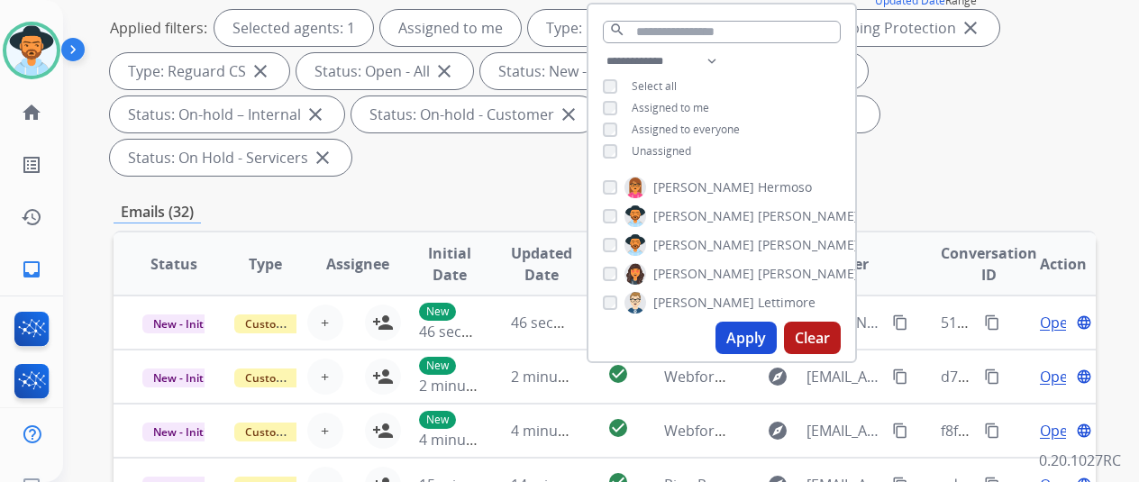
click at [753, 336] on button "Apply" at bounding box center [745, 338] width 61 height 32
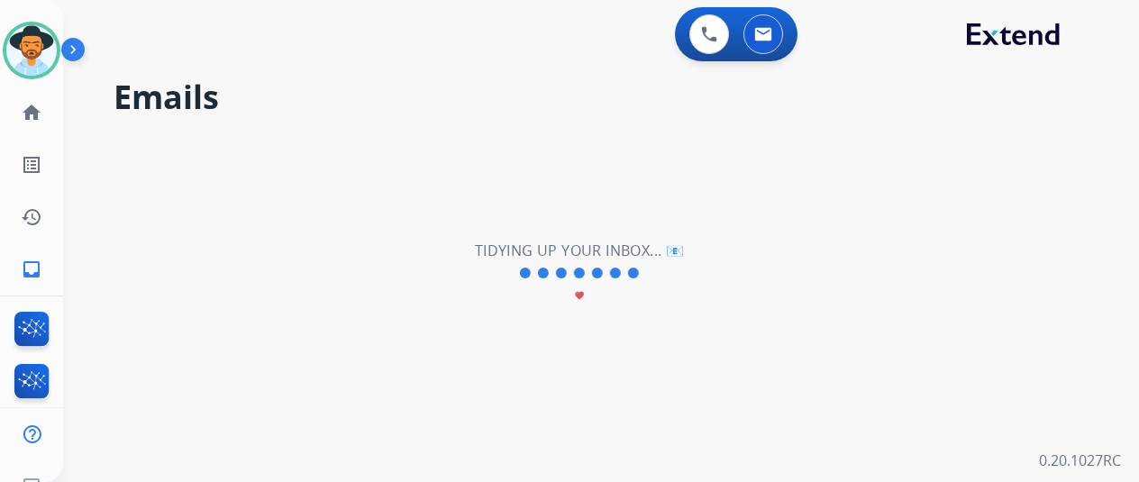
scroll to position [0, 0]
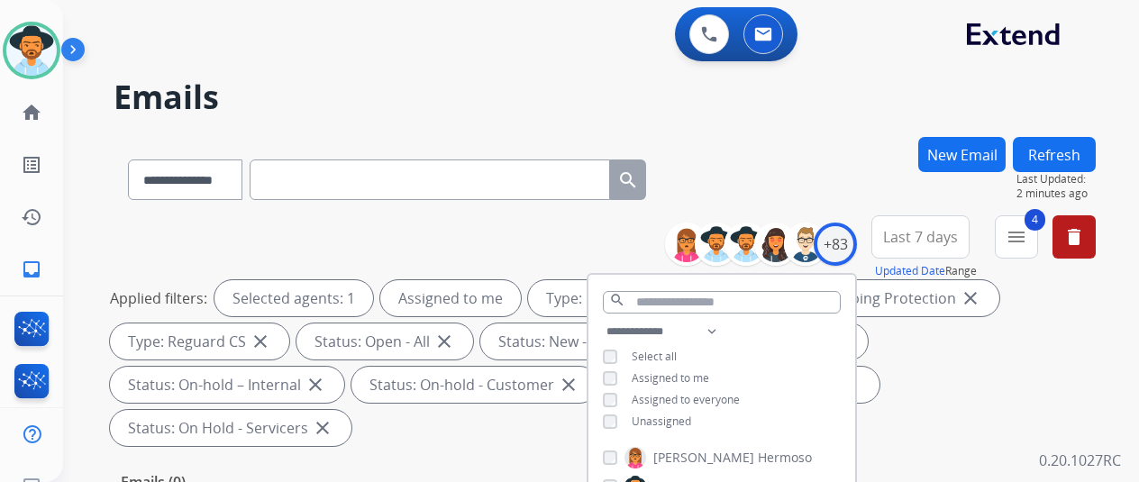
click at [827, 186] on div "**********" at bounding box center [605, 176] width 982 height 78
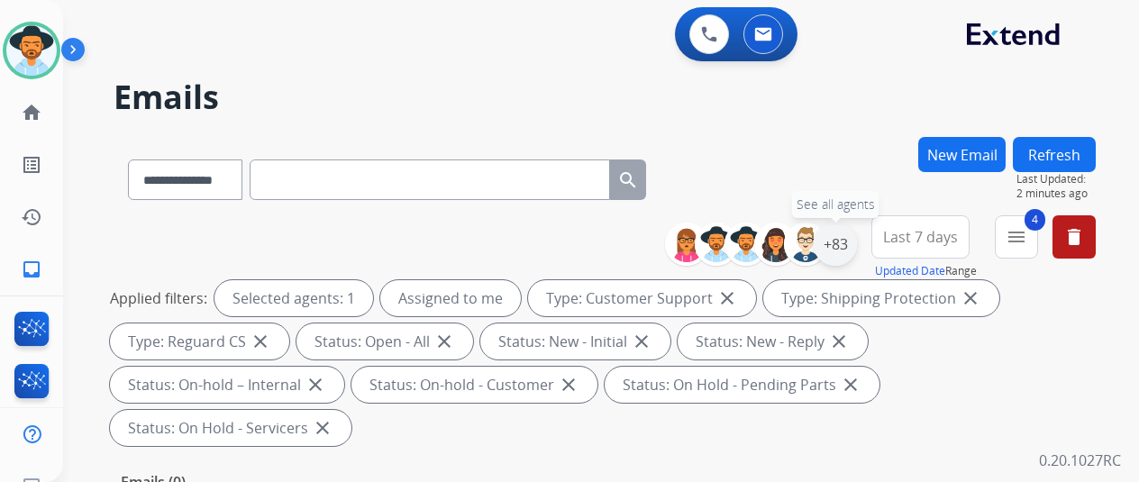
click at [841, 242] on div "+83" at bounding box center [835, 244] width 43 height 43
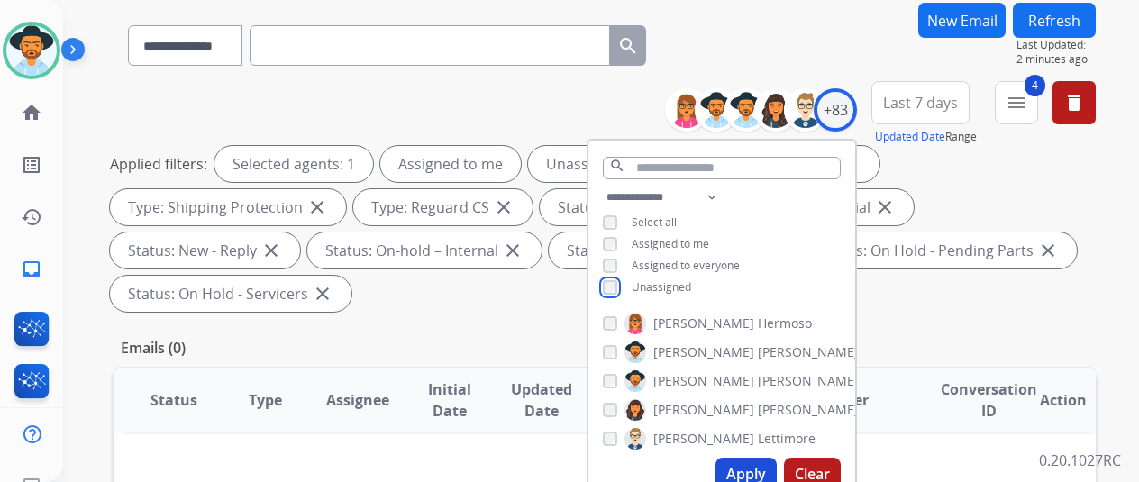
scroll to position [270, 0]
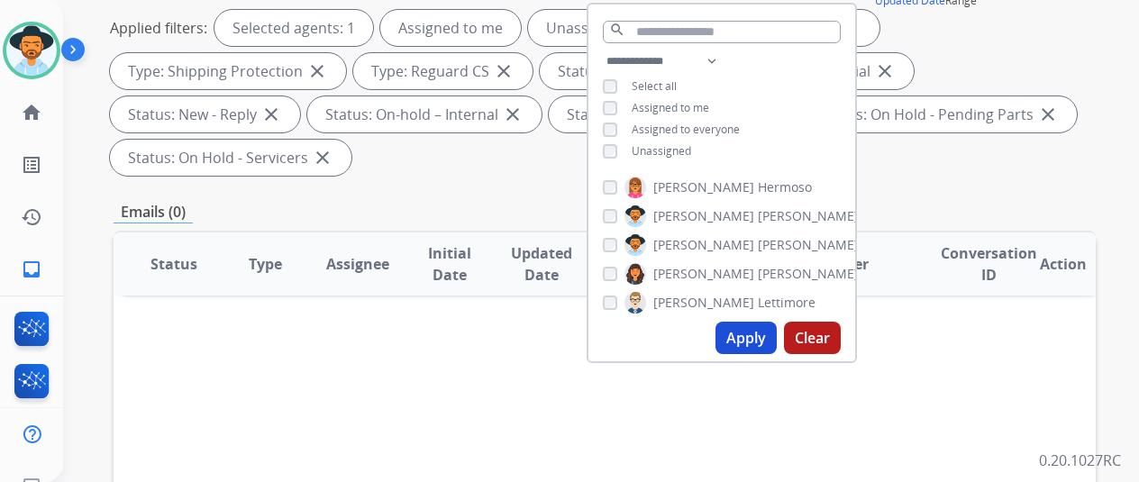
click at [751, 339] on button "Apply" at bounding box center [745, 338] width 61 height 32
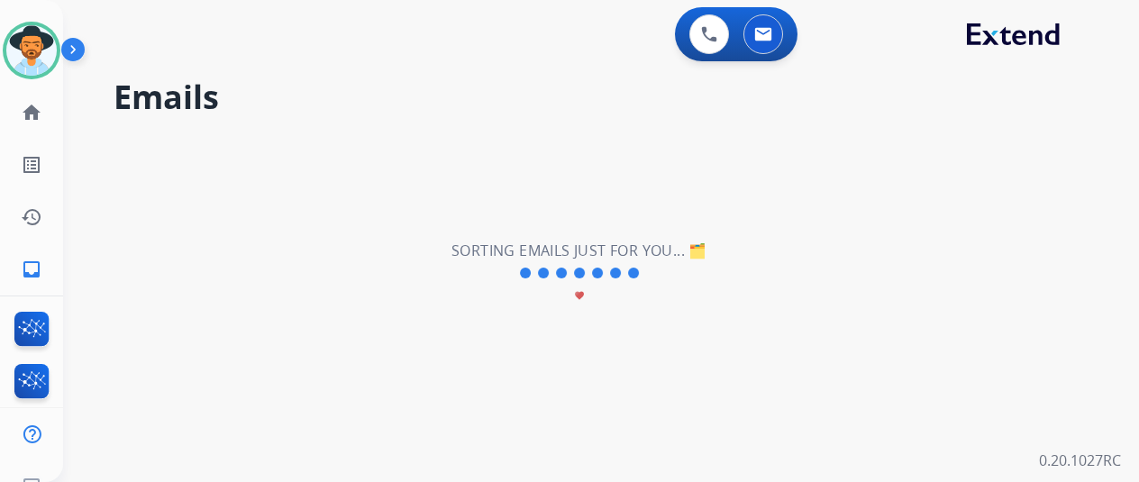
scroll to position [0, 0]
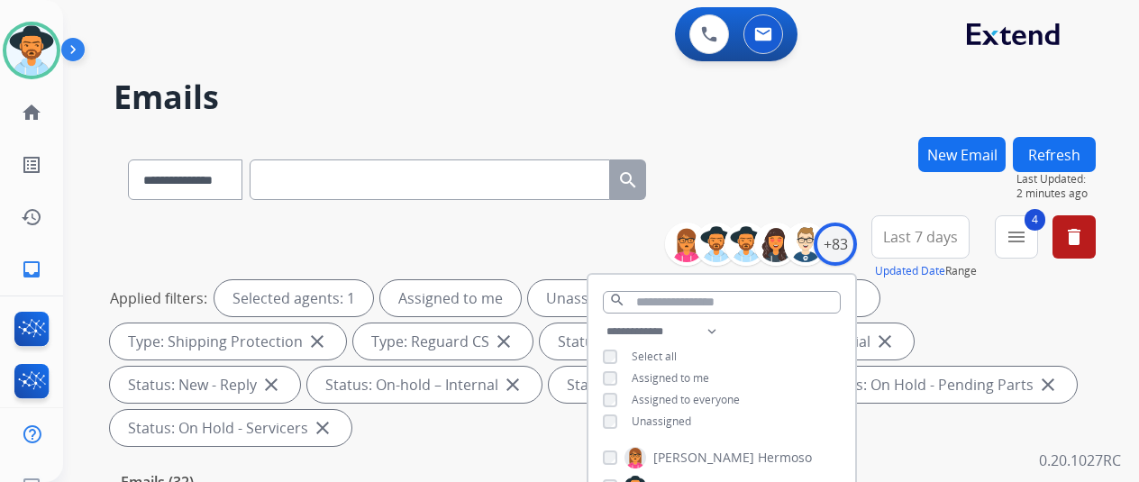
click at [836, 174] on div "**********" at bounding box center [605, 176] width 982 height 78
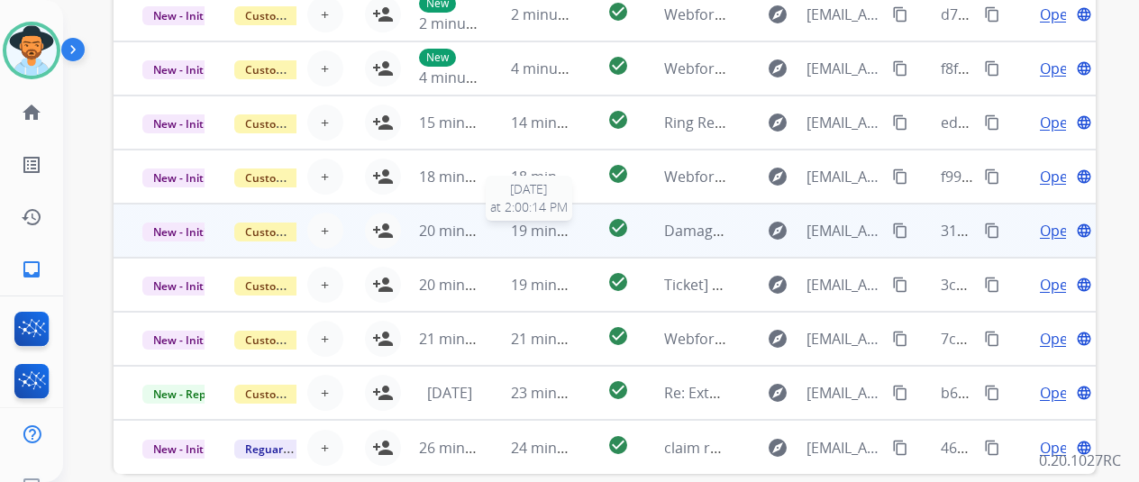
scroll to position [701, 0]
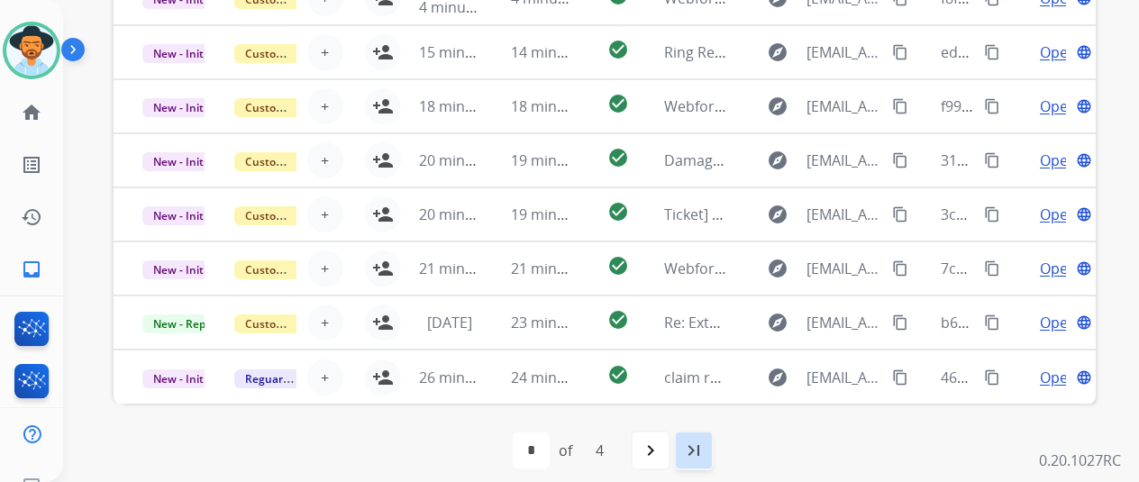
click at [705, 448] on mat-icon "last_page" at bounding box center [694, 451] width 22 height 22
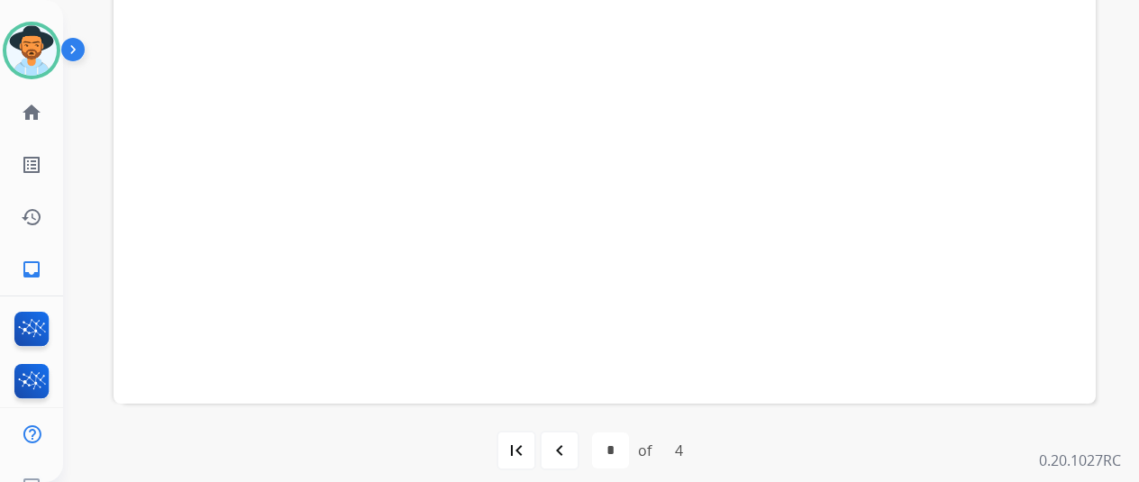
click at [565, 450] on mat-icon "navigate_before" at bounding box center [560, 451] width 22 height 22
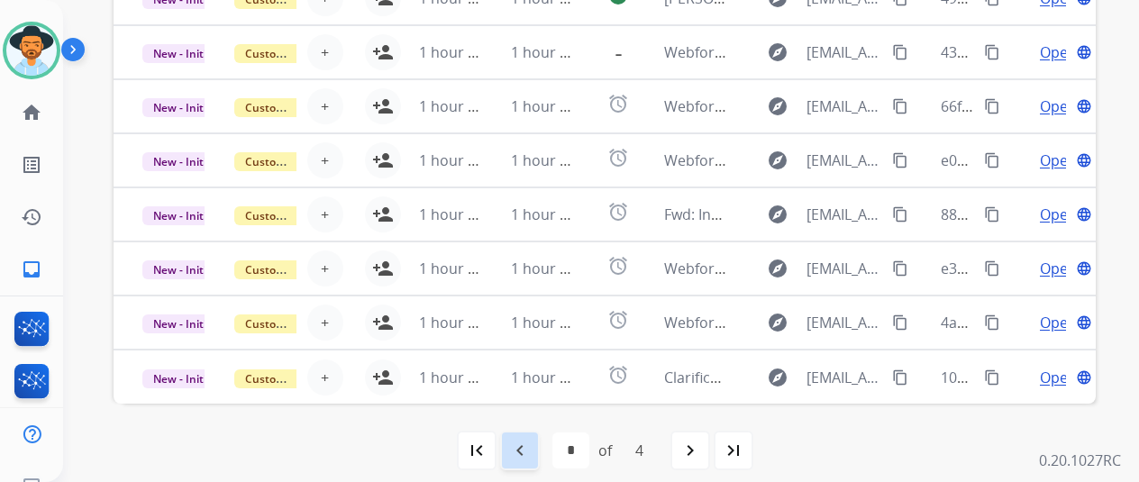
click at [524, 444] on mat-icon "navigate_before" at bounding box center [520, 451] width 22 height 22
click at [530, 450] on mat-icon "navigate_before" at bounding box center [520, 451] width 22 height 22
select select "*"
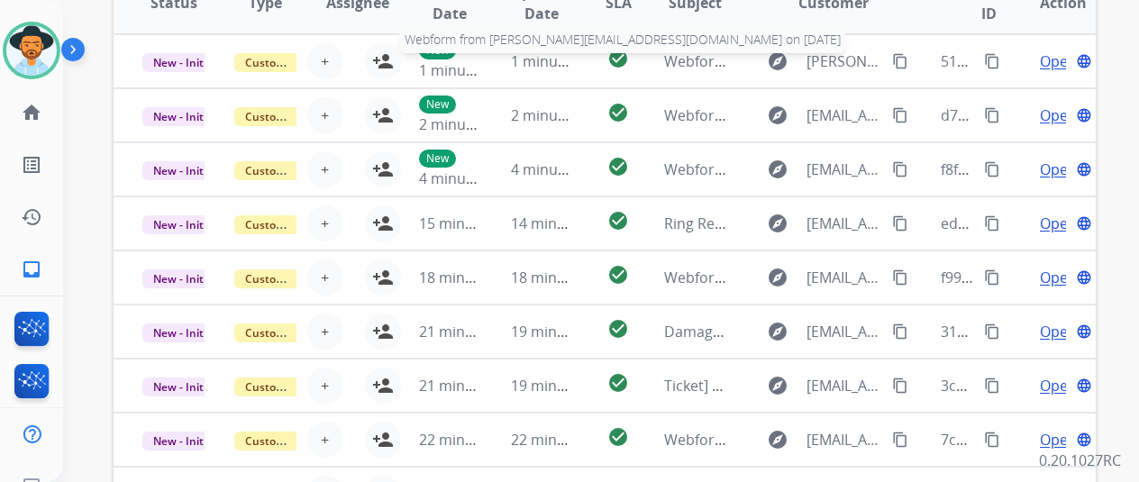
scroll to position [341, 0]
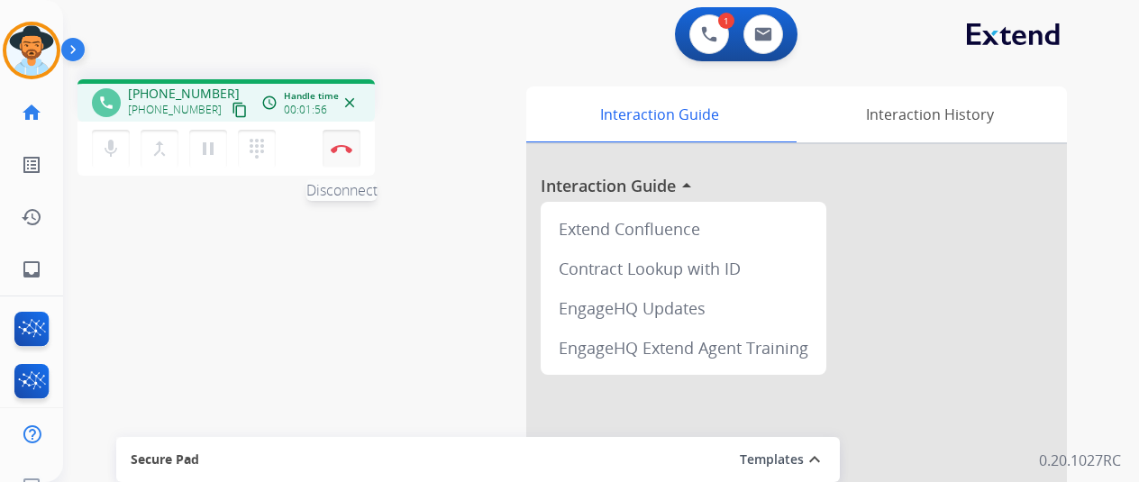
click at [350, 150] on img at bounding box center [342, 148] width 22 height 9
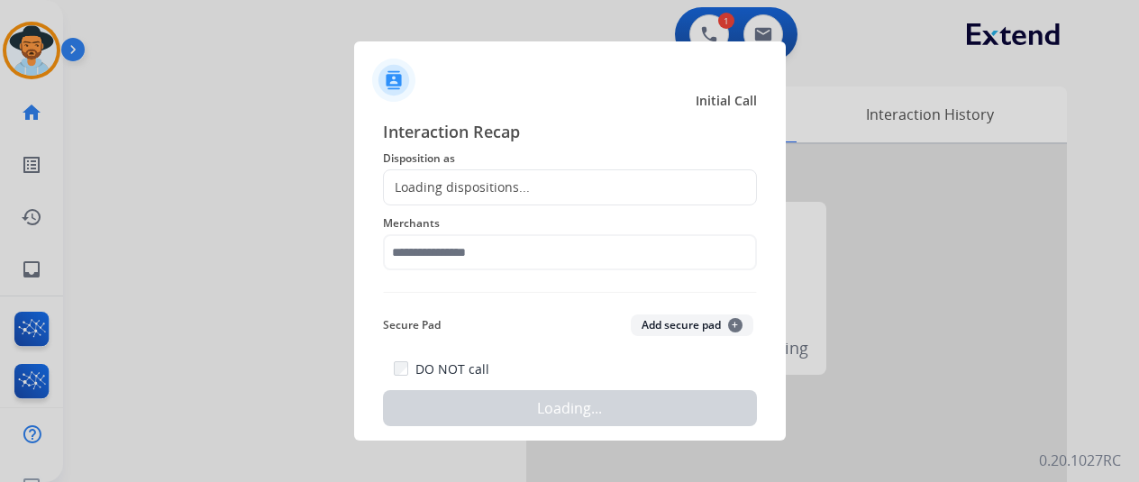
click at [446, 188] on div "Loading dispositions..." at bounding box center [457, 187] width 146 height 18
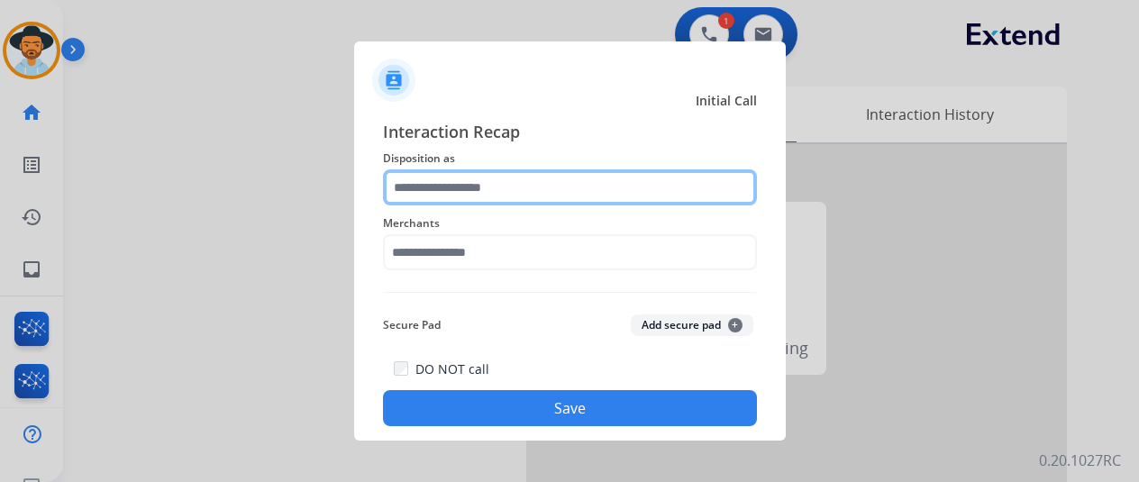
click at [444, 184] on input "text" at bounding box center [570, 187] width 374 height 36
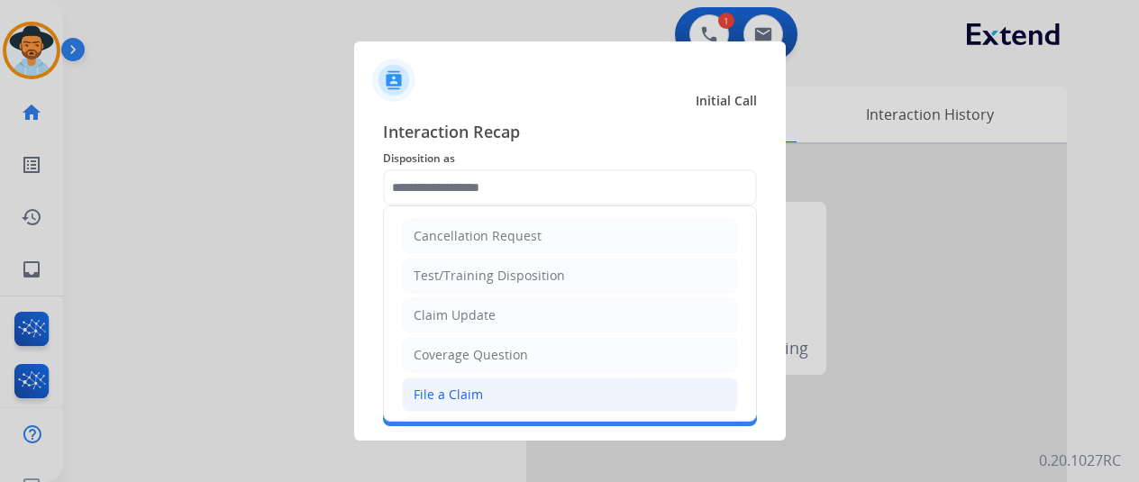
click at [428, 388] on div "File a Claim" at bounding box center [448, 395] width 69 height 18
type input "**********"
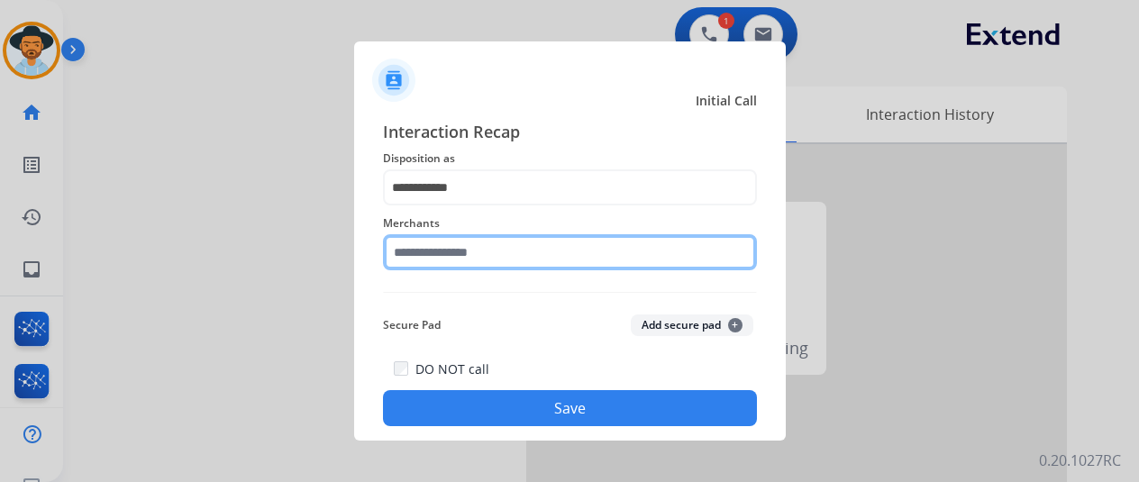
click at [429, 250] on input "text" at bounding box center [570, 252] width 374 height 36
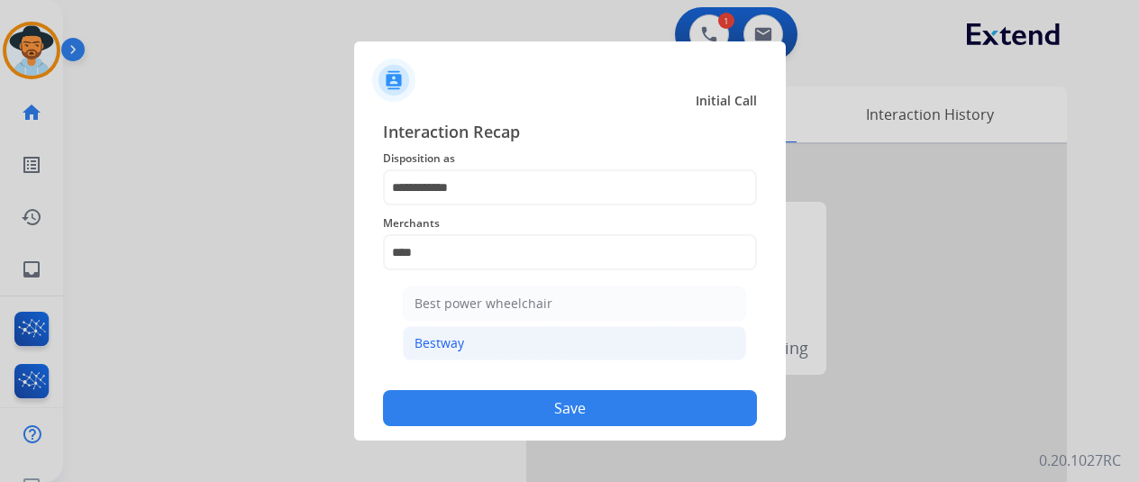
click at [445, 341] on div "Bestway" at bounding box center [439, 343] width 50 height 18
type input "*******"
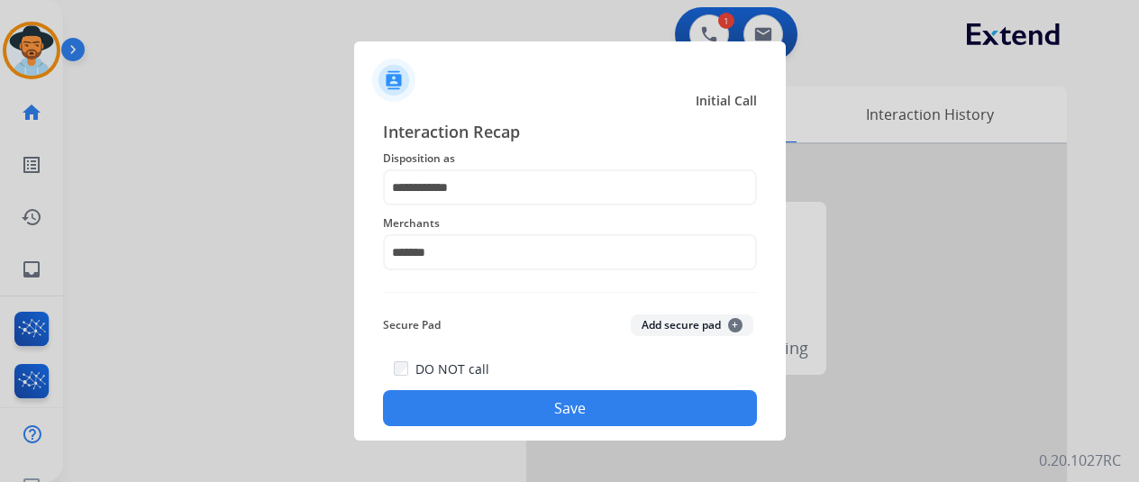
click at [492, 405] on button "Save" at bounding box center [570, 408] width 374 height 36
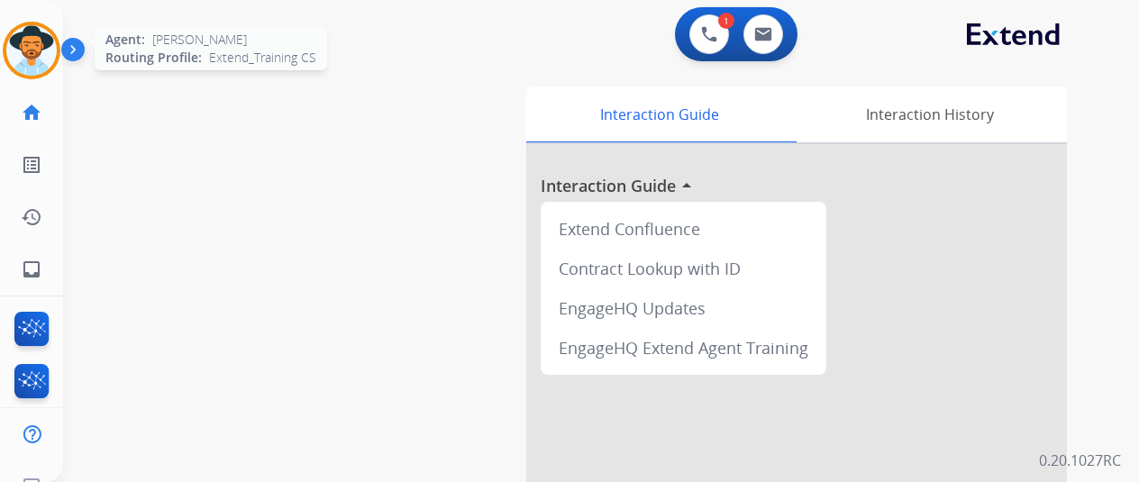
click at [25, 42] on img at bounding box center [31, 50] width 50 height 50
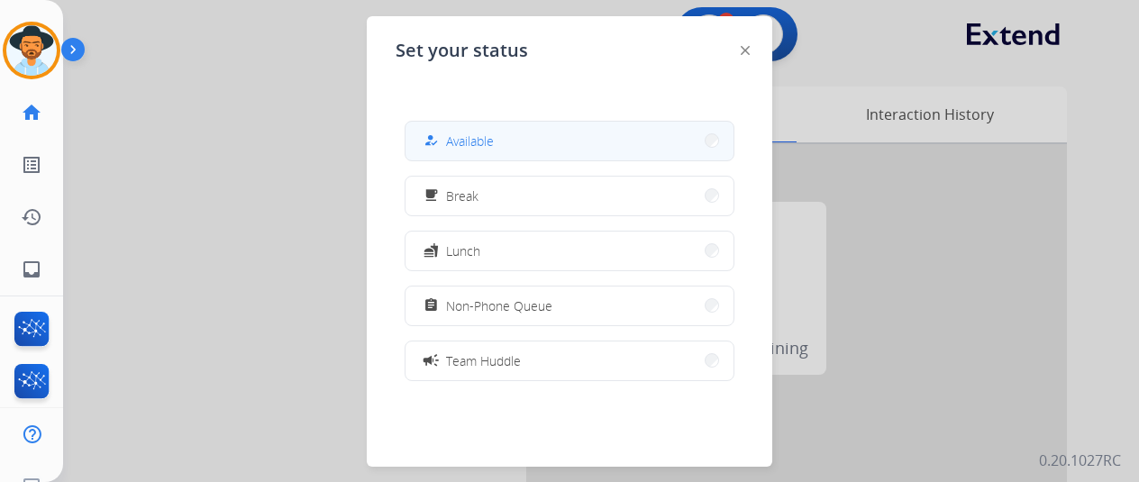
click at [486, 143] on span "Available" at bounding box center [470, 141] width 48 height 19
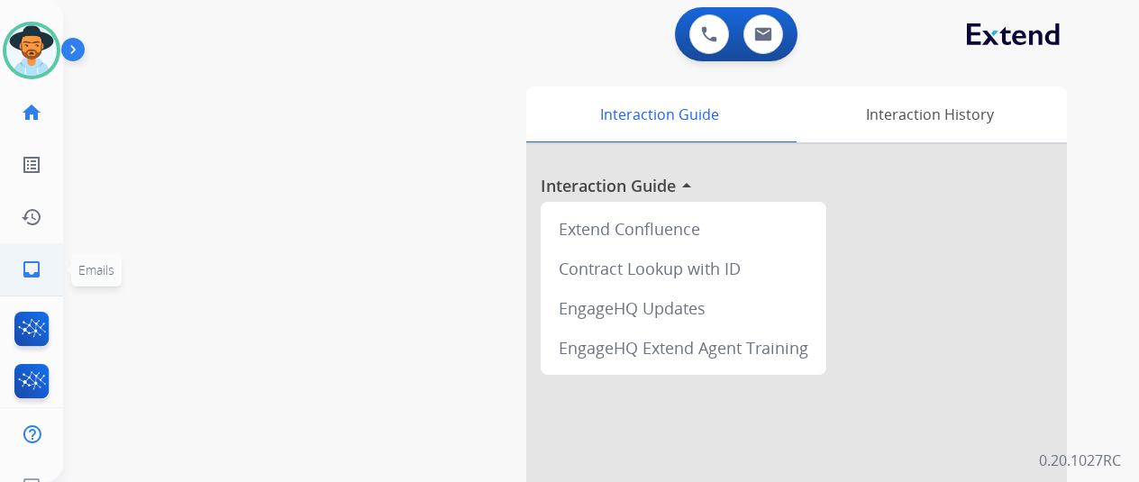
click at [36, 268] on mat-icon "inbox" at bounding box center [32, 270] width 22 height 22
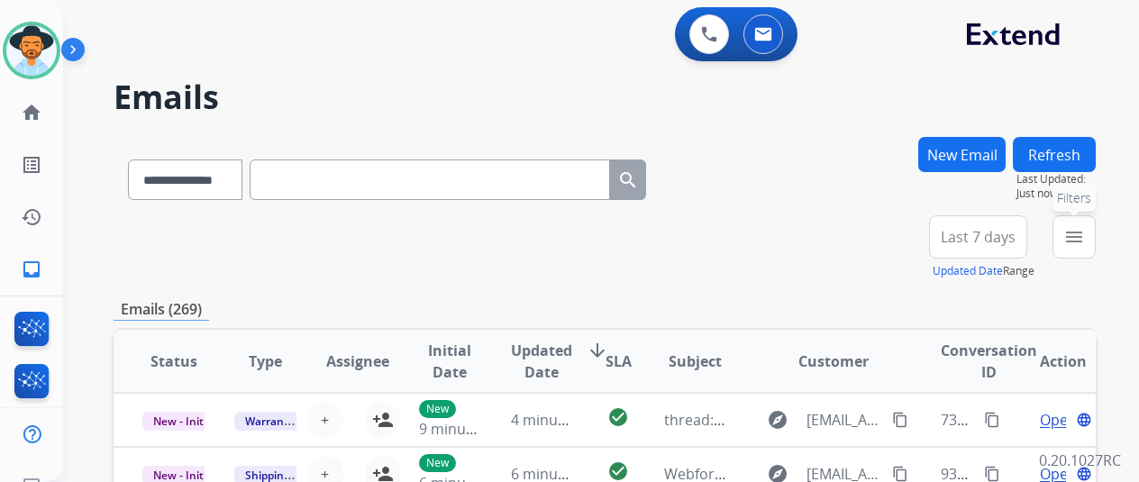
click at [1082, 228] on mat-icon "menu" at bounding box center [1074, 237] width 22 height 22
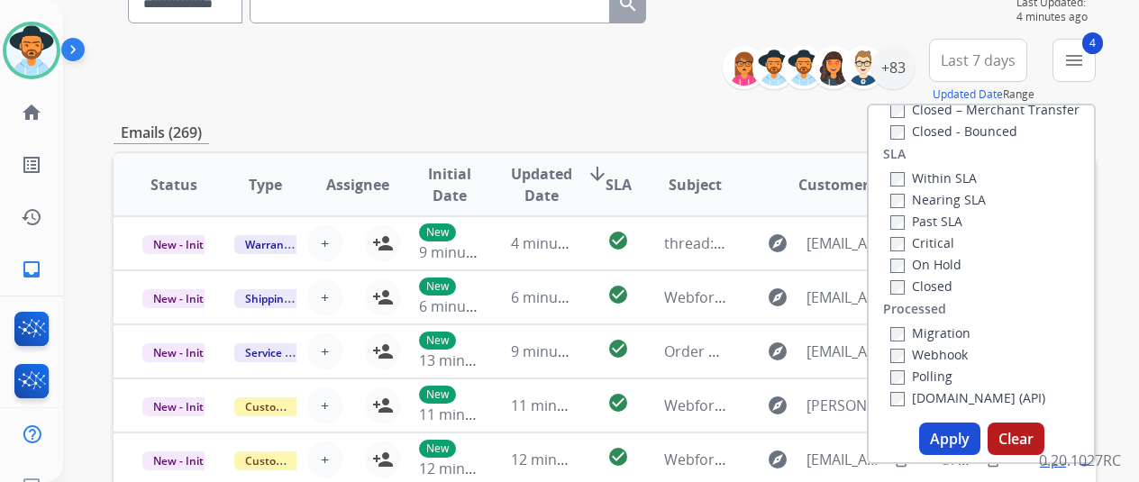
scroll to position [270, 0]
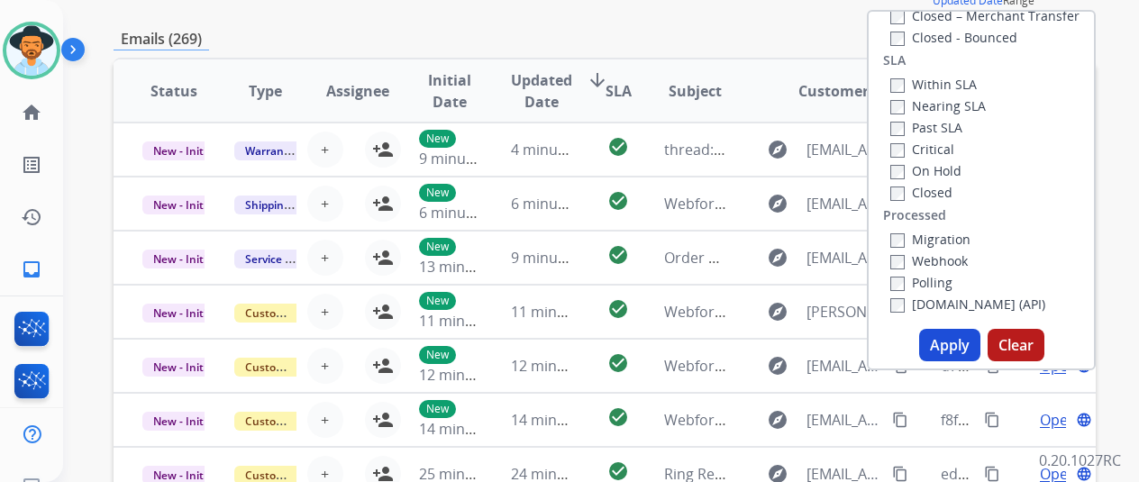
click at [952, 341] on button "Apply" at bounding box center [949, 345] width 61 height 32
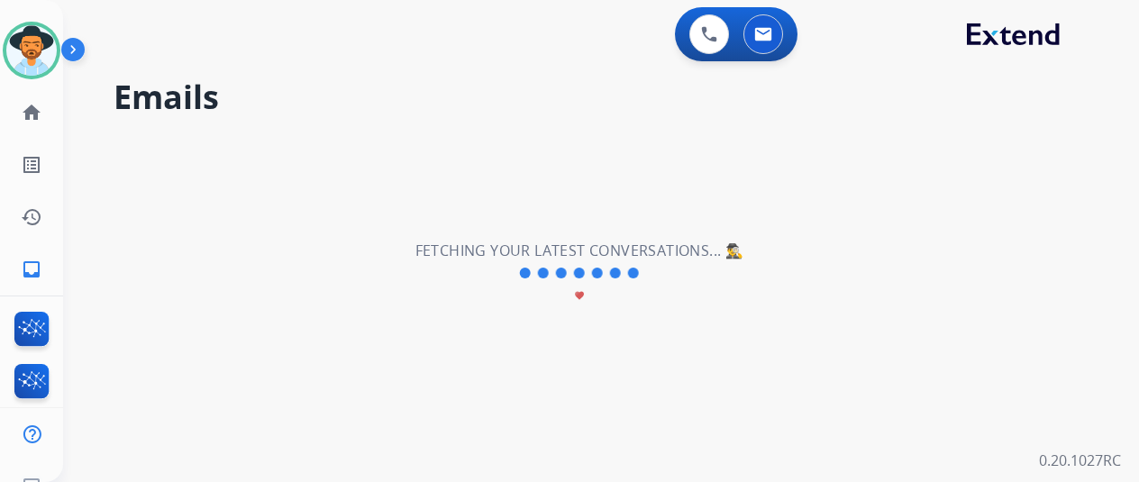
scroll to position [0, 0]
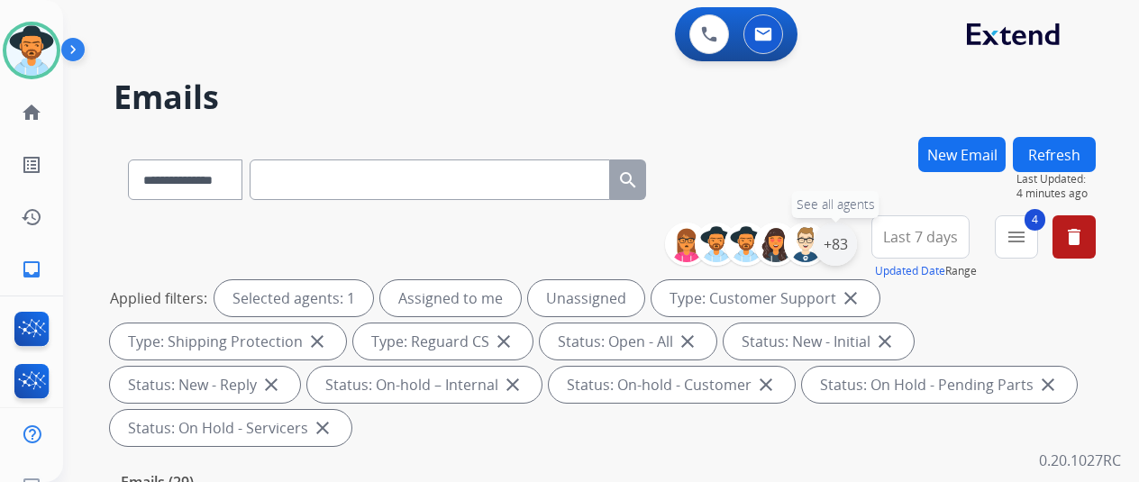
click at [849, 237] on div "+83" at bounding box center [835, 244] width 43 height 43
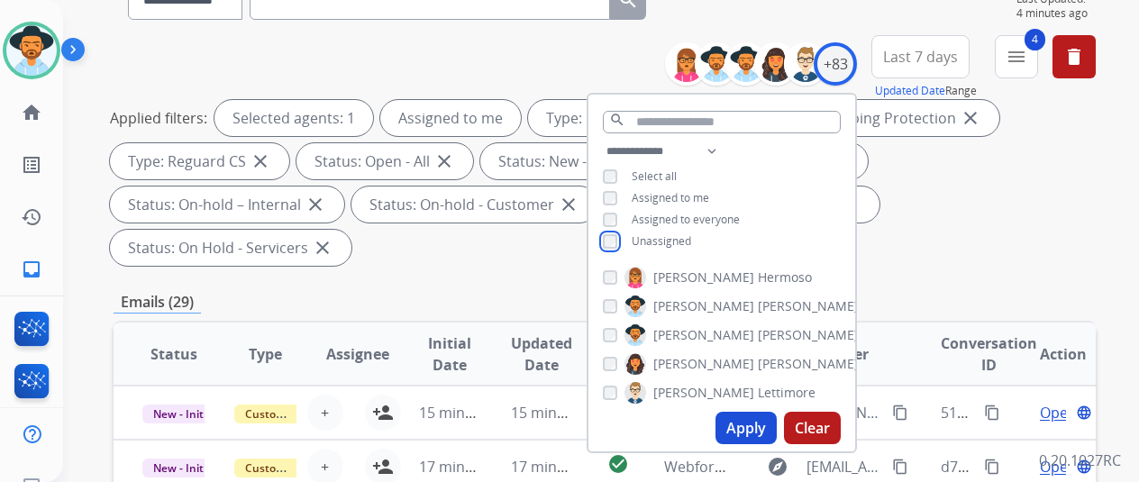
scroll to position [270, 0]
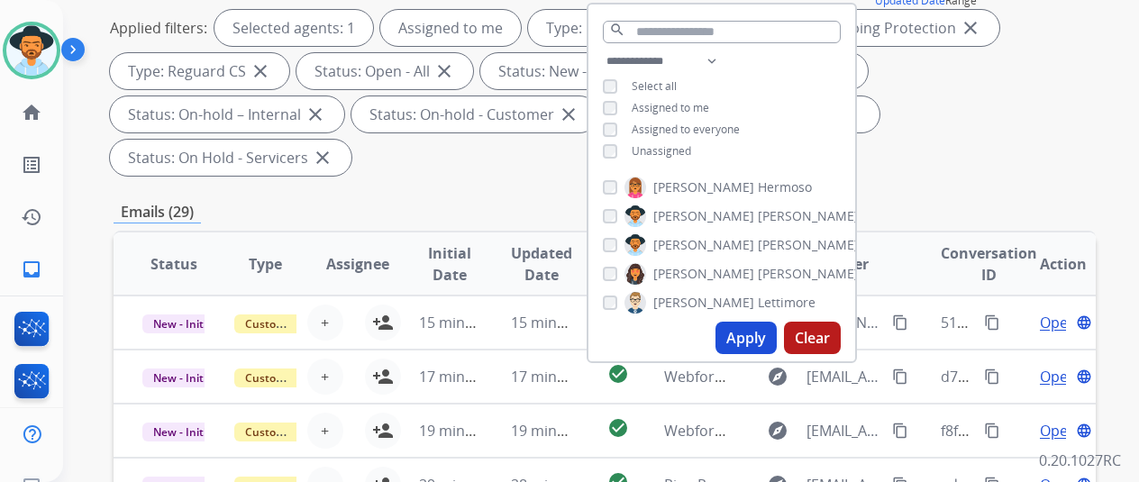
click at [751, 335] on button "Apply" at bounding box center [745, 338] width 61 height 32
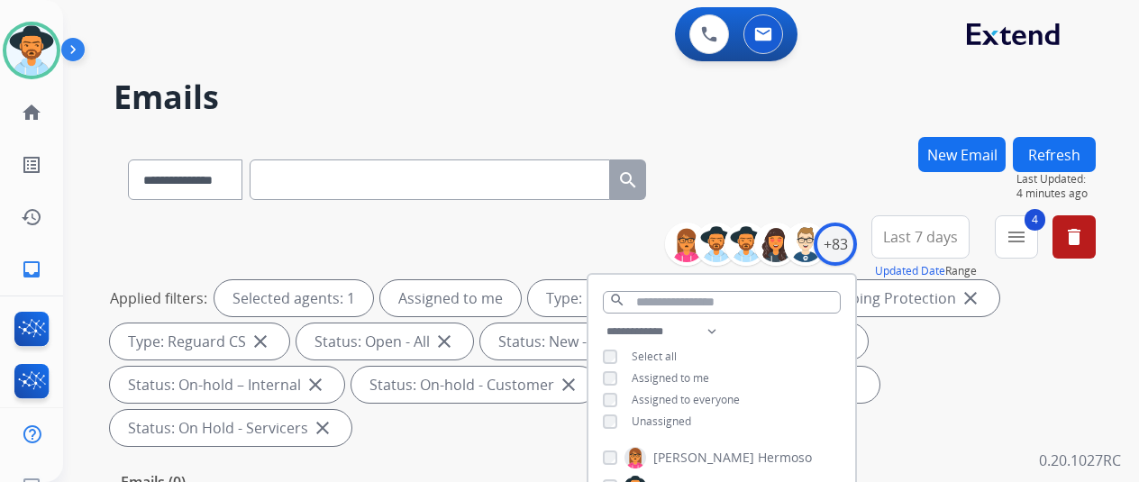
click at [822, 153] on div "**********" at bounding box center [605, 176] width 982 height 78
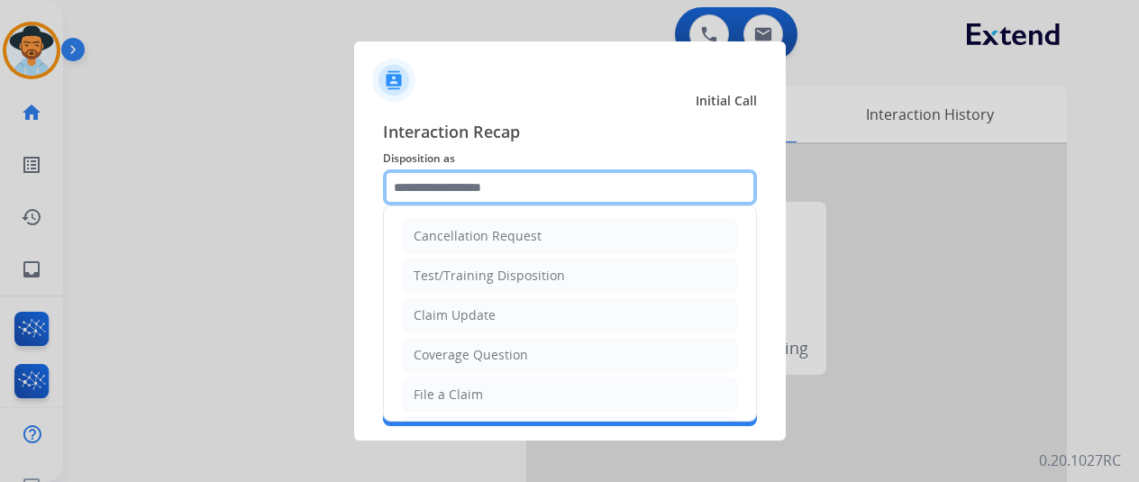
click at [449, 169] on input "text" at bounding box center [570, 187] width 374 height 36
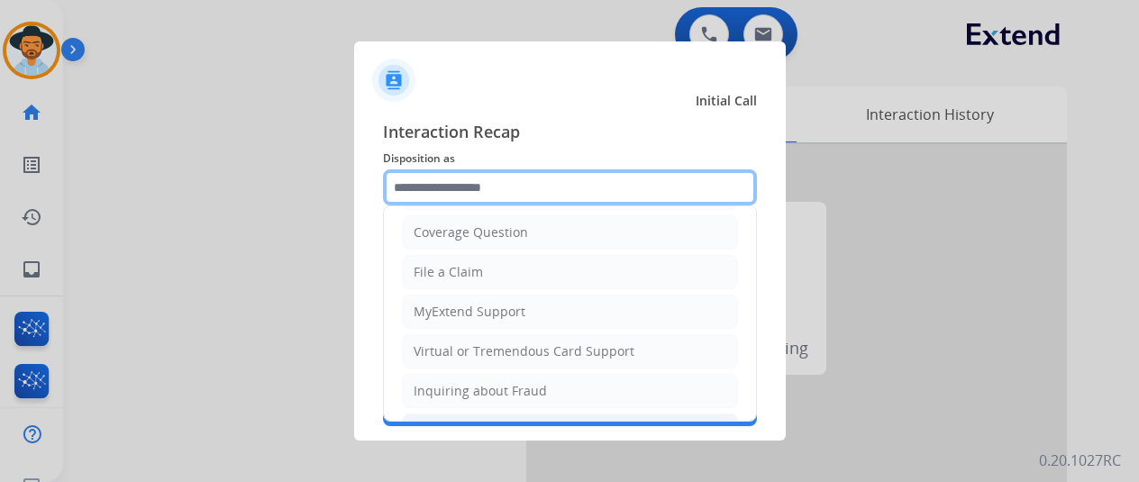
scroll to position [273, 0]
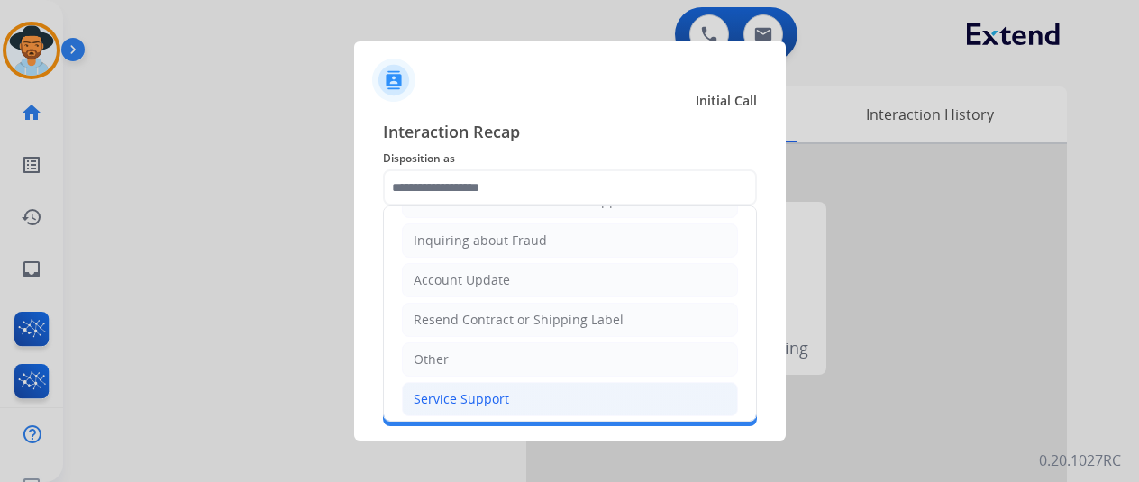
click at [441, 390] on div "Service Support" at bounding box center [462, 399] width 96 height 18
type input "**********"
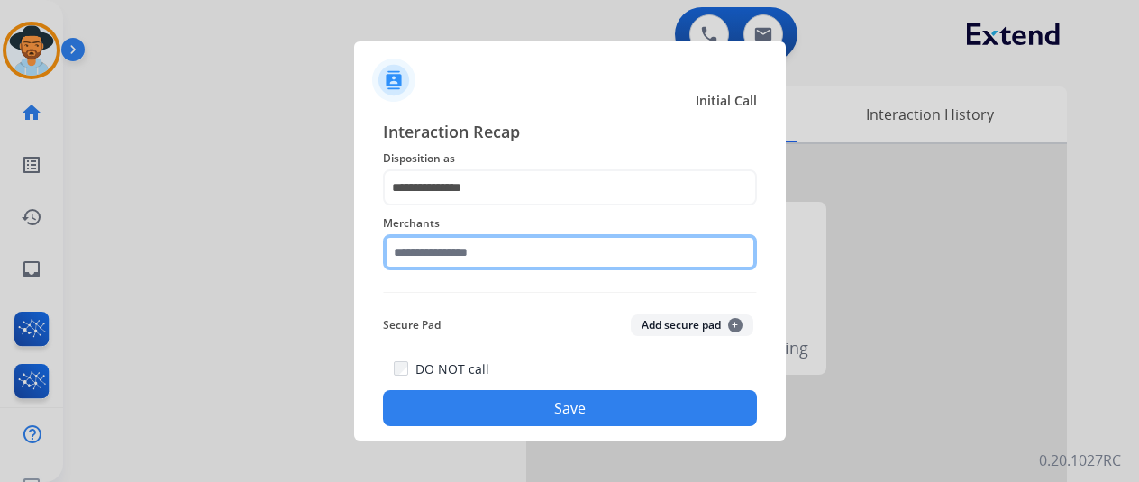
click at [462, 244] on input "text" at bounding box center [570, 252] width 374 height 36
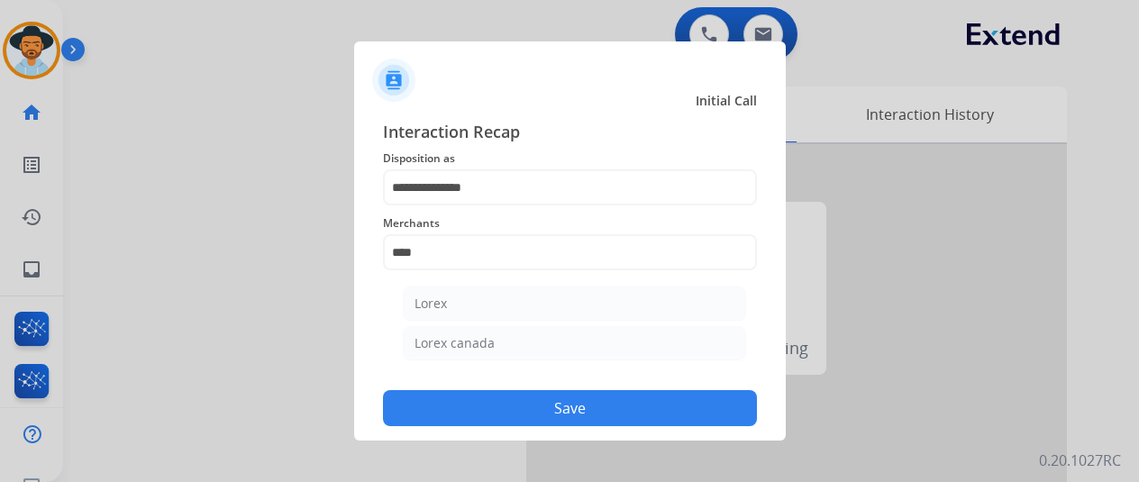
click at [447, 311] on li "Lorex" at bounding box center [574, 304] width 343 height 34
type input "*****"
click at [528, 400] on button "Save" at bounding box center [570, 408] width 374 height 36
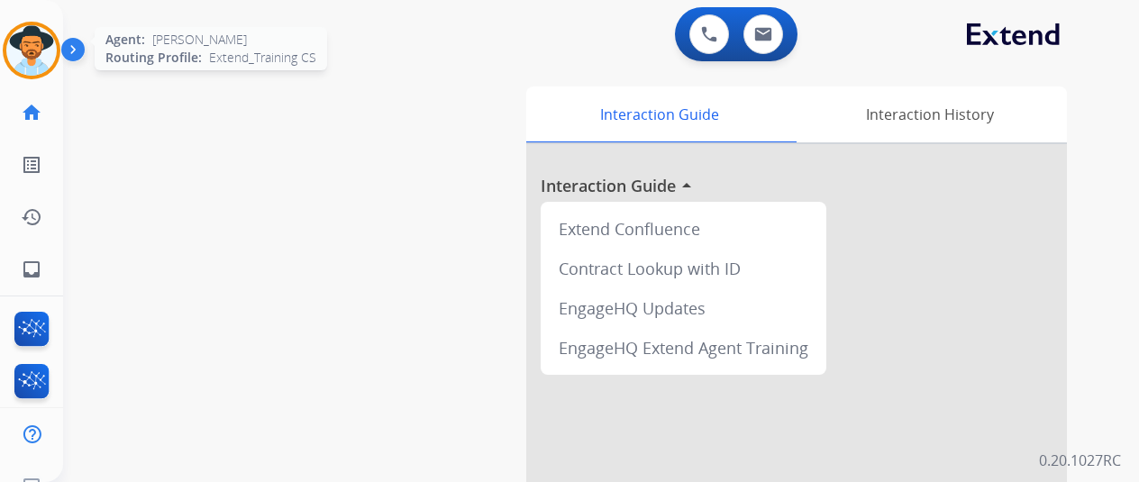
click at [21, 46] on img at bounding box center [31, 50] width 50 height 50
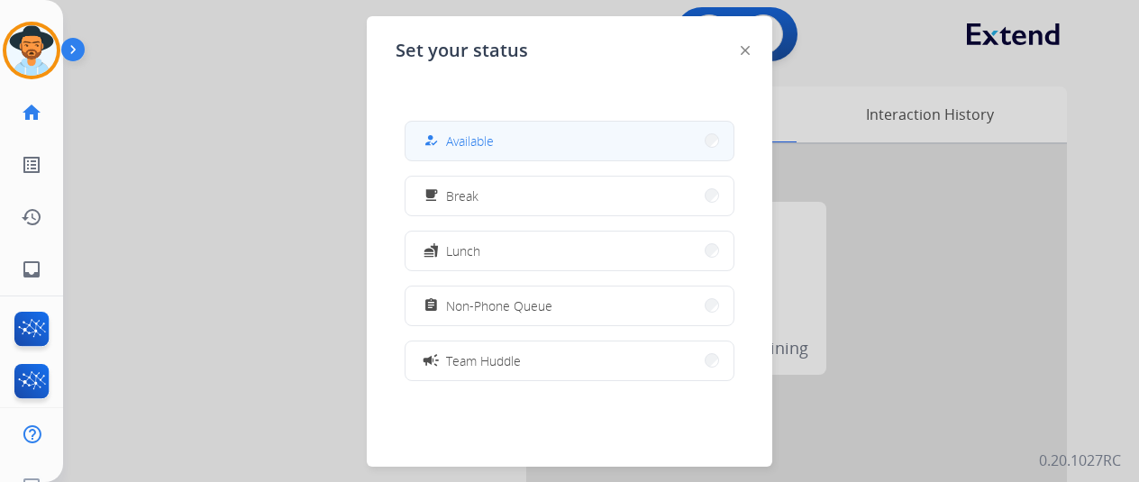
click at [491, 137] on span "Available" at bounding box center [470, 141] width 48 height 19
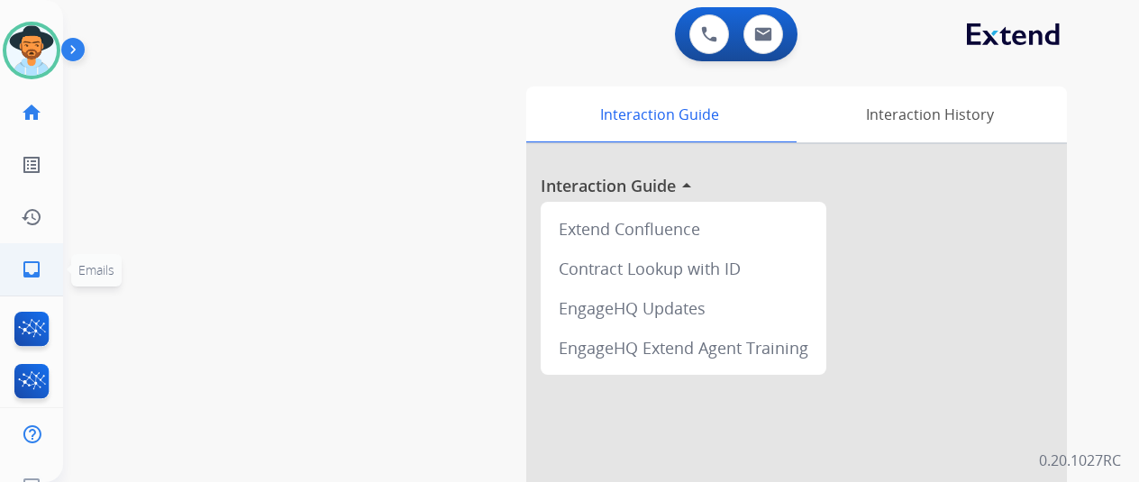
click at [37, 251] on link "inbox Emails" at bounding box center [31, 269] width 50 height 50
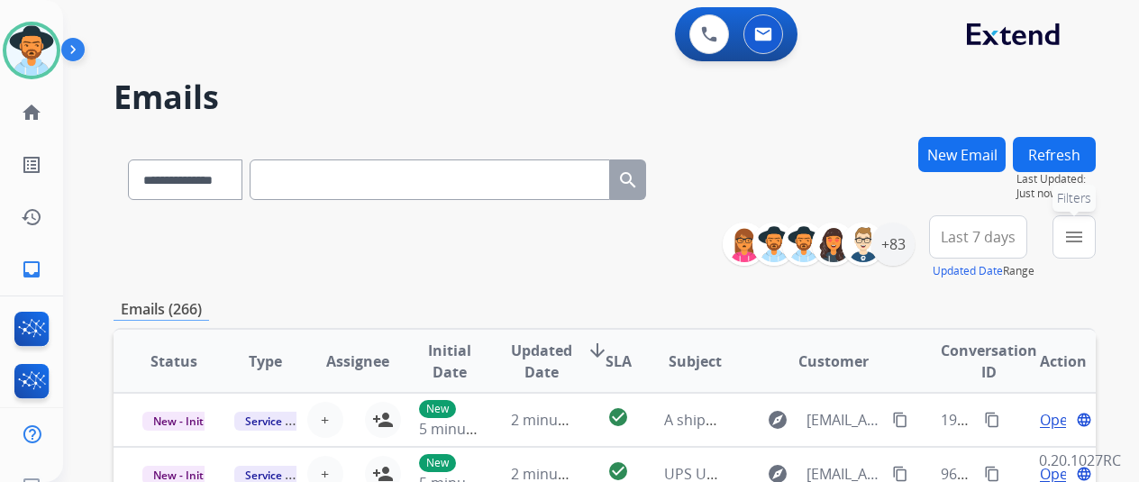
click at [1085, 242] on mat-icon "menu" at bounding box center [1074, 237] width 22 height 22
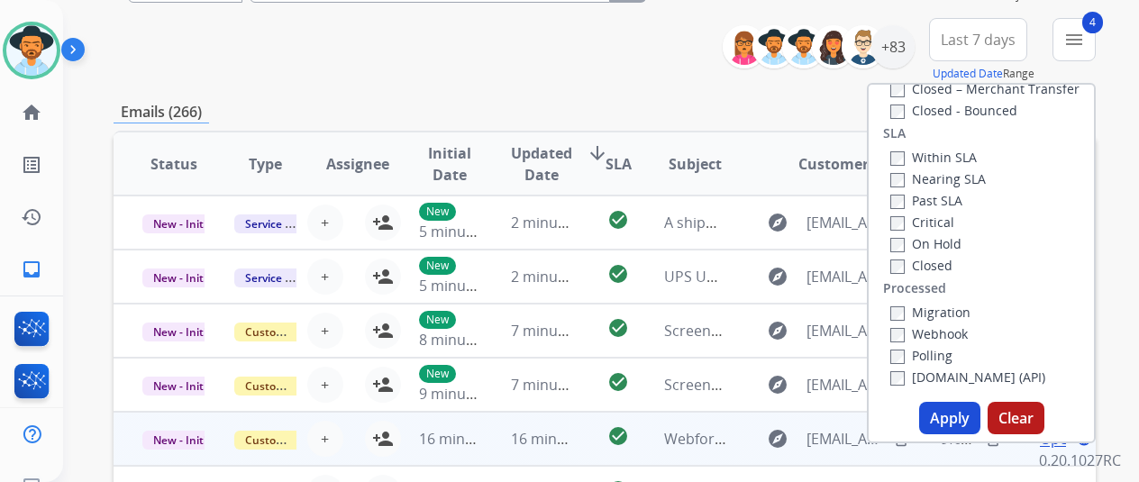
scroll to position [360, 0]
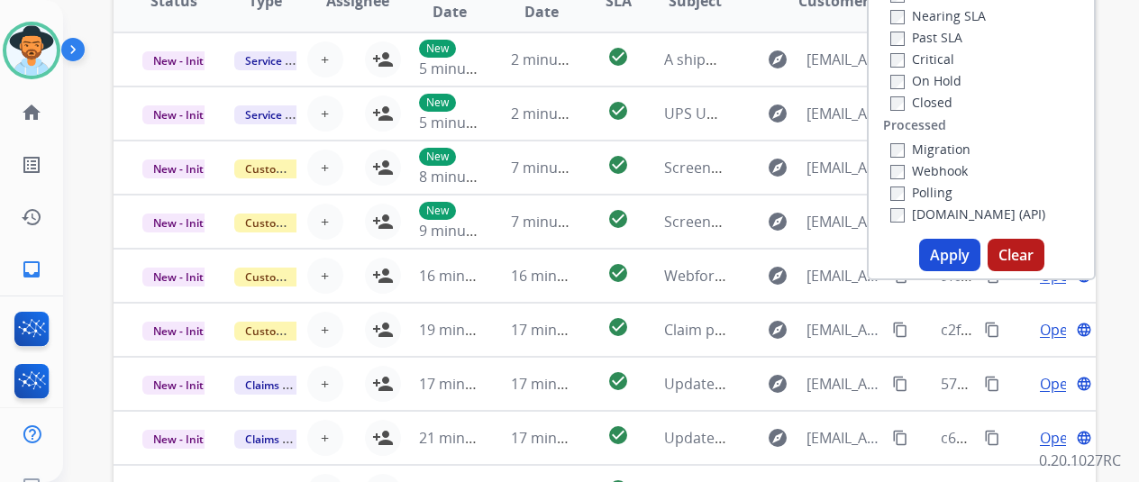
click at [959, 257] on button "Apply" at bounding box center [949, 255] width 61 height 32
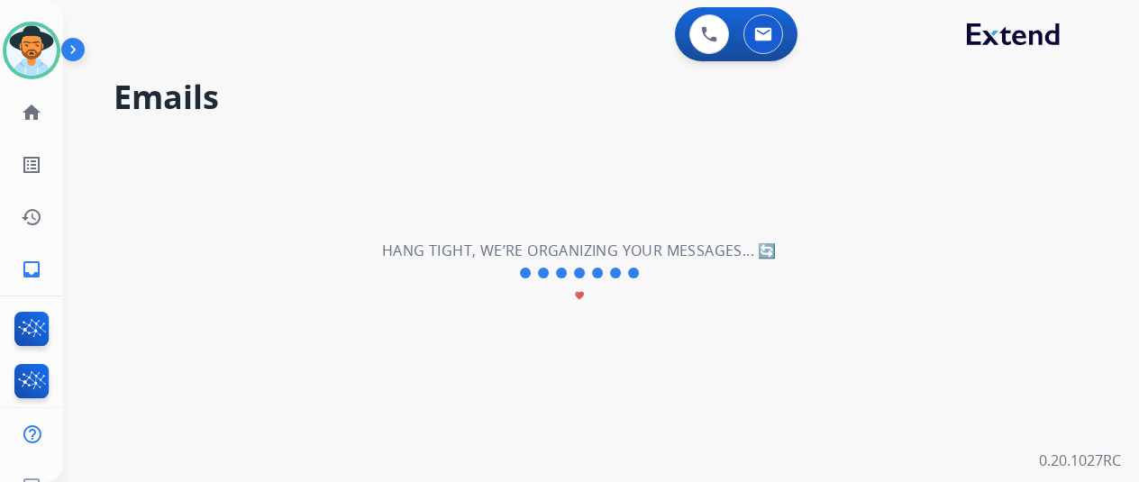
scroll to position [0, 0]
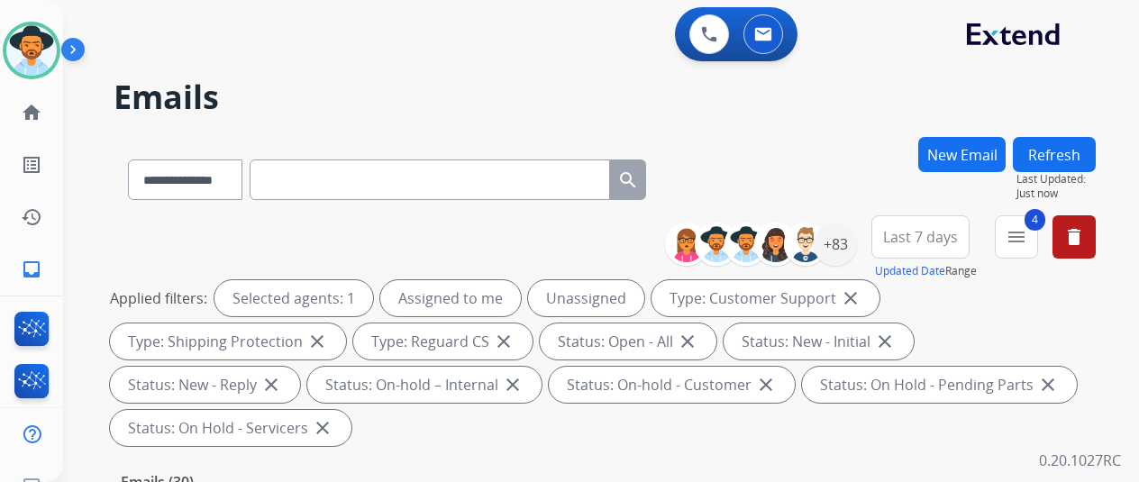
click at [609, 448] on div "**********" at bounding box center [605, 334] width 982 height 238
click at [845, 238] on div "+83" at bounding box center [835, 244] width 43 height 43
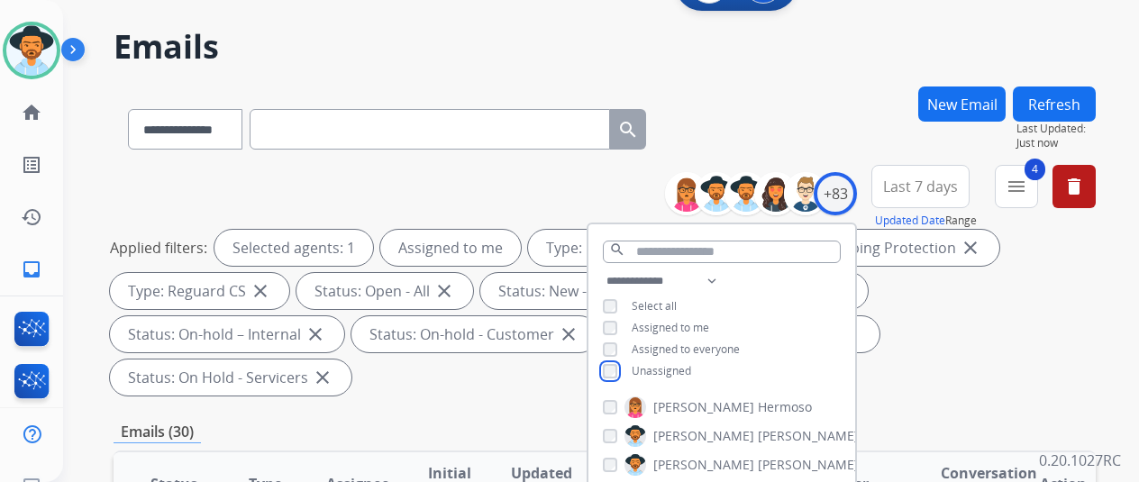
scroll to position [180, 0]
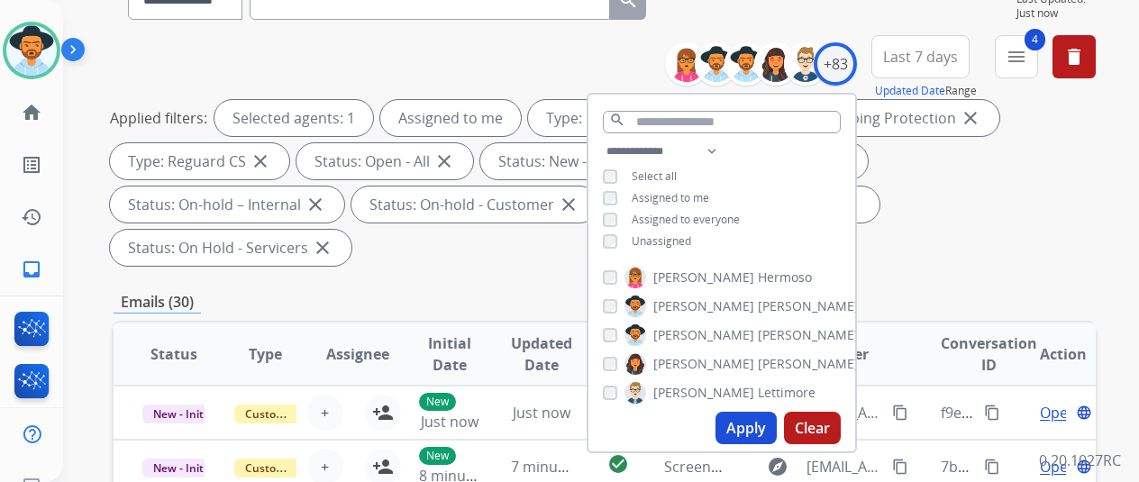
click at [753, 422] on button "Apply" at bounding box center [745, 428] width 61 height 32
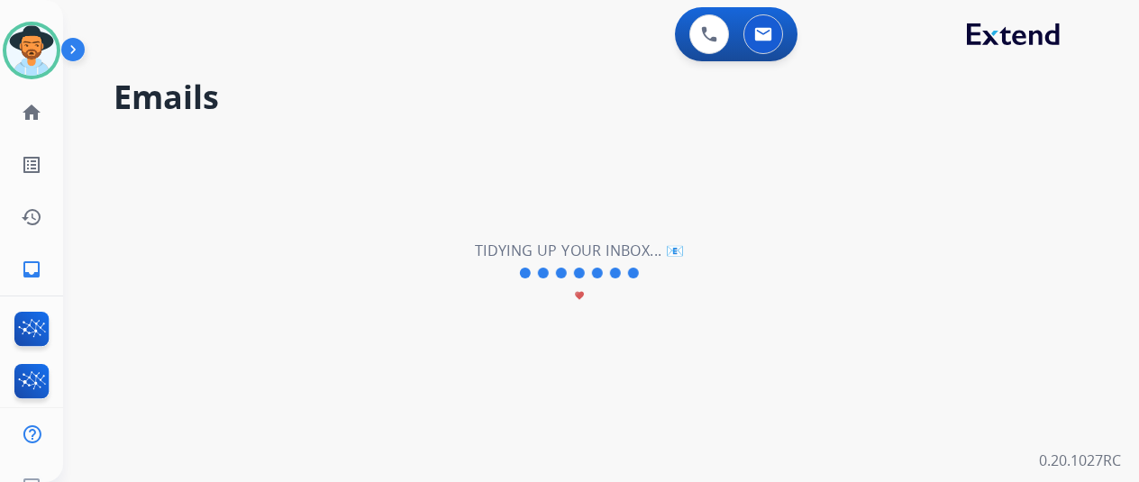
scroll to position [0, 0]
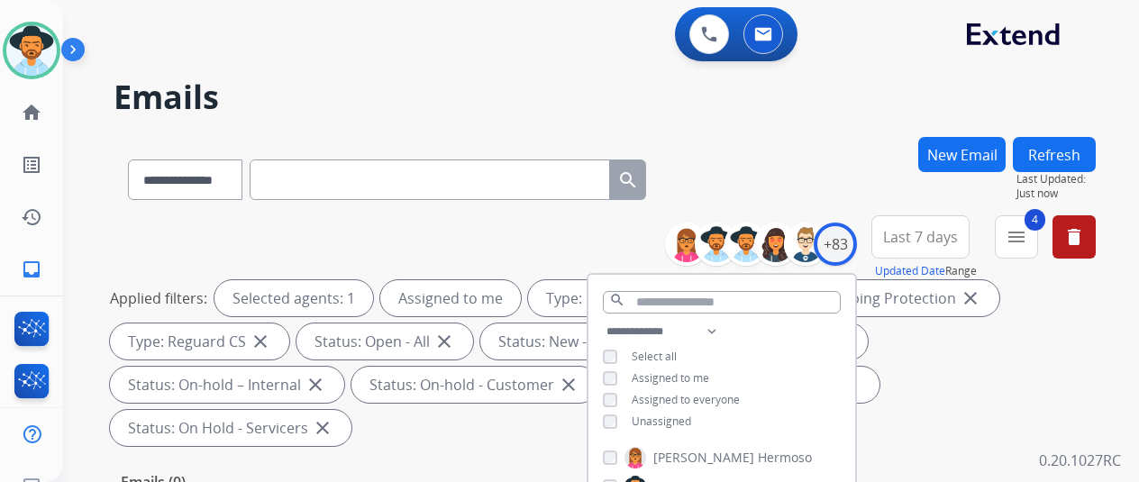
click at [789, 168] on div "**********" at bounding box center [605, 176] width 982 height 78
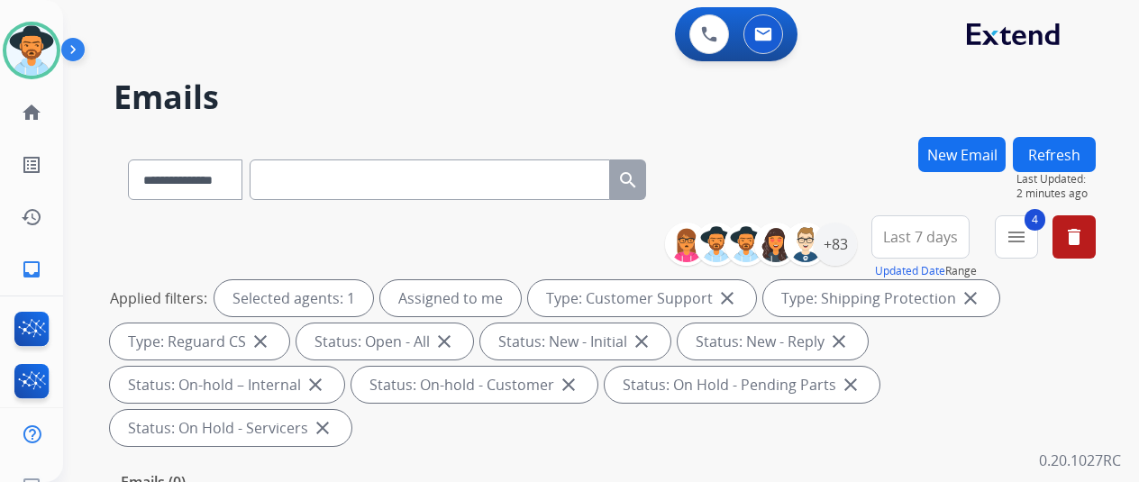
select select "**********"
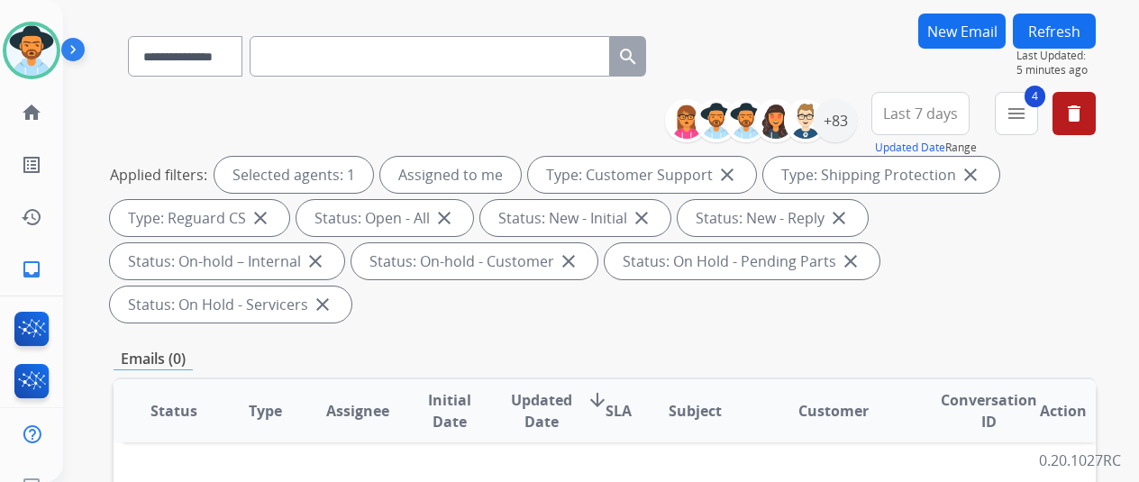
scroll to position [270, 0]
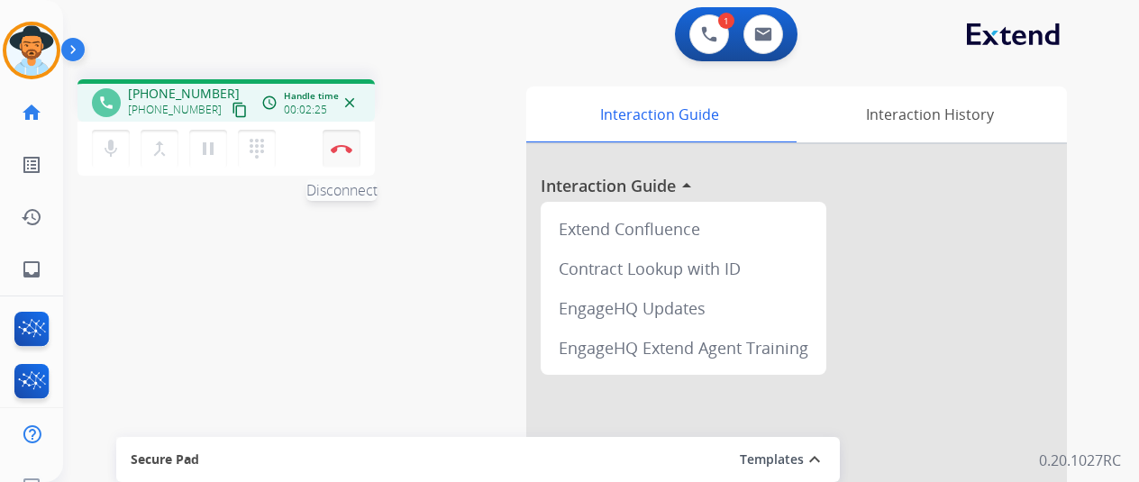
click at [339, 143] on button "Disconnect" at bounding box center [342, 149] width 38 height 38
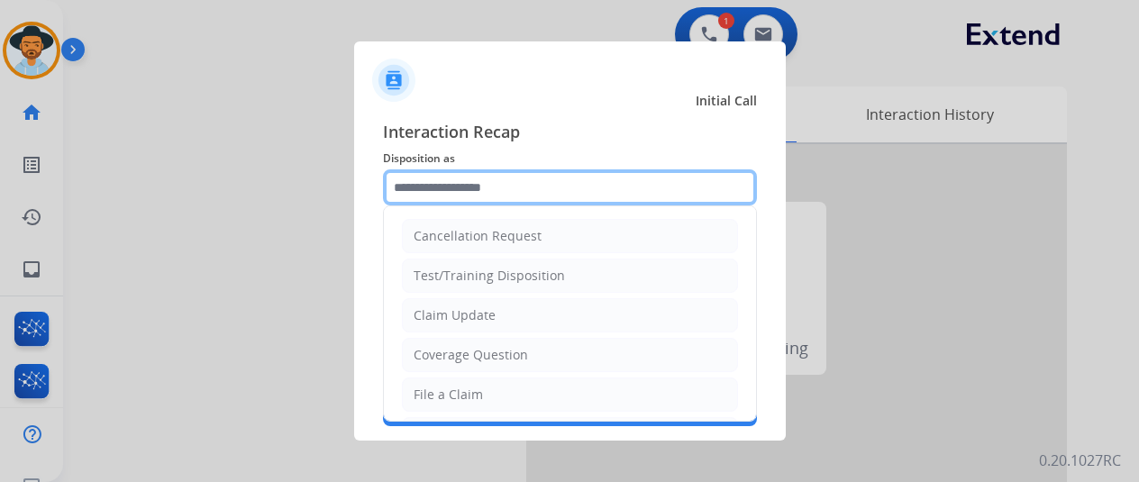
click at [469, 190] on input "text" at bounding box center [570, 187] width 374 height 36
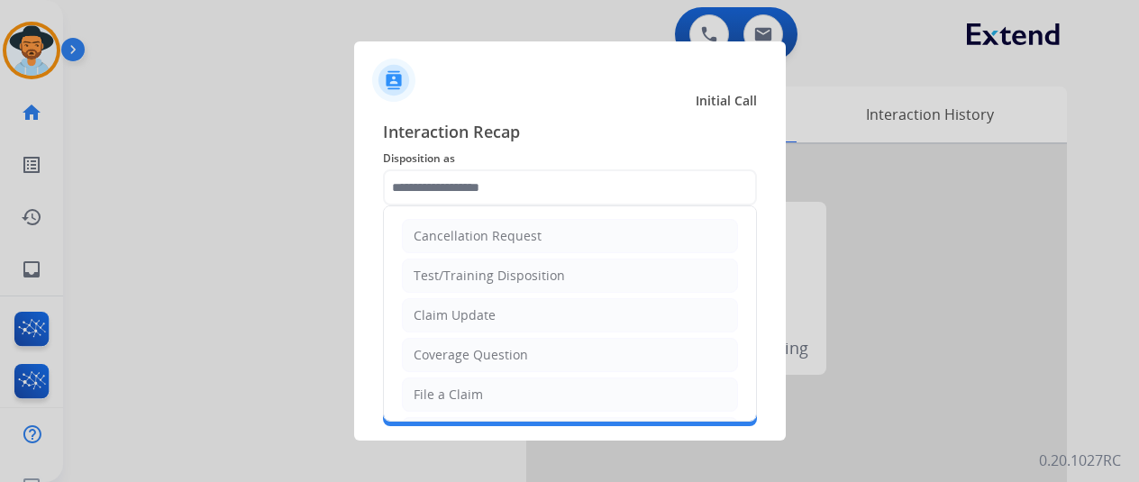
click at [471, 313] on div "Claim Update" at bounding box center [455, 315] width 82 height 18
type input "**********"
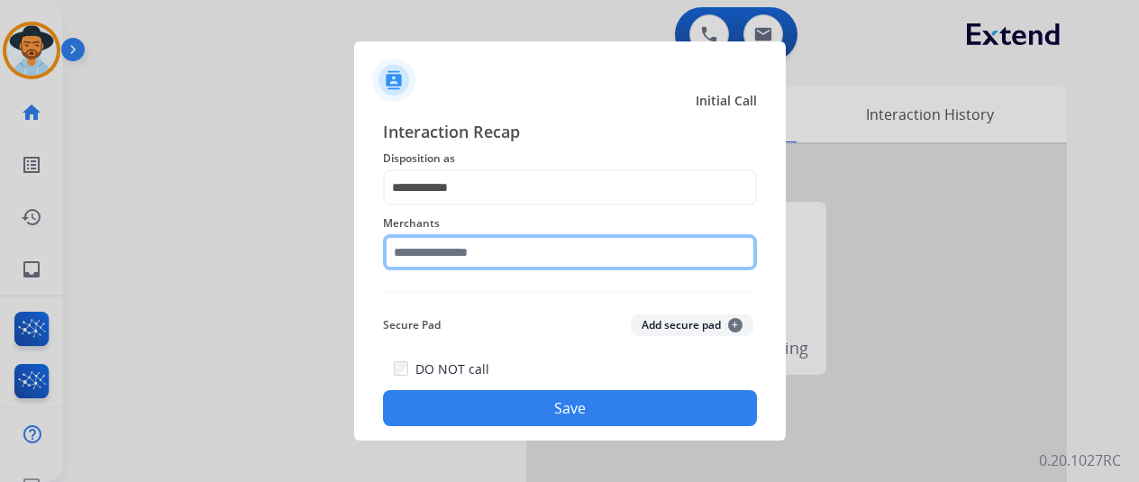
click at [441, 249] on input "text" at bounding box center [570, 252] width 374 height 36
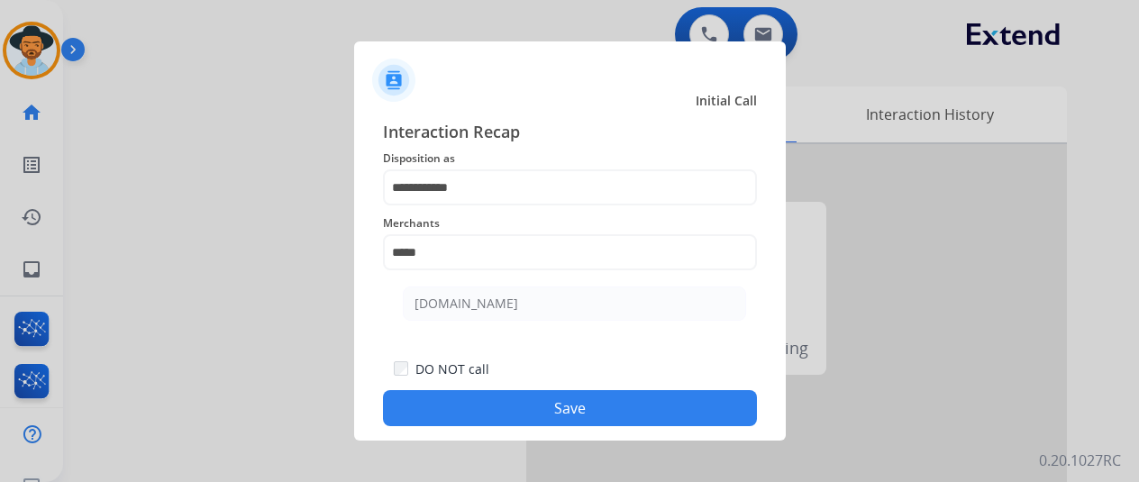
click at [450, 302] on div "[DOMAIN_NAME]" at bounding box center [466, 304] width 104 height 18
type input "**********"
click at [515, 404] on button "Save" at bounding box center [570, 408] width 374 height 36
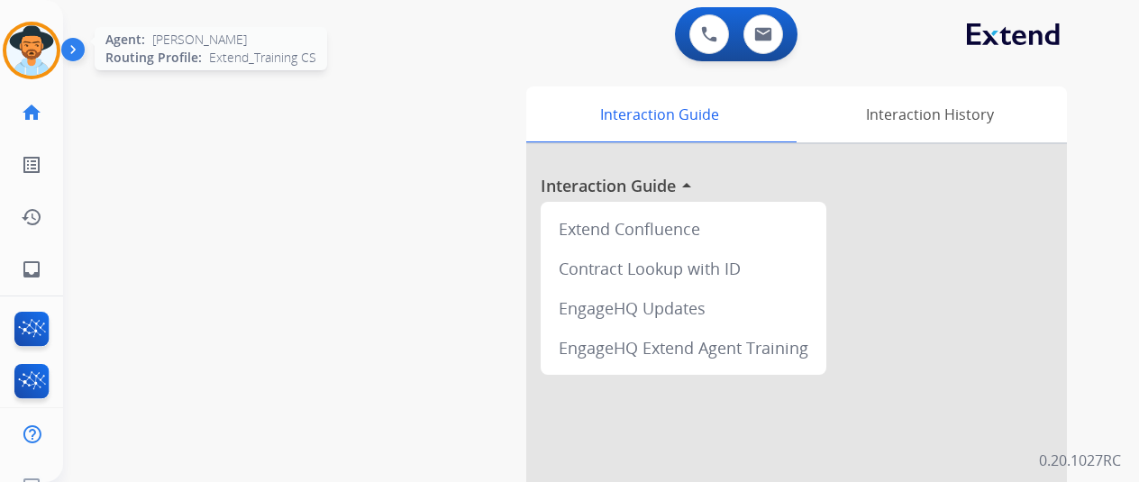
click at [25, 28] on img at bounding box center [31, 50] width 50 height 50
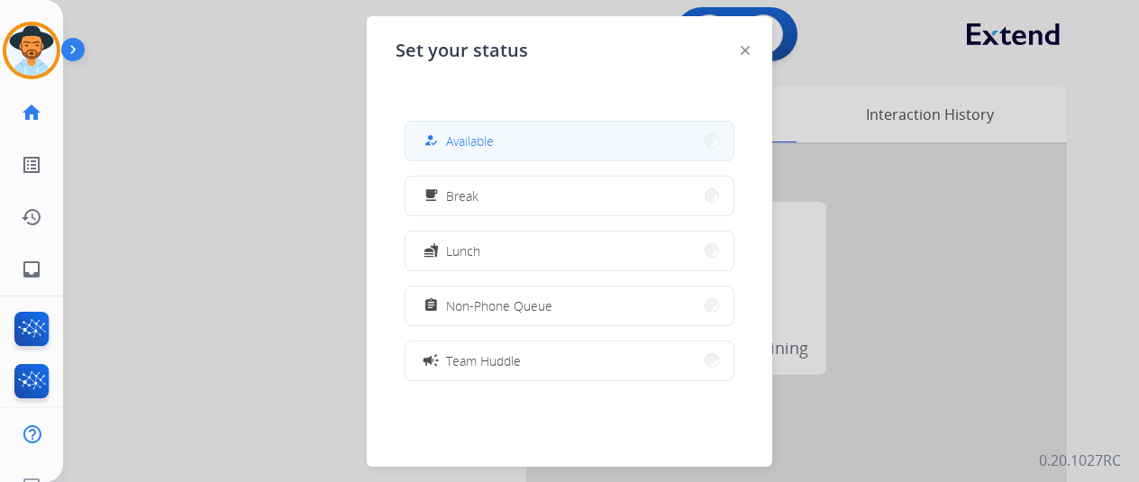
click at [530, 138] on button "how_to_reg Available" at bounding box center [569, 141] width 328 height 39
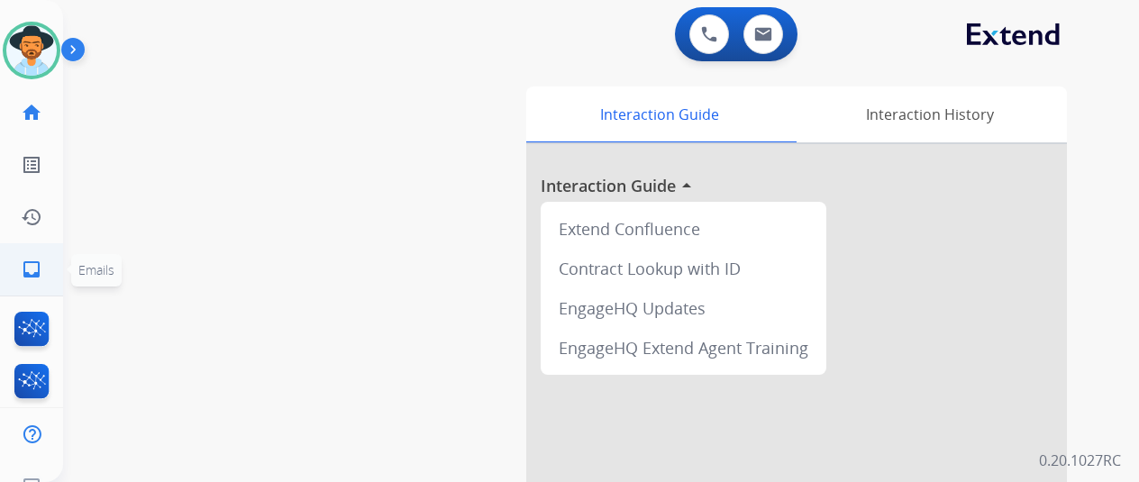
click at [22, 268] on mat-icon "inbox" at bounding box center [32, 270] width 22 height 22
select select "**********"
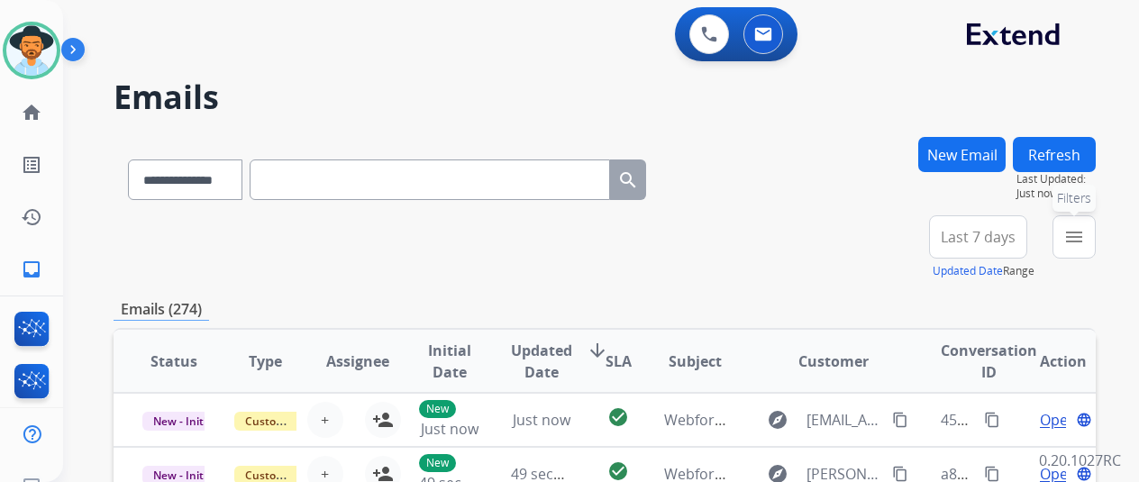
click at [1096, 228] on button "menu Filters" at bounding box center [1073, 236] width 43 height 43
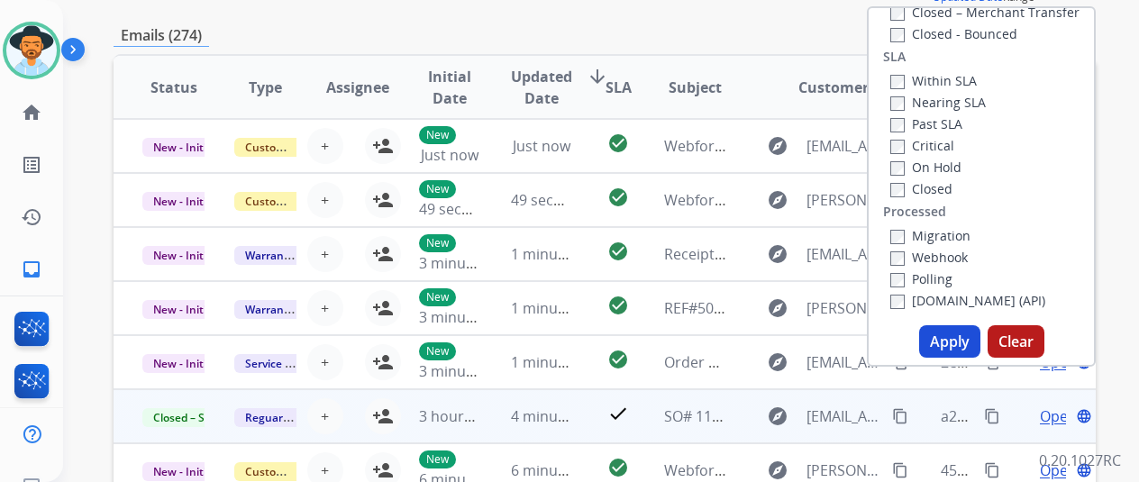
scroll to position [360, 0]
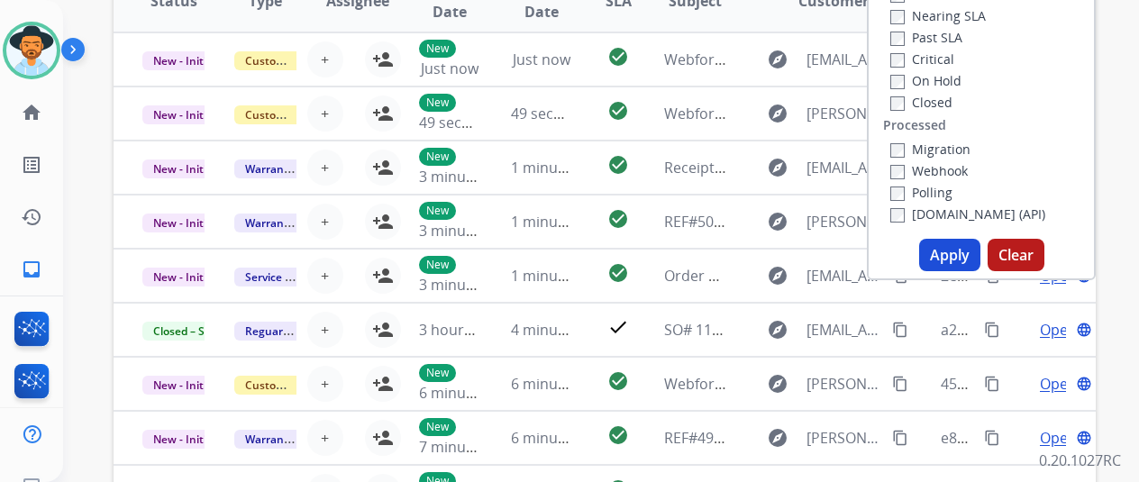
click at [955, 255] on button "Apply" at bounding box center [949, 255] width 61 height 32
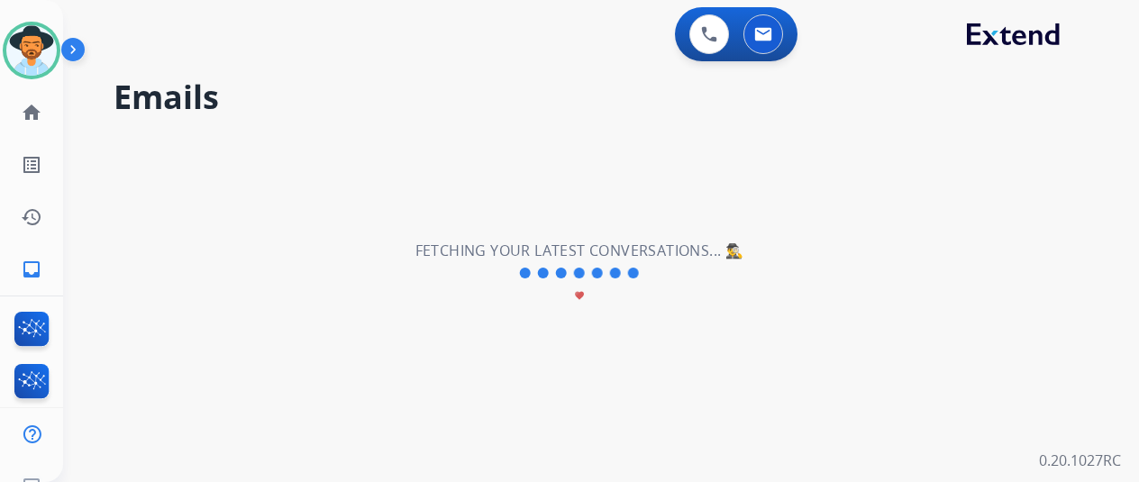
scroll to position [0, 0]
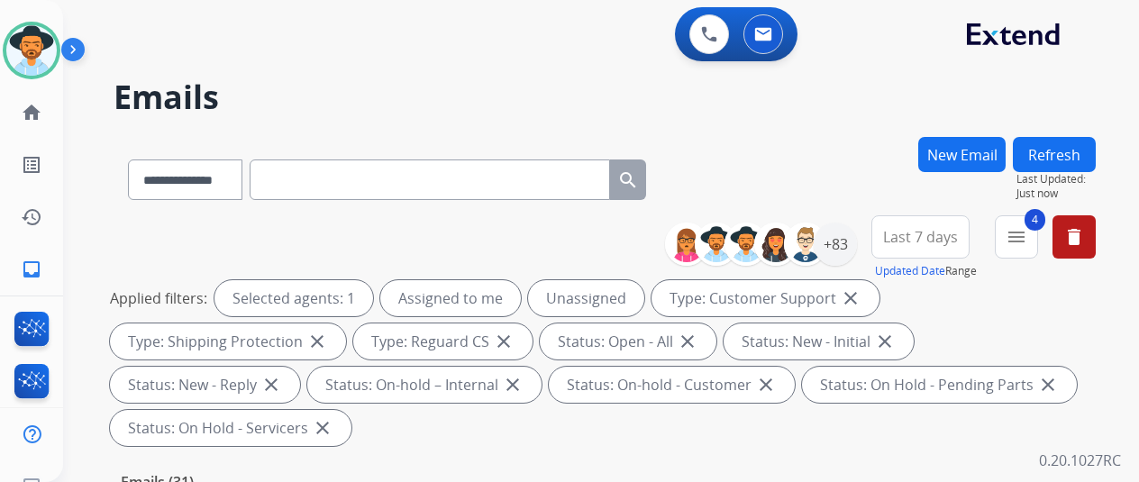
click at [869, 159] on div "**********" at bounding box center [605, 176] width 982 height 78
click at [846, 244] on div "+83" at bounding box center [835, 244] width 43 height 43
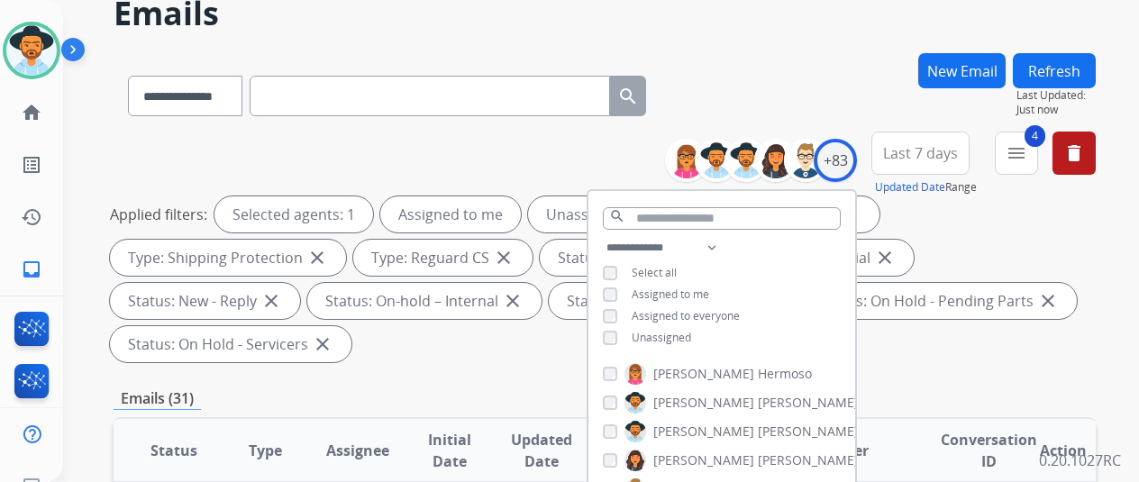
scroll to position [180, 0]
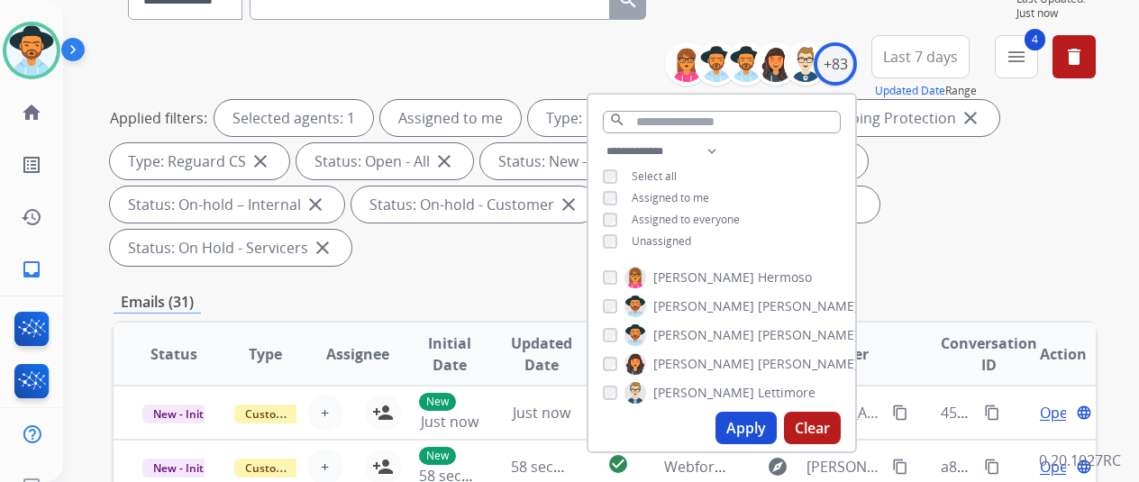
click at [749, 423] on button "Apply" at bounding box center [745, 428] width 61 height 32
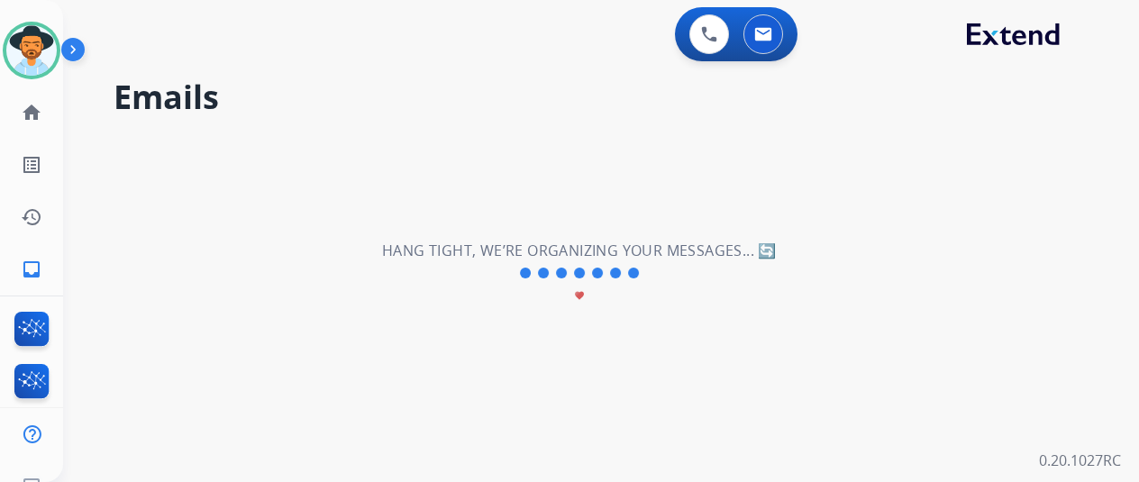
scroll to position [0, 0]
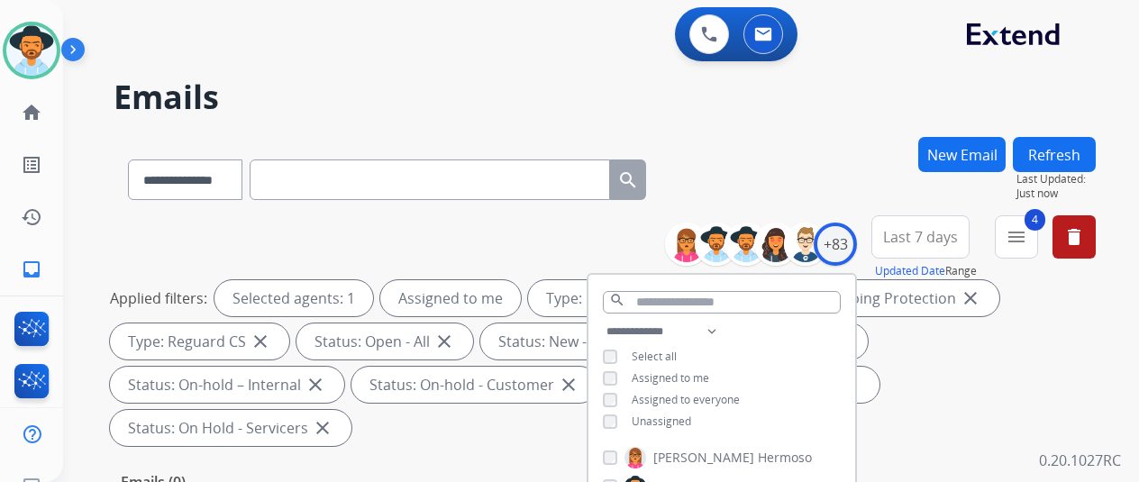
click at [805, 115] on div "**********" at bounding box center [579, 306] width 1033 height 482
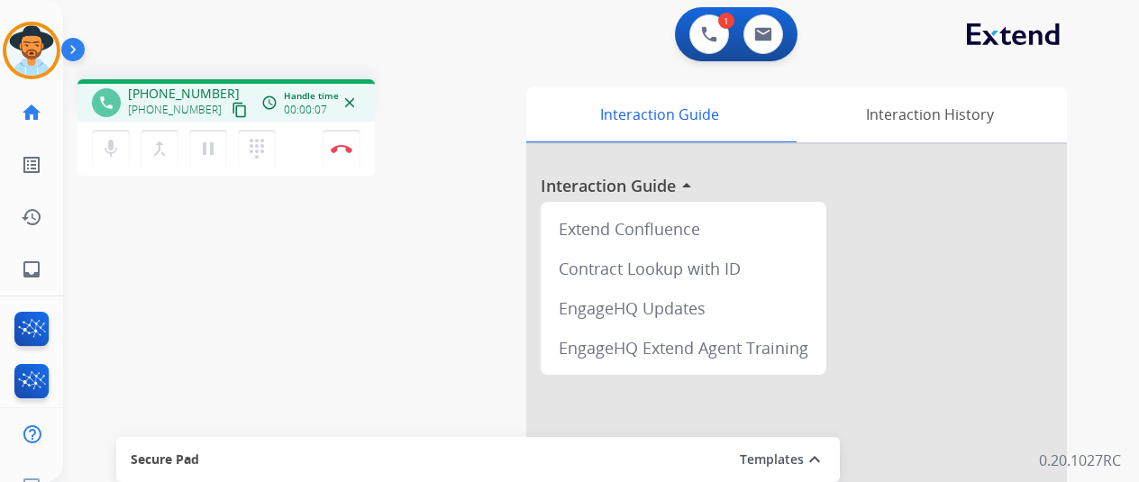
click at [212, 287] on div "phone +14075801082 +14075801082 content_copy access_time Call metrics Queue 00:…" at bounding box center [579, 440] width 1033 height 751
click at [344, 142] on button "Disconnect" at bounding box center [342, 149] width 38 height 38
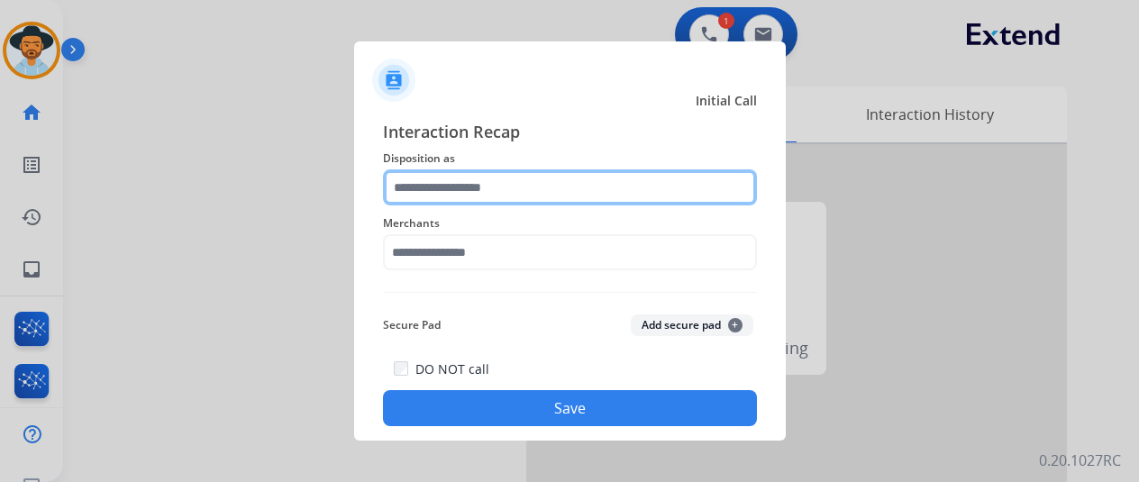
click at [418, 188] on input "text" at bounding box center [570, 187] width 374 height 36
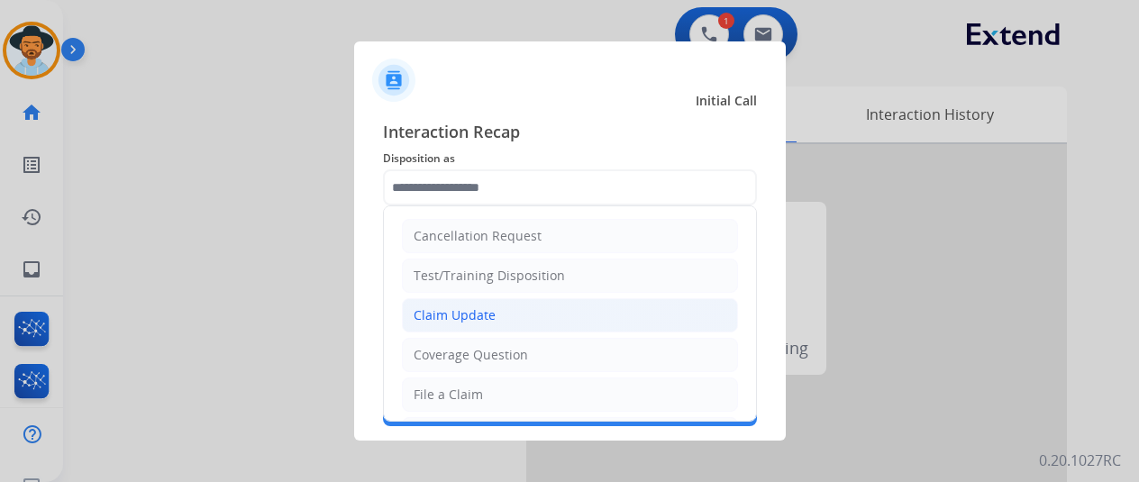
click at [436, 315] on div "Claim Update" at bounding box center [455, 315] width 82 height 18
type input "**********"
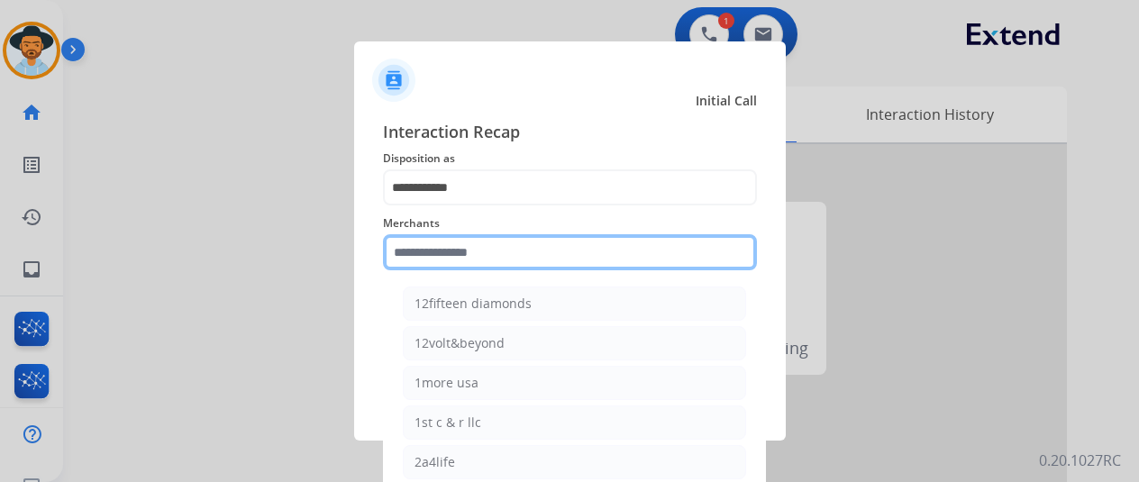
click at [423, 255] on input "text" at bounding box center [570, 252] width 374 height 36
click at [438, 259] on input "text" at bounding box center [570, 252] width 374 height 36
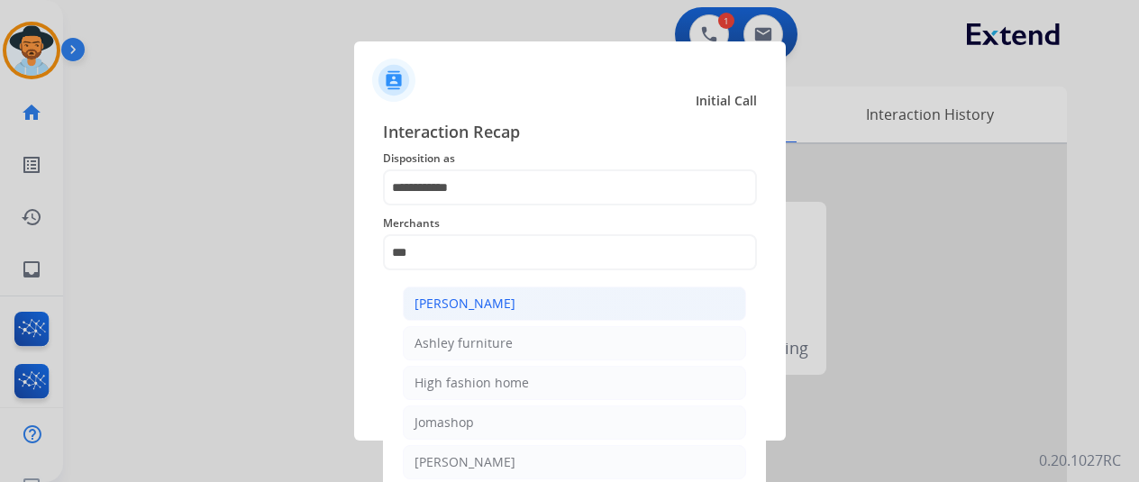
click at [494, 302] on div "[PERSON_NAME]" at bounding box center [464, 304] width 101 height 18
type input "**********"
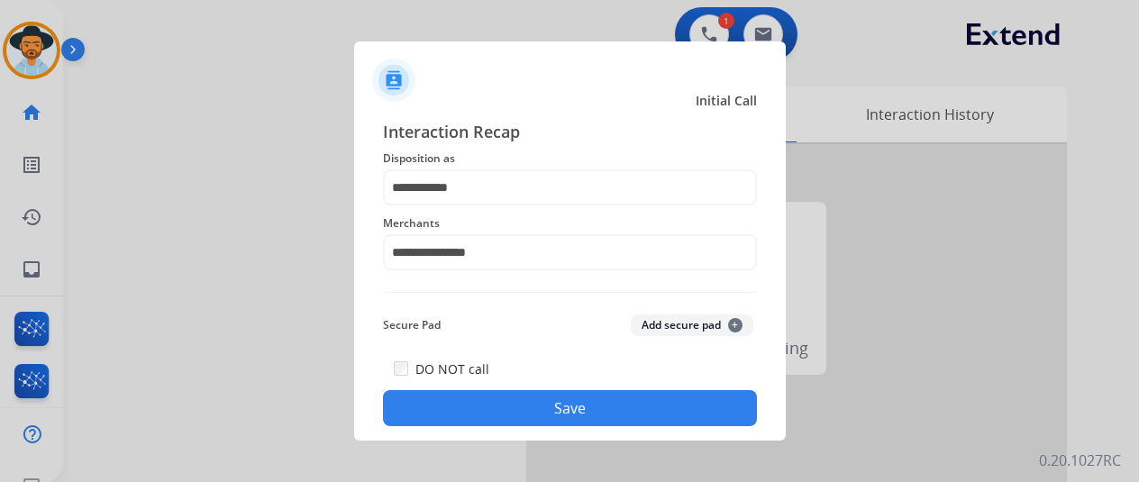
click at [521, 403] on button "Save" at bounding box center [570, 408] width 374 height 36
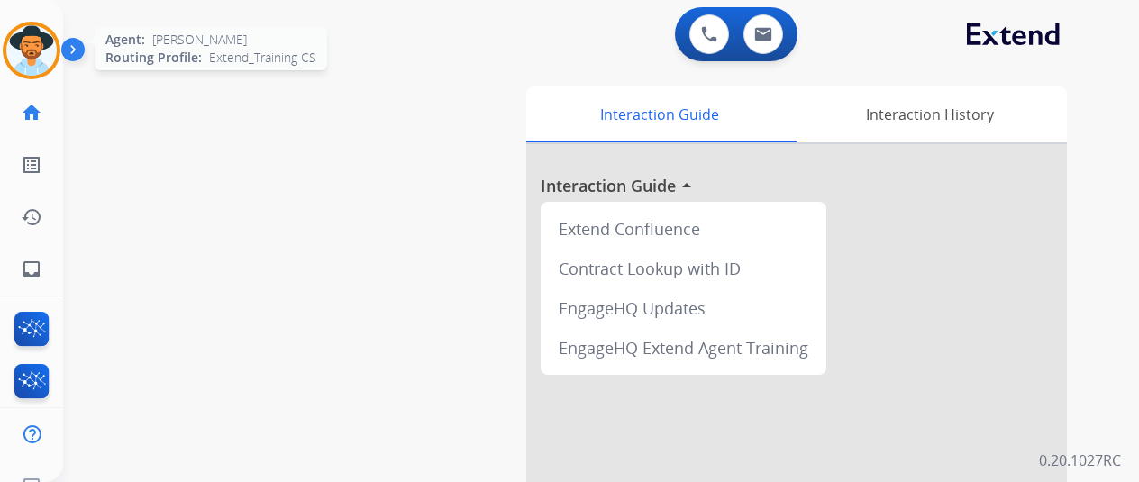
click at [22, 37] on img at bounding box center [31, 50] width 50 height 50
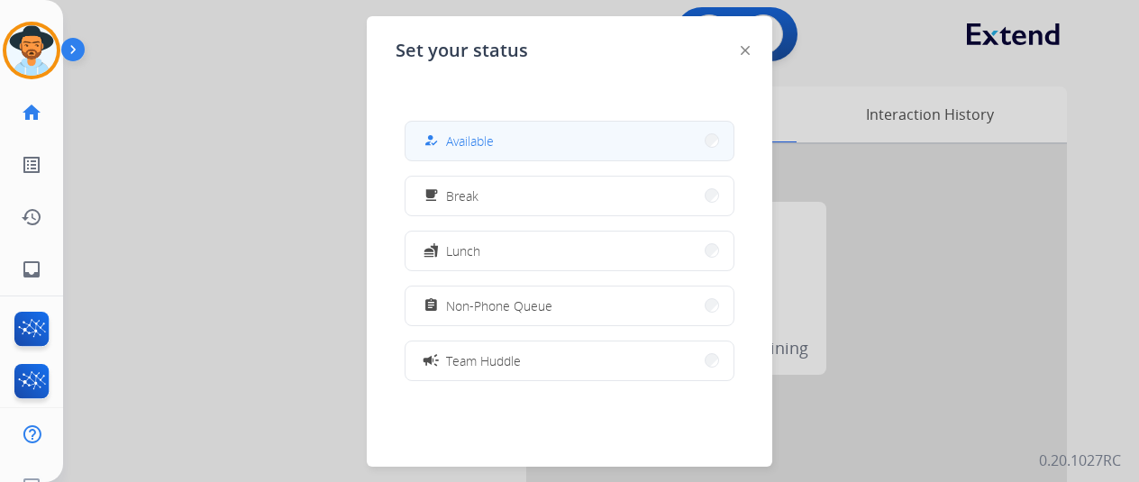
click at [492, 145] on span "Available" at bounding box center [470, 141] width 48 height 19
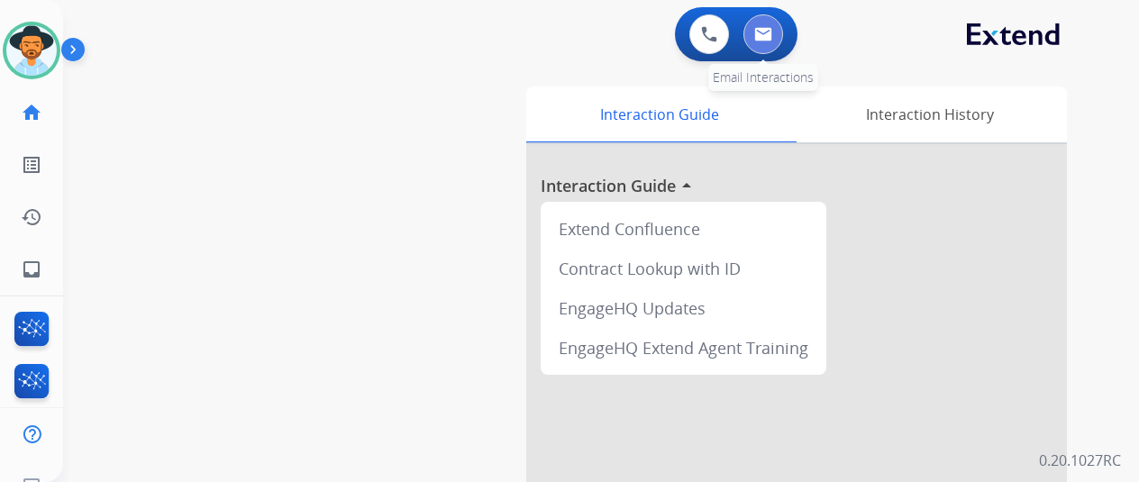
click at [769, 32] on img at bounding box center [763, 34] width 18 height 14
select select "**********"
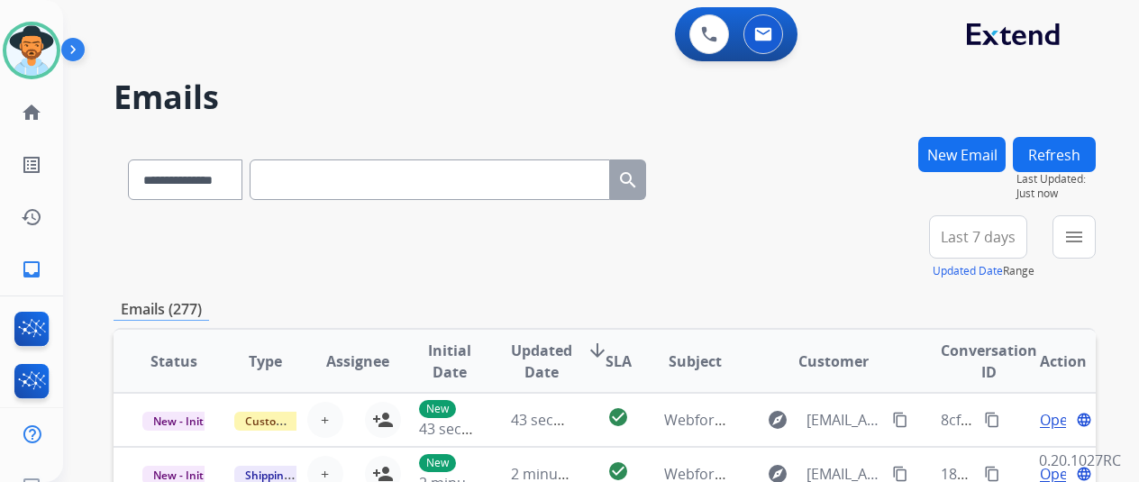
click at [984, 152] on button "New Email" at bounding box center [961, 154] width 87 height 35
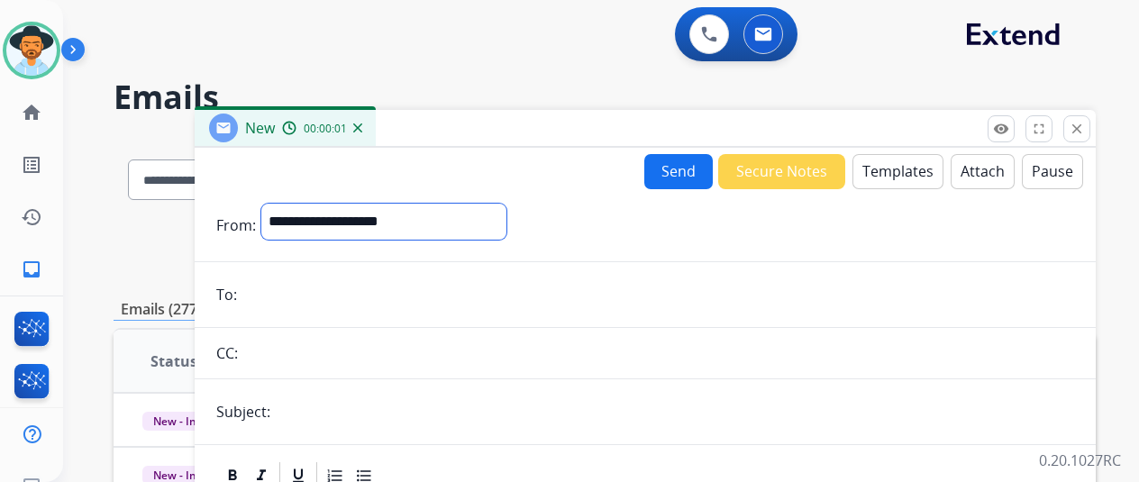
click at [324, 223] on select "**********" at bounding box center [383, 222] width 245 height 36
select select "**********"
click at [275, 204] on select "**********" at bounding box center [383, 222] width 245 height 36
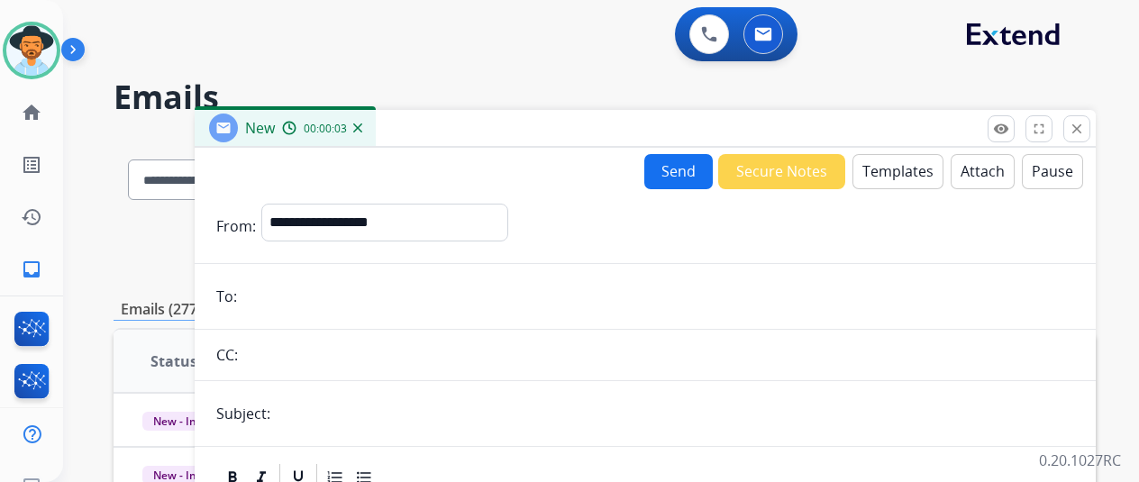
click at [261, 291] on input "email" at bounding box center [658, 296] width 832 height 36
paste input "**********"
type input "**********"
click at [319, 409] on input "text" at bounding box center [675, 414] width 798 height 36
click at [317, 409] on input "text" at bounding box center [675, 414] width 798 height 36
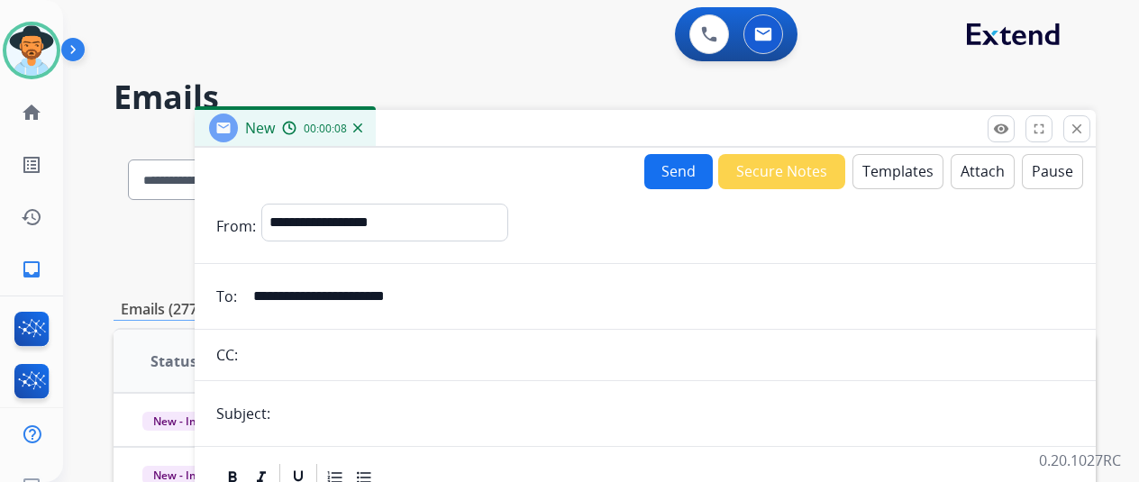
click at [903, 173] on button "Templates" at bounding box center [897, 171] width 91 height 35
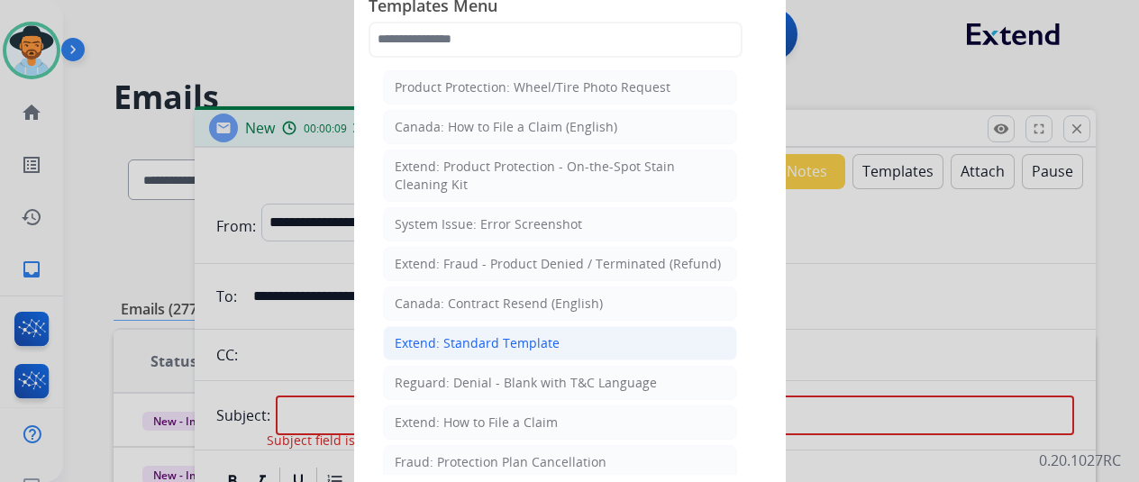
click at [466, 339] on div "Extend: Standard Template" at bounding box center [477, 343] width 165 height 18
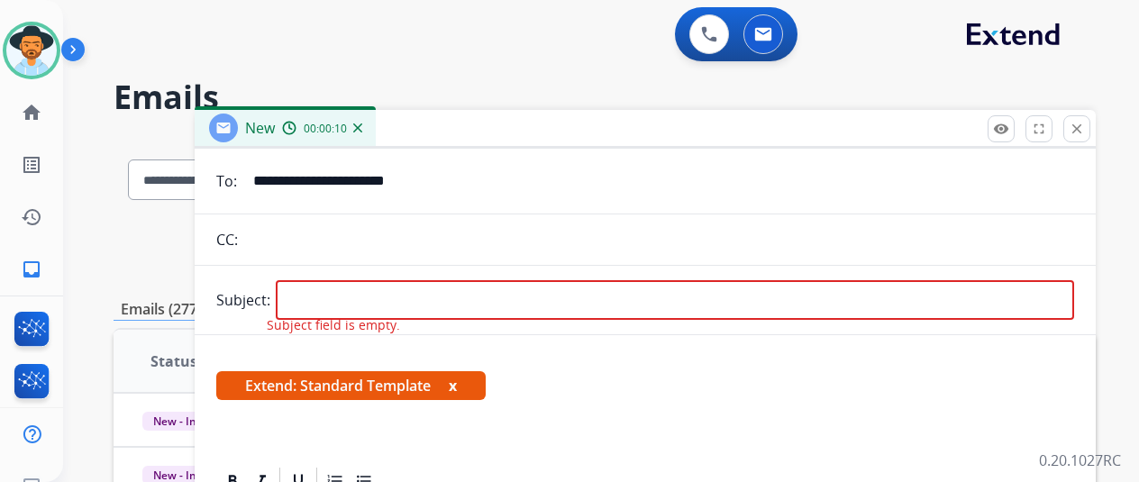
scroll to position [180, 0]
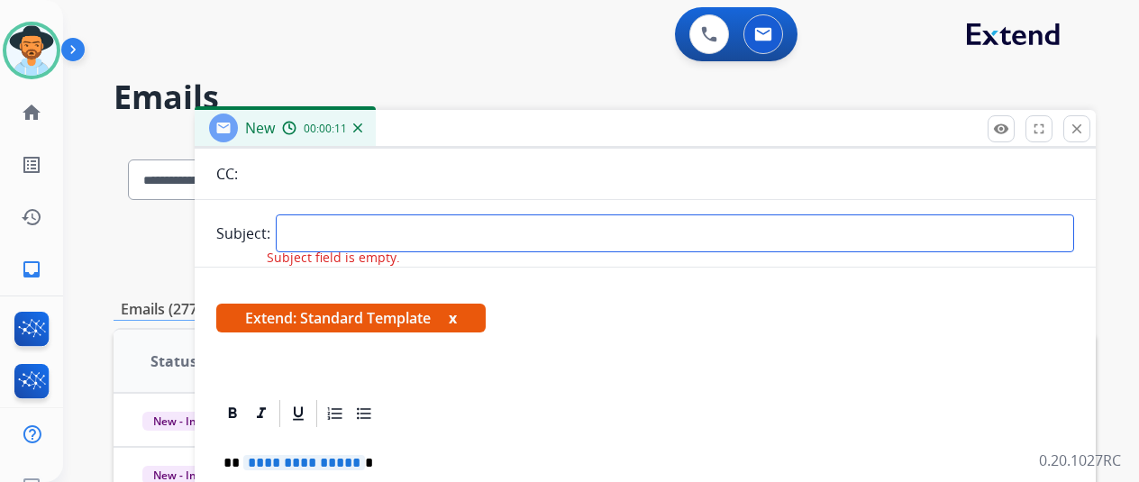
click at [348, 238] on input "text" at bounding box center [675, 233] width 798 height 38
type input "**********"
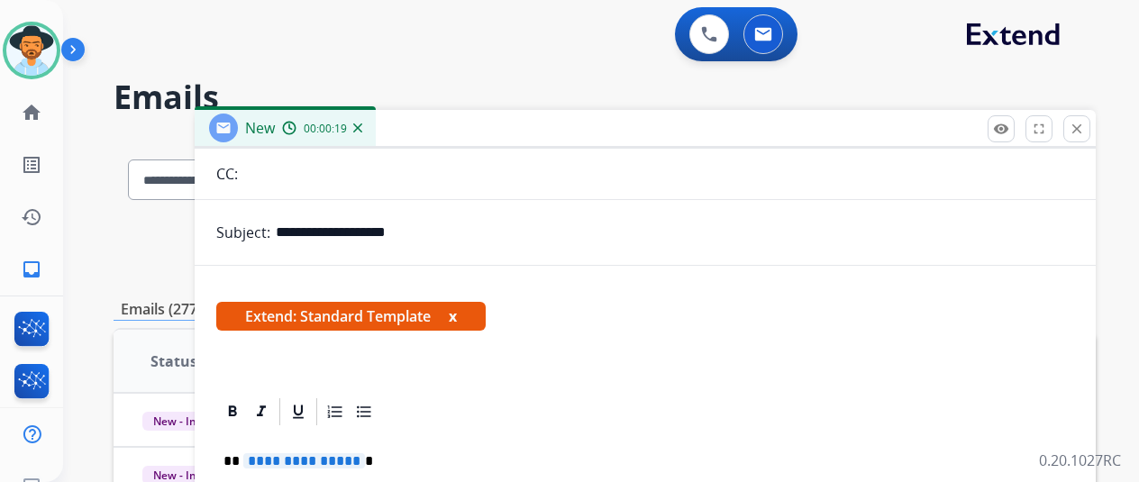
click at [362, 466] on span "**********" at bounding box center [304, 460] width 122 height 15
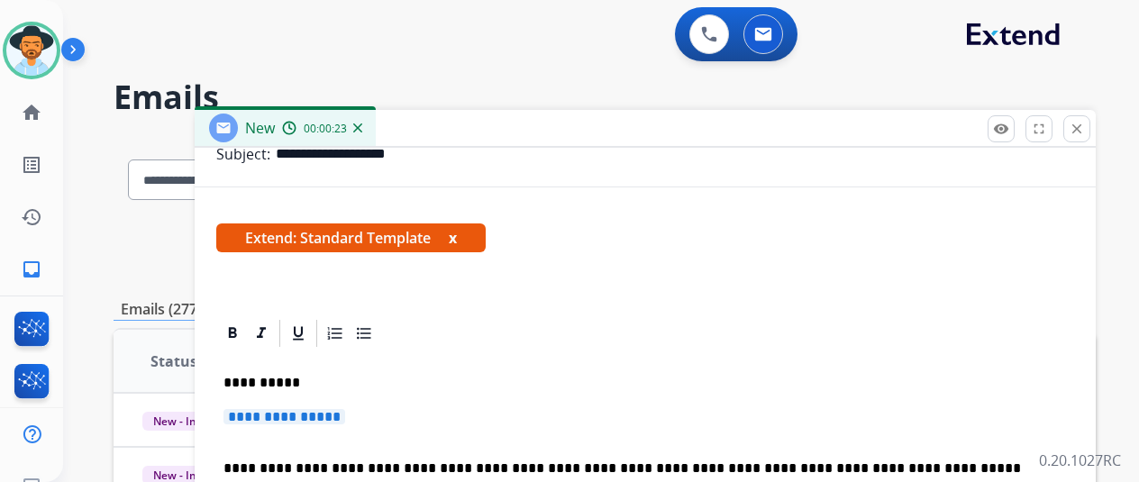
scroll to position [317, 0]
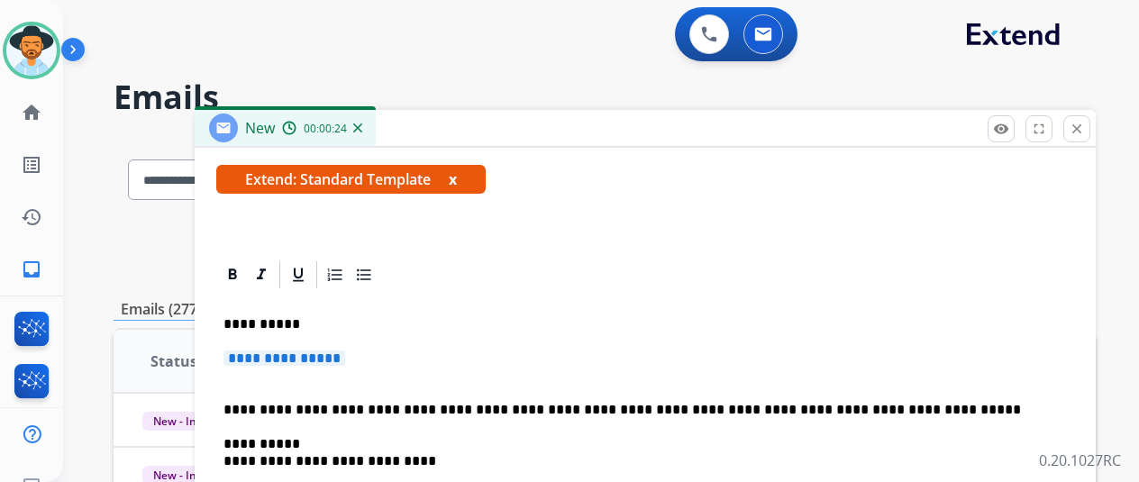
click at [345, 361] on span "**********" at bounding box center [284, 357] width 122 height 15
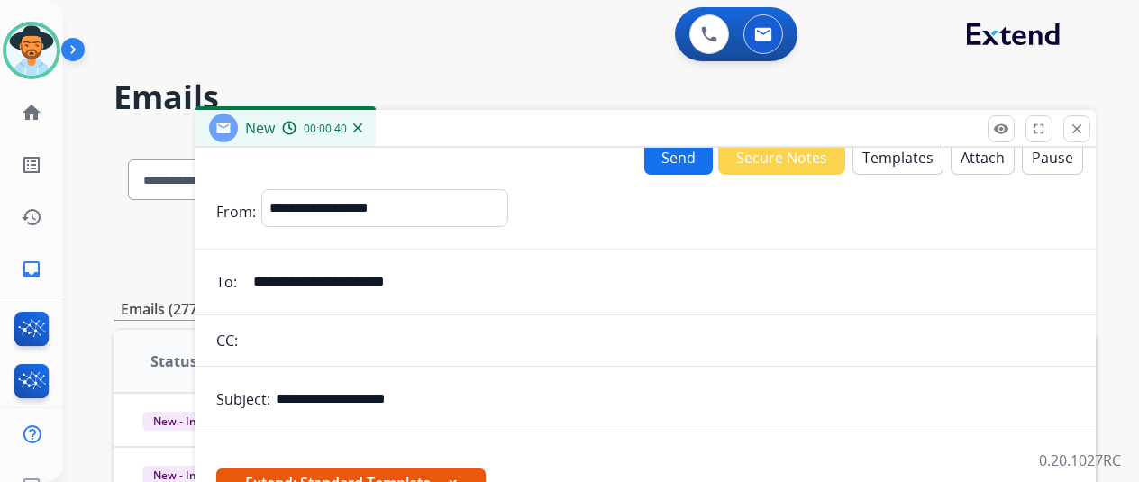
scroll to position [0, 0]
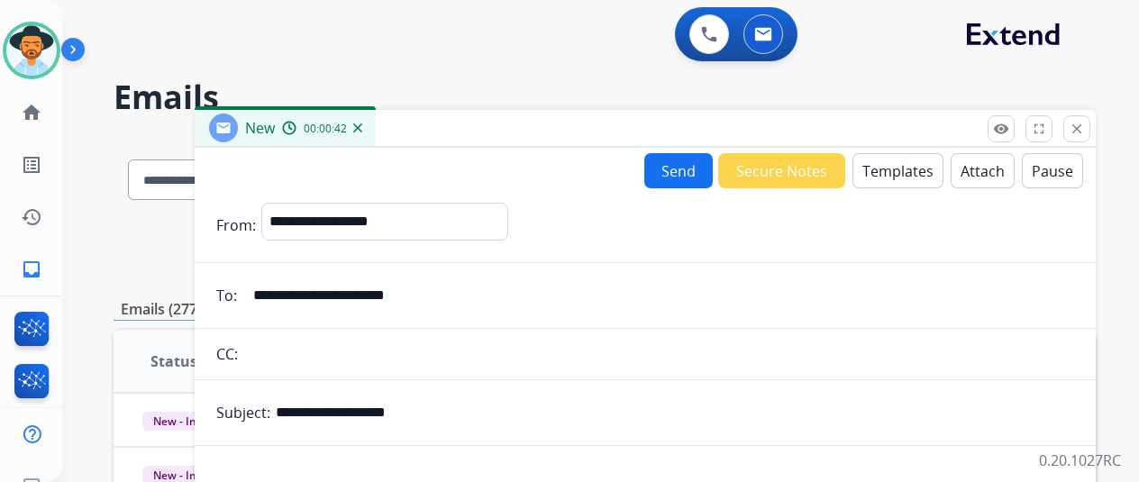
click at [996, 176] on button "Attach" at bounding box center [983, 170] width 64 height 35
click at [679, 159] on button "Send" at bounding box center [678, 170] width 68 height 35
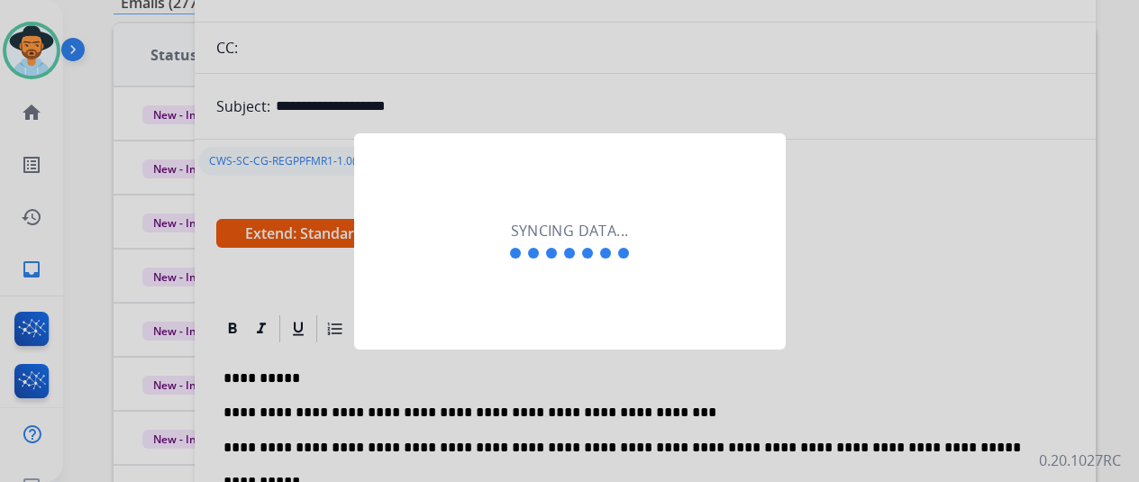
scroll to position [450, 0]
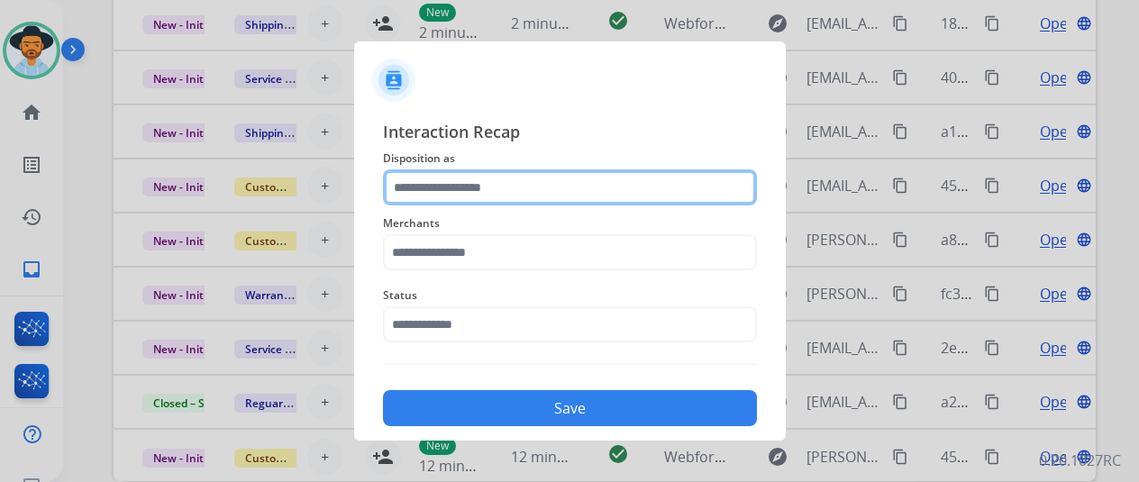
drag, startPoint x: 429, startPoint y: 190, endPoint x: 441, endPoint y: 181, distance: 14.8
click at [429, 190] on input "text" at bounding box center [570, 187] width 374 height 36
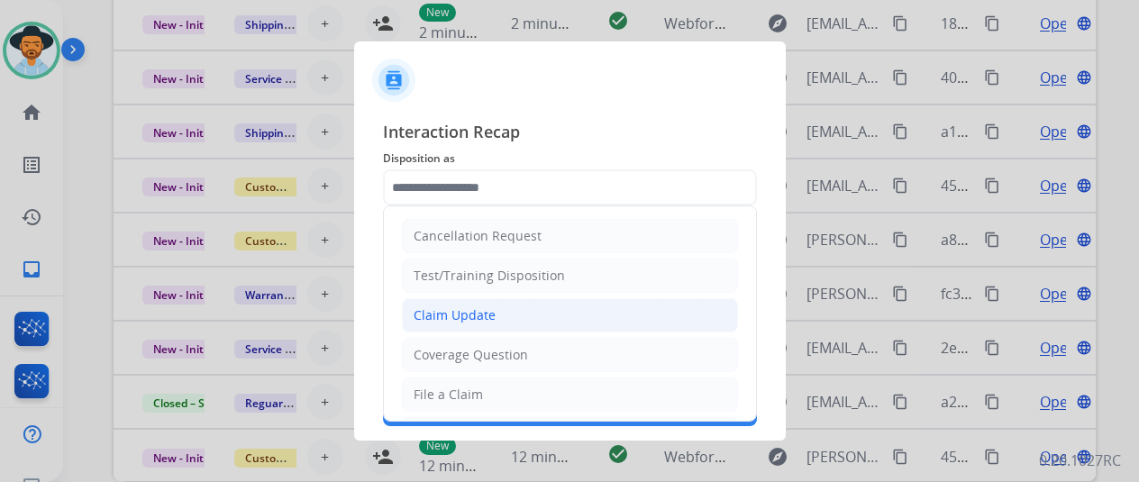
click at [452, 314] on div "Claim Update" at bounding box center [455, 315] width 82 height 18
type input "**********"
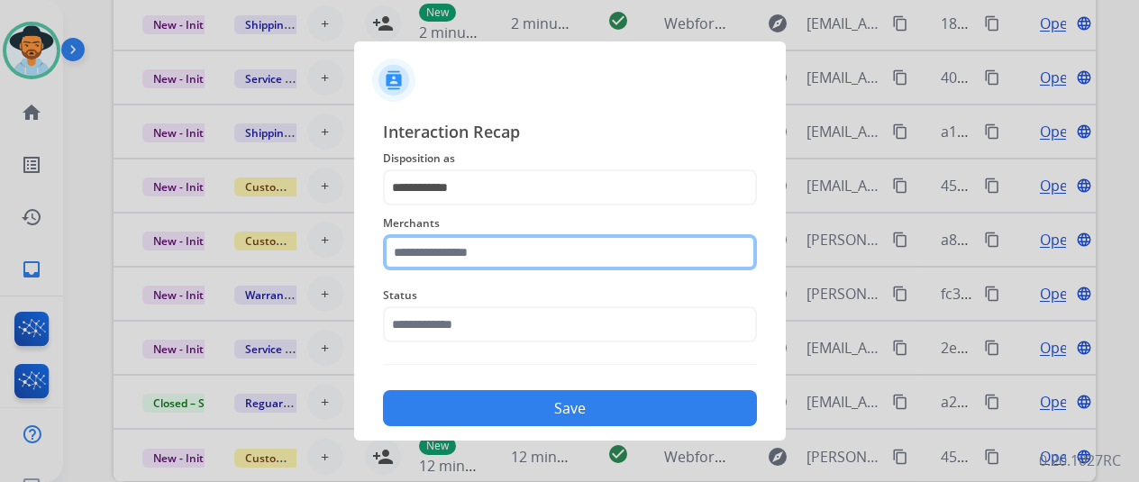
click at [440, 255] on input "text" at bounding box center [570, 252] width 374 height 36
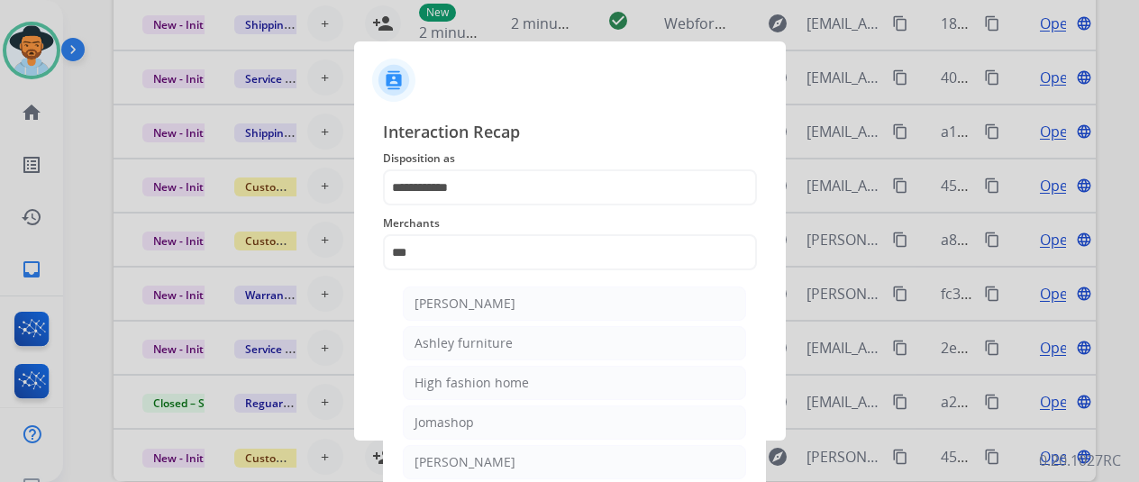
click at [477, 302] on div "[PERSON_NAME]" at bounding box center [464, 304] width 101 height 18
type input "**********"
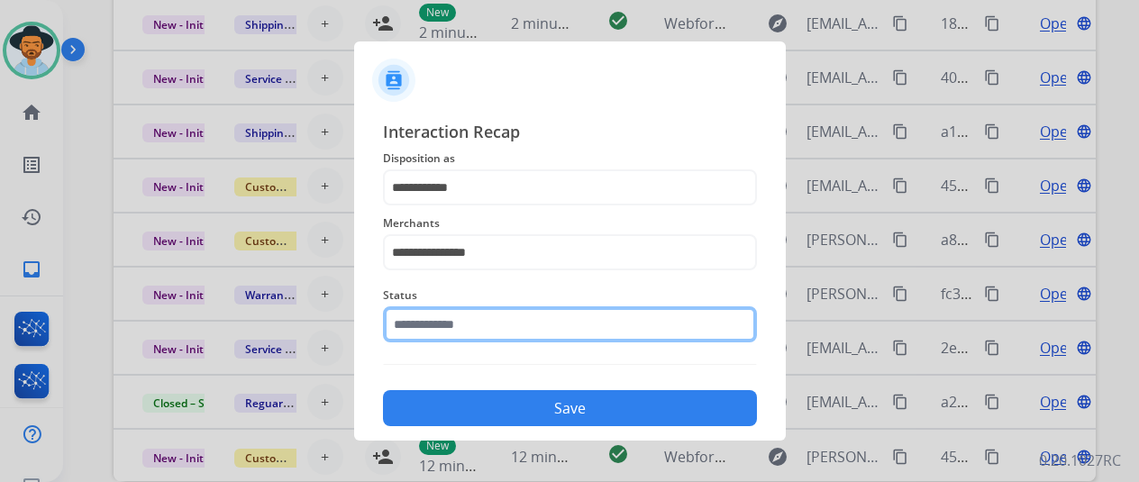
click at [519, 341] on input "text" at bounding box center [570, 324] width 374 height 36
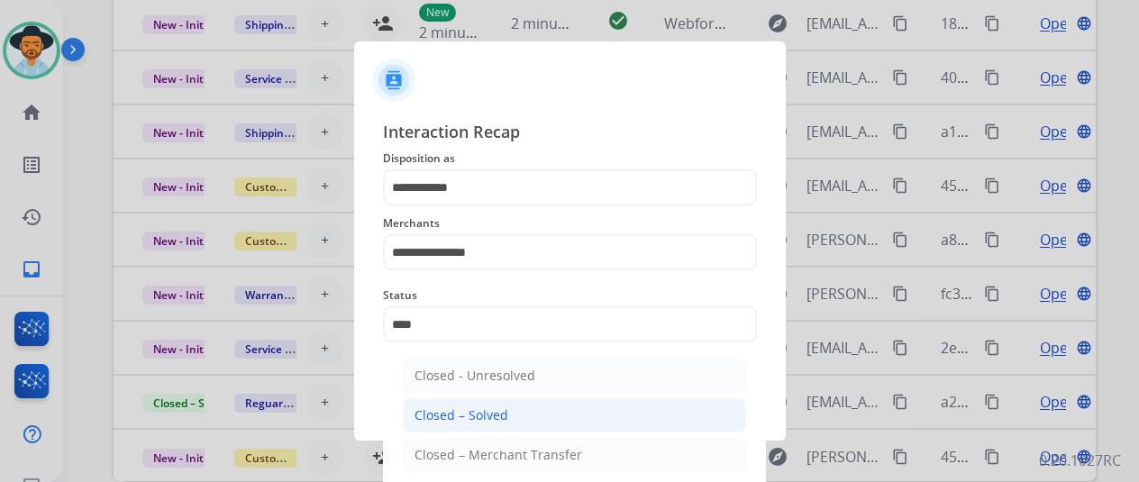
click at [479, 401] on li "Closed – Solved" at bounding box center [574, 415] width 343 height 34
type input "**********"
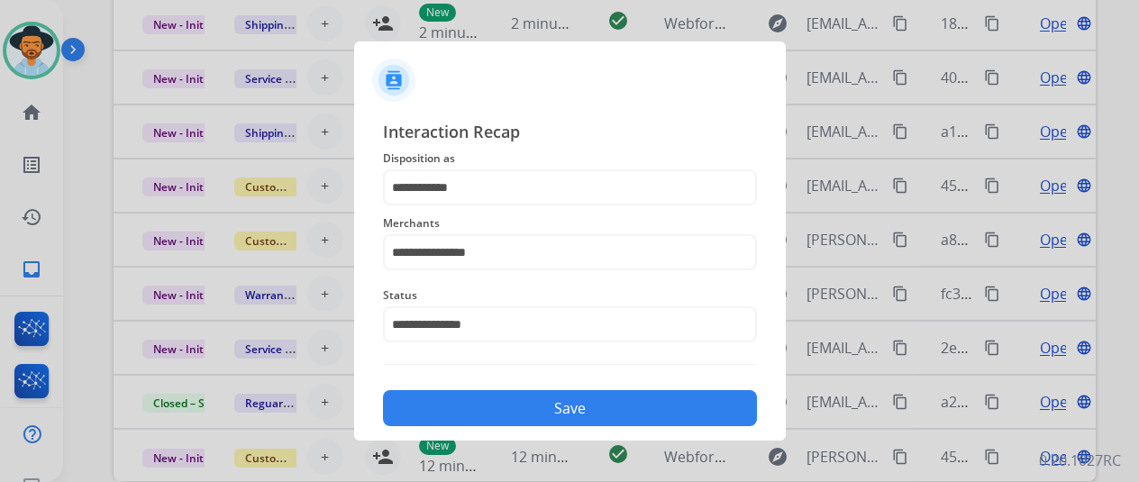
click at [535, 415] on button "Save" at bounding box center [570, 408] width 374 height 36
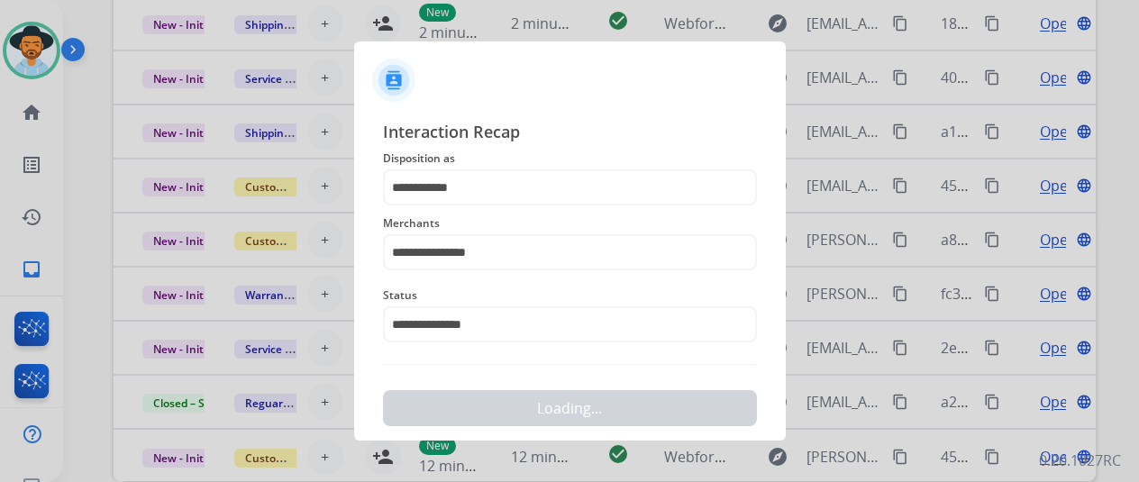
scroll to position [0, 0]
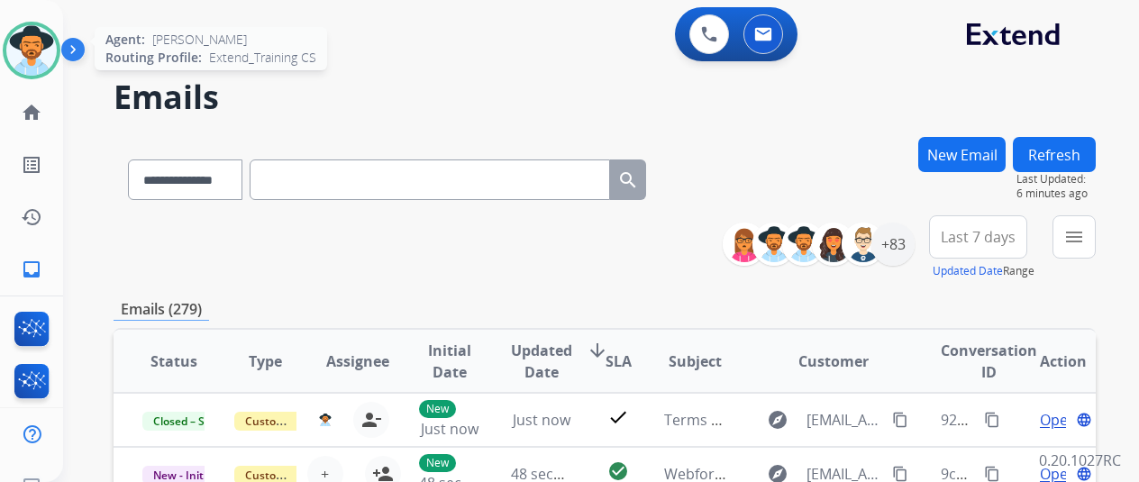
click at [51, 46] on img at bounding box center [31, 50] width 50 height 50
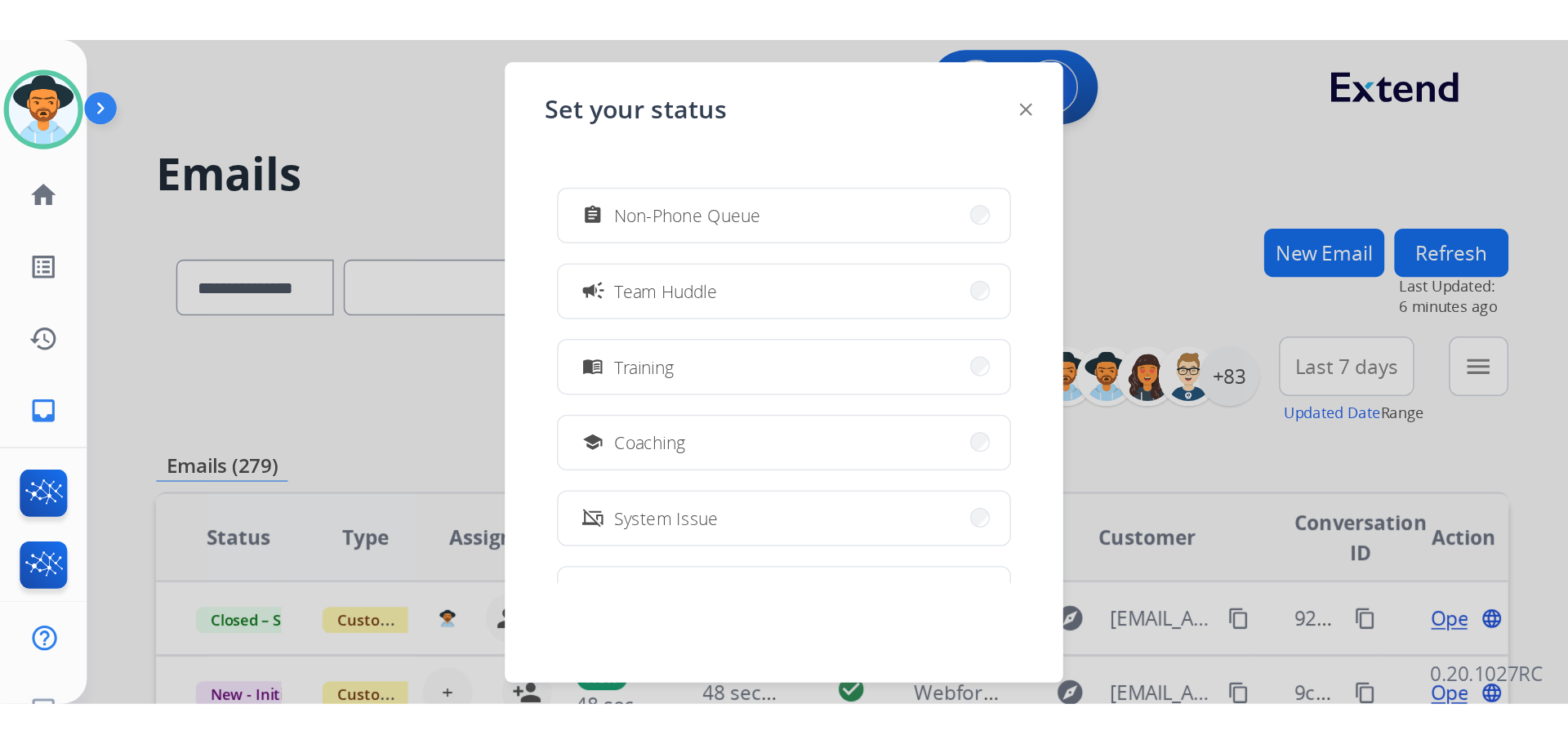
scroll to position [258, 0]
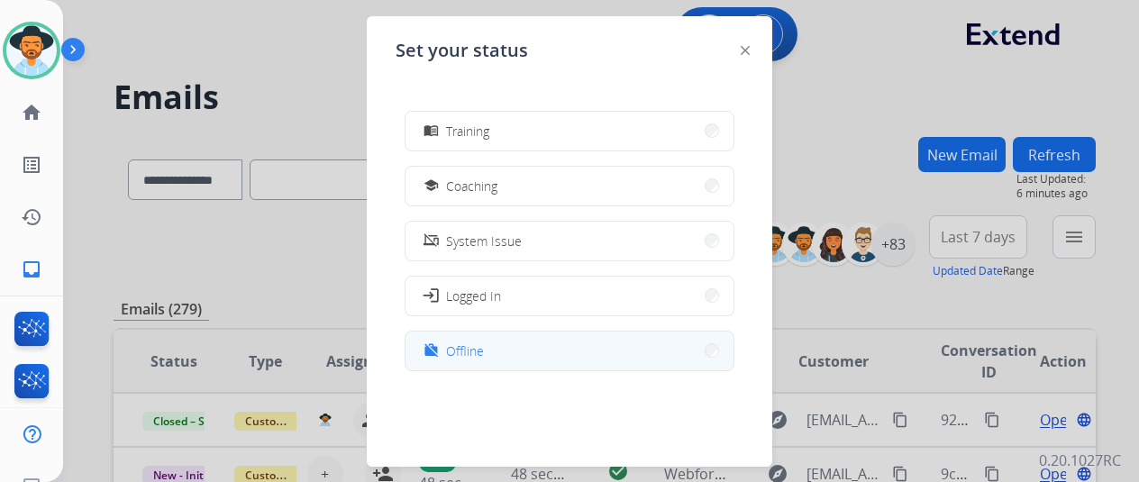
click at [501, 349] on button "work_off Offline" at bounding box center [569, 351] width 328 height 39
